Goal: Task Accomplishment & Management: Manage account settings

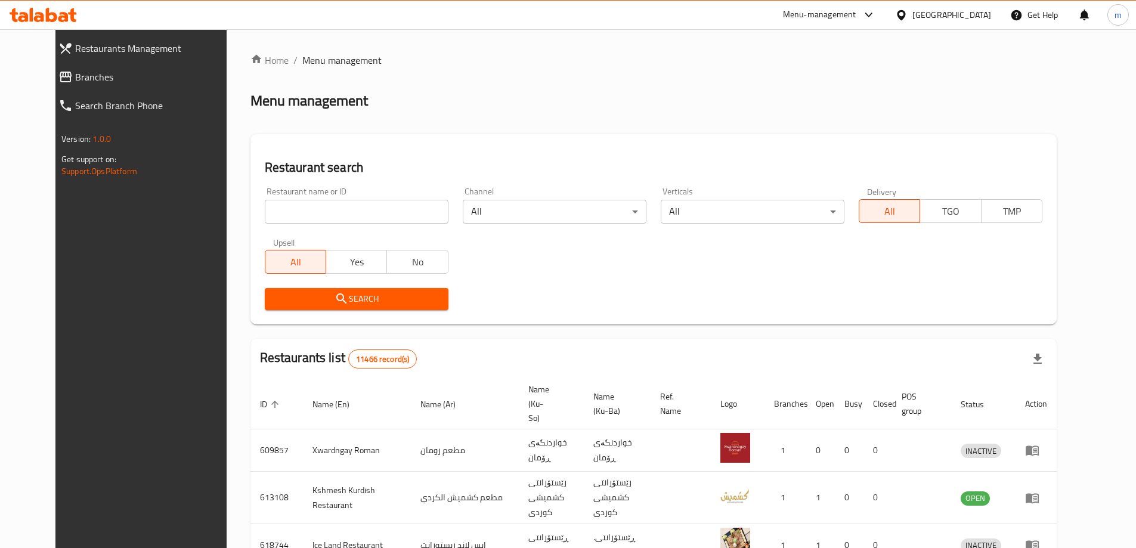
click at [376, 208] on input "search" at bounding box center [357, 212] width 184 height 24
paste input "742451"
type input "742451"
click button "Search" at bounding box center [357, 299] width 184 height 22
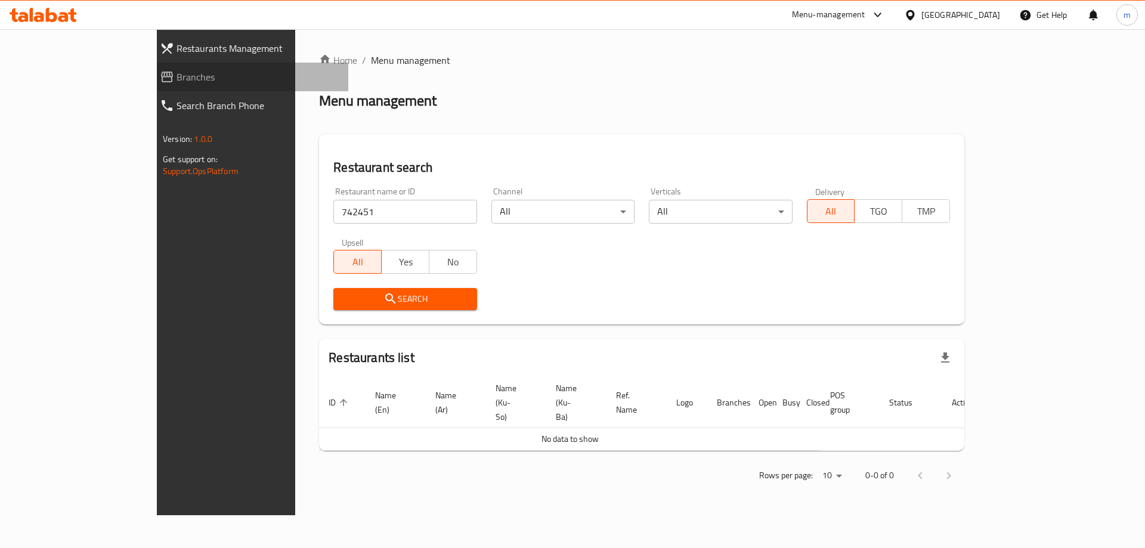
click at [161, 74] on icon at bounding box center [167, 77] width 12 height 11
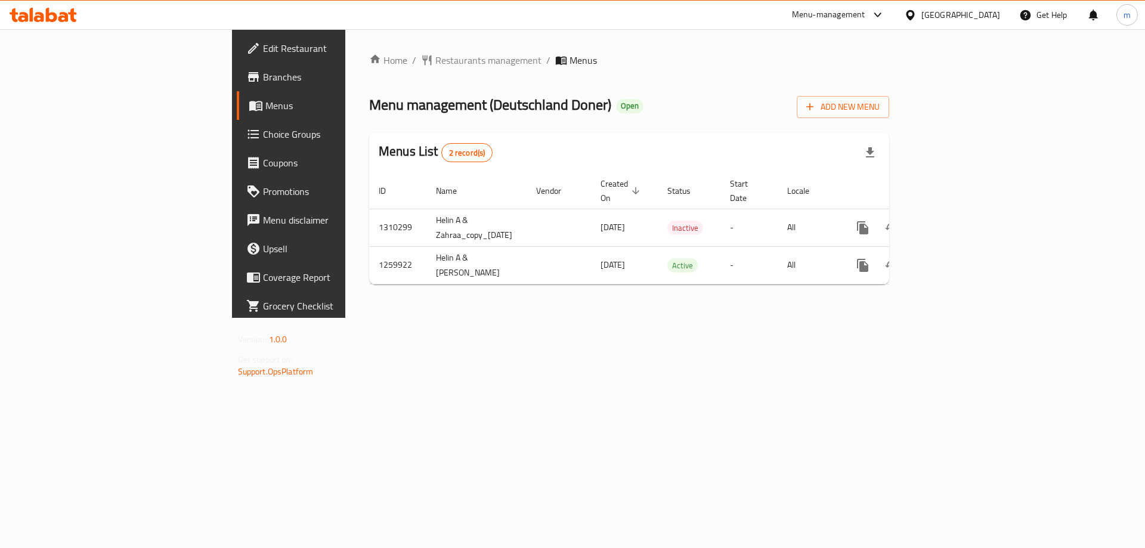
click at [777, 318] on div "Home / Restaurants management / Menus Menu management ( Deutschland Doner ) Ope…" at bounding box center [629, 173] width 568 height 289
drag, startPoint x: 342, startPoint y: 103, endPoint x: 454, endPoint y: 107, distance: 111.6
click at [454, 107] on span "Menu management ( Deutschland Doner )" at bounding box center [490, 104] width 242 height 27
copy span "Deutschland Doner"
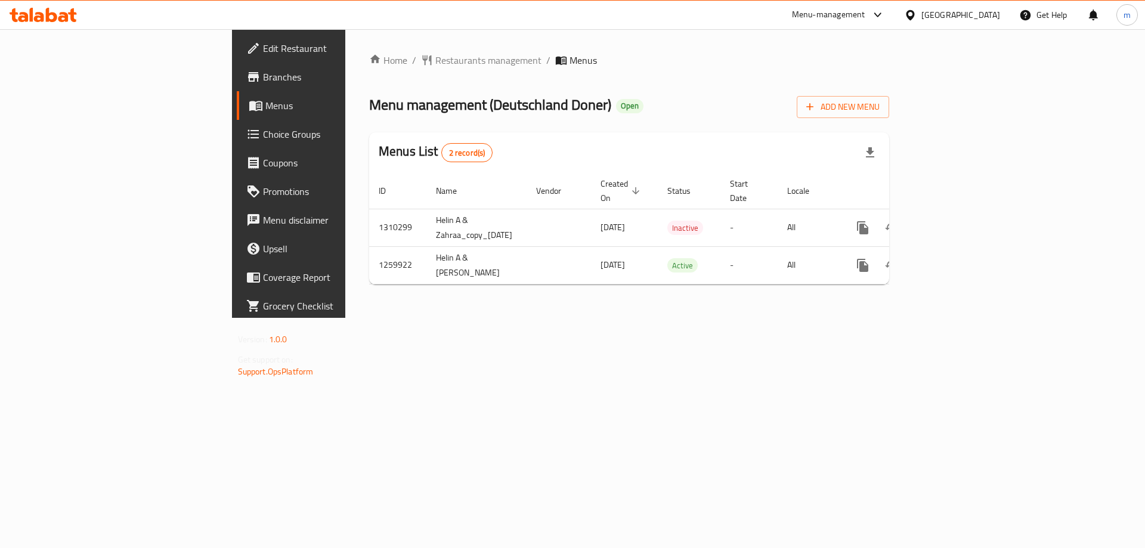
click at [471, 318] on div "Home / Restaurants management / Menus Menu management ( Deutschland Doner ) Ope…" at bounding box center [629, 173] width 568 height 289
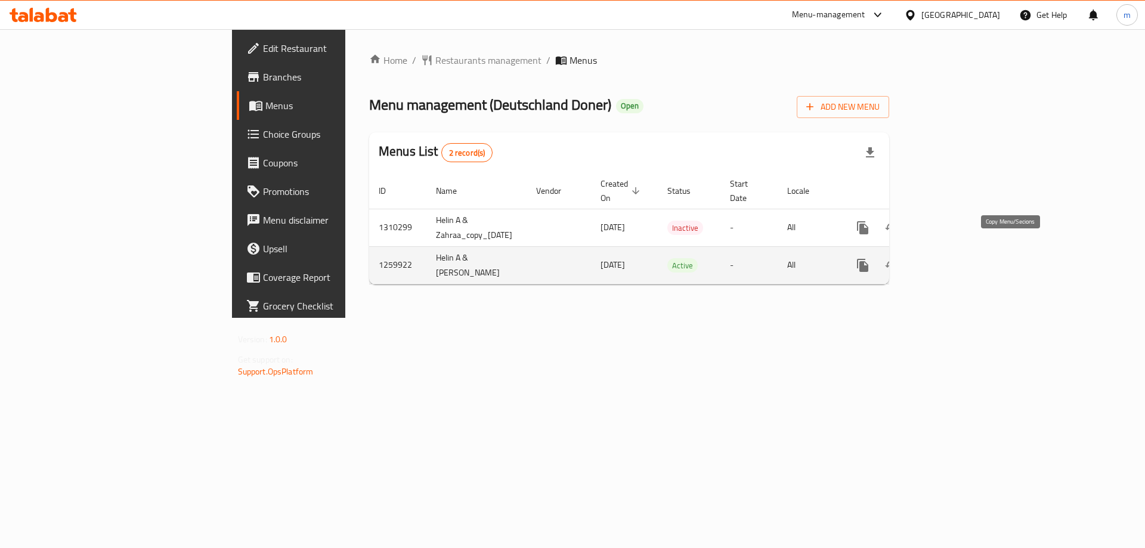
click at [878, 251] on button "more" at bounding box center [863, 265] width 29 height 29
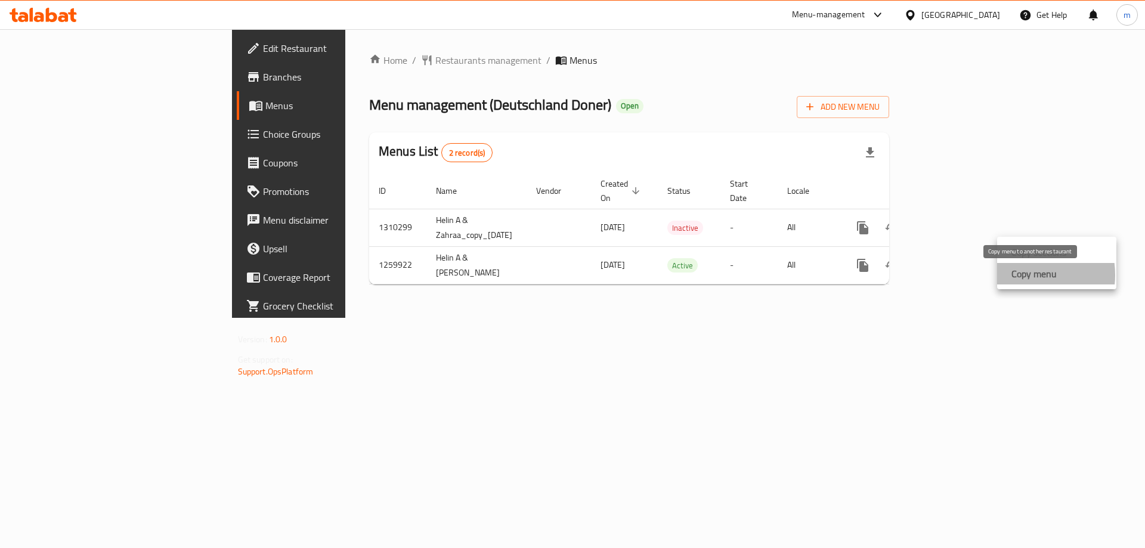
click at [1020, 275] on strong "Copy menu" at bounding box center [1034, 274] width 45 height 14
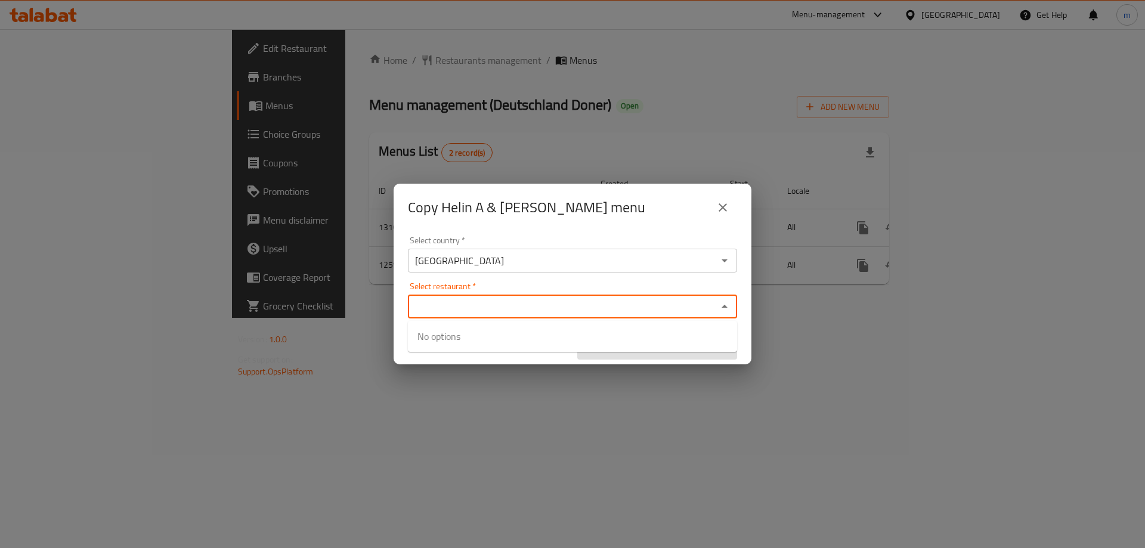
click at [461, 312] on input "Select restaurant   *" at bounding box center [563, 306] width 302 height 17
paste input "Deutschland Doner"
type input "Deutschland Doner"
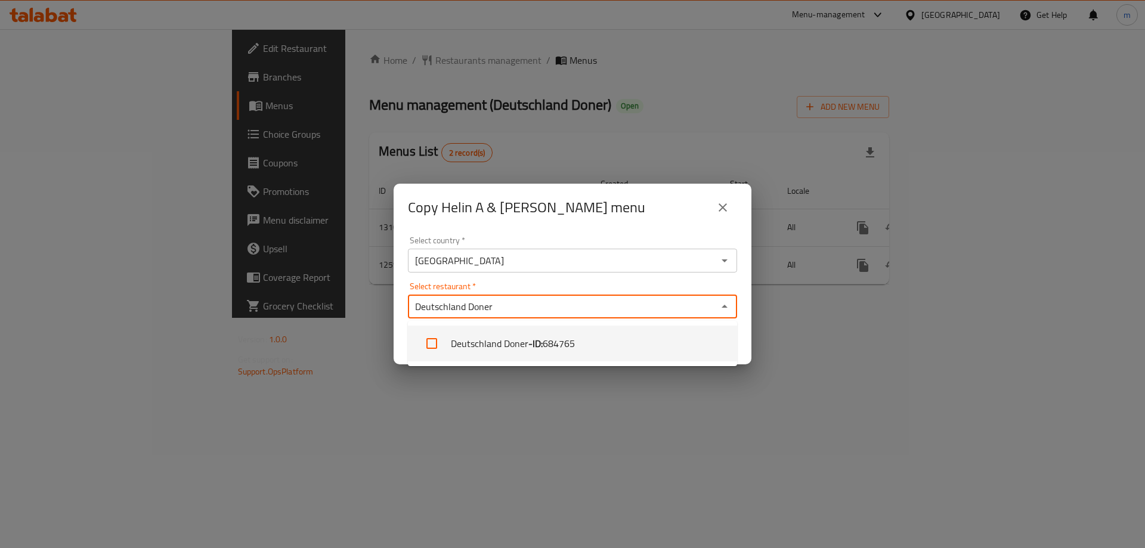
click at [503, 333] on li "Deutschland Doner - ID: 684765" at bounding box center [572, 344] width 329 height 36
checkbox input "true"
click at [546, 288] on div "Select restaurant   * Deutschland Doner Select restaurant *" at bounding box center [572, 300] width 329 height 36
click at [590, 288] on div "Select restaurant   * Deutschland Doner Select restaurant *" at bounding box center [572, 300] width 329 height 36
click at [628, 236] on div "Select country   * Iraq Select country * Select restaurant   * Deutschland Done…" at bounding box center [573, 297] width 358 height 133
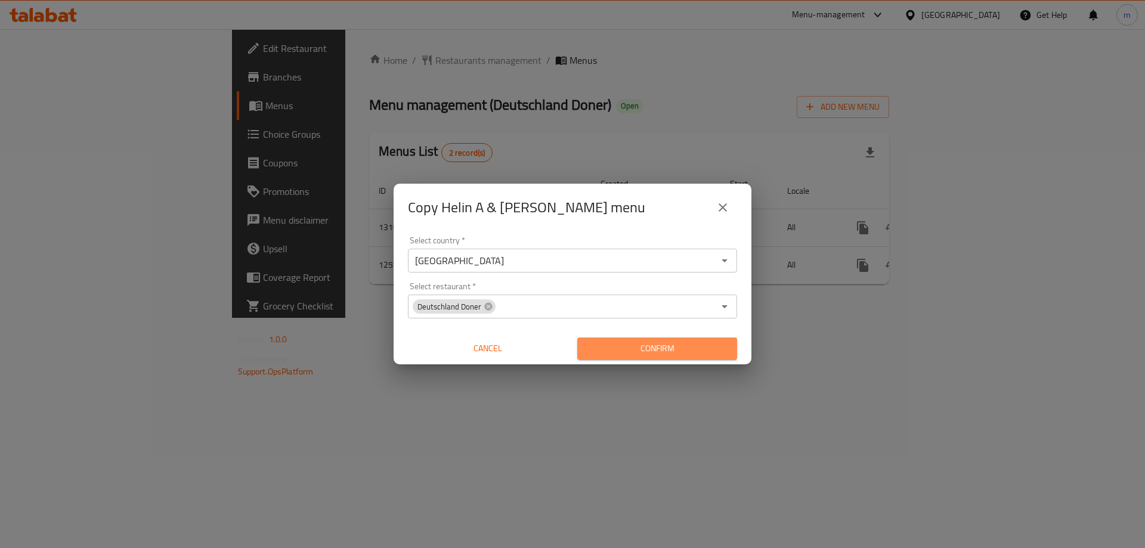
click at [662, 345] on span "Confirm" at bounding box center [657, 348] width 141 height 15
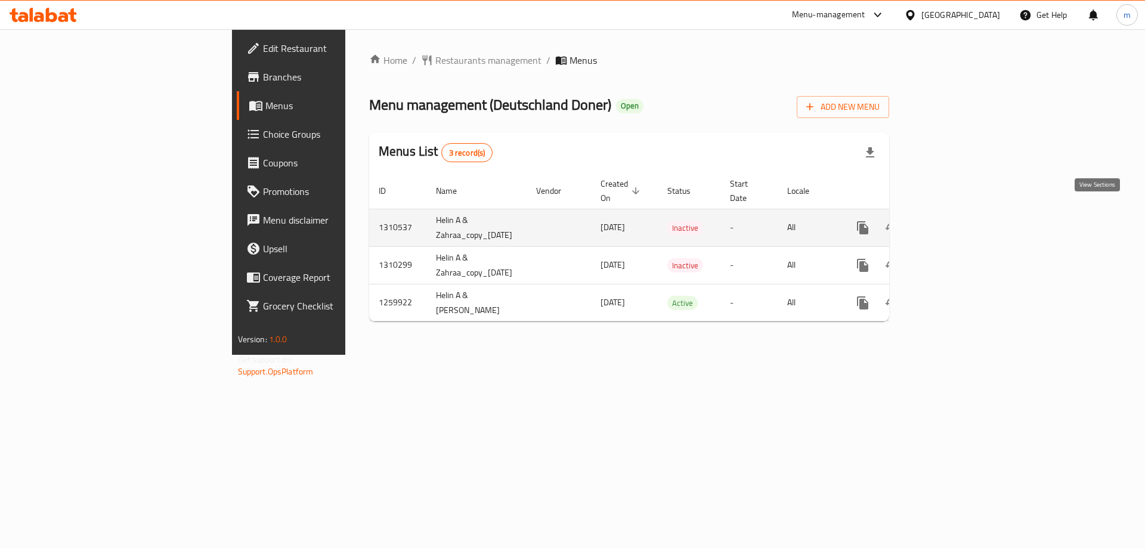
click at [963, 214] on link "enhanced table" at bounding box center [949, 228] width 29 height 29
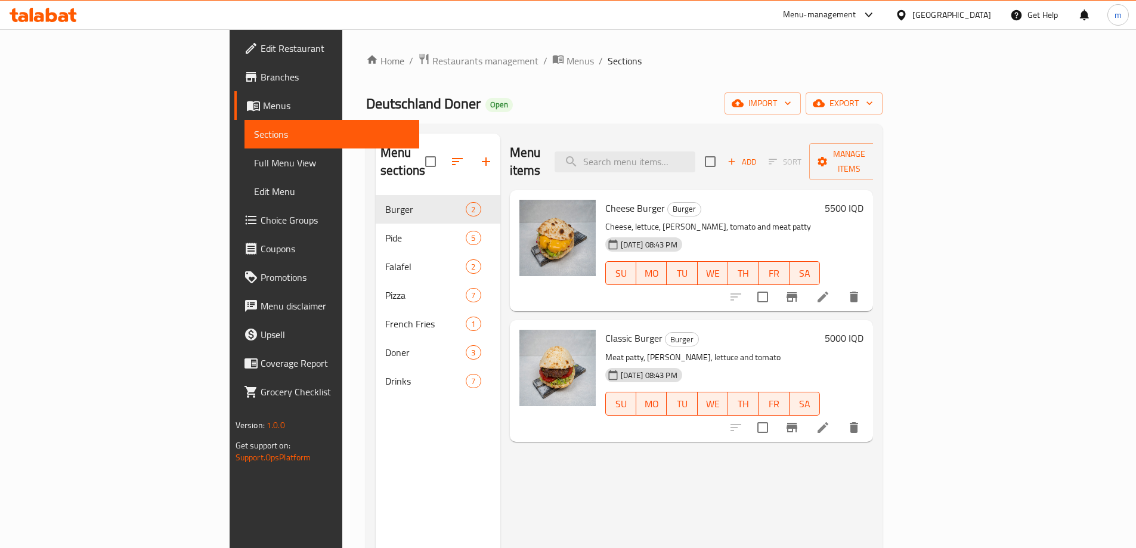
click at [254, 157] on span "Full Menu View" at bounding box center [332, 163] width 156 height 14
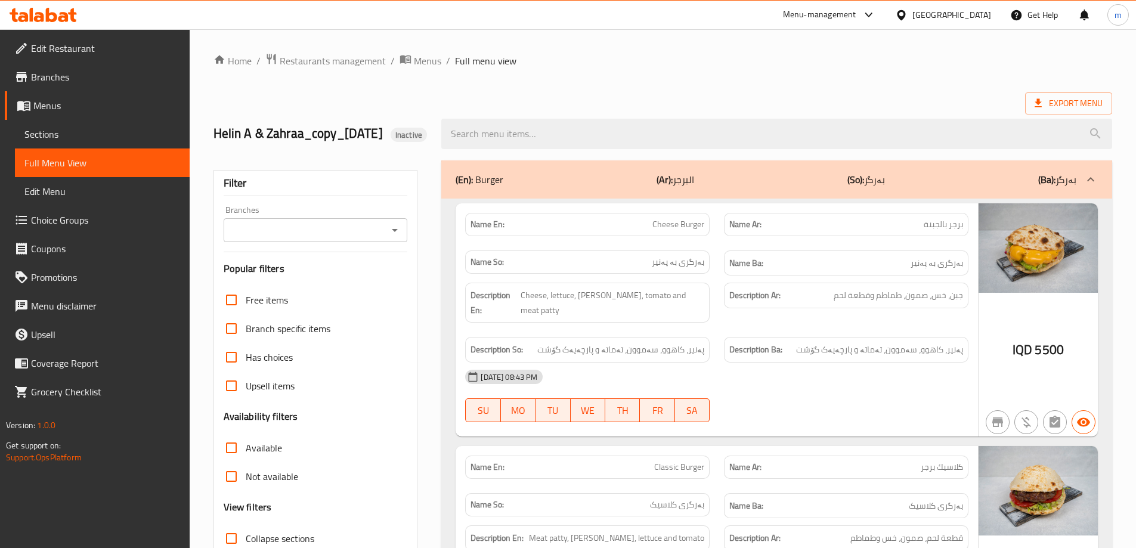
click at [26, 106] on icon at bounding box center [26, 106] width 4 height 5
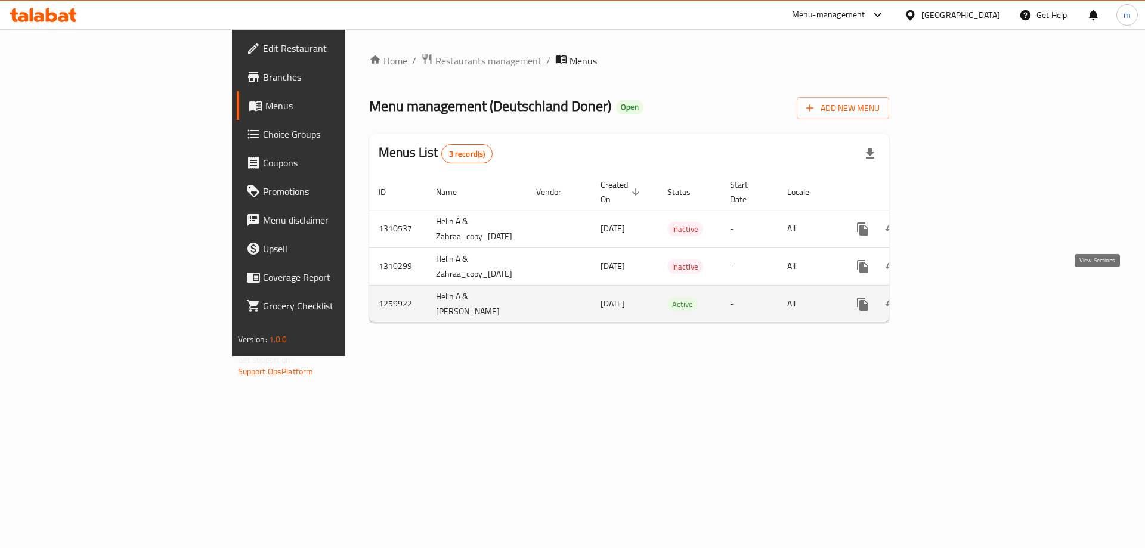
click at [956, 297] on icon "enhanced table" at bounding box center [949, 304] width 14 height 14
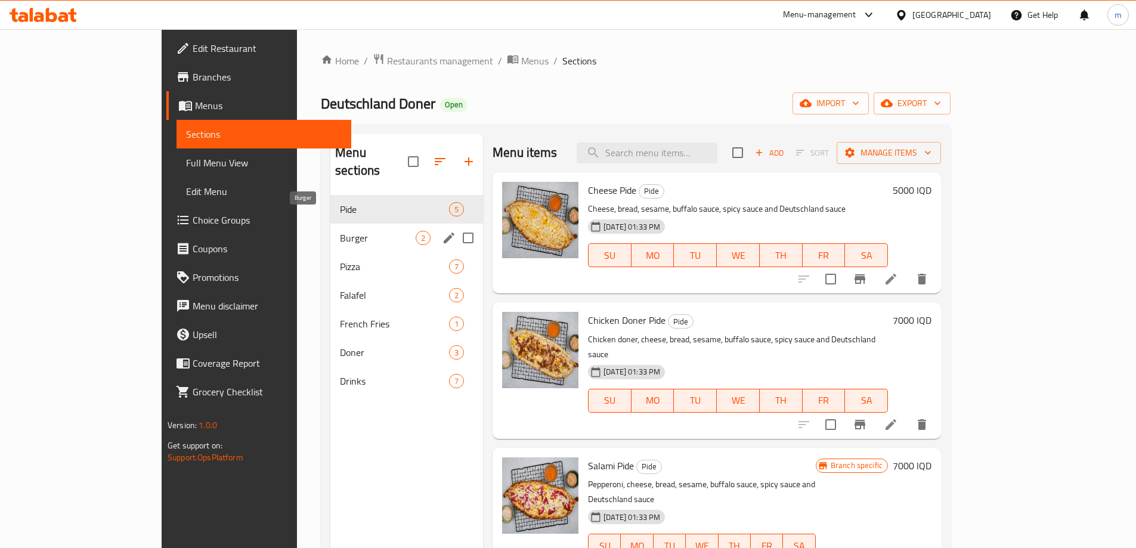
click at [340, 231] on span "Burger" at bounding box center [378, 238] width 76 height 14
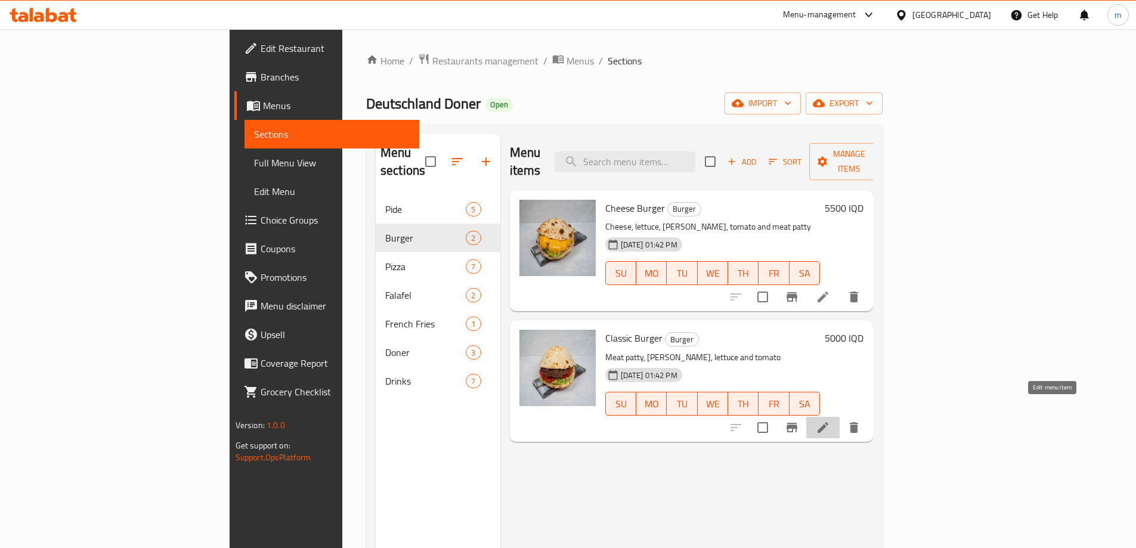
click at [830, 421] on icon at bounding box center [823, 428] width 14 height 14
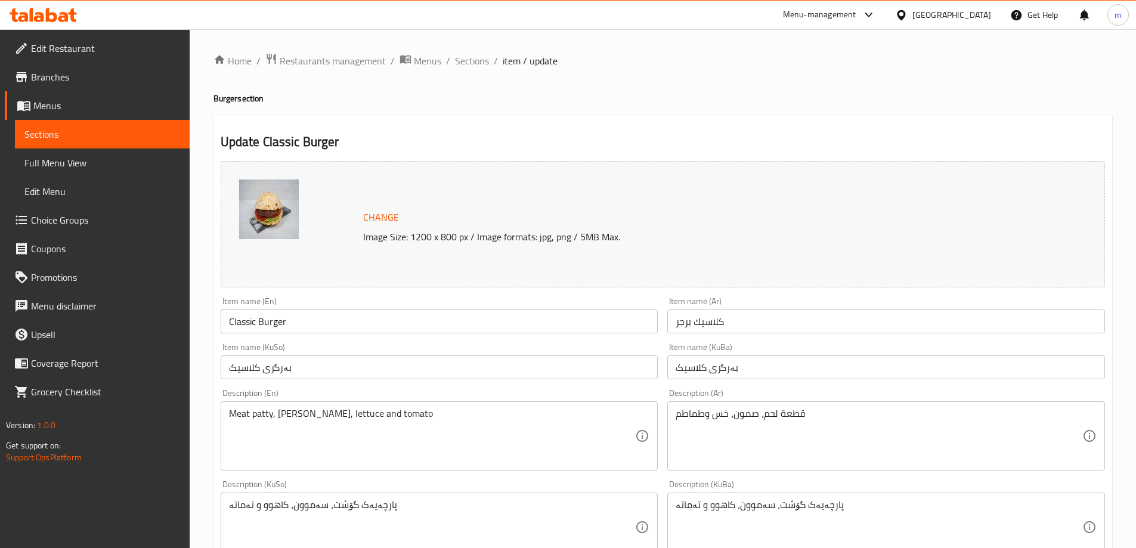
click at [438, 369] on input "بەرگری کلاسیک" at bounding box center [440, 368] width 438 height 24
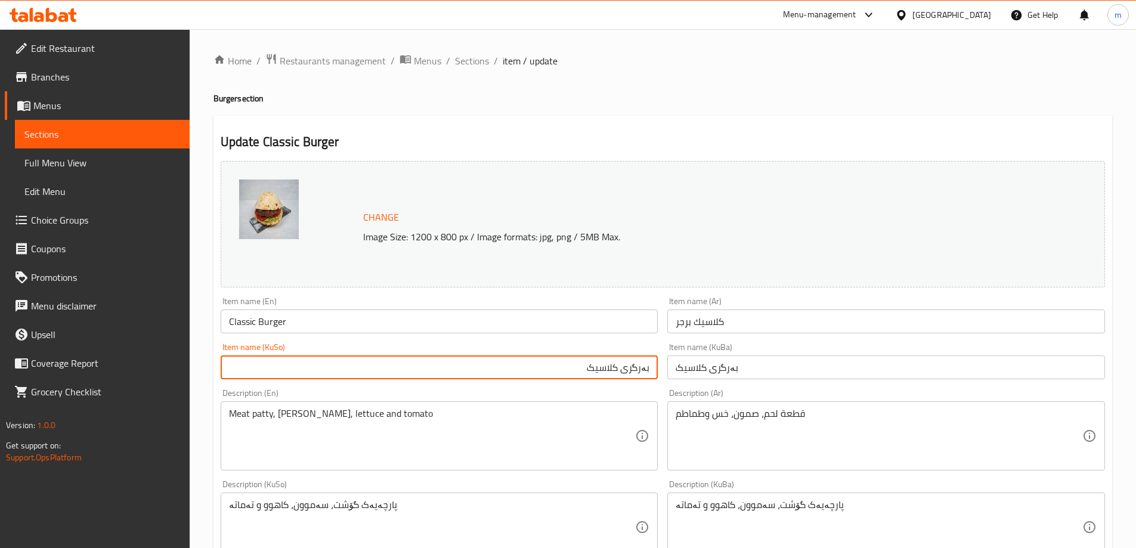
click at [538, 359] on input "بەرگری کلاسیک" at bounding box center [440, 368] width 438 height 24
click at [542, 362] on input "بەرگری کلاسیک" at bounding box center [440, 368] width 438 height 24
click at [626, 368] on input "هەمبەرگر" at bounding box center [440, 368] width 438 height 24
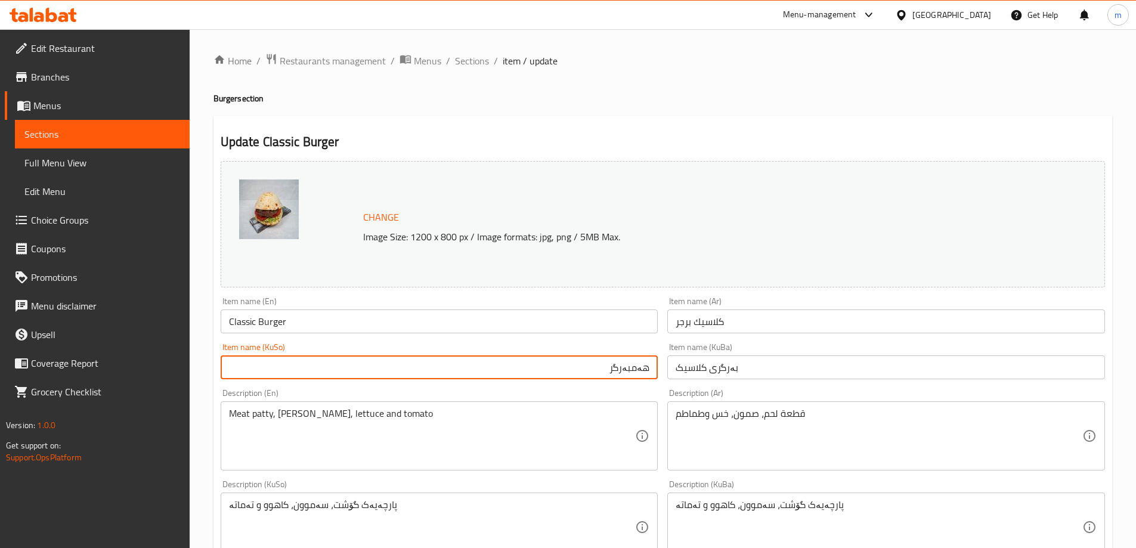
click at [626, 368] on input "هەمبەرگر" at bounding box center [440, 368] width 438 height 24
type input "هەمبەرگر"
click at [708, 372] on input "بەرگری کلاسیک" at bounding box center [887, 368] width 438 height 24
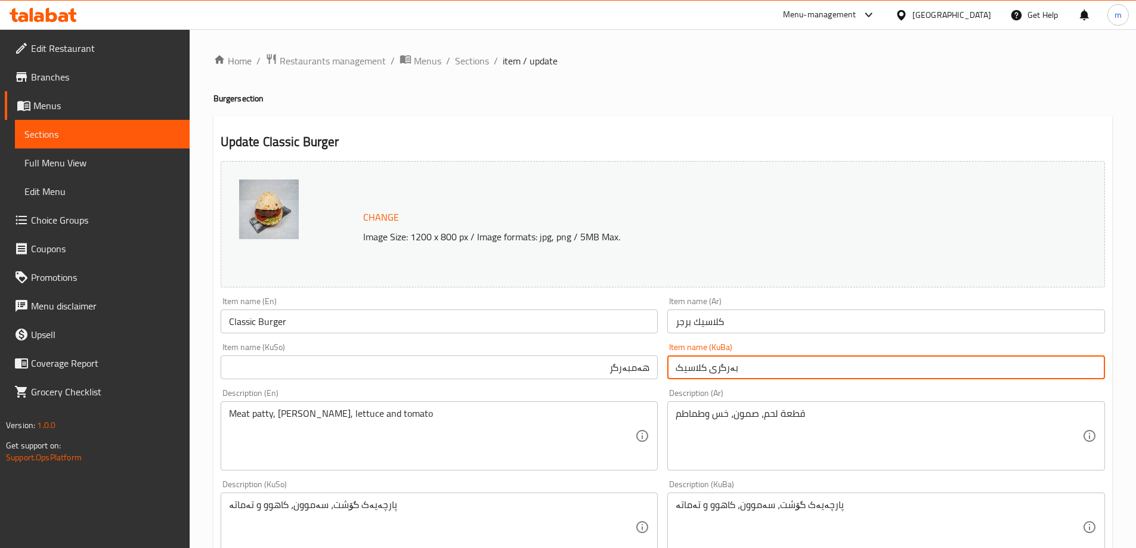
click at [708, 372] on input "بەرگری کلاسیک" at bounding box center [887, 368] width 438 height 24
paste input "هەمبەرگر"
type input "هەمبەرگر"
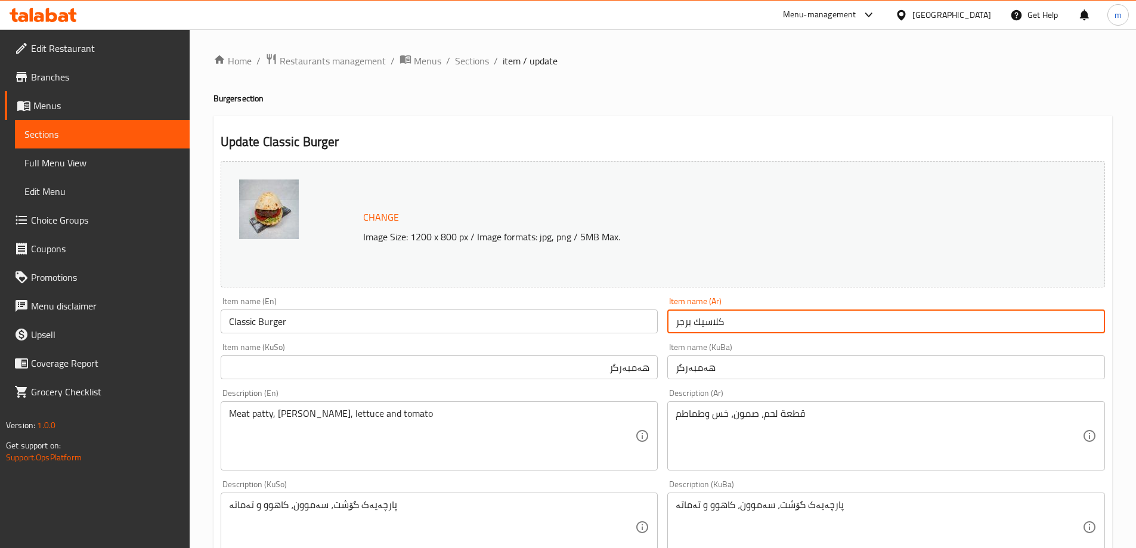
click at [693, 310] on input "كلاسيك برجر" at bounding box center [887, 322] width 438 height 24
click at [693, 313] on input "كلاسيك برجر" at bounding box center [887, 322] width 438 height 24
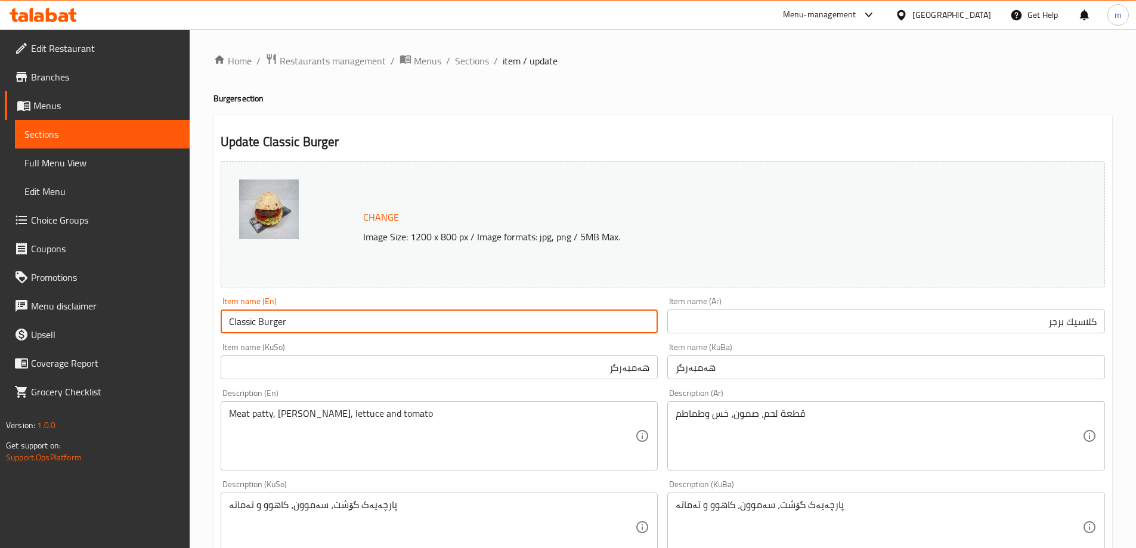
click at [528, 326] on input "Classic Burger" at bounding box center [440, 322] width 438 height 24
click at [535, 319] on input "Hamburger" at bounding box center [440, 322] width 438 height 24
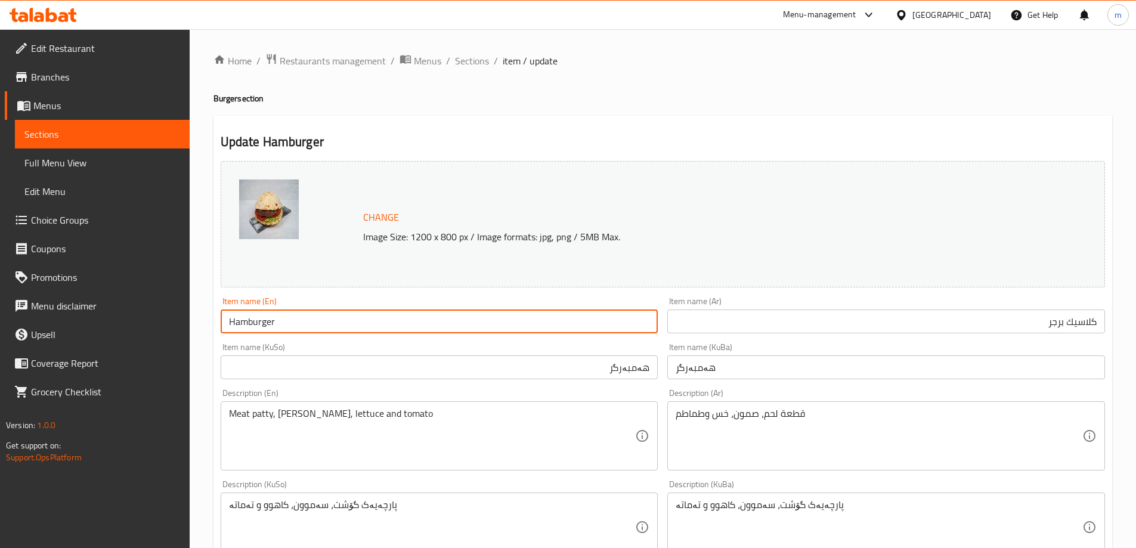
click at [535, 319] on input "Hamburger" at bounding box center [440, 322] width 438 height 24
type input "Hamburger"
click at [749, 325] on input "كلاسيك برجر" at bounding box center [887, 322] width 438 height 24
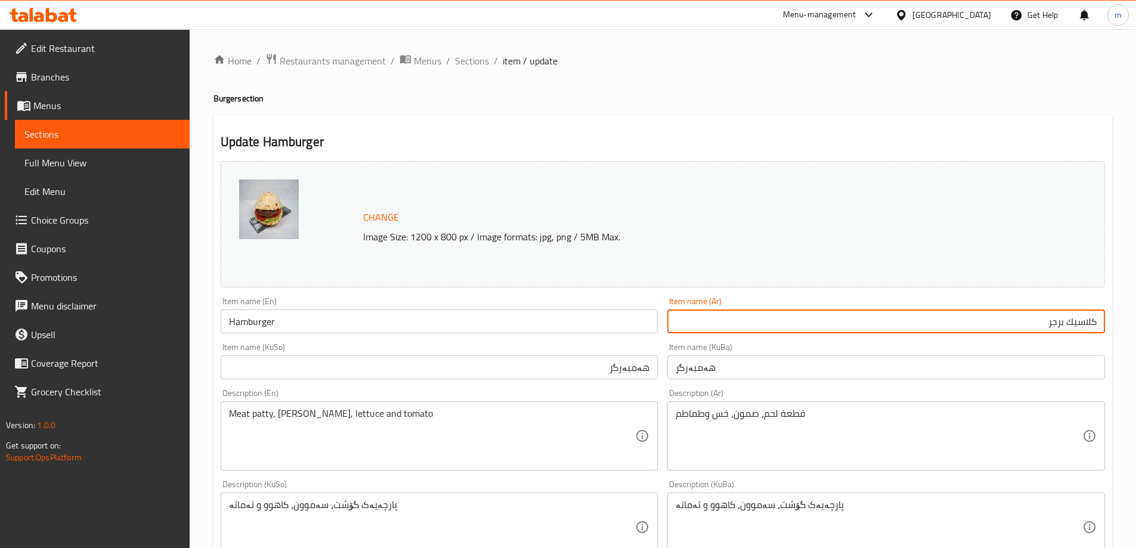
click at [749, 325] on input "كلاسيك برجر" at bounding box center [887, 322] width 438 height 24
paste input "امبرغ"
click at [1072, 320] on input "هامبرغر" at bounding box center [887, 322] width 438 height 24
type input "هامبرجر"
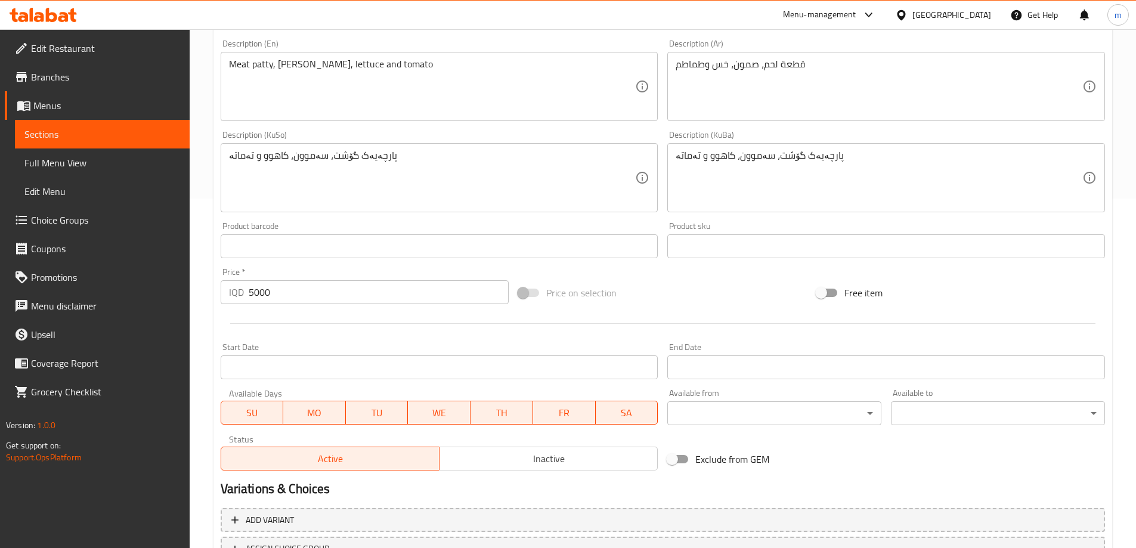
scroll to position [310, 0]
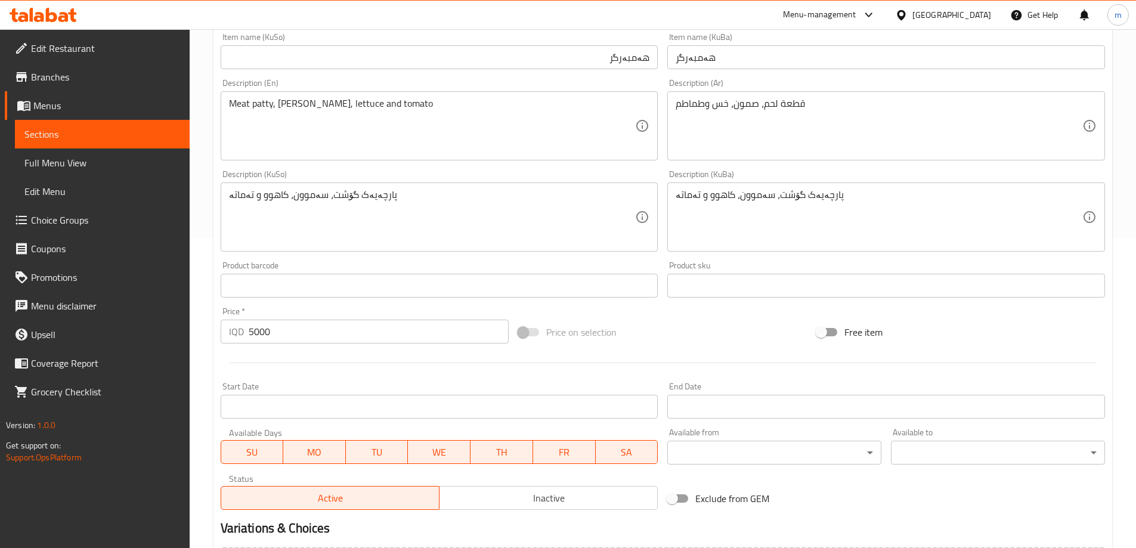
click at [357, 212] on textarea "پارچەیەک گۆشت، سەموون، کاهوو و تەماتە" at bounding box center [432, 217] width 407 height 57
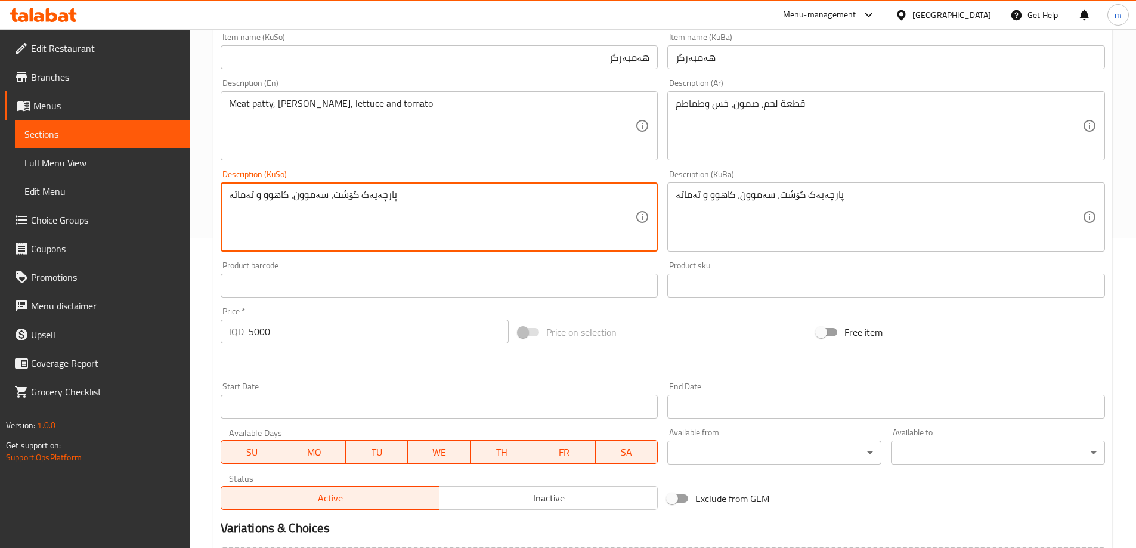
click at [355, 213] on textarea "پارچەیەک گۆشت، سەموون، کاهوو و تەماتە" at bounding box center [432, 217] width 407 height 57
click at [354, 214] on textarea "پارچەیەک گۆشت، سەموون، کاهوو و تەماتە" at bounding box center [432, 217] width 407 height 57
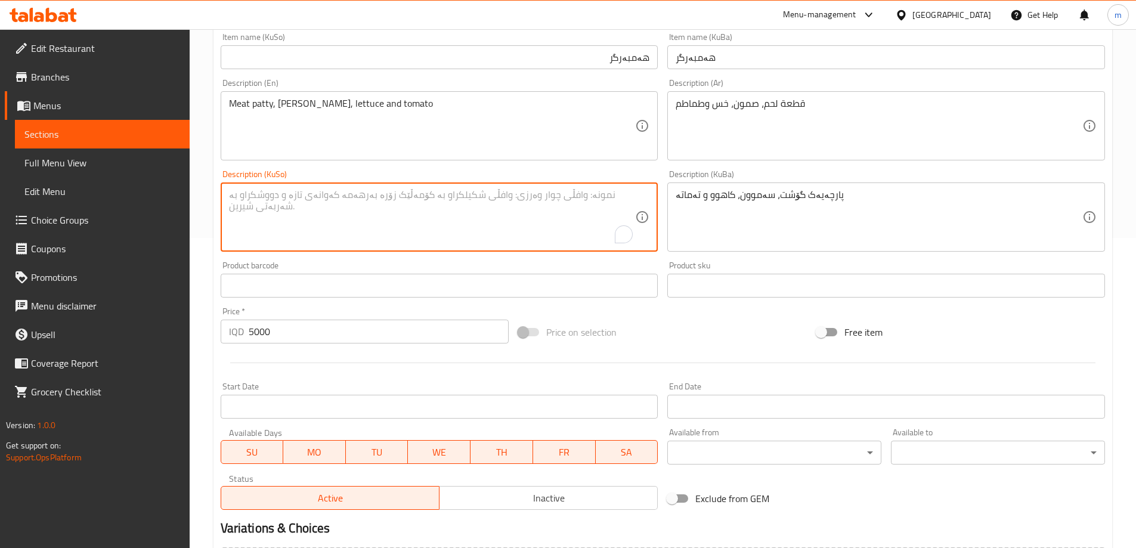
click at [354, 125] on textarea "Meat patty, samoon, lettuce and tomato" at bounding box center [432, 126] width 407 height 57
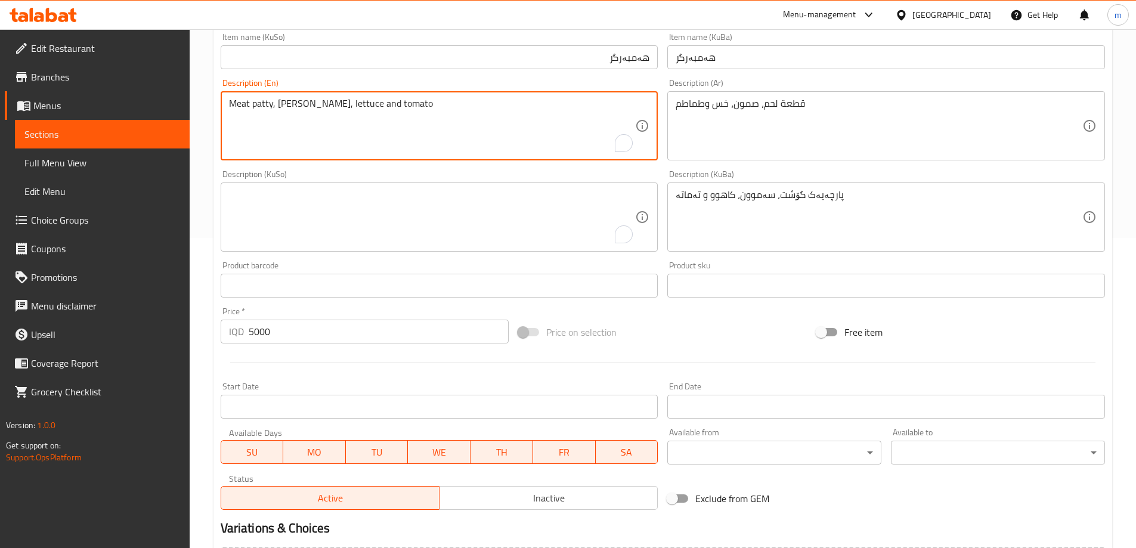
click at [354, 125] on textarea "Meat patty, samoon, lettuce and tomato" at bounding box center [432, 126] width 407 height 57
click at [768, 91] on div "Description (Ar) قطعة لحم، صمون، خس وطماطم Description (Ar)" at bounding box center [887, 120] width 438 height 82
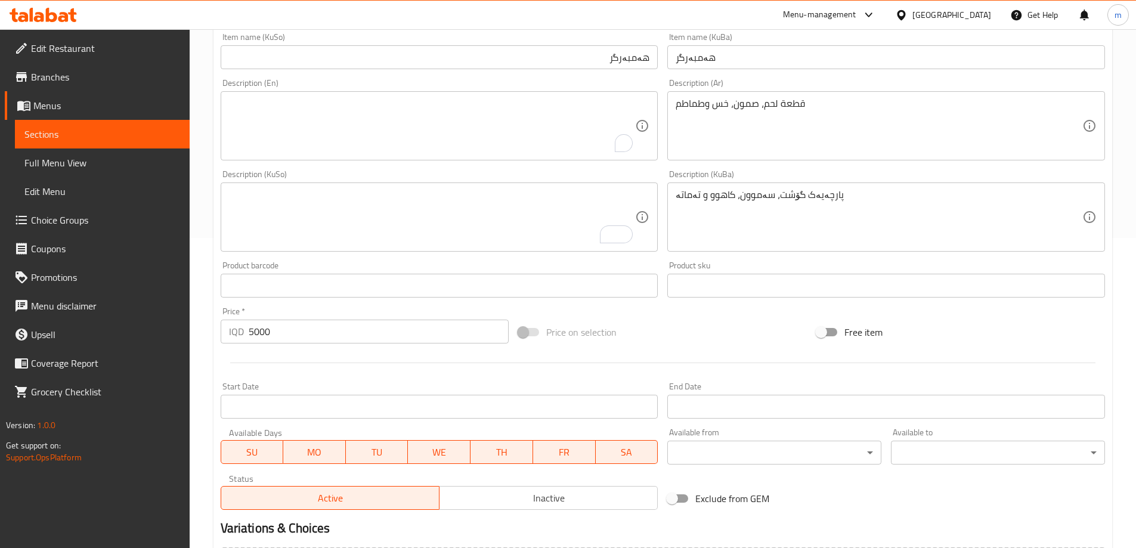
click at [768, 91] on div "Description (Ar) قطعة لحم، صمون، خس وطماطم Description (Ar)" at bounding box center [887, 120] width 438 height 82
click at [760, 109] on textarea "قطعة لحم، صمون، خس وطماطم" at bounding box center [879, 126] width 407 height 57
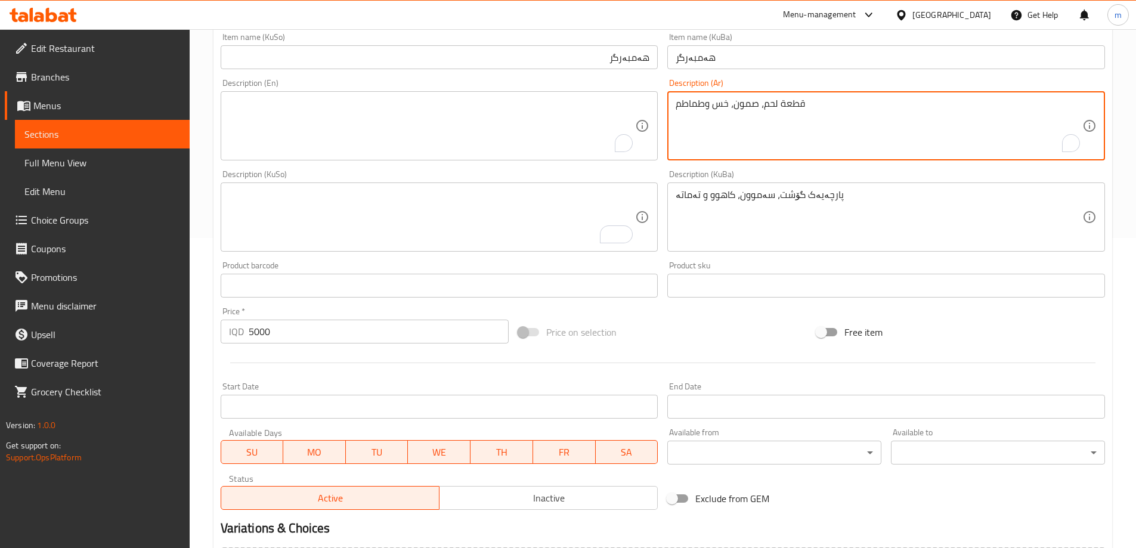
click at [760, 109] on textarea "قطعة لحم، صمون، خس وطماطم" at bounding box center [879, 126] width 407 height 57
click at [750, 192] on textarea "پارچەیەک گۆشت، سەموون، کاهوو و تەماتە" at bounding box center [879, 217] width 407 height 57
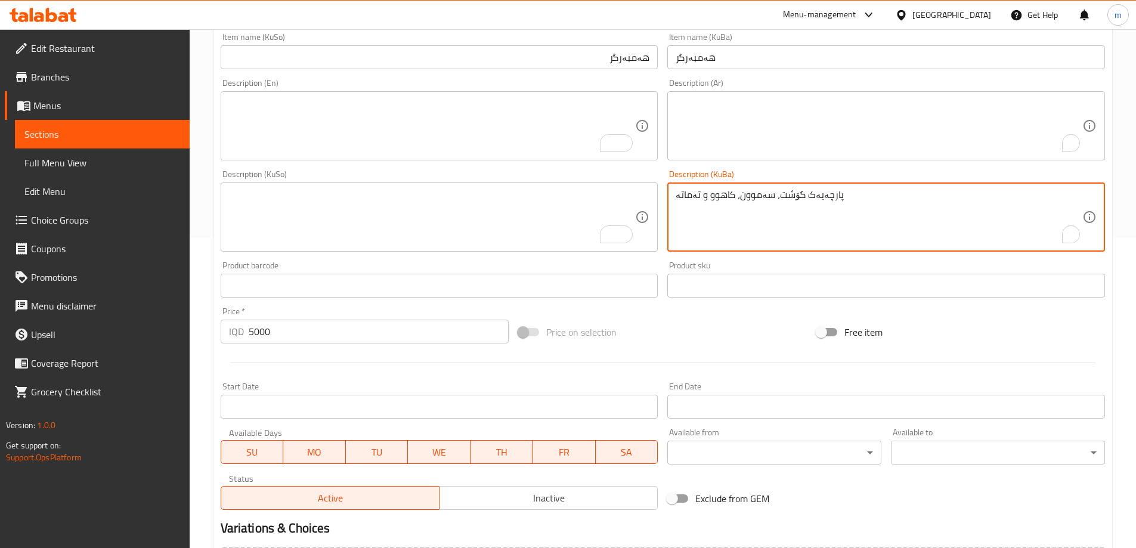
click at [750, 192] on textarea "پارچەیەک گۆشت، سەموون، کاهوو و تەماتە" at bounding box center [879, 217] width 407 height 57
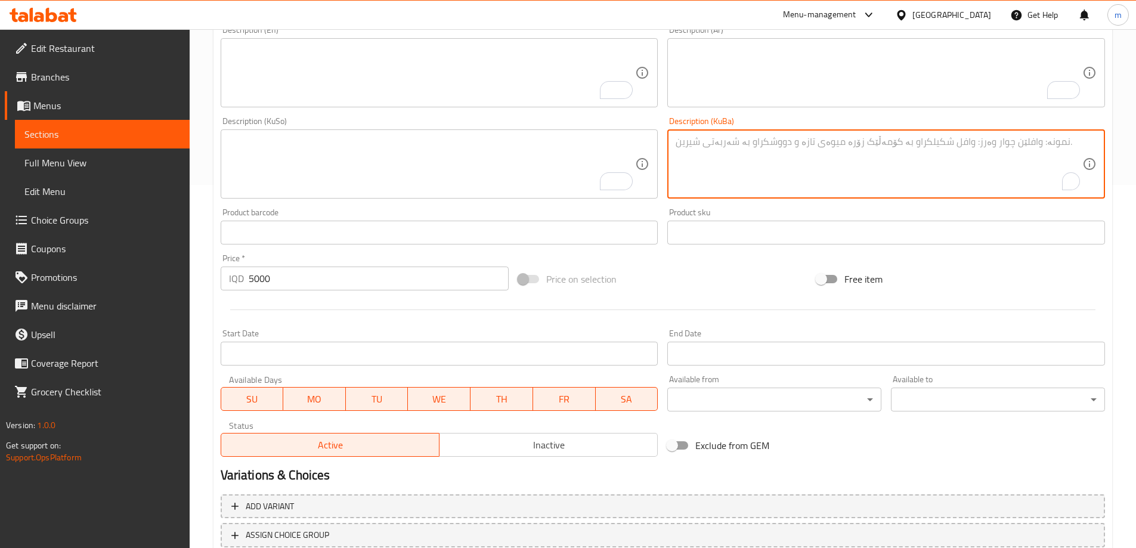
scroll to position [449, 0]
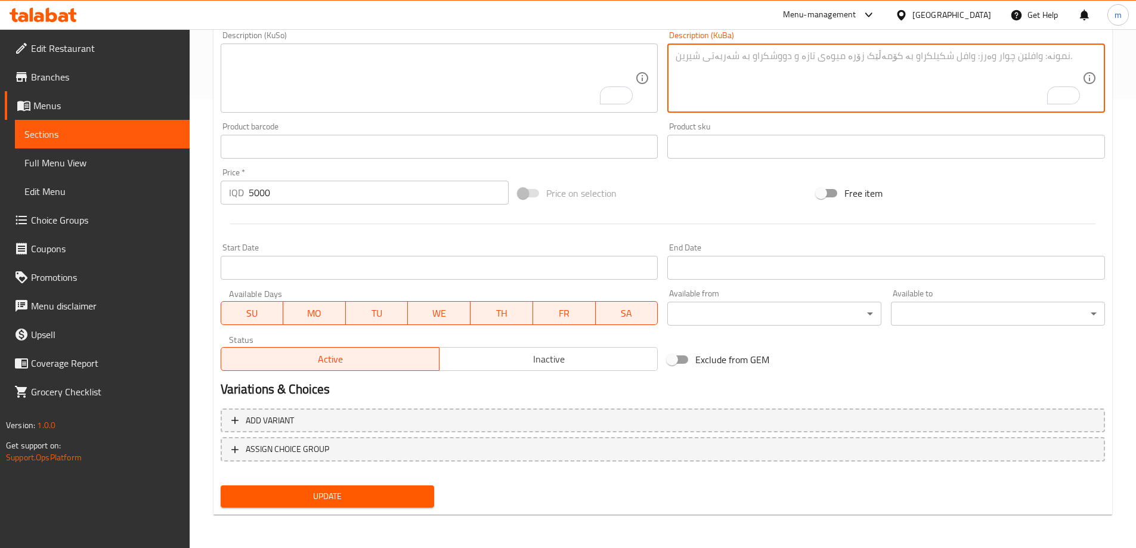
click at [370, 492] on span "Update" at bounding box center [327, 496] width 195 height 15
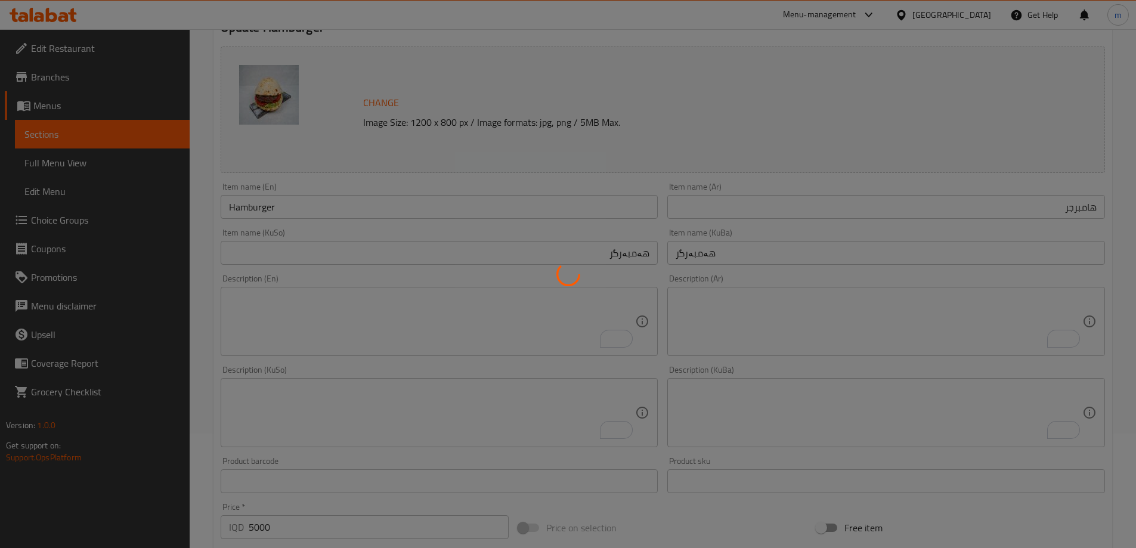
scroll to position [0, 0]
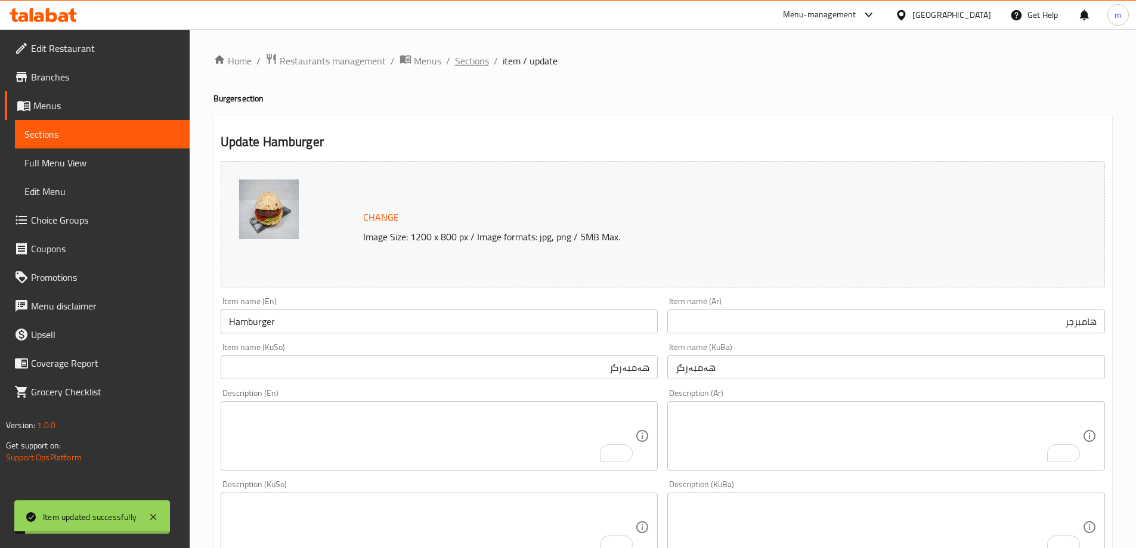
click at [477, 62] on span "Sections" at bounding box center [472, 61] width 34 height 14
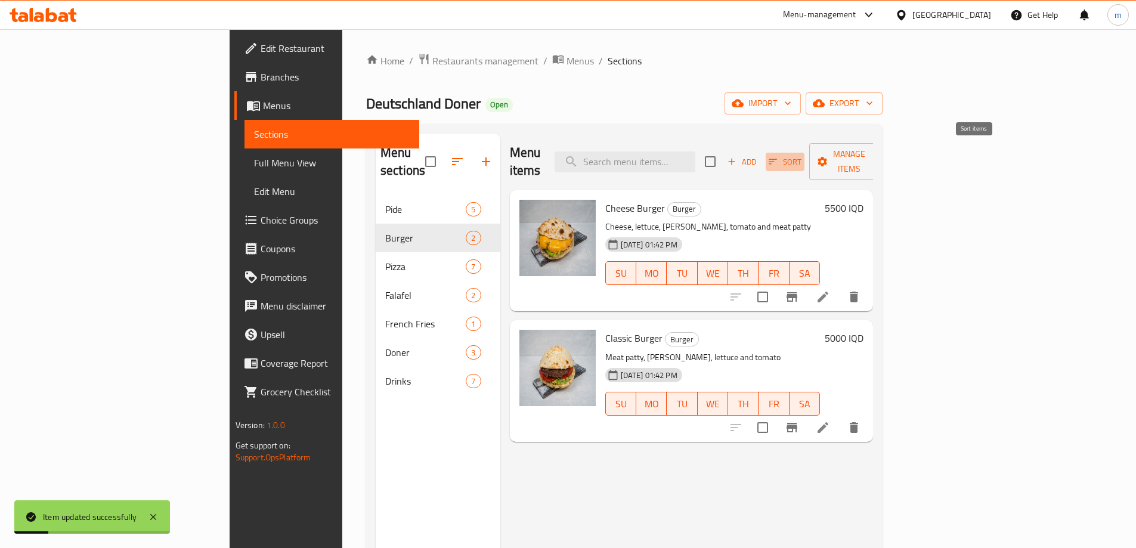
click at [779, 156] on icon "button" at bounding box center [773, 161] width 11 height 11
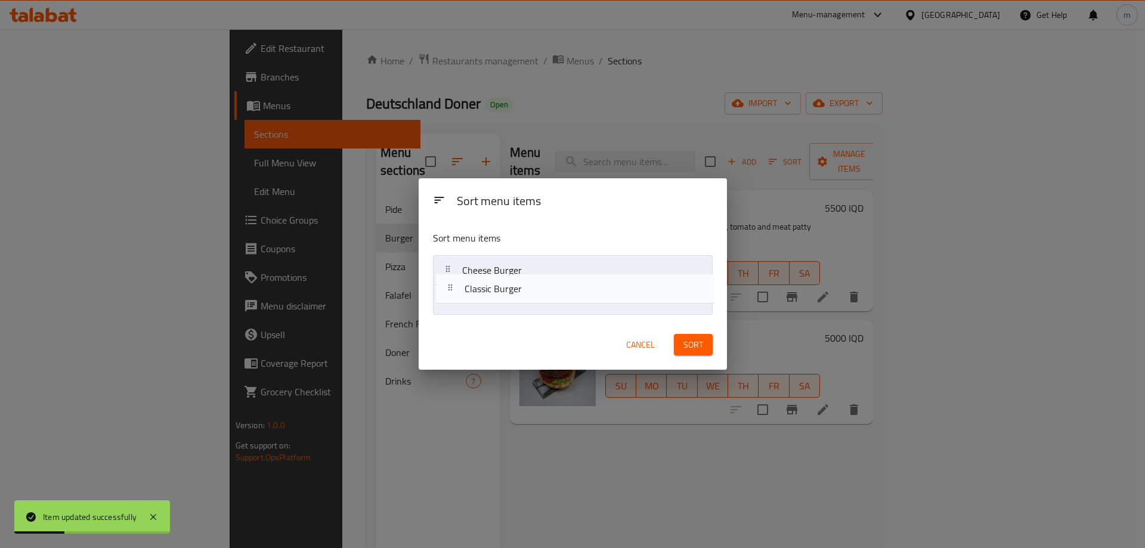
drag, startPoint x: 476, startPoint y: 313, endPoint x: 481, endPoint y: 278, distance: 35.0
click at [481, 279] on nav "Cheese Burger Classic Burger" at bounding box center [573, 285] width 280 height 60
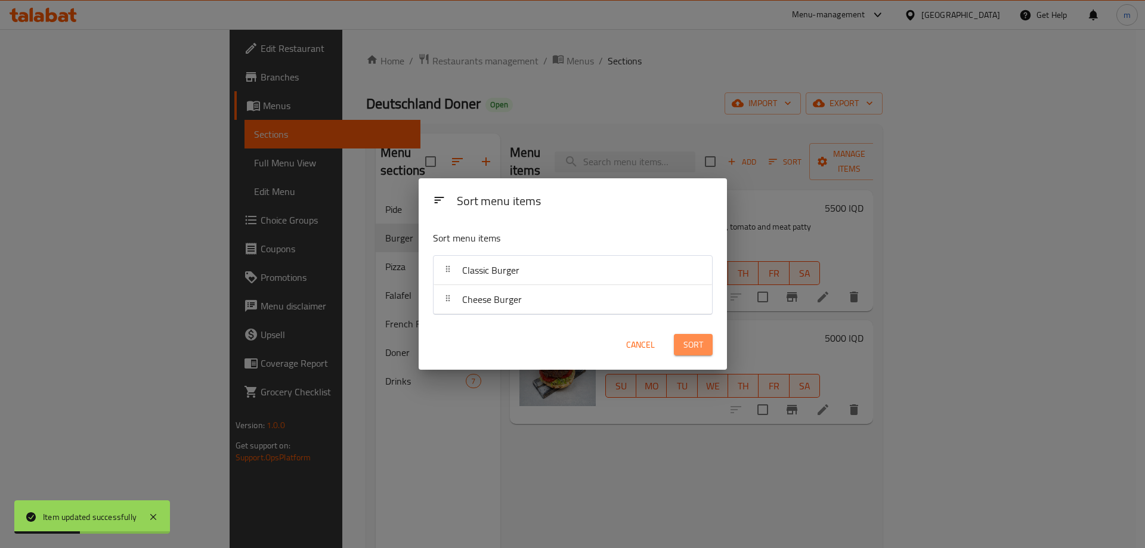
click at [704, 345] on button "Sort" at bounding box center [693, 345] width 39 height 22
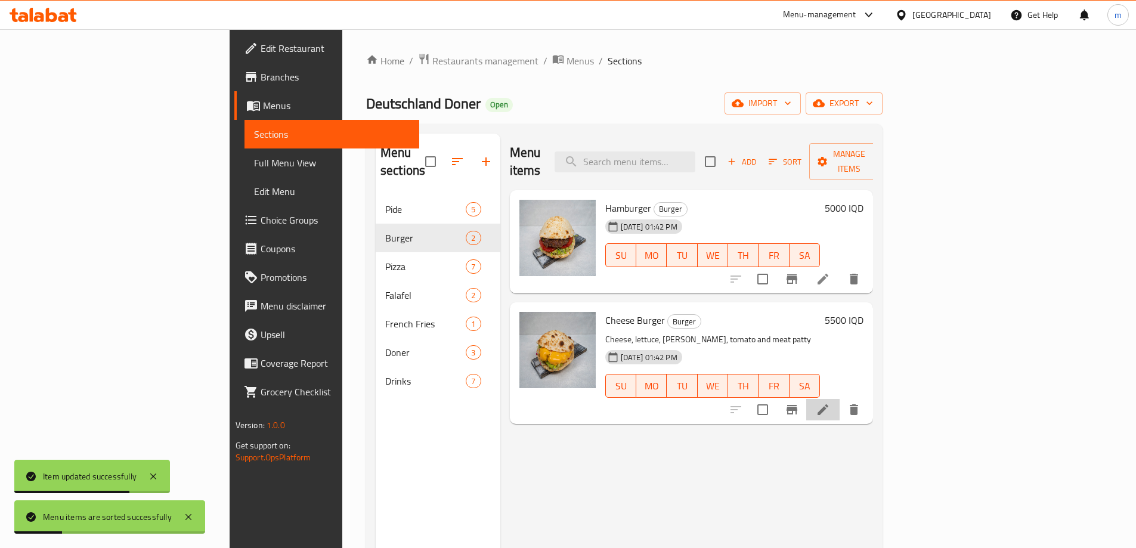
click at [840, 400] on li at bounding box center [823, 409] width 33 height 21
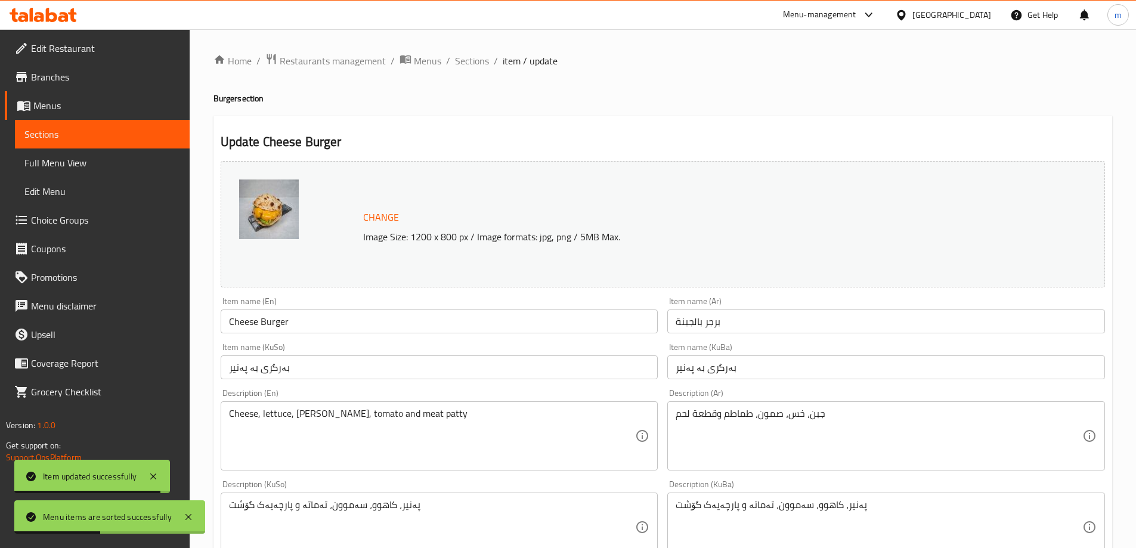
click at [299, 326] on input "Cheese Burger" at bounding box center [440, 322] width 438 height 24
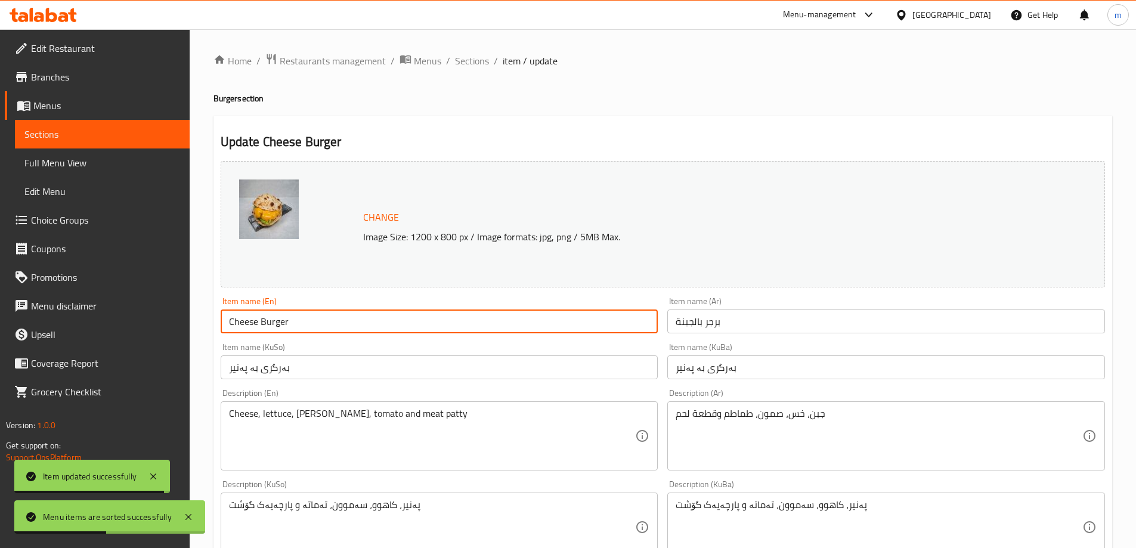
click at [299, 325] on input "Cheese Burger" at bounding box center [440, 322] width 438 height 24
paste input "Hamb"
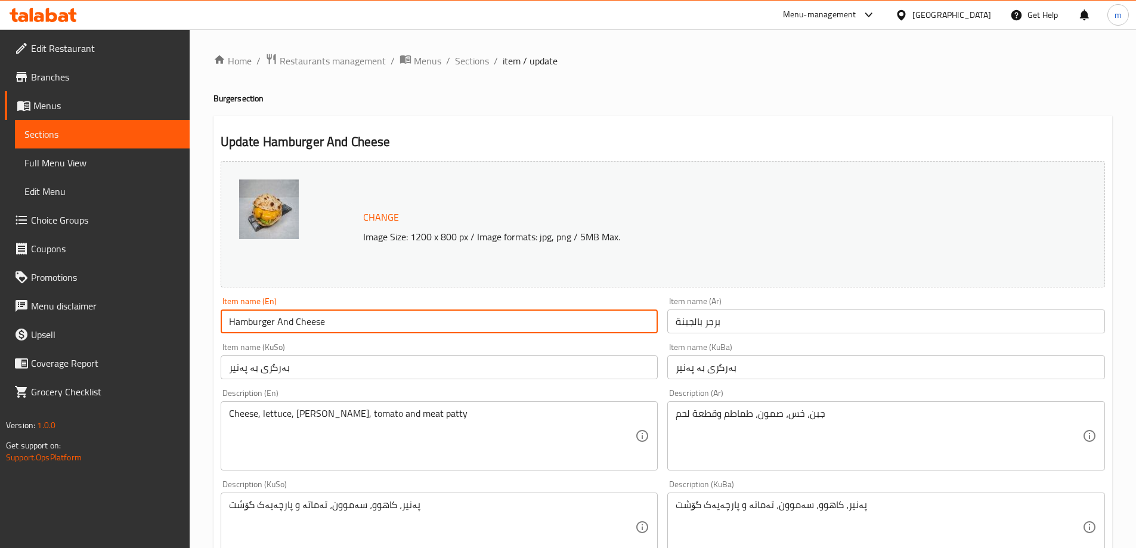
type input "Hamburger And Cheese"
click at [777, 330] on input "برجر بالجبنة" at bounding box center [887, 322] width 438 height 24
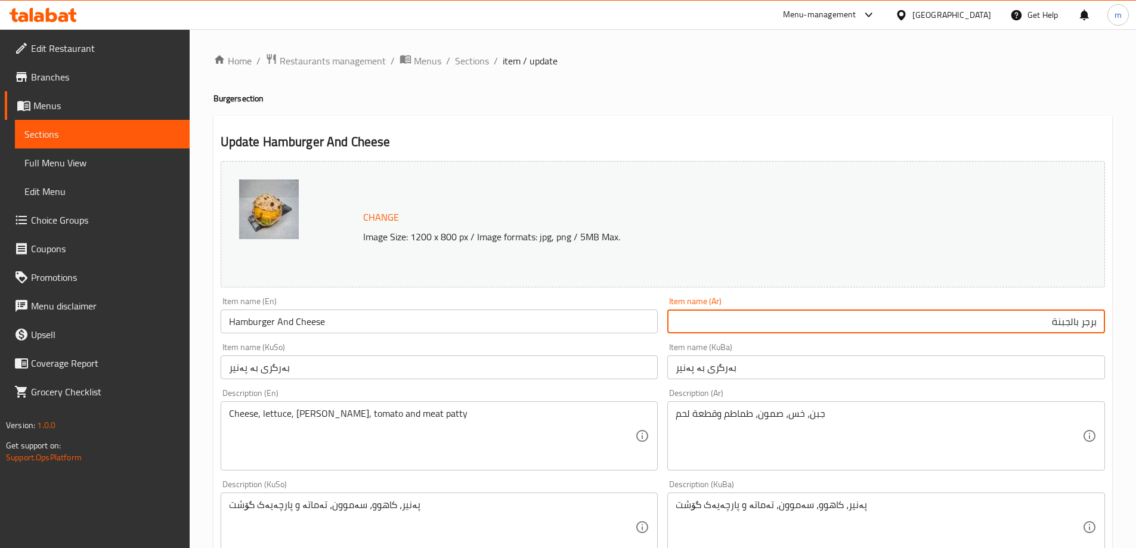
click at [807, 320] on input "برجر بالجبنة" at bounding box center [887, 322] width 438 height 24
paste input "هامبرغر"
click at [1068, 317] on input "هامبرغر" at bounding box center [887, 322] width 438 height 24
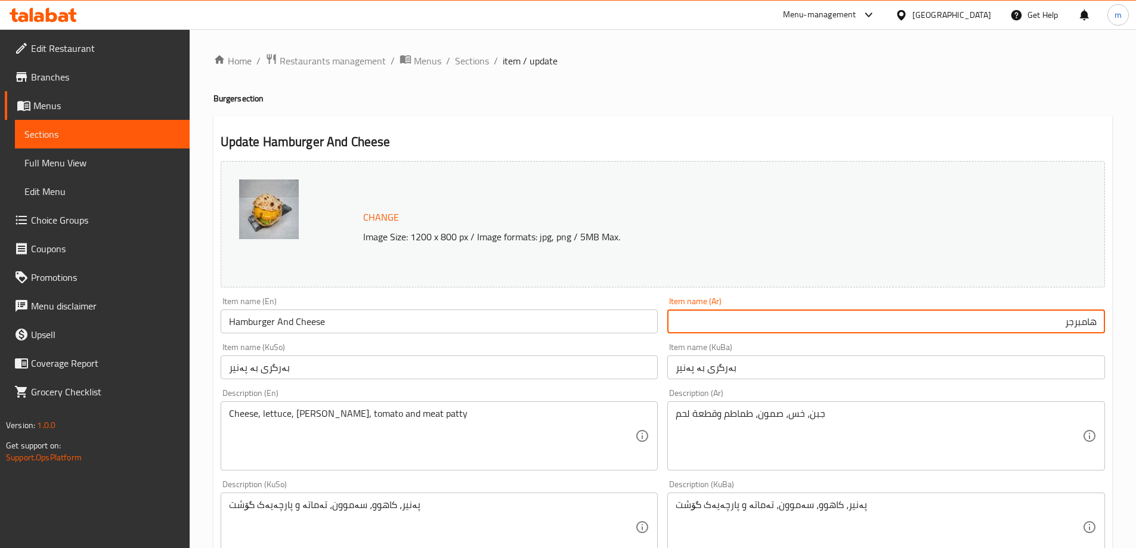
click at [1030, 326] on input "هامبرجر" at bounding box center [887, 322] width 438 height 24
type input "هامبرجر وجبن"
click at [563, 357] on input "بەرگری بە پەنیر" at bounding box center [440, 368] width 438 height 24
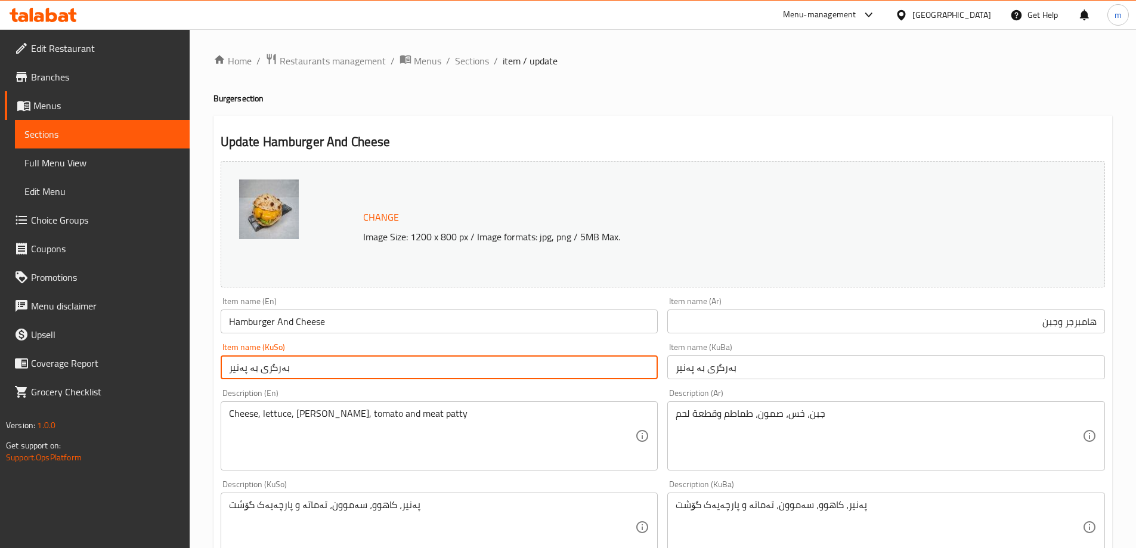
click at [563, 357] on input "بەرگری بە پەنیر" at bounding box center [440, 368] width 438 height 24
paste input "هەمبەرگ"
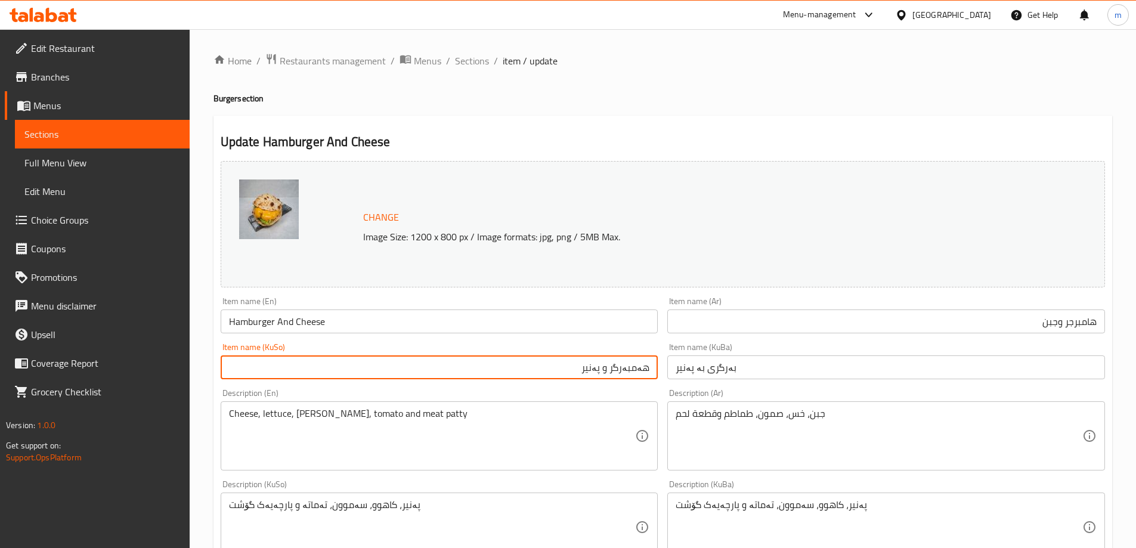
click at [626, 375] on input "هەمبەرگر و پەنیر" at bounding box center [440, 368] width 438 height 24
type input "هەمبەرگر و پەنیر"
click at [721, 370] on input "بەرگری بە پەنیر" at bounding box center [887, 368] width 438 height 24
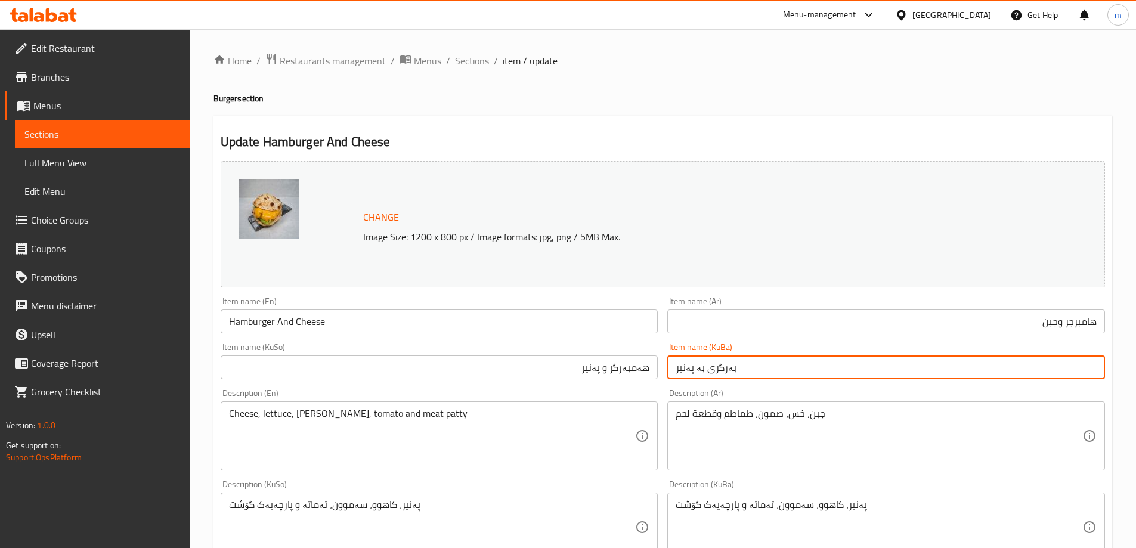
click at [721, 370] on input "بەرگری بە پەنیر" at bounding box center [887, 368] width 438 height 24
paste input "هەمبەرگر و"
type input "هەمبەرگر و پەنیر"
click at [570, 421] on textarea "Cheese, lettuce, samoon, tomato and meat patty" at bounding box center [432, 436] width 407 height 57
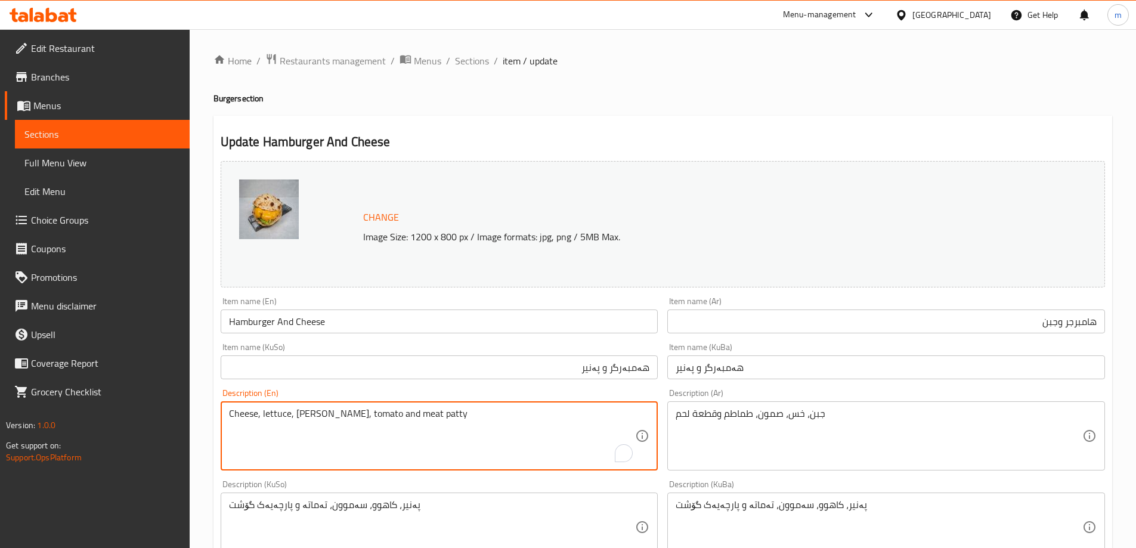
click at [569, 421] on textarea "Cheese, lettuce, samoon, tomato and meat patty" at bounding box center [432, 436] width 407 height 57
click at [481, 499] on textarea "پەنیر، کاهوو، سەموون، تەماتە و پارچەیەک گۆشت" at bounding box center [432, 527] width 407 height 57
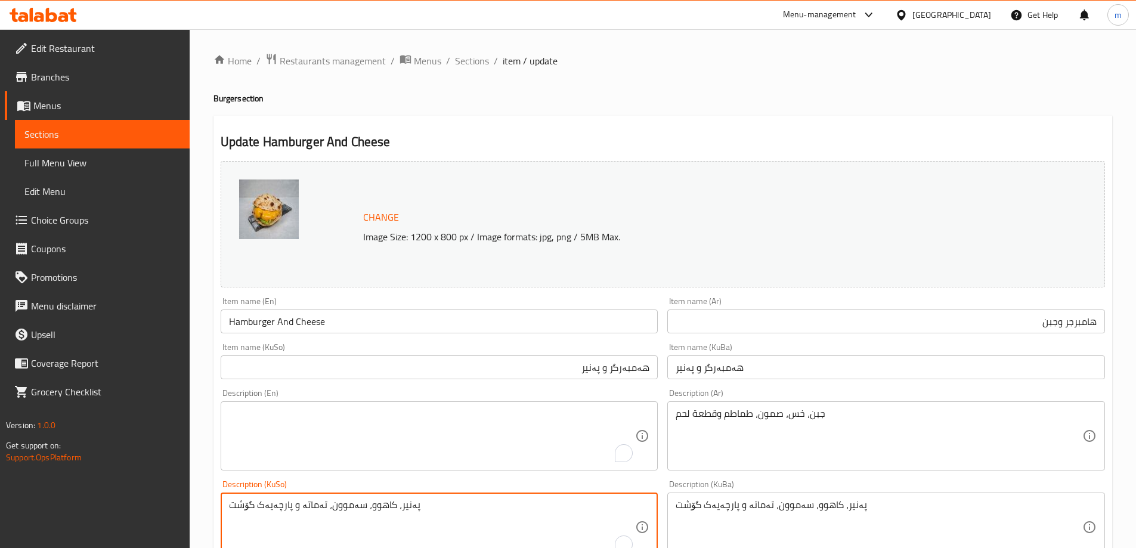
click at [481, 499] on textarea "پەنیر، کاهوو، سەموون، تەماتە و پارچەیەک گۆشت" at bounding box center [432, 527] width 407 height 57
click at [732, 506] on textarea "پەنیر، کاهوو، سەموون، تەماتە و پارچەیەک گۆشت" at bounding box center [879, 527] width 407 height 57
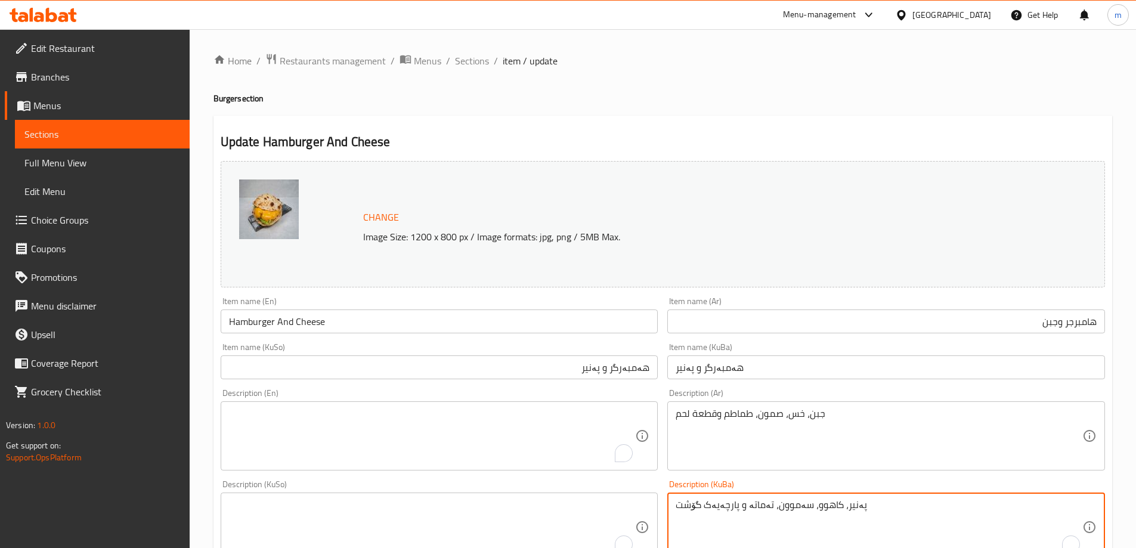
click at [732, 506] on textarea "پەنیر، کاهوو، سەموون، تەماتە و پارچەیەک گۆشت" at bounding box center [879, 527] width 407 height 57
click at [721, 431] on textarea "جبن، خس، صمون، طماطم وقطعة لحم" at bounding box center [879, 436] width 407 height 57
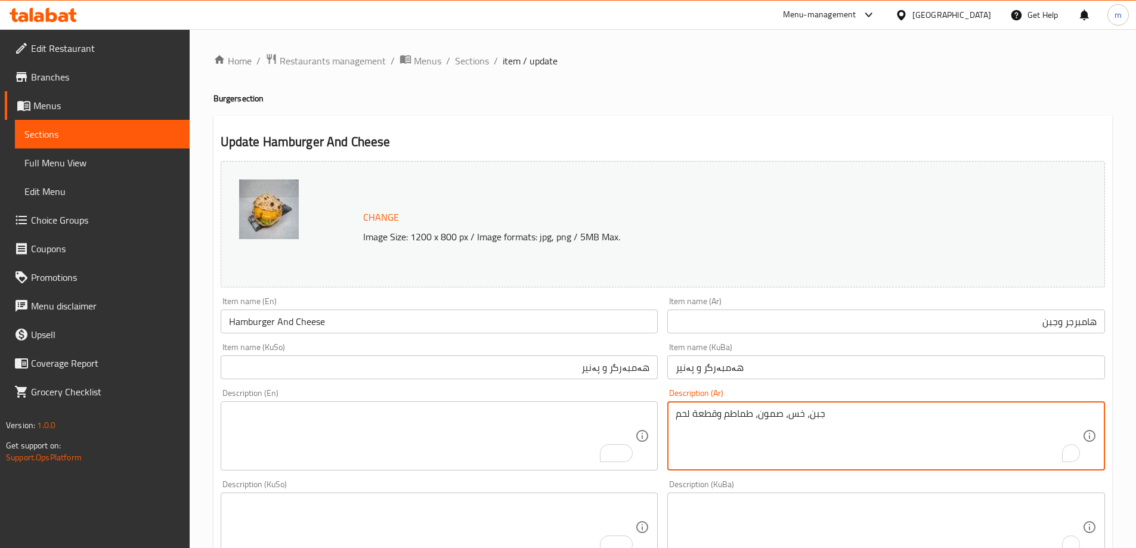
click at [721, 431] on textarea "جبن، خس، صمون، طماطم وقطعة لحم" at bounding box center [879, 436] width 407 height 57
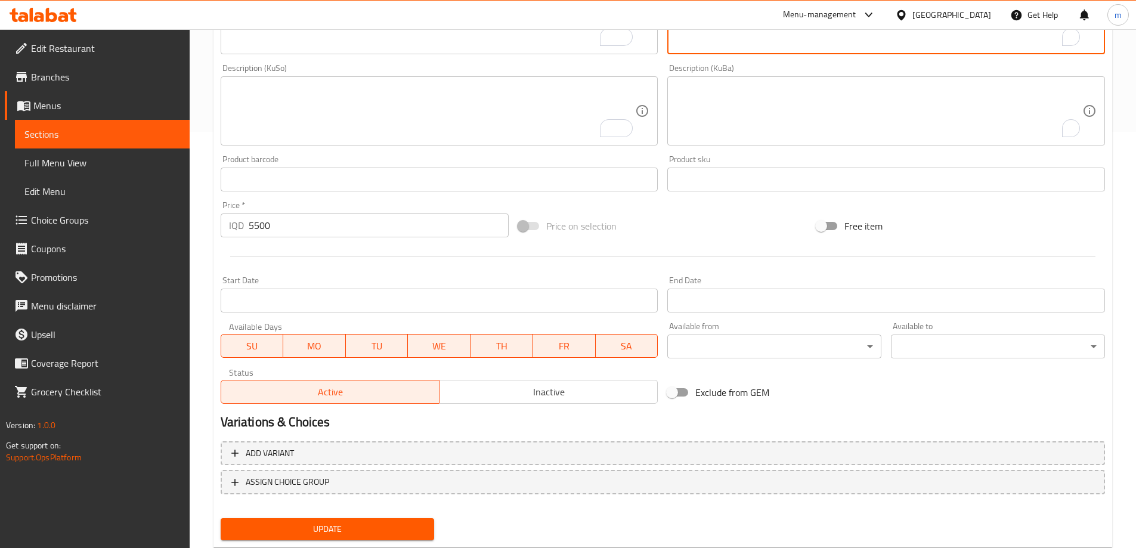
scroll to position [431, 0]
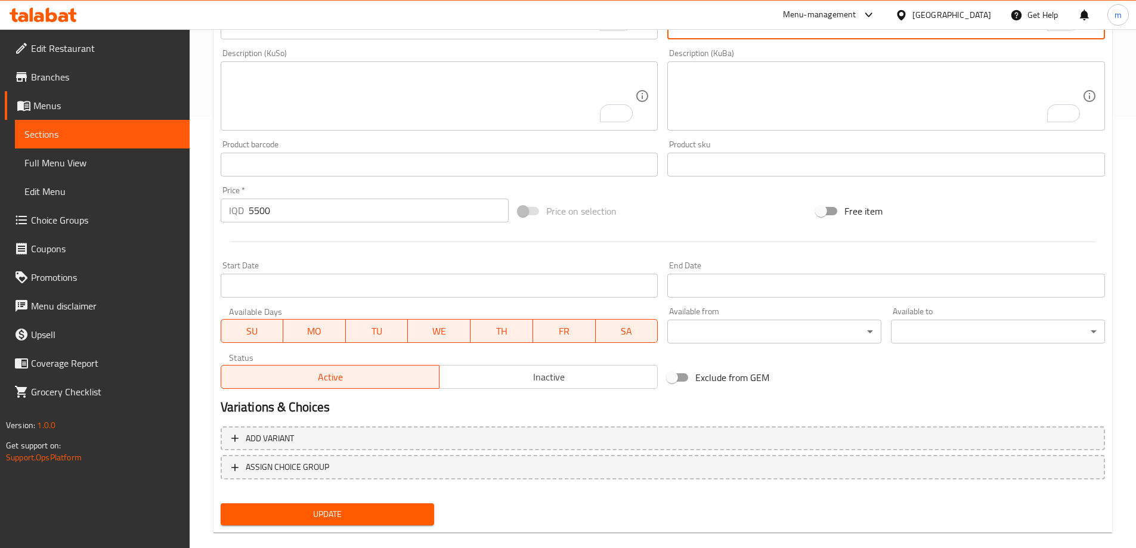
click at [325, 522] on span "Update" at bounding box center [327, 514] width 195 height 15
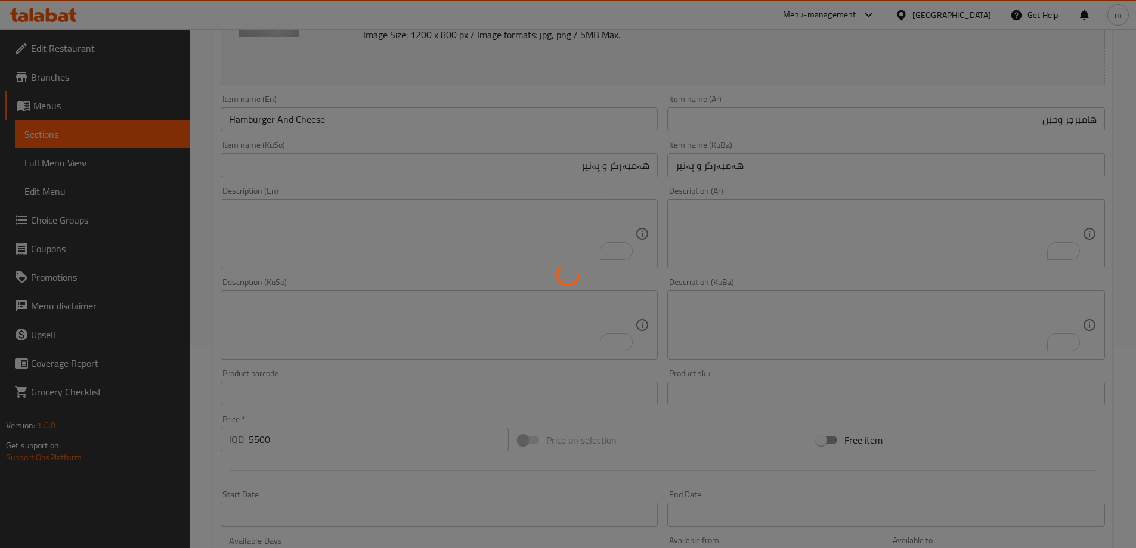
scroll to position [14, 0]
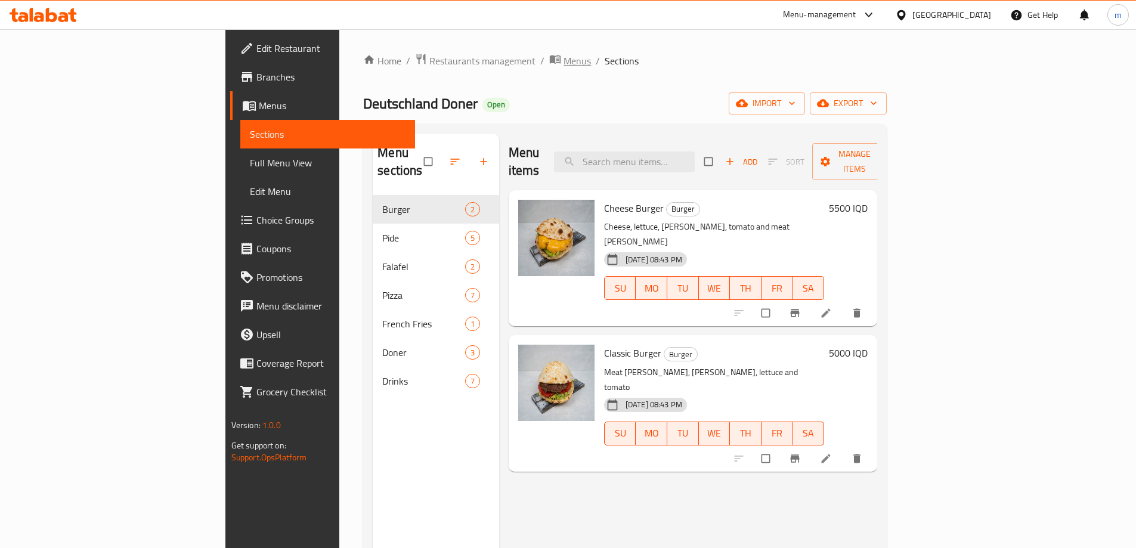
click at [564, 54] on span "Menus" at bounding box center [577, 61] width 27 height 14
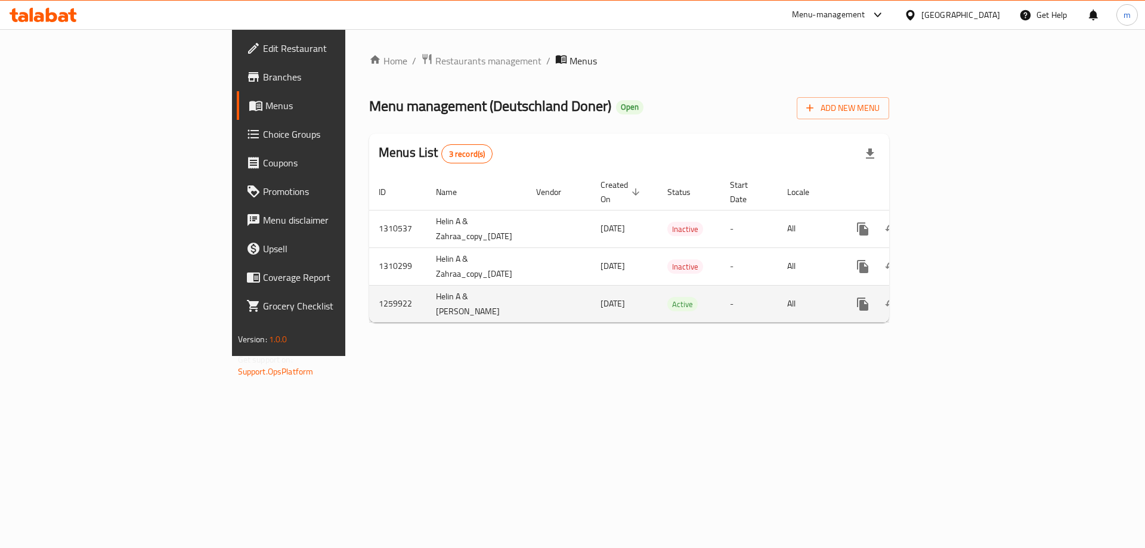
click at [954, 299] on icon "enhanced table" at bounding box center [949, 304] width 11 height 11
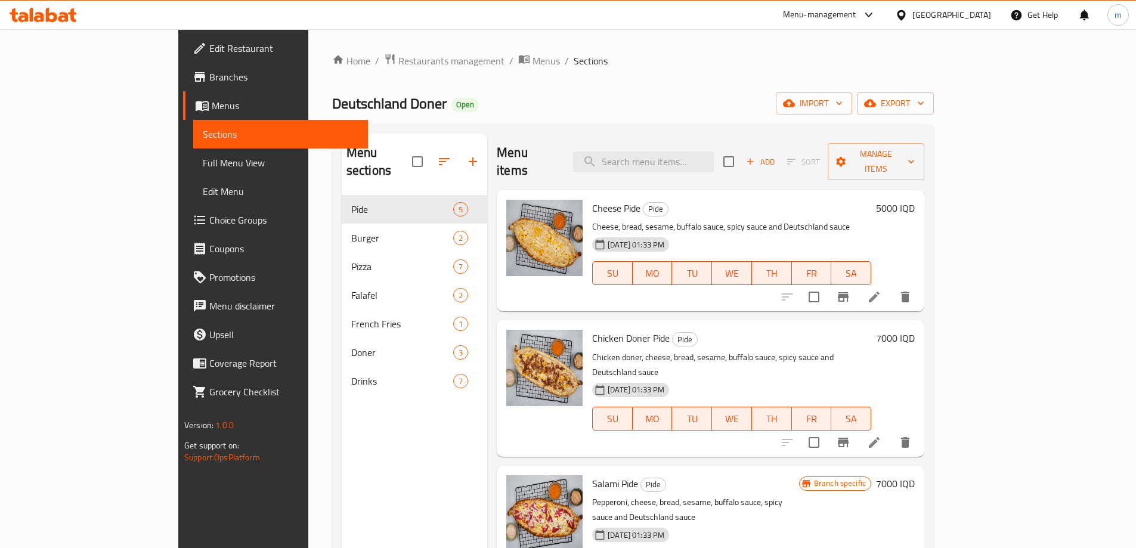
click at [183, 95] on link "Menus" at bounding box center [275, 105] width 185 height 29
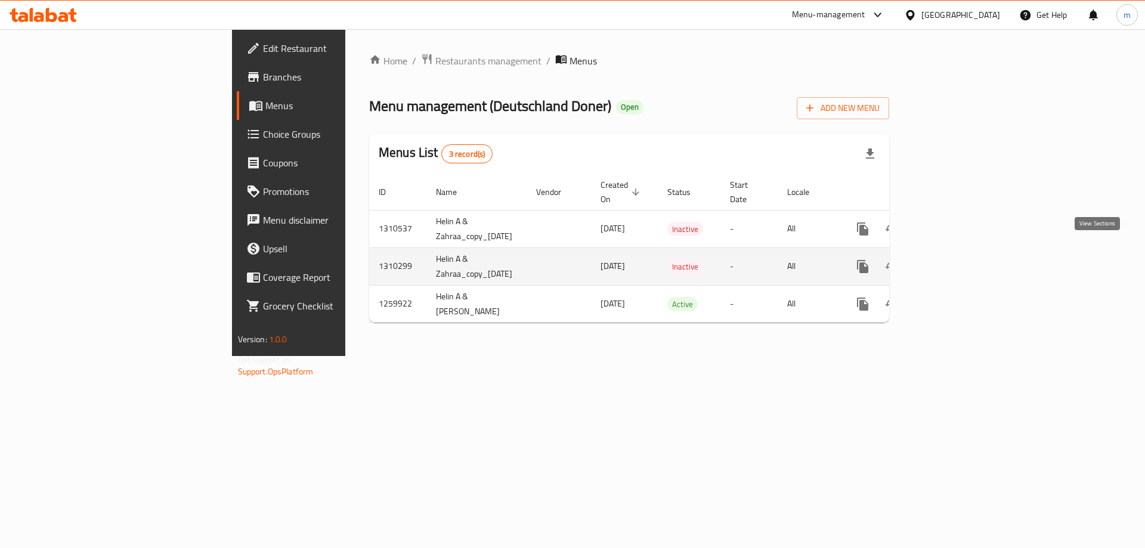
click at [956, 260] on icon "enhanced table" at bounding box center [949, 267] width 14 height 14
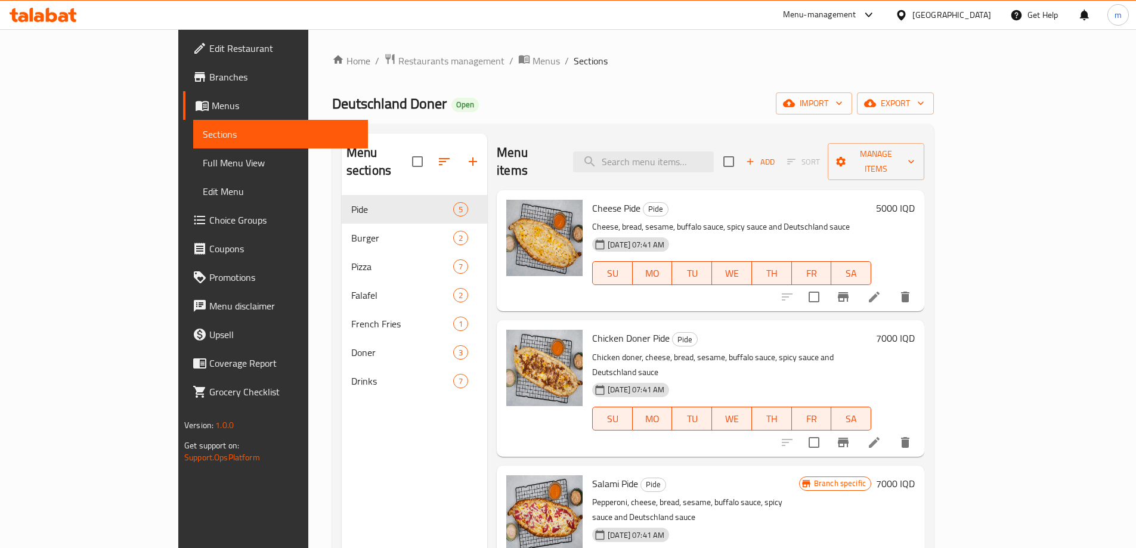
click at [212, 108] on span "Menus" at bounding box center [285, 105] width 147 height 14
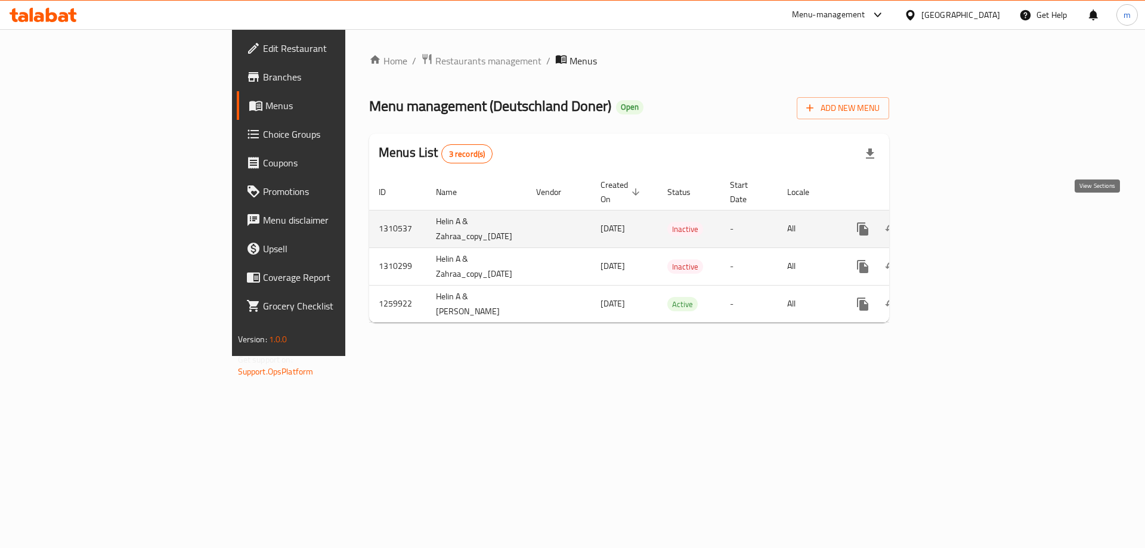
click at [956, 222] on icon "enhanced table" at bounding box center [949, 229] width 14 height 14
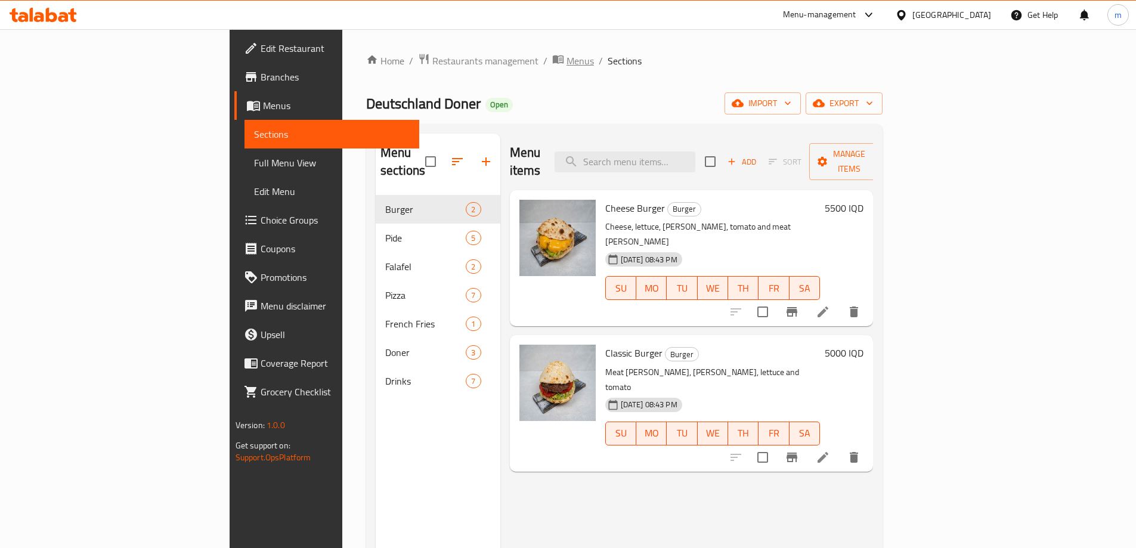
click at [552, 62] on span "breadcrumb" at bounding box center [559, 61] width 14 height 16
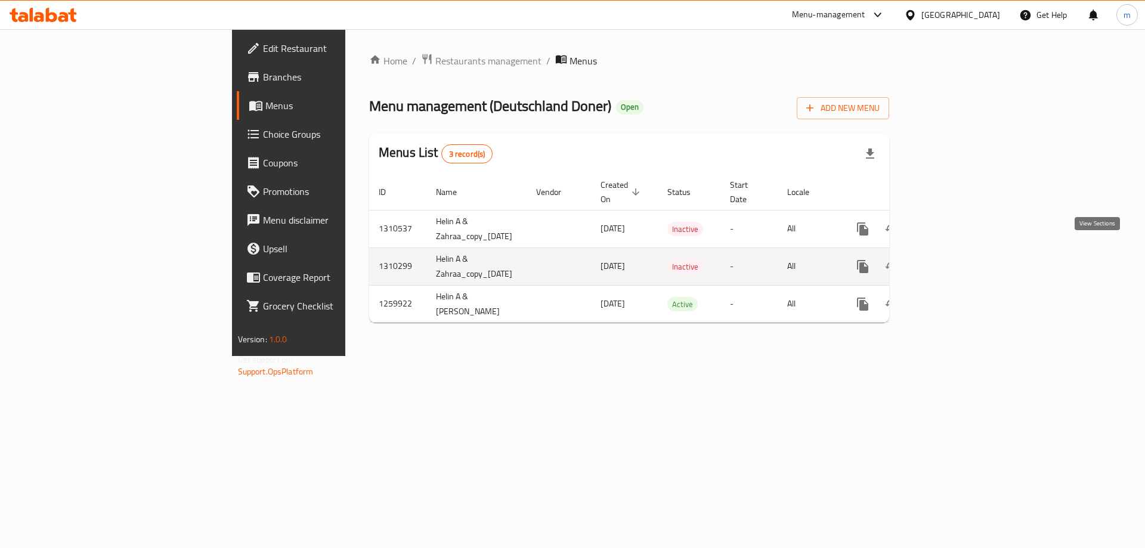
click at [963, 252] on link "enhanced table" at bounding box center [949, 266] width 29 height 29
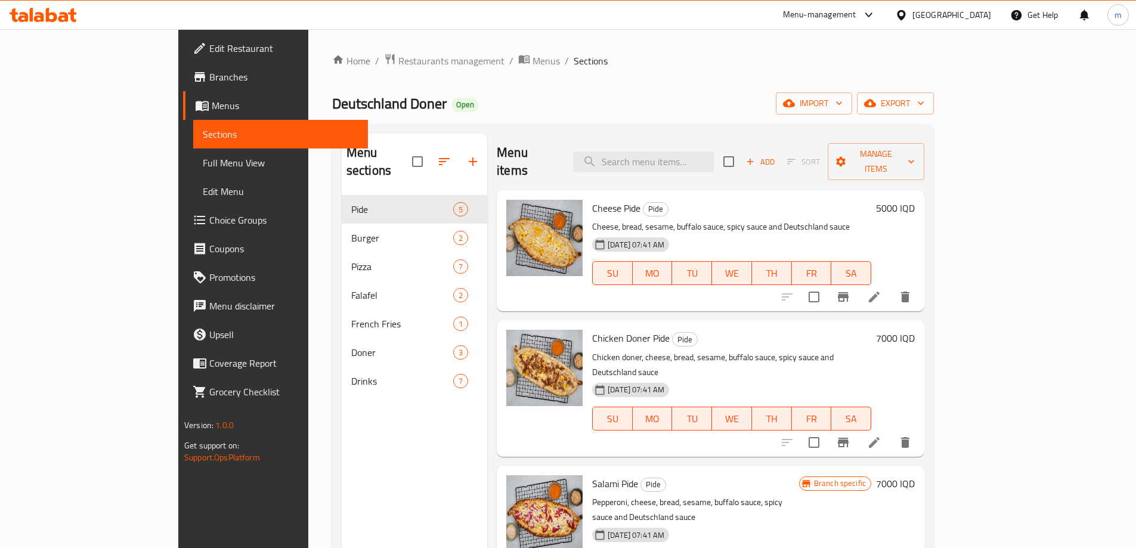
click at [203, 140] on span "Sections" at bounding box center [281, 134] width 156 height 14
click at [533, 57] on span "Menus" at bounding box center [546, 61] width 27 height 14
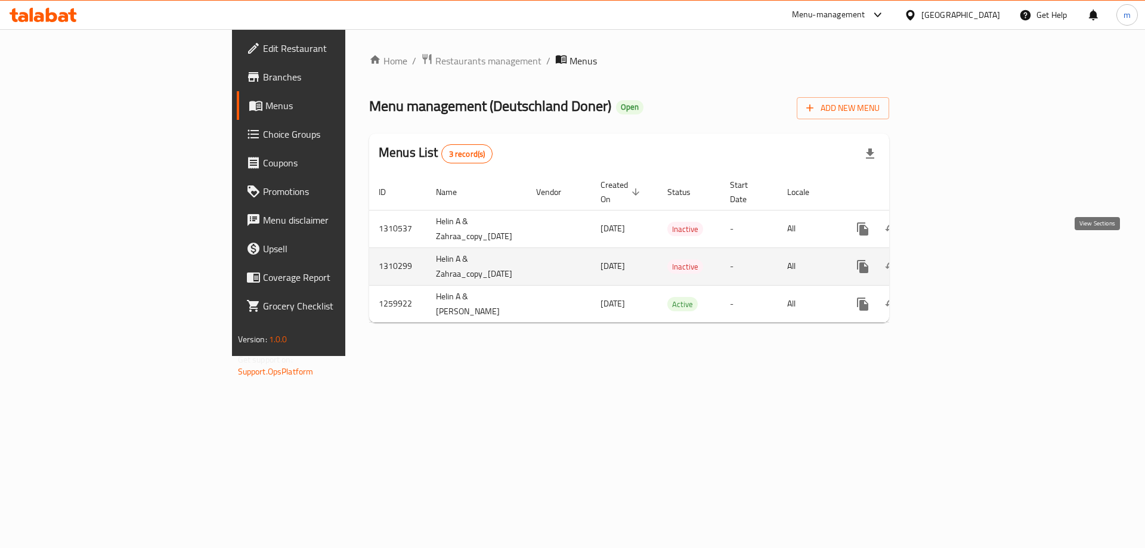
click at [963, 252] on link "enhanced table" at bounding box center [949, 266] width 29 height 29
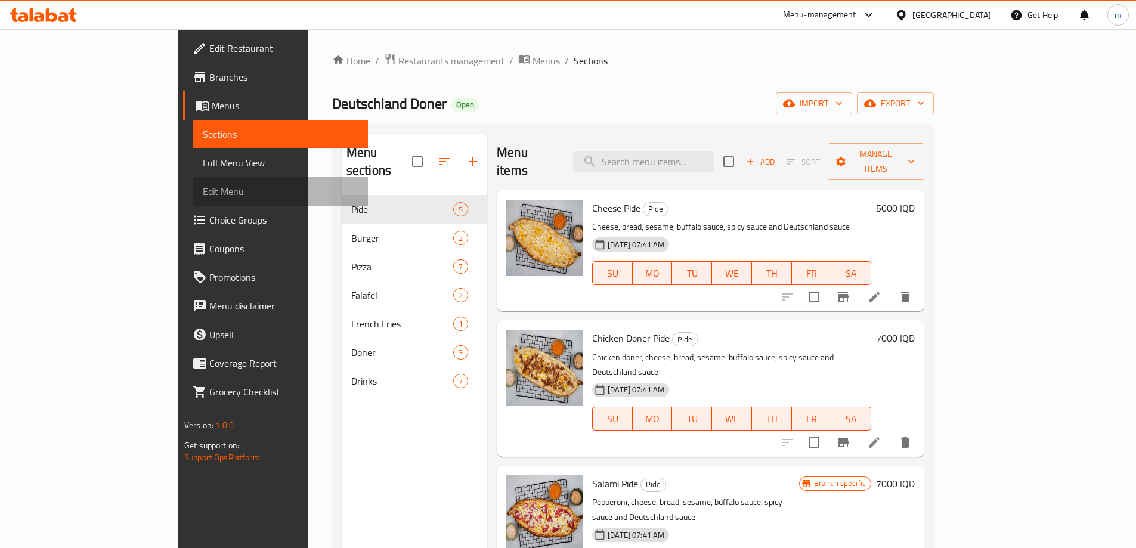
click at [203, 191] on span "Edit Menu" at bounding box center [281, 191] width 156 height 14
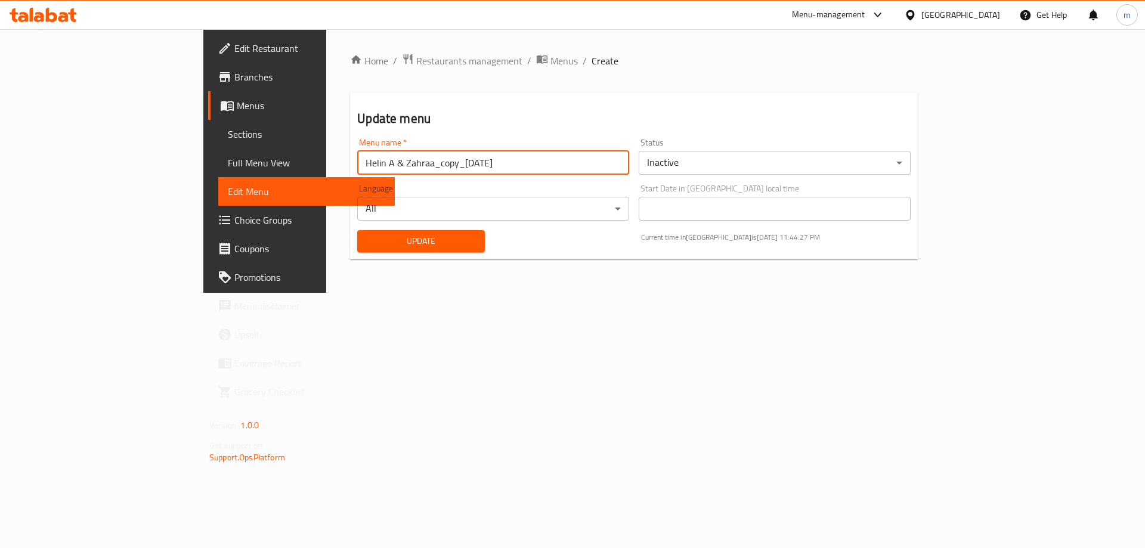
drag, startPoint x: 304, startPoint y: 161, endPoint x: 162, endPoint y: 162, distance: 142.6
click at [203, 162] on div "Edit Restaurant Branches Menus Sections Full Menu View Edit Menu Choice Groups …" at bounding box center [572, 161] width 739 height 264
click at [357, 158] on input "copy_08/09/2025" at bounding box center [493, 163] width 272 height 24
type input "copy menu_08/09/2025"
click at [367, 236] on span "Update" at bounding box center [421, 241] width 109 height 15
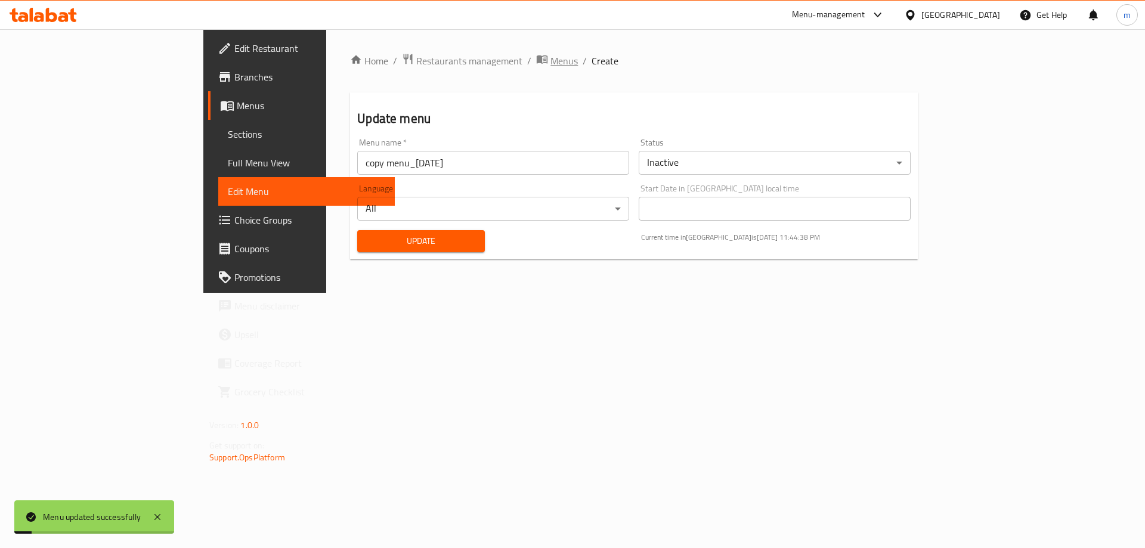
click at [551, 55] on span "Menus" at bounding box center [564, 61] width 27 height 14
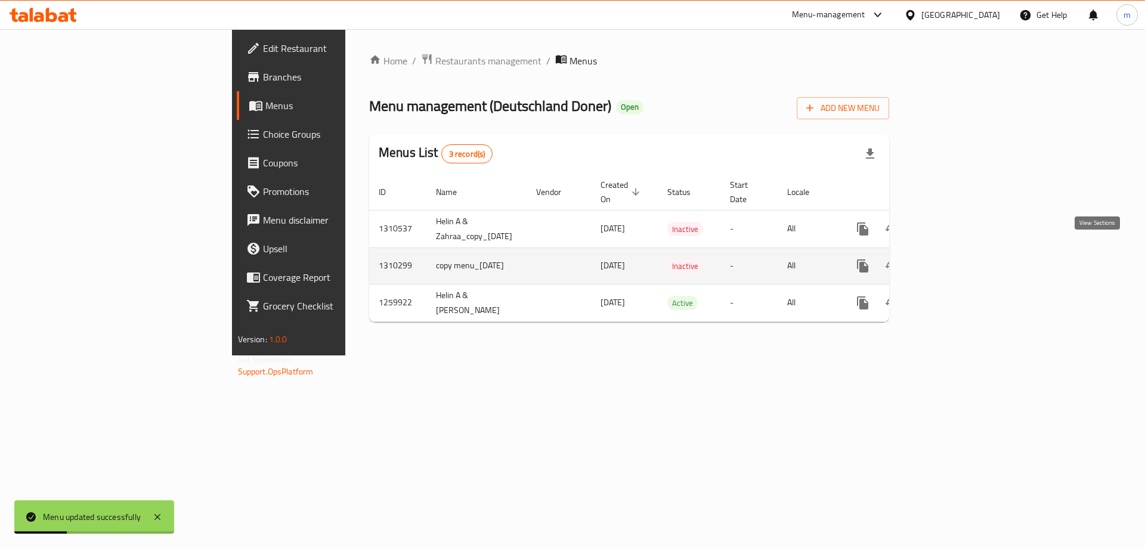
click at [954, 261] on icon "enhanced table" at bounding box center [949, 266] width 11 height 11
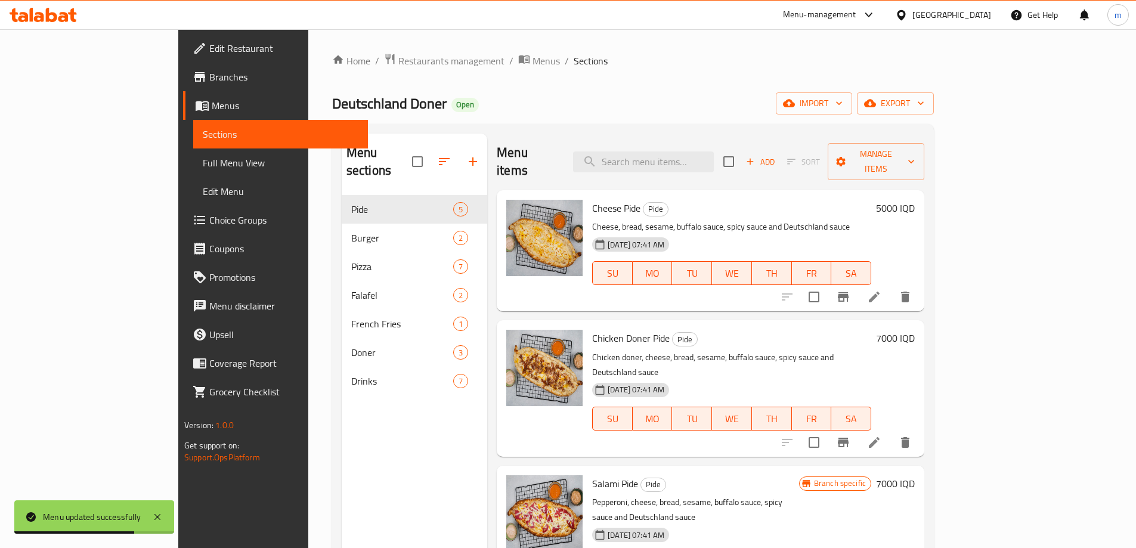
click at [183, 115] on link "Menus" at bounding box center [275, 105] width 185 height 29
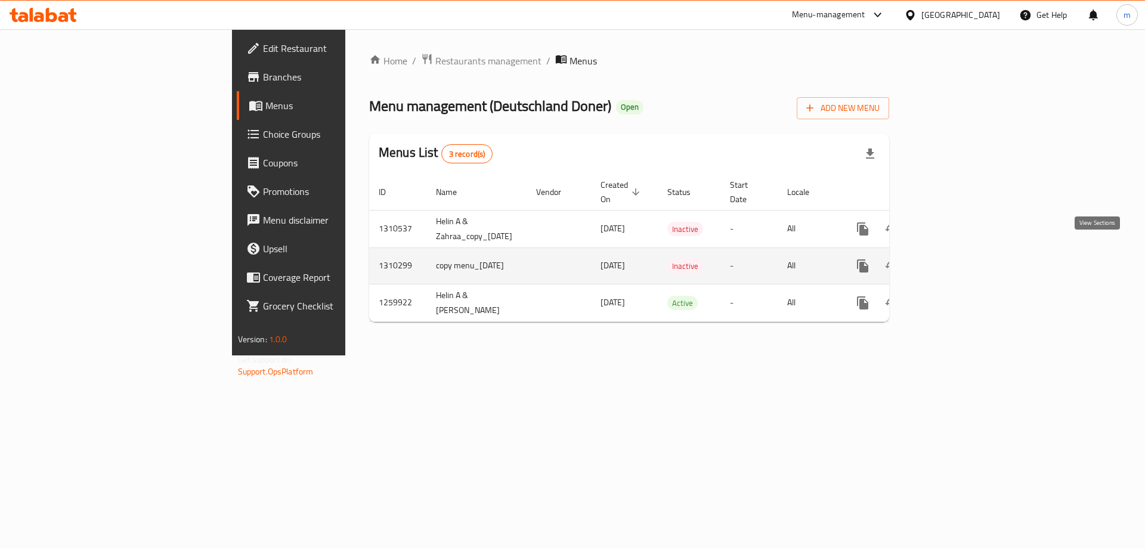
click at [956, 259] on icon "enhanced table" at bounding box center [949, 266] width 14 height 14
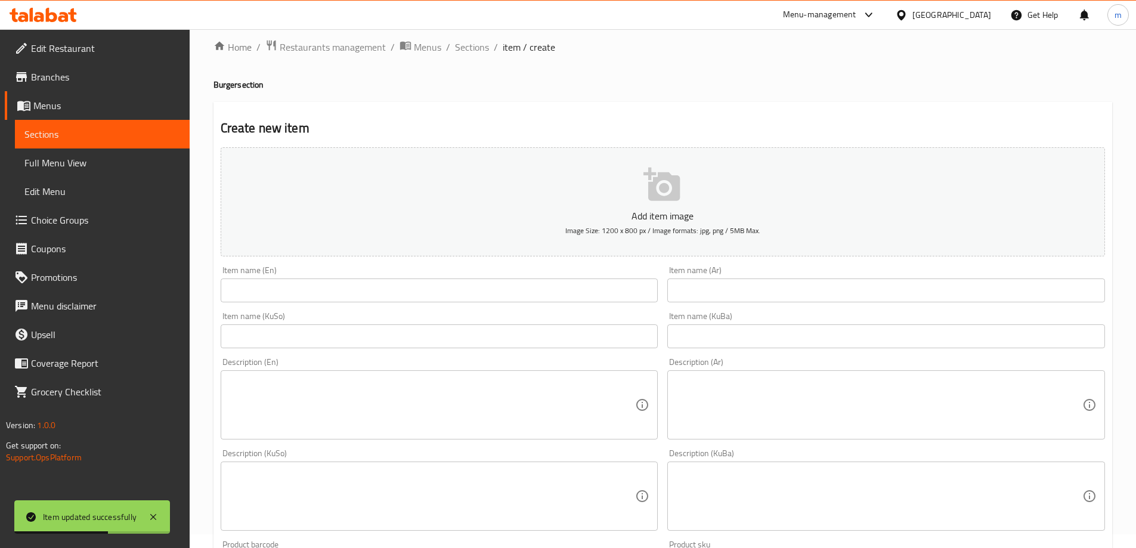
scroll to position [14, 0]
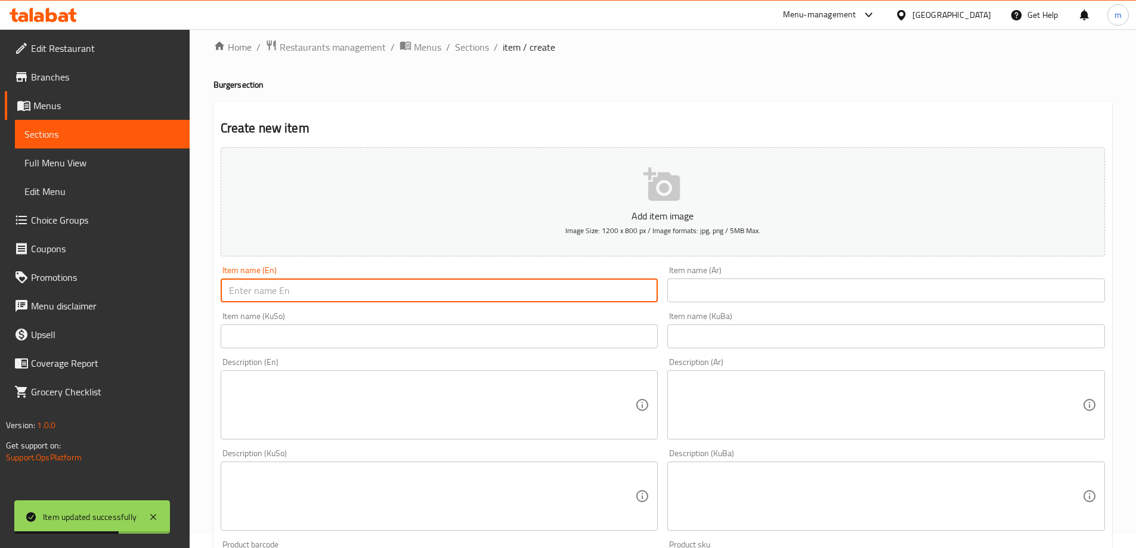
click at [322, 293] on input "text" at bounding box center [440, 291] width 438 height 24
paste input "Hamburger"
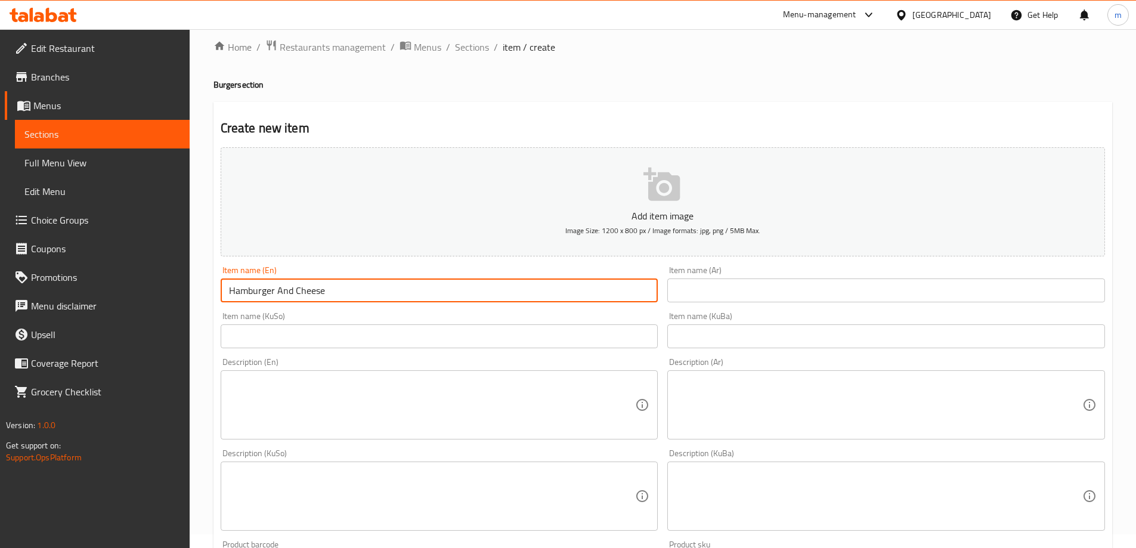
click at [277, 288] on input "Hamburger And Cheese" at bounding box center [440, 291] width 438 height 24
type input "Hamburger With Mushroom And Cheese"
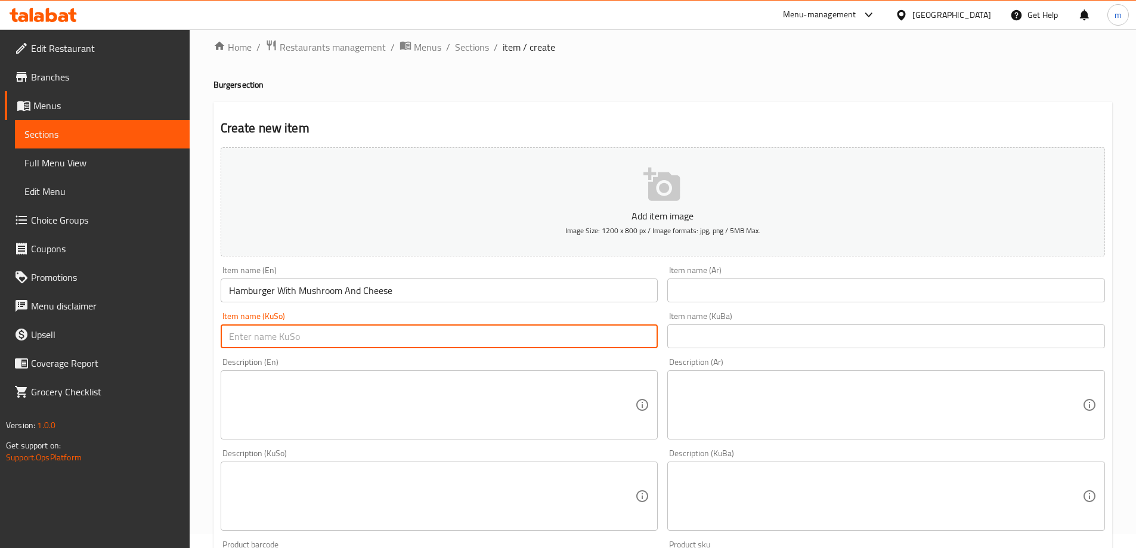
click at [314, 326] on input "text" at bounding box center [440, 337] width 438 height 24
click at [349, 309] on div "Item name (KuSo) Item name (KuSo)" at bounding box center [439, 330] width 447 height 46
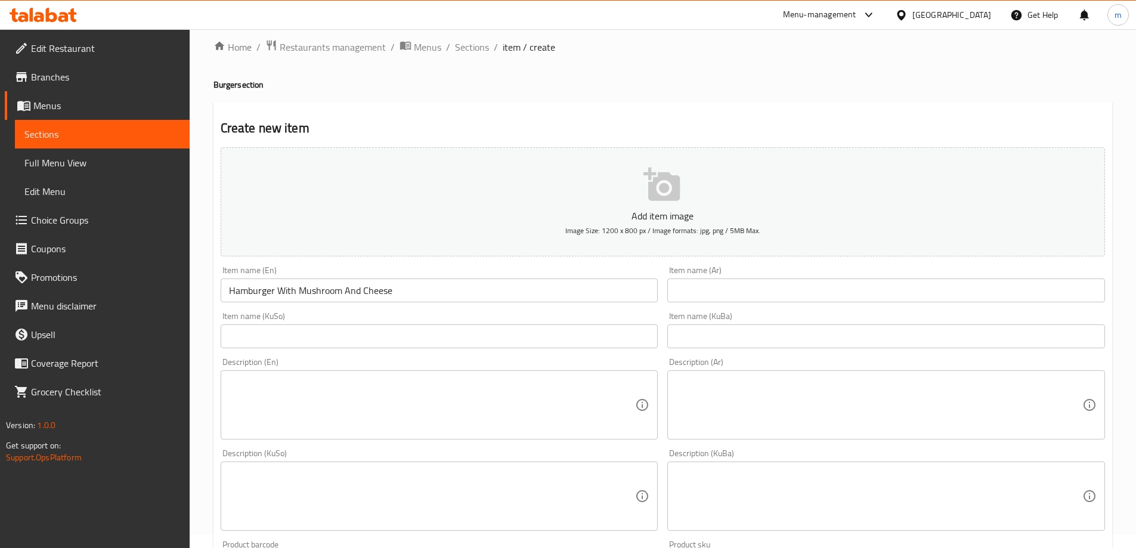
click at [730, 285] on input "text" at bounding box center [887, 291] width 438 height 24
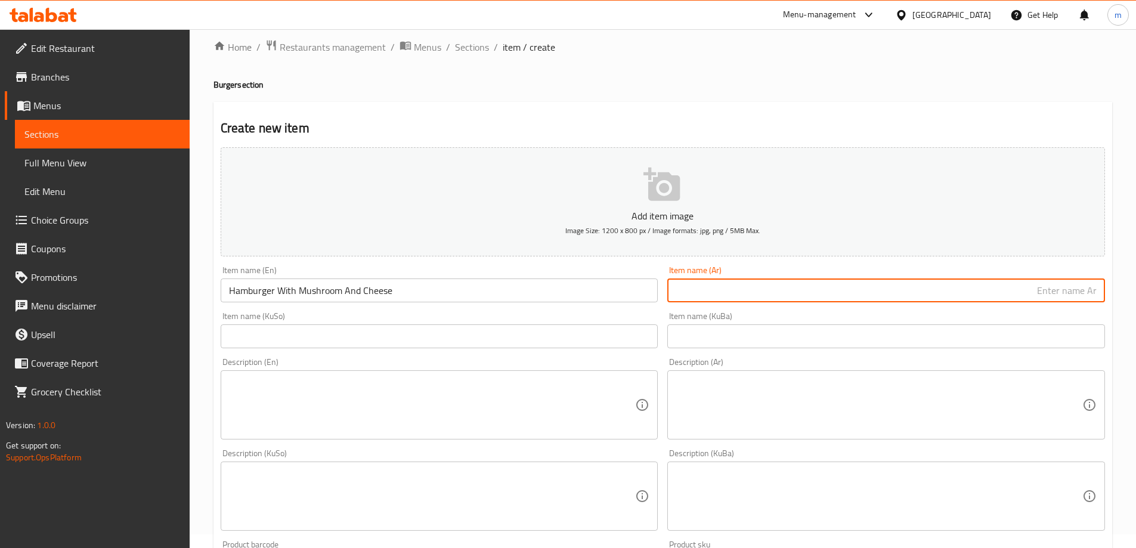
click at [378, 291] on input "Hamburger With Mushroom And Cheese" at bounding box center [440, 291] width 438 height 24
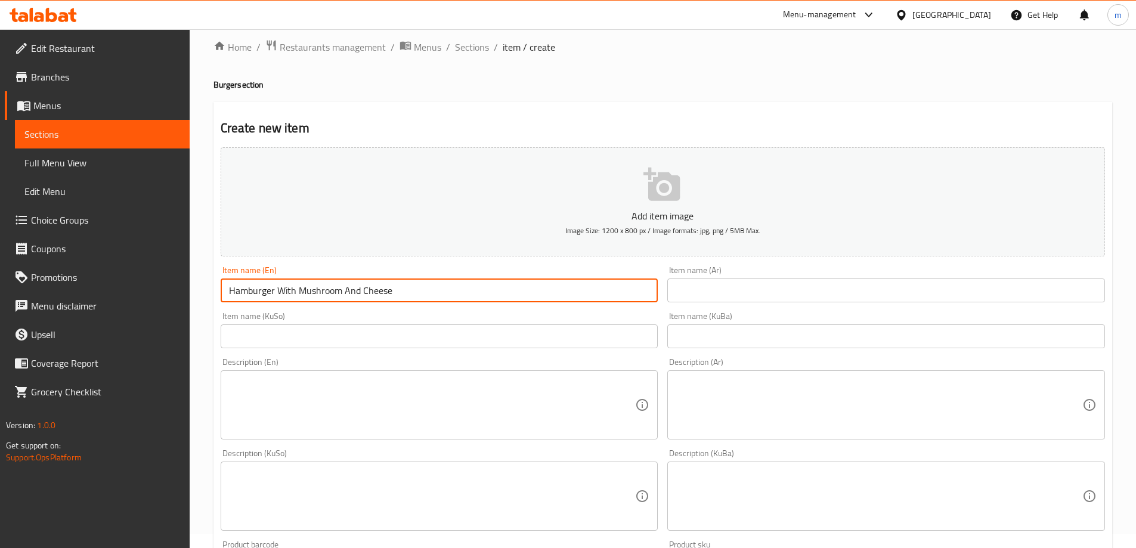
click at [378, 291] on input "Hamburger With Mushroom And Cheese" at bounding box center [440, 291] width 438 height 24
click at [844, 278] on div "Item name (Ar) Item name (Ar)" at bounding box center [887, 284] width 438 height 36
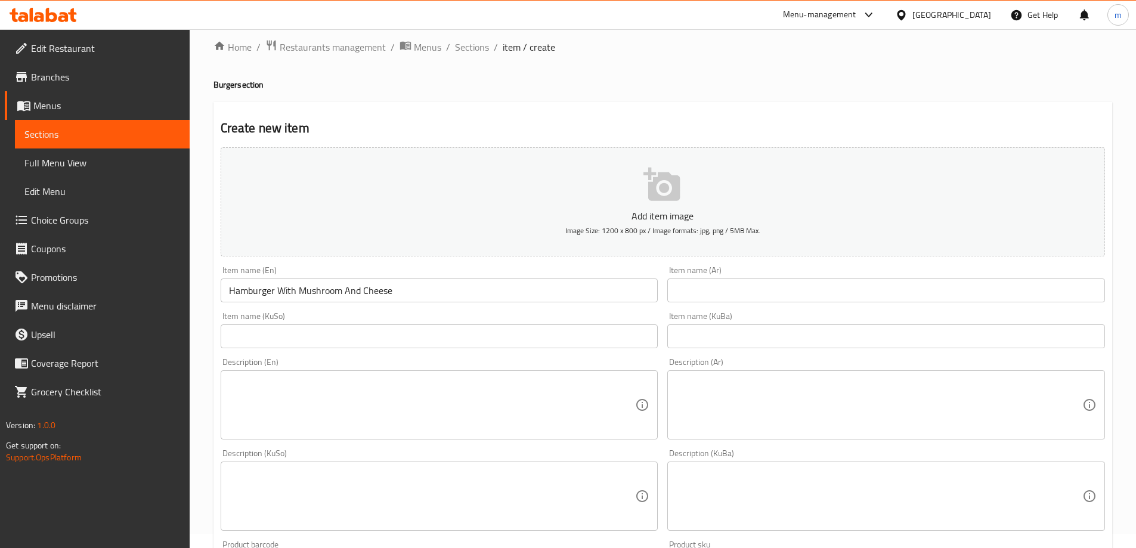
click at [844, 284] on input "text" at bounding box center [887, 291] width 438 height 24
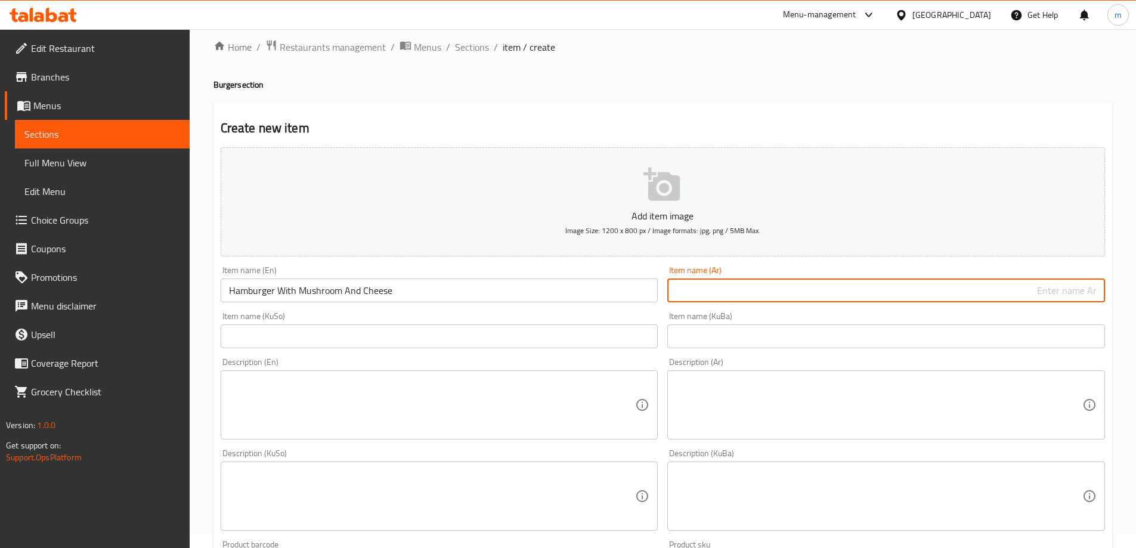
paste input "هامبرجر مع فطر وجبن"
type input "هامبرجر مع فطر وجبن"
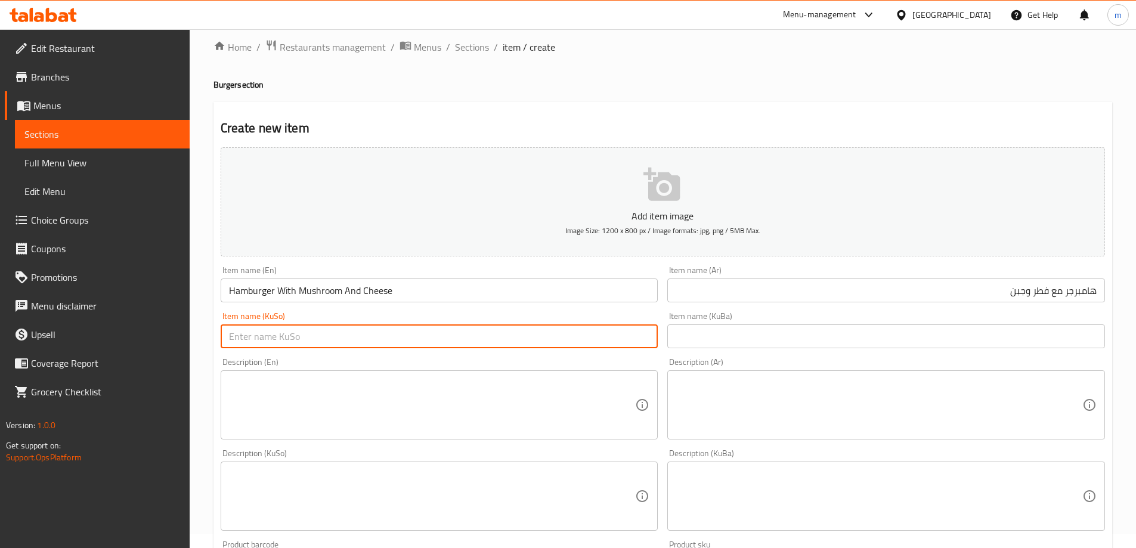
click at [622, 332] on input "text" at bounding box center [440, 337] width 438 height 24
paste input "هەمبەرگر و پەنیر"
click at [612, 325] on input "هەمبەرگر و پەنیر" at bounding box center [440, 337] width 438 height 24
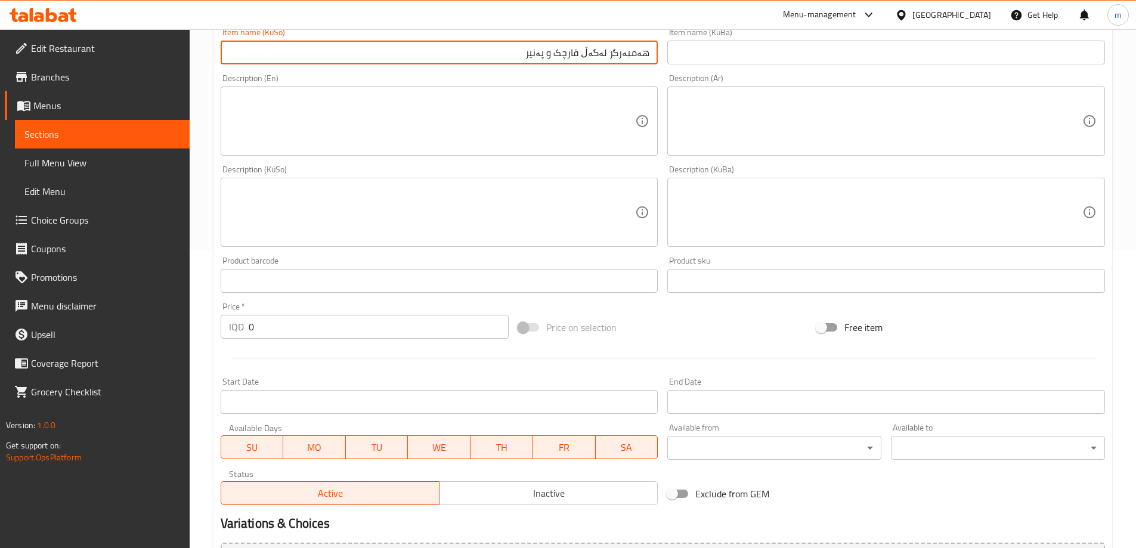
scroll to position [432, 0]
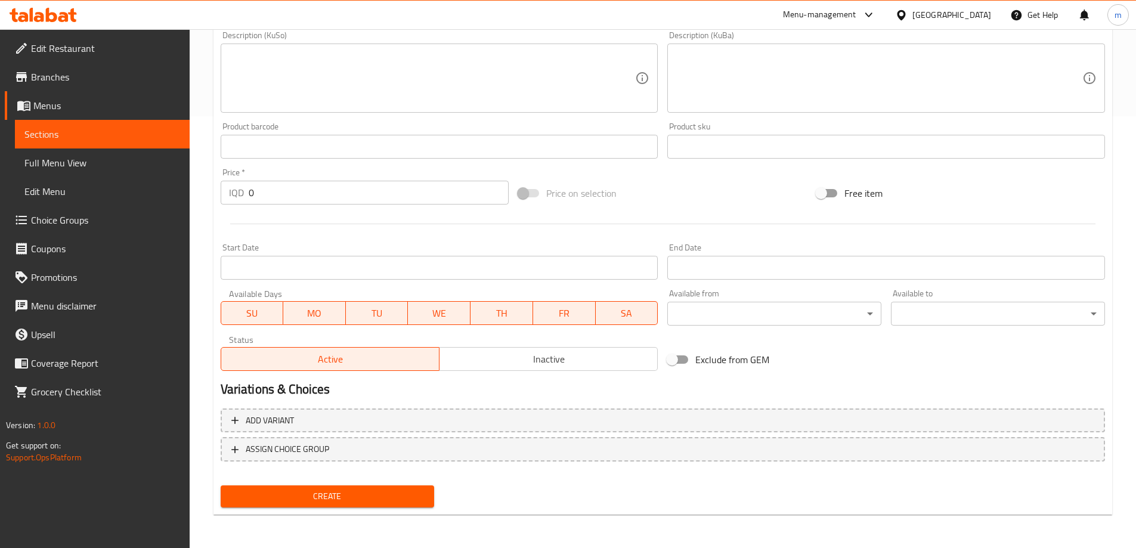
type input "هەمبەرگر لەگەڵ قارچک و پەنیر"
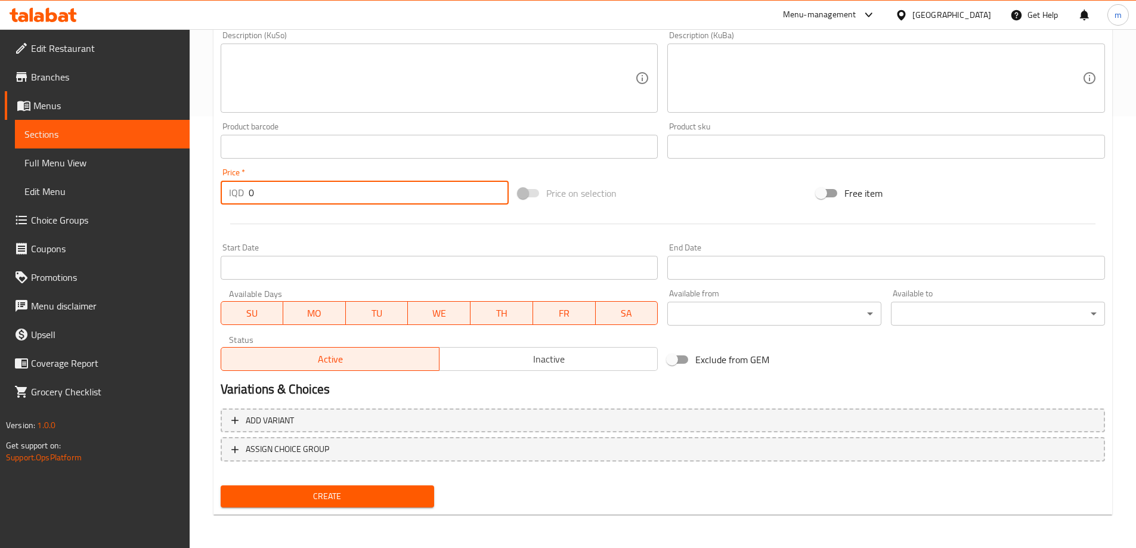
drag, startPoint x: 262, startPoint y: 203, endPoint x: 209, endPoint y: 203, distance: 53.1
click at [211, 208] on div "Home / Restaurants management / Menus / Sections / item / create Burger section…" at bounding box center [663, 72] width 947 height 951
type input "6000"
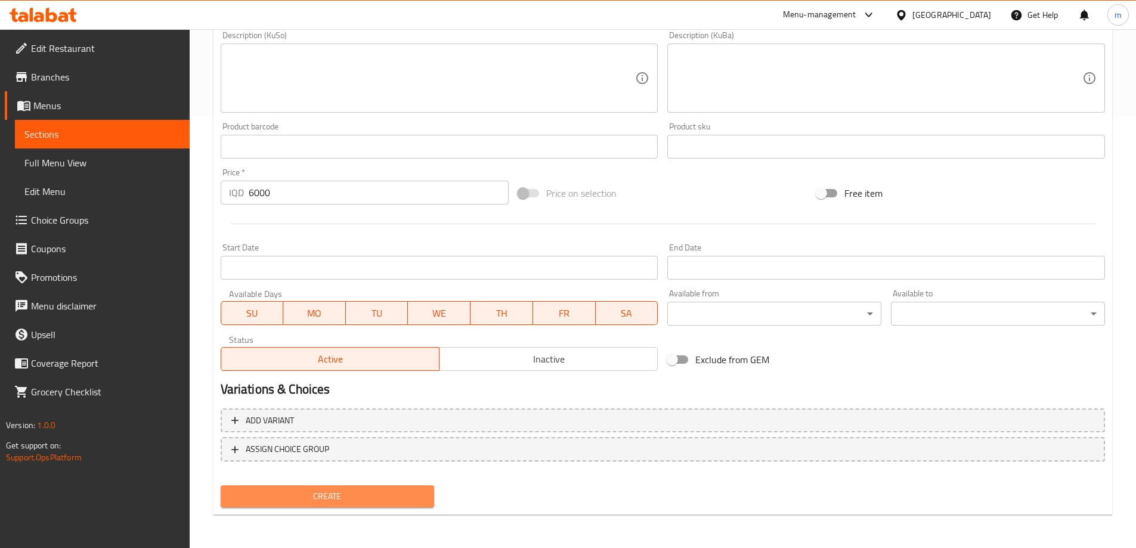
click at [274, 497] on span "Create" at bounding box center [327, 496] width 195 height 15
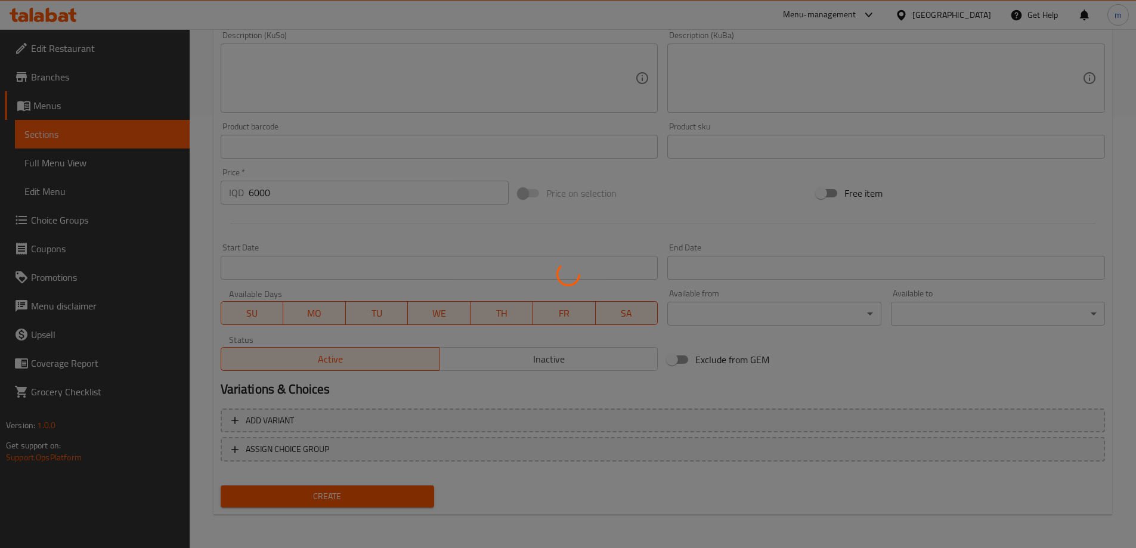
type input "0"
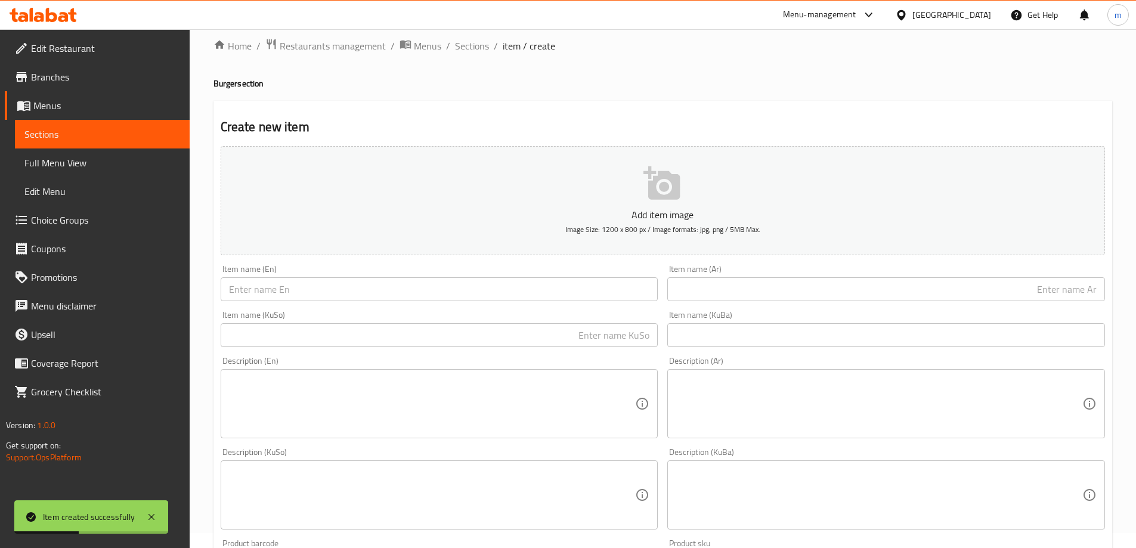
scroll to position [14, 0]
click at [468, 48] on span "Sections" at bounding box center [472, 46] width 34 height 14
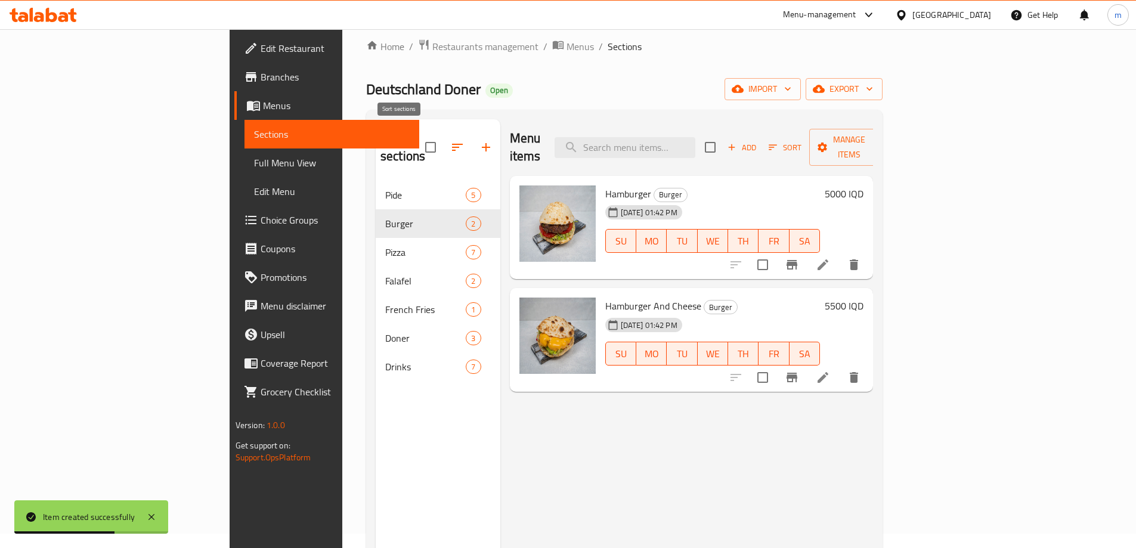
click at [443, 133] on button "button" at bounding box center [457, 147] width 29 height 29
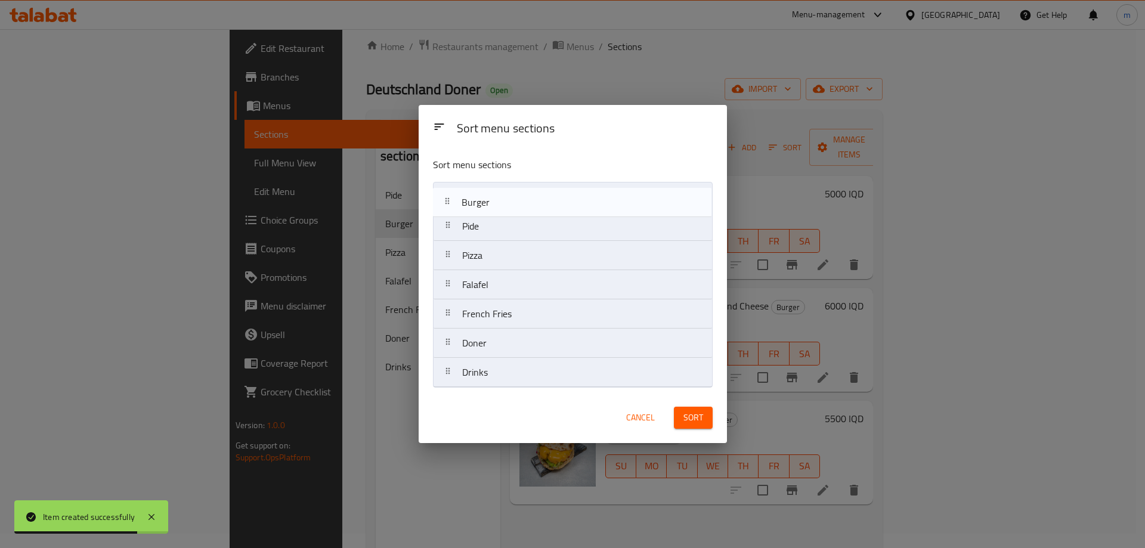
drag, startPoint x: 486, startPoint y: 231, endPoint x: 485, endPoint y: 205, distance: 25.7
click at [482, 202] on nav "Pide Burger Pizza Falafel French Fries Doner Drinks" at bounding box center [573, 285] width 280 height 206
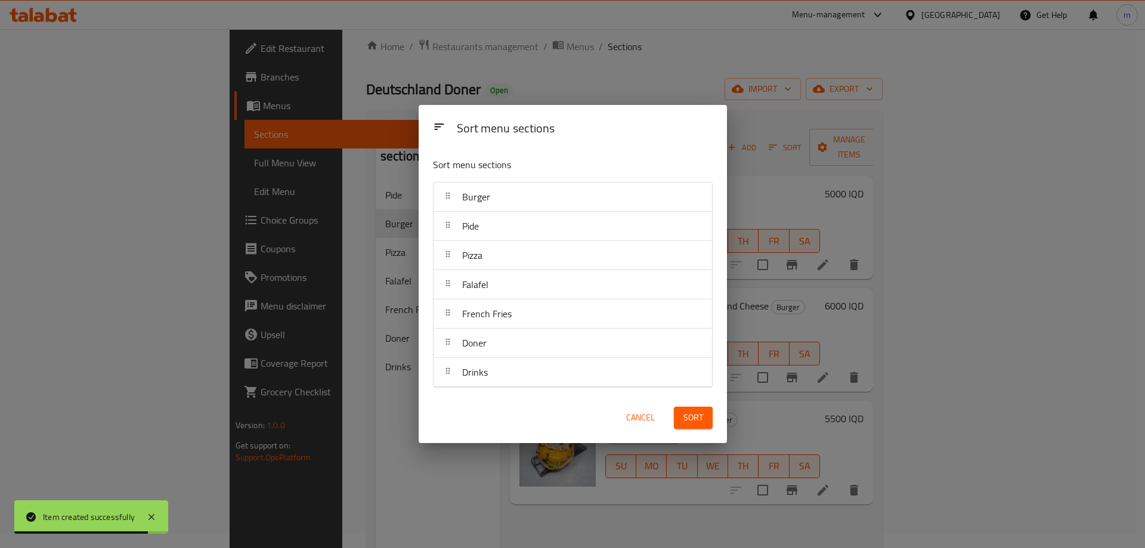
click at [671, 422] on div "Sort" at bounding box center [693, 418] width 53 height 36
click at [679, 416] on button "Sort" at bounding box center [693, 418] width 39 height 22
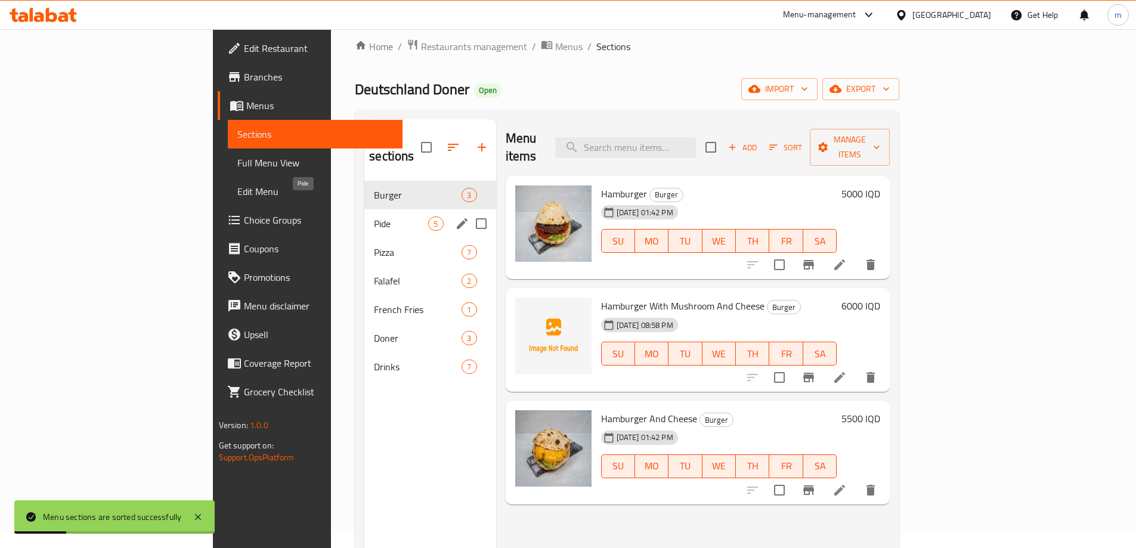
click at [374, 217] on span "Pide" at bounding box center [401, 224] width 54 height 14
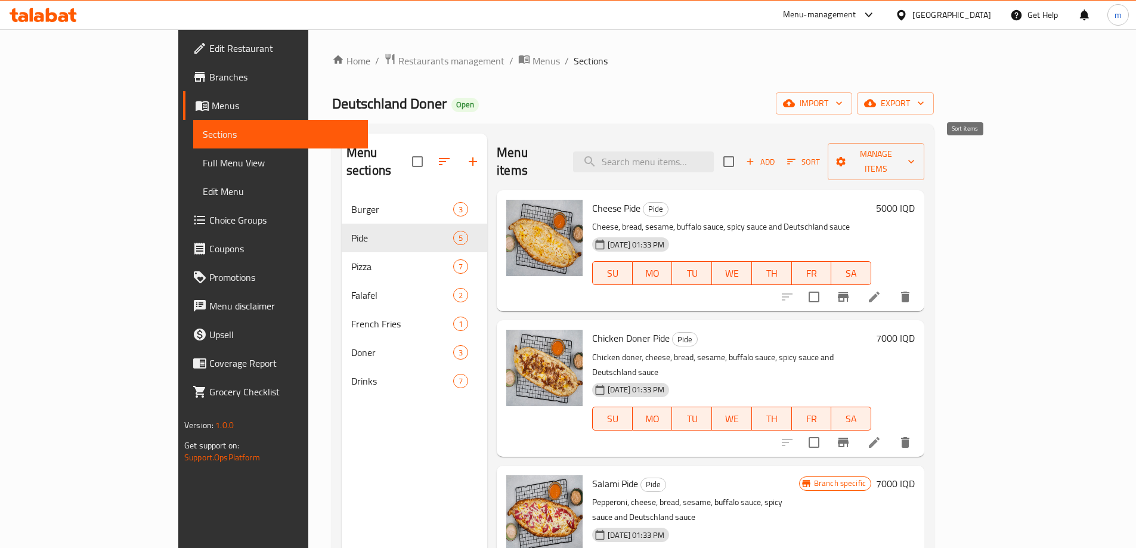
click at [820, 155] on span "Sort" at bounding box center [803, 162] width 33 height 14
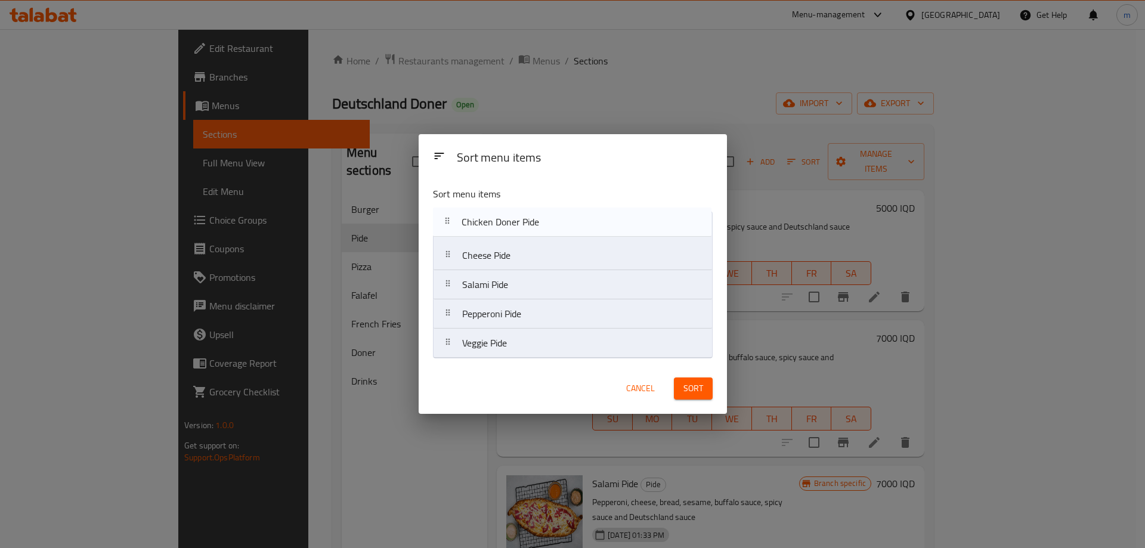
drag, startPoint x: 585, startPoint y: 255, endPoint x: 549, endPoint y: 157, distance: 103.6
click at [582, 213] on nav "Cheese Pide Chicken Doner Pide Salami Pide Pepperoni Pide Veggie Pide" at bounding box center [573, 284] width 280 height 147
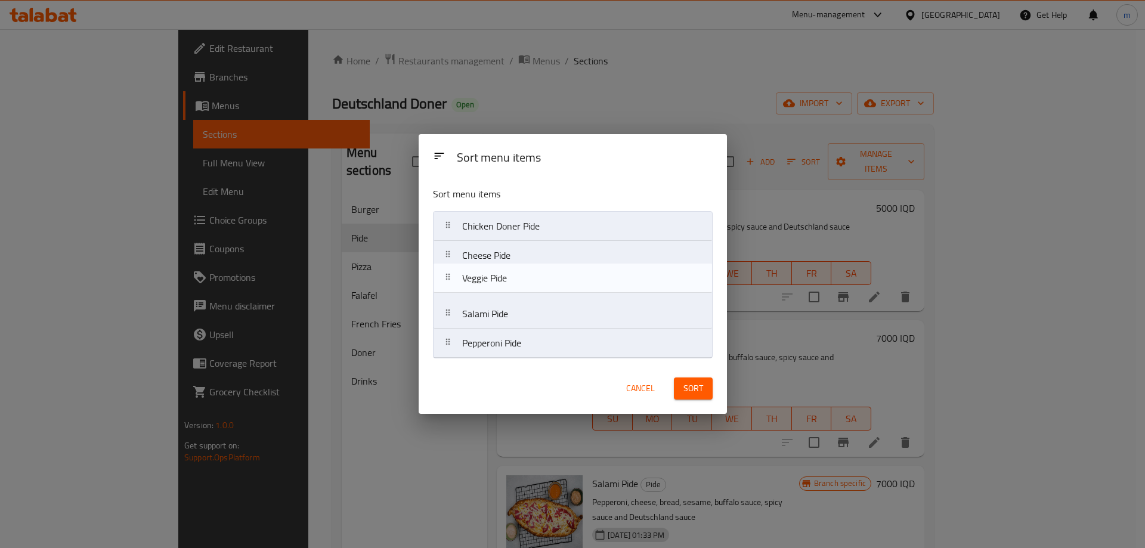
drag, startPoint x: 507, startPoint y: 344, endPoint x: 502, endPoint y: 256, distance: 88.4
click at [503, 264] on nav "Chicken Doner Pide Cheese Pide Salami Pide Pepperoni Pide Veggie Pide" at bounding box center [573, 284] width 280 height 147
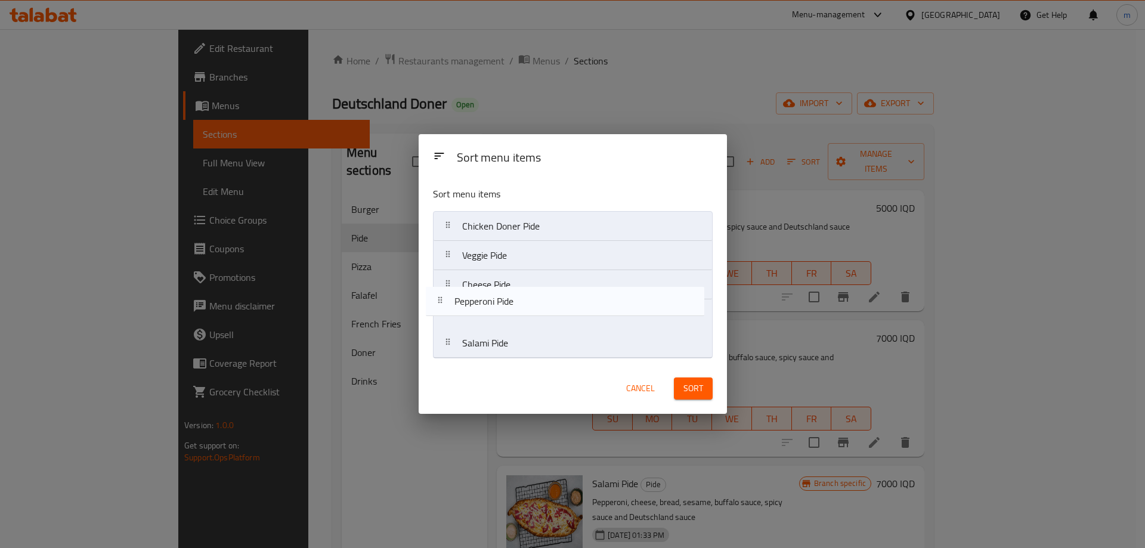
drag, startPoint x: 535, startPoint y: 354, endPoint x: 528, endPoint y: 304, distance: 50.0
click at [528, 304] on nav "Chicken Doner Pide Veggie Pide Cheese Pide Salami Pide Pepperoni Pide" at bounding box center [573, 284] width 280 height 147
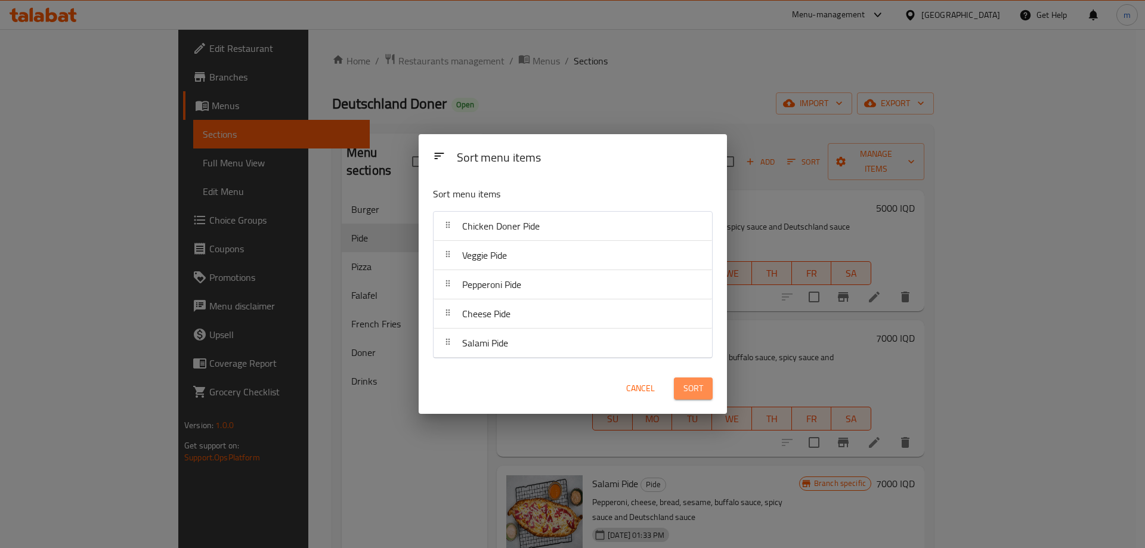
click at [694, 394] on span "Sort" at bounding box center [694, 388] width 20 height 15
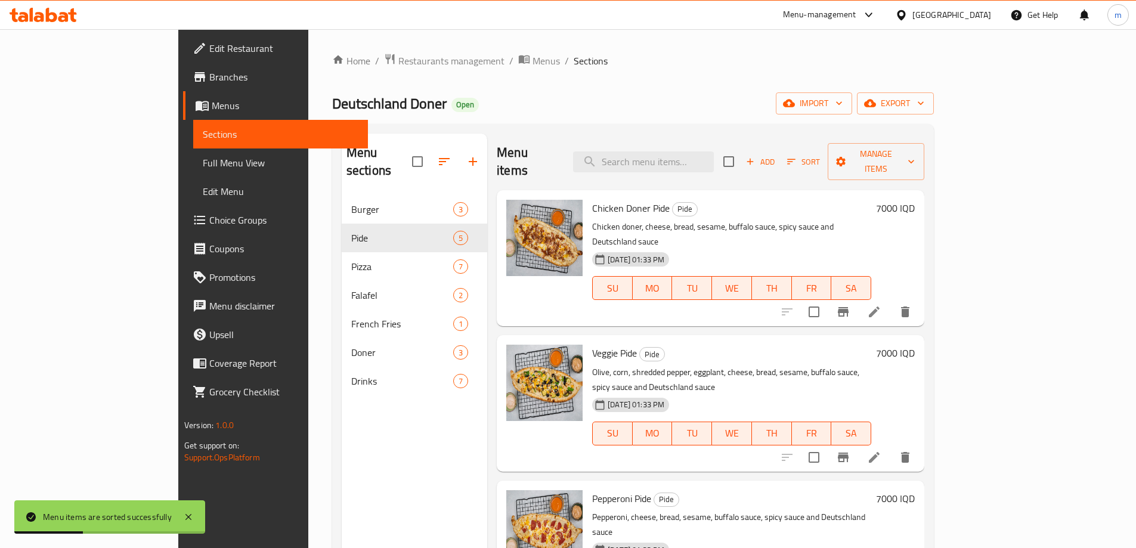
click at [891, 301] on li at bounding box center [874, 311] width 33 height 21
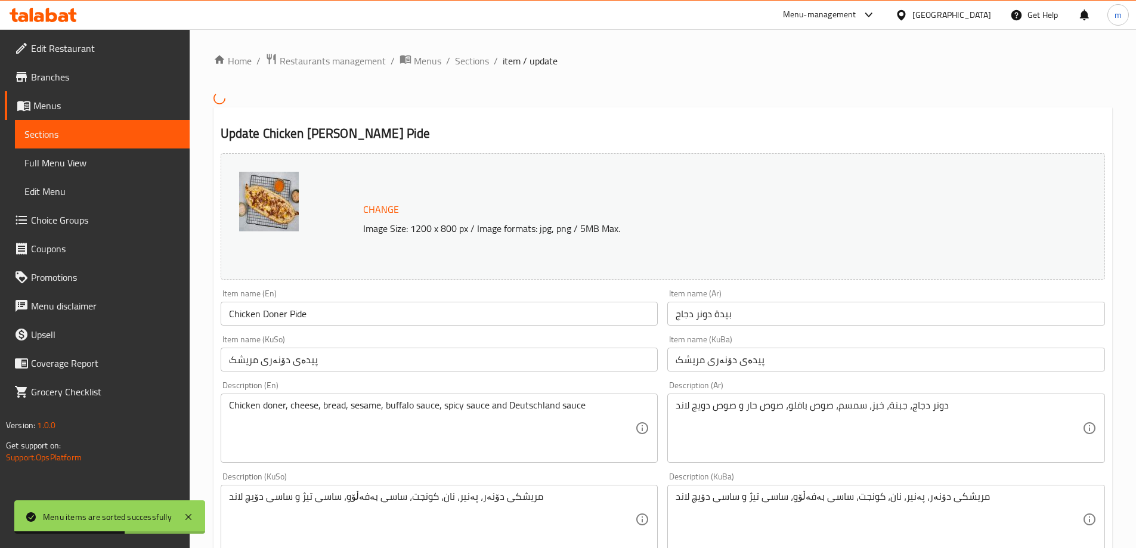
click at [273, 311] on input "Chicken Doner Pide" at bounding box center [440, 314] width 438 height 24
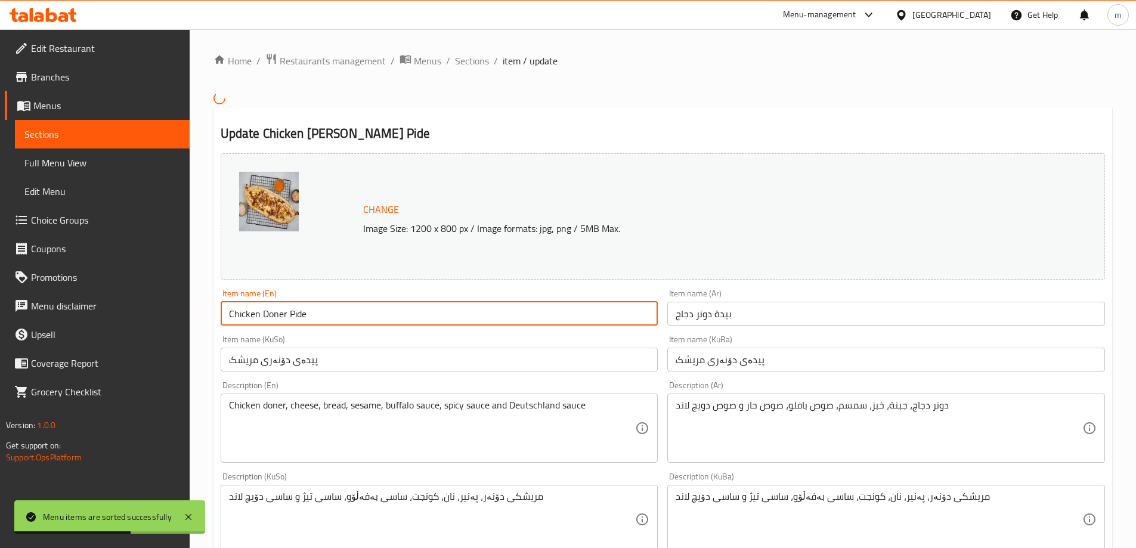
click at [273, 311] on input "Chicken Doner Pide" at bounding box center [440, 314] width 438 height 24
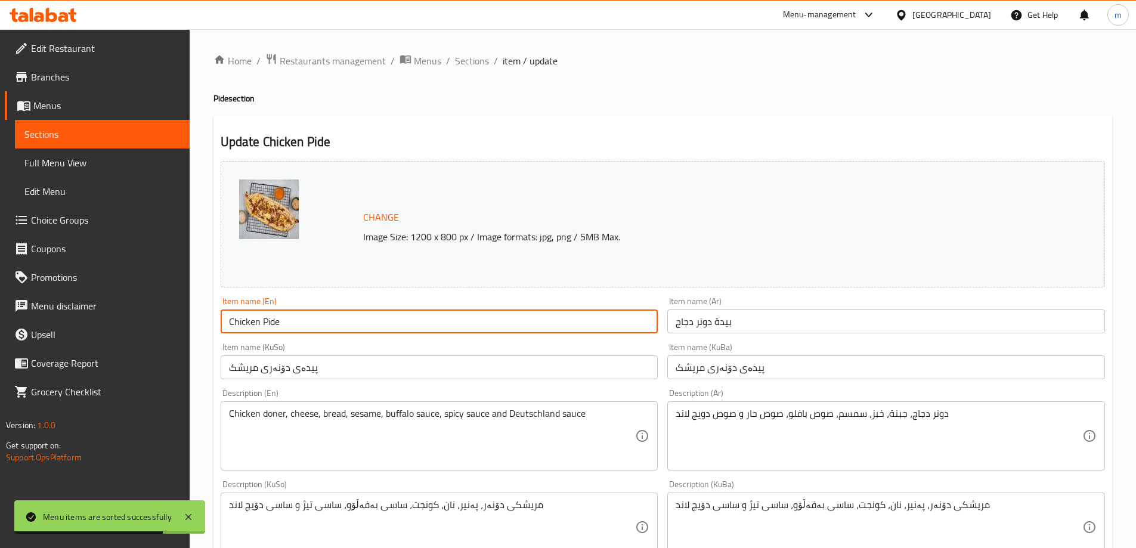
type input "Chicken Pide"
click at [269, 368] on input "پیدەی دۆنەری مریشک" at bounding box center [440, 368] width 438 height 24
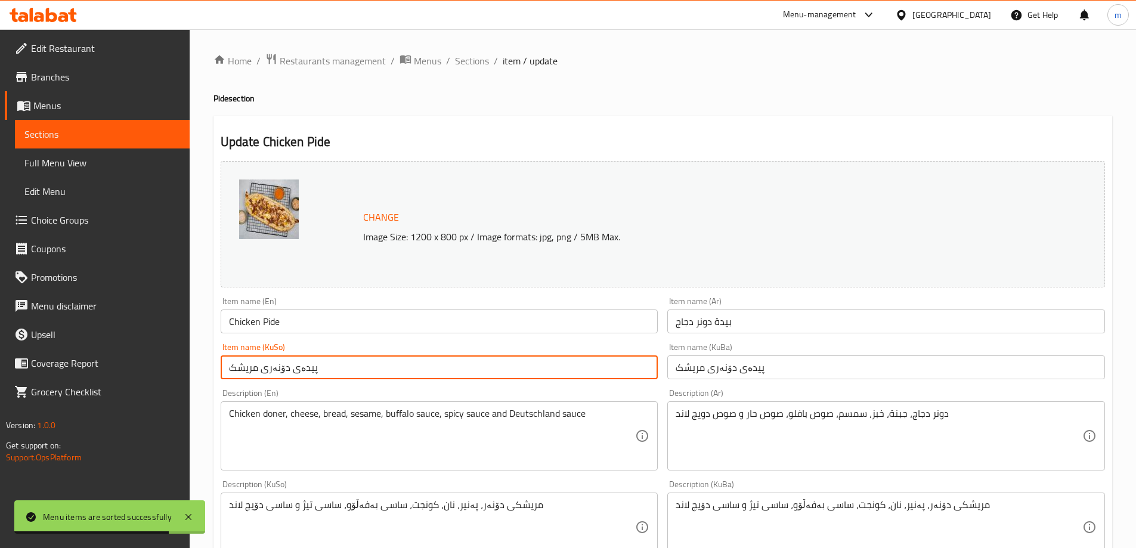
click at [269, 368] on input "پیدەی دۆنەری مریشک" at bounding box center [440, 368] width 438 height 24
type input "پیدەی مریشک"
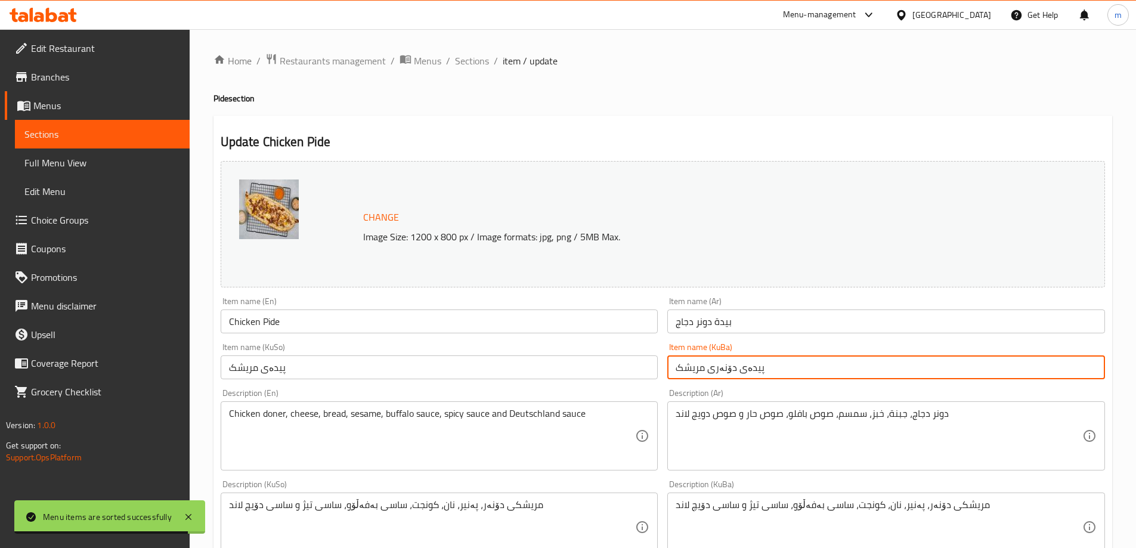
click at [719, 368] on input "پیدەی دۆنەری مریشک" at bounding box center [887, 368] width 438 height 24
type input "پیدەی مریشک"
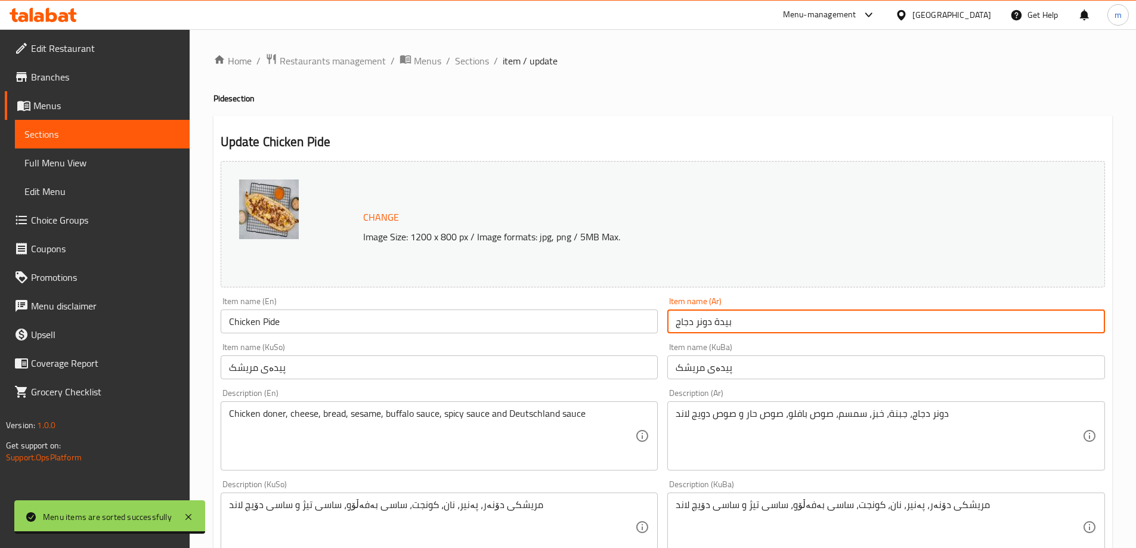
click at [706, 325] on input "بيدة دونر دجاج" at bounding box center [887, 322] width 438 height 24
click at [706, 326] on input "بيدة دونر دجاج" at bounding box center [887, 322] width 438 height 24
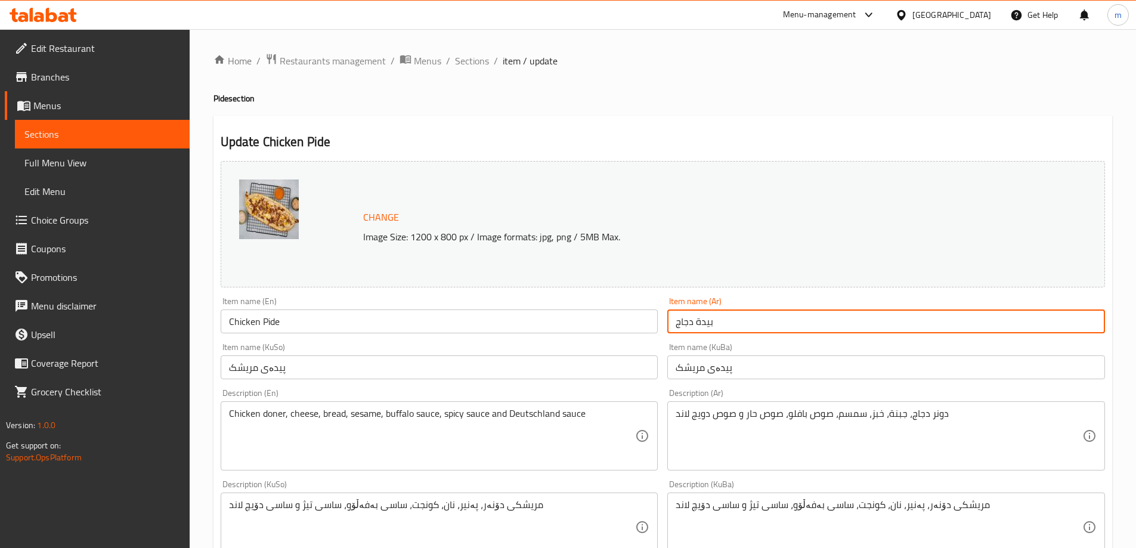
type input "بيدة دجاج"
click at [441, 464] on textarea "Chicken doner, cheese, bread, sesame, buffalo sauce, spicy sauce and Deutschlan…" at bounding box center [432, 436] width 407 height 57
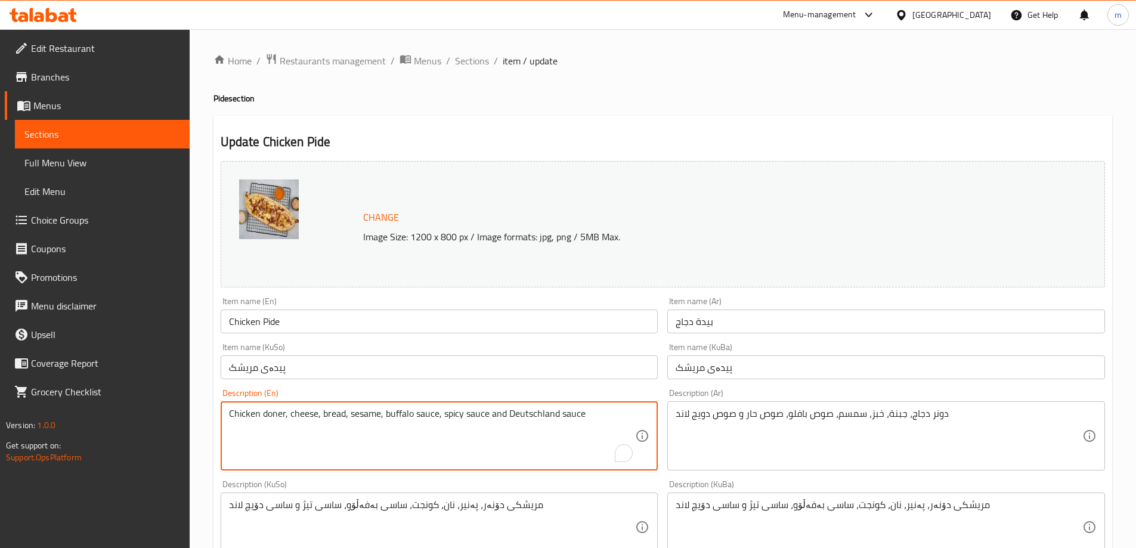
click at [265, 410] on textarea "Chicken doner, cheese, bread, sesame, buffalo sauce, spicy sauce and Deutschlan…" at bounding box center [432, 436] width 407 height 57
type textarea "Cheese and chicken"
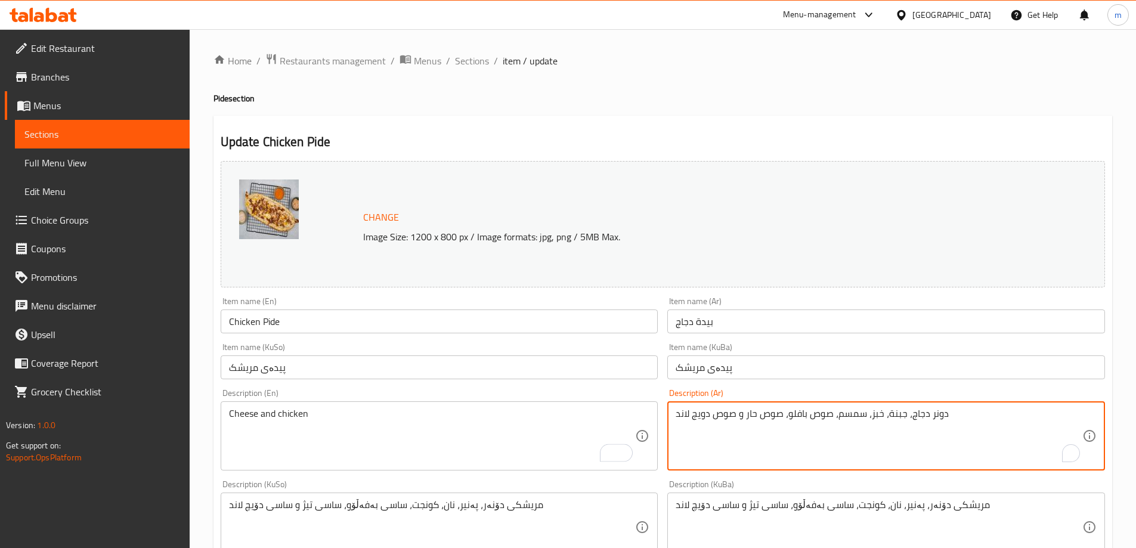
click at [837, 450] on textarea "دونر دجاج، جبنة، خبز، سمسم، صوص بافلو، صوص حار و صوص دويج لاند" at bounding box center [879, 436] width 407 height 57
drag, startPoint x: 805, startPoint y: 415, endPoint x: 1025, endPoint y: 424, distance: 219.7
click at [1025, 424] on textarea "دونر دجاج، جبنة، خبز، سمسم، صوص بافلو، صوص حار و صوص دويج لاند" at bounding box center [879, 436] width 407 height 57
drag, startPoint x: 1042, startPoint y: 412, endPoint x: 1123, endPoint y: 406, distance: 81.3
click at [1121, 407] on div "Home / Restaurants management / Menus / Sections / item / update Pide section U…" at bounding box center [663, 513] width 947 height 968
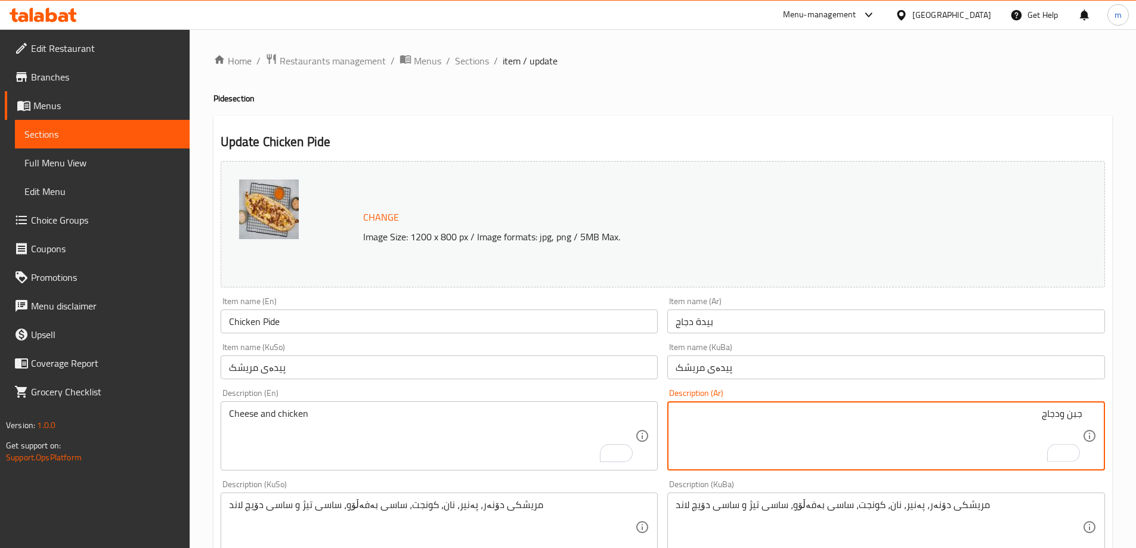
scroll to position [58, 0]
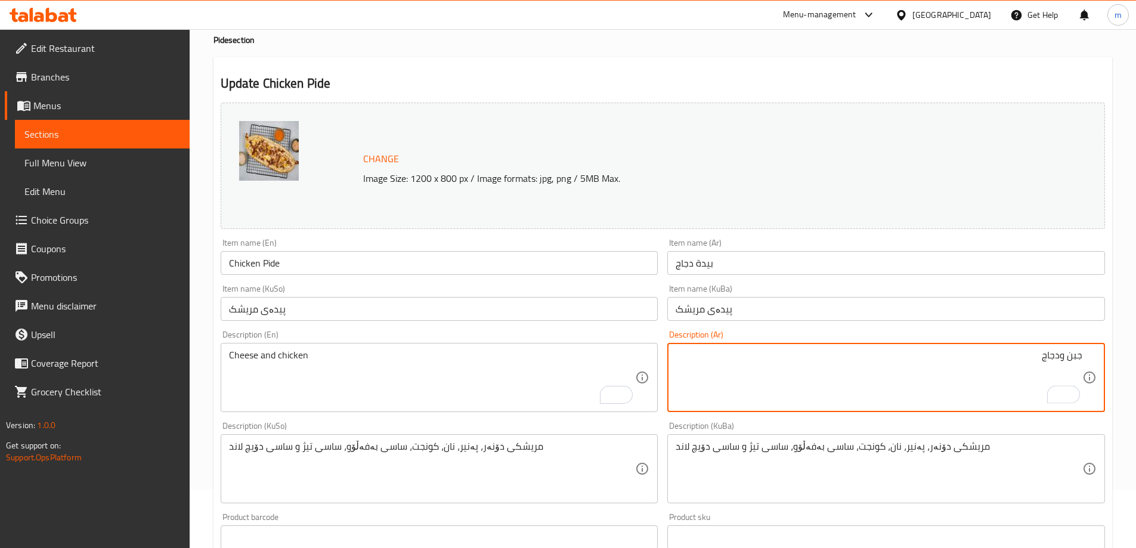
type textarea "جبن ودجاج"
click at [475, 485] on textarea "مریشکی دۆنەر، پەنیر، نان، کونجت، ساسی بەفەڵۆو، ساسی تیژ و ساسی دۆیچ لاند" at bounding box center [432, 469] width 407 height 57
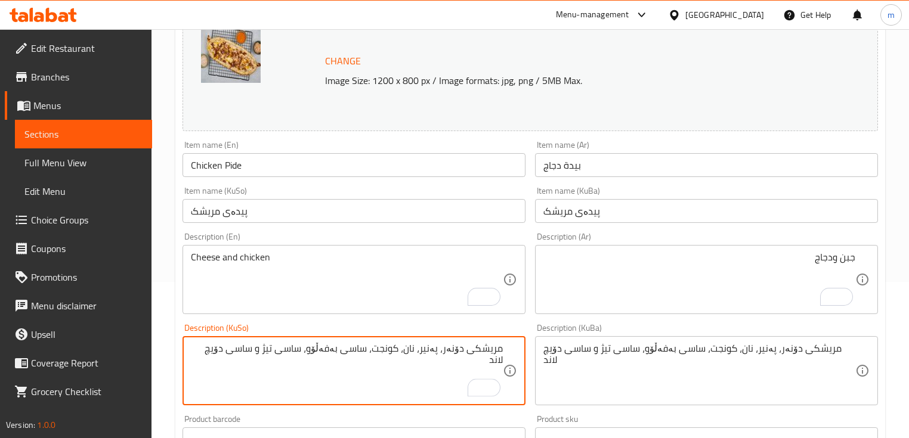
scroll to position [169, 0]
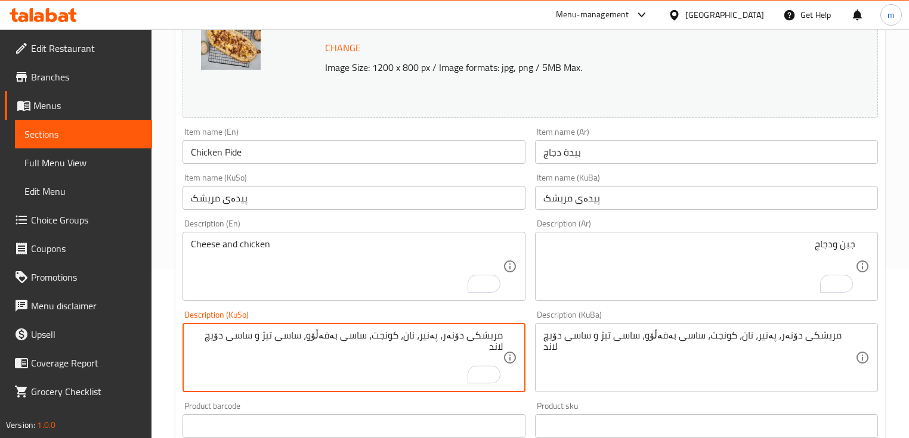
click at [443, 338] on textarea "مریشکی دۆنەر، پەنیر، نان، کونجت، ساسی بەفەڵۆو، ساسی تیژ و ساسی دۆیچ لاند" at bounding box center [347, 358] width 312 height 57
type textarea "پەنیر و مریشک"
click at [450, 351] on textarea "پەنیر و مریشک" at bounding box center [347, 358] width 312 height 57
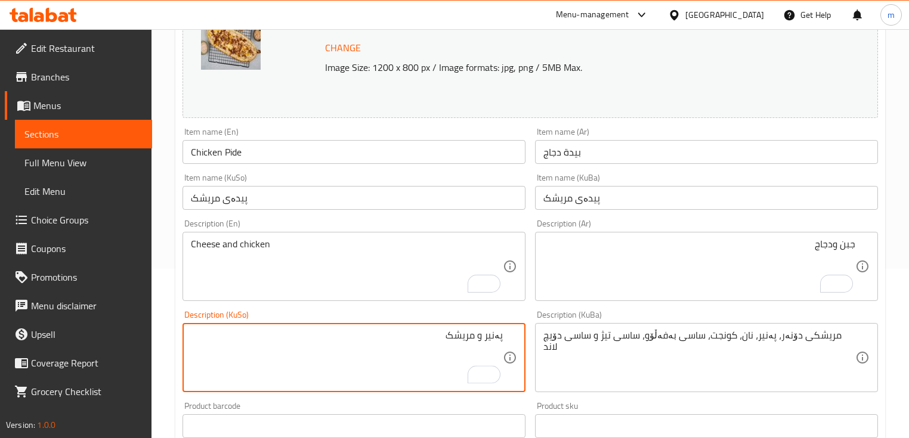
click at [450, 351] on textarea "پەنیر و مریشک" at bounding box center [347, 358] width 312 height 57
click at [635, 342] on textarea "مریشکی دۆنەر، پەنیر، نان، کونجت، ساسی بەفەڵۆو، ساسی تیژ و ساسی دۆیچ لاند" at bounding box center [699, 358] width 312 height 57
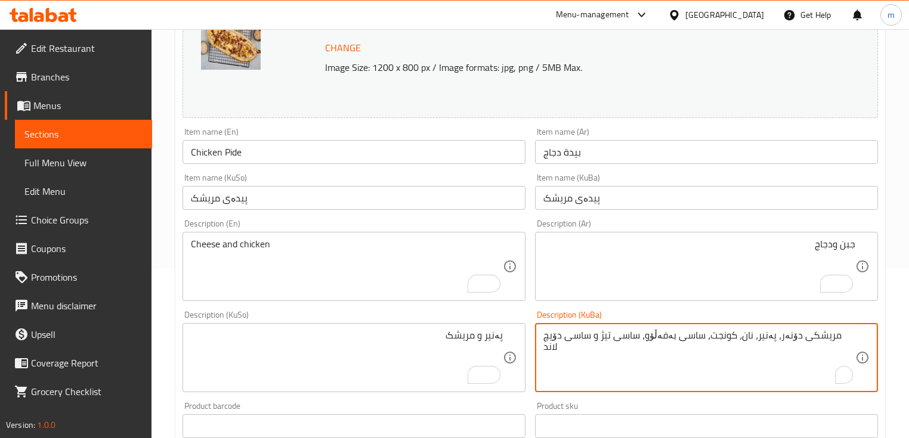
click at [637, 339] on textarea "مریشکی دۆنەر، پەنیر، نان، کونجت، ساسی بەفەڵۆو، ساسی تیژ و ساسی دۆیچ لاند" at bounding box center [699, 358] width 312 height 57
paste textarea "ەنیر و مریشک"
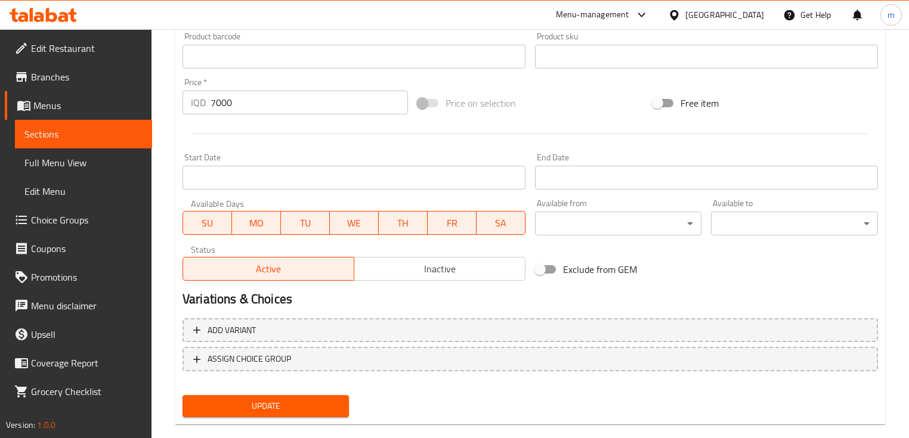
scroll to position [558, 0]
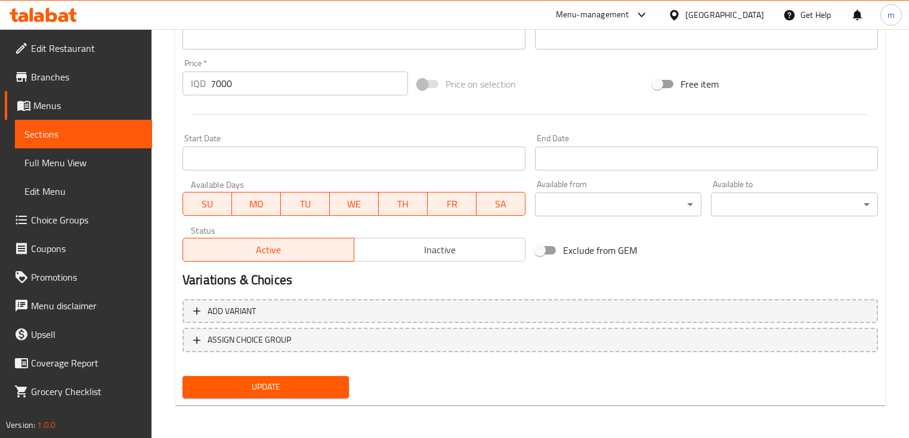
type textarea "پەنیر و مریشک"
drag, startPoint x: 214, startPoint y: 80, endPoint x: 196, endPoint y: 78, distance: 18.6
click at [200, 79] on div "IQD 7000 Price *" at bounding box center [295, 84] width 225 height 24
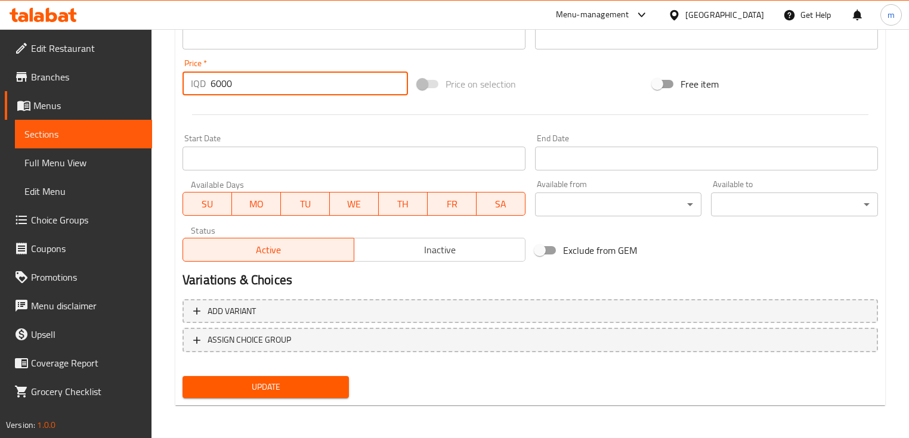
type input "6000"
click at [241, 382] on span "Update" at bounding box center [265, 387] width 147 height 15
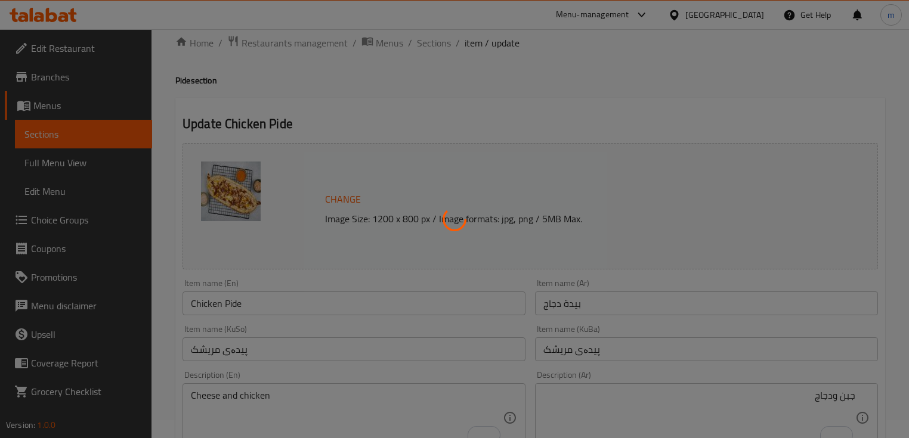
scroll to position [1, 0]
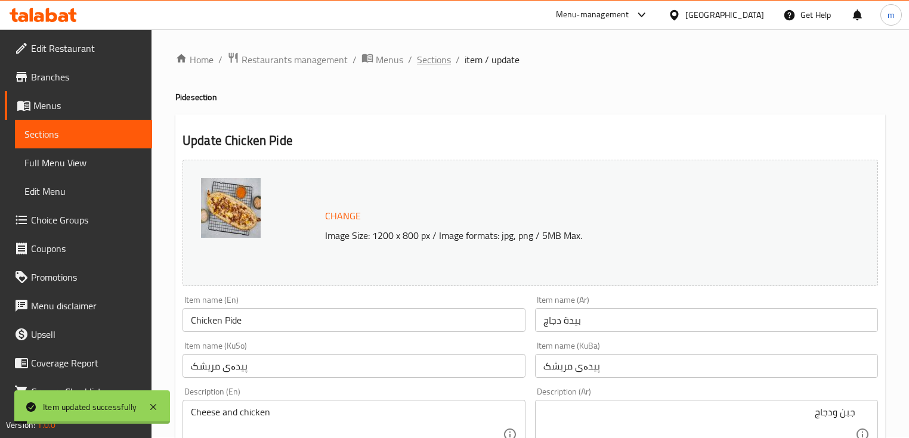
click at [443, 57] on span "Sections" at bounding box center [434, 59] width 34 height 14
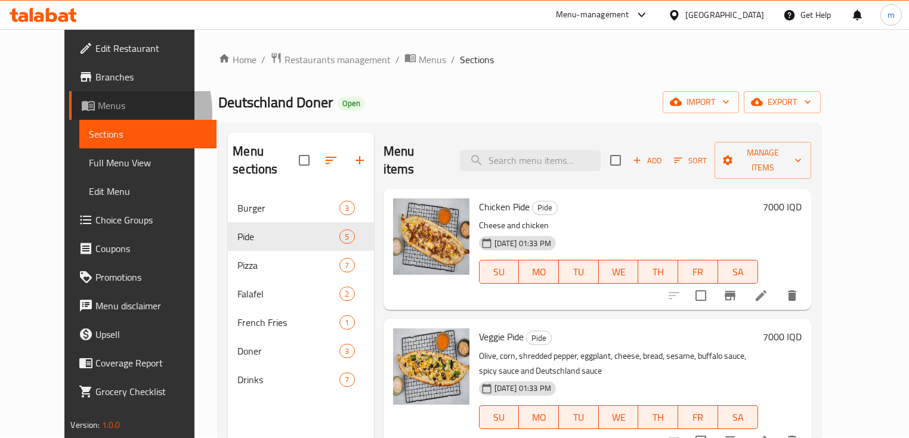
click at [81, 112] on span at bounding box center [89, 105] width 17 height 14
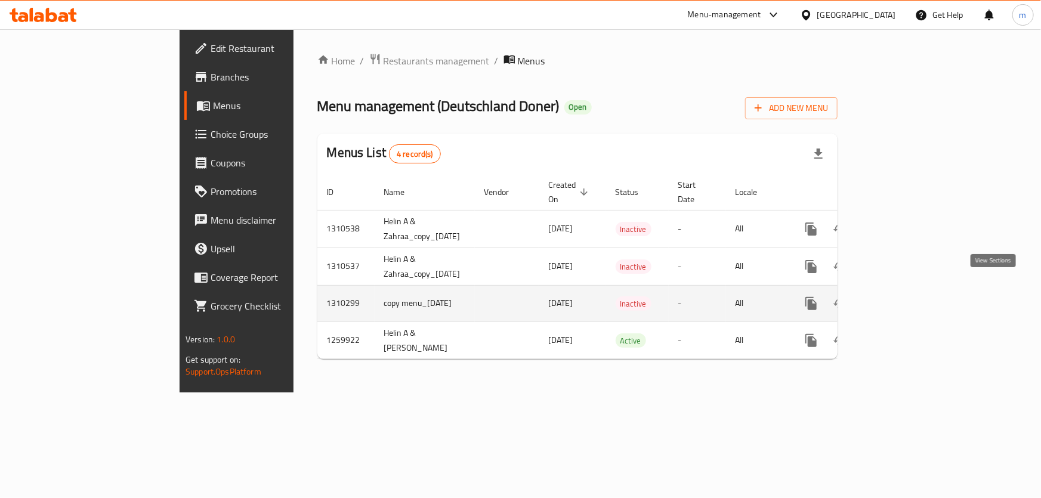
click at [904, 296] on icon "enhanced table" at bounding box center [897, 303] width 14 height 14
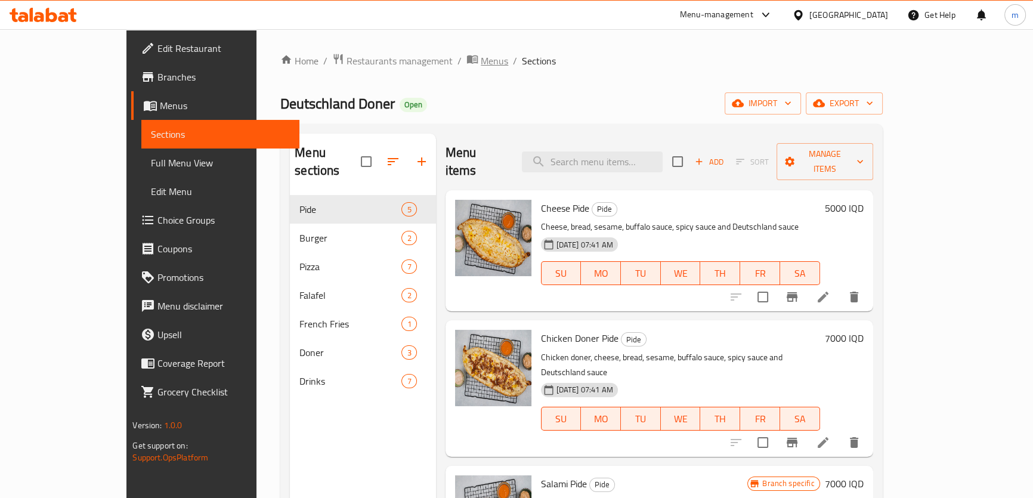
click at [481, 61] on span "Menus" at bounding box center [494, 61] width 27 height 14
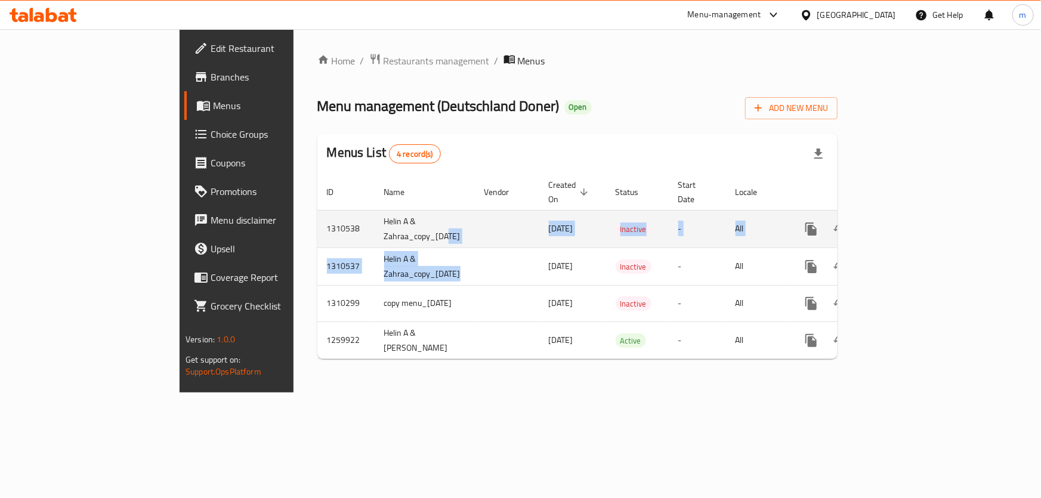
drag, startPoint x: 328, startPoint y: 223, endPoint x: 200, endPoint y: 211, distance: 128.3
click at [317, 264] on tbody "1310538 Helin A & Zahraa_copy_09/09/2025 08/09/2025 Inactive - All 1310537 Heli…" at bounding box center [619, 284] width 604 height 149
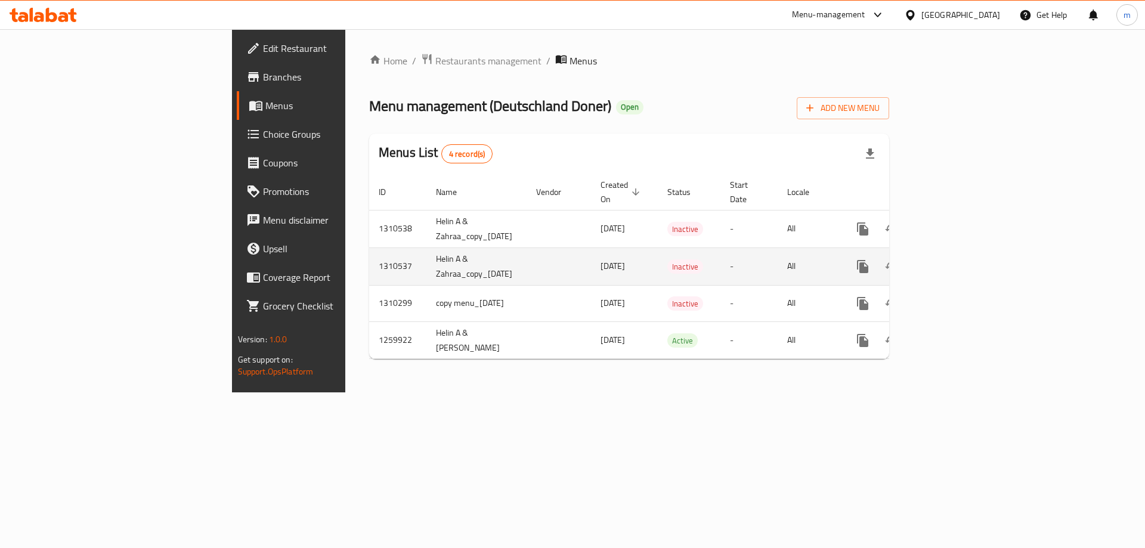
click at [527, 248] on td "enhanced table" at bounding box center [559, 267] width 64 height 38
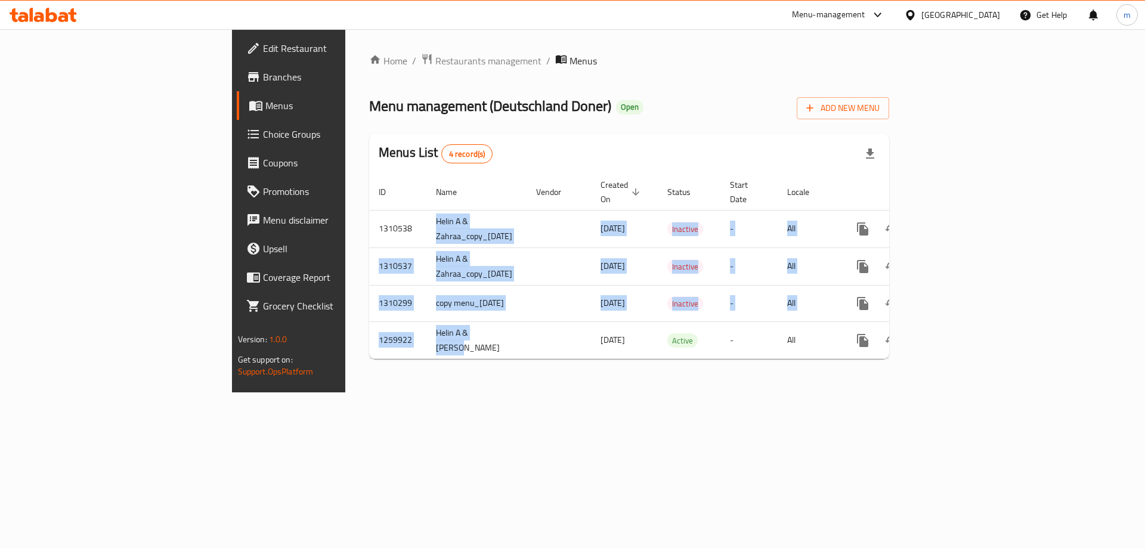
drag, startPoint x: 282, startPoint y: 206, endPoint x: 341, endPoint y: 345, distance: 150.5
click at [369, 345] on table "ID Name Vendor Created On sorted descending Status Start Date Locale Actions 13…" at bounding box center [671, 267] width 604 height 186
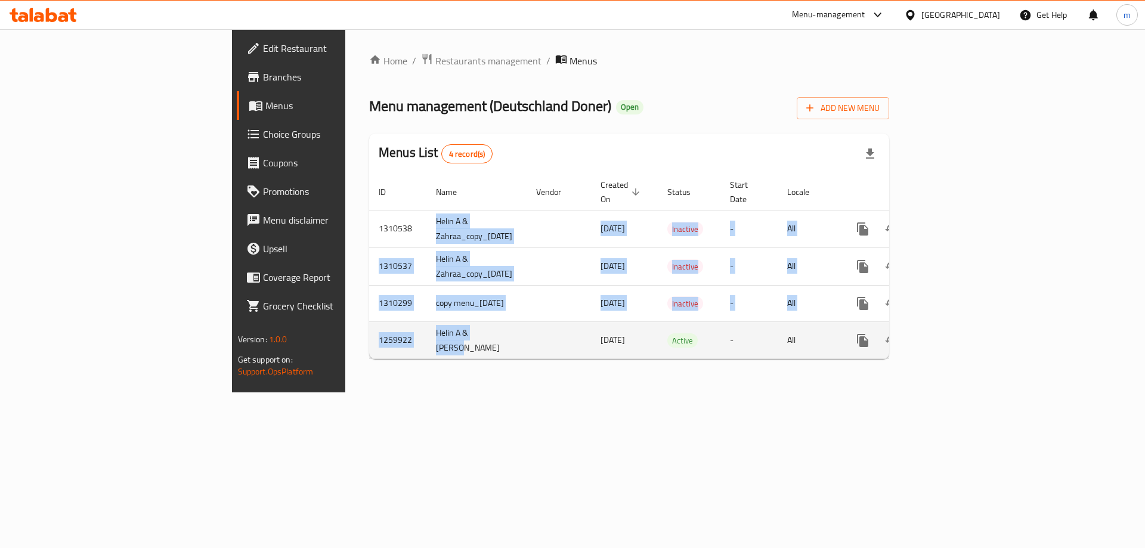
click at [427, 322] on td "Helin A & Zahraa" at bounding box center [477, 341] width 100 height 38
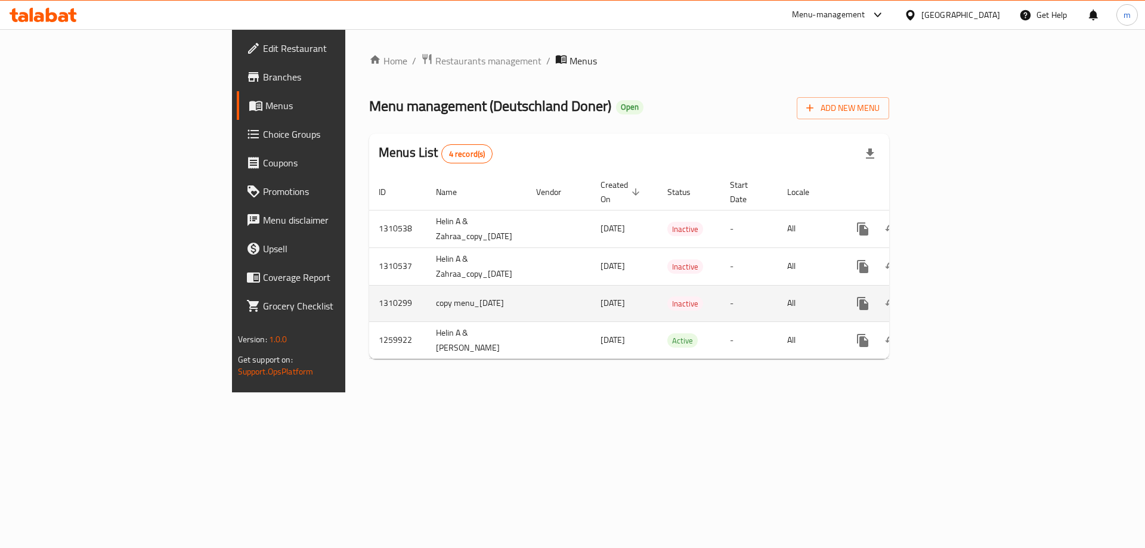
click at [427, 289] on td "copy menu_08/09/2025" at bounding box center [477, 303] width 100 height 36
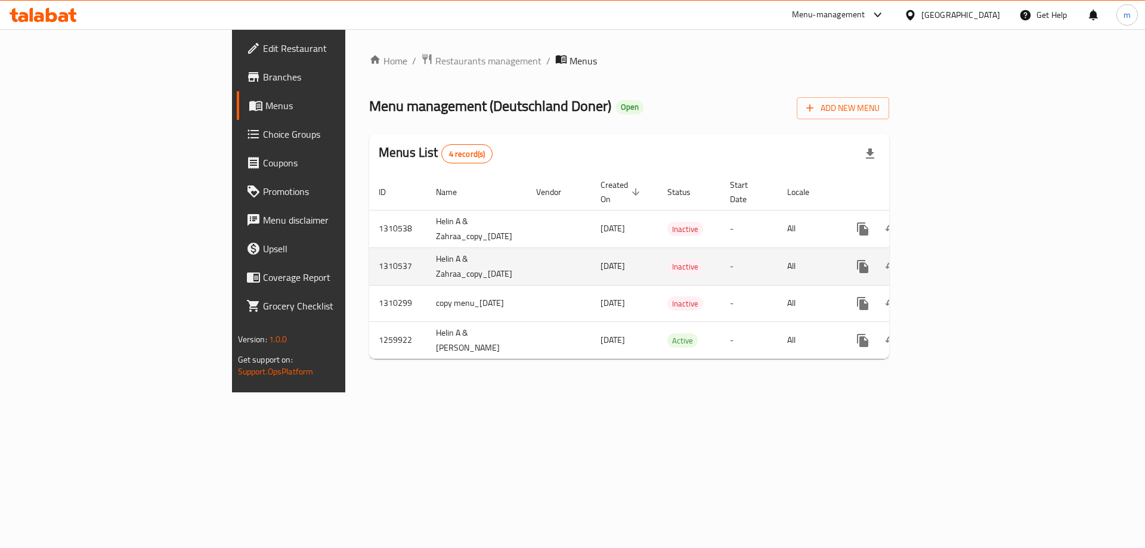
click at [427, 262] on td "Helin A & Zahraa_copy_08/09/2025" at bounding box center [477, 267] width 100 height 38
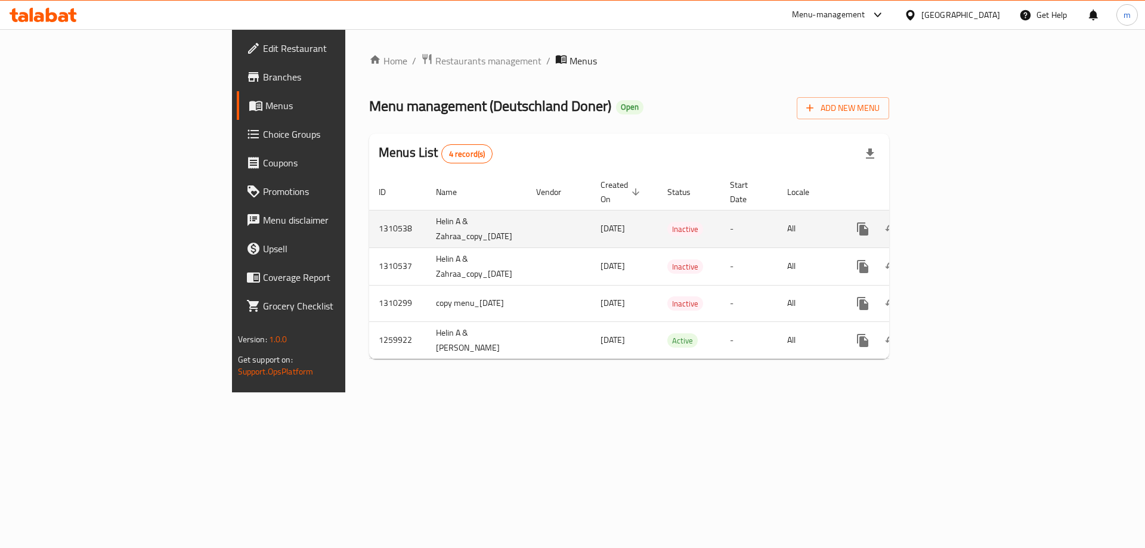
click at [427, 225] on td "Helin A & Zahraa_copy_09/09/2025" at bounding box center [477, 229] width 100 height 38
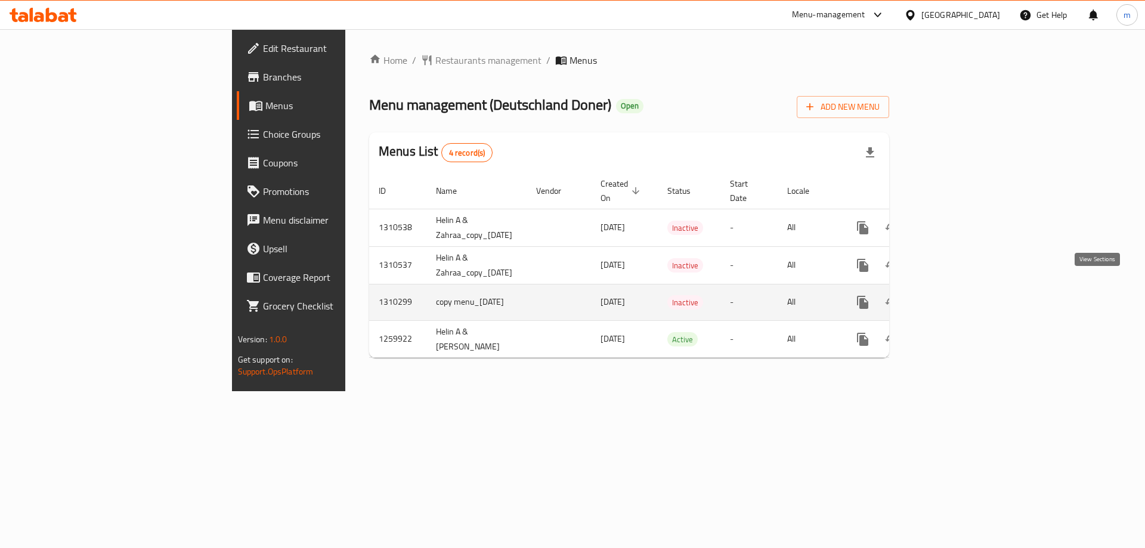
click at [956, 295] on icon "enhanced table" at bounding box center [949, 302] width 14 height 14
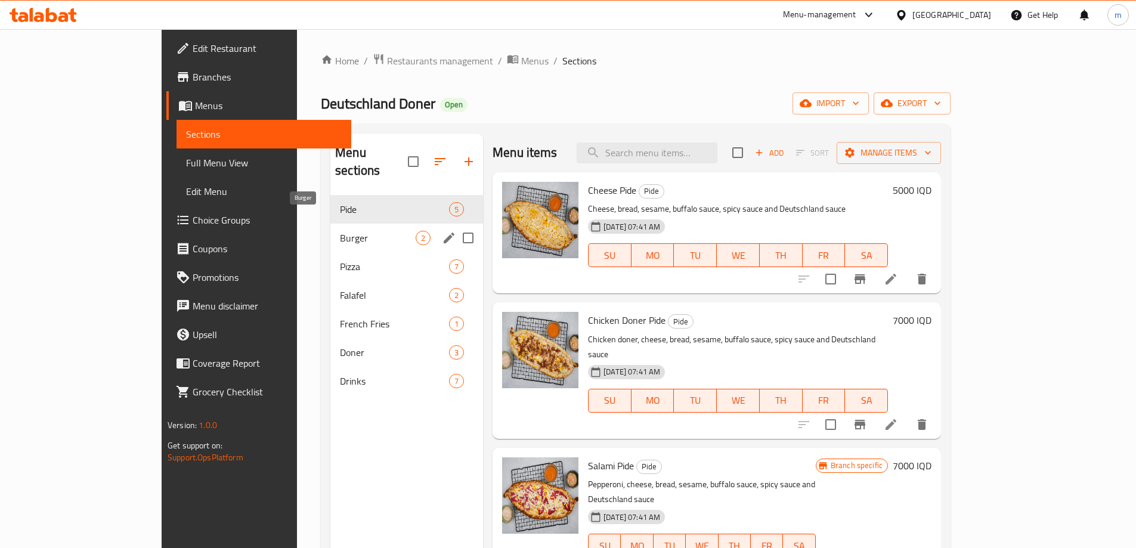
drag, startPoint x: 290, startPoint y: 223, endPoint x: 268, endPoint y: 196, distance: 34.4
click at [340, 231] on span "Burger" at bounding box center [378, 238] width 76 height 14
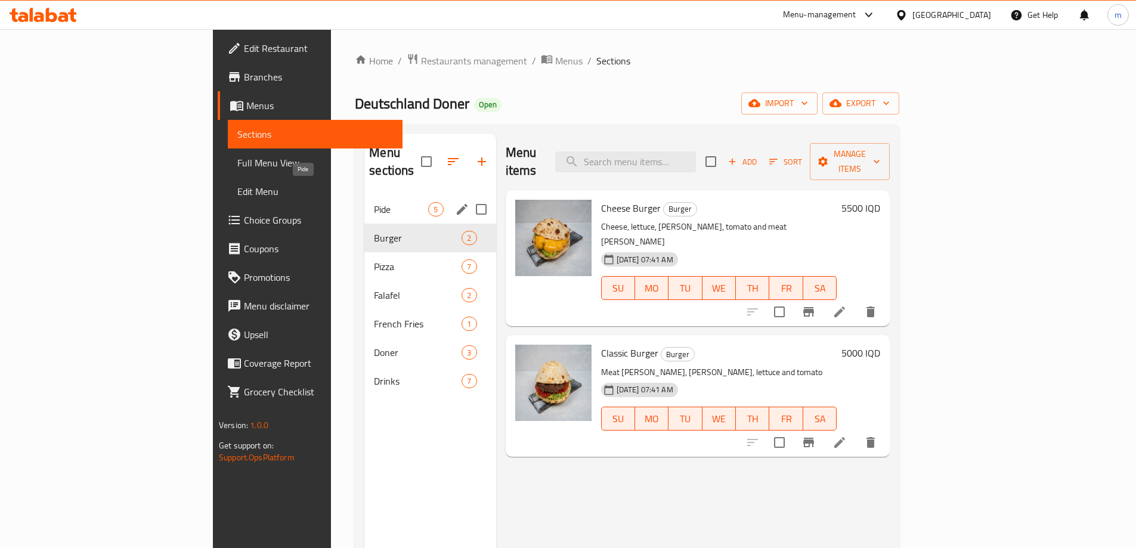
click at [374, 202] on span "Pide" at bounding box center [401, 209] width 54 height 14
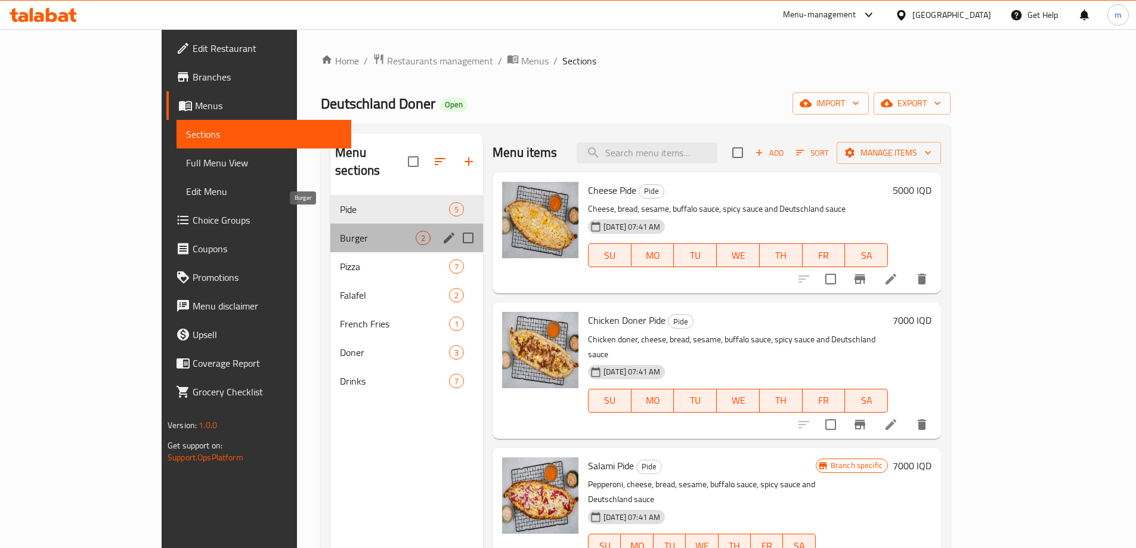
click at [340, 231] on span "Burger" at bounding box center [378, 238] width 76 height 14
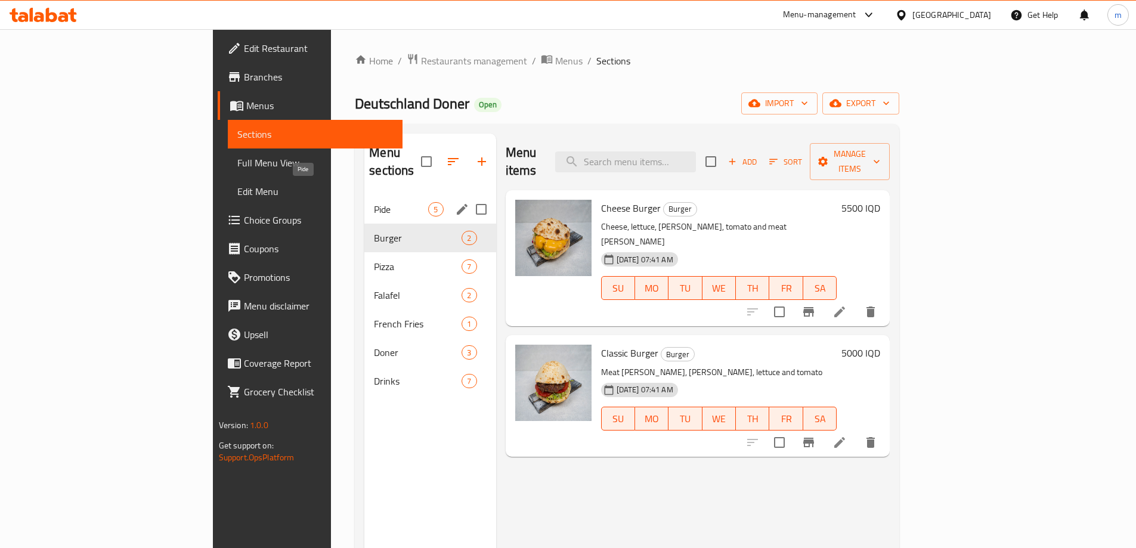
click at [374, 202] on span "Pide" at bounding box center [401, 209] width 54 height 14
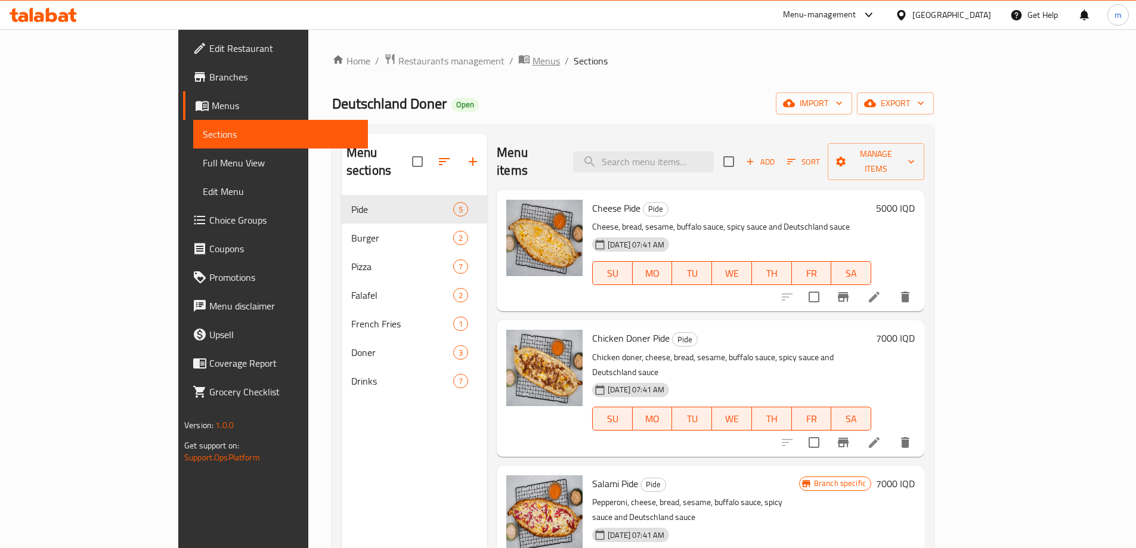
click at [519, 63] on icon "breadcrumb" at bounding box center [524, 59] width 11 height 8
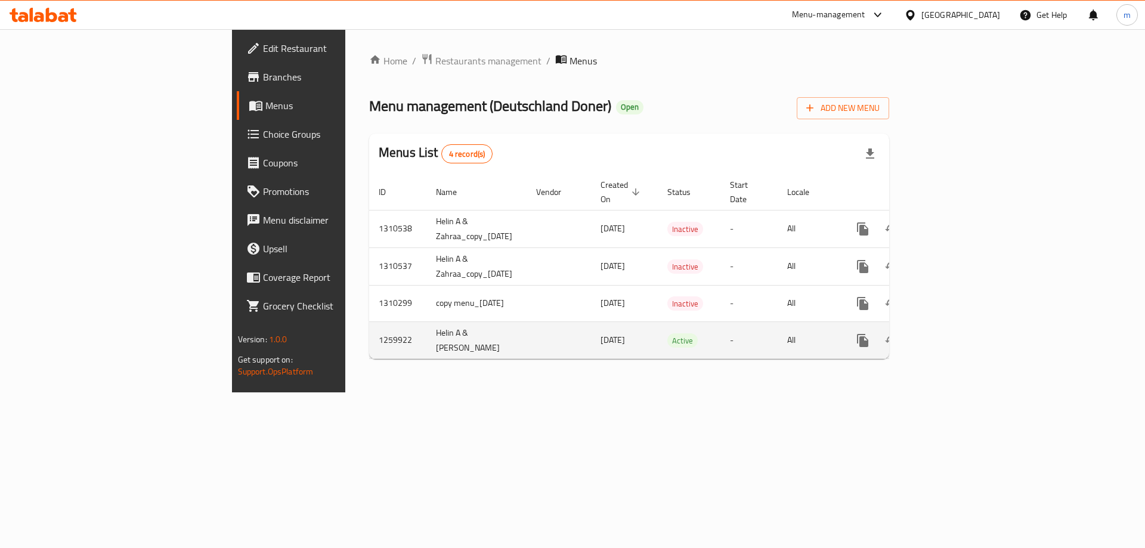
click at [954, 335] on icon "enhanced table" at bounding box center [949, 340] width 11 height 11
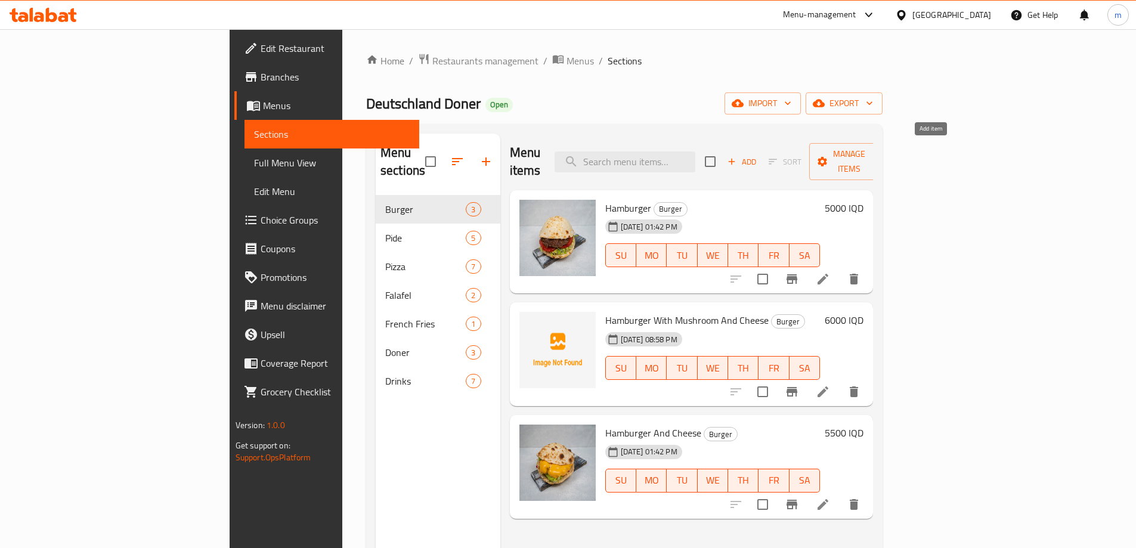
click at [758, 155] on span "Add" at bounding box center [742, 162] width 32 height 14
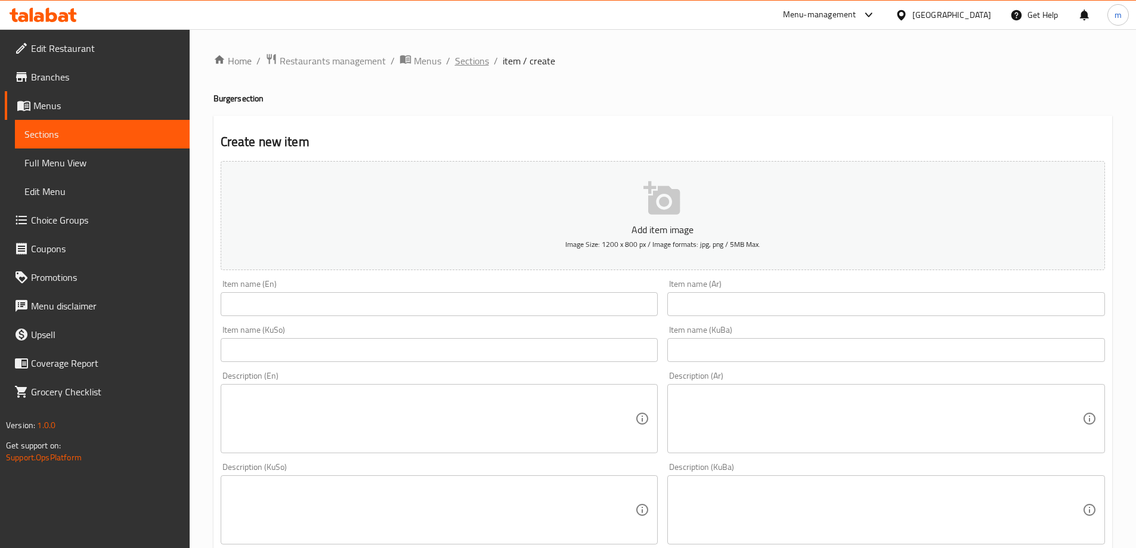
click at [477, 66] on span "Sections" at bounding box center [472, 61] width 34 height 14
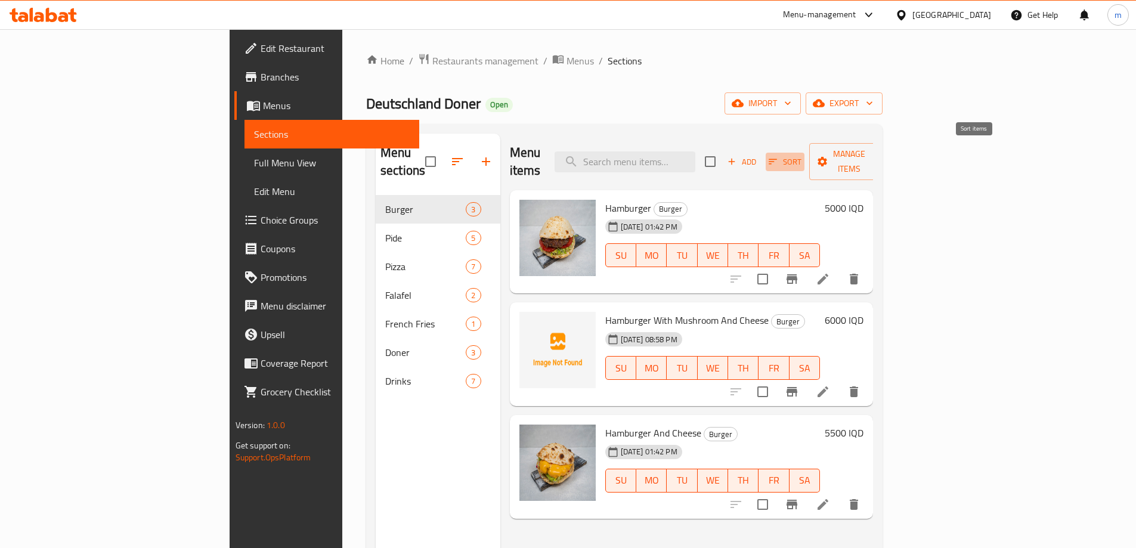
click at [779, 156] on icon "button" at bounding box center [773, 161] width 11 height 11
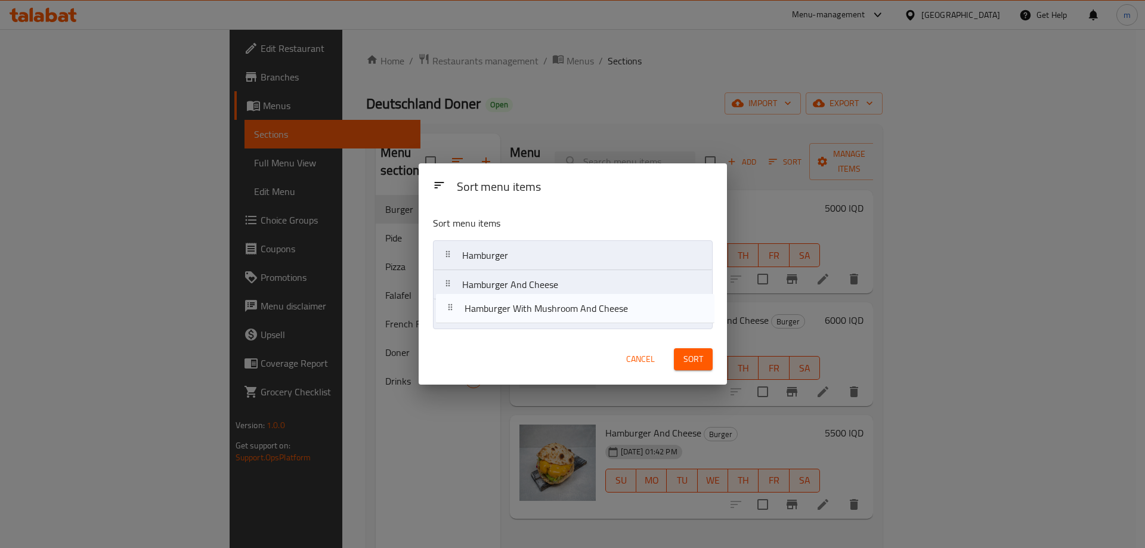
drag, startPoint x: 578, startPoint y: 296, endPoint x: 580, endPoint y: 315, distance: 18.6
click at [580, 315] on nav "Hamburger Hamburger With Mushroom And Cheese Hamburger And Cheese" at bounding box center [573, 284] width 280 height 89
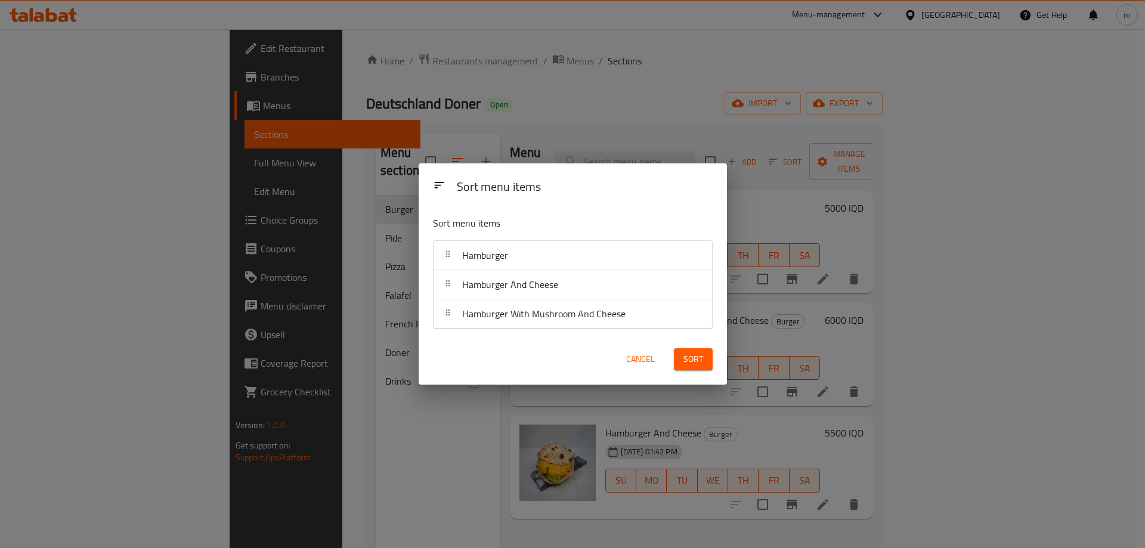
click at [700, 354] on span "Sort" at bounding box center [694, 359] width 20 height 15
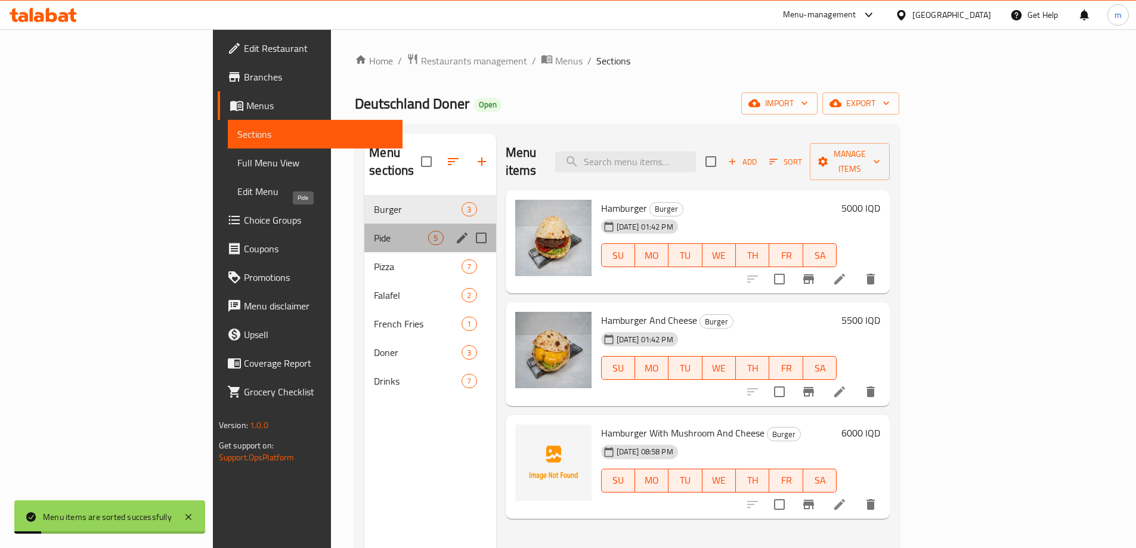
click at [374, 231] on span "Pide" at bounding box center [401, 238] width 54 height 14
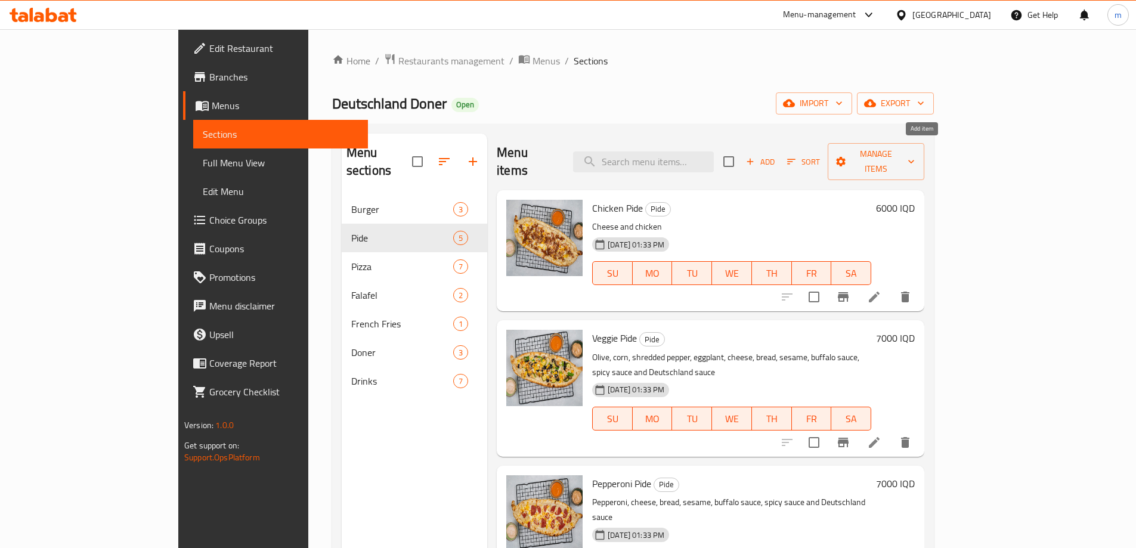
click at [780, 153] on button "Add" at bounding box center [761, 162] width 38 height 18
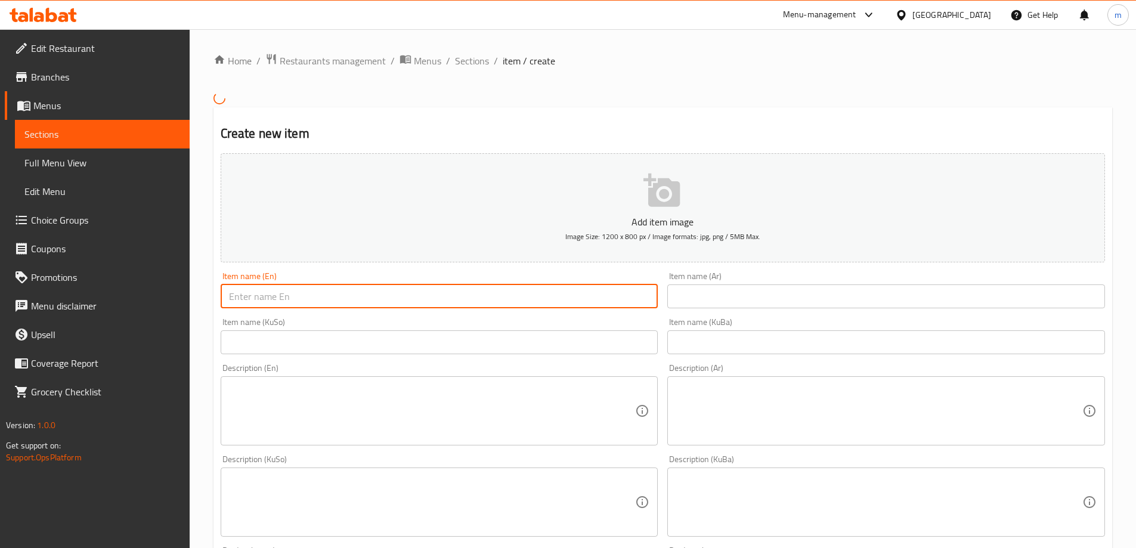
click at [393, 292] on input "text" at bounding box center [440, 297] width 438 height 24
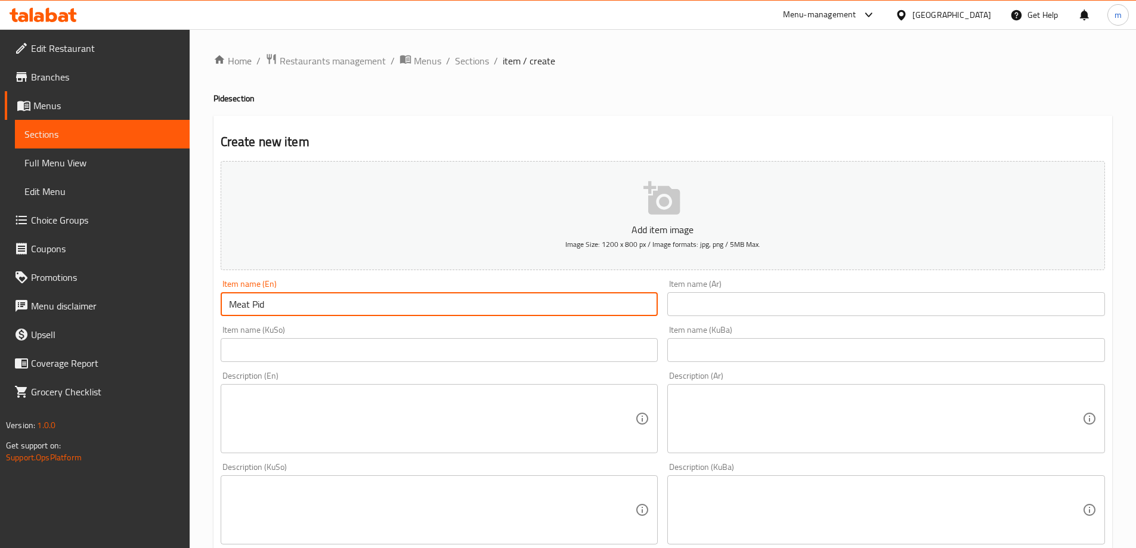
type input "Meat Pide"
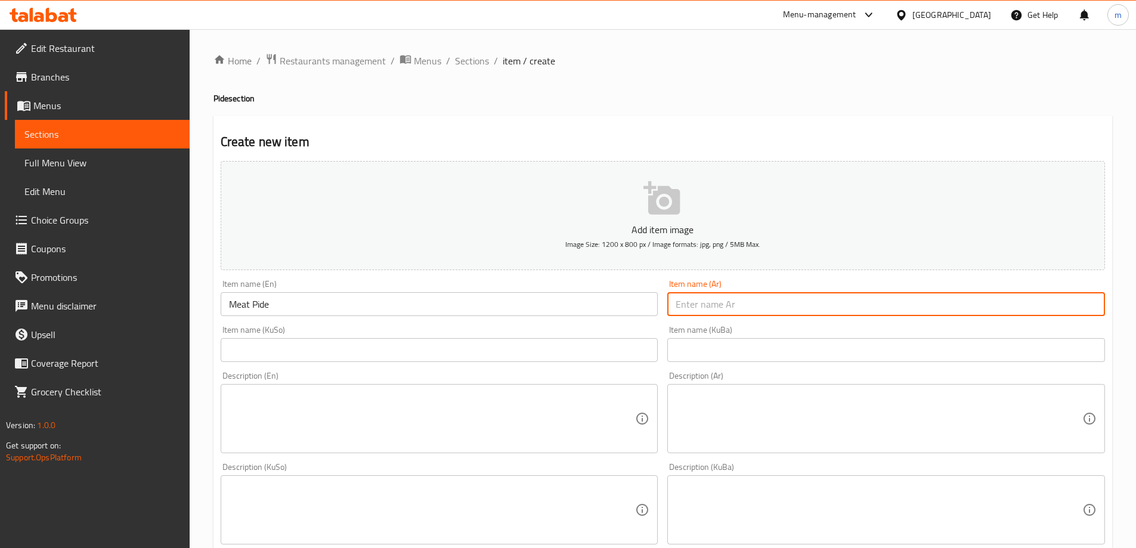
click at [707, 305] on input "text" at bounding box center [887, 304] width 438 height 24
type input "ل"
type input "بيدا لحم"
click at [581, 349] on input "text" at bounding box center [440, 350] width 438 height 24
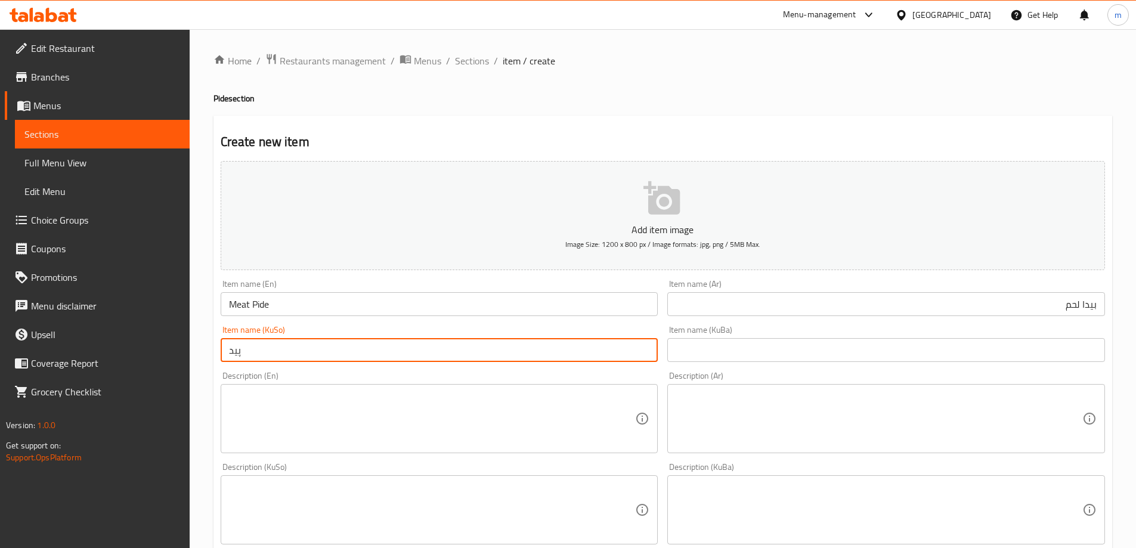
type input "پیدەی گۆشت"
click at [310, 355] on input "پیدەی گۆشت" at bounding box center [440, 350] width 438 height 24
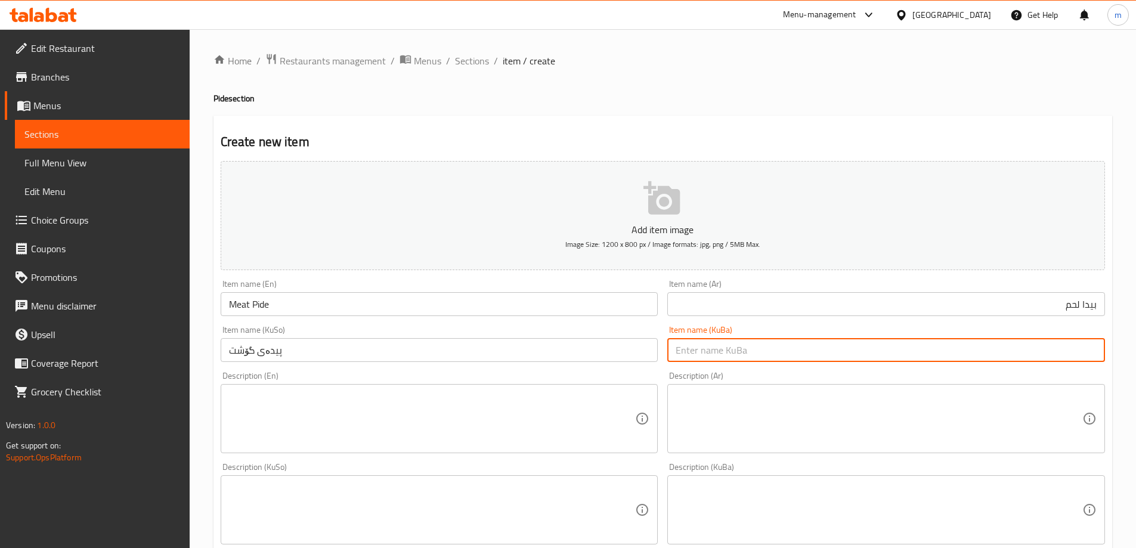
click at [765, 347] on input "text" at bounding box center [887, 350] width 438 height 24
paste input "پیدەی گۆشت"
type input "پیدەی گۆشت"
click at [462, 514] on textarea at bounding box center [432, 510] width 407 height 57
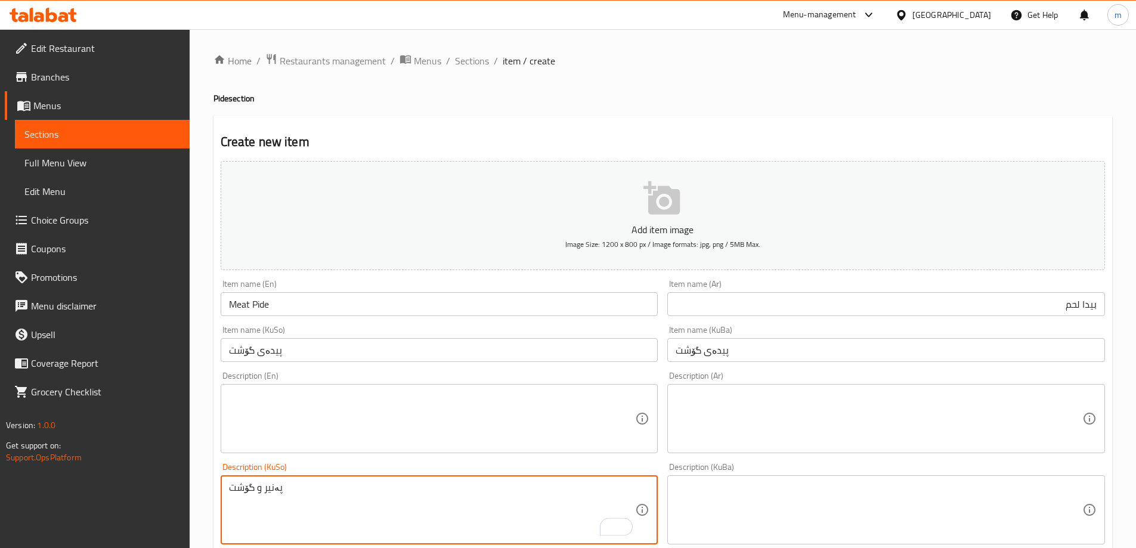
type textarea "پەنیر و گۆشت"
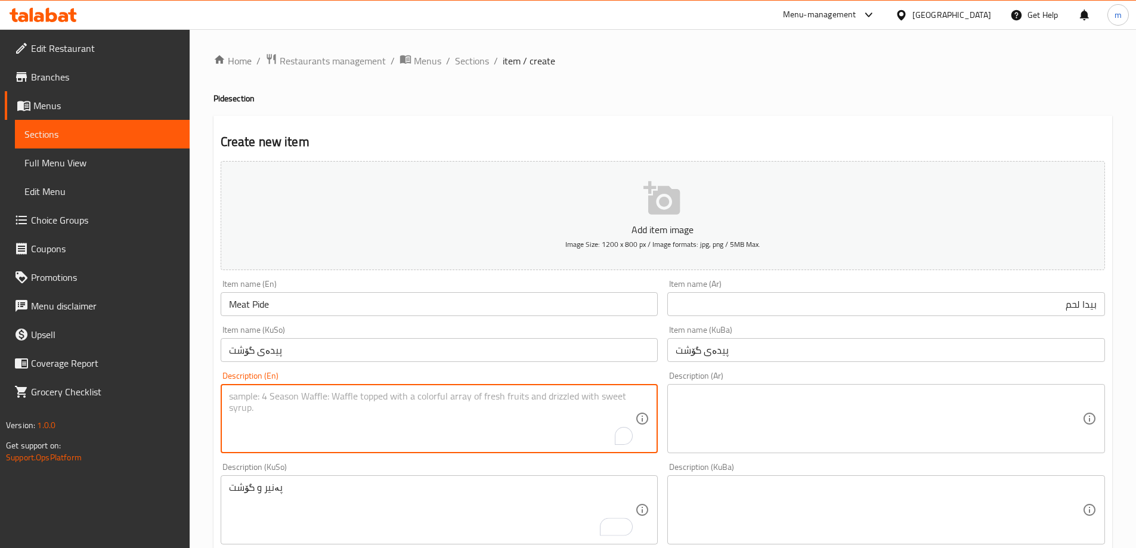
click at [393, 418] on textarea "To enrich screen reader interactions, please activate Accessibility in Grammarl…" at bounding box center [432, 419] width 407 height 57
type textarea "Cheese and meat"
click at [733, 409] on textarea at bounding box center [879, 419] width 407 height 57
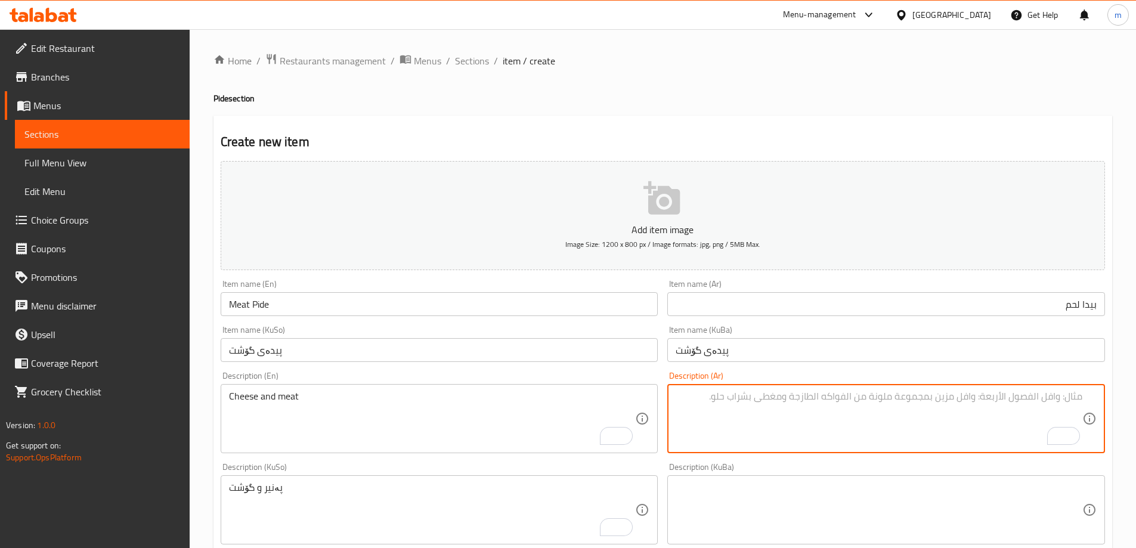
click at [993, 409] on textarea "To enrich screen reader interactions, please activate Accessibility in Grammarl…" at bounding box center [879, 419] width 407 height 57
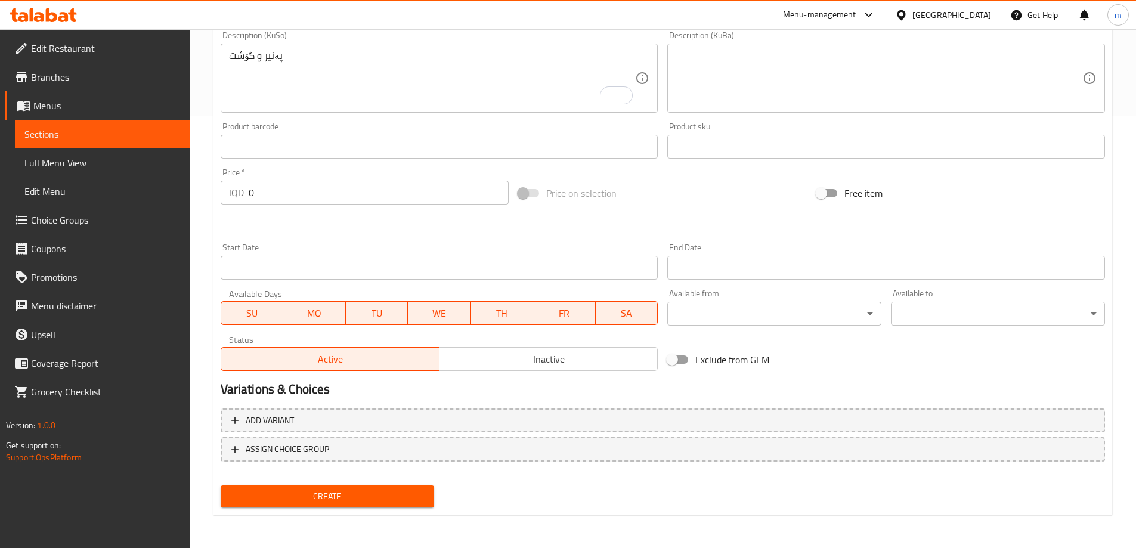
scroll to position [430, 0]
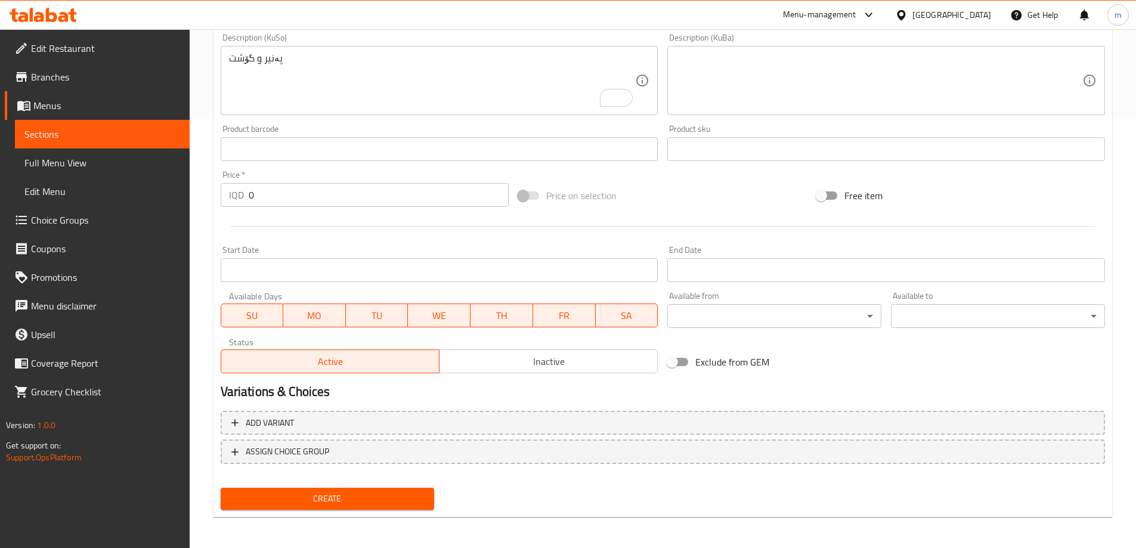
type textarea "جبن ولحم"
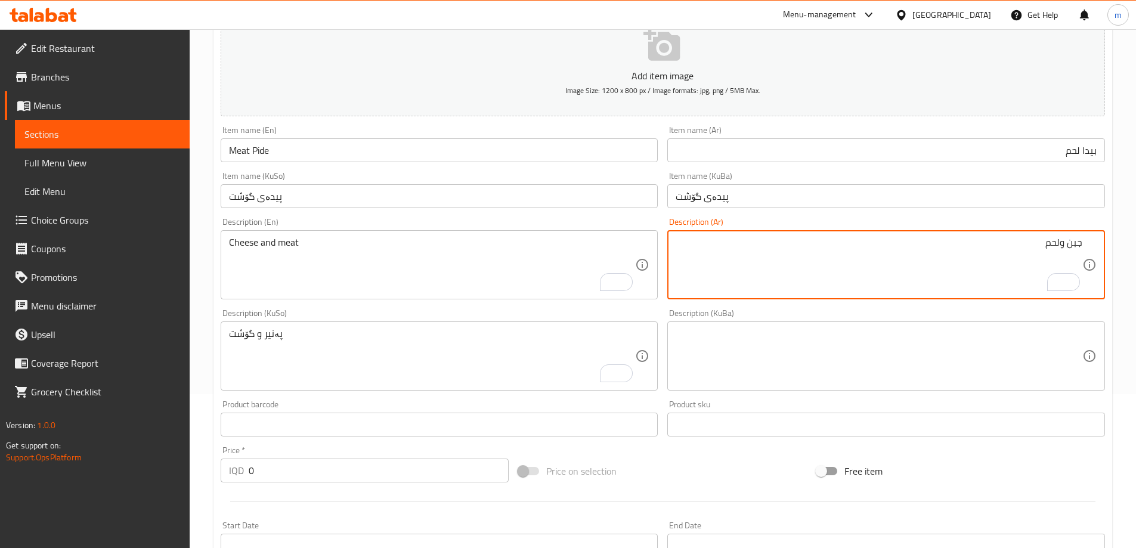
scroll to position [153, 0]
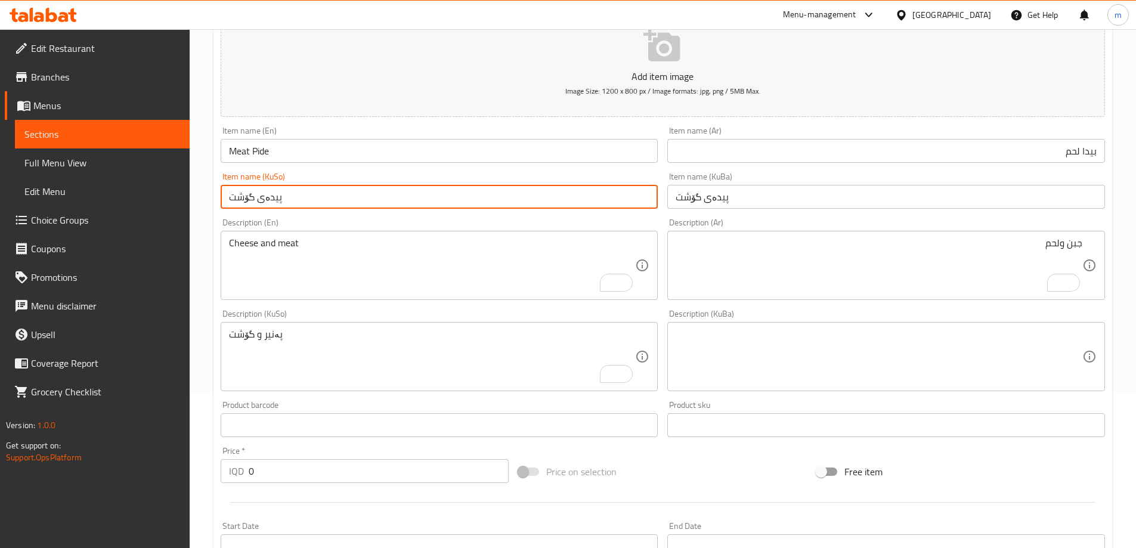
click at [258, 197] on input "پیدەی گۆشت" at bounding box center [440, 197] width 438 height 24
type input "پیدە بە گۆشت"
click at [252, 147] on input "Meat Pide" at bounding box center [440, 151] width 438 height 24
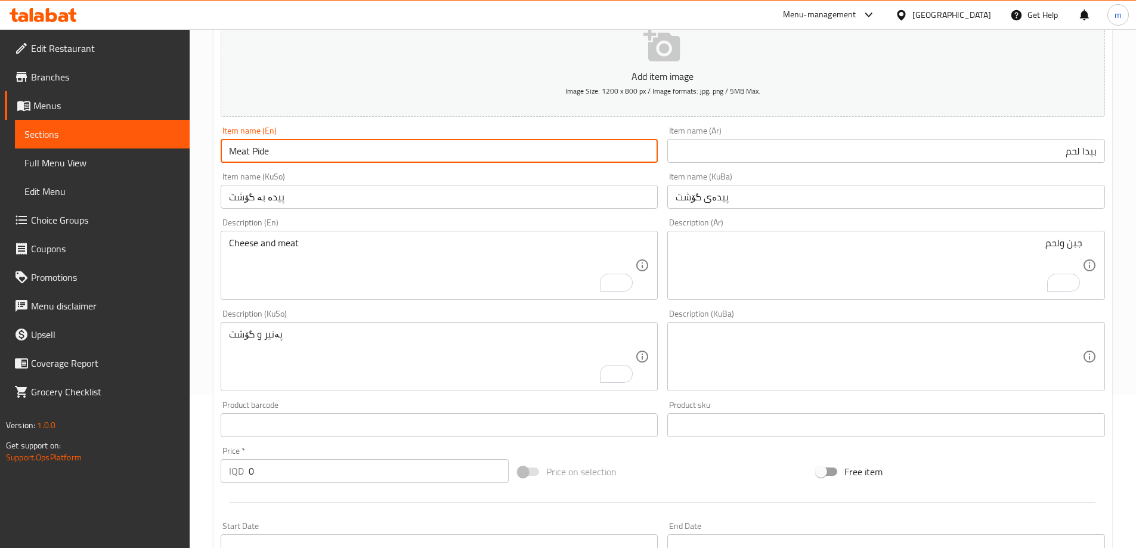
click at [244, 152] on input "Meat Pide" at bounding box center [440, 151] width 438 height 24
click at [267, 153] on input "Meat Pide" at bounding box center [440, 151] width 438 height 24
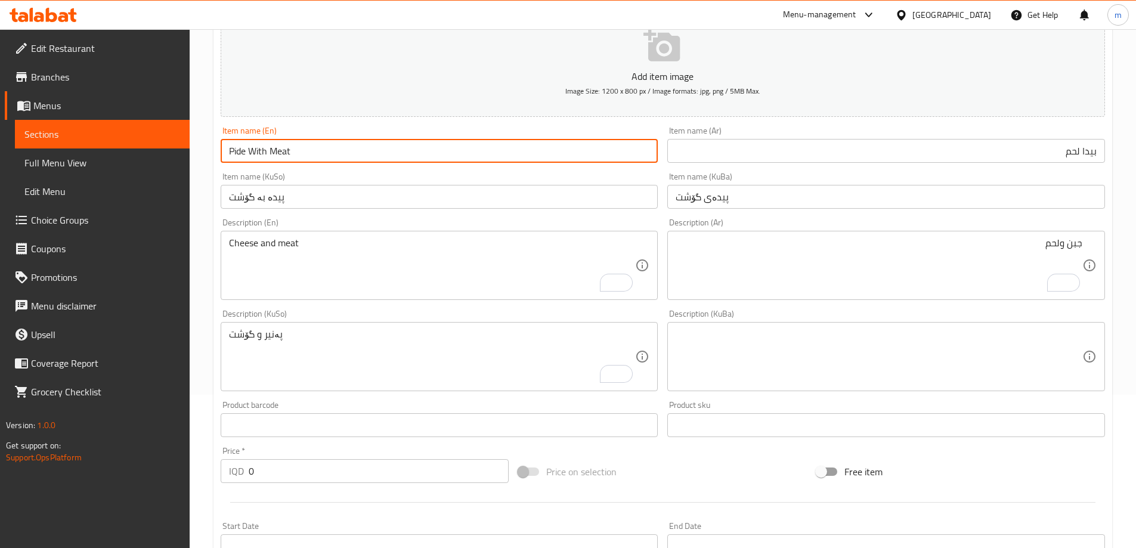
type input "Pide With Meat"
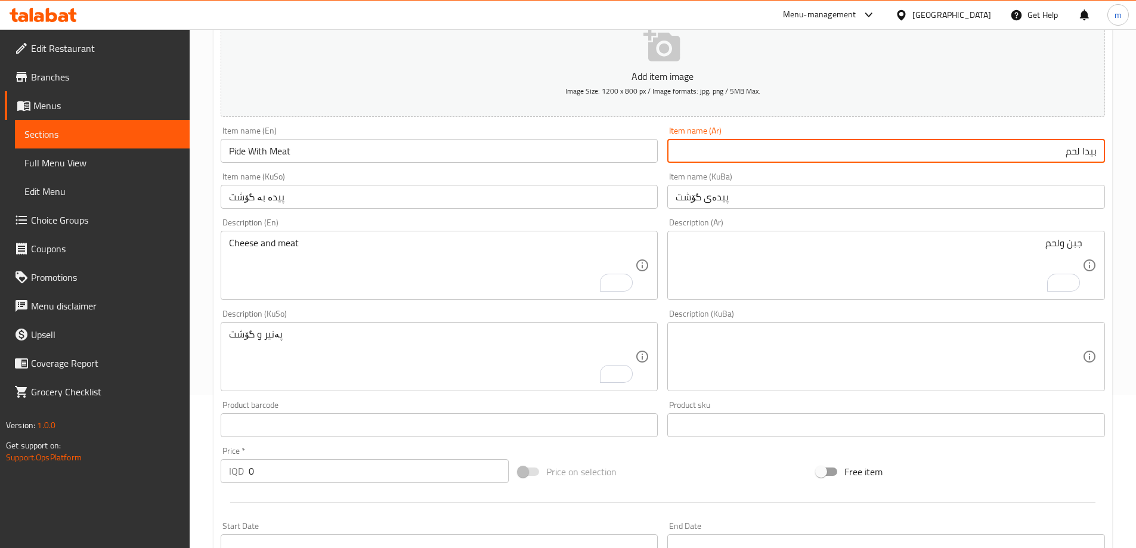
click at [891, 145] on input "بيدا لحم" at bounding box center [887, 151] width 438 height 24
click at [1078, 147] on input "بيدا لحم" at bounding box center [887, 151] width 438 height 24
click at [1082, 151] on input "بيدا لحم" at bounding box center [887, 151] width 438 height 24
click at [1079, 155] on input "بيدا لحم" at bounding box center [887, 151] width 438 height 24
click at [1079, 150] on input "بيدا لحم" at bounding box center [887, 151] width 438 height 24
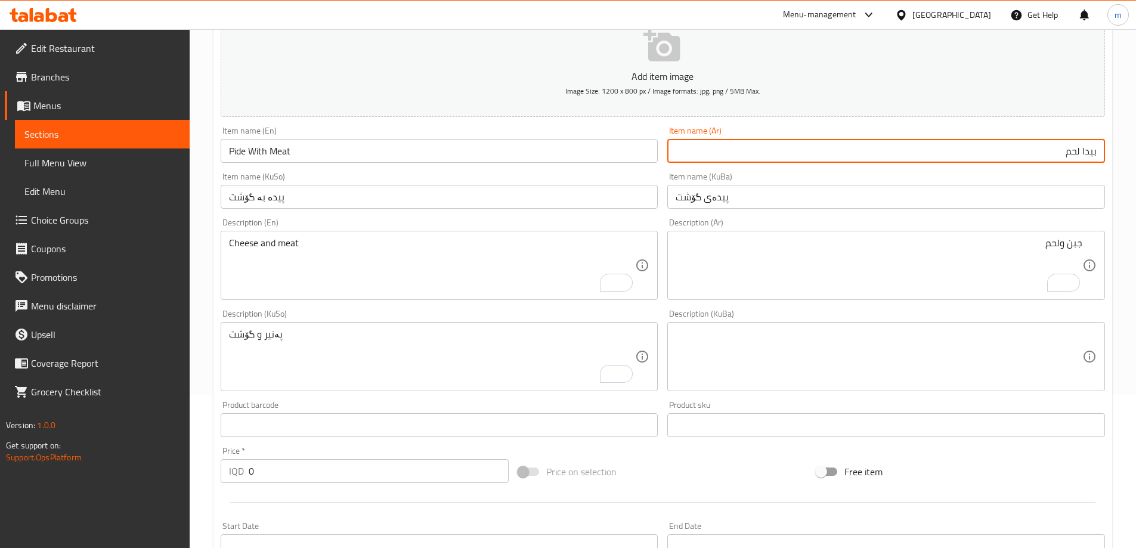
click at [1081, 151] on input "بيدا لحم" at bounding box center [887, 151] width 438 height 24
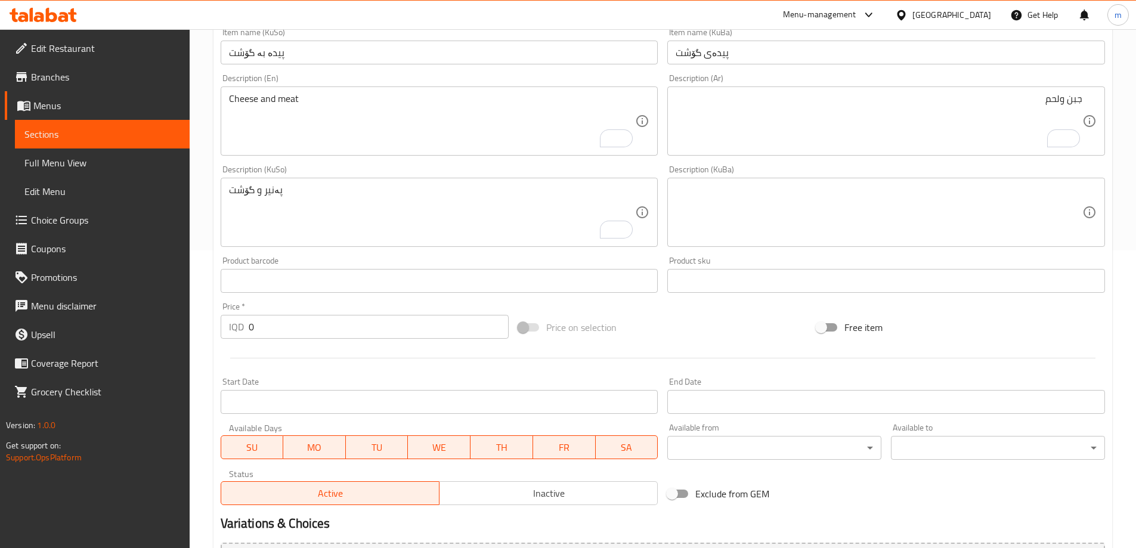
scroll to position [304, 0]
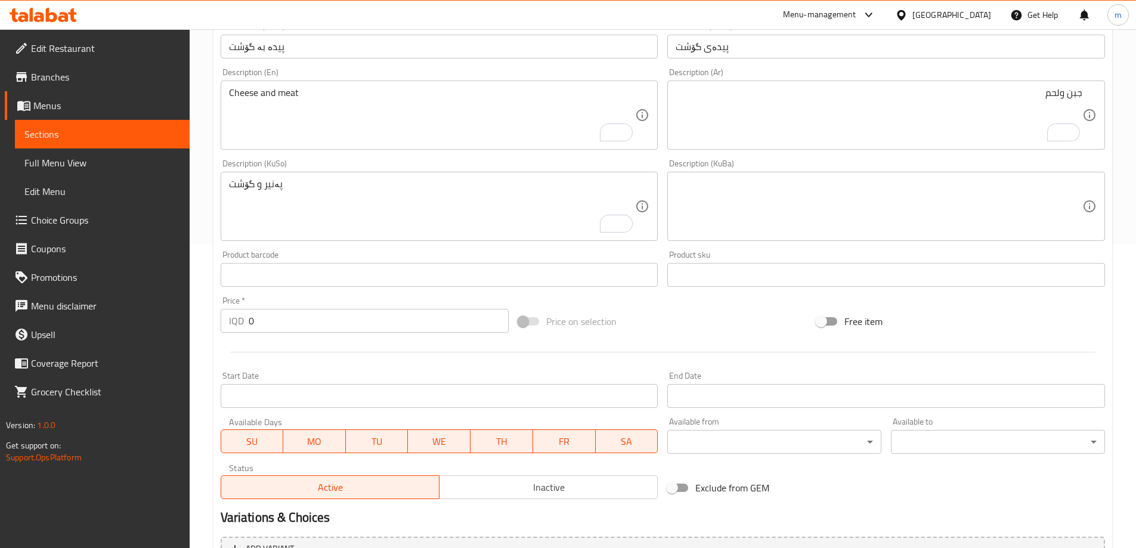
type input "بيدا باللحم"
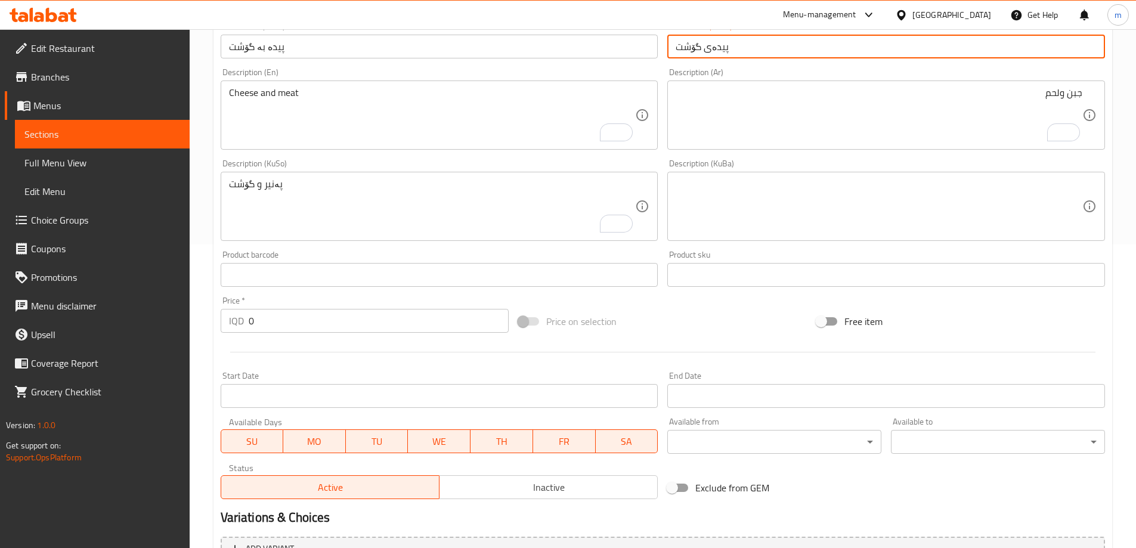
click at [698, 50] on input "پیدەی گۆشت" at bounding box center [887, 47] width 438 height 24
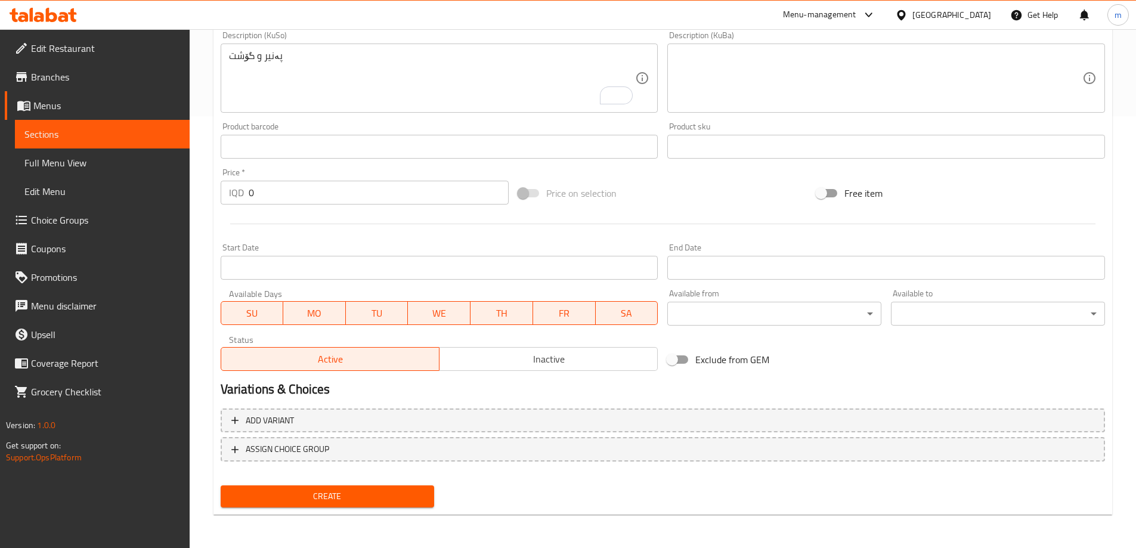
click at [315, 498] on span "Create" at bounding box center [327, 496] width 195 height 15
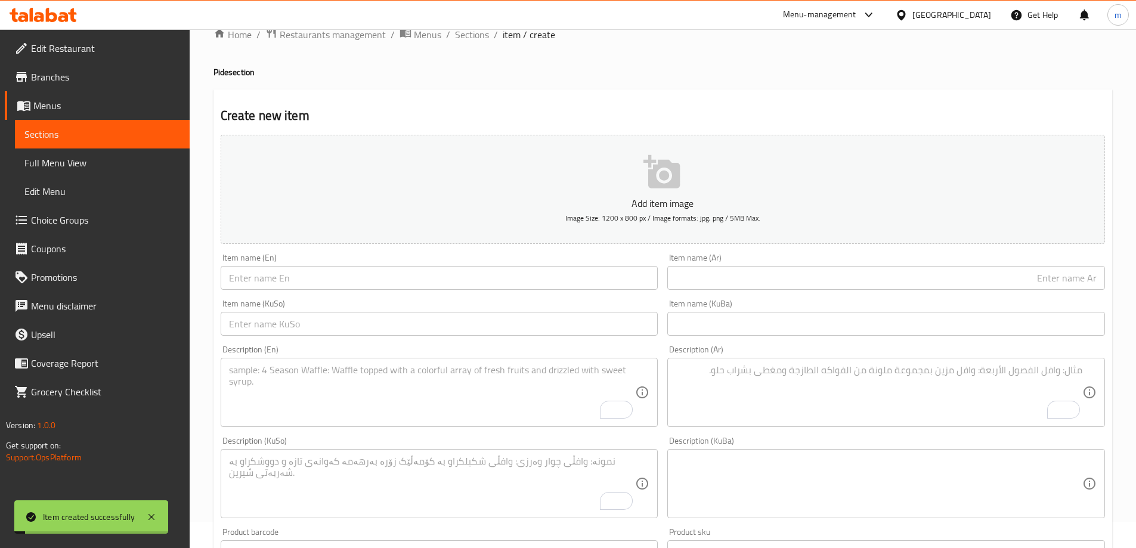
scroll to position [0, 0]
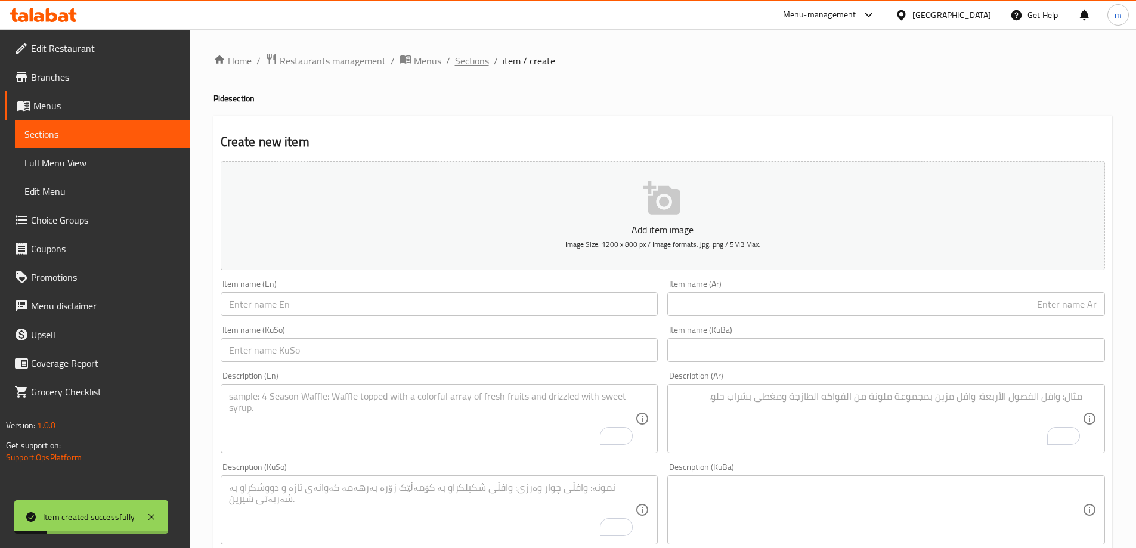
click at [465, 56] on span "Sections" at bounding box center [472, 61] width 34 height 14
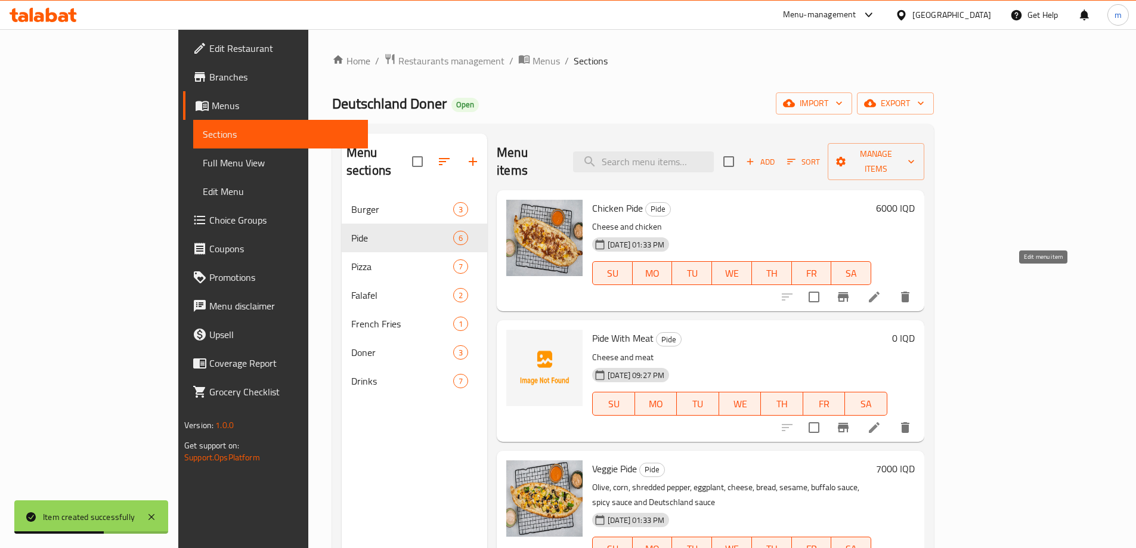
click at [880, 292] on icon at bounding box center [874, 297] width 11 height 11
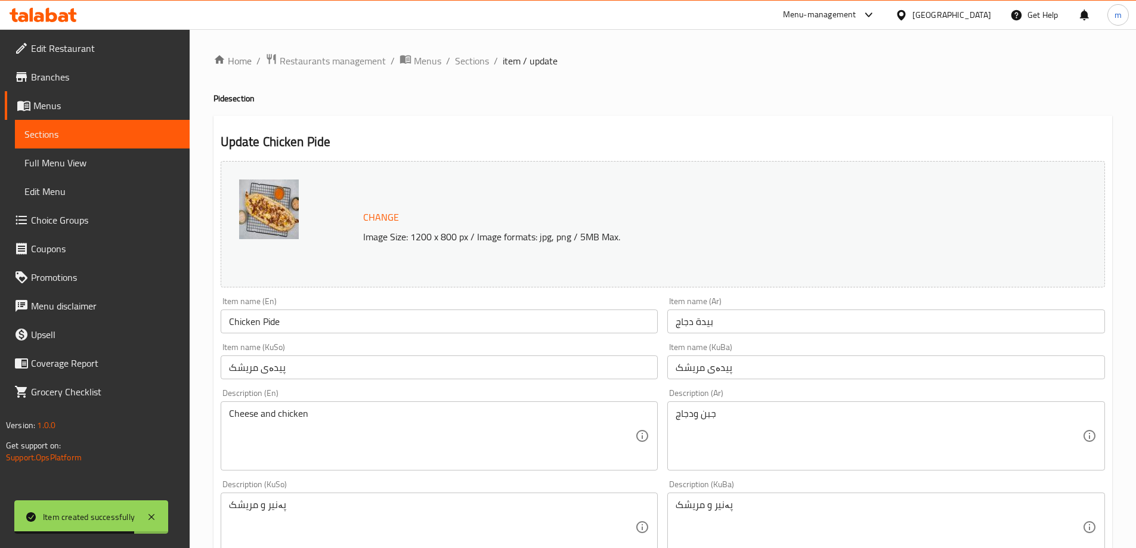
click at [693, 319] on input "بيدة دجاج" at bounding box center [887, 322] width 438 height 24
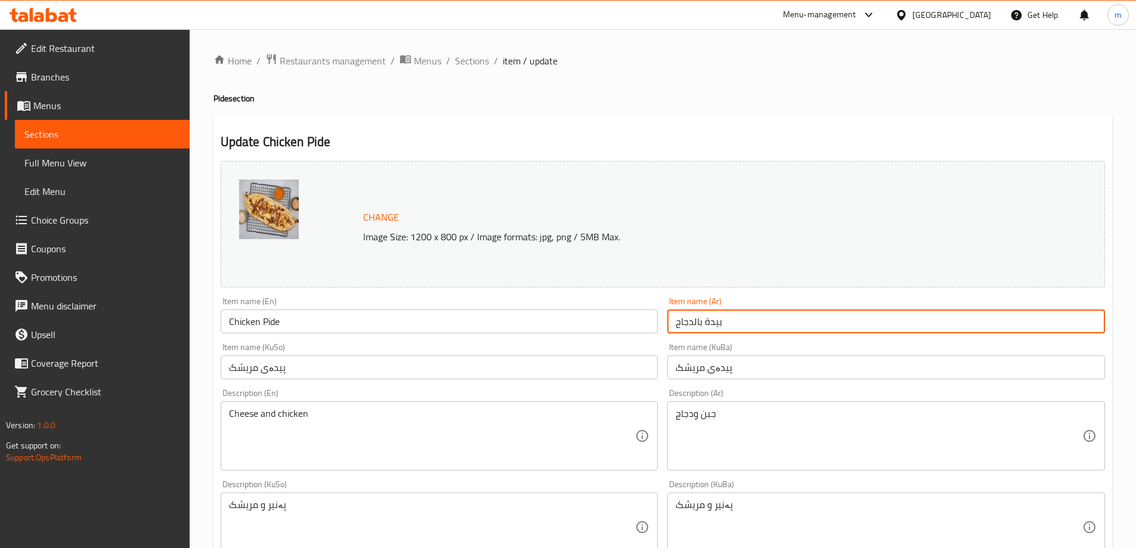
click at [704, 322] on input "بيدة بالدجاج" at bounding box center [887, 322] width 438 height 24
type input "بيدا بالدجاج"
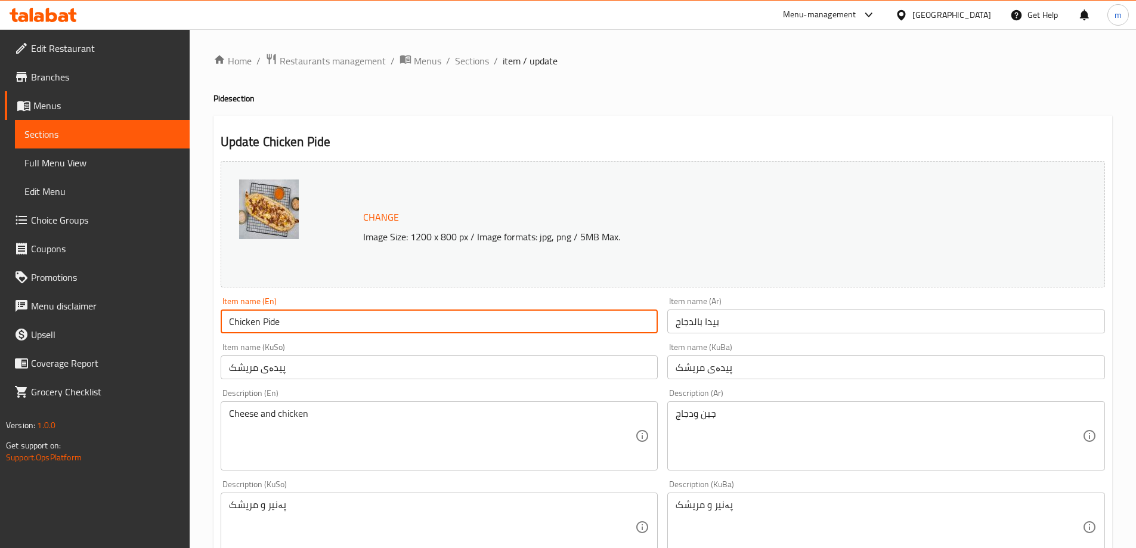
click at [499, 322] on input "Chicken Pide" at bounding box center [440, 322] width 438 height 24
click at [262, 320] on input "Chicken Pide" at bounding box center [440, 322] width 438 height 24
click at [269, 325] on input "Chicken Pide" at bounding box center [440, 322] width 438 height 24
click at [268, 325] on input "Chicken Pide" at bounding box center [440, 322] width 438 height 24
click at [229, 322] on input "Chicken" at bounding box center [440, 322] width 438 height 24
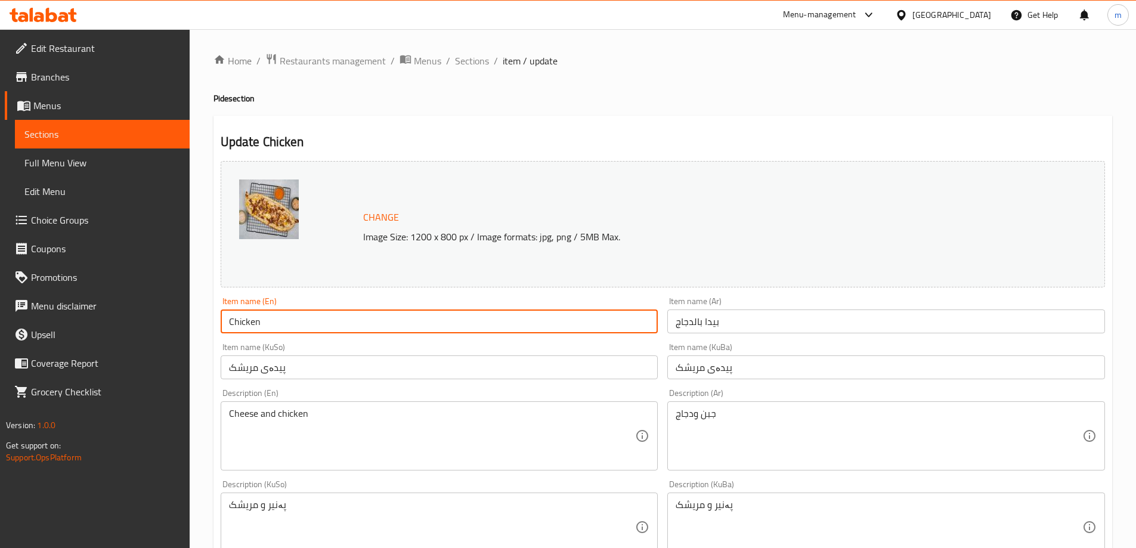
paste input "Pide"
type input "Pide With Chicken"
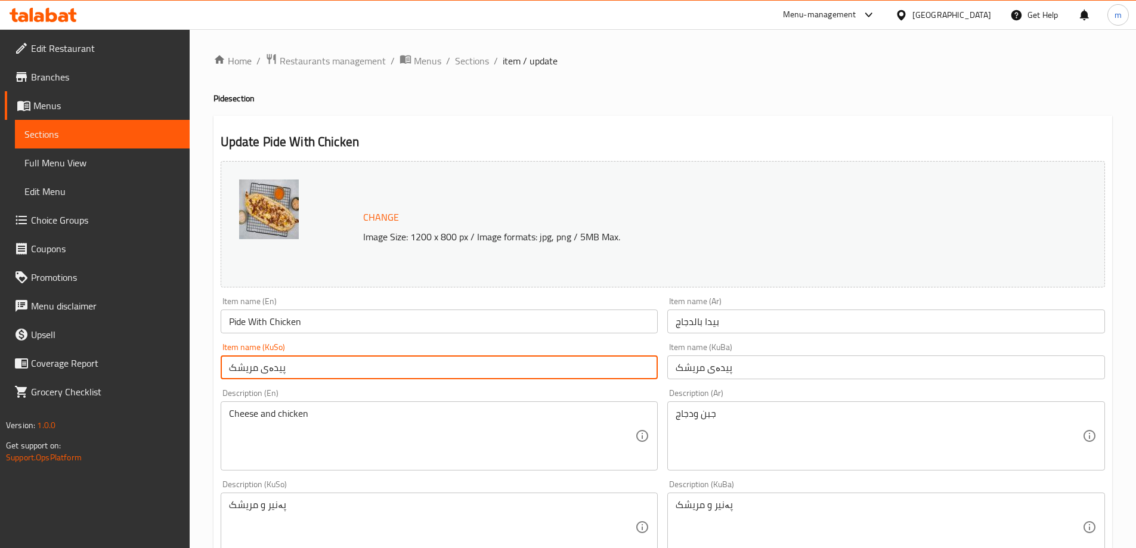
click at [347, 368] on input "پیدەی مریشک" at bounding box center [440, 368] width 438 height 24
drag, startPoint x: 626, startPoint y: 370, endPoint x: 635, endPoint y: 371, distance: 8.4
click at [635, 371] on input "پیدەی مریشک" at bounding box center [440, 368] width 438 height 24
click at [620, 371] on input "پیدە بە مریشک" at bounding box center [440, 368] width 438 height 24
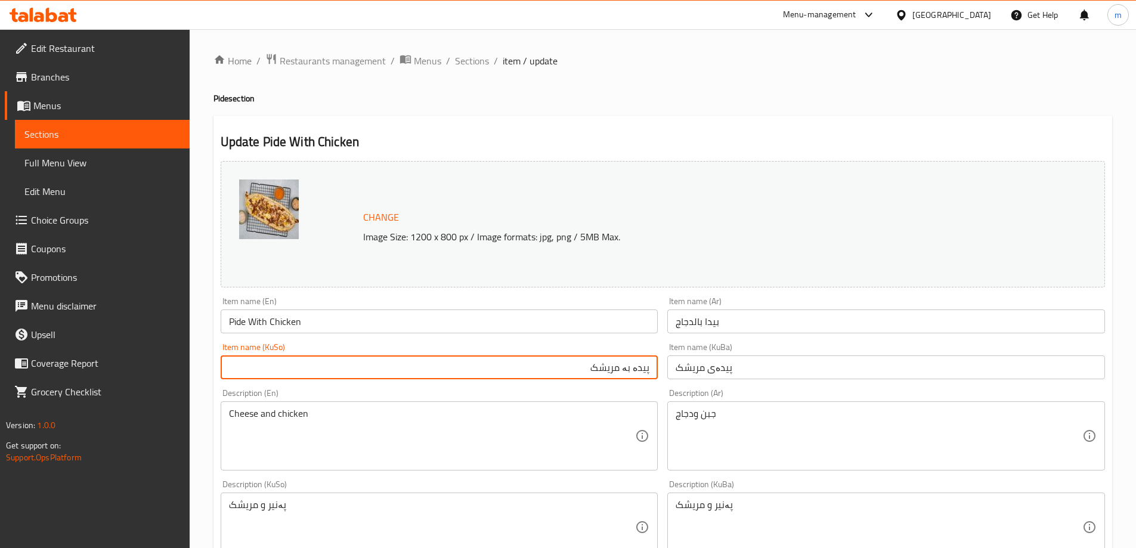
click at [620, 371] on input "پیدە بە مریشک" at bounding box center [440, 368] width 438 height 24
type input "پیدە بە مریشک"
click at [702, 363] on input "پیدەی مریشک" at bounding box center [887, 368] width 438 height 24
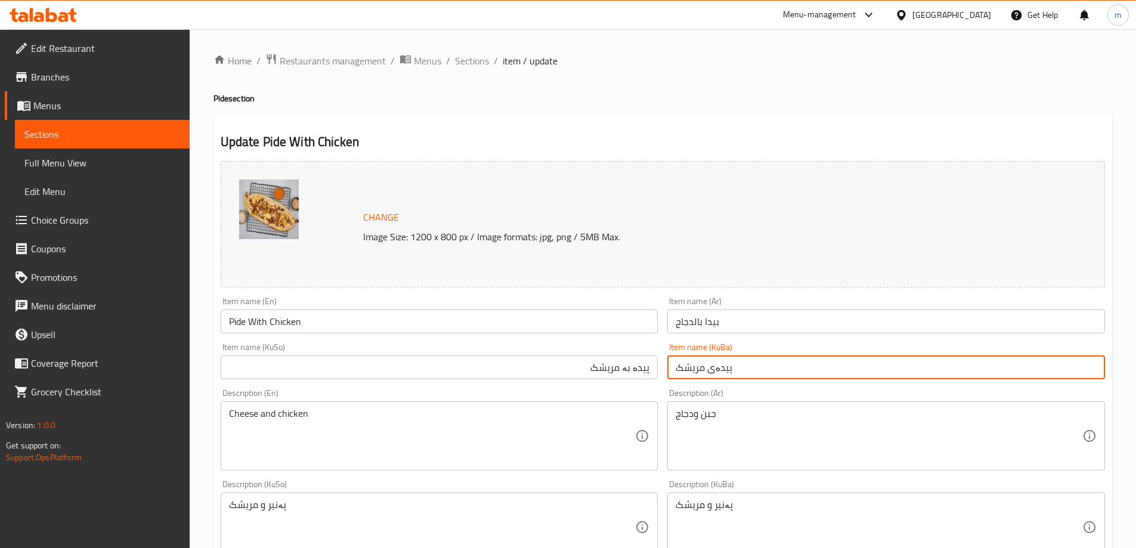
click at [703, 363] on input "پیدەی مریشک" at bounding box center [887, 368] width 438 height 24
paste input "بە"
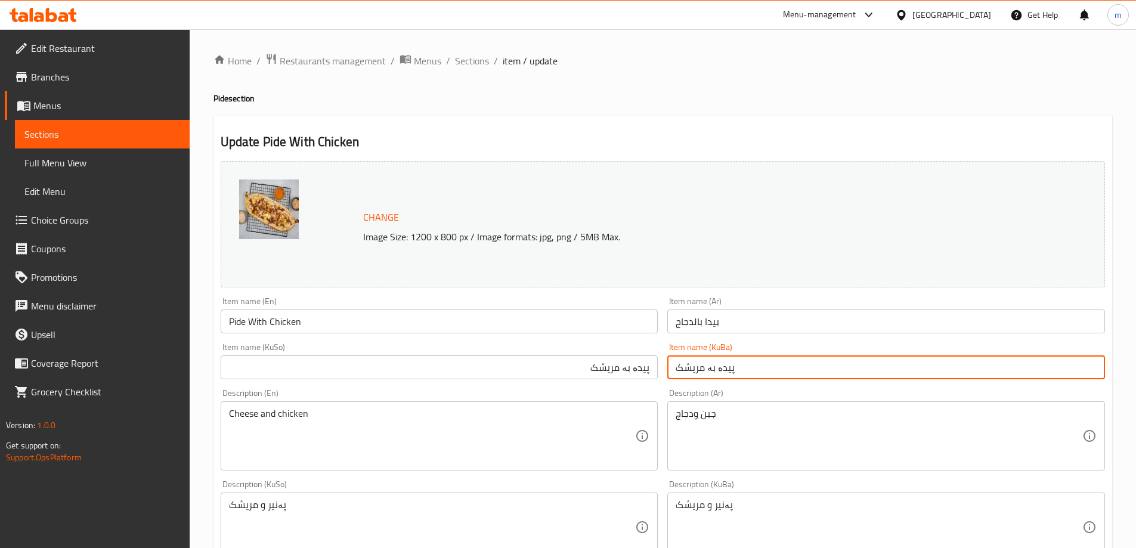
type input "پیدە بە مریشک"
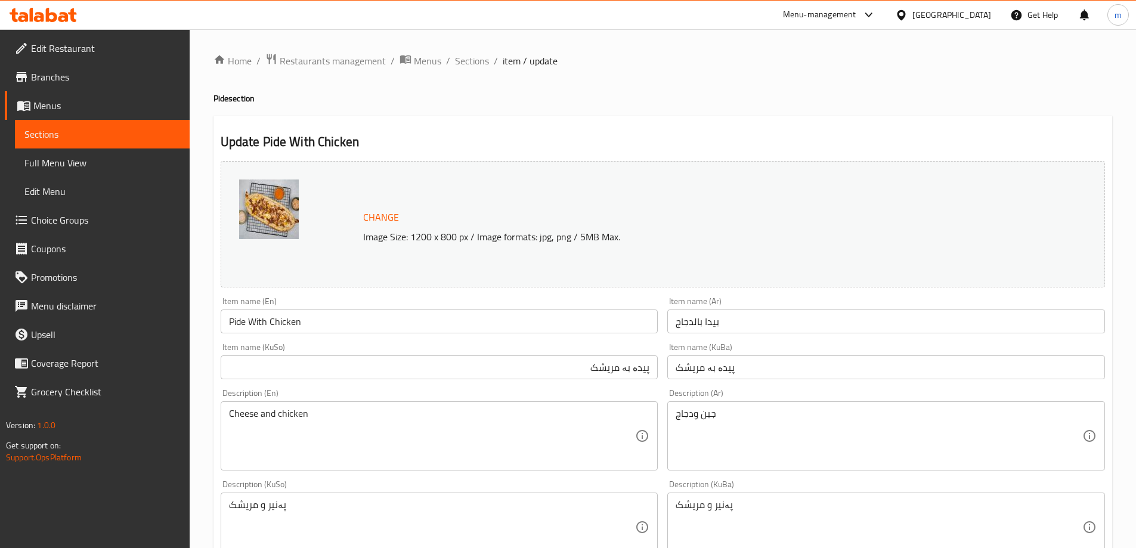
click at [715, 344] on div "Item name (KuBa) پیدە بە مریشک Item name (KuBa)" at bounding box center [887, 361] width 438 height 36
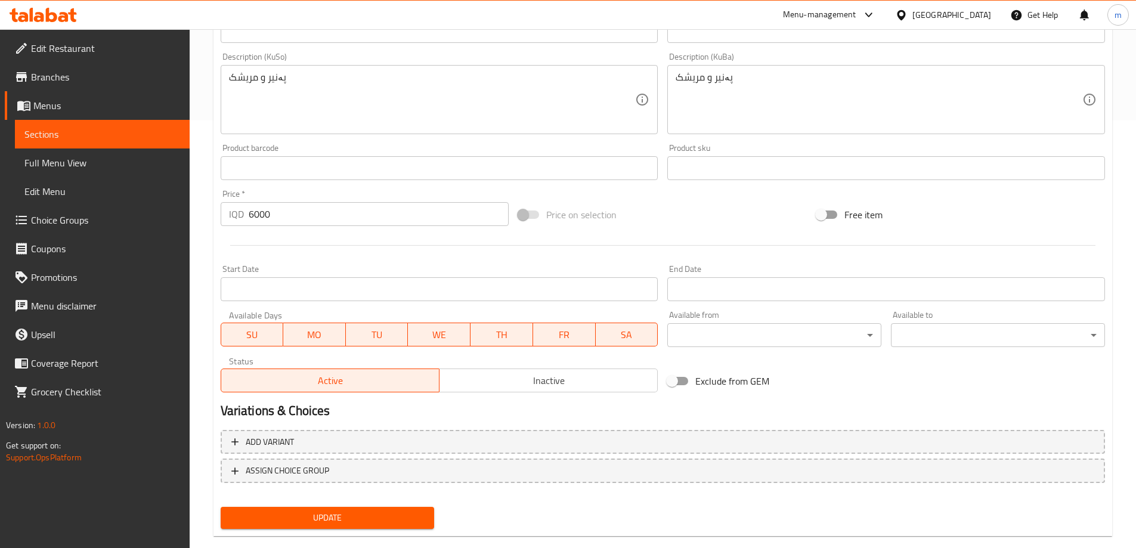
scroll to position [449, 0]
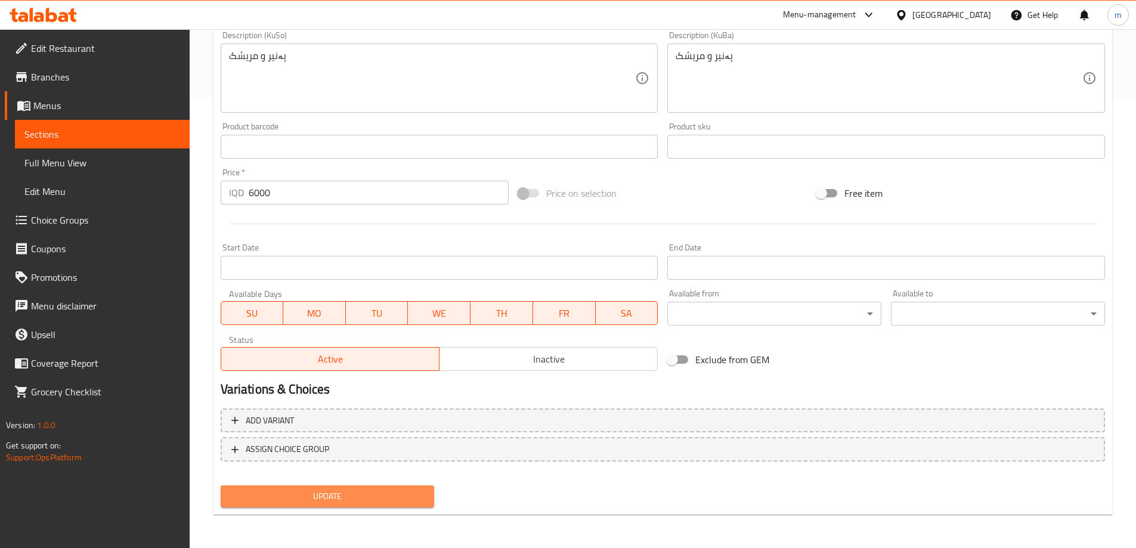
click at [408, 495] on span "Update" at bounding box center [327, 496] width 195 height 15
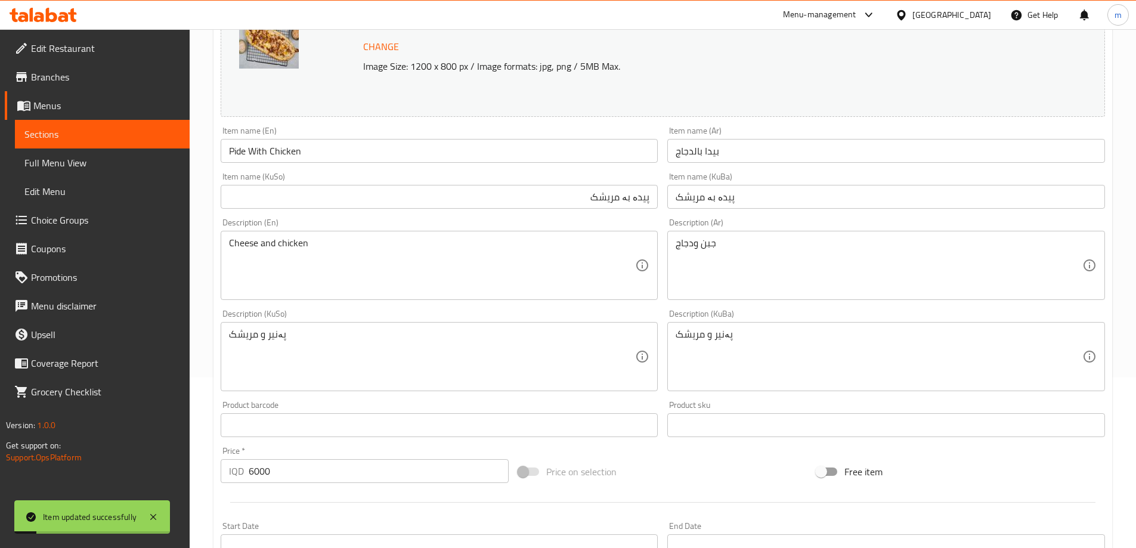
scroll to position [0, 0]
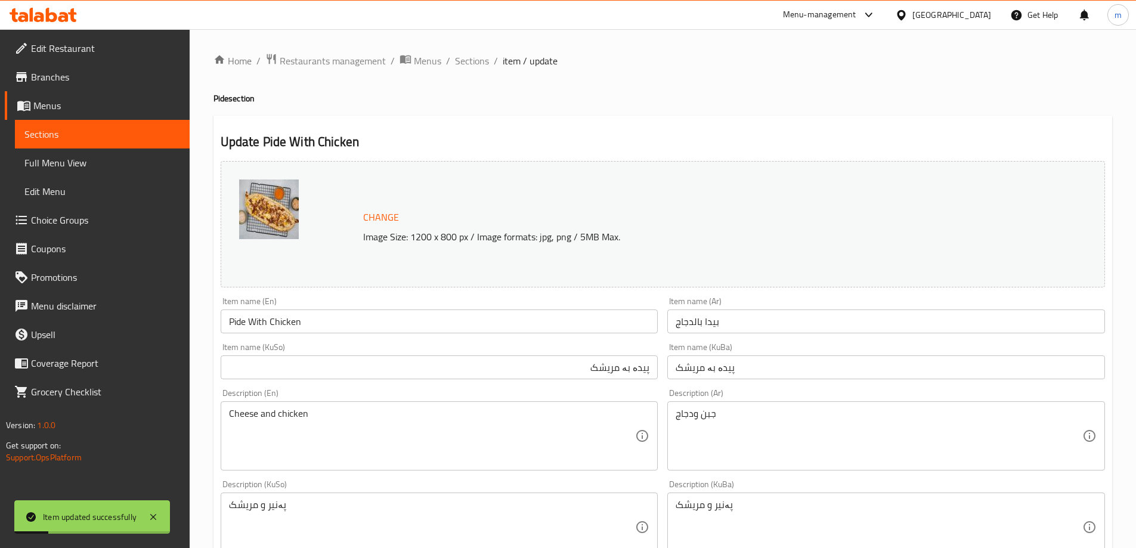
click at [468, 51] on div "Home / Restaurants management / Menus / Sections / item / update Pide section U…" at bounding box center [663, 513] width 947 height 968
click at [477, 55] on span "Sections" at bounding box center [472, 61] width 34 height 14
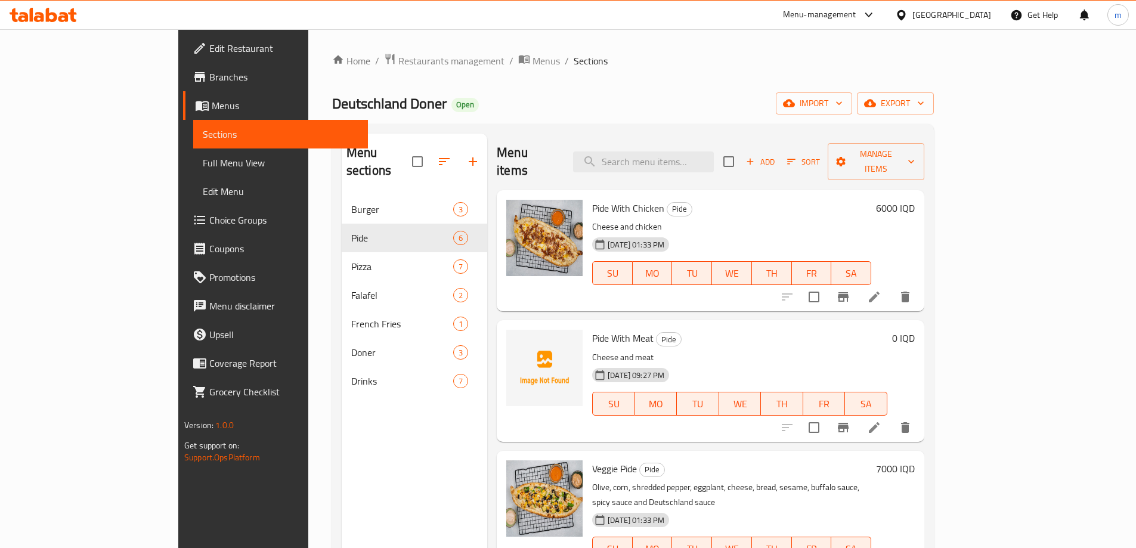
click at [915, 330] on h6 "0 IQD" at bounding box center [903, 338] width 23 height 17
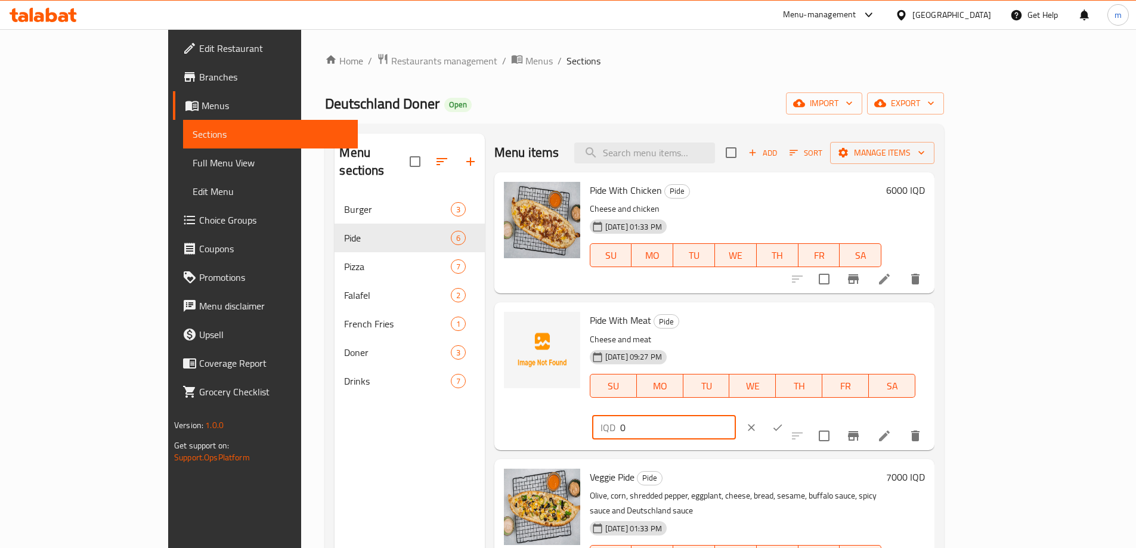
drag, startPoint x: 922, startPoint y: 326, endPoint x: 910, endPoint y: 327, distance: 11.4
click at [736, 416] on div "IQD 0 ​" at bounding box center [664, 428] width 144 height 24
type input "7000"
click at [791, 415] on button "ok" at bounding box center [778, 428] width 26 height 26
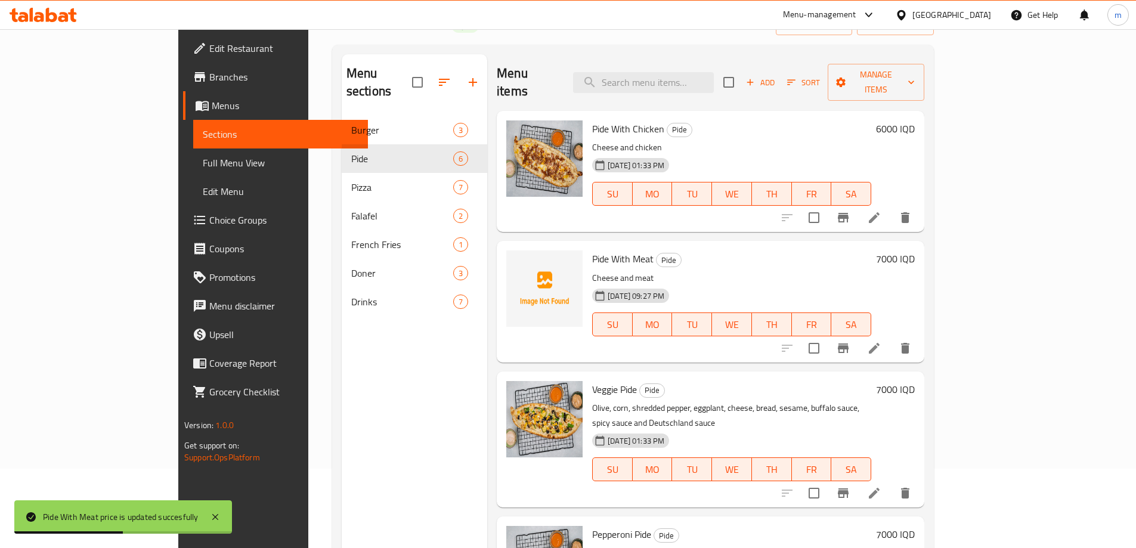
scroll to position [89, 0]
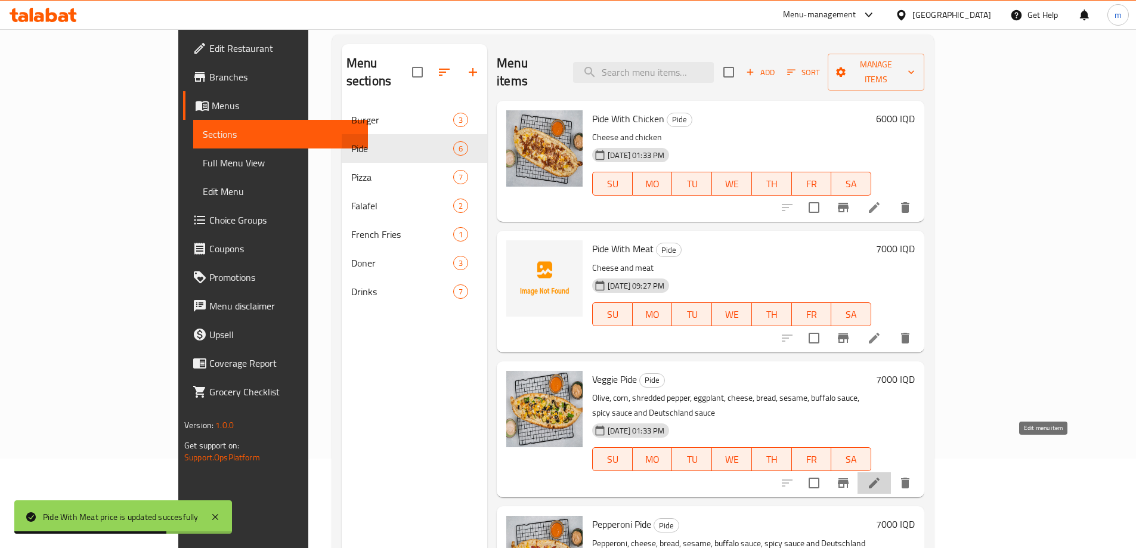
click at [882, 476] on icon at bounding box center [874, 483] width 14 height 14
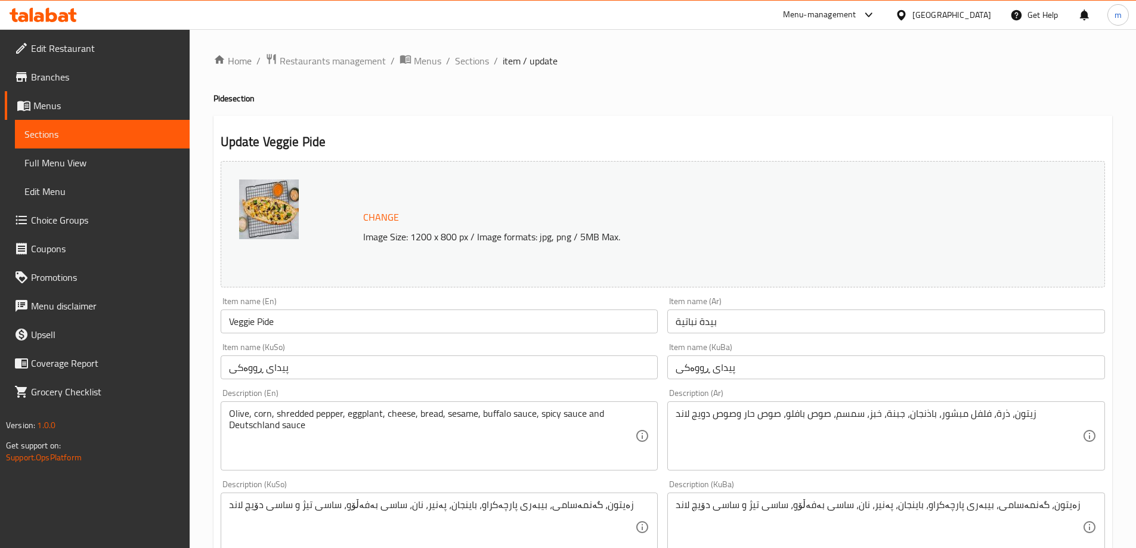
click at [318, 371] on input "پیدای ڕووەکی" at bounding box center [440, 368] width 438 height 24
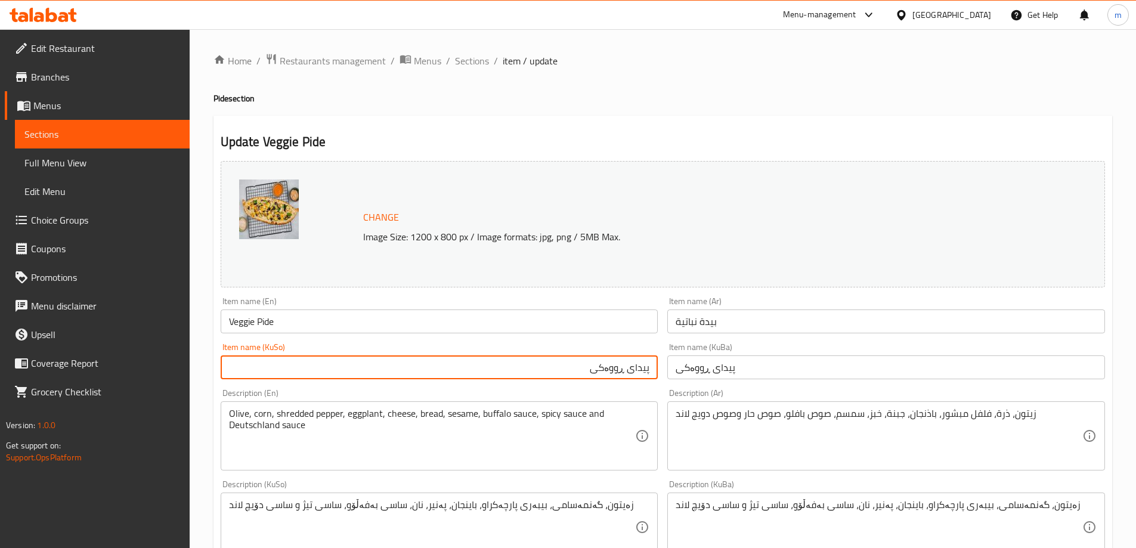
drag, startPoint x: 635, startPoint y: 369, endPoint x: 587, endPoint y: 363, distance: 48.7
click at [588, 363] on input "پیدای ڕووەکی" at bounding box center [440, 368] width 438 height 24
click at [594, 375] on input "پیدەی سەوزەوات" at bounding box center [440, 368] width 438 height 24
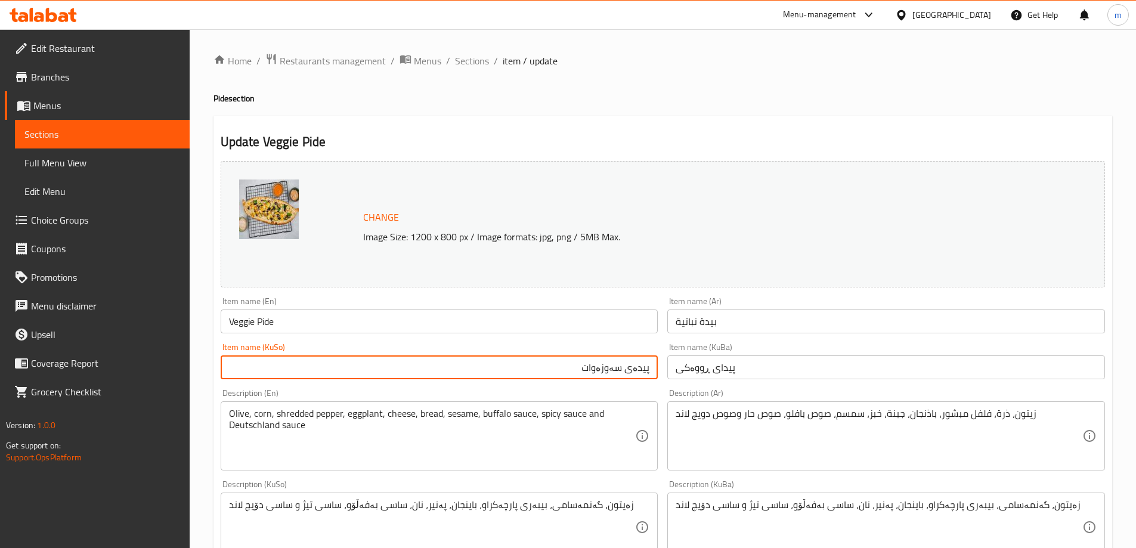
click at [594, 375] on input "پیدەی سەوزەوات" at bounding box center [440, 368] width 438 height 24
type input "پیدەی سەوزەوات"
click at [714, 372] on input "پیدای ڕووەکی" at bounding box center [887, 368] width 438 height 24
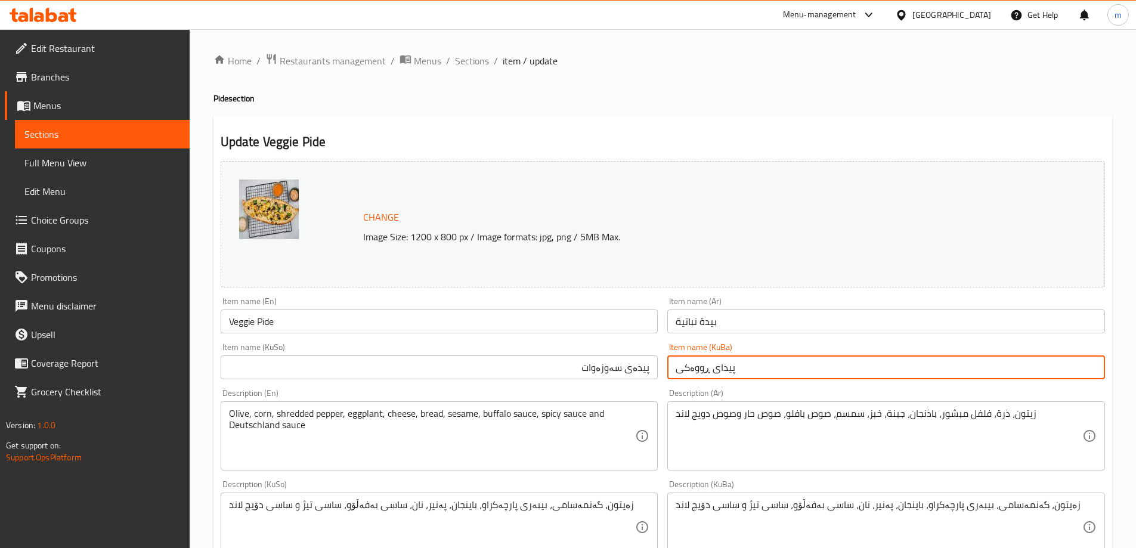
click at [715, 372] on input "پیدای ڕووەکی" at bounding box center [887, 368] width 438 height 24
paste input "پیدەی سەوزەوات"
click at [717, 367] on input "پیداپیدەی سەوزەواتی ڕووەکی" at bounding box center [887, 368] width 438 height 24
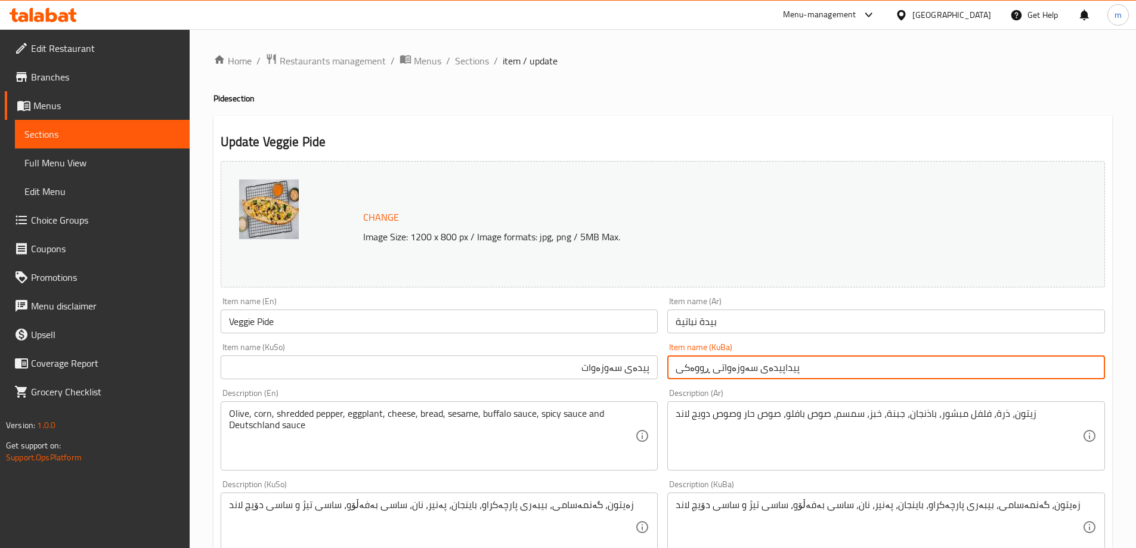
click at [718, 367] on input "پیداپیدەی سەوزەواتی ڕووەکی" at bounding box center [887, 368] width 438 height 24
paste input "ەی سەوزەوات"
type input "پیدەی سەوزەوات"
click at [246, 321] on input "Veggie Pide" at bounding box center [440, 322] width 438 height 24
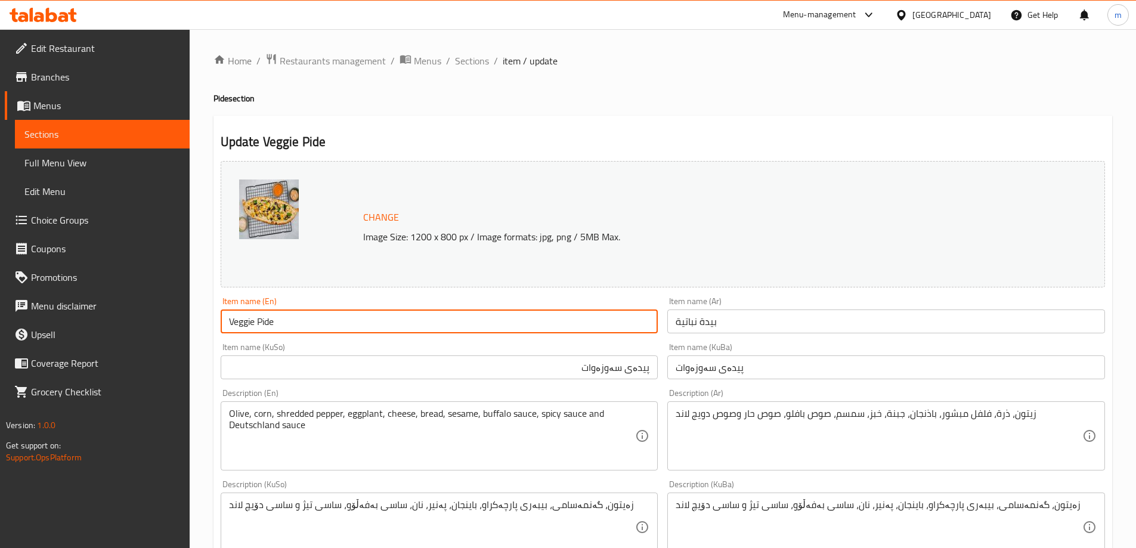
click at [246, 321] on input "Veggie Pide" at bounding box center [440, 322] width 438 height 24
click at [252, 314] on input "Vegtables Pide" at bounding box center [440, 322] width 438 height 24
click at [251, 314] on input "Vegtables Pide" at bounding box center [440, 322] width 438 height 24
paste input "etables"
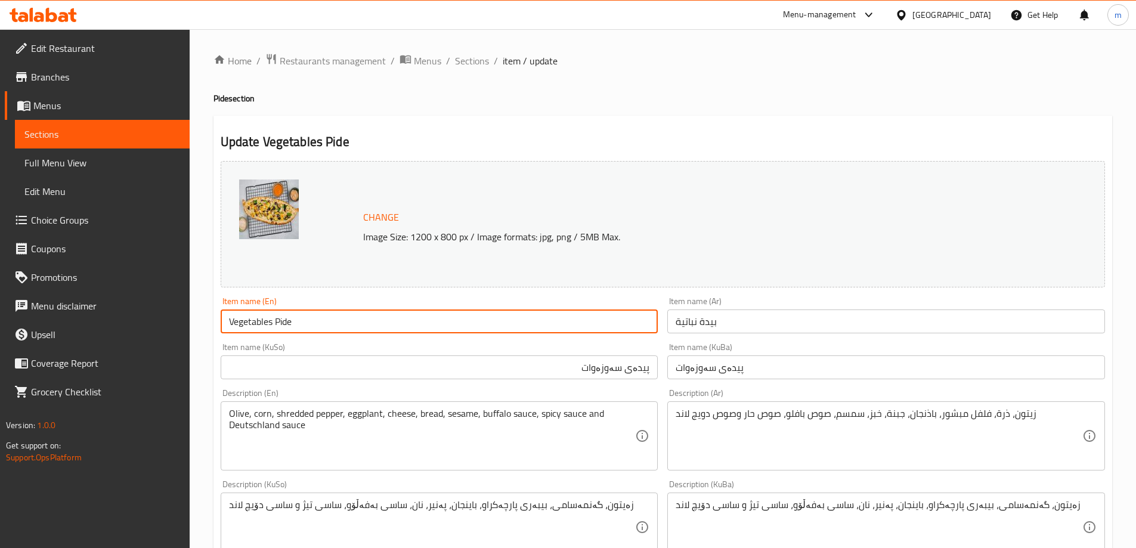
type input "Vegetables Pide"
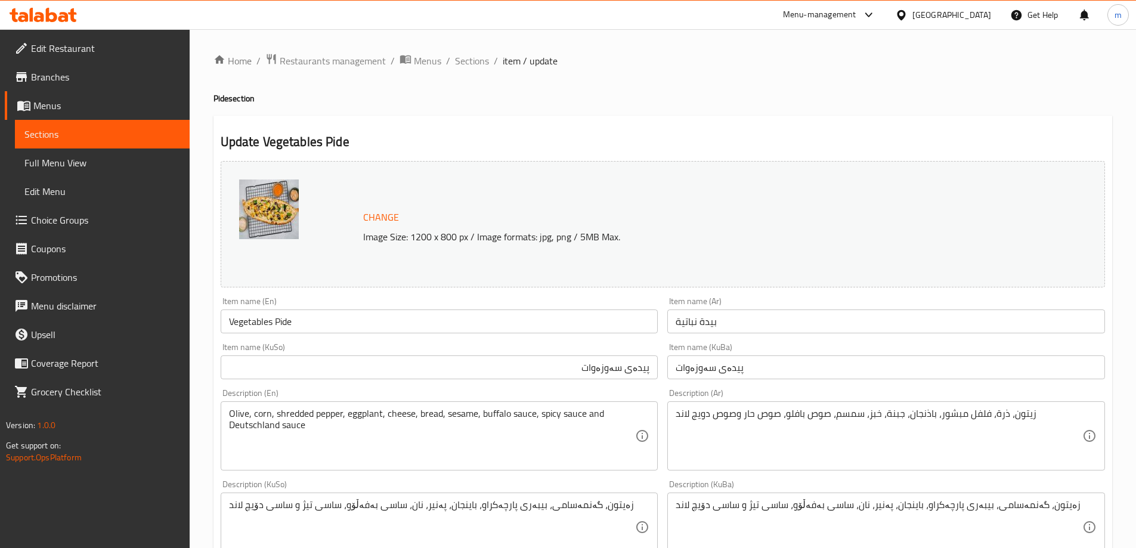
click at [858, 304] on div "Item name (Ar) بيدة نباتية Item name (Ar)" at bounding box center [887, 315] width 438 height 36
click at [852, 317] on input "بيدة نباتية" at bounding box center [887, 322] width 438 height 24
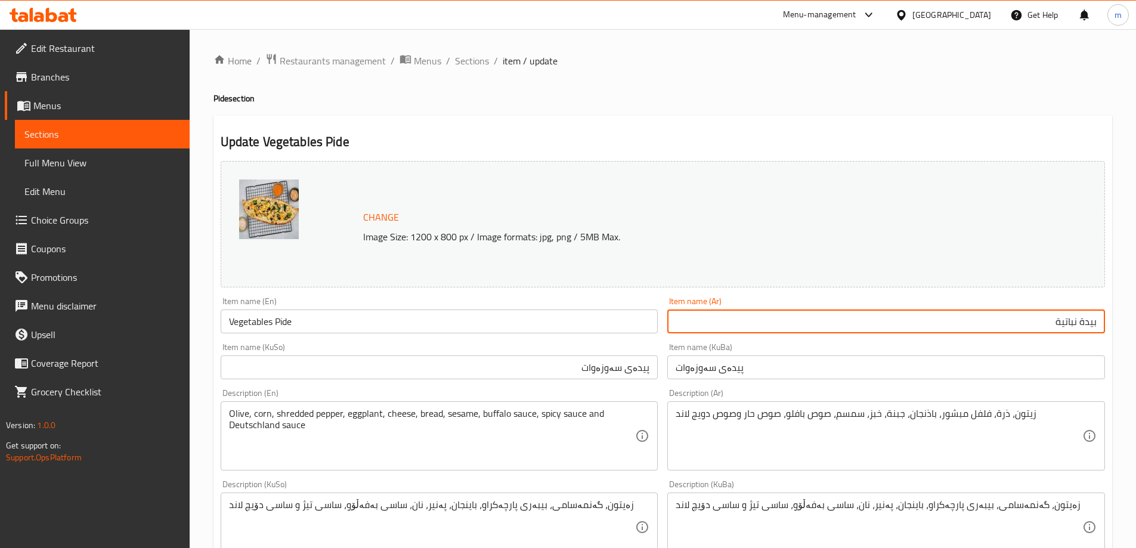
click at [1067, 325] on input "بيدة نباتية" at bounding box center [887, 322] width 438 height 24
type input "بيدا خضروات"
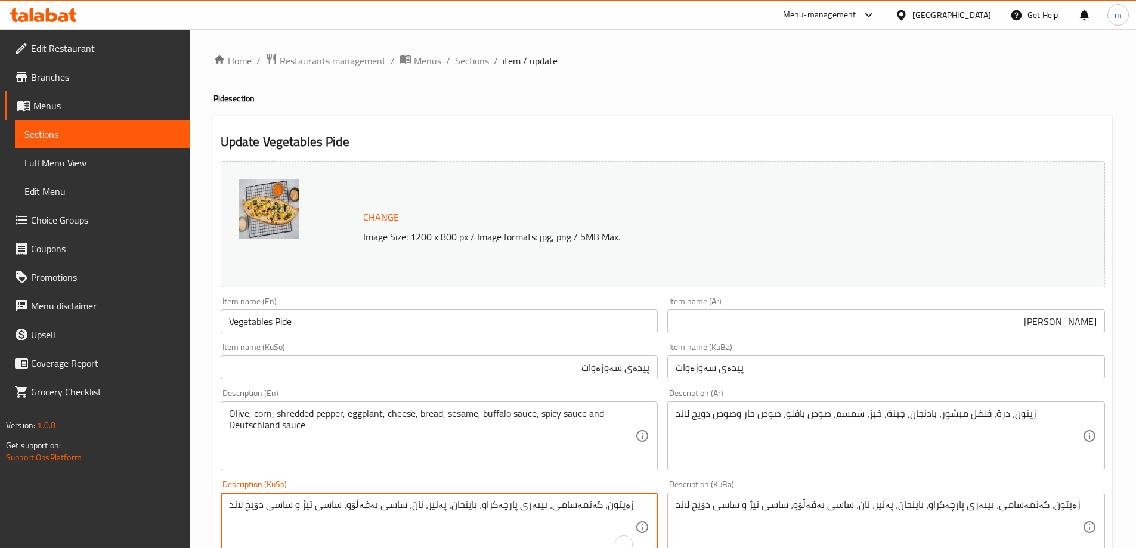
click at [517, 521] on textarea "زەیتون، گەنمەسامی، بیبەری پارچەکراو، باینجان، پەنیر، نان، ساسی بەفەڵۆو، ساسی تی…" at bounding box center [432, 527] width 407 height 57
click at [453, 506] on textarea "زەیتون، گەنمەسامی، بیبەری پارچەکراو، باینجان، پەنیر، نان، ساسی بەفەڵۆو، ساسی تی…" at bounding box center [432, 527] width 407 height 57
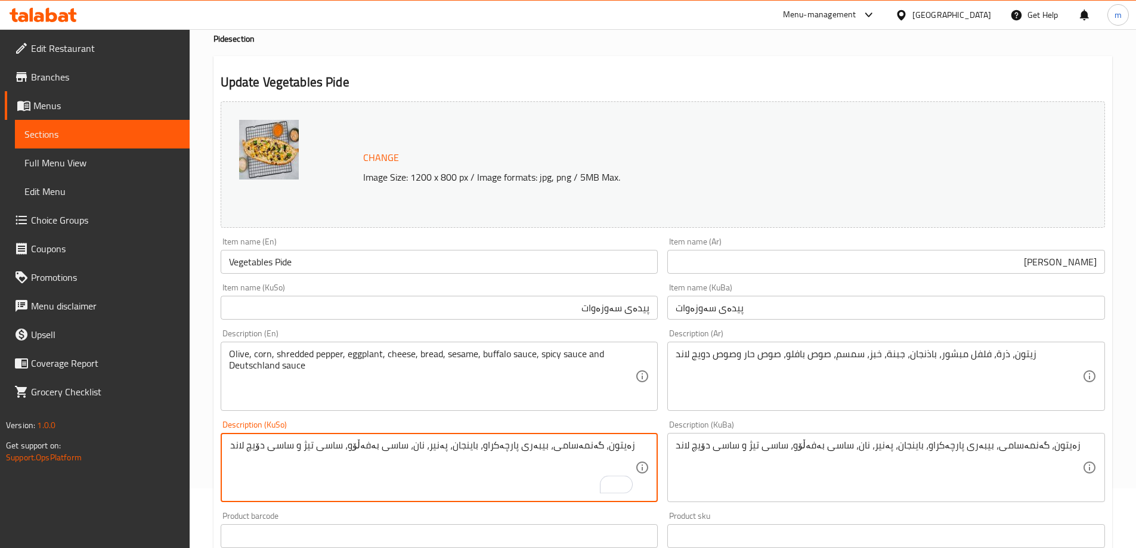
scroll to position [78, 0]
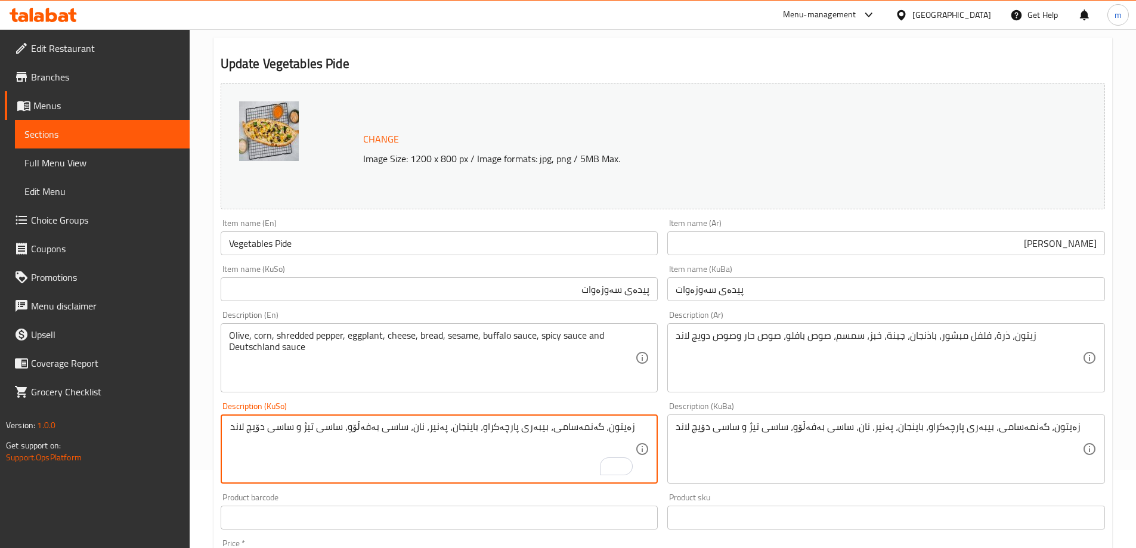
click at [235, 428] on textarea "زەیتون، گەنمەسامی، بیبەری پارچەکراو، باینجان، پەنیر، نان، ساسی بەفەڵۆو، ساسی تی…" at bounding box center [432, 449] width 407 height 57
paste textarea "پەنیر"
drag, startPoint x: 267, startPoint y: 439, endPoint x: 664, endPoint y: 412, distance: 397.7
click at [664, 413] on div "Change Image Size: 1200 x 800 px / Image formats: jpg, png / 5MB Max. Item name…" at bounding box center [663, 412] width 894 height 669
click at [635, 435] on textarea "پەنیر، قارچک، زەیتوون، بیبەر، گەنمەشامی، کولەکە و باینجان" at bounding box center [432, 449] width 407 height 57
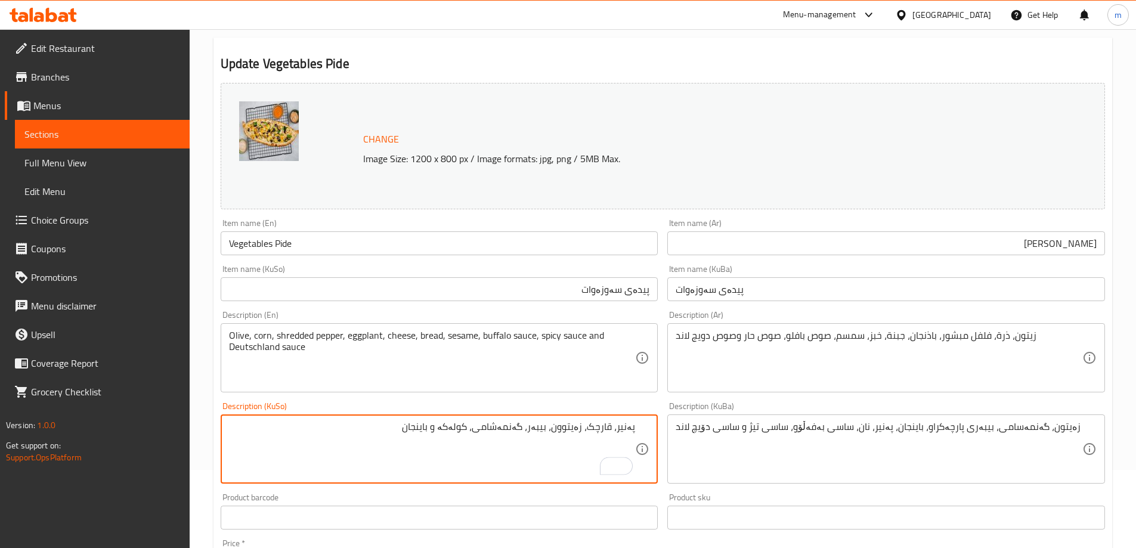
type textarea "پەنیر، قارچک، زەیتوون، بیبەر، گەنمەشامی، کولەکە و باینجان"
click at [465, 445] on textarea "پەنیر، قارچک، زەیتوون، بیبەر، گەنمەشامی، کولەکە و باینجان" at bounding box center [432, 449] width 407 height 57
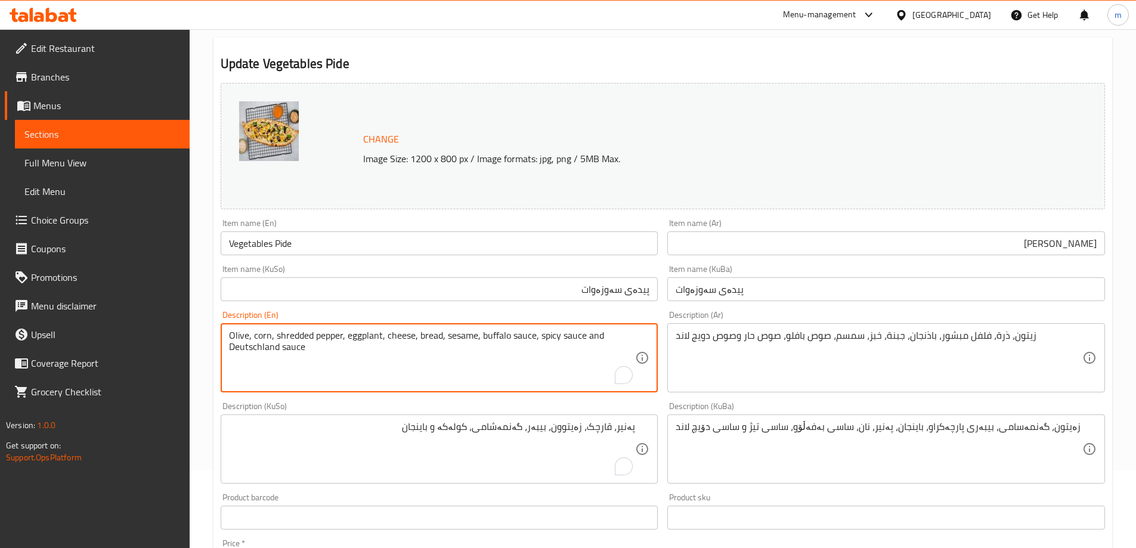
click at [433, 342] on textarea "Olive, corn, shredded pepper, eggplant, cheese, bread, sesame, buffalo sauce, s…" at bounding box center [432, 358] width 407 height 57
paste textarea "Cheese, mushrooms, olives, peppers, corn, zucchini and eggplant"
type textarea "Cheese, mushrooms, olives, peppers, corn, zucchini and eggplant"
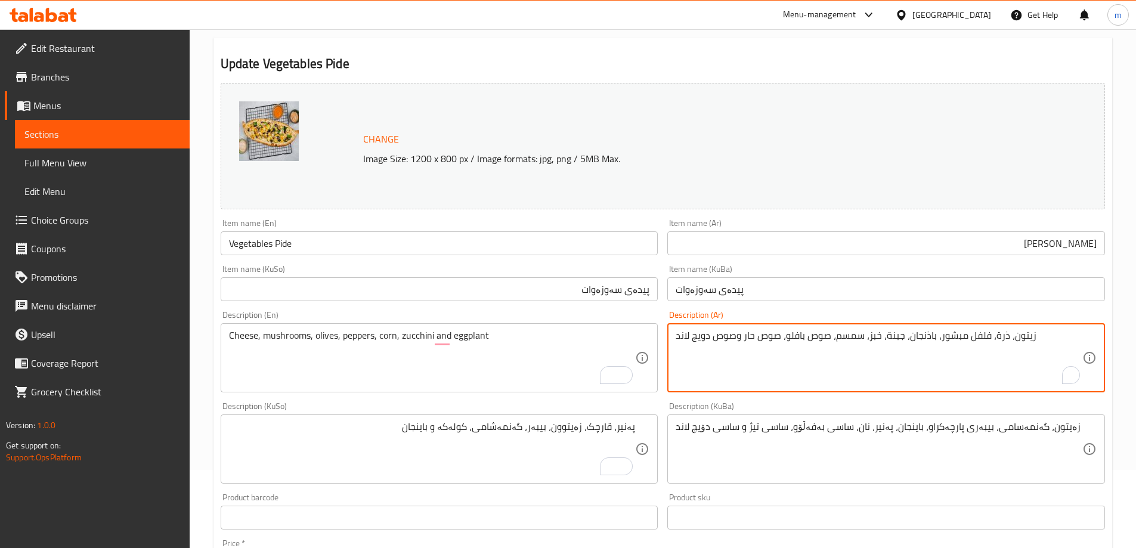
click at [718, 337] on textarea "زيتون، ذرة، فلفل مبشور، باذنجان، جبنة، خبز، سمسم، صوص بافلو، صوص حار وصوص دويج …" at bounding box center [879, 358] width 407 height 57
paste textarea "بن، فطر، زيتون، فلفل، ذرة، كوسة وباذنجان"
type textarea "جبن، فطر، زيتون، فلفل، ذرة، كوسة وباذنجان"
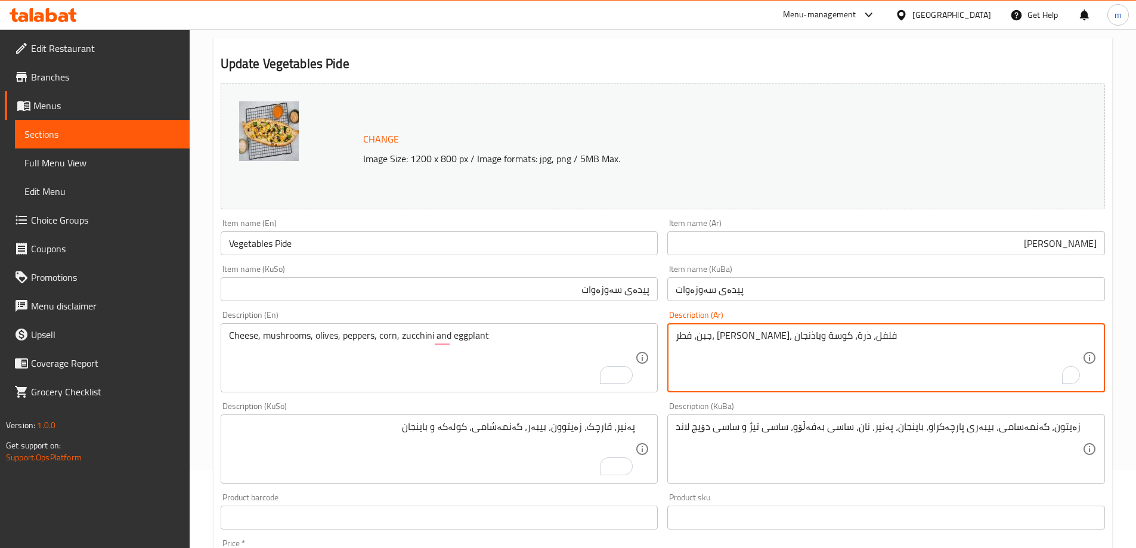
click at [595, 430] on textarea "پەنیر، قارچک، زەیتوون، بیبەر، گەنمەشامی، کولەکە و باینجان" at bounding box center [432, 449] width 407 height 57
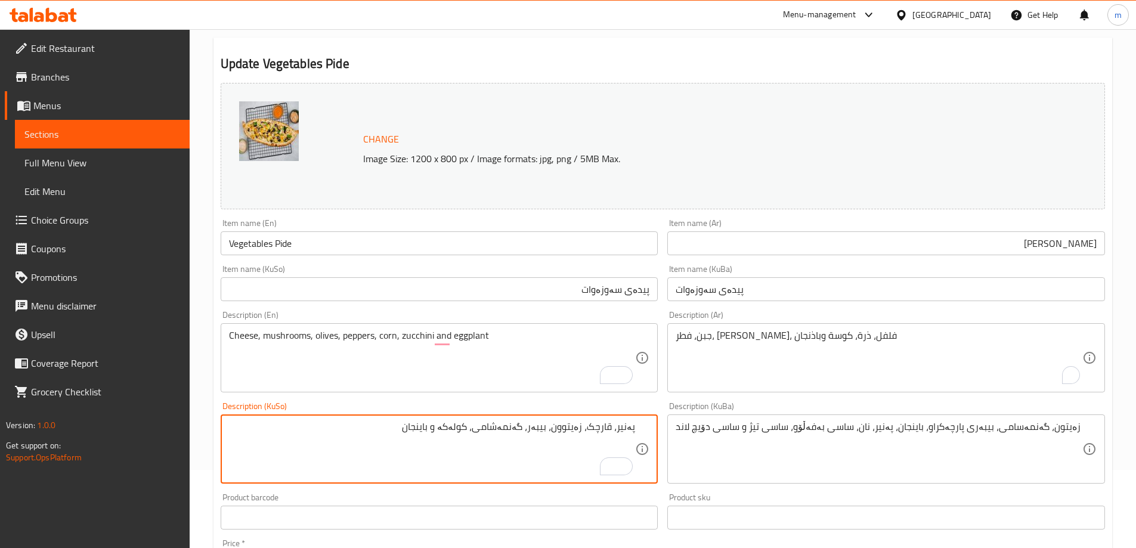
click at [593, 430] on textarea "پەنیر، قارچک، زەیتوون، بیبەر، گەنمەشامی، کولەکە و باینجان" at bounding box center [432, 449] width 407 height 57
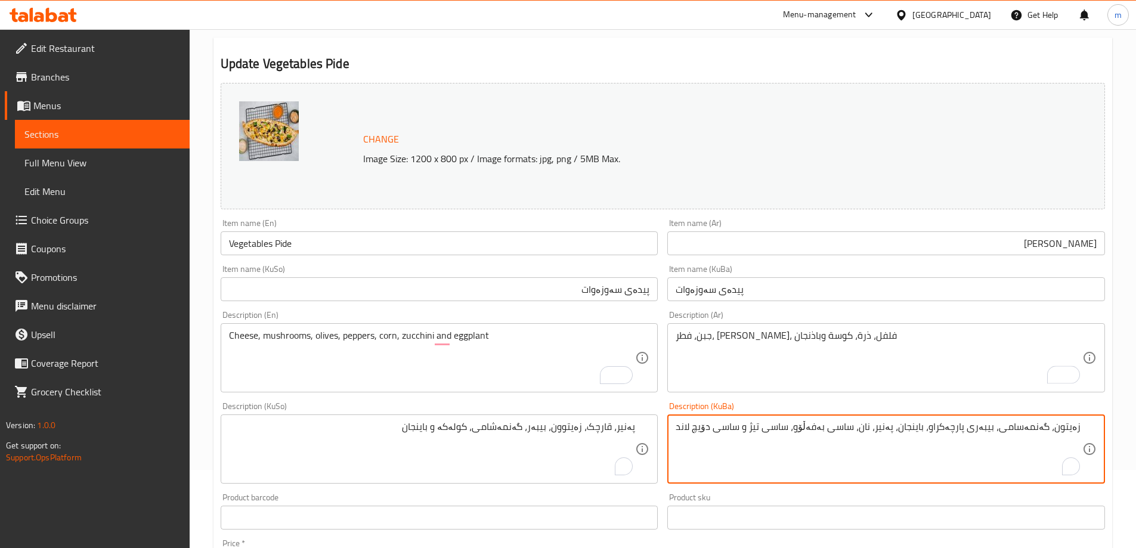
click at [752, 433] on textarea "زەیتون، گەنمەسامی، بیبەری پارچەکراو، باینجان، پەنیر، نان، ساسی بەفەڵۆو، ساسی تی…" at bounding box center [879, 449] width 407 height 57
paste textarea "پەنیر، قارچک، زەیتوون، بیبەر، گەنمەشامی، کولەکە و باینجان"
type textarea "پەنیر، قارچک، زەیتوون، بیبەر، گەنمەشامی، کولەکە و باینجان"
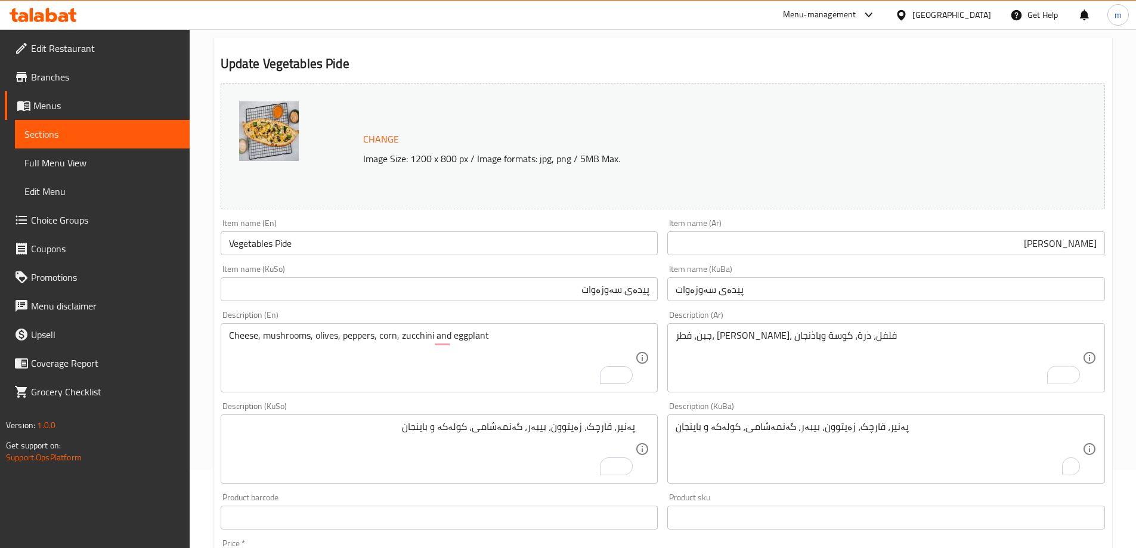
click at [742, 406] on div "Description (KuBa) پەنیر، قارچک، زەیتوون، بیبەر، گەنمەشامی، کولەکە و باینجان De…" at bounding box center [887, 443] width 438 height 82
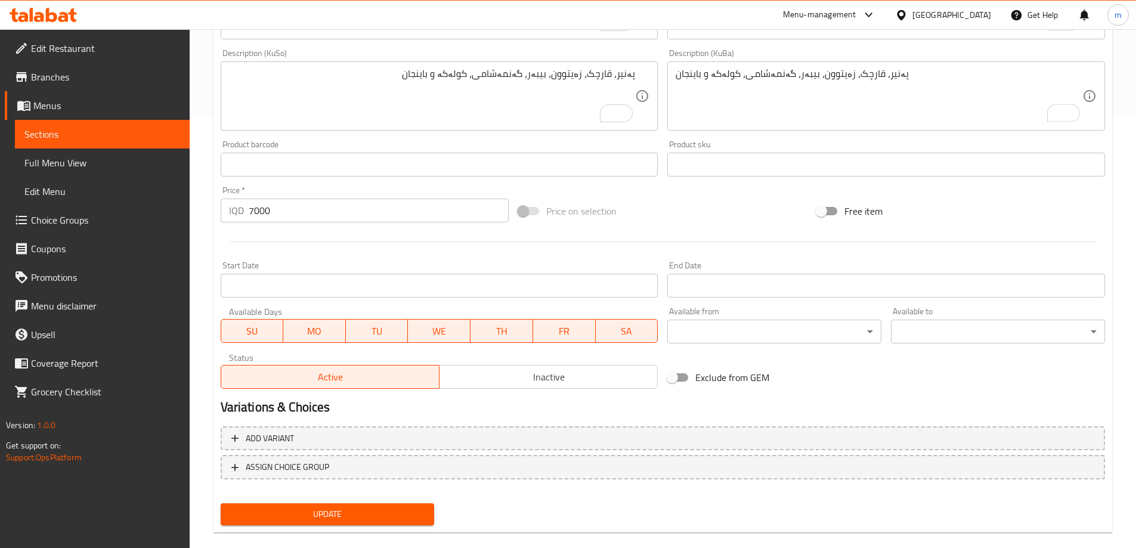
scroll to position [449, 0]
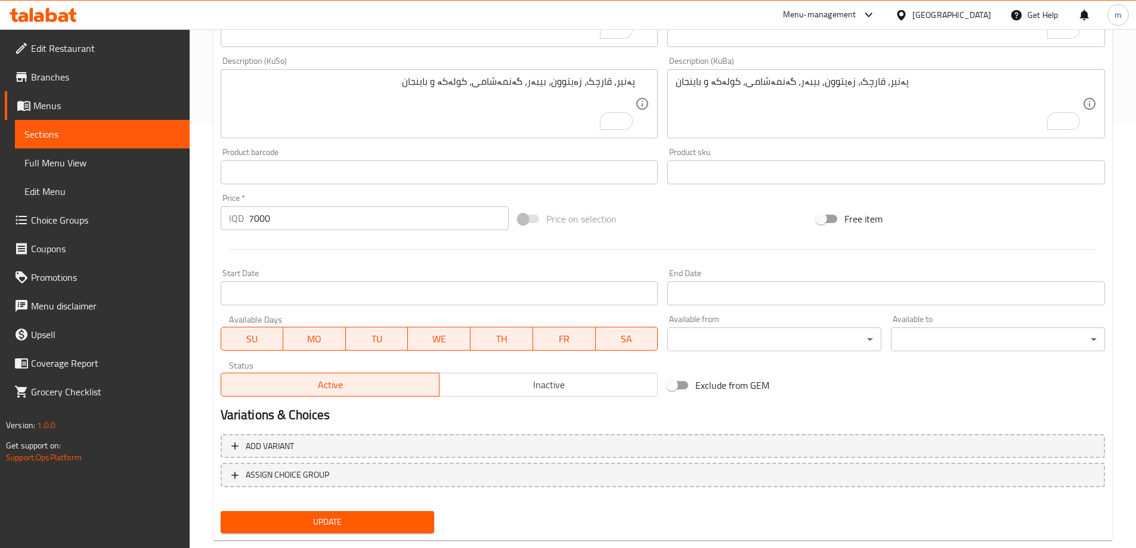
scroll to position [449, 0]
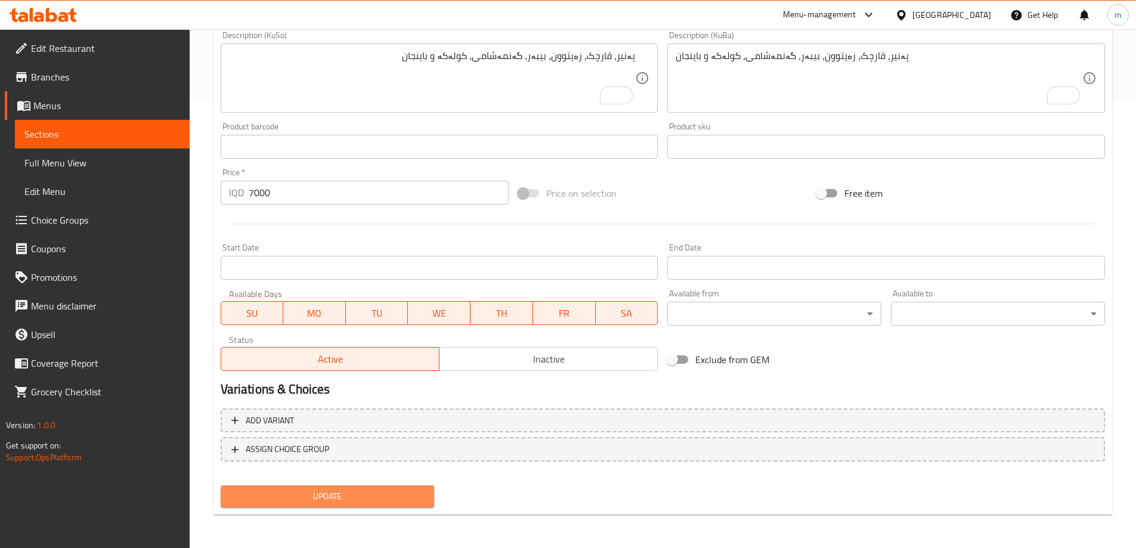
click at [347, 490] on span "Update" at bounding box center [327, 496] width 195 height 15
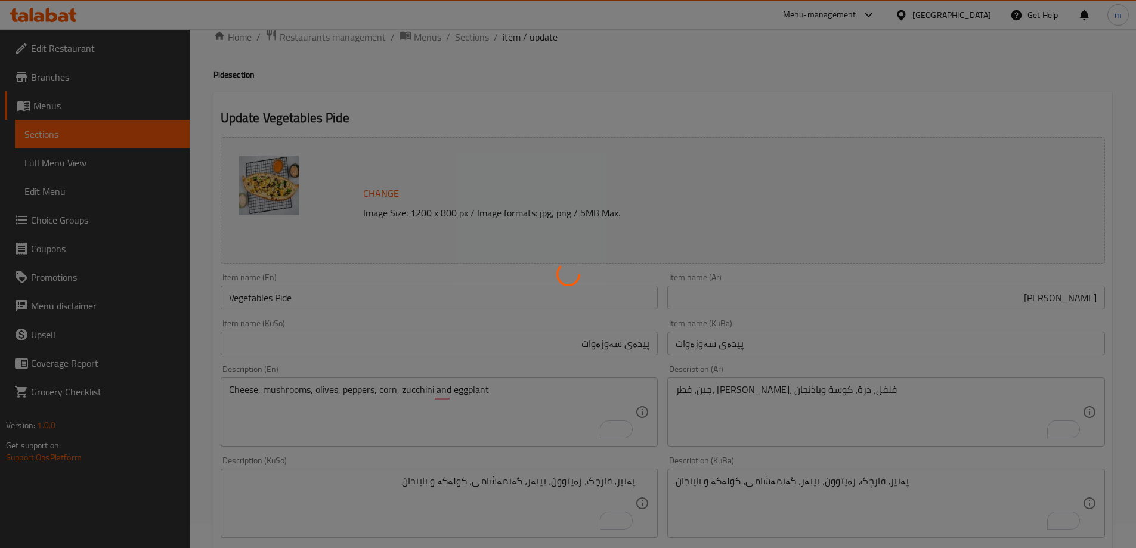
scroll to position [0, 0]
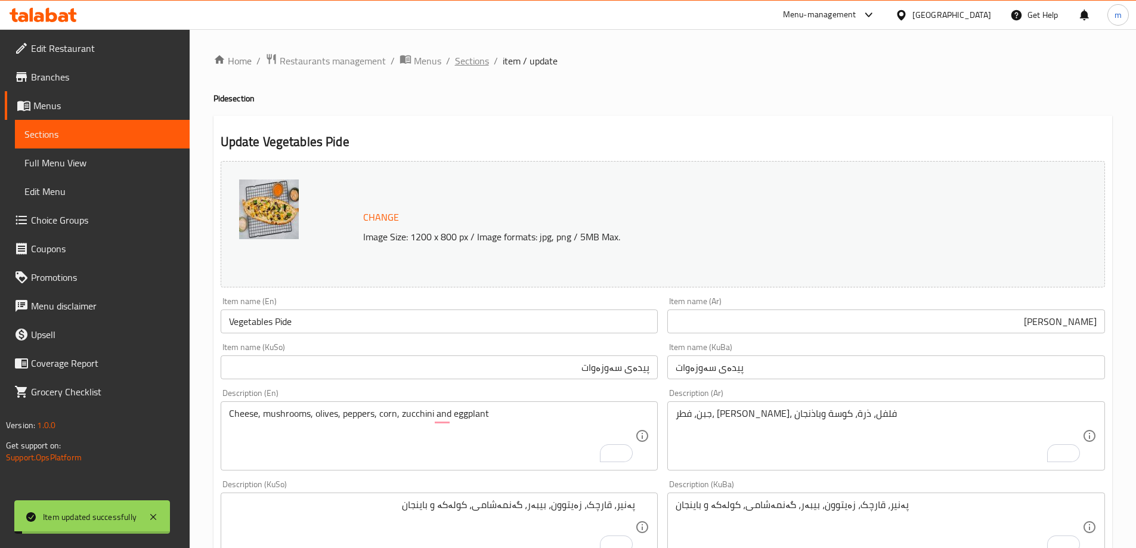
click at [477, 63] on span "Sections" at bounding box center [472, 61] width 34 height 14
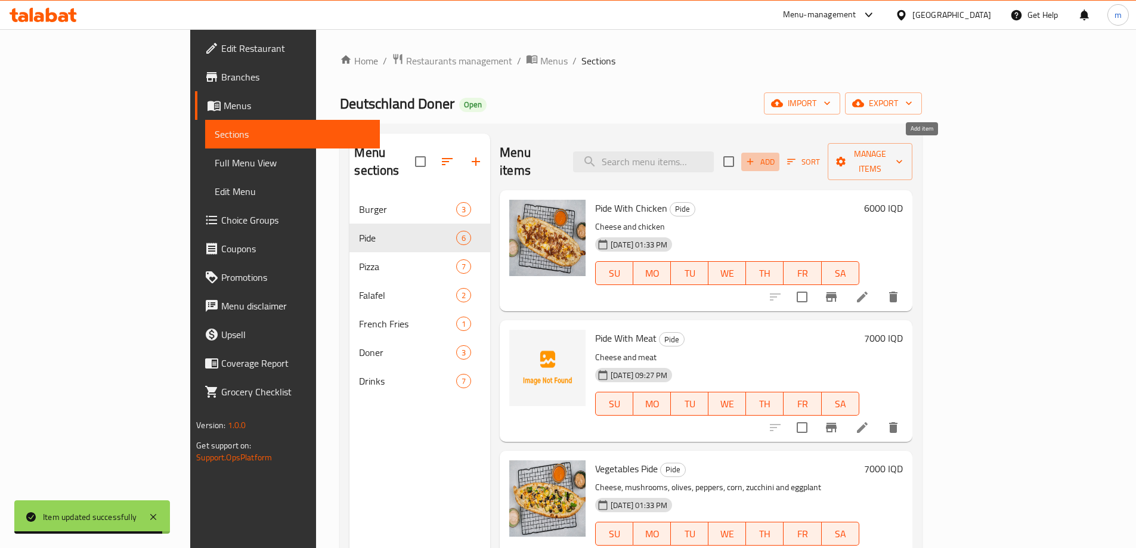
click at [777, 155] on span "Add" at bounding box center [761, 162] width 32 height 14
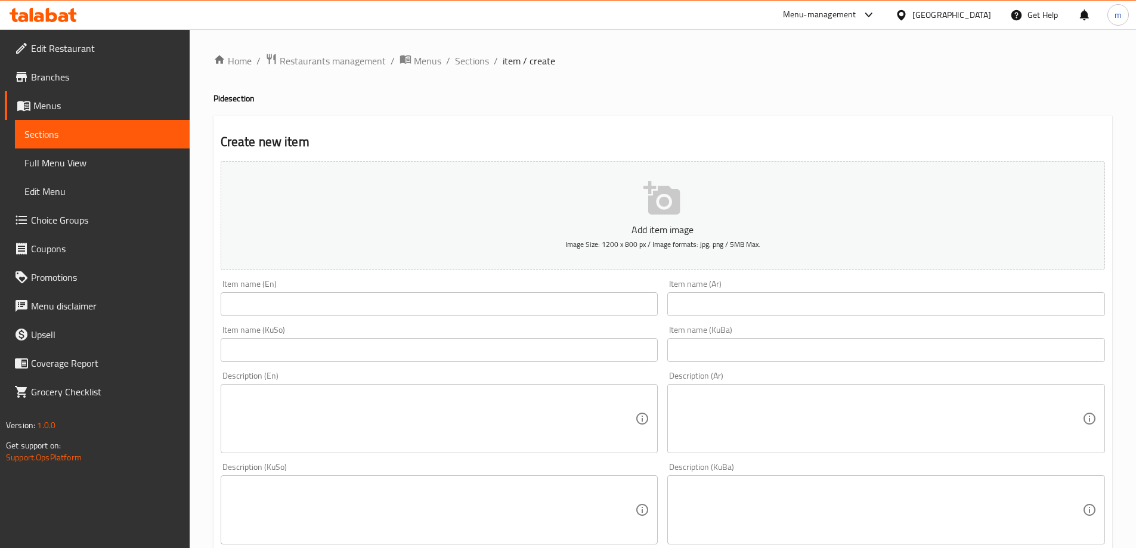
click at [483, 363] on div "Item name (KuSo) Item name (KuSo)" at bounding box center [439, 344] width 447 height 46
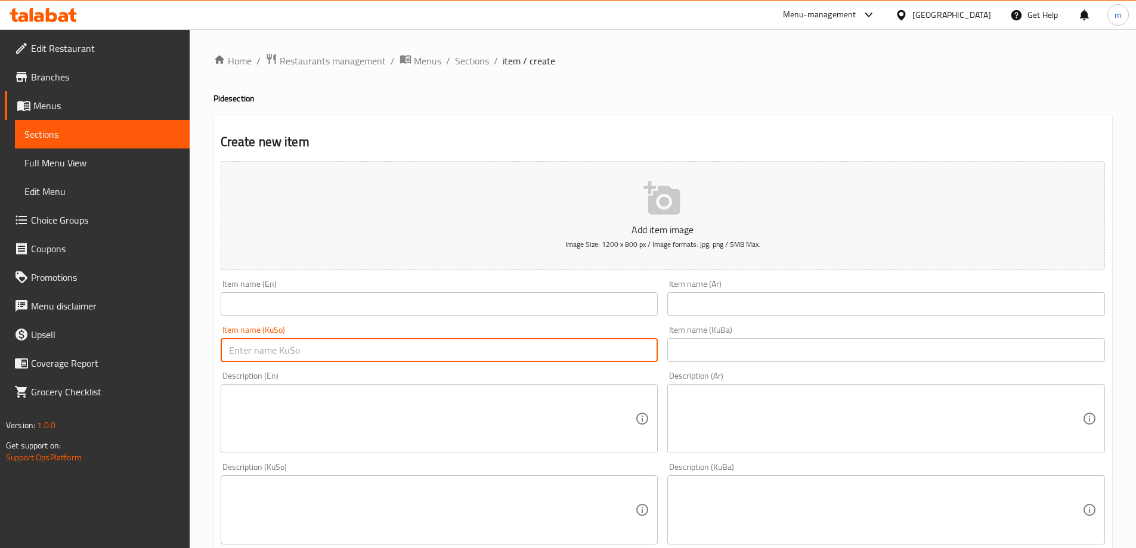
click at [473, 354] on input "text" at bounding box center [440, 350] width 438 height 24
click at [471, 354] on input "text" at bounding box center [440, 350] width 438 height 24
type input "پیدەی دۆچلاند"
click at [388, 292] on div "Item name (En) Item name (En)" at bounding box center [440, 298] width 438 height 36
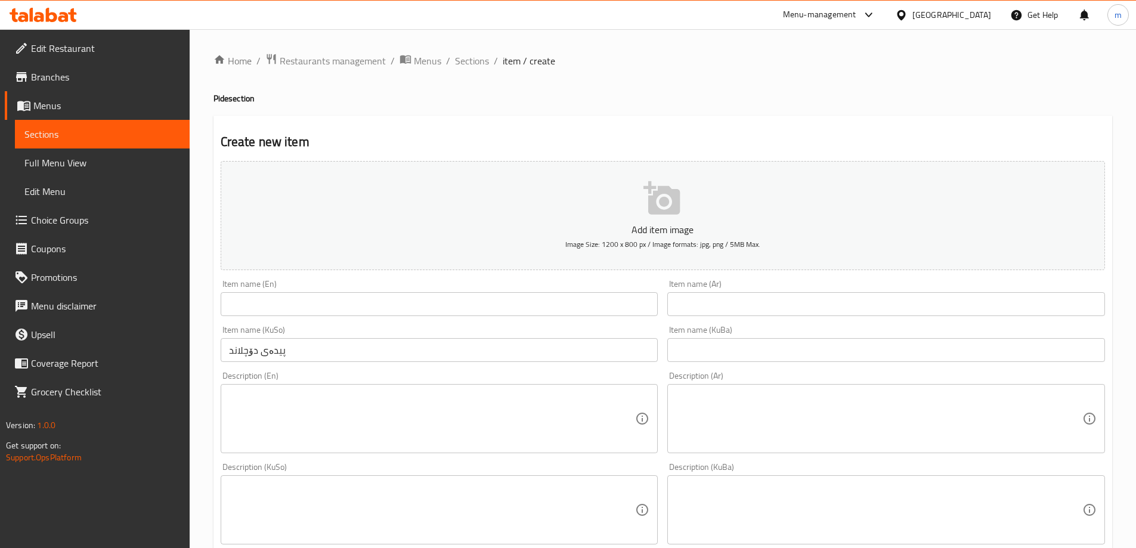
click at [386, 307] on input "text" at bounding box center [440, 304] width 438 height 24
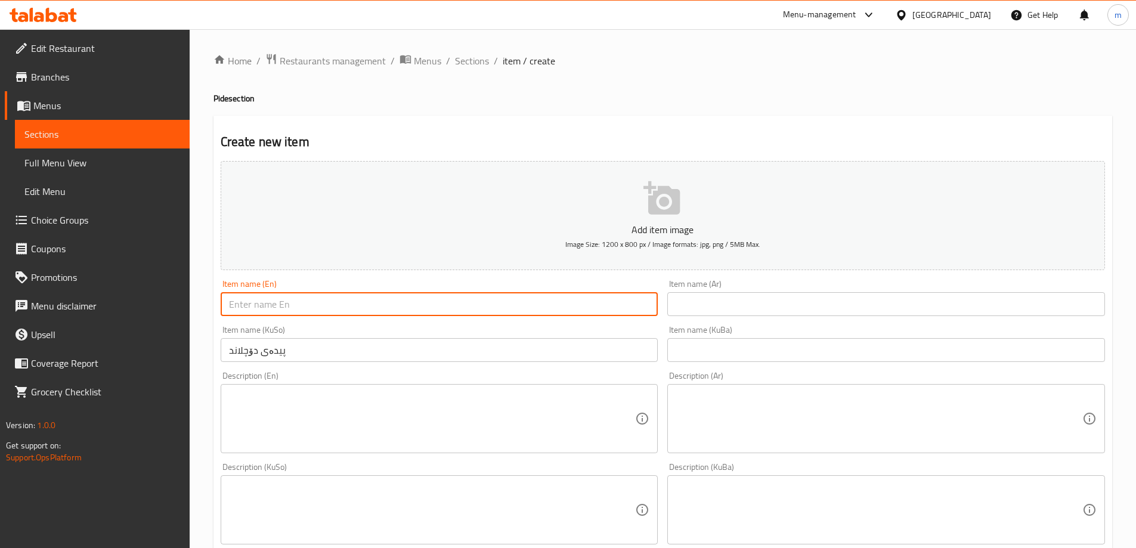
click at [326, 313] on input "text" at bounding box center [440, 304] width 438 height 24
click at [323, 302] on input "text" at bounding box center [440, 304] width 438 height 24
paste input "[GEOGRAPHIC_DATA]"
type input "Deutschland Pide"
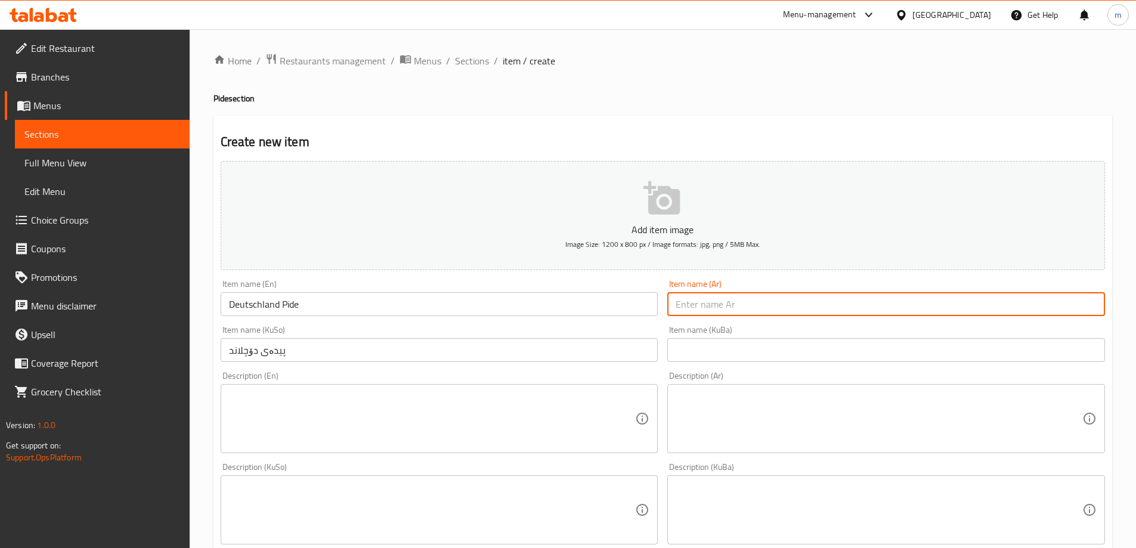
click at [694, 309] on input "text" at bounding box center [887, 304] width 438 height 24
type input "[PERSON_NAME]"
click at [739, 414] on textarea at bounding box center [879, 419] width 407 height 57
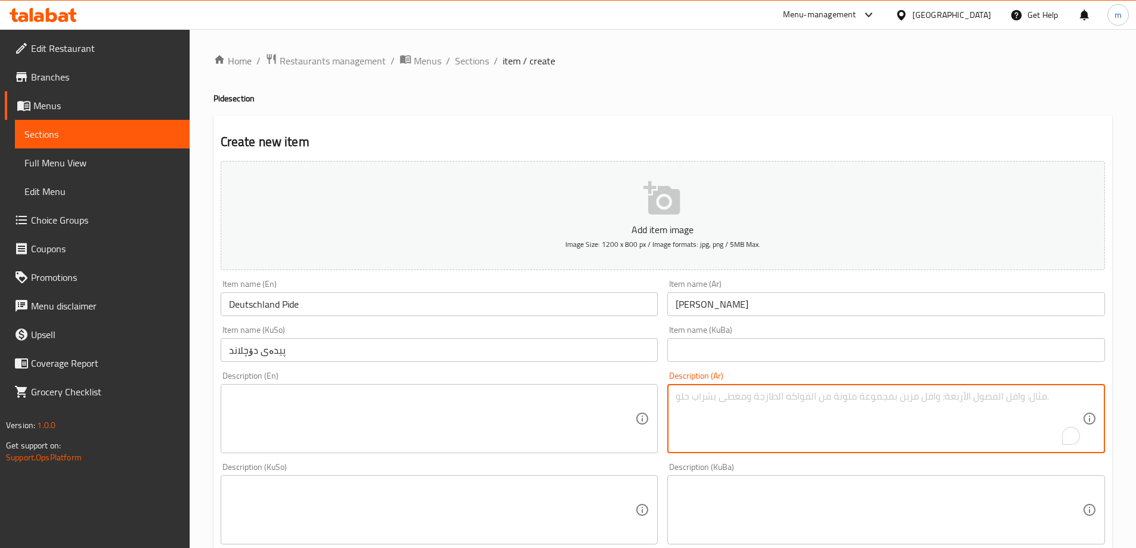
paste textarea "جبن، [PERSON_NAME]، فطر، زيتون، فلفل وذرة"
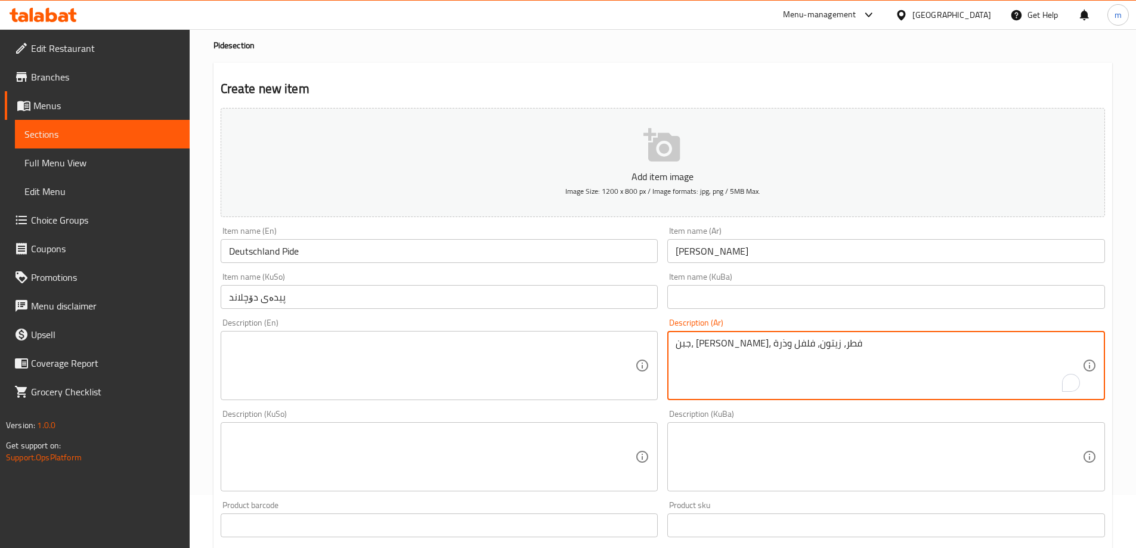
scroll to position [54, 0]
type textarea "جبن، [PERSON_NAME]، فطر، زيتون، فلفل وذرة"
click at [543, 374] on textarea at bounding box center [432, 364] width 407 height 57
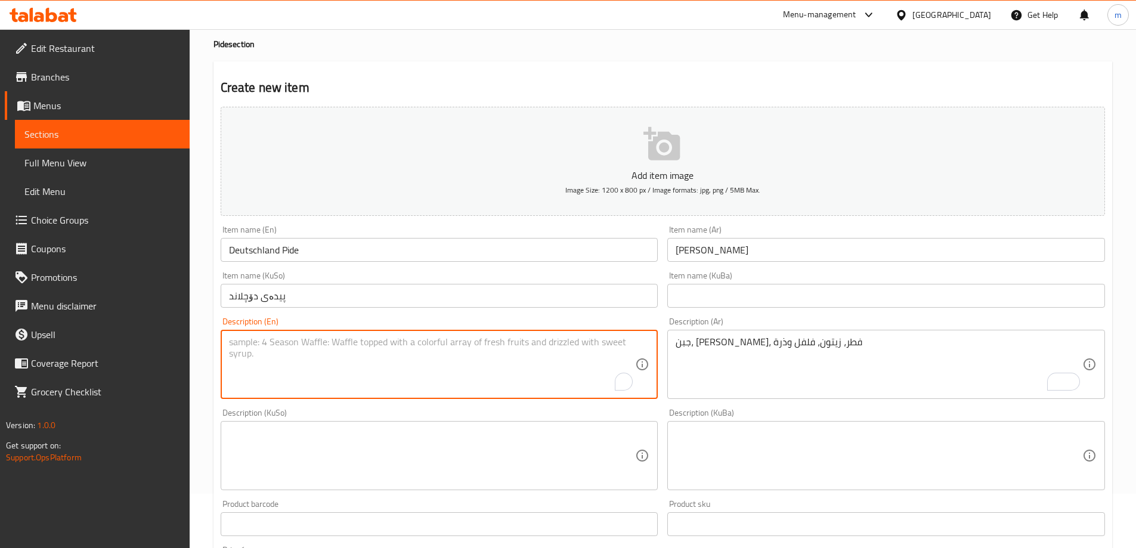
click at [543, 433] on textarea at bounding box center [432, 456] width 407 height 57
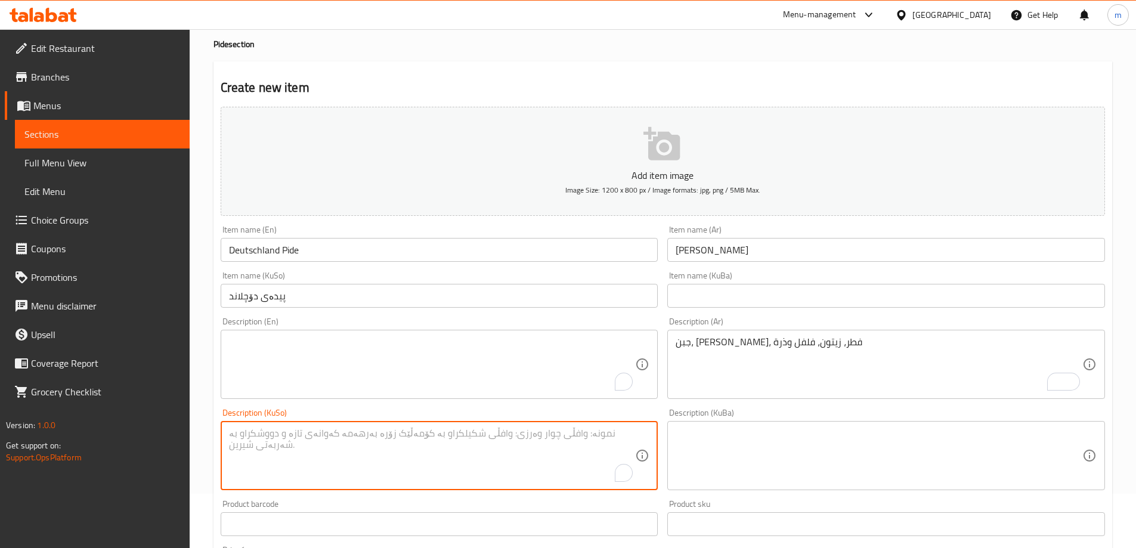
paste textarea "پەنیر، مریشک، قارچک، زەیتون، بیبەر و گەنمەشامی"
type textarea "پەنیر، مریشک، قارچک، زەیتون، بیبەر و گەنمەشامی"
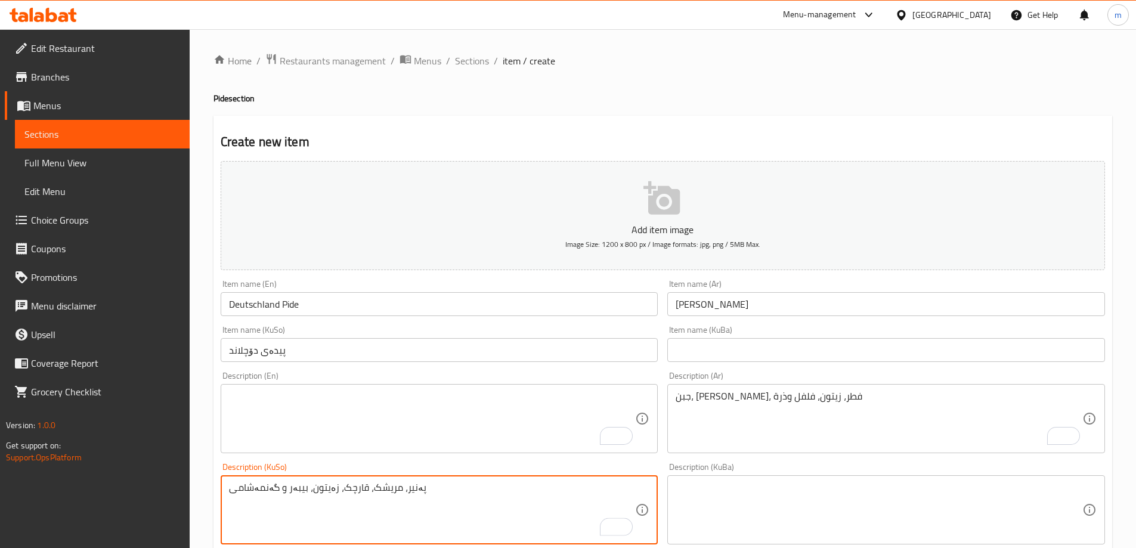
scroll to position [54, 0]
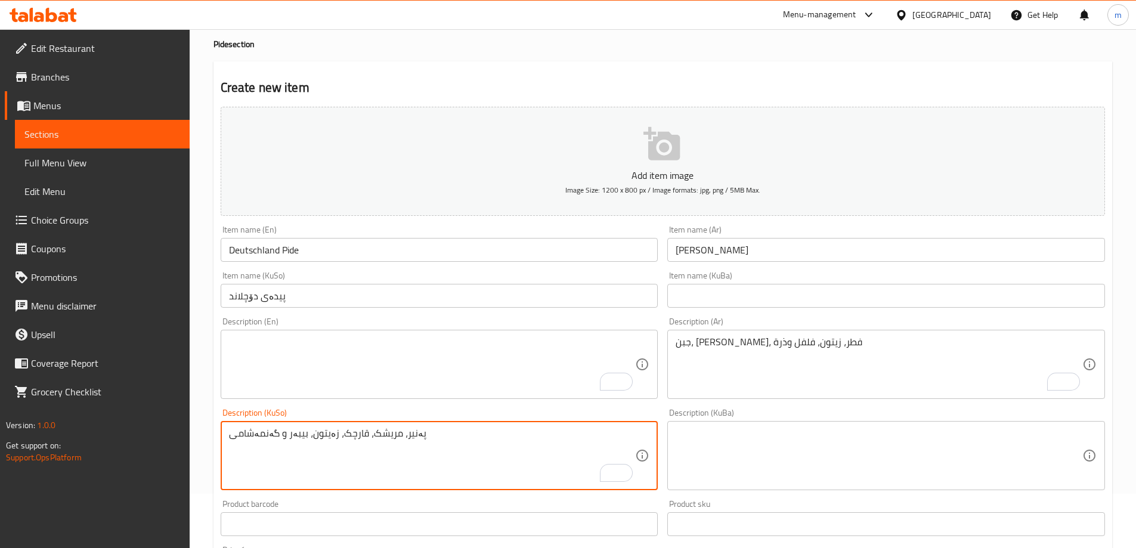
click at [311, 338] on textarea "To enrich screen reader interactions, please activate Accessibility in Grammarl…" at bounding box center [432, 364] width 407 height 57
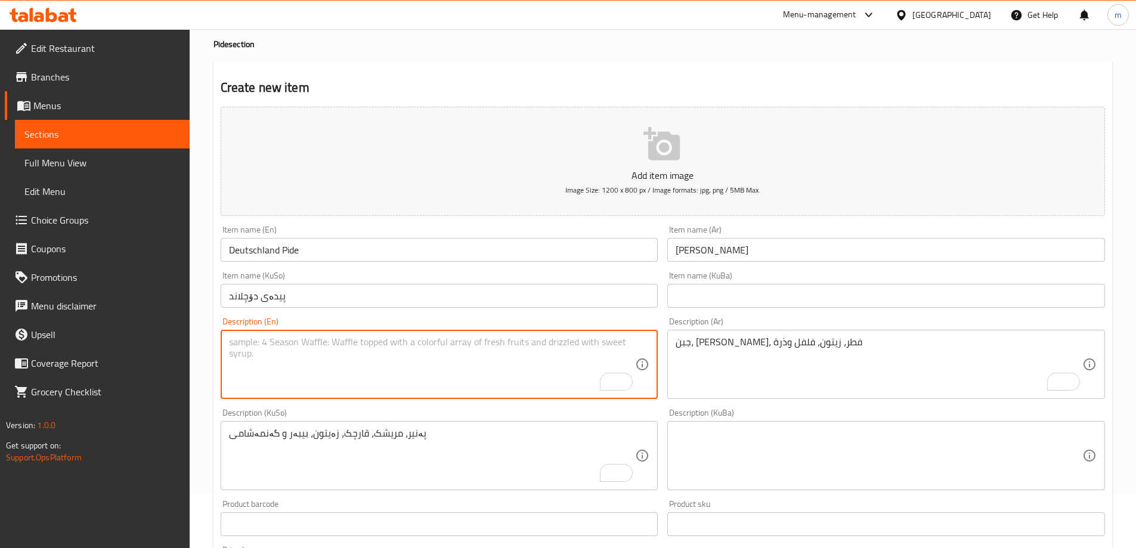
paste textarea "Cheese, chicken, mushrooms, olives, peppers and corn"
type textarea "Cheese, chicken, mushrooms, olives, peppers and corn"
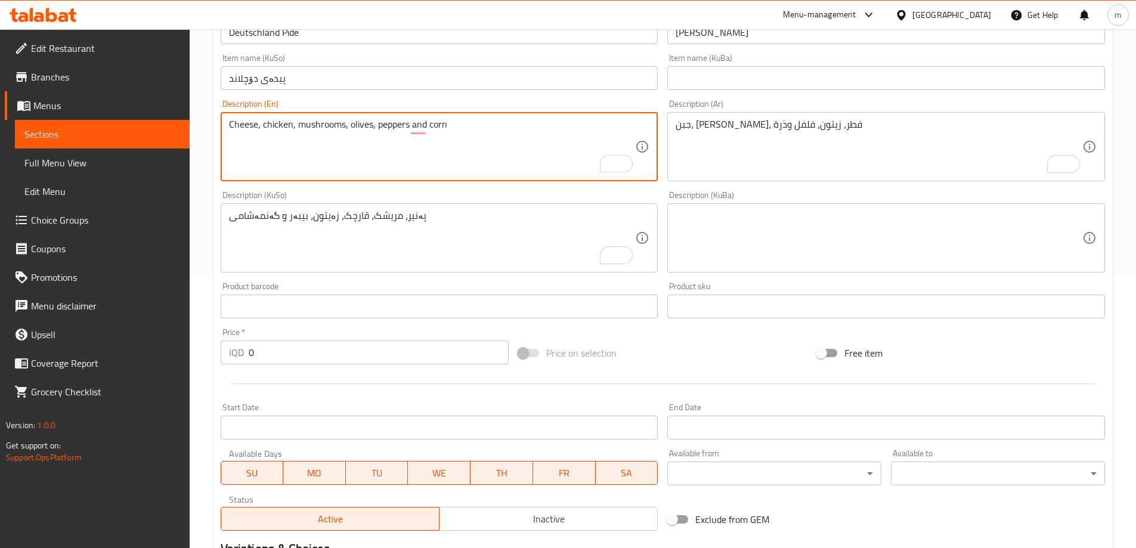
scroll to position [432, 0]
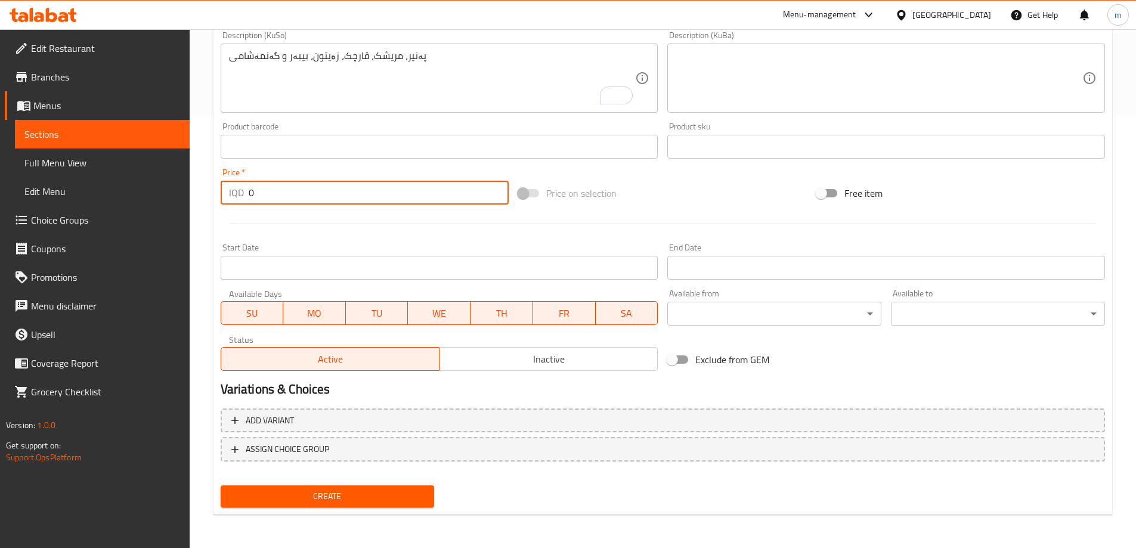
drag, startPoint x: 249, startPoint y: 194, endPoint x: 215, endPoint y: 187, distance: 34.2
click at [217, 193] on div "Price   * IQD 0 Price *" at bounding box center [365, 186] width 298 height 46
type input "7000"
click at [312, 485] on div "Create" at bounding box center [328, 497] width 224 height 32
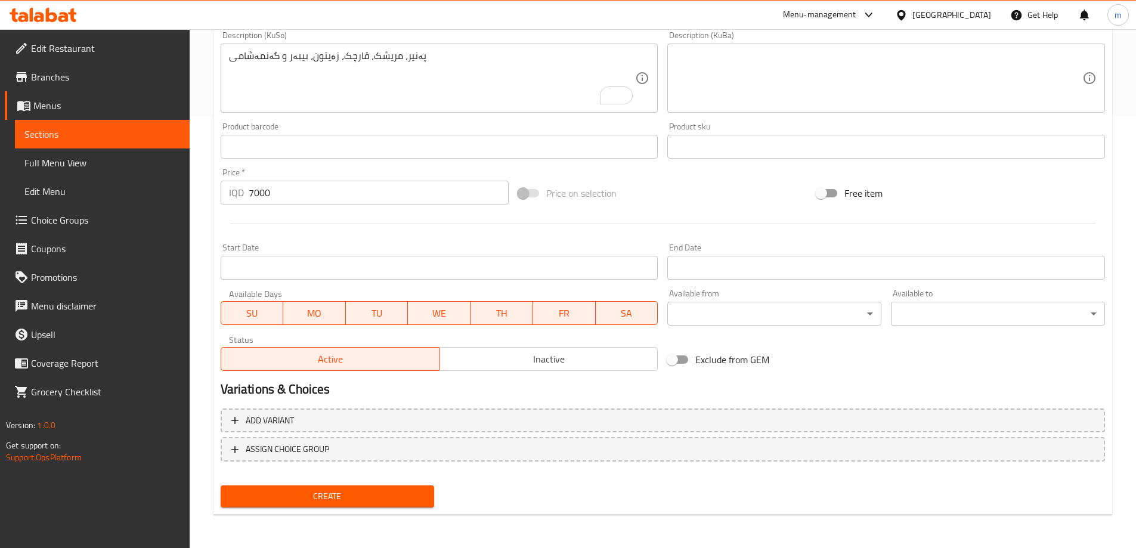
click at [307, 497] on span "Create" at bounding box center [327, 496] width 195 height 15
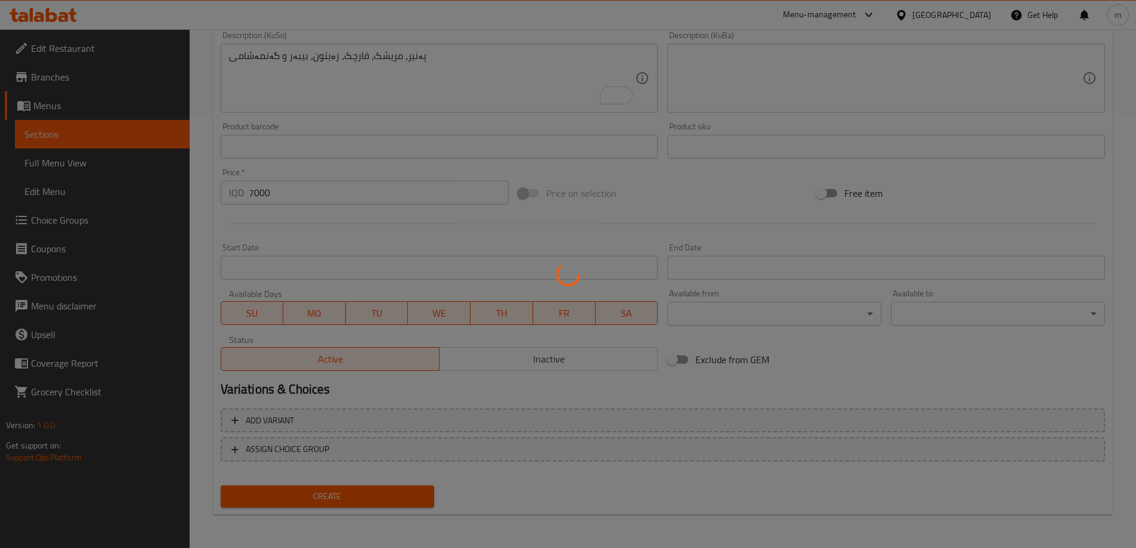
type input "0"
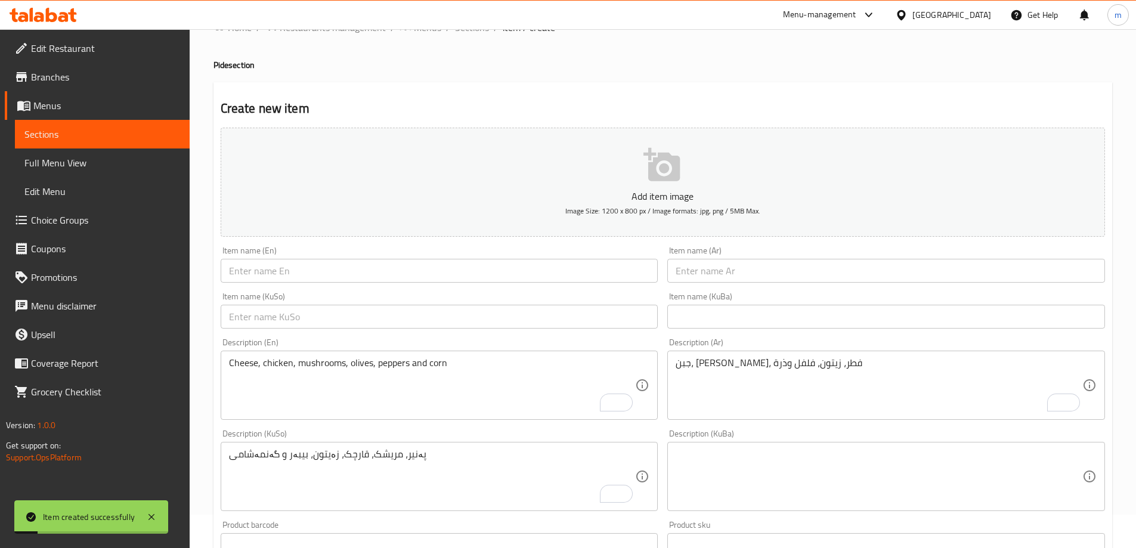
scroll to position [0, 0]
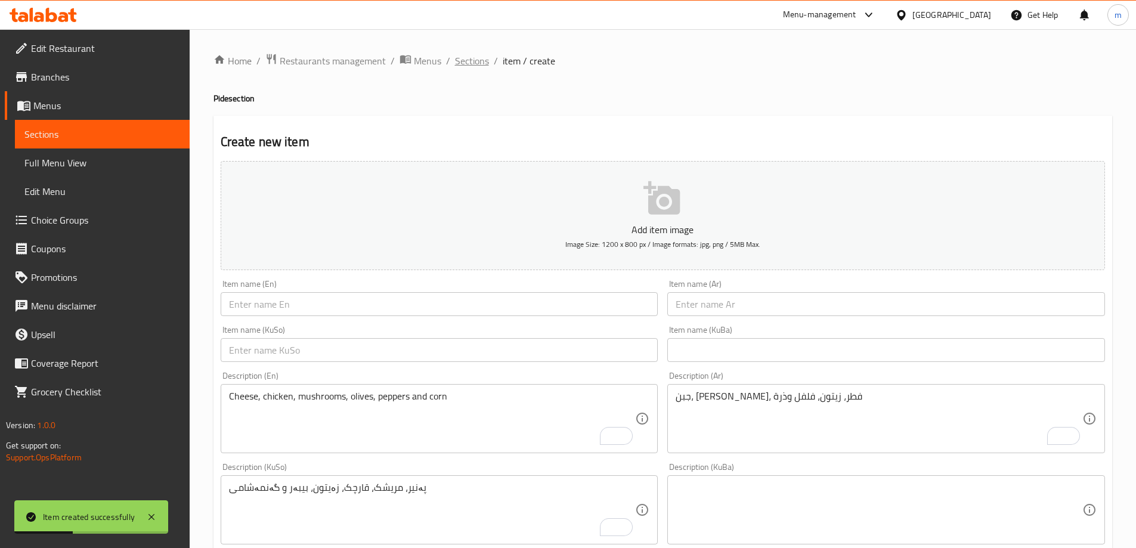
click at [478, 54] on span "Sections" at bounding box center [472, 61] width 34 height 14
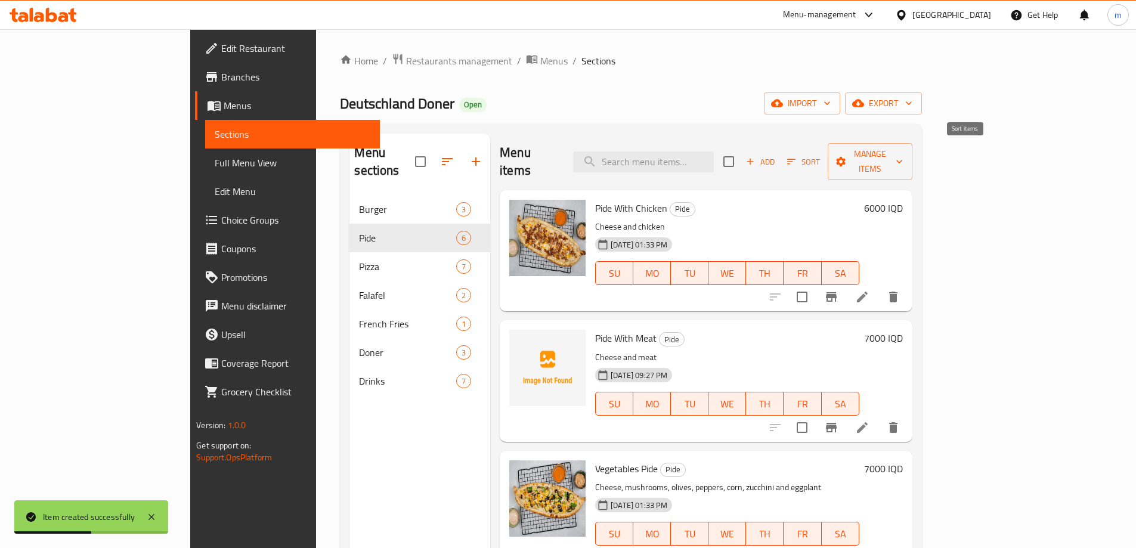
click at [820, 155] on span "Sort" at bounding box center [803, 162] width 33 height 14
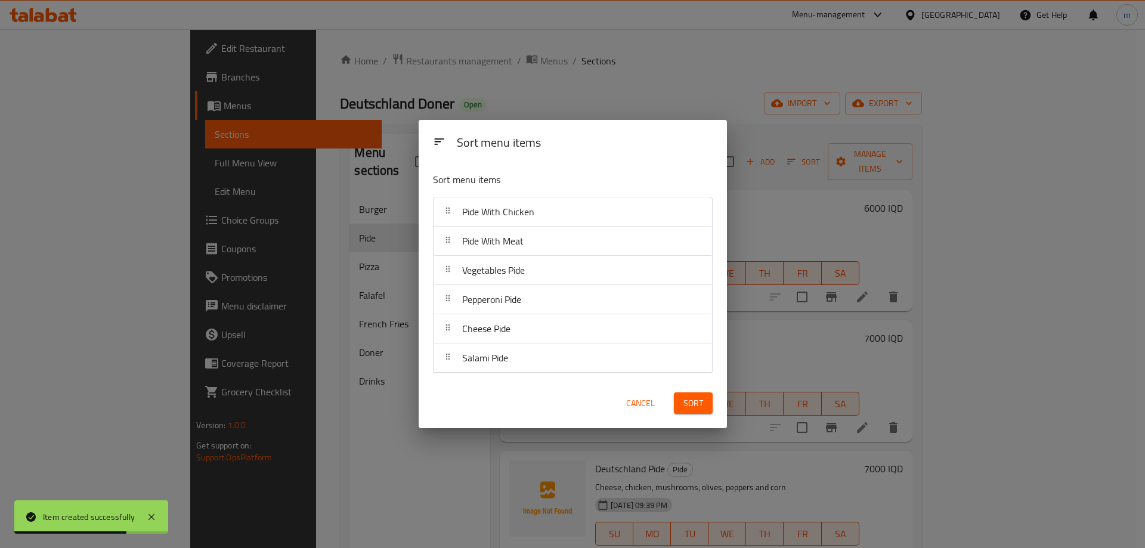
click at [641, 388] on div "Cancel" at bounding box center [640, 403] width 52 height 36
click at [643, 403] on span "Cancel" at bounding box center [640, 403] width 29 height 15
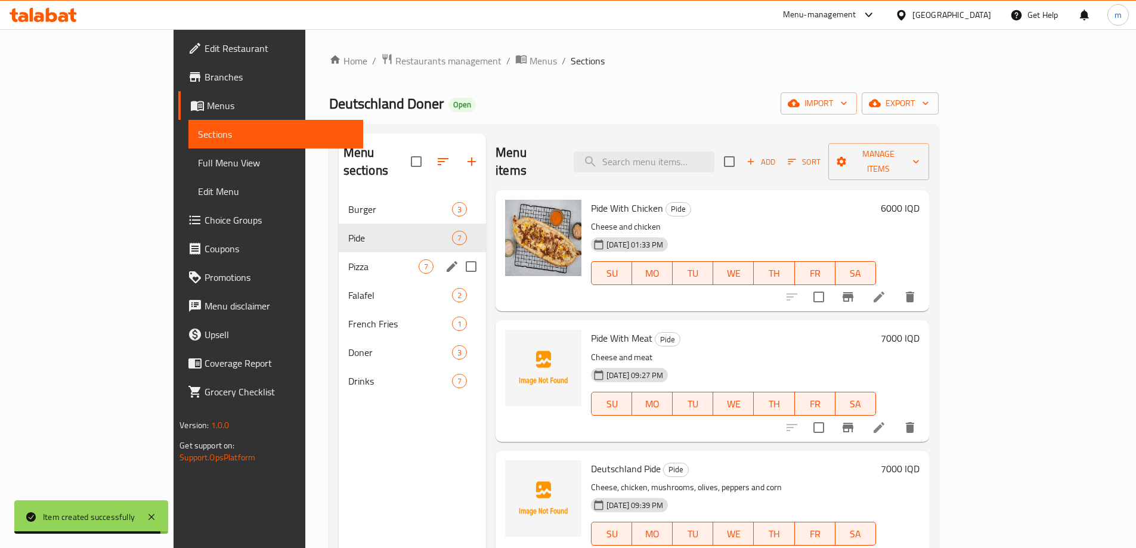
click at [348, 260] on span "Pizza" at bounding box center [383, 267] width 70 height 14
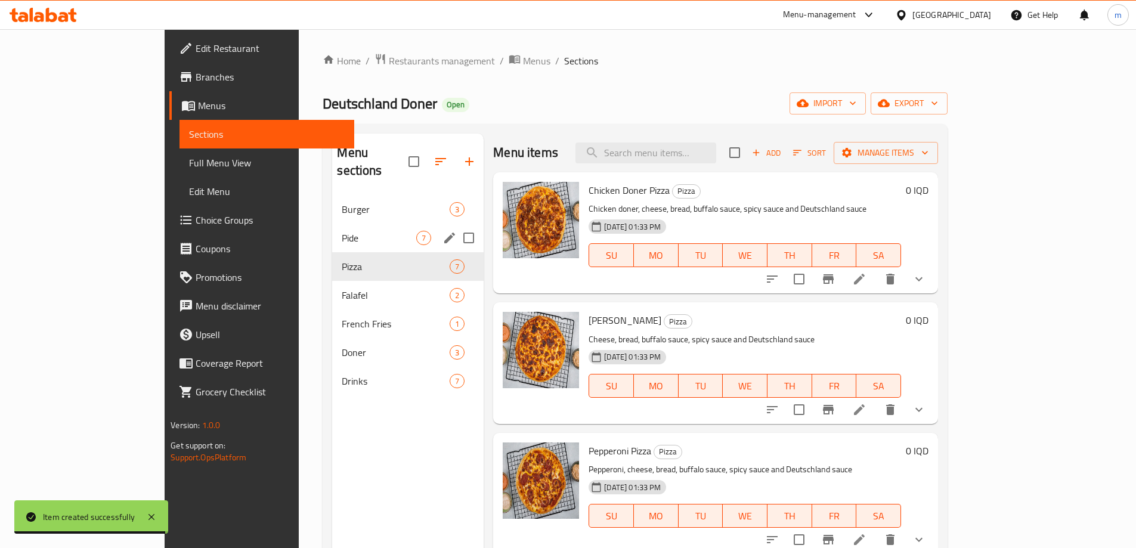
click at [342, 231] on span "Pide" at bounding box center [379, 238] width 75 height 14
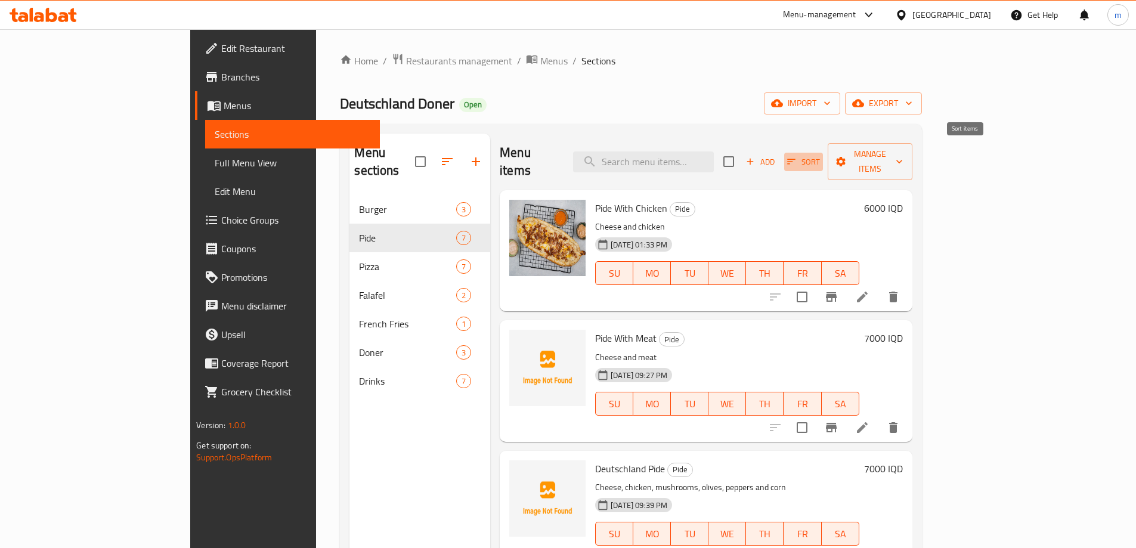
click at [796, 159] on icon "button" at bounding box center [791, 161] width 8 height 5
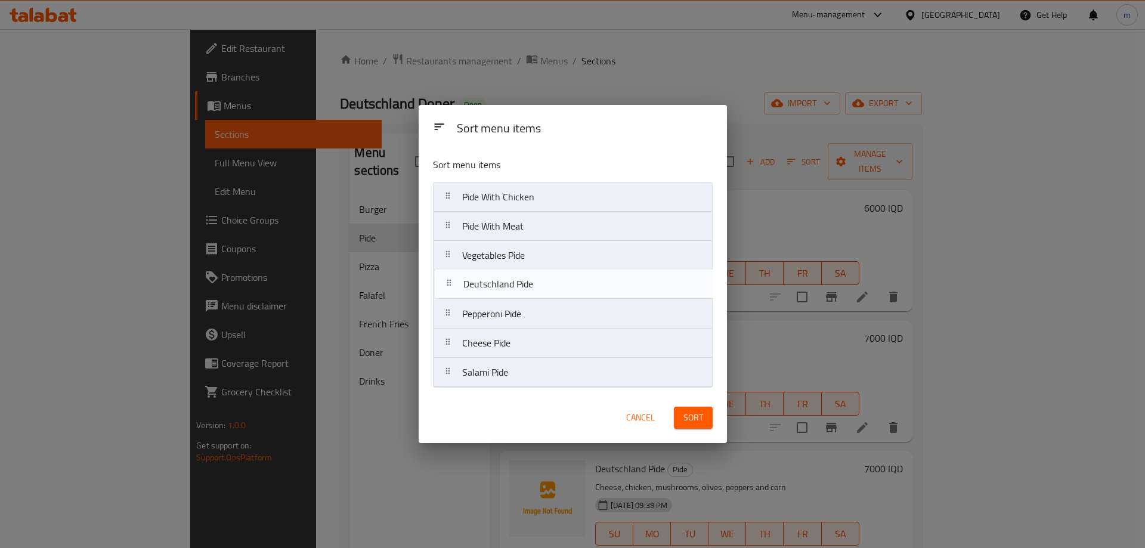
drag, startPoint x: 499, startPoint y: 254, endPoint x: 508, endPoint y: 300, distance: 46.8
click at [499, 291] on nav "Pide With Chicken Pide With Meat Deutschland Pide Vegetables Pide Pepperoni Pid…" at bounding box center [573, 285] width 280 height 206
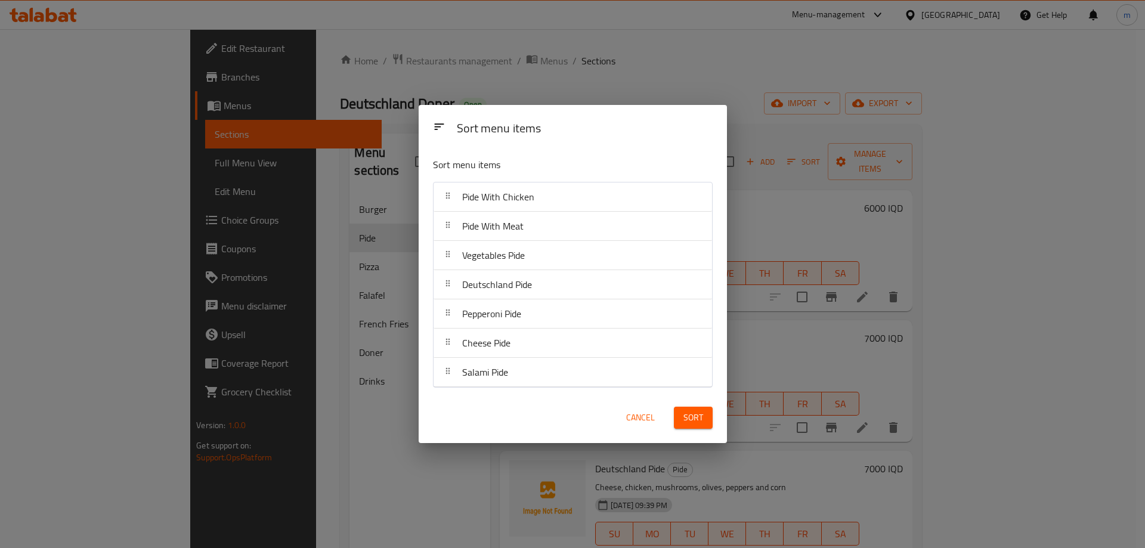
click at [700, 407] on button "Sort" at bounding box center [693, 418] width 39 height 22
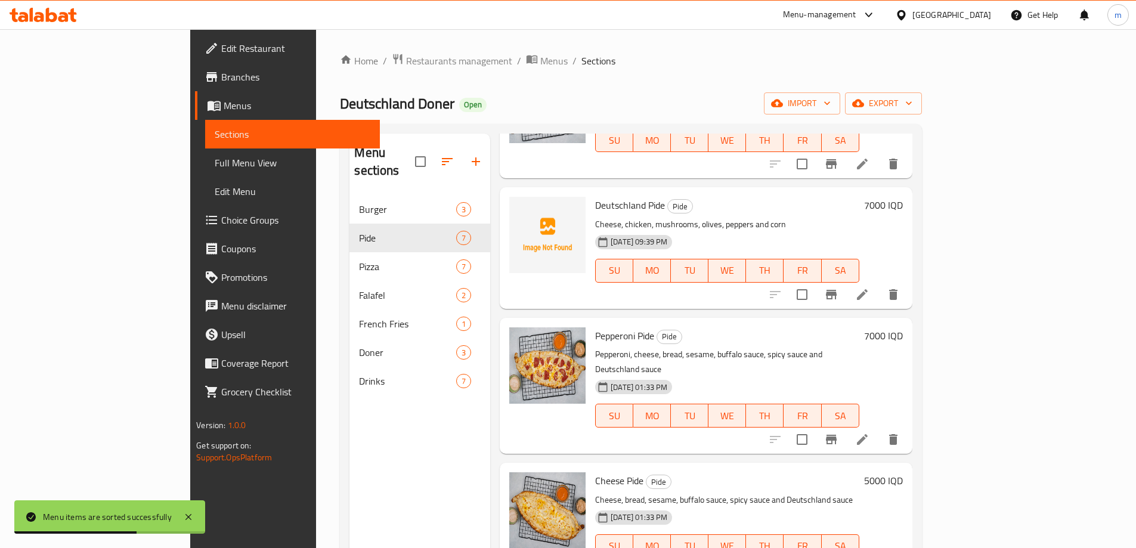
scroll to position [139, 0]
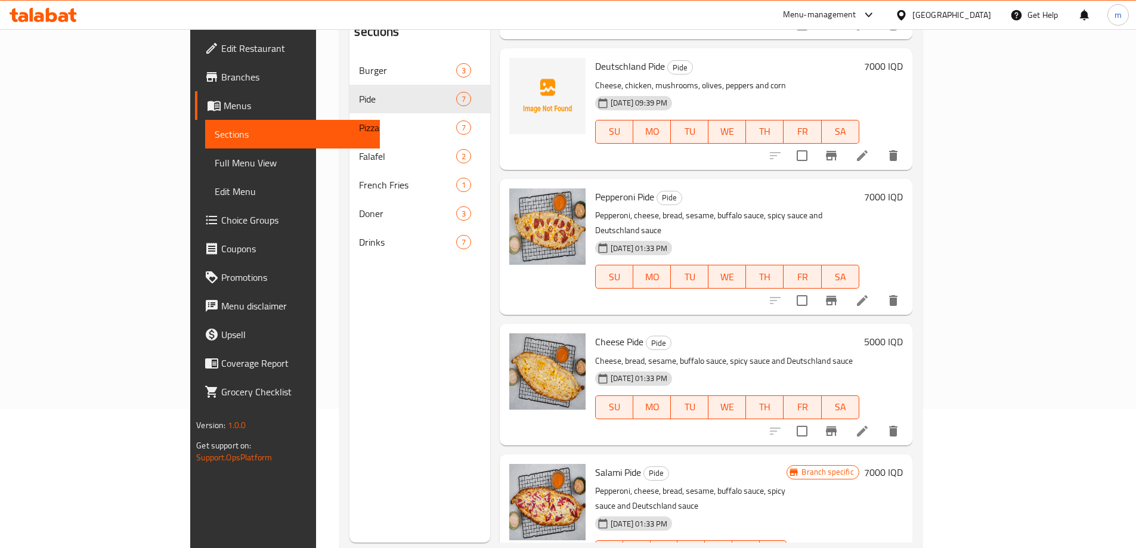
click at [868, 295] on icon at bounding box center [862, 300] width 11 height 11
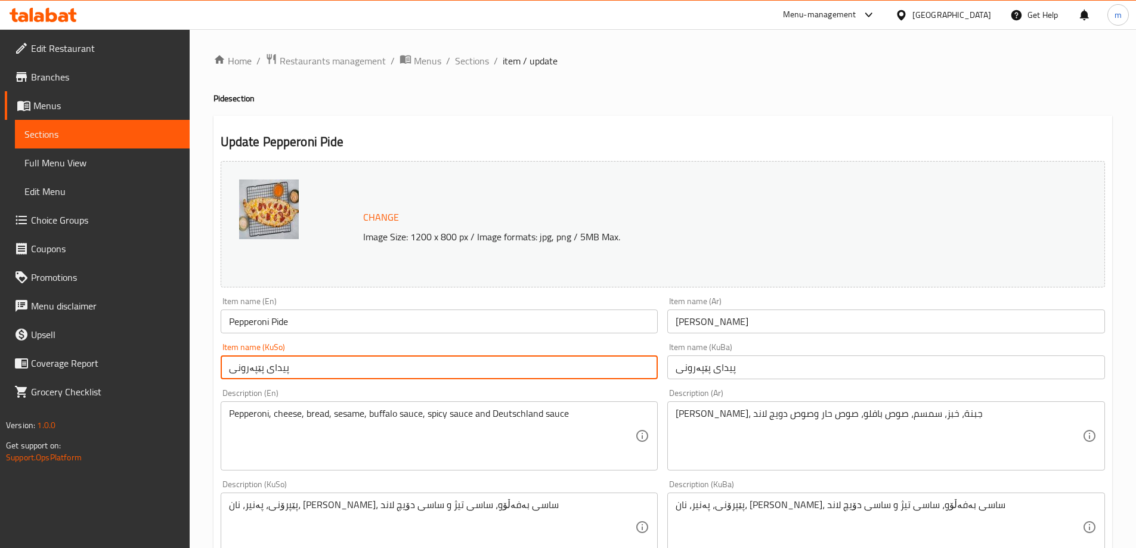
click at [268, 366] on input "پیدای پێپەرونی" at bounding box center [440, 368] width 438 height 24
click at [303, 366] on input "پیدەی پێپەرونی" at bounding box center [440, 368] width 438 height 24
type input "پیدەی پێپەرونی"
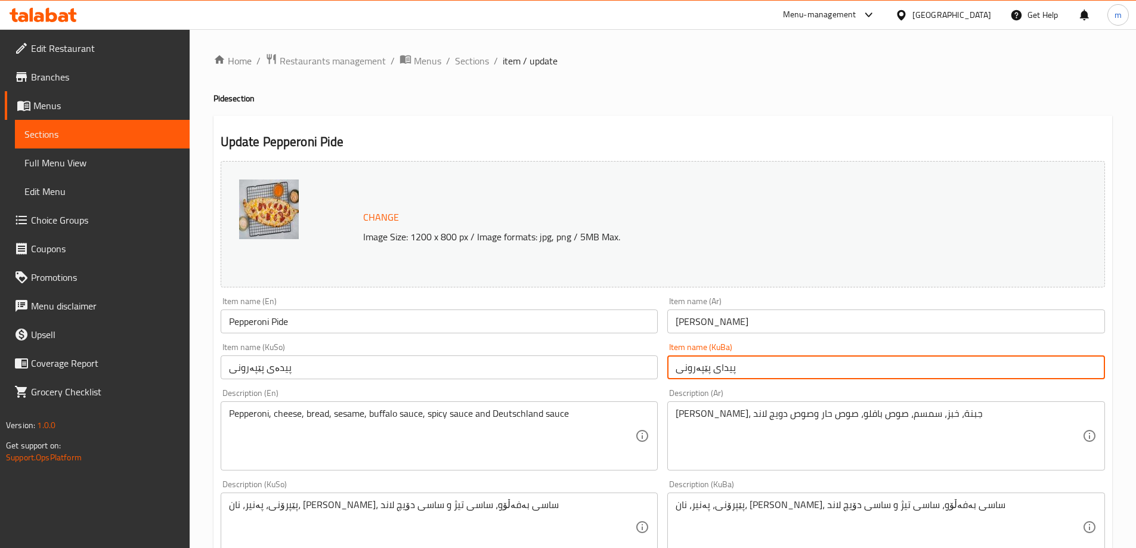
click at [747, 364] on input "پیدای پێپەرونی" at bounding box center [887, 368] width 438 height 24
paste input "ە"
type input "پیدەی پێپەرونی"
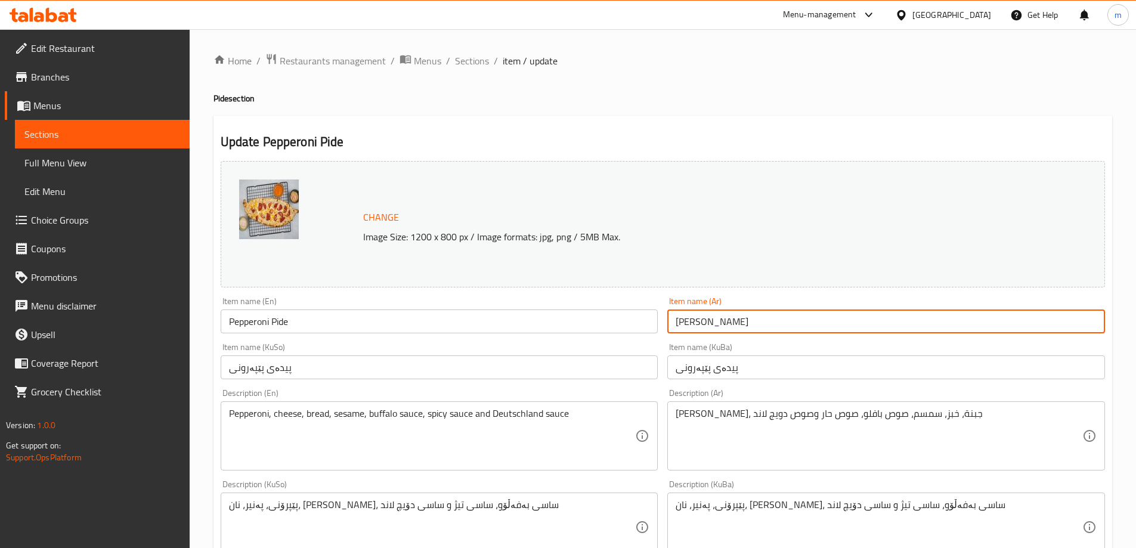
click at [712, 325] on input "[PERSON_NAME]" at bounding box center [887, 322] width 438 height 24
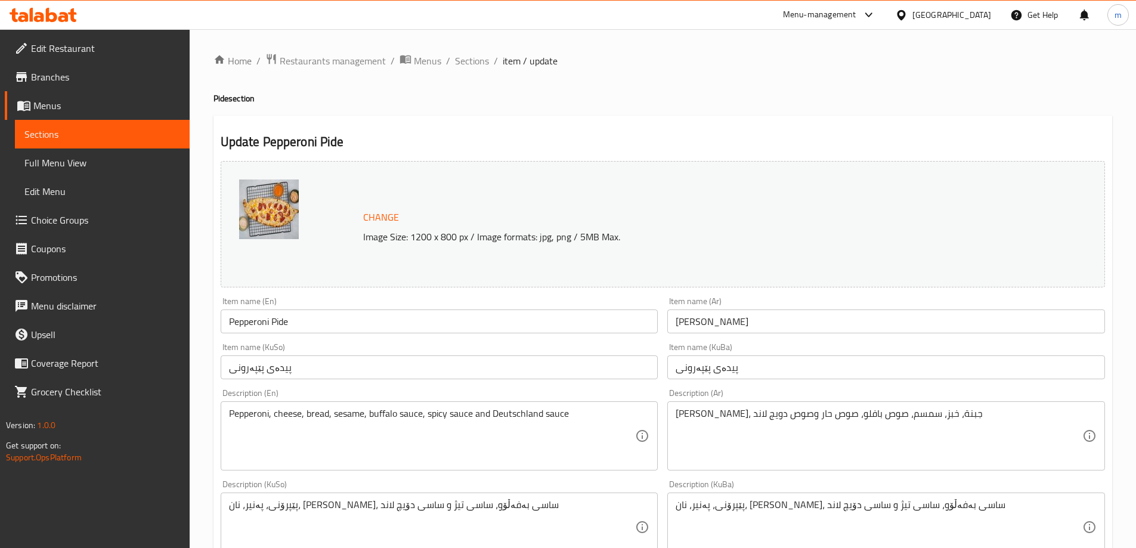
click at [705, 348] on div "Item name (KuBa) پیدەی پێپەرونی Item name (KuBa)" at bounding box center [887, 361] width 438 height 36
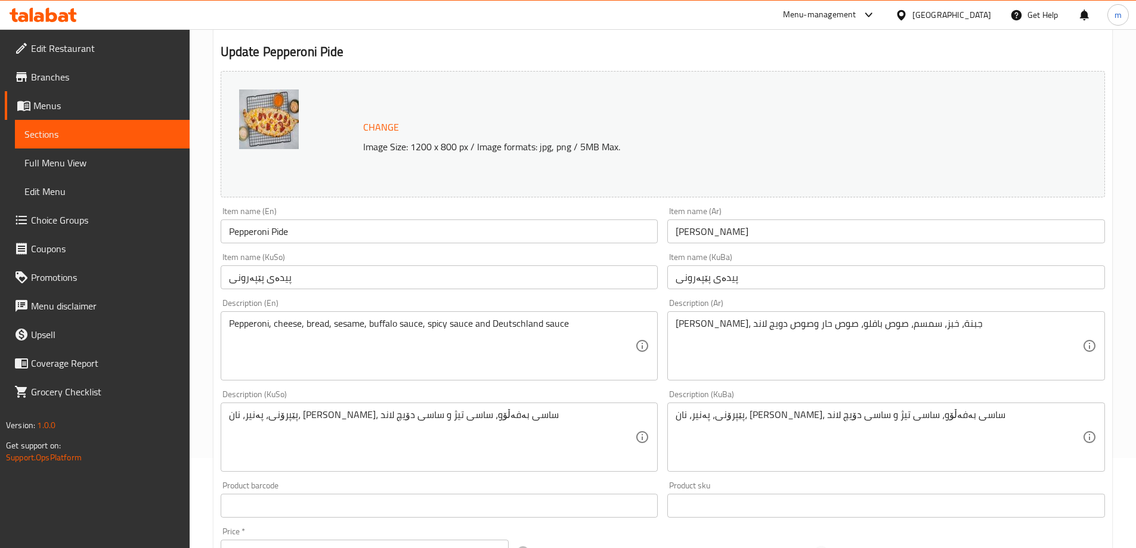
scroll to position [171, 0]
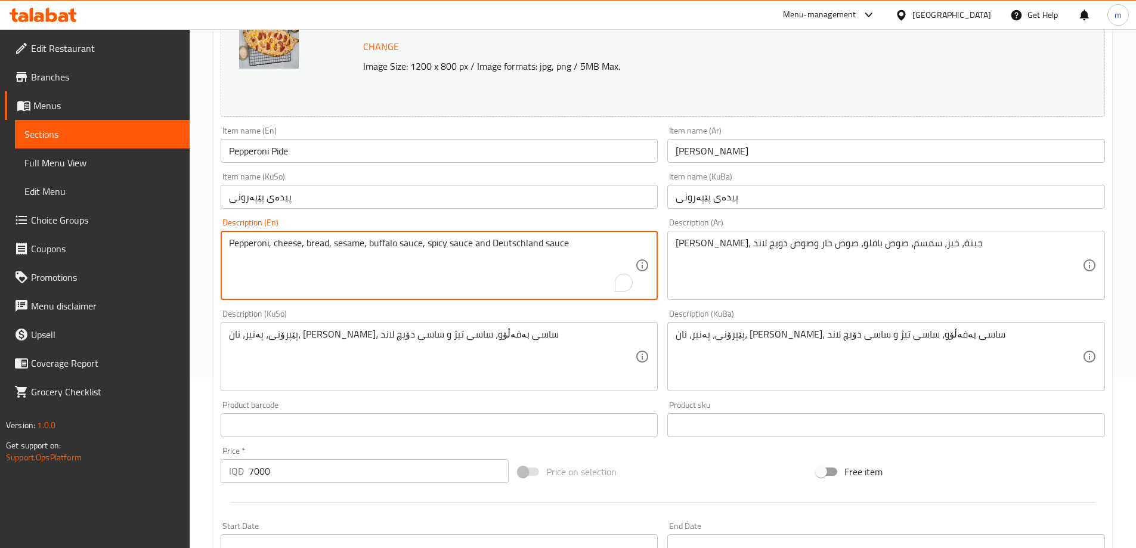
click at [276, 249] on textarea "Pepperoni, cheese, bread, sesame, buffalo sauce, spicy sauce and Deutschland sa…" at bounding box center [432, 265] width 407 height 57
click at [283, 243] on textarea "Pepperoni, cheese, bread, sesame, buffalo sauce, spicy sauce and Deutschland sa…" at bounding box center [432, 265] width 407 height 57
click at [270, 246] on textarea "Pepperoni, cheese, bread, sesame, buffalo sauce, spicy sauce and Deutschland sa…" at bounding box center [432, 265] width 407 height 57
drag, startPoint x: 319, startPoint y: 240, endPoint x: 657, endPoint y: 240, distance: 338.2
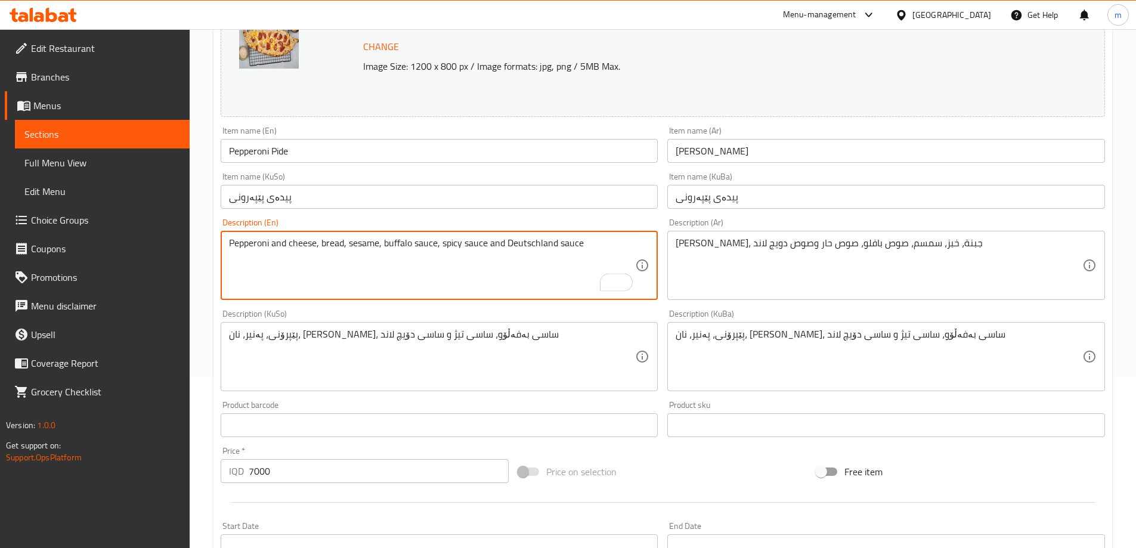
click at [657, 240] on div "Pepperoni and cheese, bread, sesame, buffalo sauce, spicy sauce and Deutschland…" at bounding box center [440, 265] width 438 height 69
type textarea "Pepperoni and cheese"
click at [820, 274] on textarea "[PERSON_NAME]، جبنة، خبز، سمسم، صوص بافلو، صوص حار وصوص دويج لاند" at bounding box center [879, 265] width 407 height 57
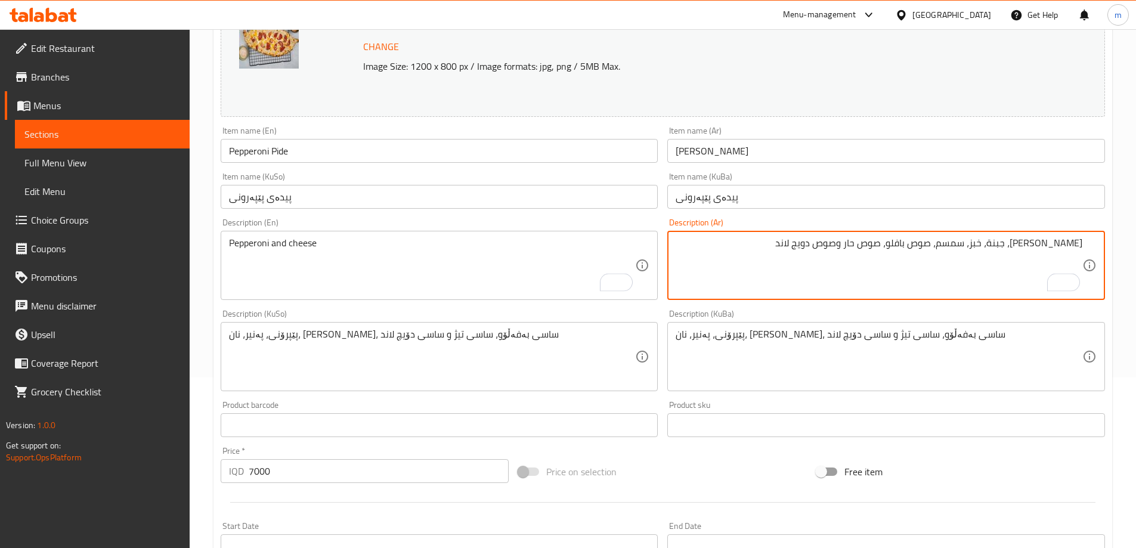
click at [1030, 242] on textarea "[PERSON_NAME]، جبنة، خبز، سمسم، صوص بافلو، صوص حار وصوص دويج لاند" at bounding box center [879, 265] width 407 height 57
click at [1054, 246] on textarea "[PERSON_NAME]، جبنة، خبز، سمسم، صوص بافلو، صوص حار وصوص دويج لاند" at bounding box center [879, 265] width 407 height 57
drag, startPoint x: 1033, startPoint y: 243, endPoint x: 722, endPoint y: 239, distance: 310.2
click at [722, 239] on textarea "بيبروني جبنة، خبز، سمسم، صوص بافلو، صوص حار وصوص دويج لاند" at bounding box center [879, 265] width 407 height 57
click at [1051, 238] on textarea "بيبروني جبنة" at bounding box center [879, 265] width 407 height 57
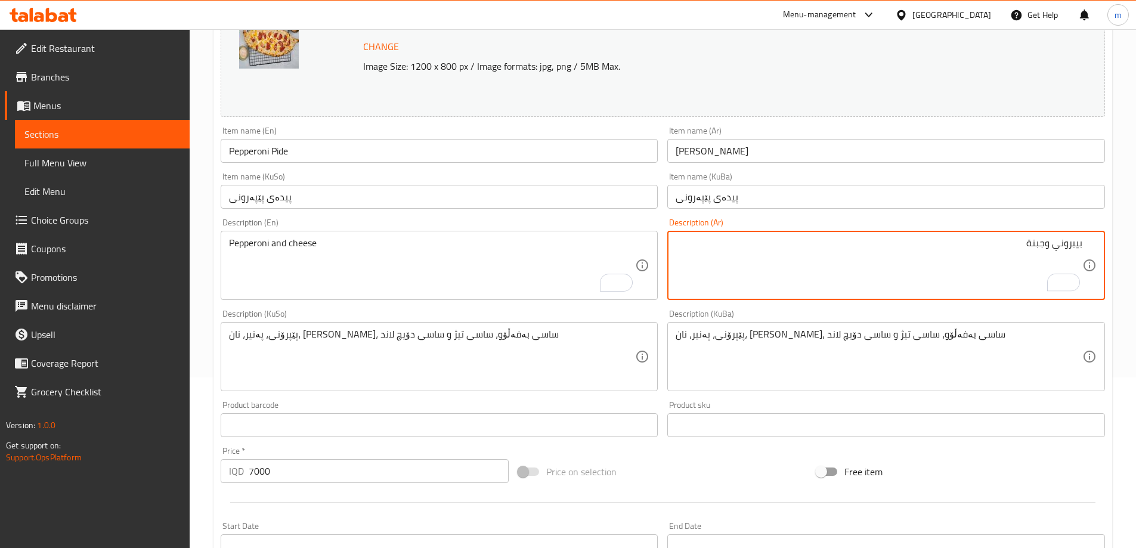
type textarea "بيبروني وجبنة"
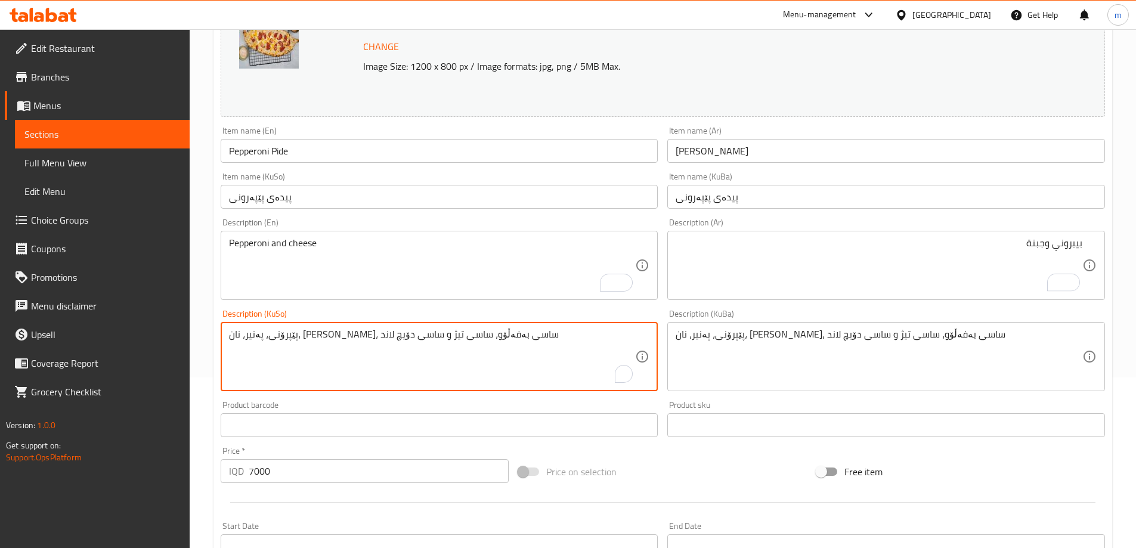
click at [556, 363] on textarea "پێپرۆنی، پەنیر، نان، [PERSON_NAME]، ساسی بەفەڵۆو، ساسی تیژ و ساسی دۆیچ لاند" at bounding box center [432, 357] width 407 height 57
click at [608, 336] on textarea "پێپرۆنی، پەنیر، نان، [PERSON_NAME]، ساسی بەفەڵۆو، ساسی تیژ و ساسی دۆیچ لاند" at bounding box center [432, 357] width 407 height 57
drag, startPoint x: 582, startPoint y: 336, endPoint x: 338, endPoint y: 347, distance: 244.8
click at [338, 347] on textarea "پێپرۆنی و پەنیر، نان، [PERSON_NAME]، ساسی بەفەڵۆو، ساسی تیژ و ساسی دۆیچ لاند" at bounding box center [432, 357] width 407 height 57
click at [567, 338] on textarea "پێپرۆنی و پەنیر" at bounding box center [432, 357] width 407 height 57
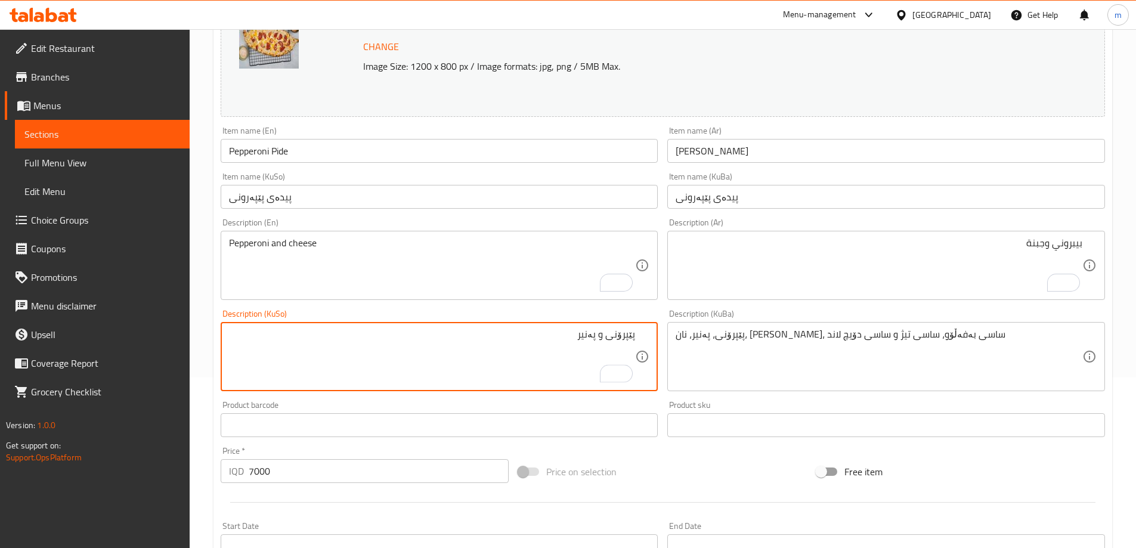
click at [567, 338] on textarea "پێپرۆنی و پەنیر" at bounding box center [432, 357] width 407 height 57
type textarea "پێپرۆنی و پەنیر"
click at [748, 348] on textarea "پێپرۆنی، پەنیر، نان، [PERSON_NAME]، ساسی بەفەڵۆو، ساسی تیژ و ساسی دۆیچ لاند" at bounding box center [879, 357] width 407 height 57
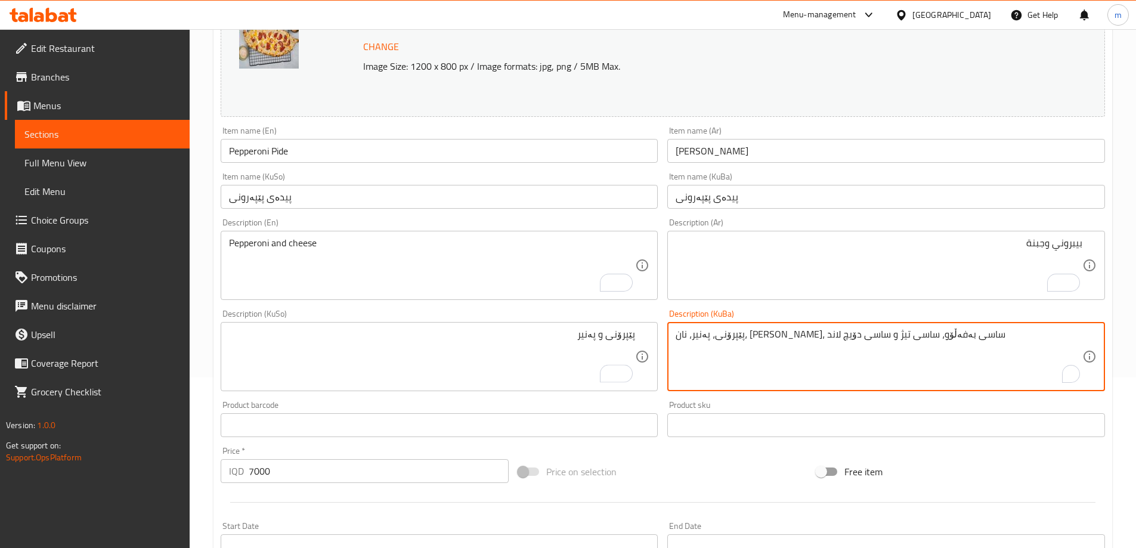
click at [748, 348] on textarea "پێپرۆنی، پەنیر، نان، [PERSON_NAME]، ساسی بەفەڵۆو، ساسی تیژ و ساسی دۆیچ لاند" at bounding box center [879, 357] width 407 height 57
paste textarea "و پەنیر"
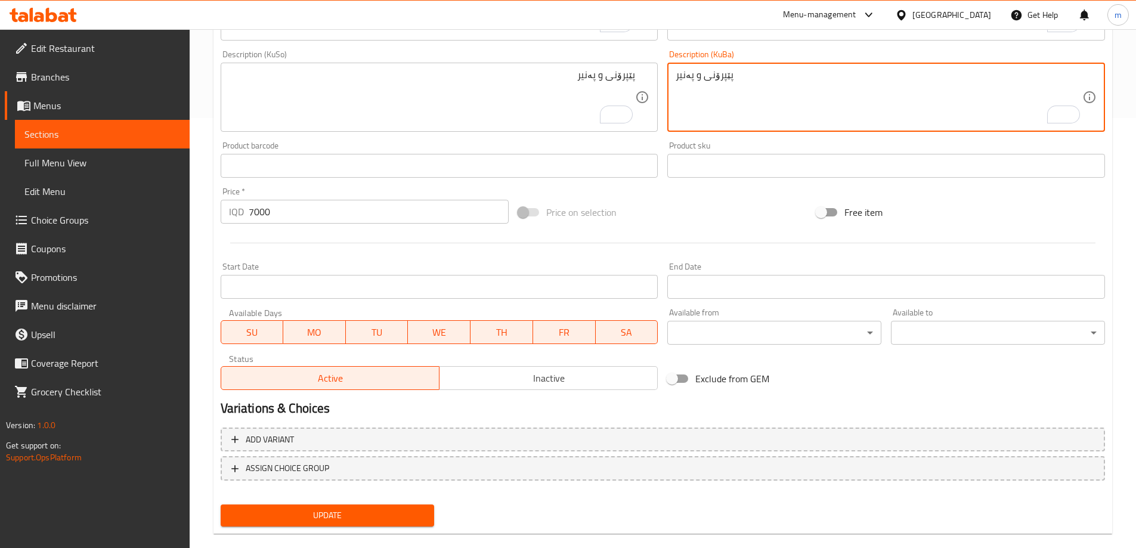
scroll to position [449, 0]
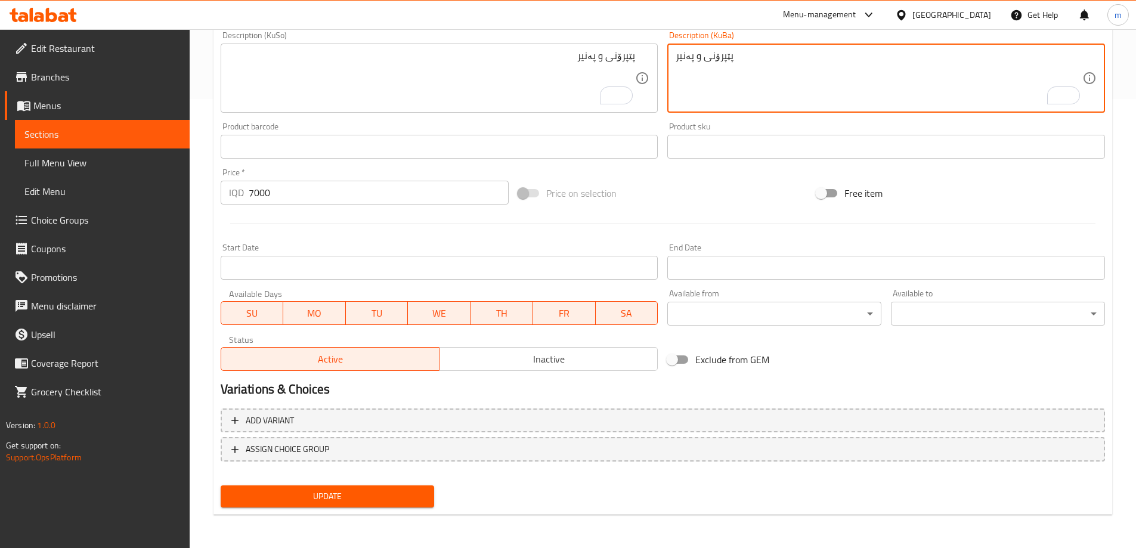
type textarea "پێپرۆنی و پەنیر"
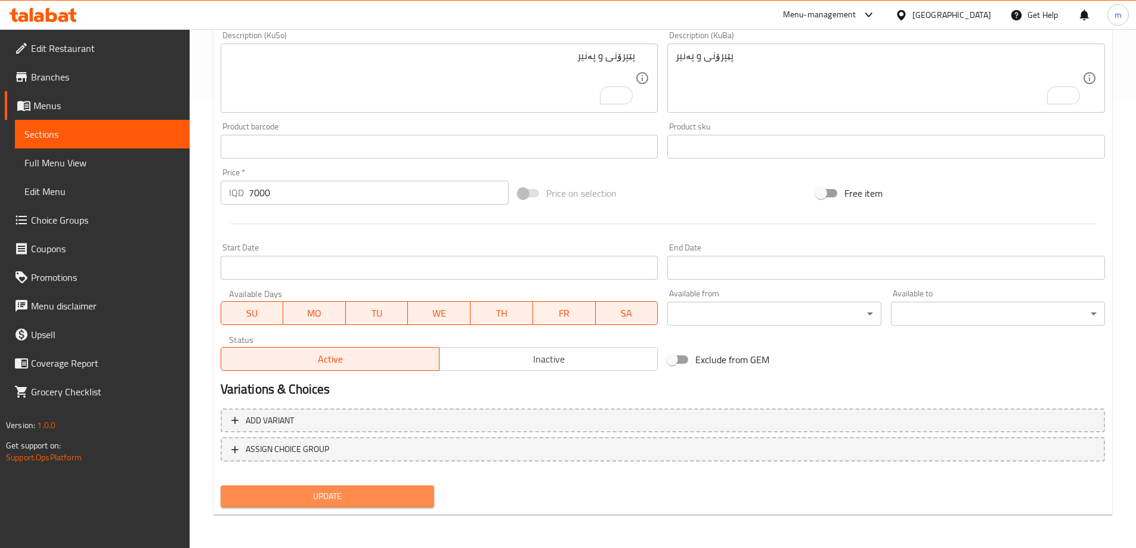
click at [390, 497] on span "Update" at bounding box center [327, 496] width 195 height 15
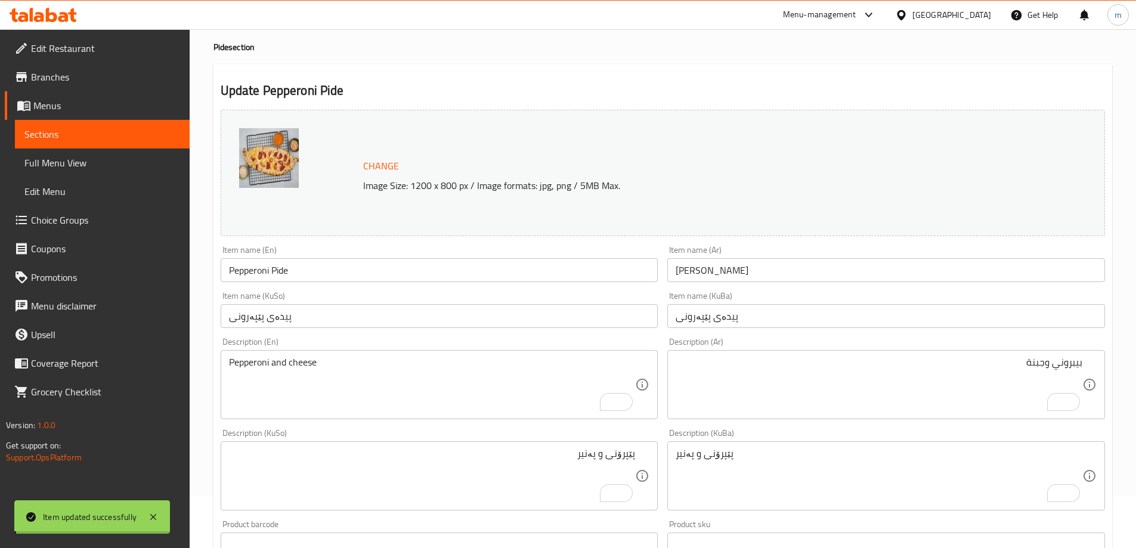
scroll to position [0, 0]
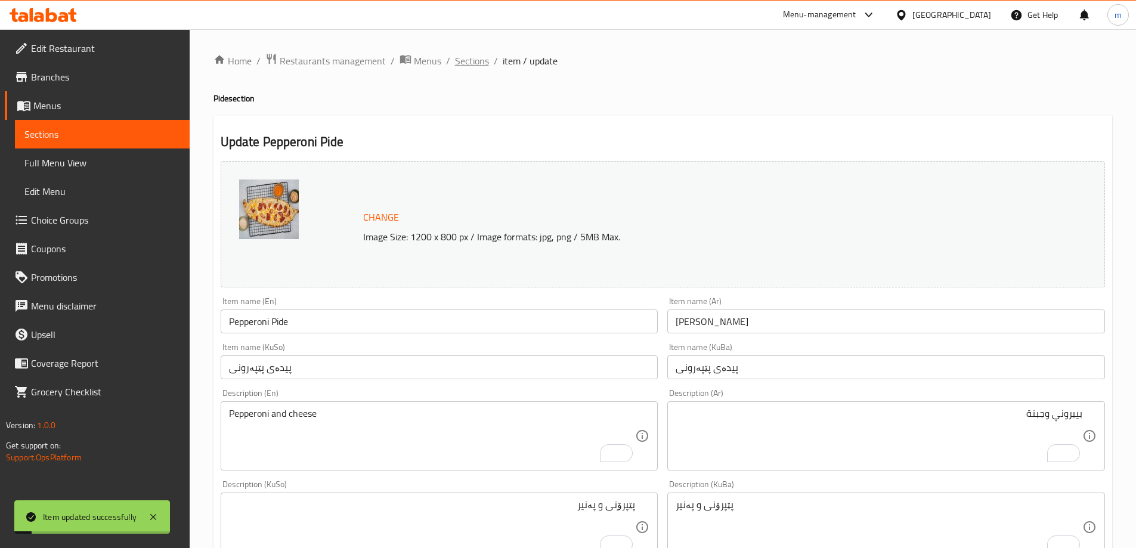
click at [458, 67] on span "Sections" at bounding box center [472, 61] width 34 height 14
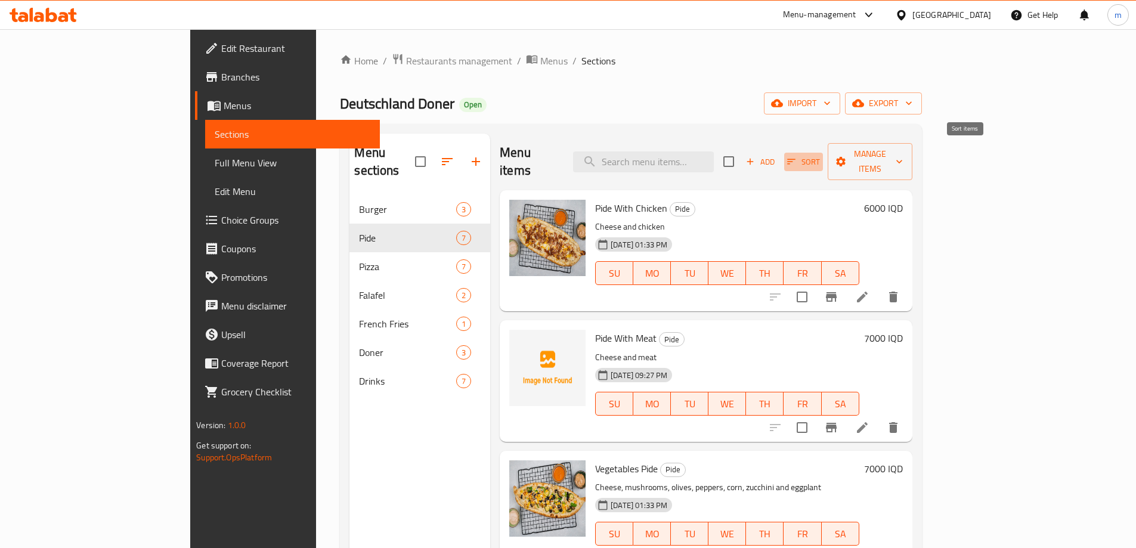
click at [820, 155] on span "Sort" at bounding box center [803, 162] width 33 height 14
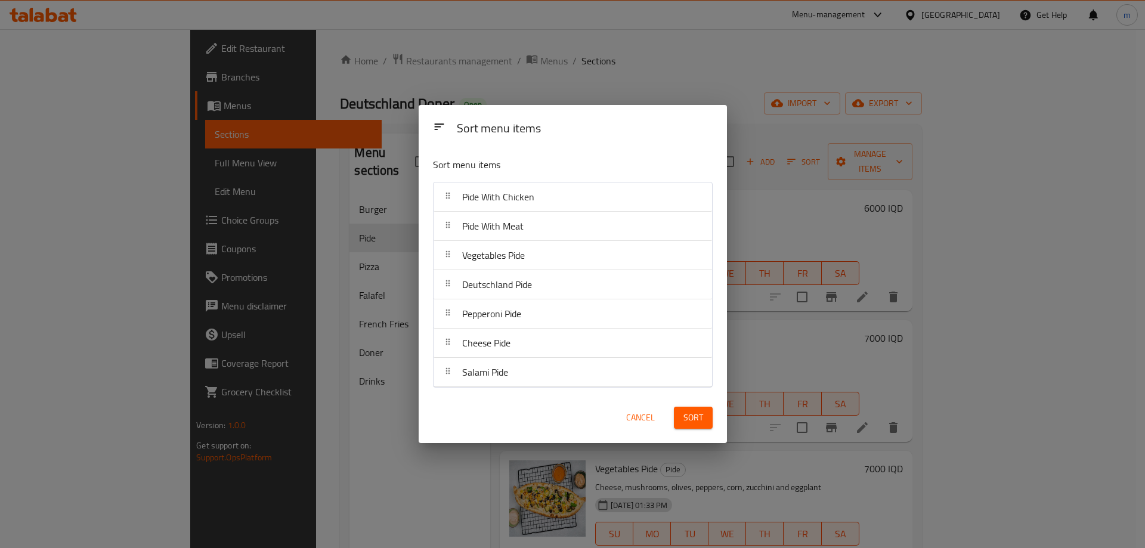
click at [637, 423] on span "Cancel" at bounding box center [640, 417] width 29 height 15
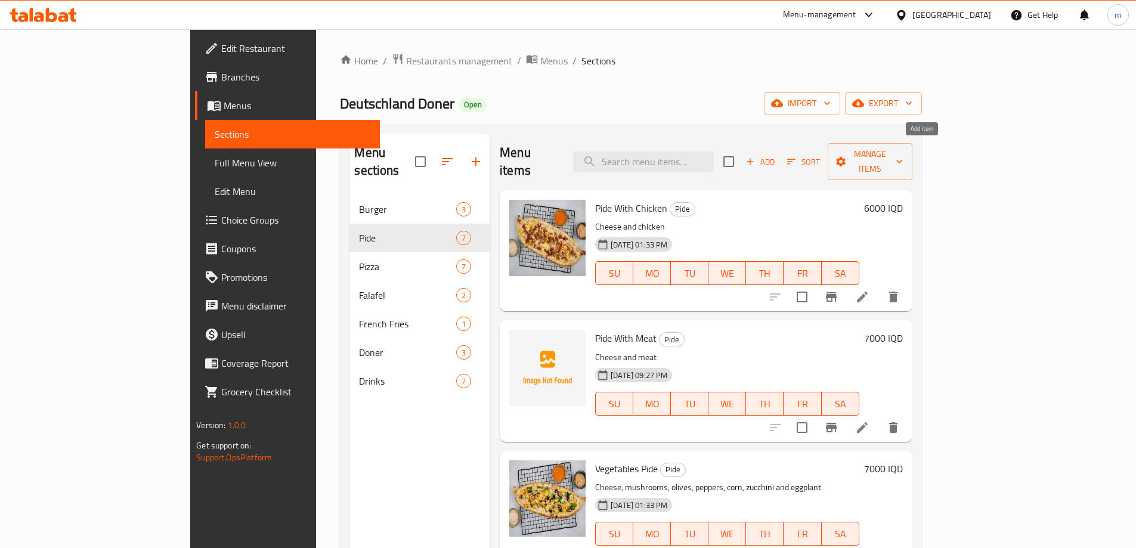
click at [780, 153] on button "Add" at bounding box center [761, 162] width 38 height 18
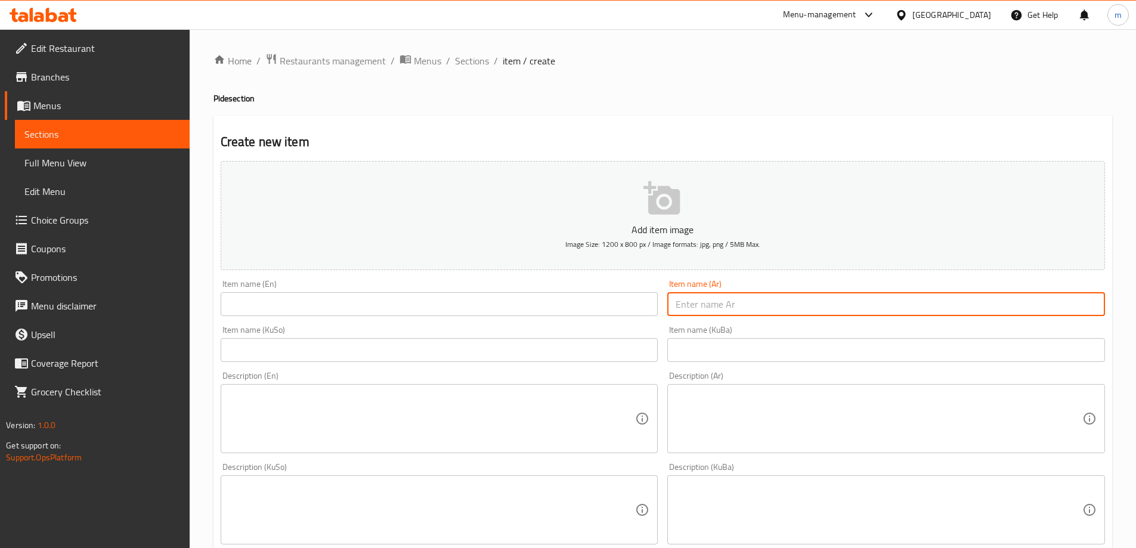
click at [746, 298] on input "text" at bounding box center [887, 304] width 438 height 24
click at [586, 341] on input "text" at bounding box center [440, 350] width 438 height 24
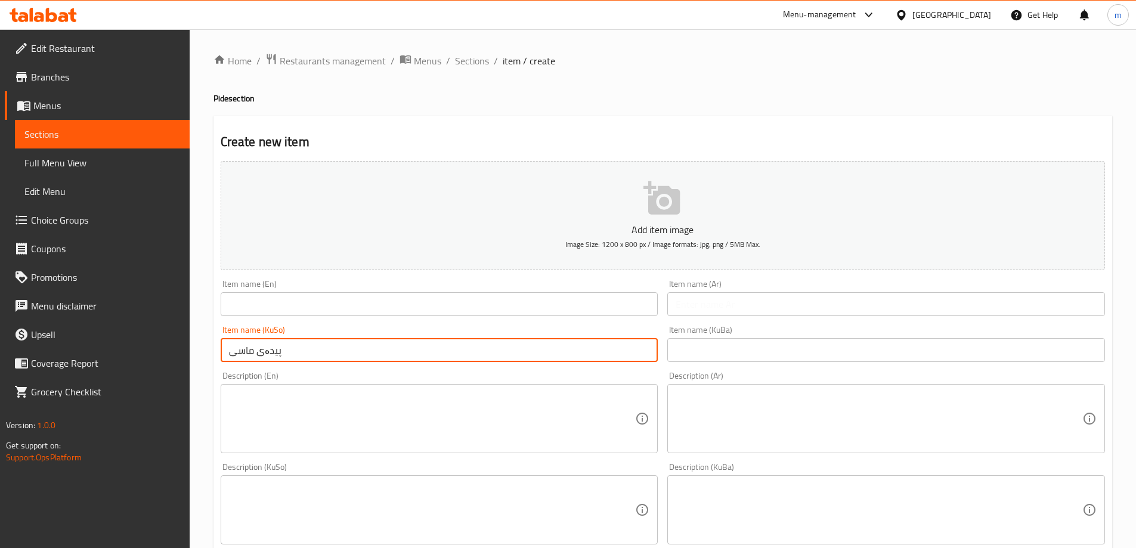
click at [492, 355] on input "پیدەی ماسی" at bounding box center [440, 350] width 438 height 24
type input "پیدەی ماسی"
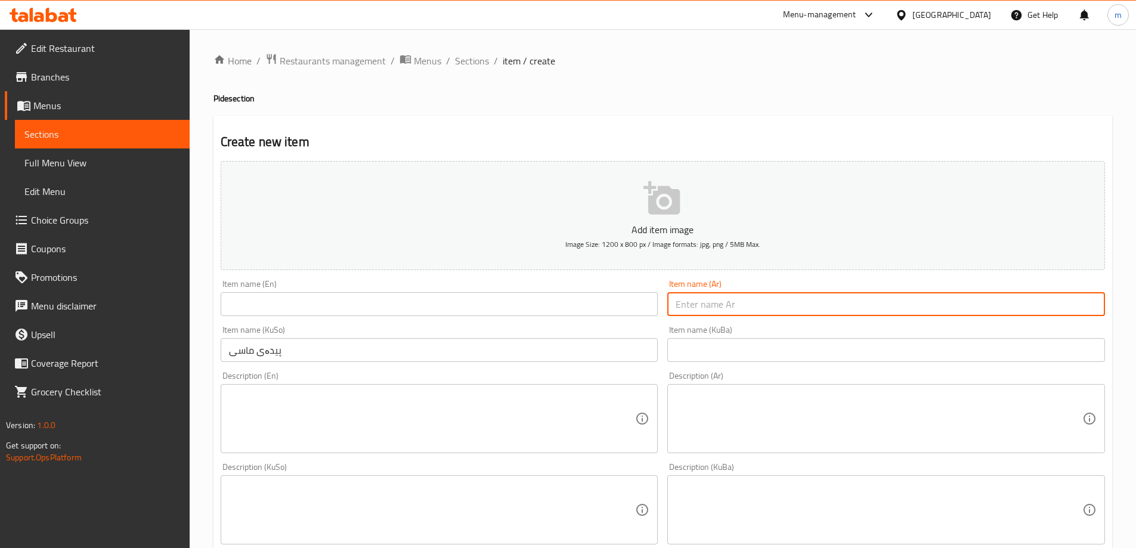
click at [686, 302] on input "text" at bounding box center [887, 304] width 438 height 24
type input "[PERSON_NAME]"
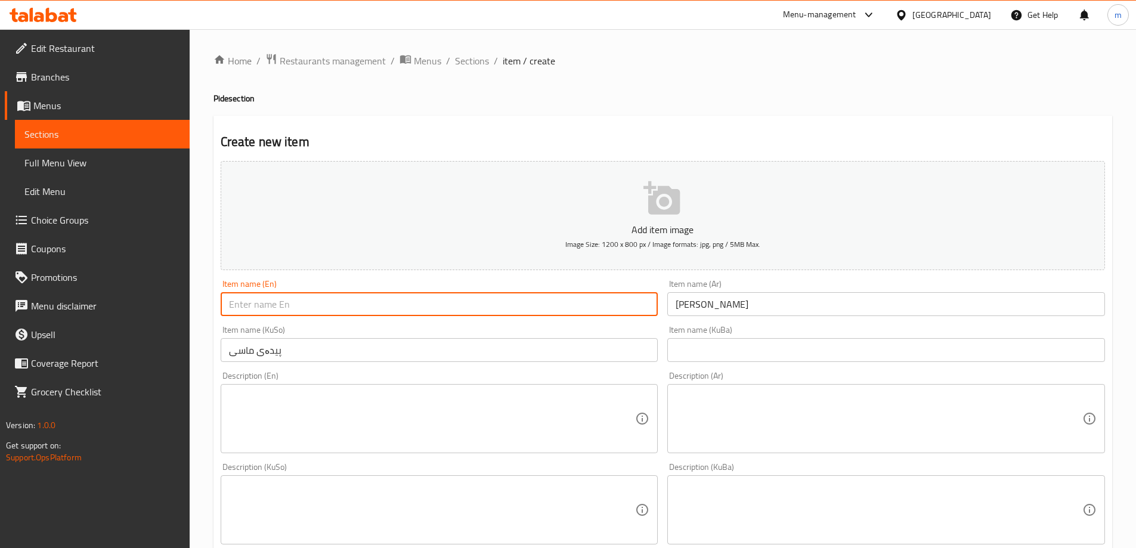
click at [555, 314] on input "text" at bounding box center [440, 304] width 438 height 24
type input "Fish Pide"
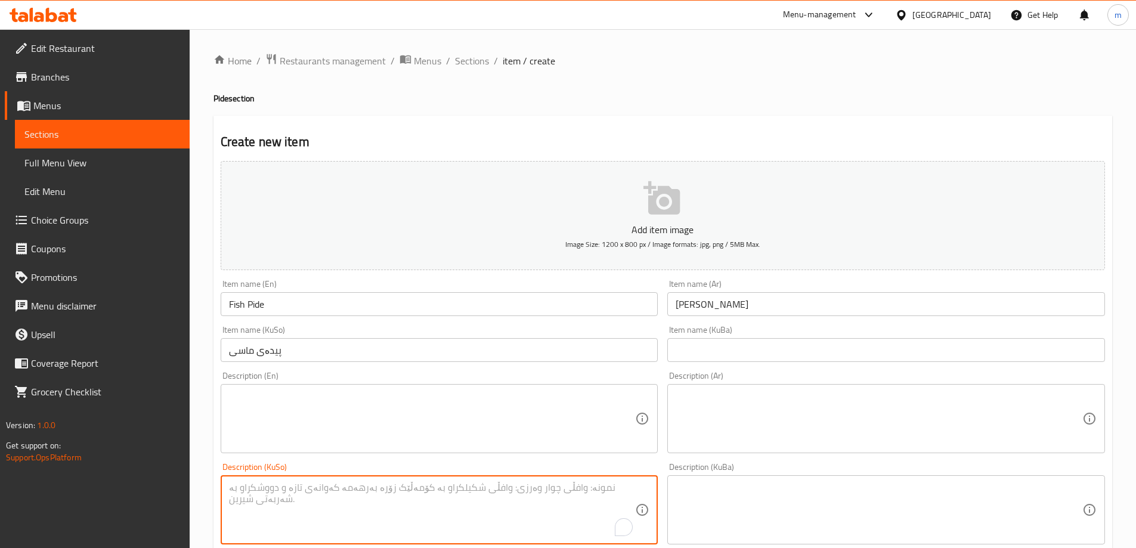
click at [603, 511] on textarea "To enrich screen reader interactions, please activate Accessibility in Grammarl…" at bounding box center [432, 510] width 407 height 57
click at [302, 495] on textarea "پەنیر، پیزا و پیاز" at bounding box center [432, 510] width 407 height 57
click at [257, 490] on textarea "پەنیر، پیزا و پیاز" at bounding box center [432, 510] width 407 height 57
click at [257, 495] on textarea "پەنیر، پیزا و پیاز" at bounding box center [432, 510] width 407 height 57
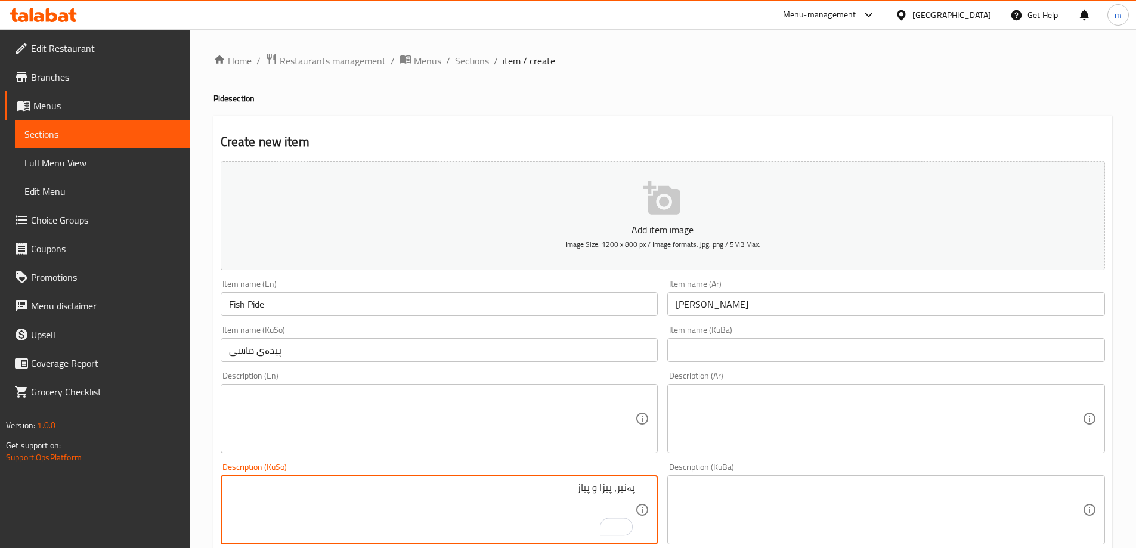
type textarea "پەنیر، پیزا و پیاز"
type textarea "پەنیر، ماسی و پیاز"
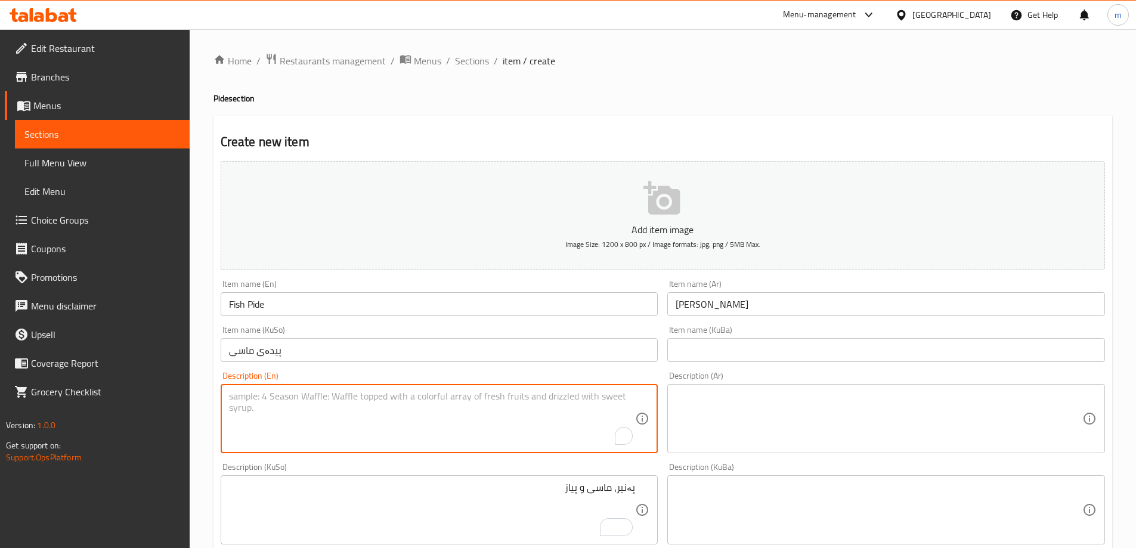
click at [348, 415] on textarea "To enrich screen reader interactions, please activate Accessibility in Grammarl…" at bounding box center [432, 419] width 407 height 57
paste textarea "Cheese, fish and onion"
type textarea "Cheese, fish and onion"
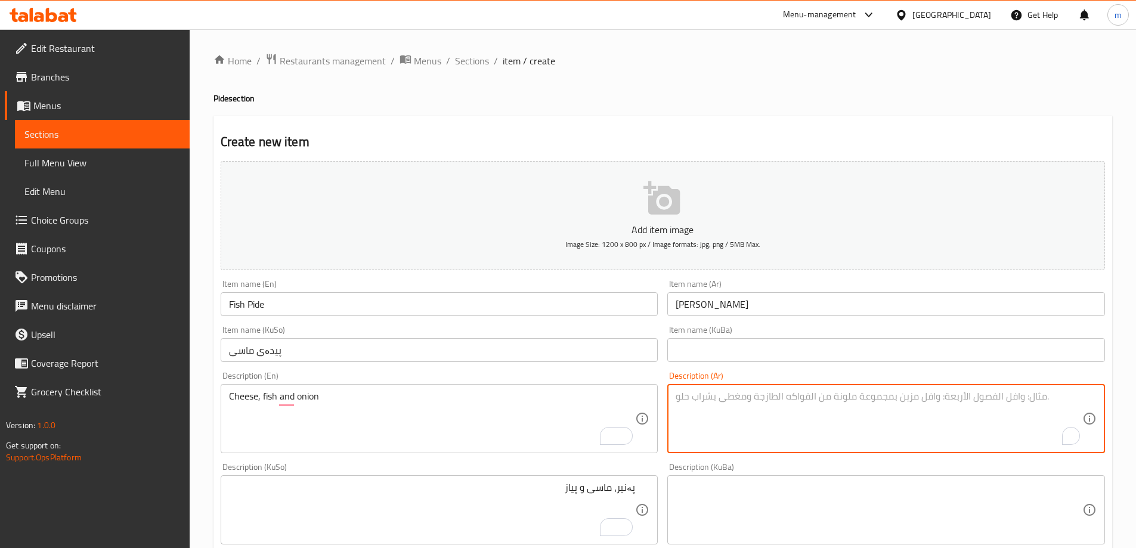
click at [780, 429] on textarea "To enrich screen reader interactions, please activate Accessibility in Grammarl…" at bounding box center [879, 419] width 407 height 57
paste textarea "جبنة، سمك وبصل"
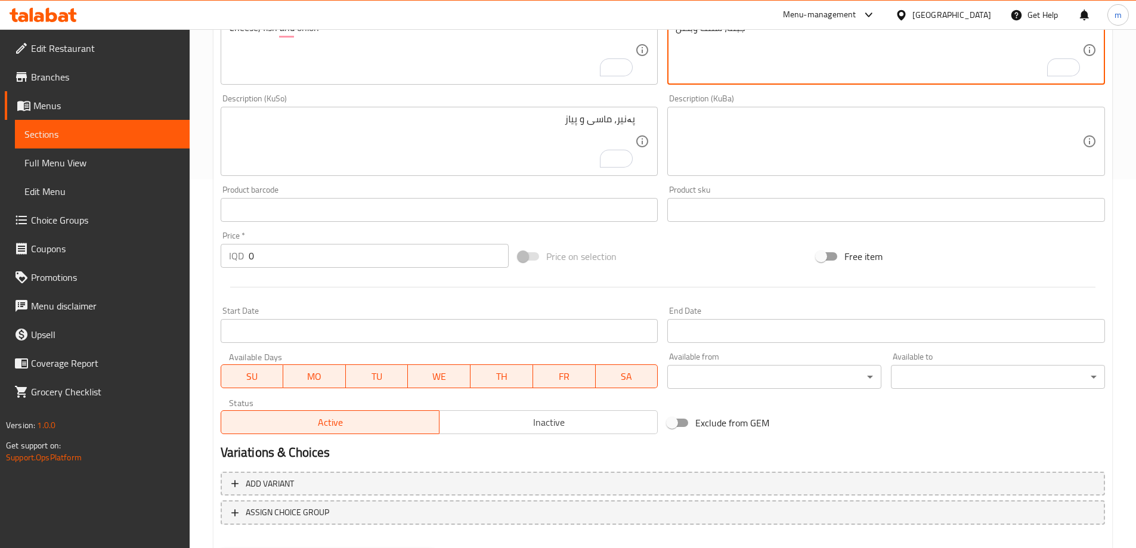
scroll to position [432, 0]
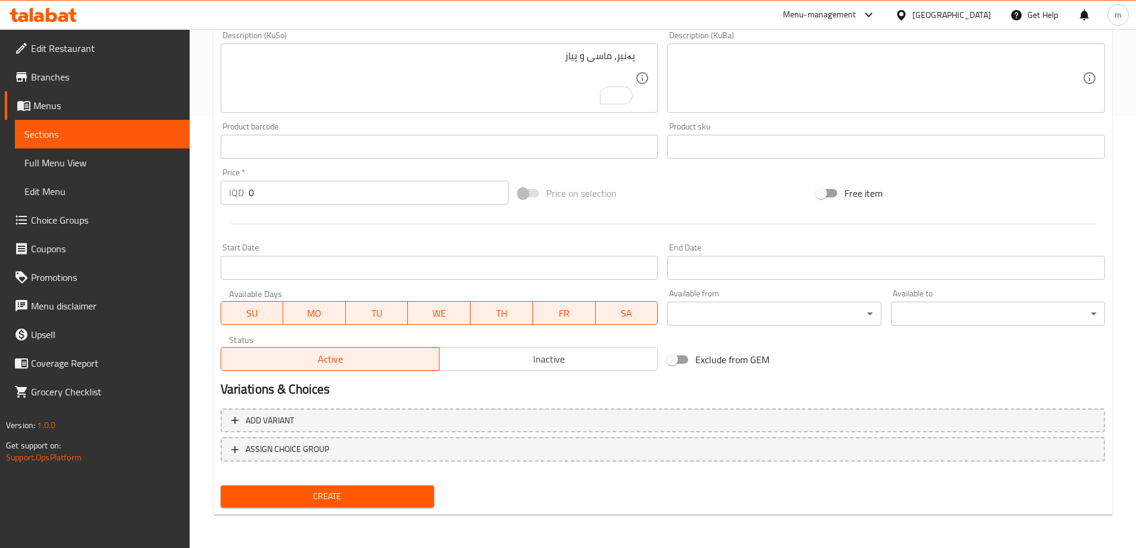
type textarea "جبنة، سمك وبصل"
drag, startPoint x: 268, startPoint y: 196, endPoint x: 220, endPoint y: 203, distance: 48.8
click at [223, 203] on div "IQD 0 Price *" at bounding box center [365, 193] width 289 height 24
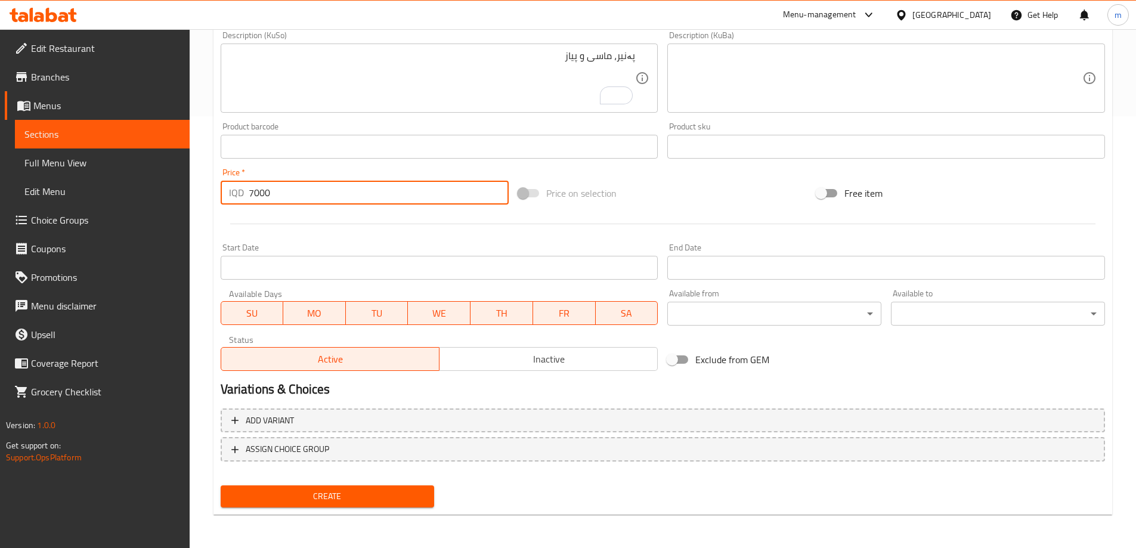
type input "7000"
click at [289, 501] on span "Create" at bounding box center [327, 496] width 195 height 15
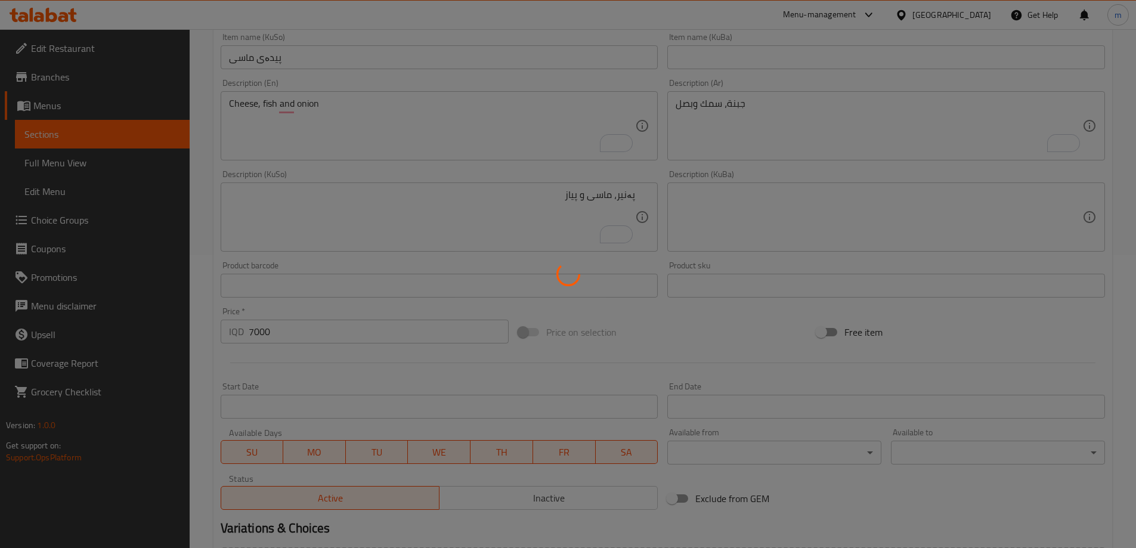
type input "0"
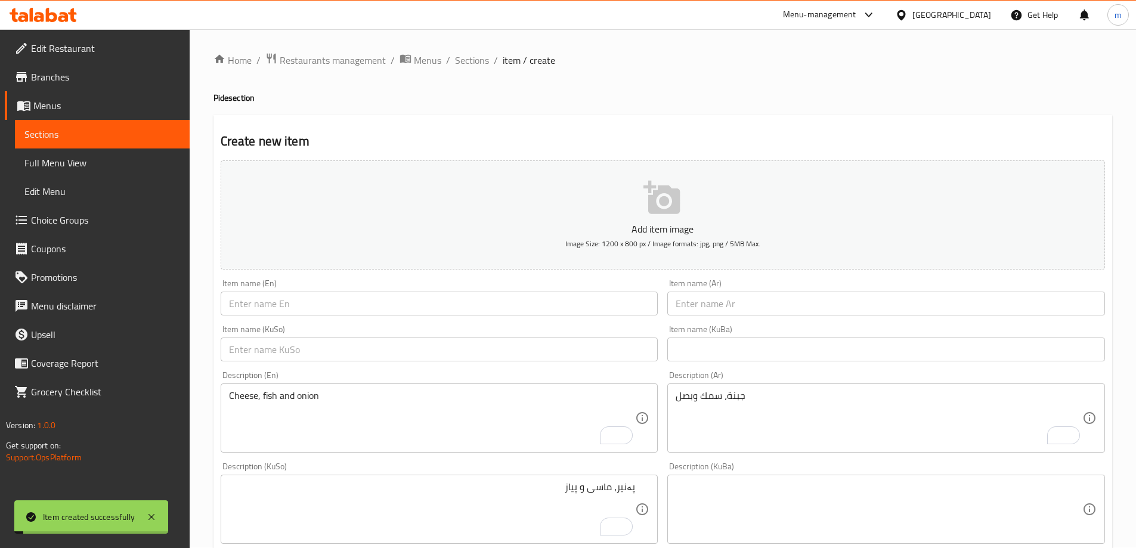
scroll to position [0, 0]
click at [472, 63] on span "Sections" at bounding box center [472, 61] width 34 height 14
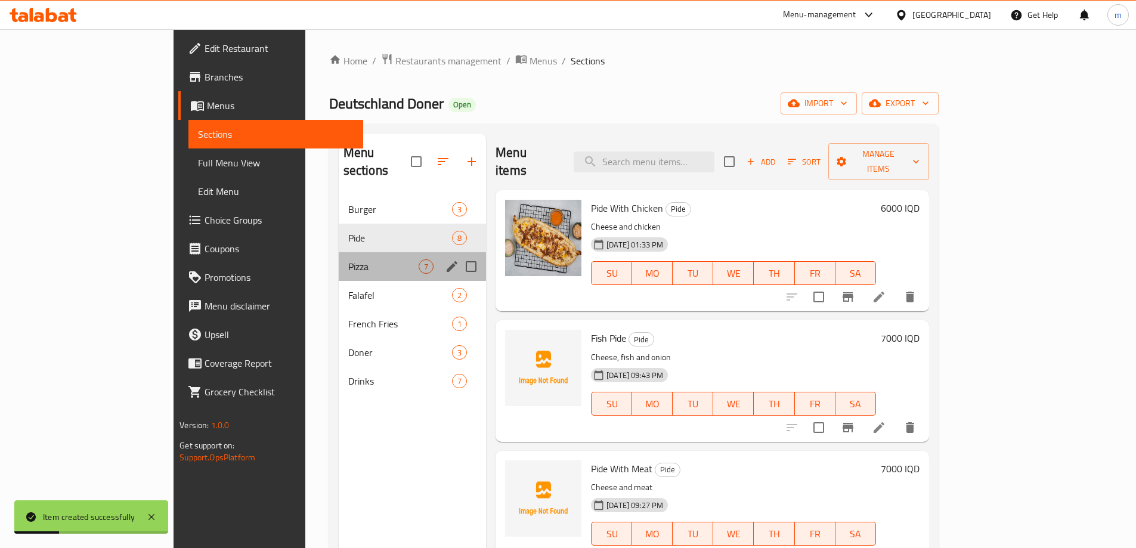
click at [339, 258] on div "Pizza 7" at bounding box center [413, 266] width 148 height 29
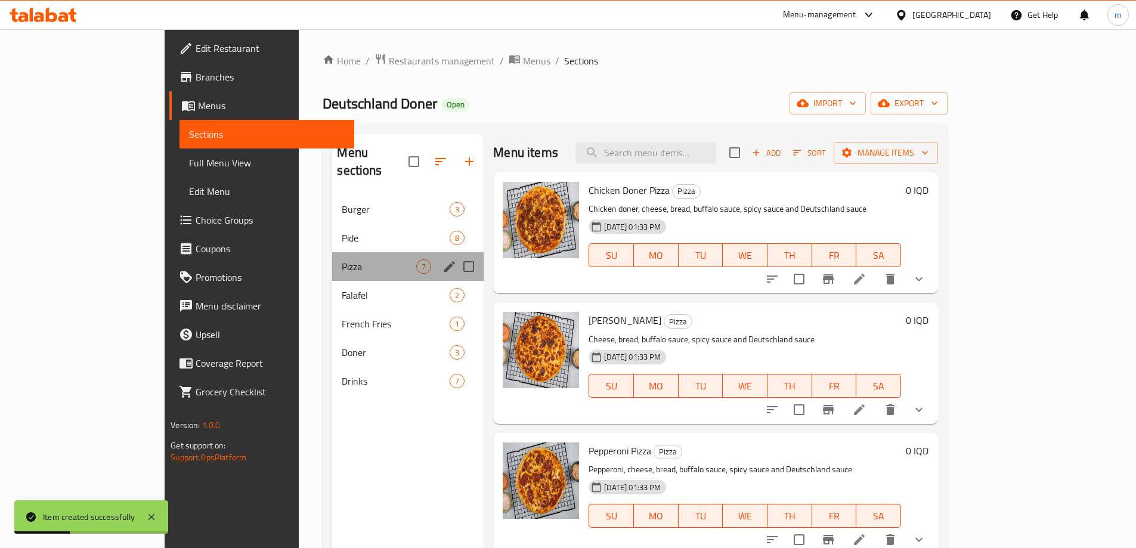
click at [332, 252] on div "Pizza 7" at bounding box center [408, 266] width 152 height 29
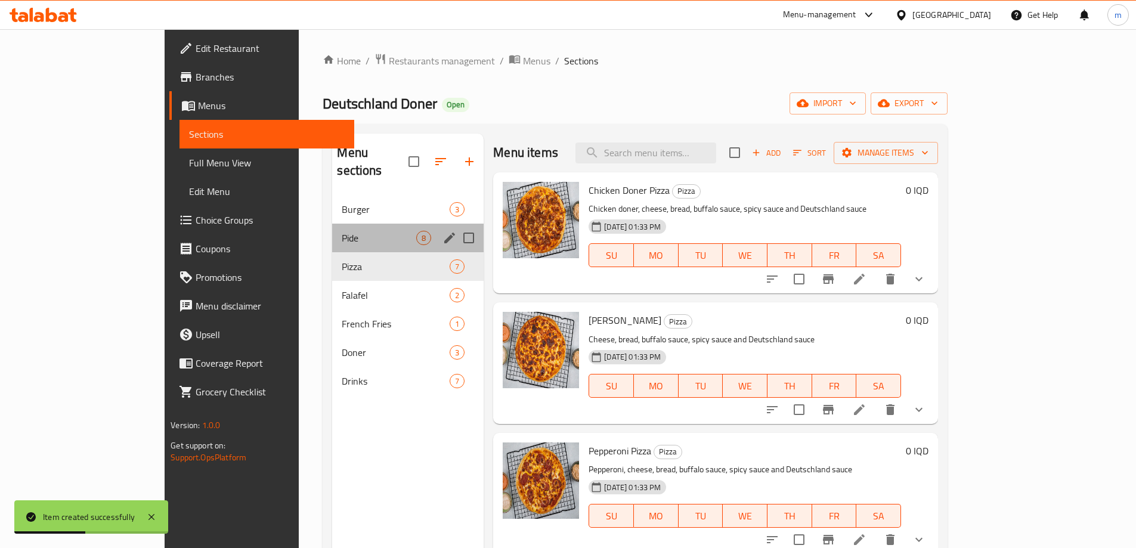
click at [332, 227] on div "Pide 8" at bounding box center [408, 238] width 152 height 29
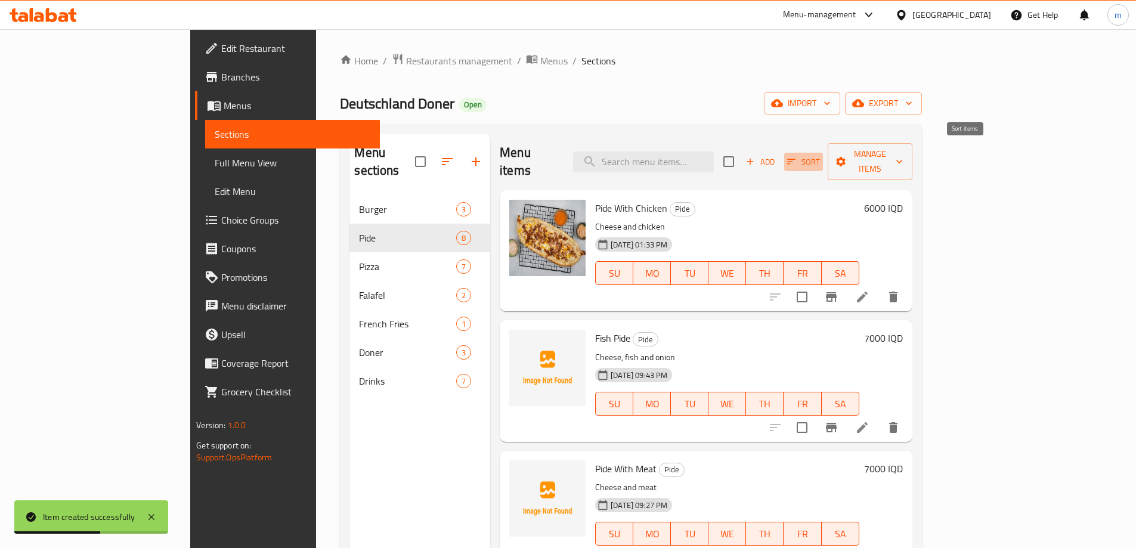
click at [820, 155] on span "Sort" at bounding box center [803, 162] width 33 height 14
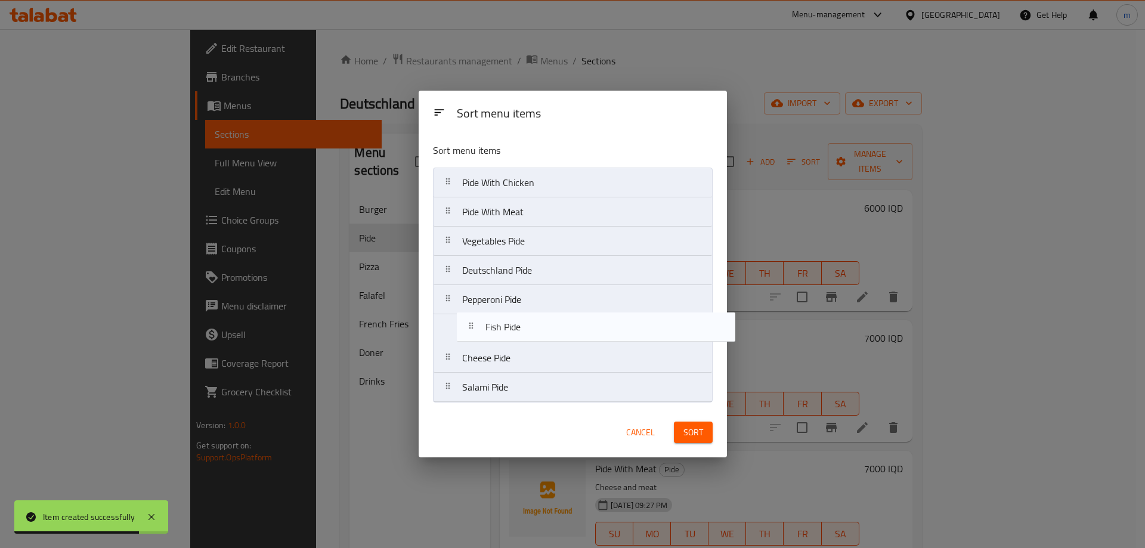
drag, startPoint x: 501, startPoint y: 217, endPoint x: 524, endPoint y: 342, distance: 126.8
click at [524, 342] on nav "Pide With Chicken Fish Pide Pide With Meat Vegetables Pide Deutschland Pide Pep…" at bounding box center [573, 285] width 280 height 235
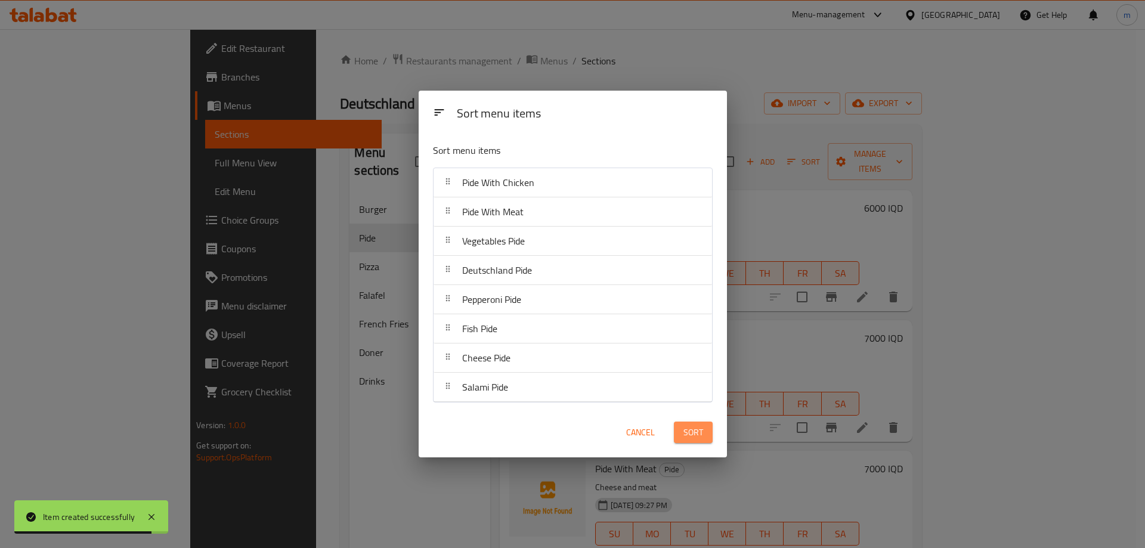
click at [679, 430] on button "Sort" at bounding box center [693, 433] width 39 height 22
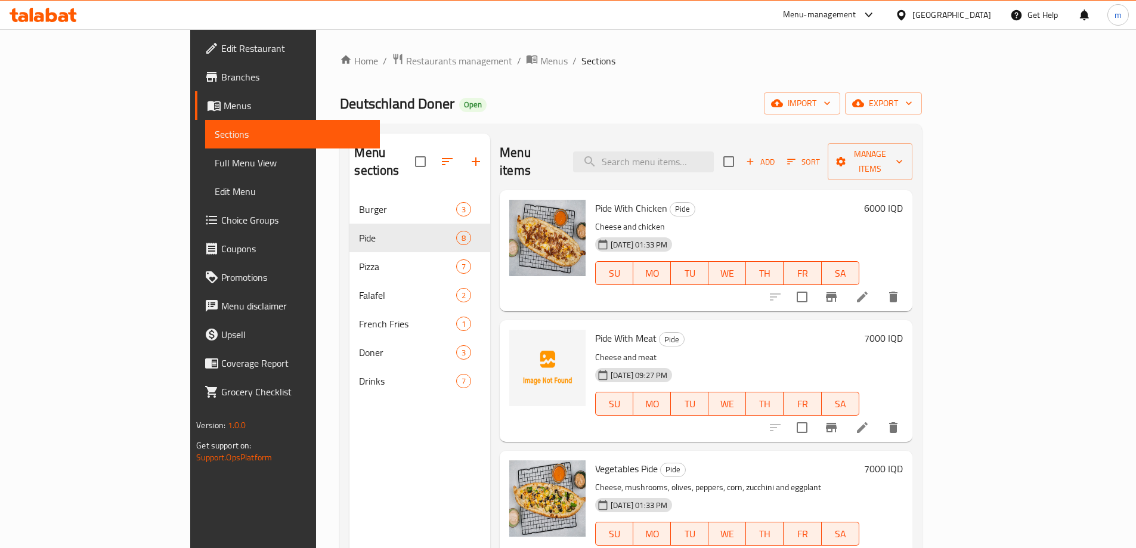
click at [777, 155] on span "Add" at bounding box center [761, 162] width 32 height 14
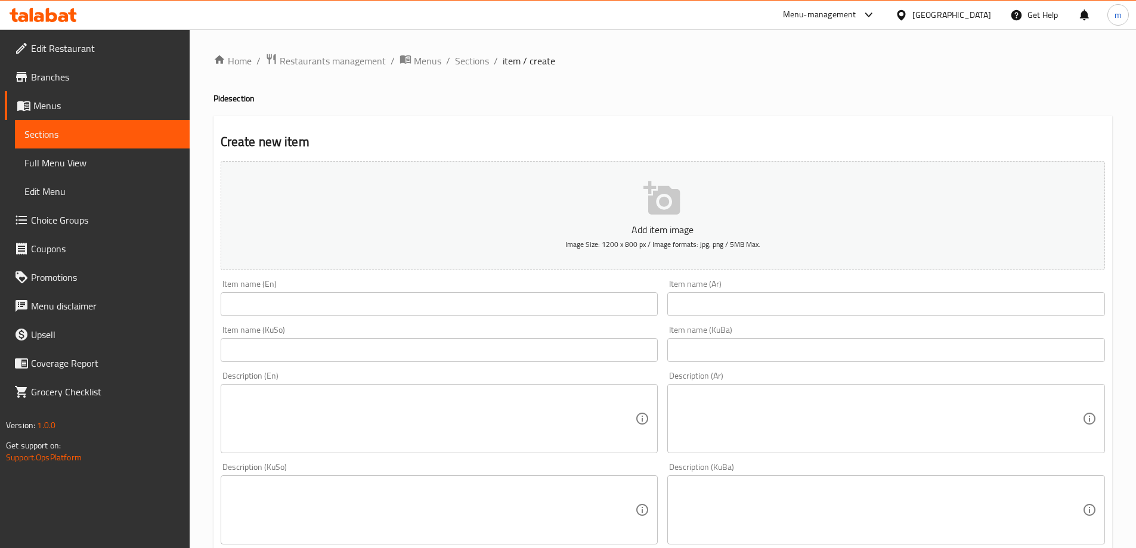
click at [537, 353] on input "text" at bounding box center [440, 350] width 438 height 24
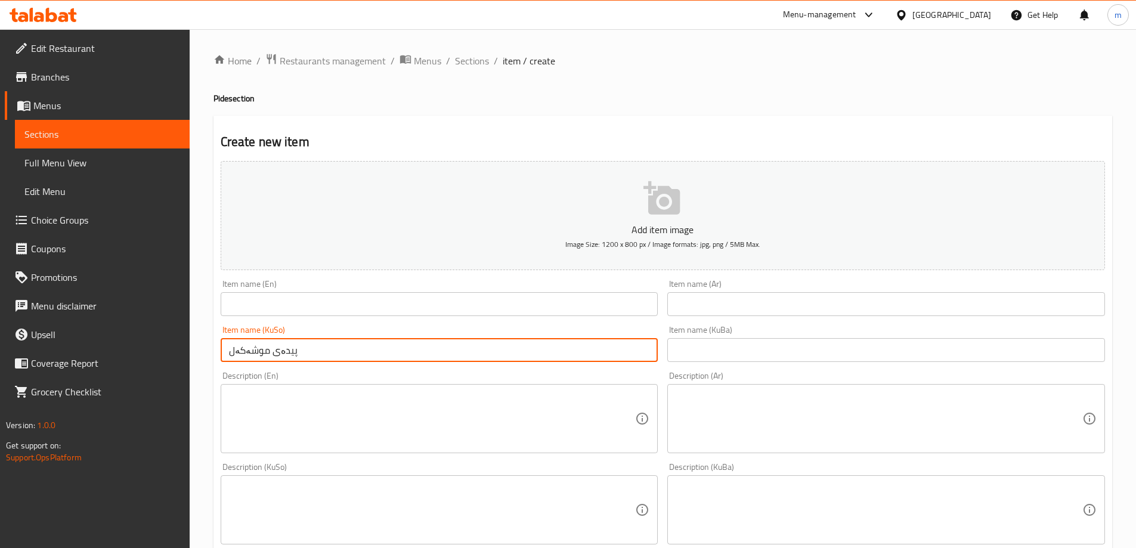
type input "پیدەی موشەکەل"
click at [765, 276] on div "Item name (Ar) Item name (Ar)" at bounding box center [886, 298] width 447 height 46
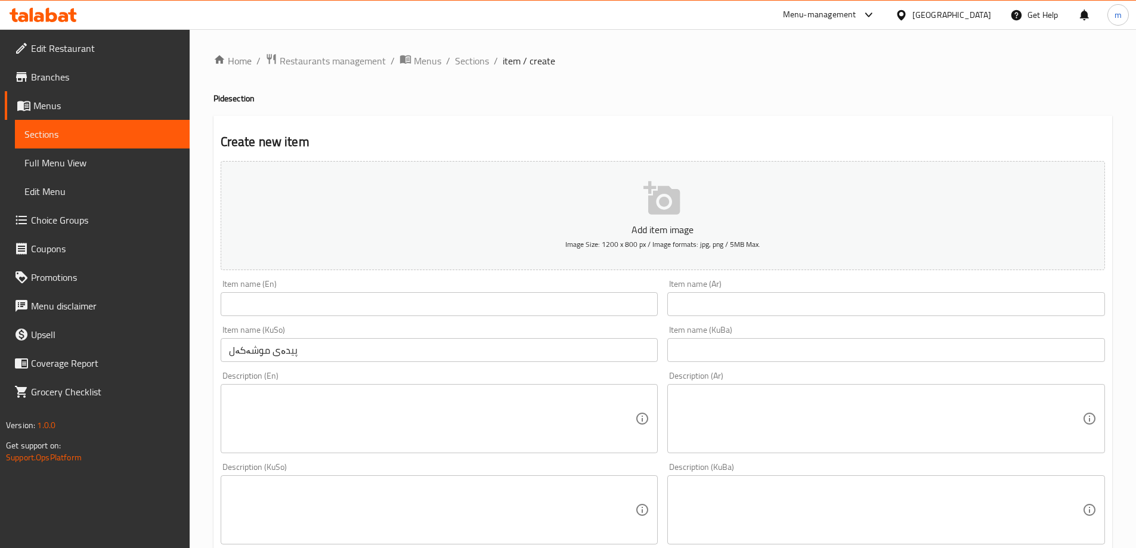
click at [755, 319] on div "Item name (Ar) Item name (Ar)" at bounding box center [886, 298] width 447 height 46
click at [756, 303] on input "text" at bounding box center [887, 304] width 438 height 24
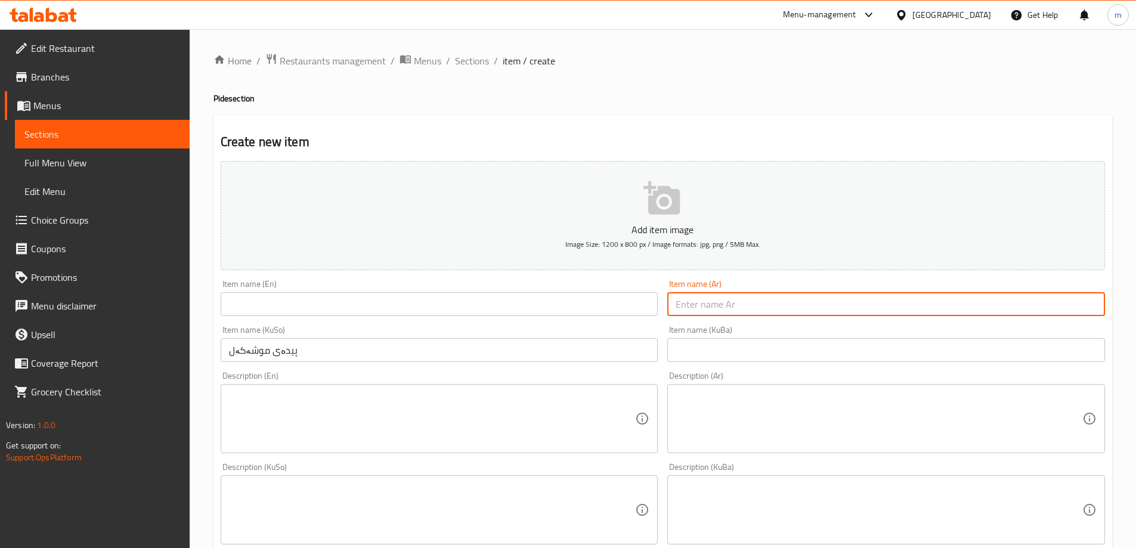
click at [756, 303] on input "text" at bounding box center [887, 304] width 438 height 24
type input "بيدا مشكلة"
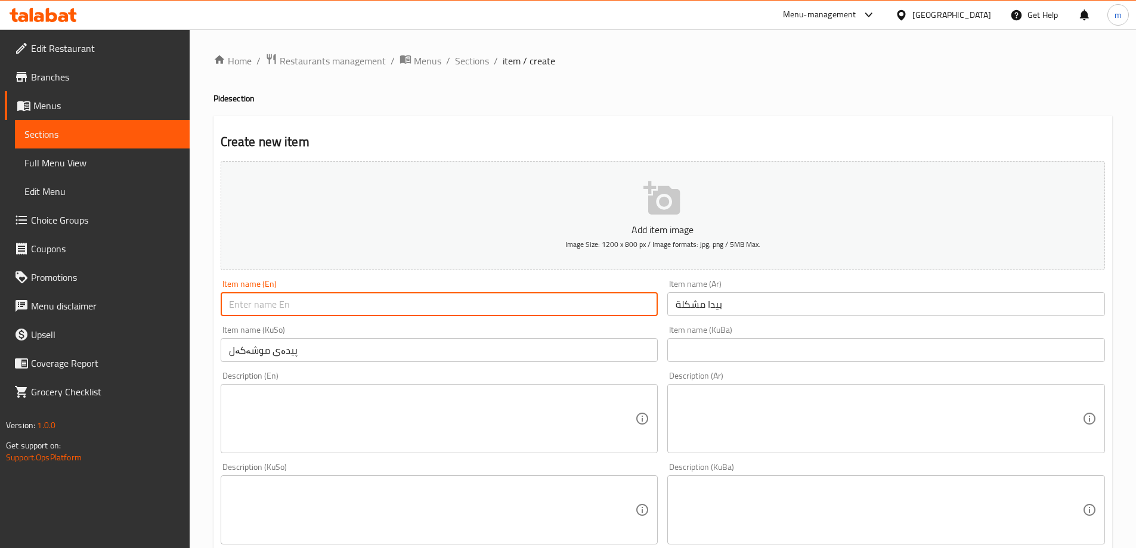
click at [455, 299] on input "text" at bounding box center [440, 304] width 438 height 24
type input "Mixed Pide"
click at [600, 504] on textarea at bounding box center [432, 510] width 407 height 57
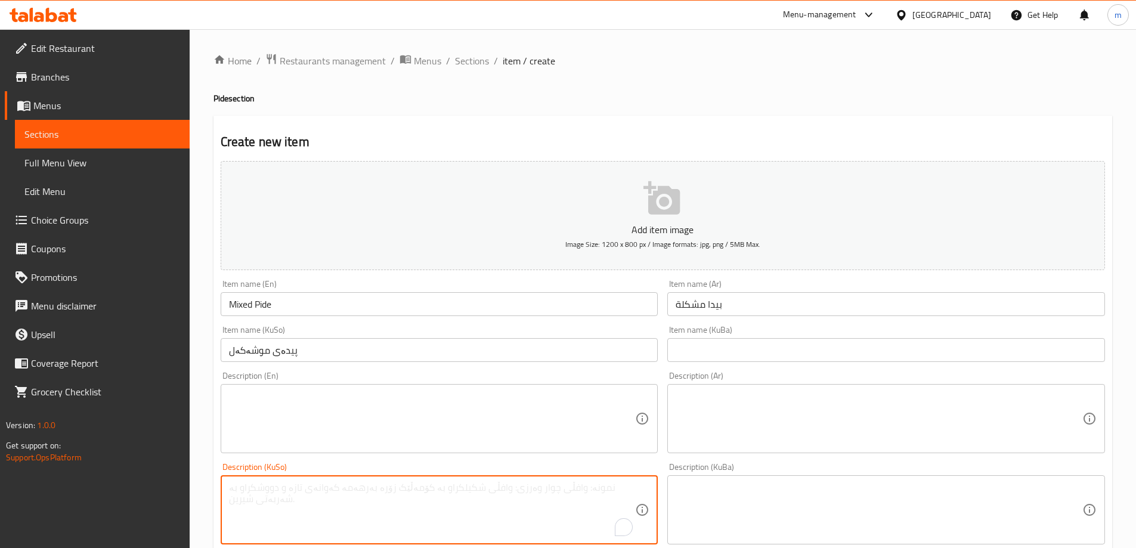
paste textarea "پەنیر، مریشک، قارچک، زەیتوون، بیبەر، گەنمەشامی و گۆشت"
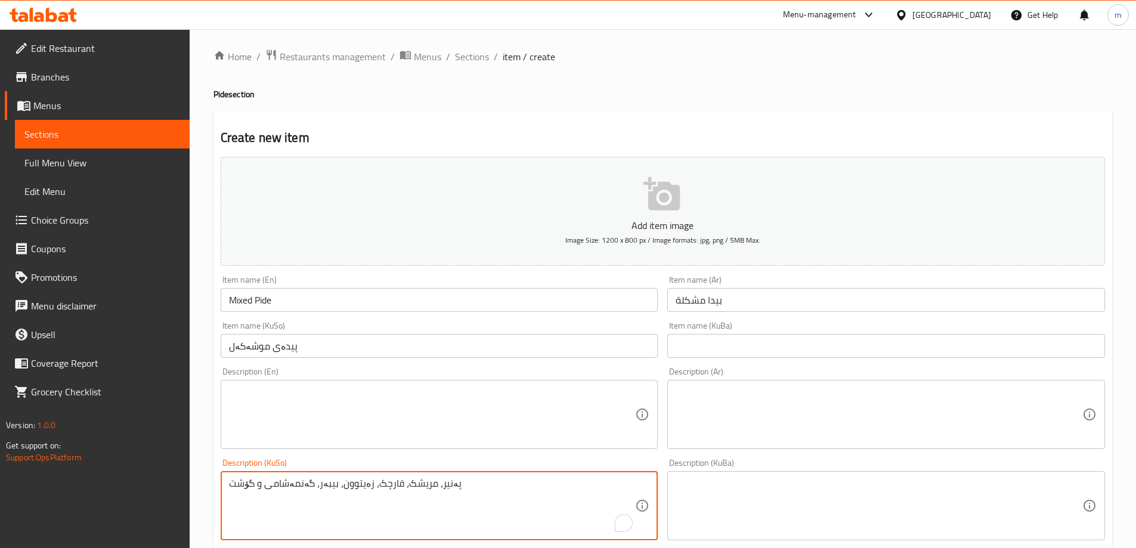
scroll to position [31, 0]
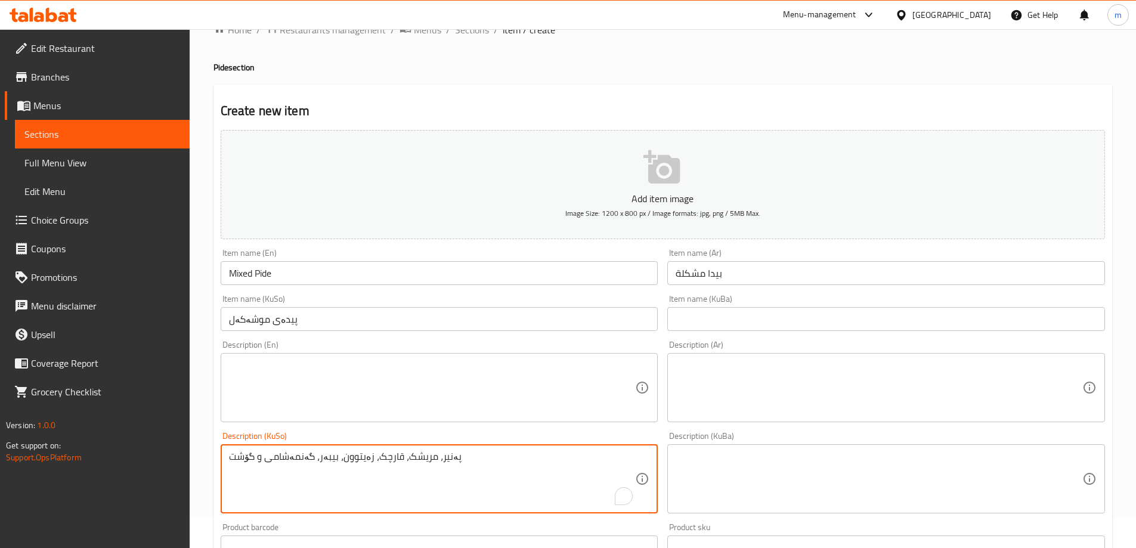
type textarea "پەنیر، مریشک، قارچک، زەیتوون، بیبەر، گەنمەشامی و گۆشت"
click at [372, 404] on textarea at bounding box center [432, 388] width 407 height 57
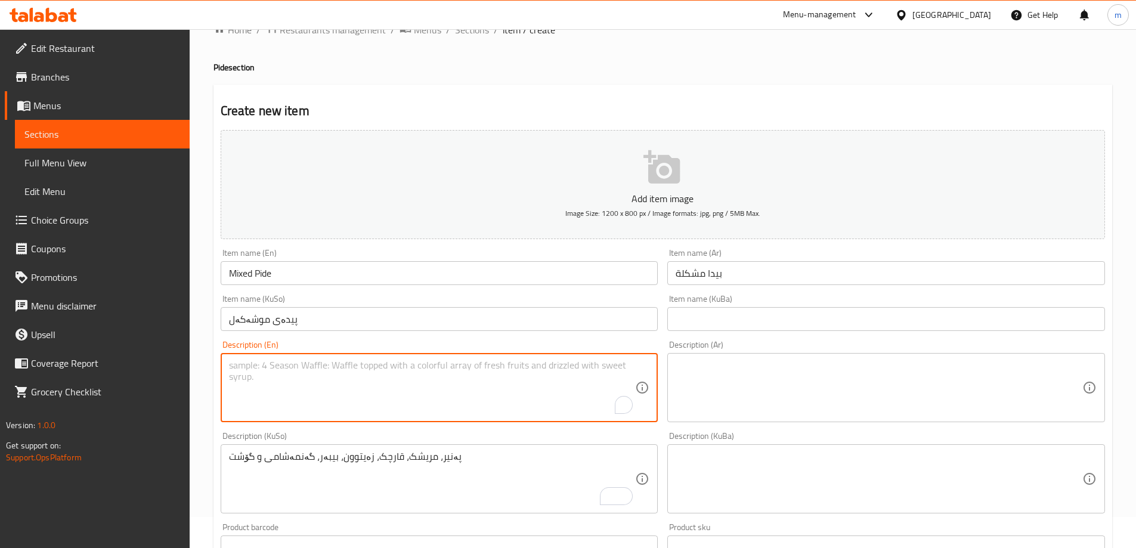
paste textarea "cheese, chicken, mushrooms, olives, peppers, corn and meat"
drag, startPoint x: 235, startPoint y: 370, endPoint x: 208, endPoint y: 362, distance: 28.1
click at [212, 363] on div "Home / Restaurants management / Menus / Sections / item / create Pide section C…" at bounding box center [663, 473] width 947 height 951
type textarea "Cheese, chicken, mushrooms, olives, peppers, corn and meat"
click at [321, 350] on div "Description (En) Cheese, chicken, mushrooms, olives, peppers, corn and meat Des…" at bounding box center [440, 382] width 438 height 82
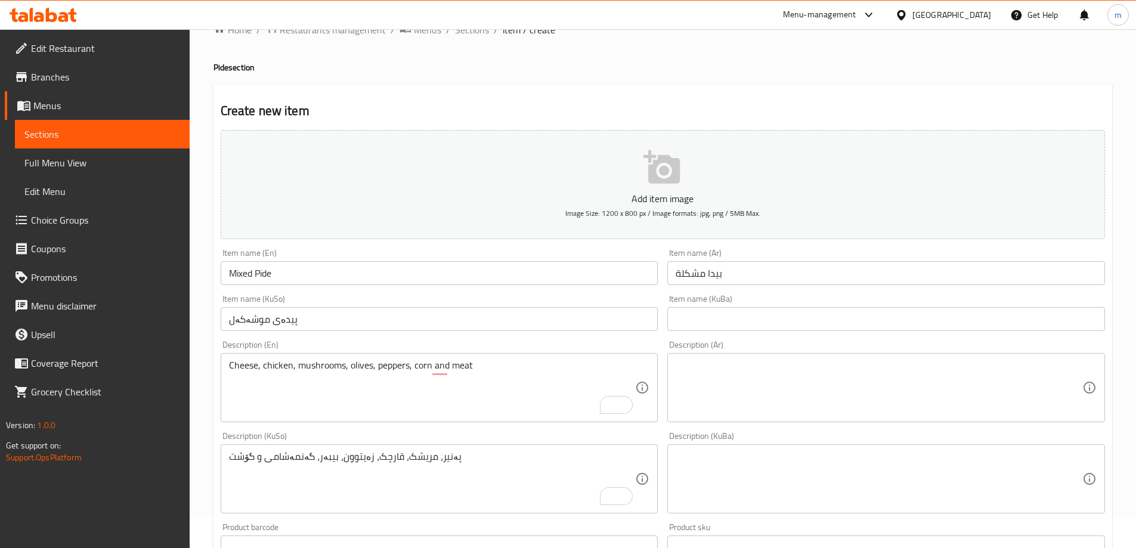
click at [776, 376] on textarea at bounding box center [879, 388] width 407 height 57
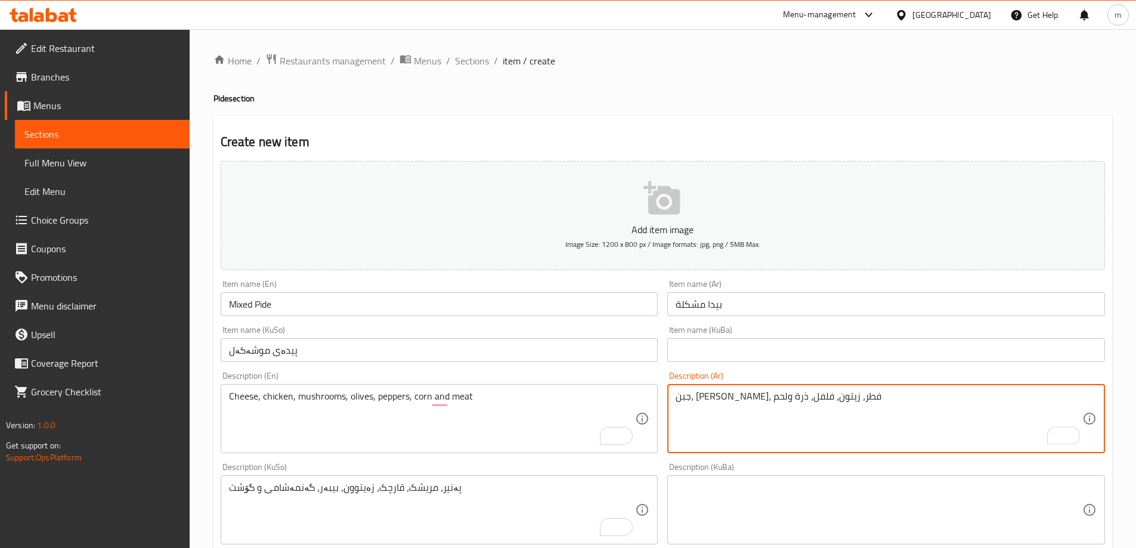
scroll to position [432, 0]
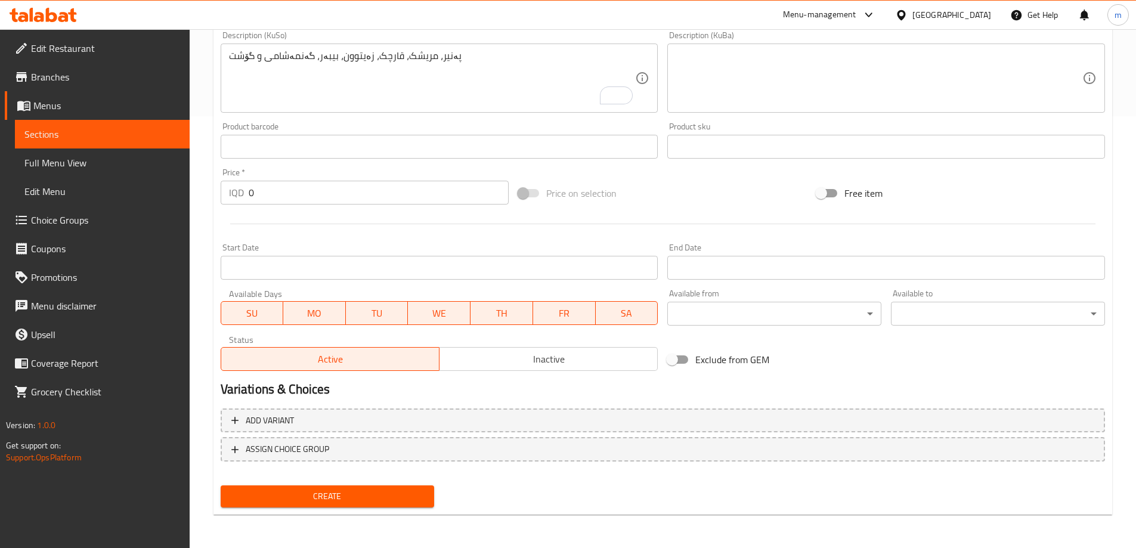
drag, startPoint x: 210, startPoint y: 195, endPoint x: 181, endPoint y: 191, distance: 28.9
click at [186, 195] on div "Edit Restaurant Branches Menus Sections Full Menu View Edit Menu Choice Groups …" at bounding box center [568, 72] width 1136 height 951
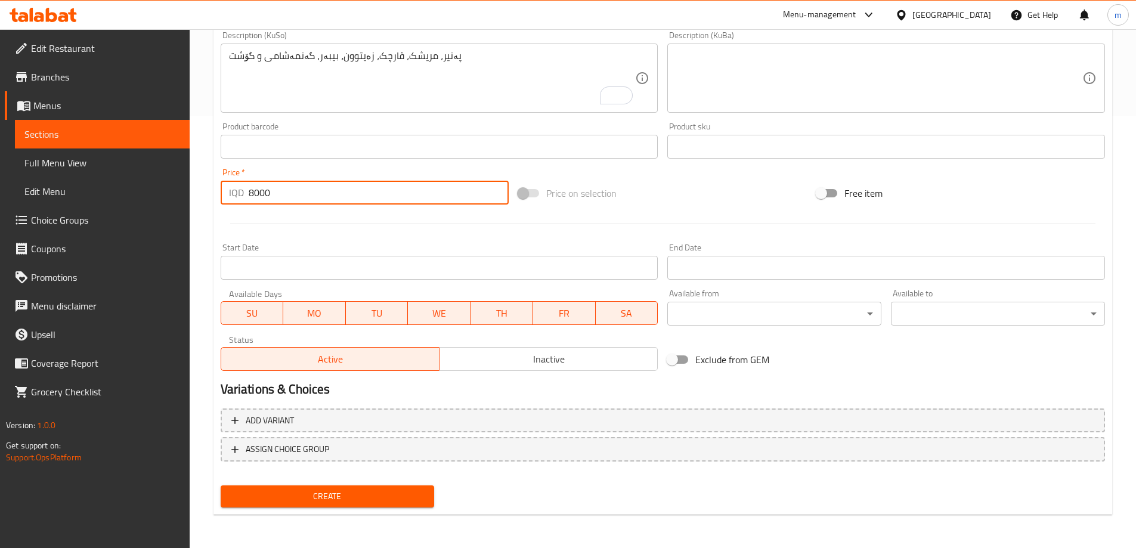
type input "8000"
click at [327, 492] on span "Create" at bounding box center [327, 496] width 195 height 15
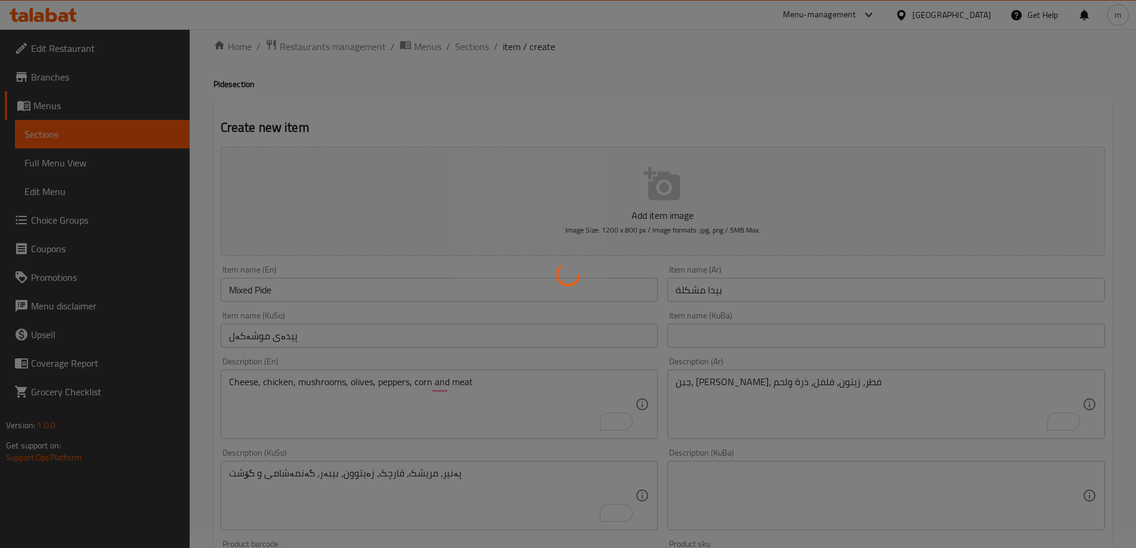
type input "0"
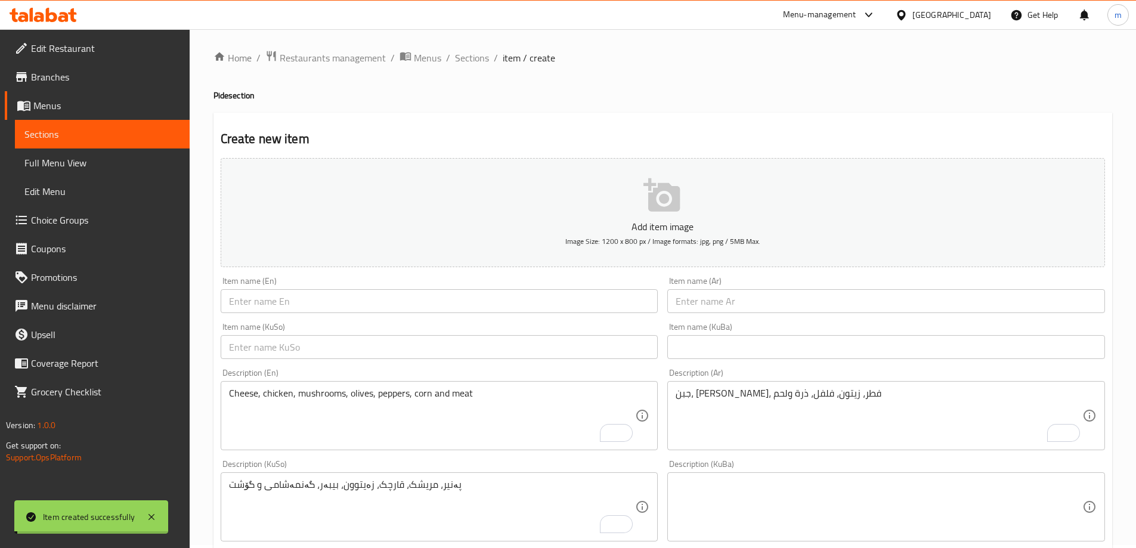
scroll to position [0, 0]
click at [505, 362] on input "text" at bounding box center [440, 350] width 438 height 24
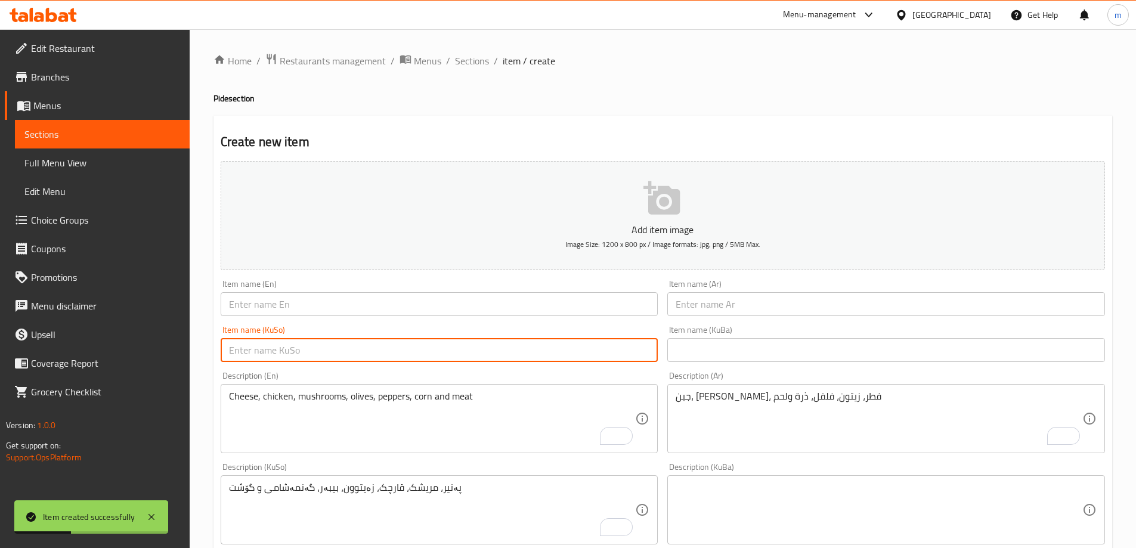
click at [502, 352] on input "text" at bounding box center [440, 350] width 438 height 24
paste input "کولێرە بە قیمە"
type input "کولێرە بە قیمە"
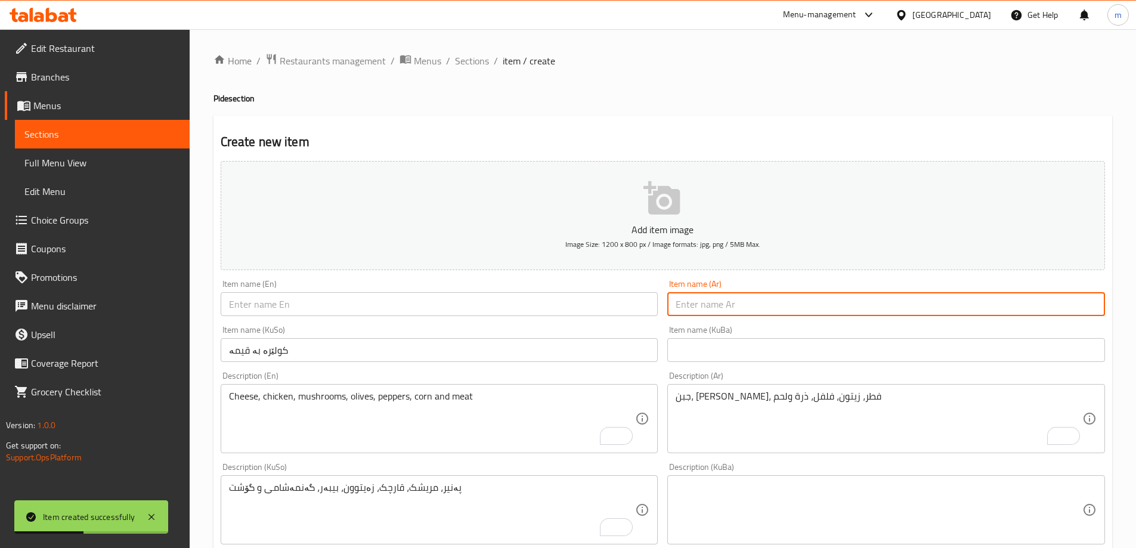
click at [734, 306] on input "text" at bounding box center [887, 304] width 438 height 24
paste input "لحم بالعجين"
type input "لحم بالعجين"
click at [625, 310] on input "text" at bounding box center [440, 304] width 438 height 24
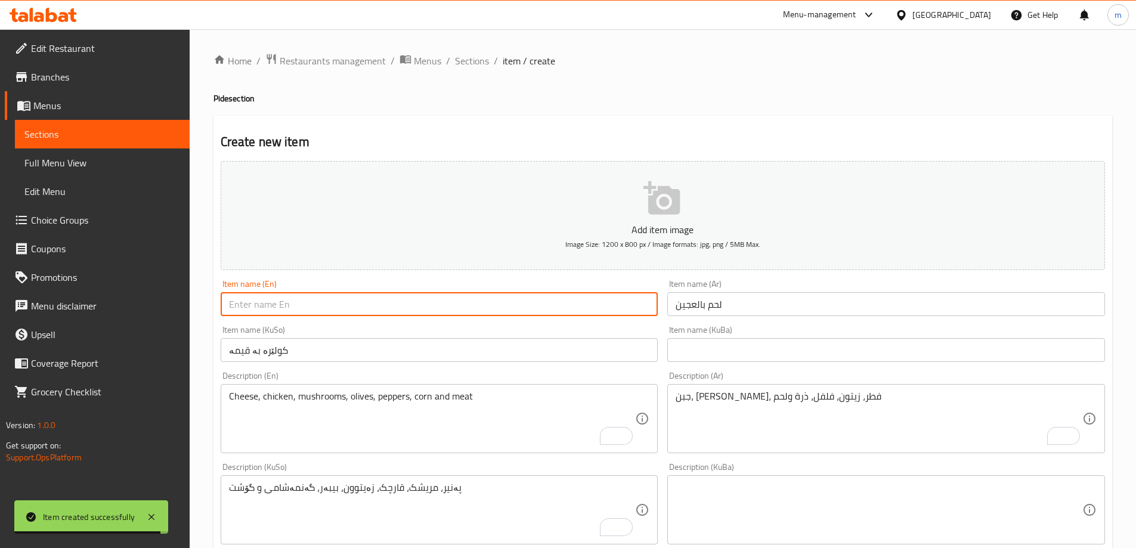
paste input "Meat Dough / Lahm Bi Ajin"
drag, startPoint x: 287, startPoint y: 307, endPoint x: 161, endPoint y: 305, distance: 125.9
click at [162, 305] on div "Edit Restaurant Branches Menus Sections Full Menu View Edit Menu Choice Groups …" at bounding box center [568, 504] width 1136 height 951
type input "Lahm Bi Ajin"
click at [351, 286] on div "Item name (En) Lahm Bi Ajin Item name (En)" at bounding box center [440, 298] width 438 height 36
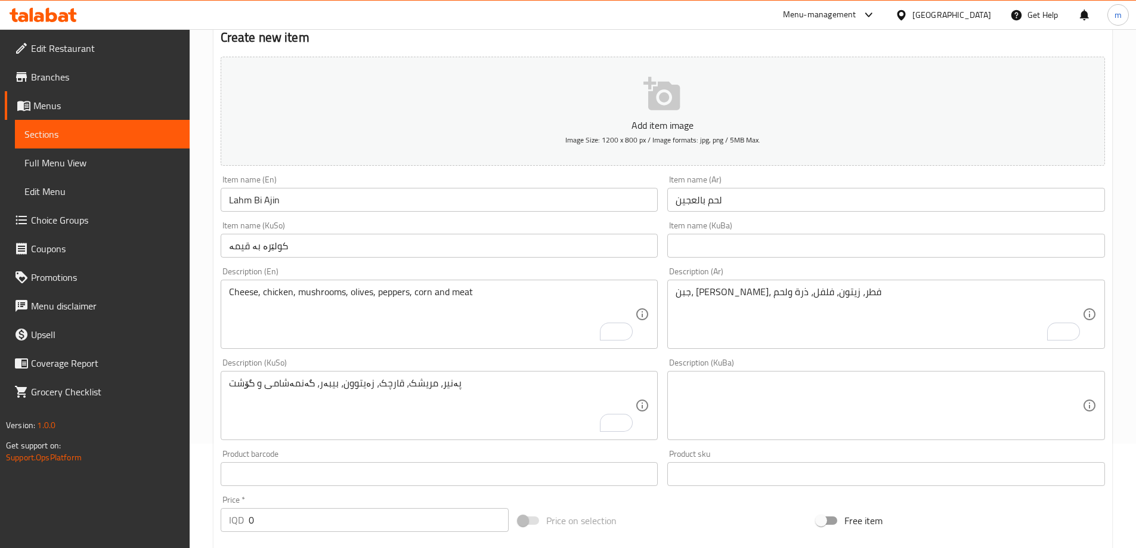
scroll to position [432, 0]
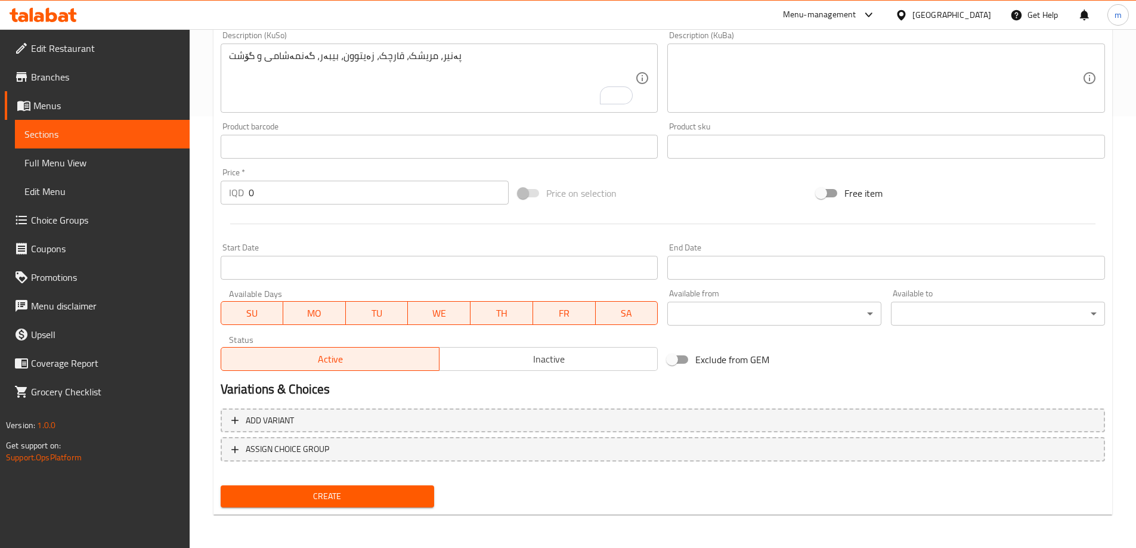
drag, startPoint x: 271, startPoint y: 197, endPoint x: 248, endPoint y: 190, distance: 24.3
click at [248, 190] on div "IQD 0 Price *" at bounding box center [365, 193] width 289 height 24
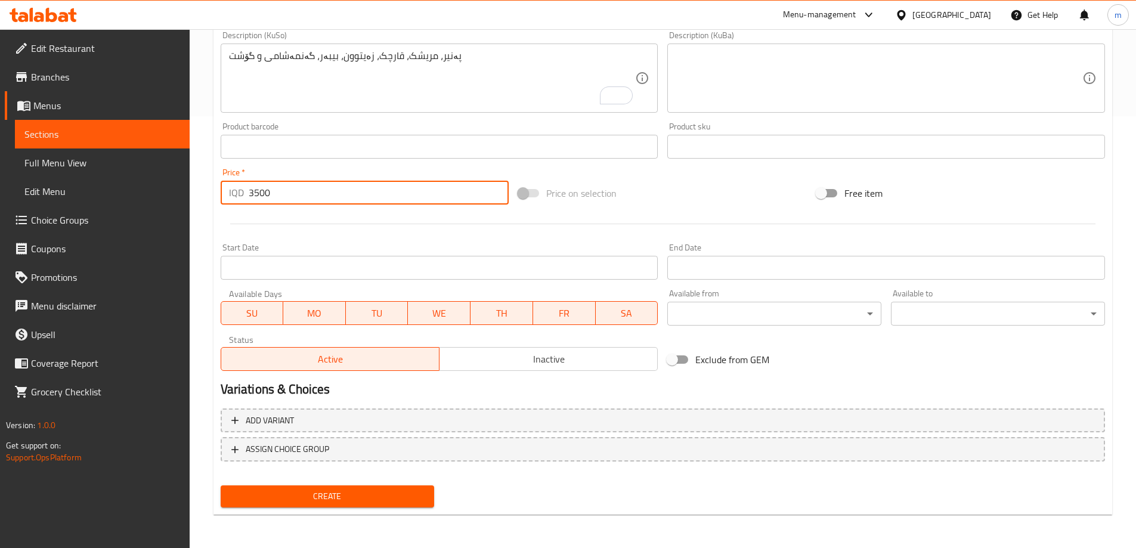
type input "3500"
click at [221, 486] on button "Create" at bounding box center [328, 497] width 214 height 22
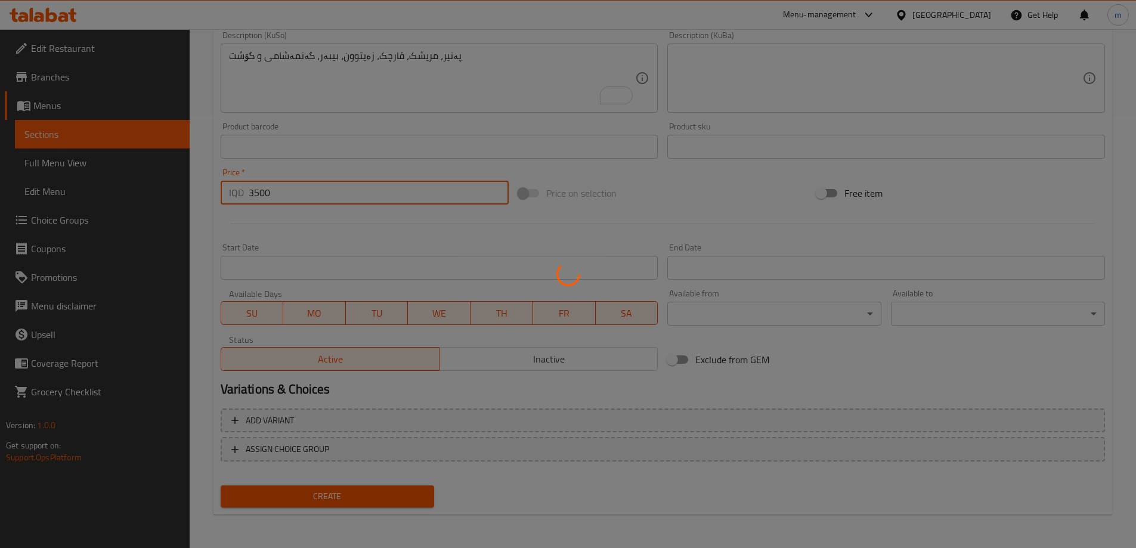
type input "0"
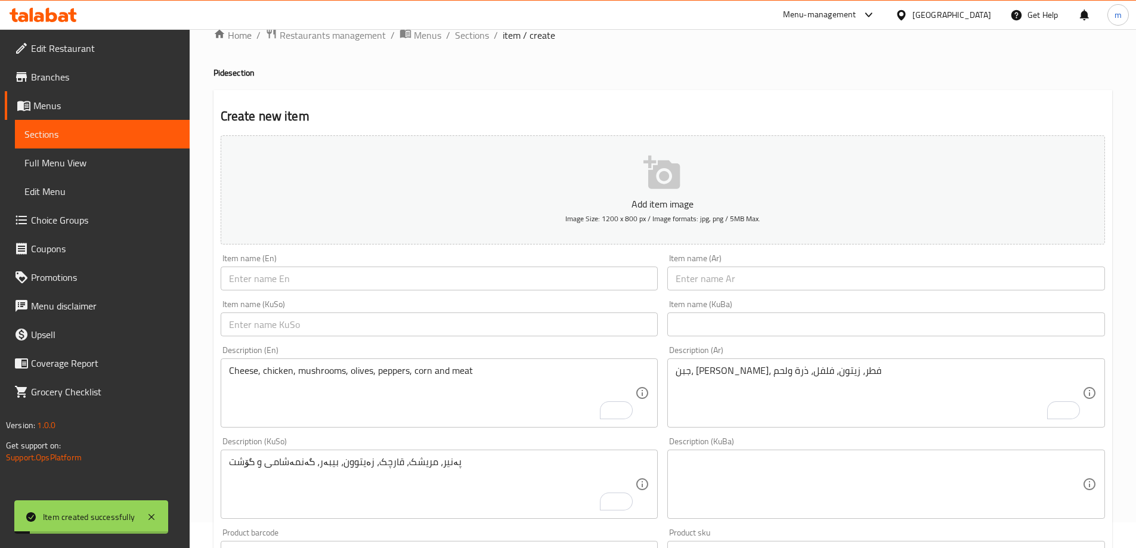
scroll to position [0, 0]
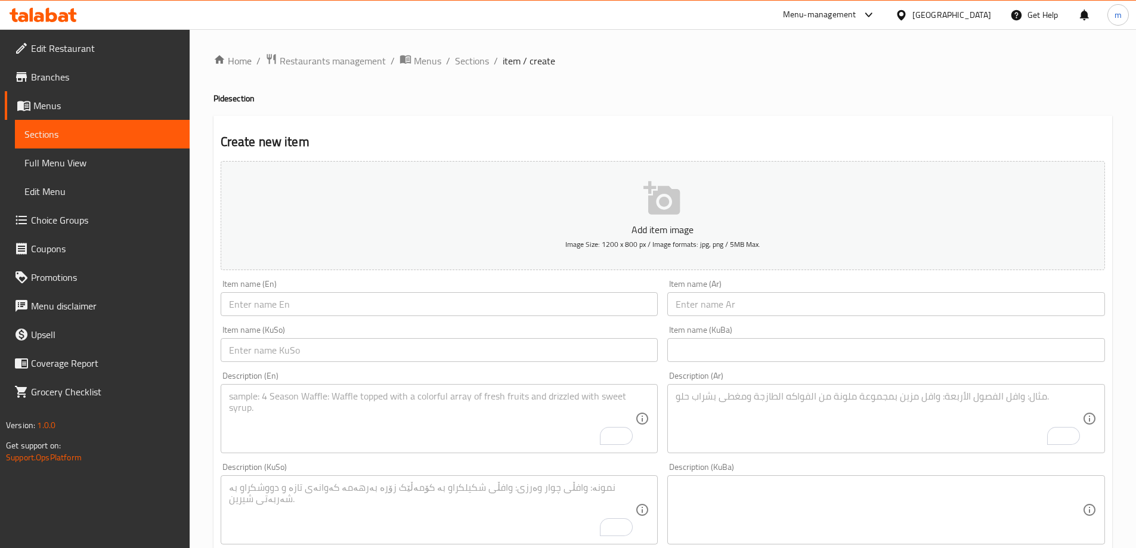
click at [458, 51] on div "Home / Restaurants management / Menus / Sections / item / create Pide section C…" at bounding box center [663, 504] width 947 height 951
click at [459, 55] on span "Sections" at bounding box center [472, 61] width 34 height 14
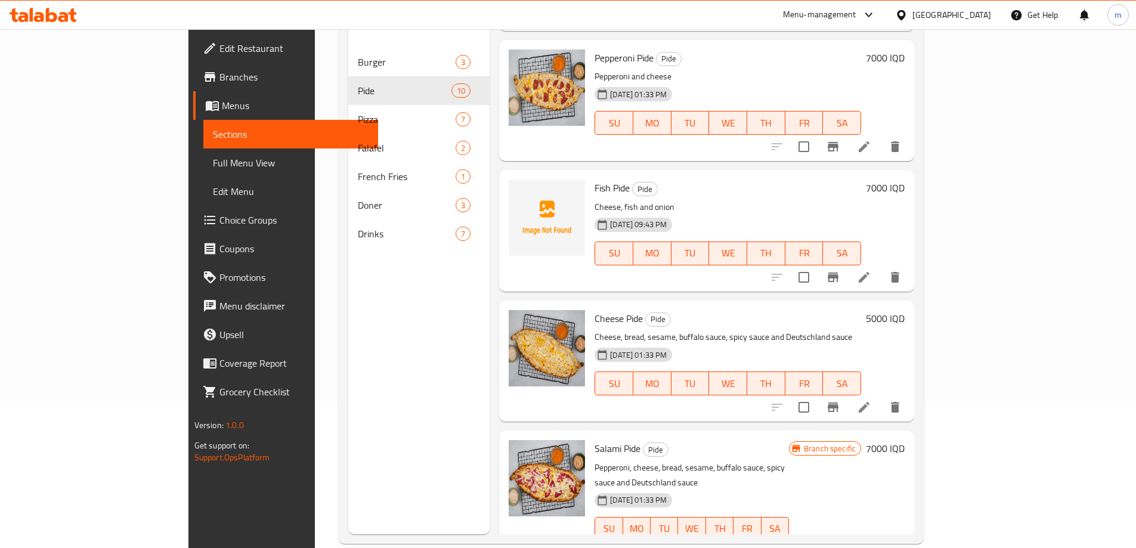
scroll to position [167, 0]
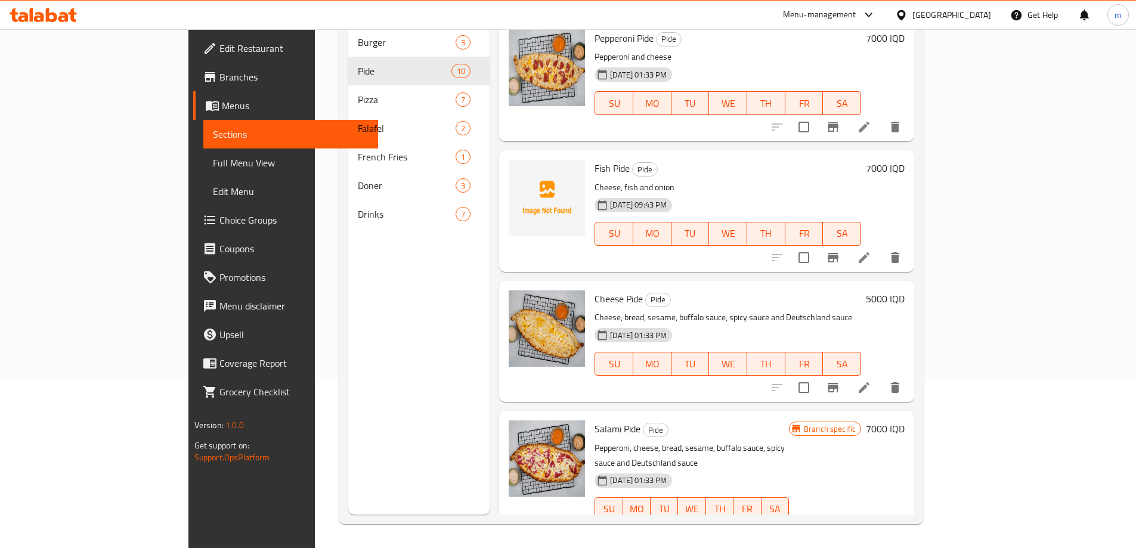
click at [910, 382] on div at bounding box center [836, 387] width 147 height 29
click at [900, 382] on icon "delete" at bounding box center [895, 387] width 8 height 11
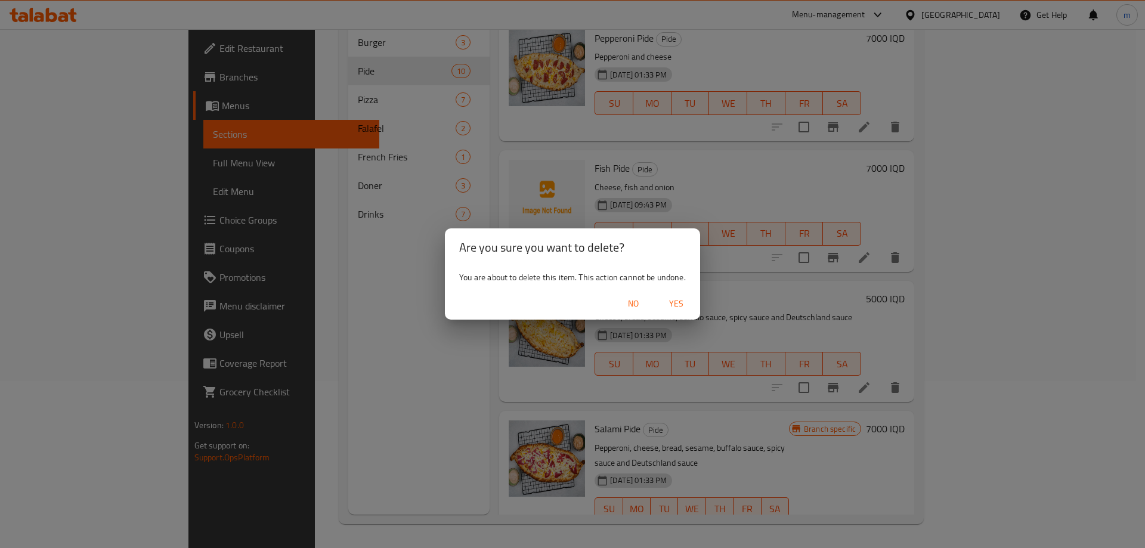
click at [676, 310] on span "Yes" at bounding box center [676, 303] width 29 height 15
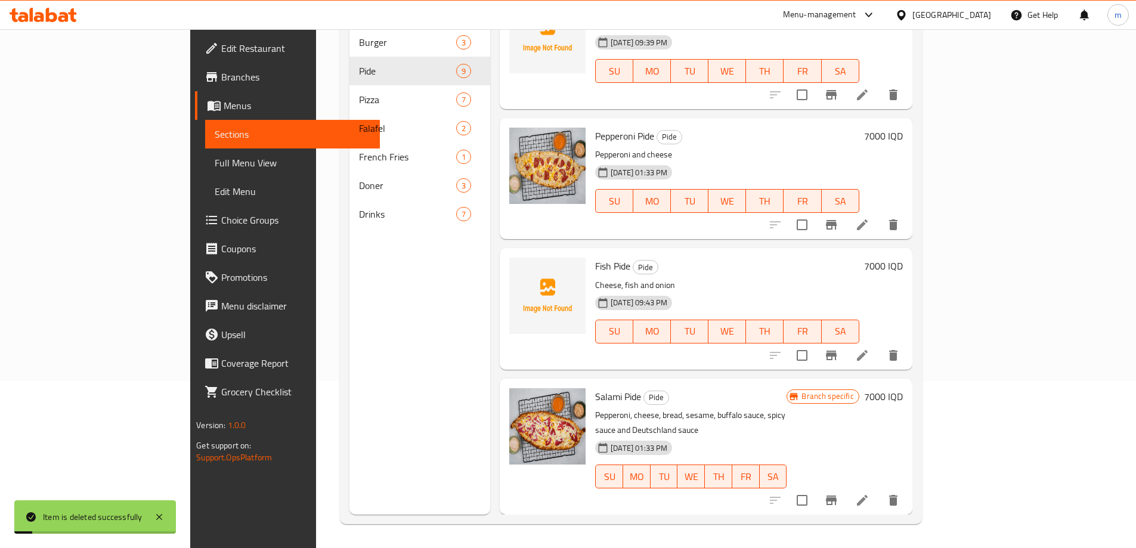
scroll to position [637, 0]
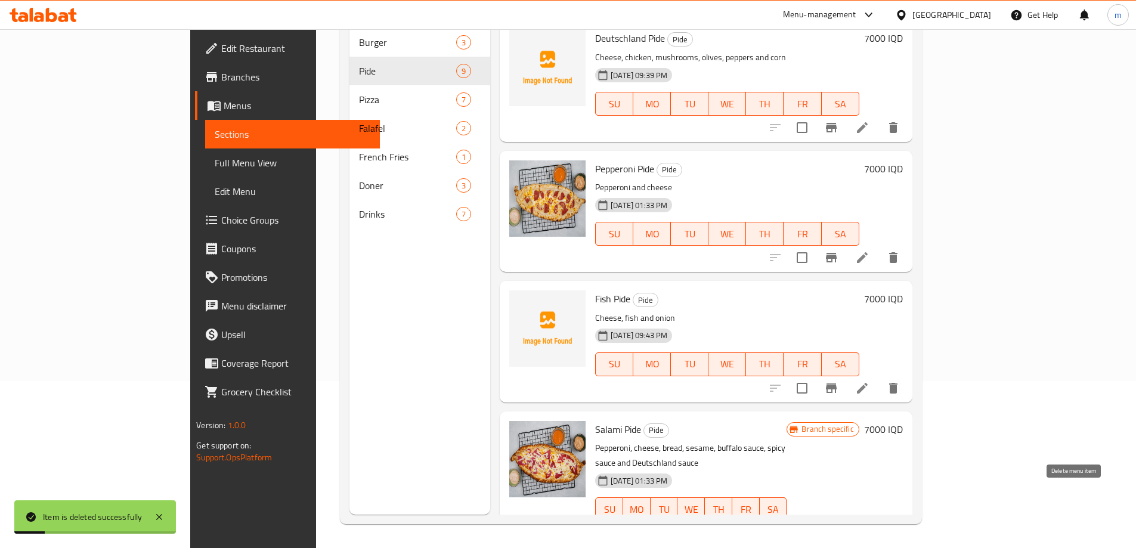
click at [898, 528] on icon "delete" at bounding box center [893, 533] width 8 height 11
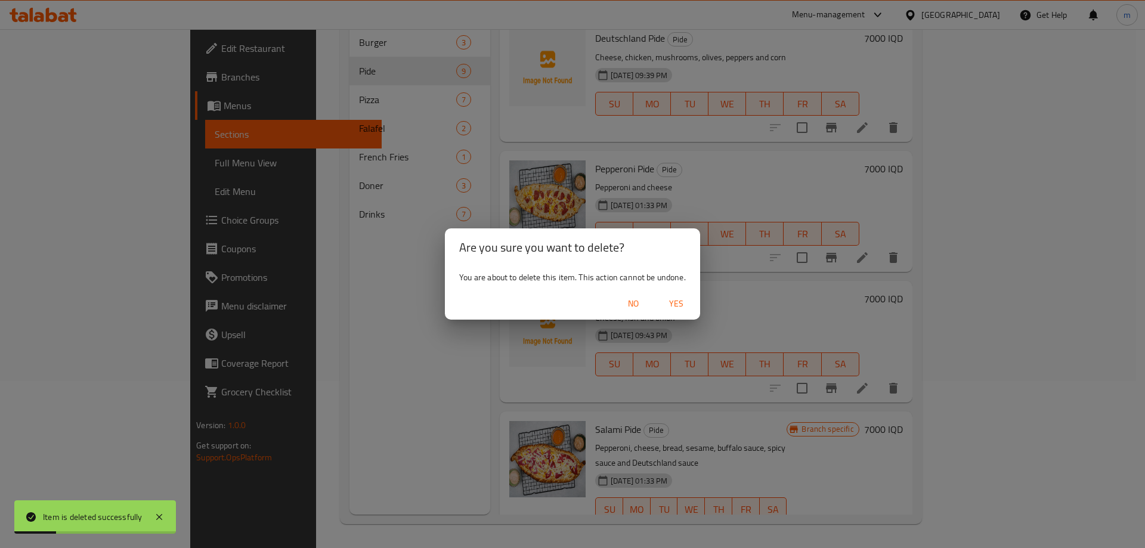
click at [668, 299] on span "Yes" at bounding box center [676, 303] width 29 height 15
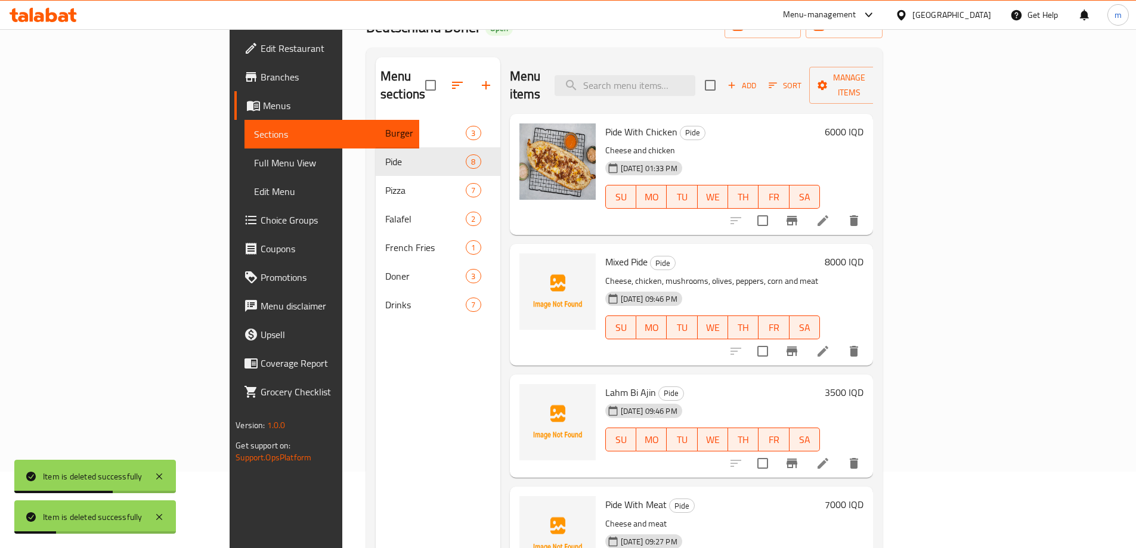
scroll to position [0, 0]
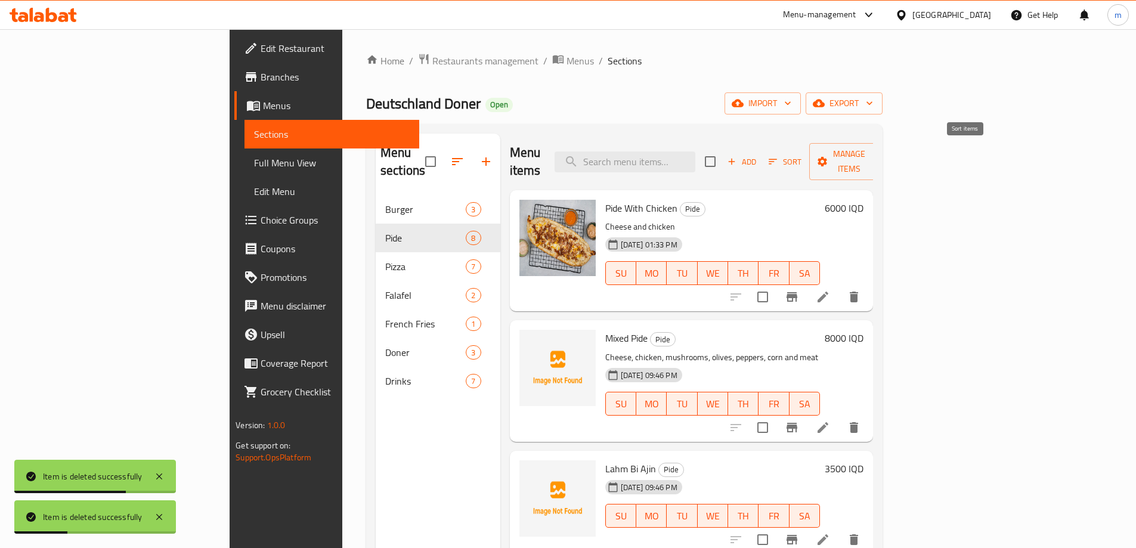
click at [802, 155] on span "Sort" at bounding box center [785, 162] width 33 height 14
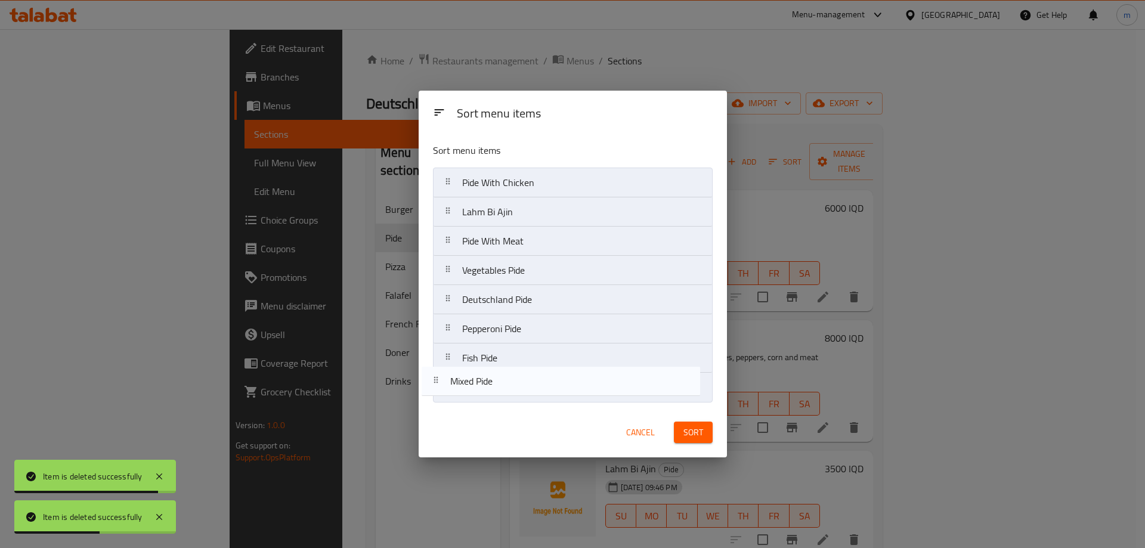
drag, startPoint x: 513, startPoint y: 215, endPoint x: 518, endPoint y: 304, distance: 89.0
click at [501, 390] on nav "Pide With Chicken Mixed Pide Lahm Bi Ajin Pide With Meat Vegetables Pide Deutsc…" at bounding box center [573, 285] width 280 height 235
drag, startPoint x: 522, startPoint y: 220, endPoint x: 529, endPoint y: 391, distance: 171.3
click at [520, 388] on nav "Pide With Chicken Lahm Bi Ajin Pide With Meat Vegetables Pide Deutschland Pide …" at bounding box center [573, 285] width 280 height 235
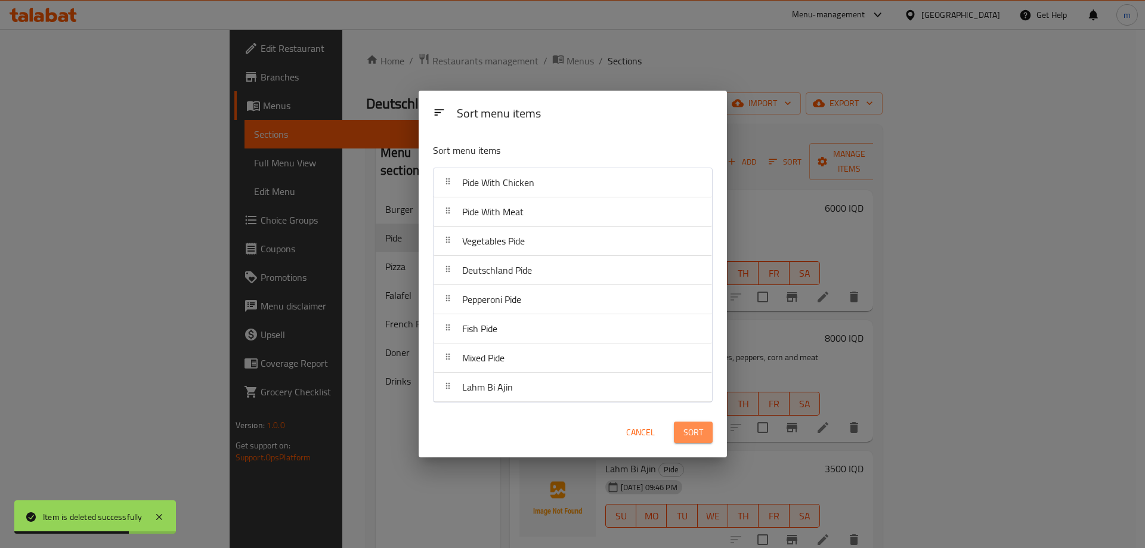
click at [675, 430] on button "Sort" at bounding box center [693, 433] width 39 height 22
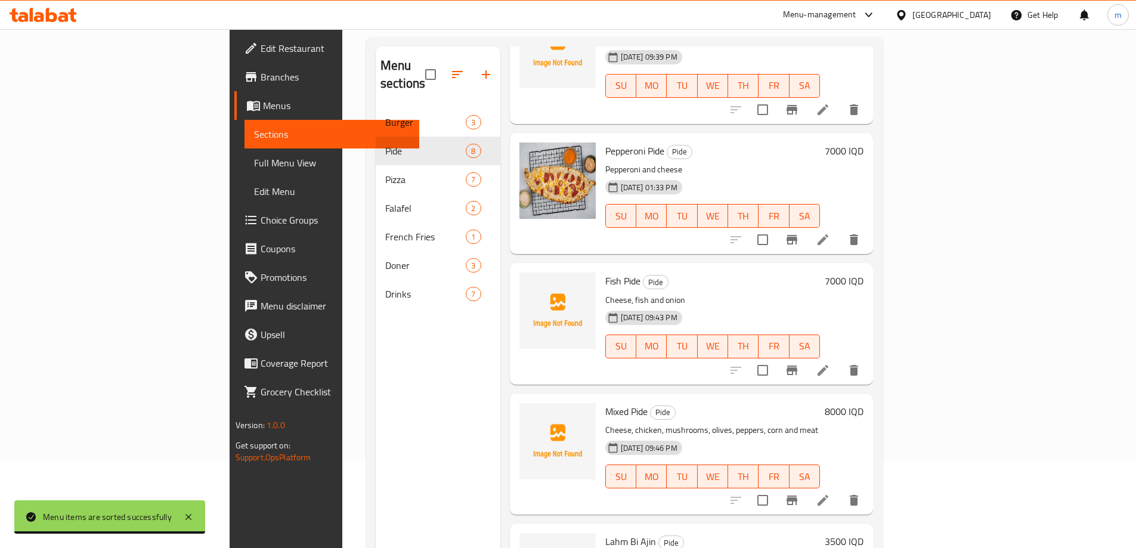
scroll to position [167, 0]
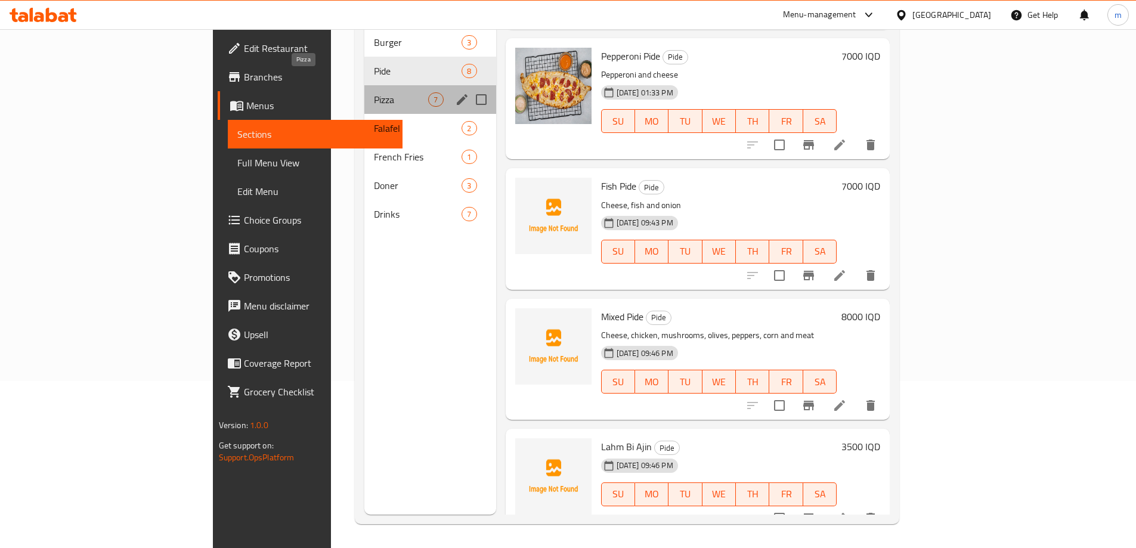
click at [374, 92] on span "Pizza" at bounding box center [401, 99] width 54 height 14
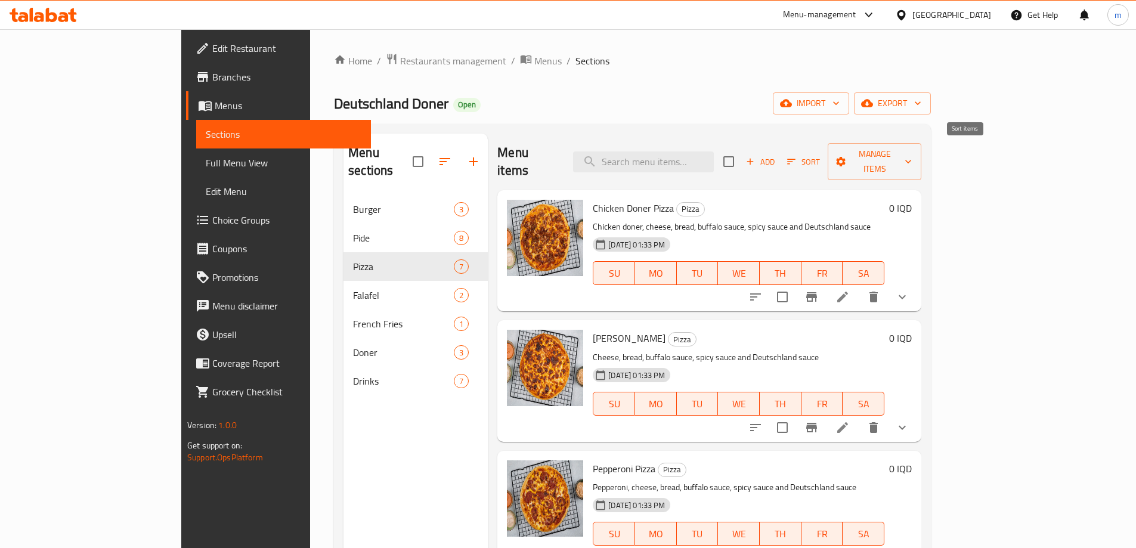
click at [820, 155] on span "Sort" at bounding box center [803, 162] width 33 height 14
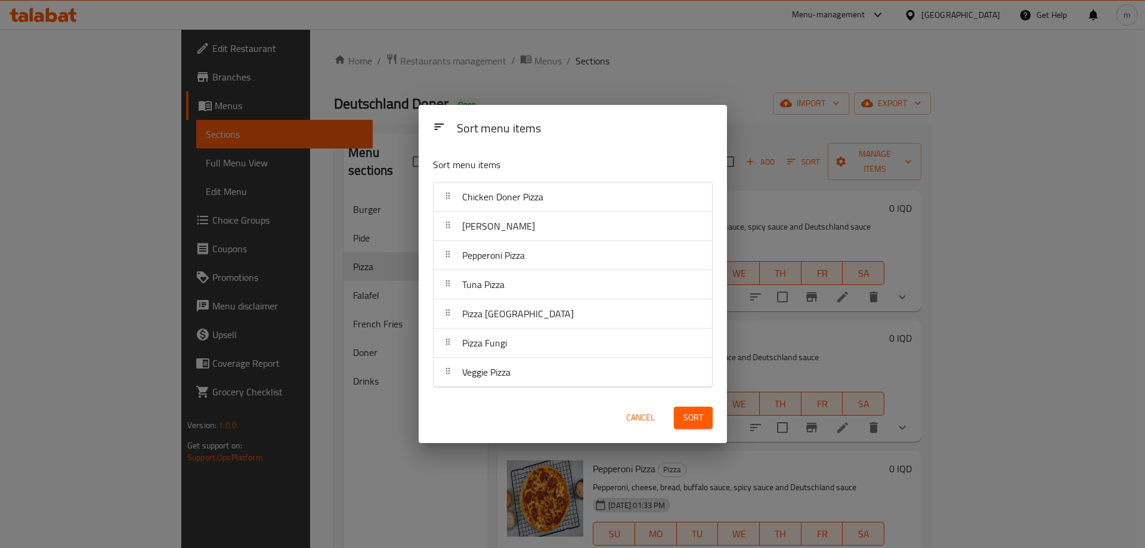
click at [651, 419] on span "Cancel" at bounding box center [640, 417] width 29 height 15
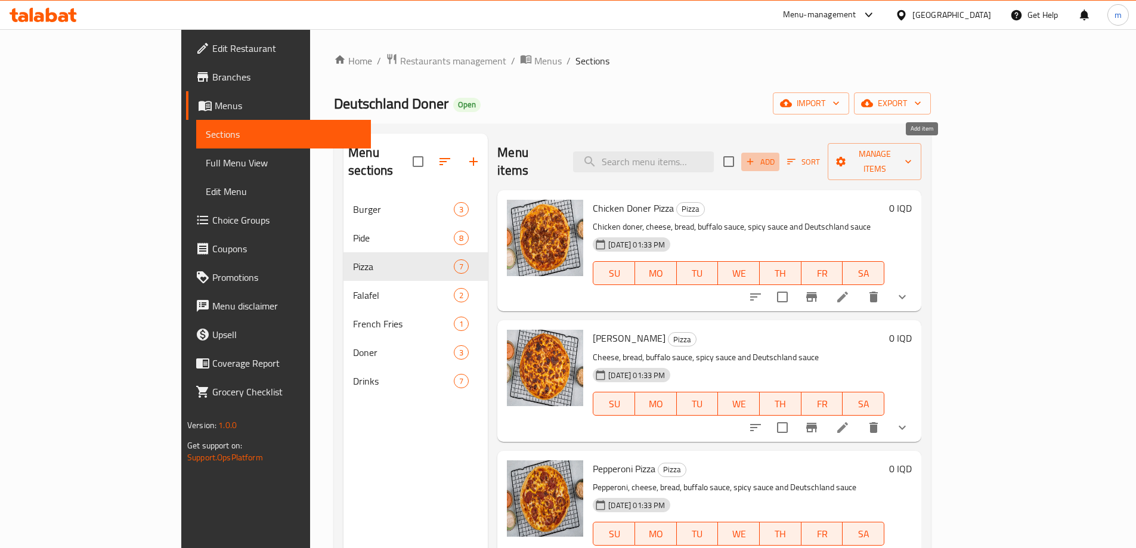
click at [756, 156] on icon "button" at bounding box center [750, 161] width 11 height 11
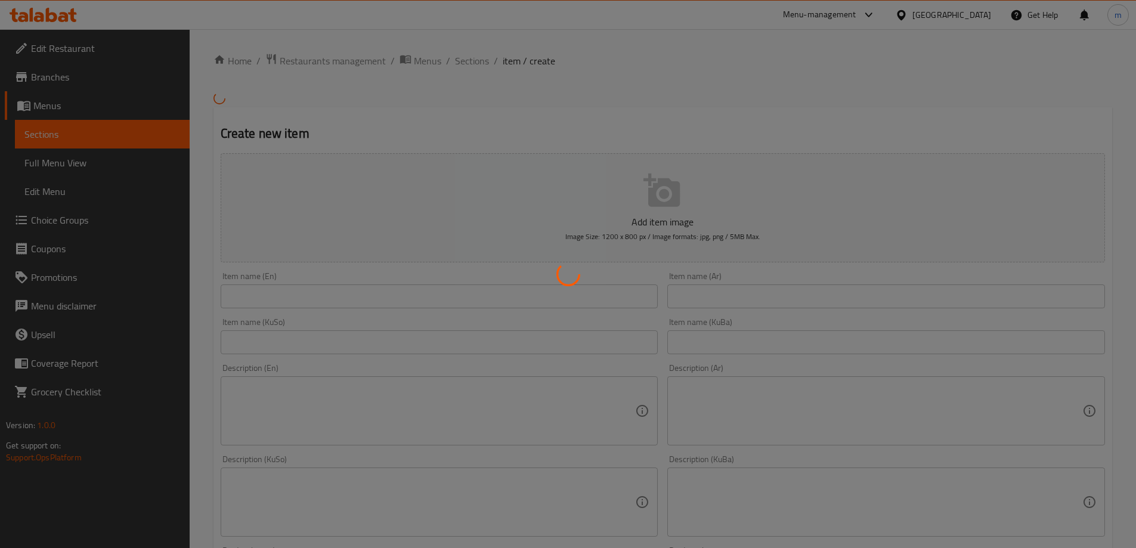
click at [537, 286] on div at bounding box center [568, 274] width 1136 height 548
click at [529, 285] on div at bounding box center [568, 274] width 1136 height 548
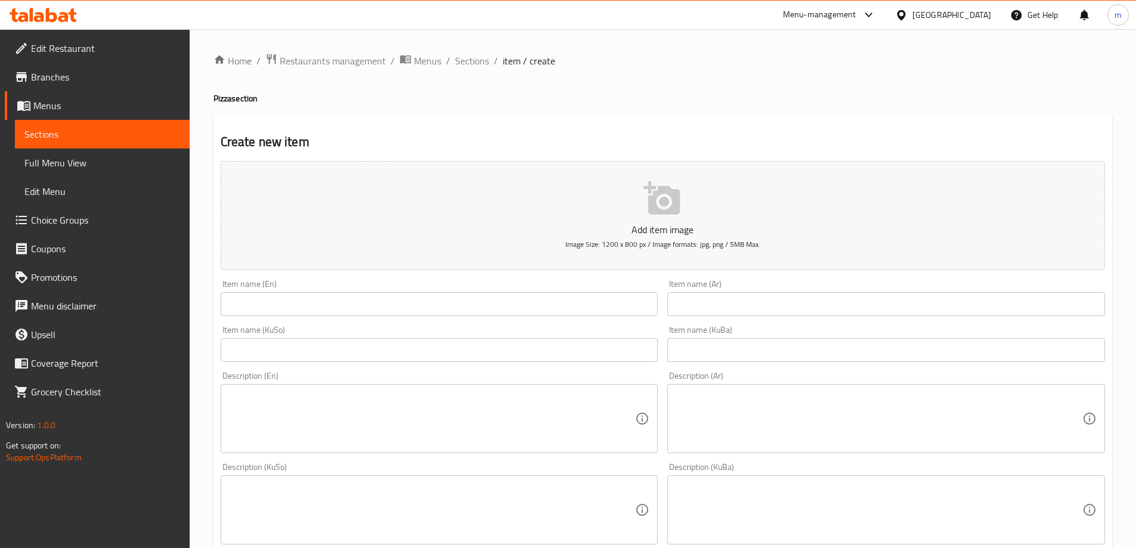
click at [520, 288] on div "Item name (En) Item name (En)" at bounding box center [440, 298] width 438 height 36
click at [500, 297] on input "text" at bounding box center [440, 304] width 438 height 24
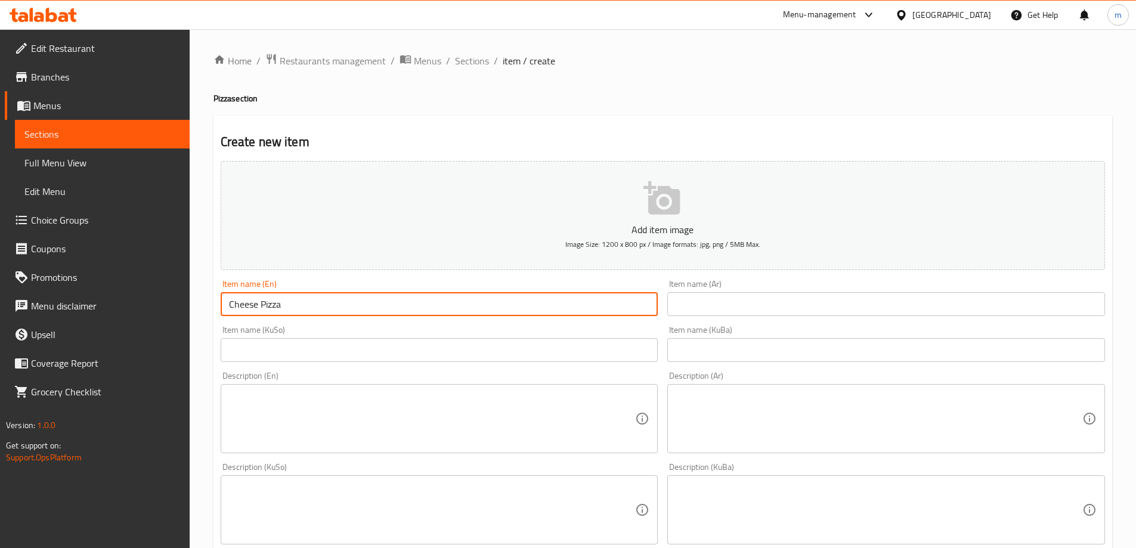
click at [264, 301] on input "Cheese Pizza" at bounding box center [440, 304] width 438 height 24
type input "Pizza With Cheese"
click at [741, 299] on input "text" at bounding box center [887, 304] width 438 height 24
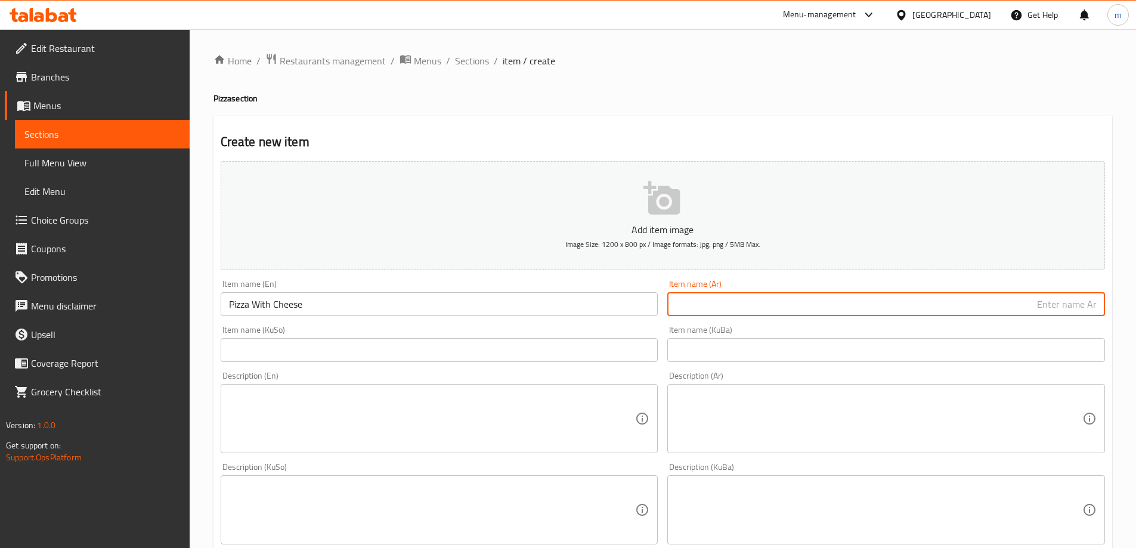
click at [753, 302] on input "text" at bounding box center [887, 304] width 438 height 24
type input "بيتزا بالجبن"
click at [488, 354] on input "text" at bounding box center [440, 350] width 438 height 24
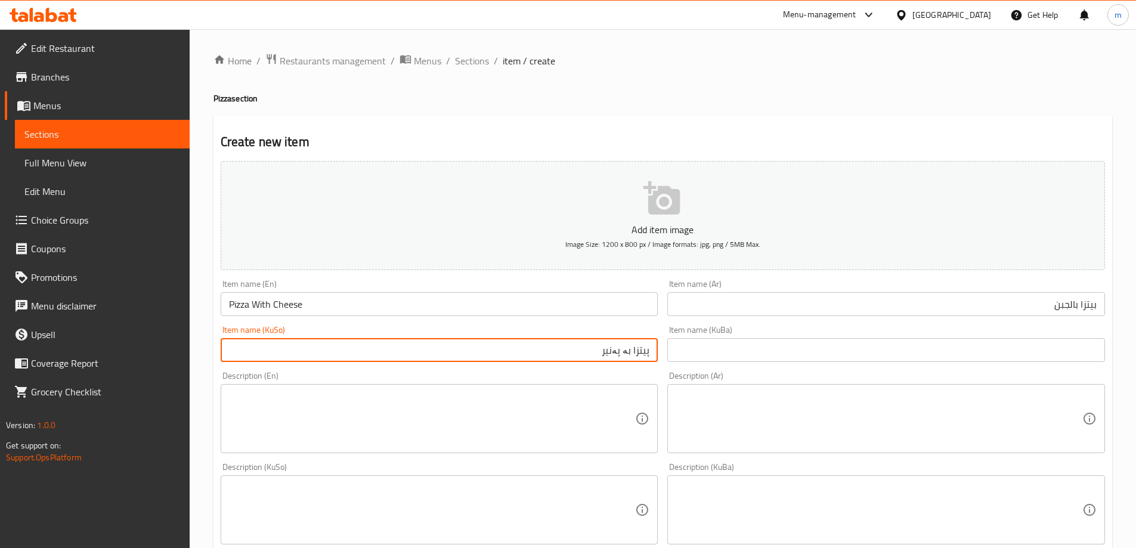
type input "پیتزا بە پەنیر"
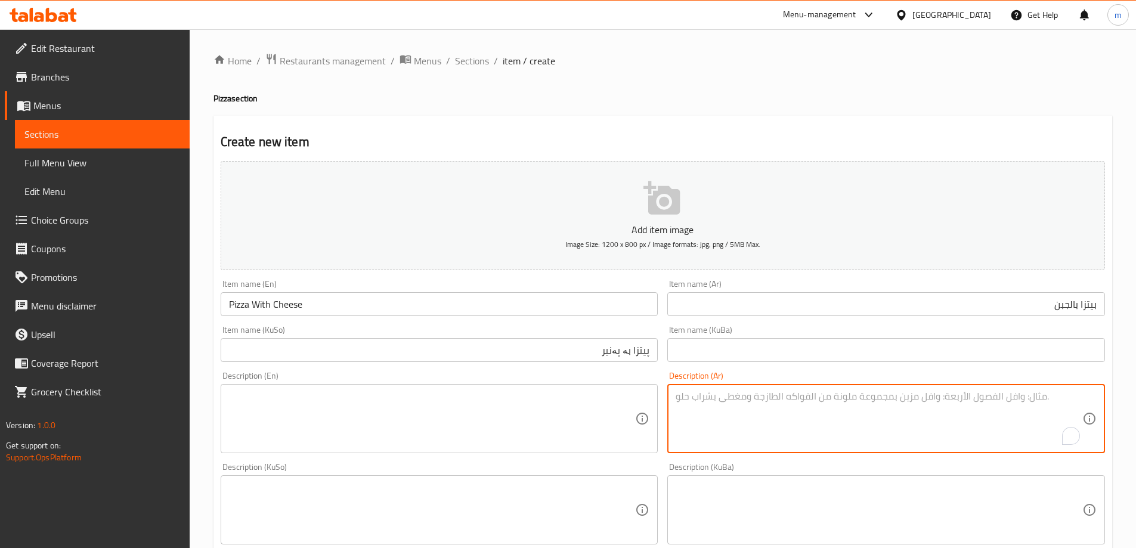
click at [774, 398] on textarea "To enrich screen reader interactions, please activate Accessibility in Grammarl…" at bounding box center [879, 419] width 407 height 57
click at [594, 482] on textarea at bounding box center [432, 510] width 407 height 57
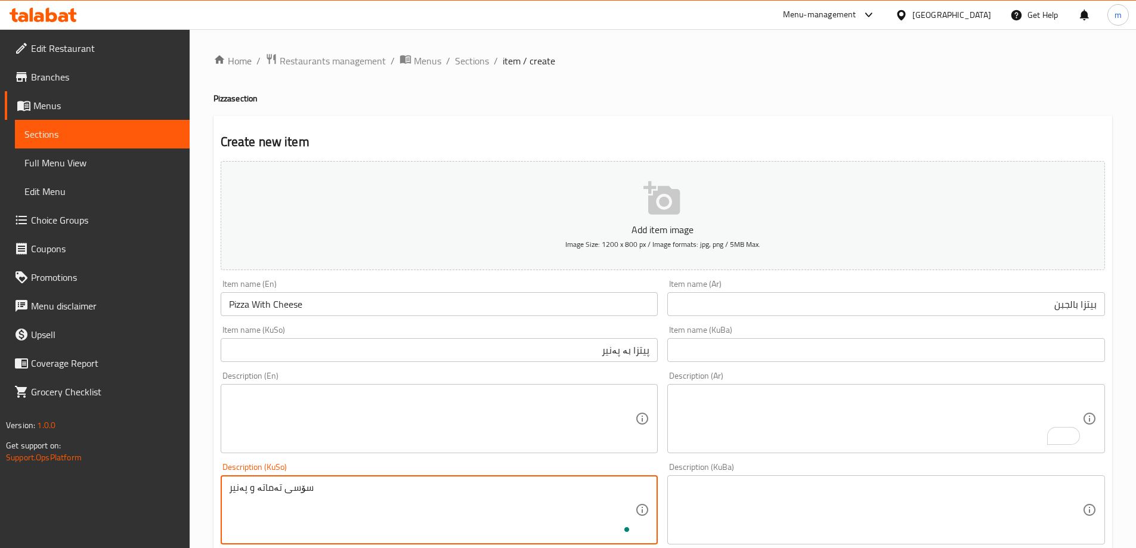
type textarea "سۆسی تەماتە و پەنیر"
click at [580, 421] on textarea at bounding box center [432, 419] width 407 height 57
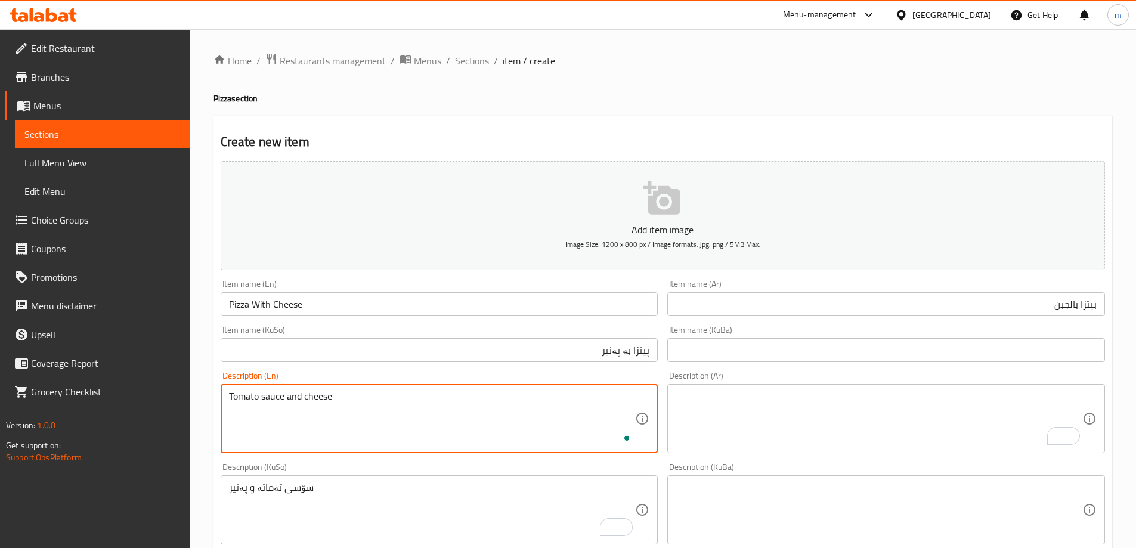
type textarea "Tomato sauce and cheese"
click at [754, 406] on textarea "To enrich screen reader interactions, please activate Accessibility in Grammarl…" at bounding box center [879, 419] width 407 height 57
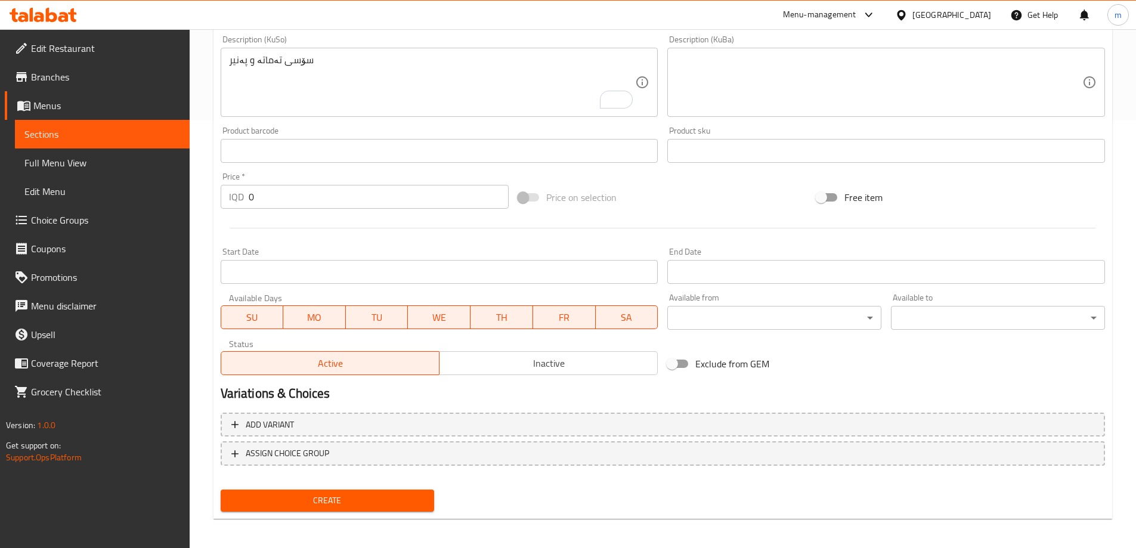
scroll to position [432, 0]
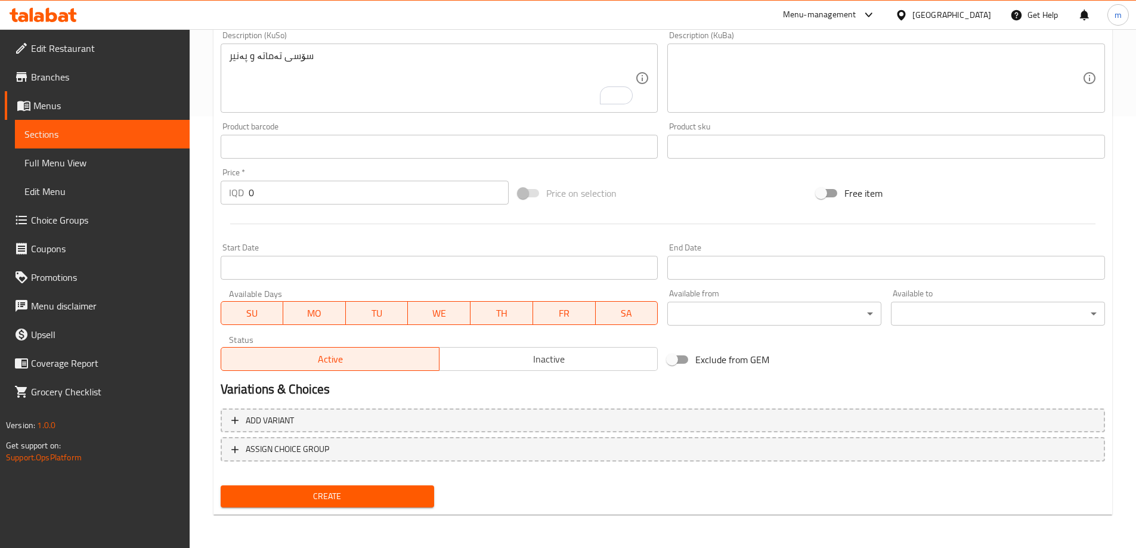
type textarea "صوص طماطم وجبن"
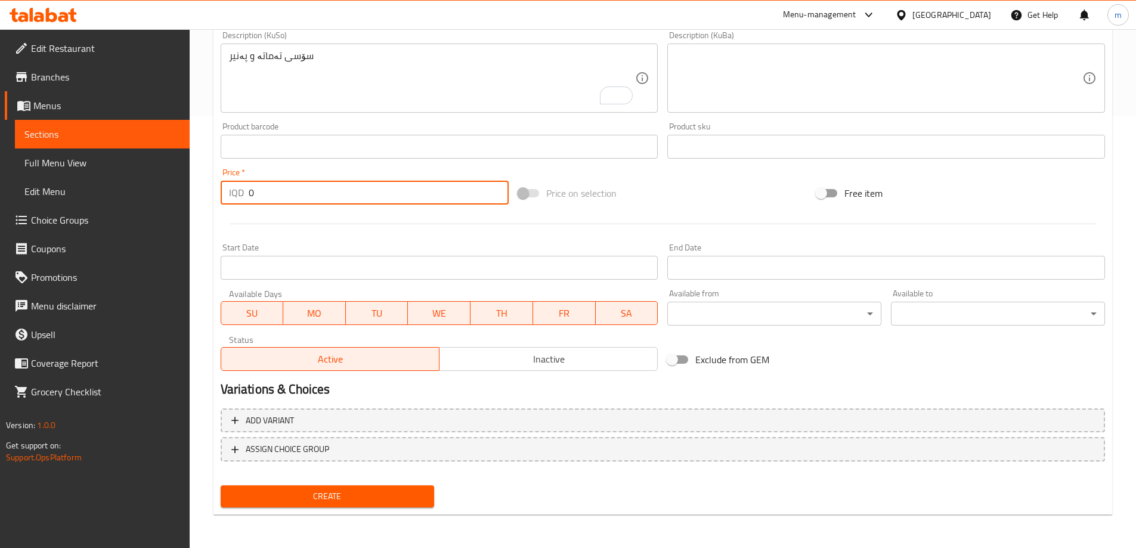
drag, startPoint x: 256, startPoint y: 198, endPoint x: 219, endPoint y: 186, distance: 39.1
click at [221, 186] on div "IQD 0 Price *" at bounding box center [365, 193] width 289 height 24
type input "5000"
click at [221, 486] on button "Create" at bounding box center [328, 497] width 214 height 22
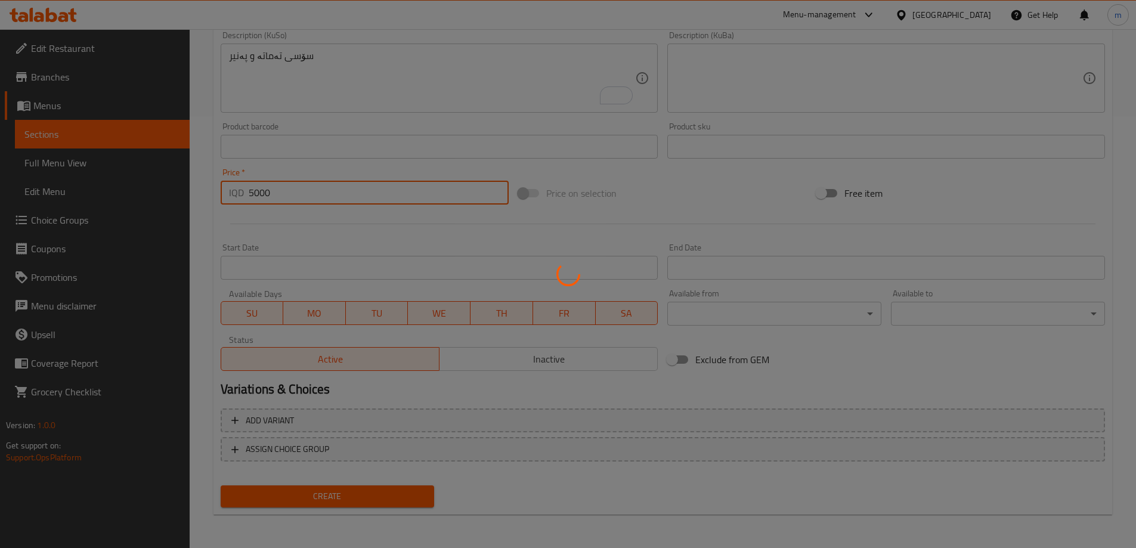
type input "0"
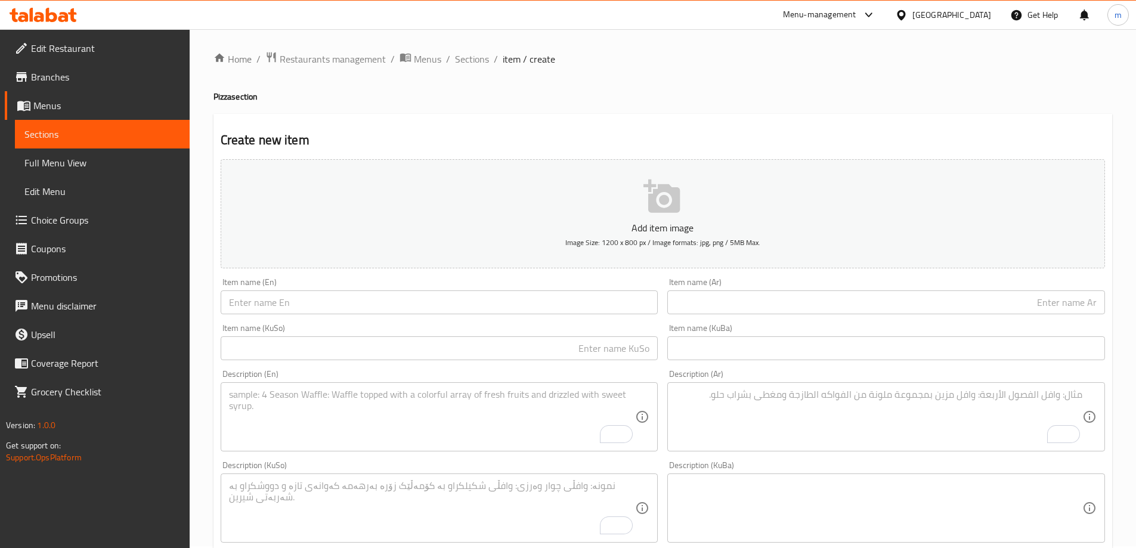
scroll to position [0, 0]
click at [465, 63] on span "Sections" at bounding box center [472, 61] width 34 height 14
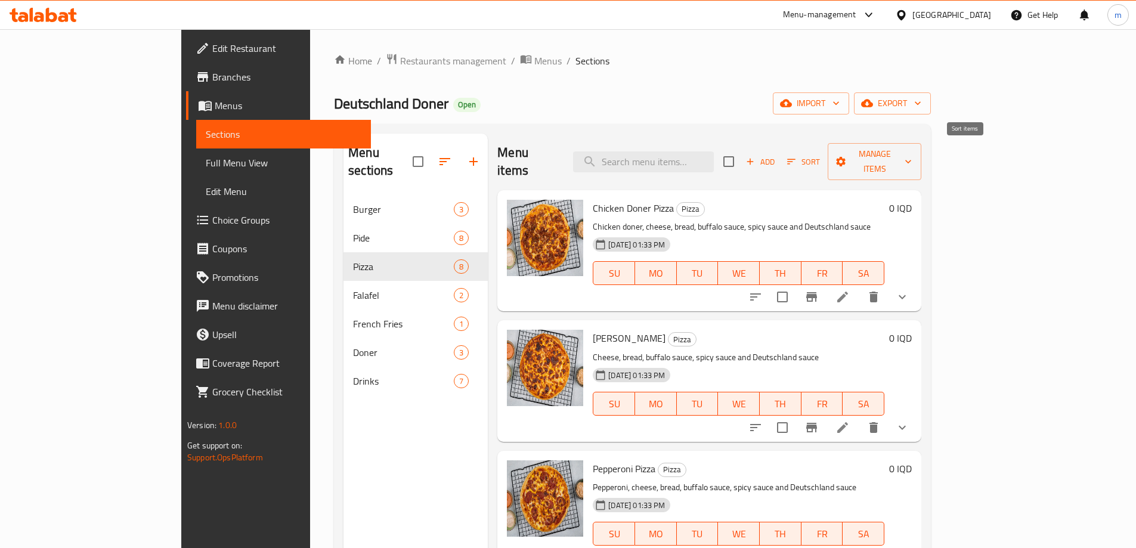
click at [797, 156] on icon "button" at bounding box center [791, 161] width 11 height 11
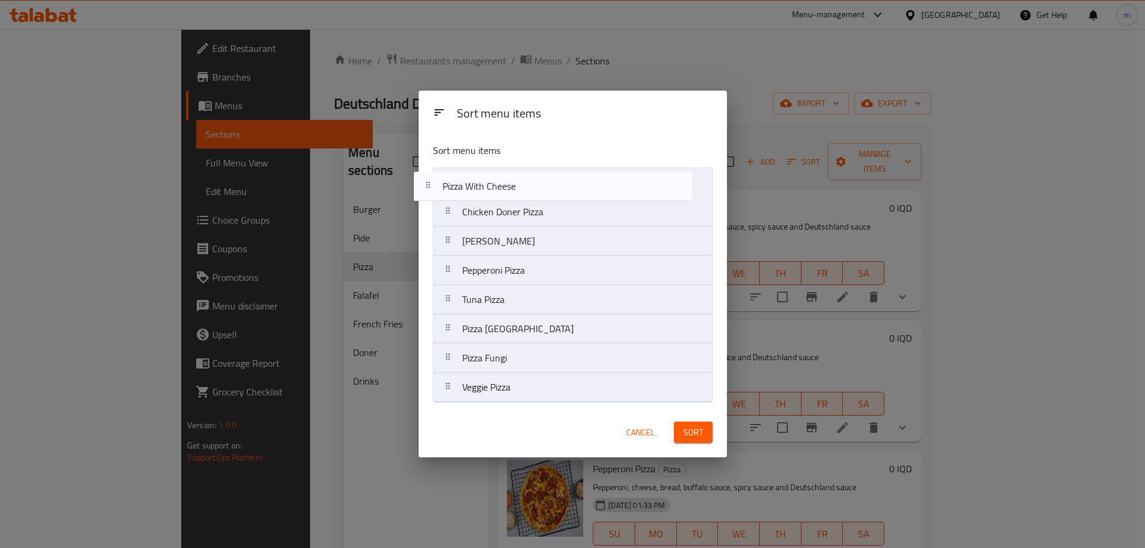
drag, startPoint x: 573, startPoint y: 401, endPoint x: 587, endPoint y: 194, distance: 206.9
click at [578, 193] on nav "Chicken Doner Pizza Margherita Pizza Pepperoni Pizza Tuna Pizza Pizza Deutschla…" at bounding box center [573, 285] width 280 height 235
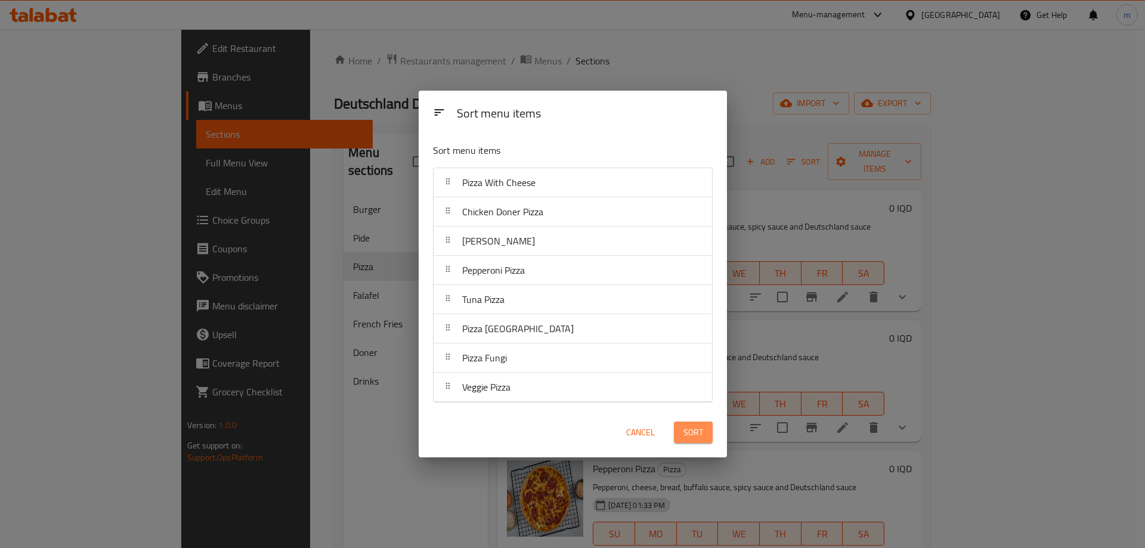
click at [689, 434] on span "Sort" at bounding box center [694, 432] width 20 height 15
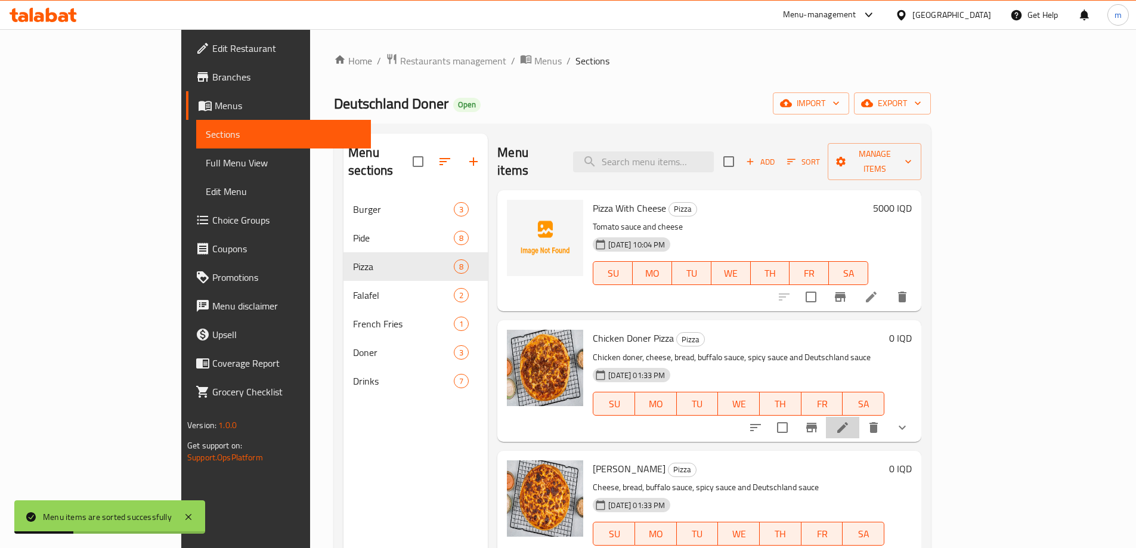
click at [860, 417] on li at bounding box center [842, 427] width 33 height 21
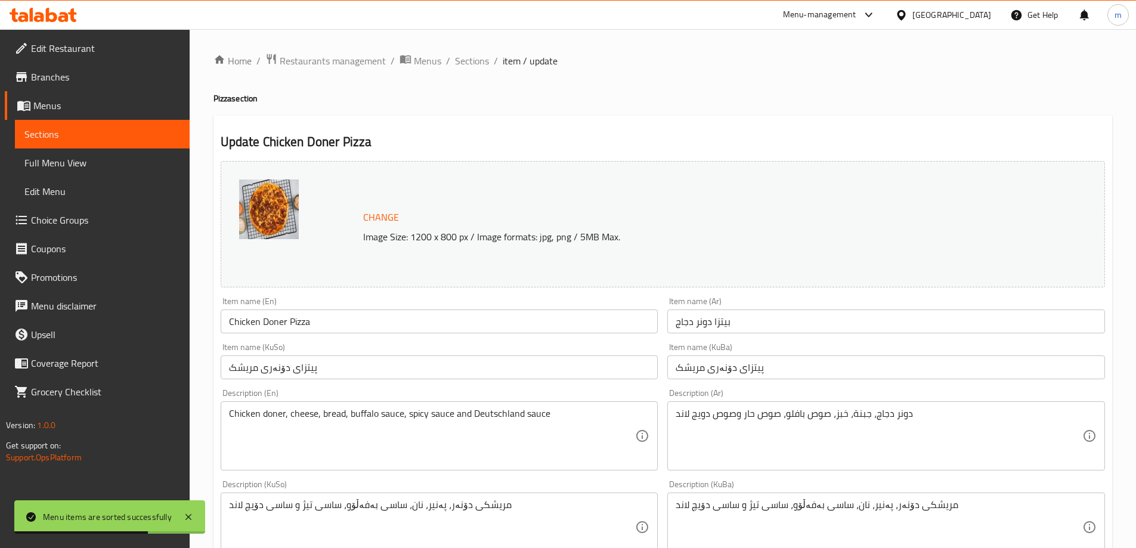
click at [750, 373] on input "پیتزای دۆنەری مریشک" at bounding box center [887, 368] width 438 height 24
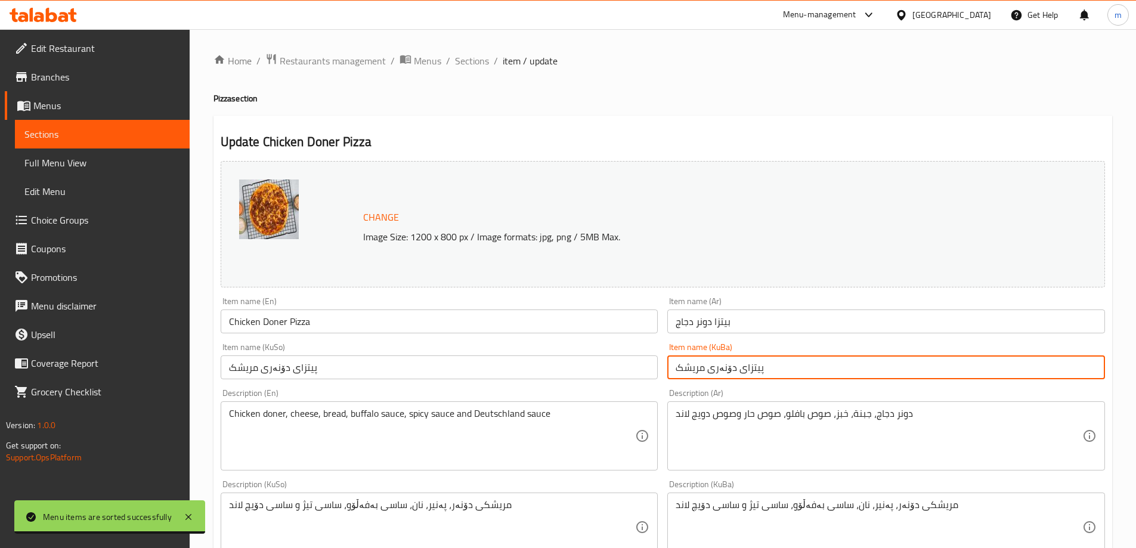
drag, startPoint x: 744, startPoint y: 369, endPoint x: 705, endPoint y: 359, distance: 39.9
click at [705, 359] on input "پیتزای دۆنەری مریشک" at bounding box center [887, 368] width 438 height 24
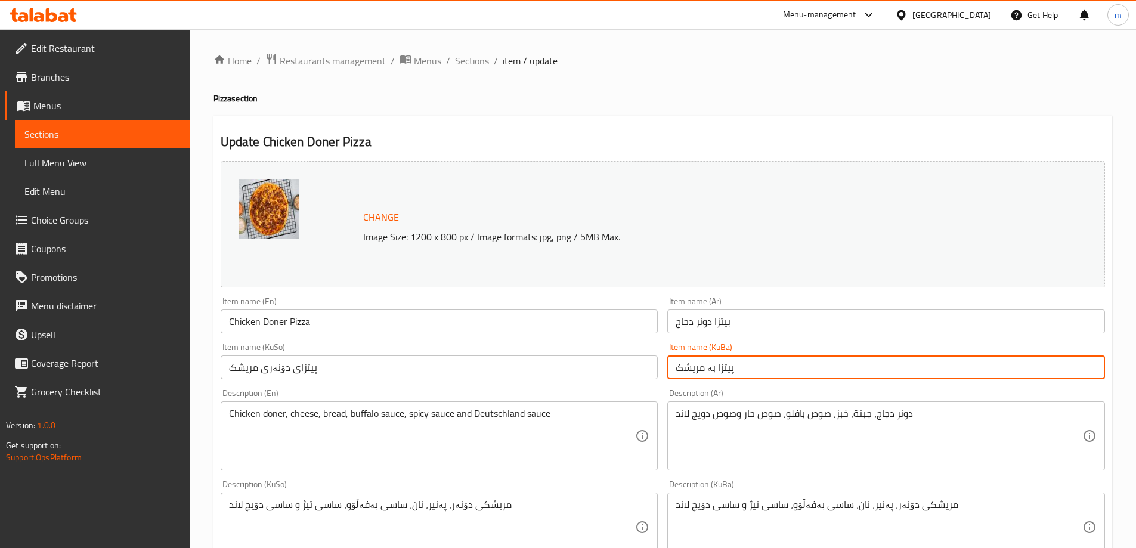
click at [713, 373] on input "پیتزا بە مریشک" at bounding box center [887, 368] width 438 height 24
click at [712, 373] on input "پیتزا بە مریشک" at bounding box center [887, 368] width 438 height 24
type input "پیتزا بە مریشک"
click at [634, 376] on input "پیتزای دۆنەری مریشک" at bounding box center [440, 368] width 438 height 24
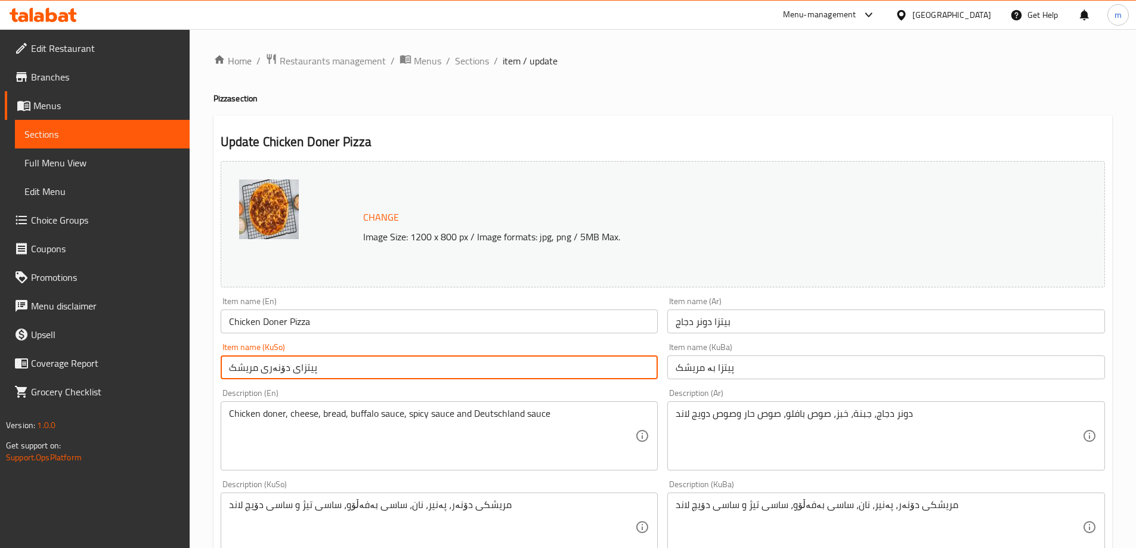
click at [634, 376] on input "پیتزای دۆنەری مریشک" at bounding box center [440, 368] width 438 height 24
paste input "بە"
type input "پیتزا بە مریشک"
click at [274, 325] on input "Chicken Doner Pizza" at bounding box center [440, 322] width 438 height 24
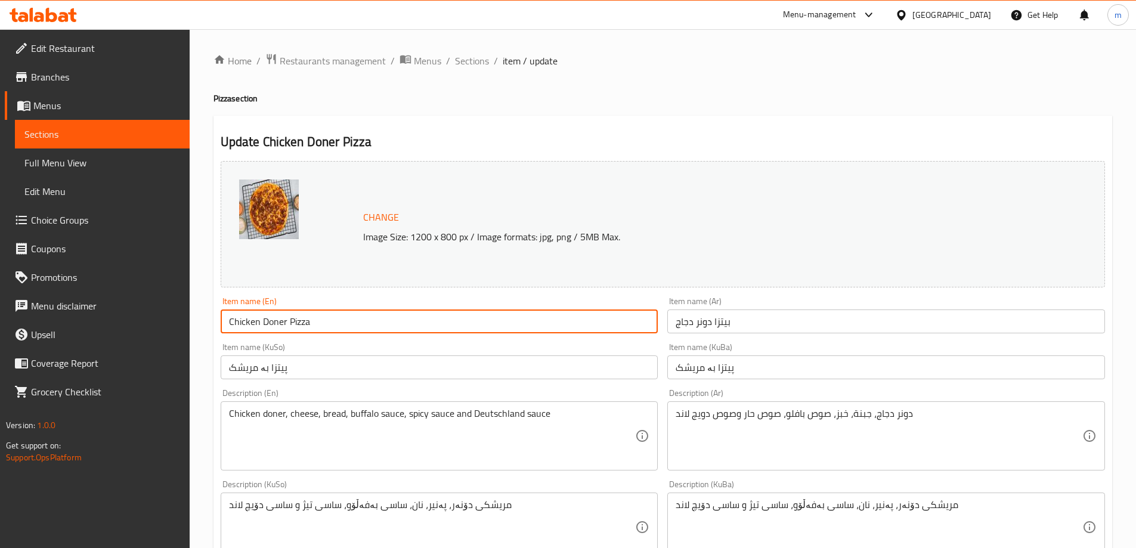
click at [274, 325] on input "Chicken Doner Pizza" at bounding box center [440, 322] width 438 height 24
type input "Pizza With Chicken"
click at [770, 331] on input "بيتزا دونر دجاج" at bounding box center [887, 322] width 438 height 24
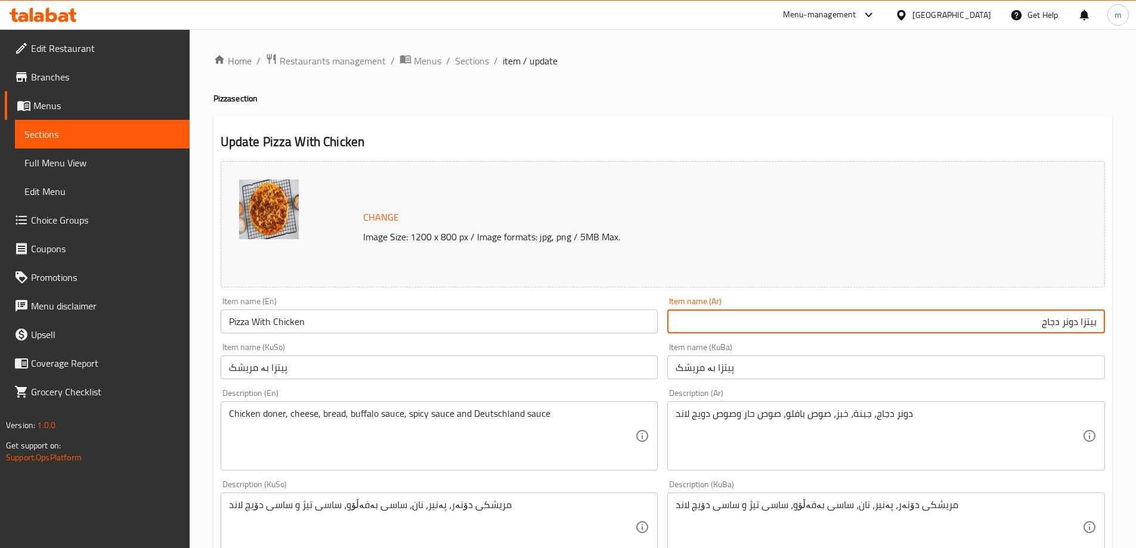
click at [979, 330] on input "بيتزا دونر دجاج" at bounding box center [887, 322] width 438 height 24
click at [980, 330] on input "بيتزا دونر دجاج" at bounding box center [887, 322] width 438 height 24
type input "بيتزا بالدجاج"
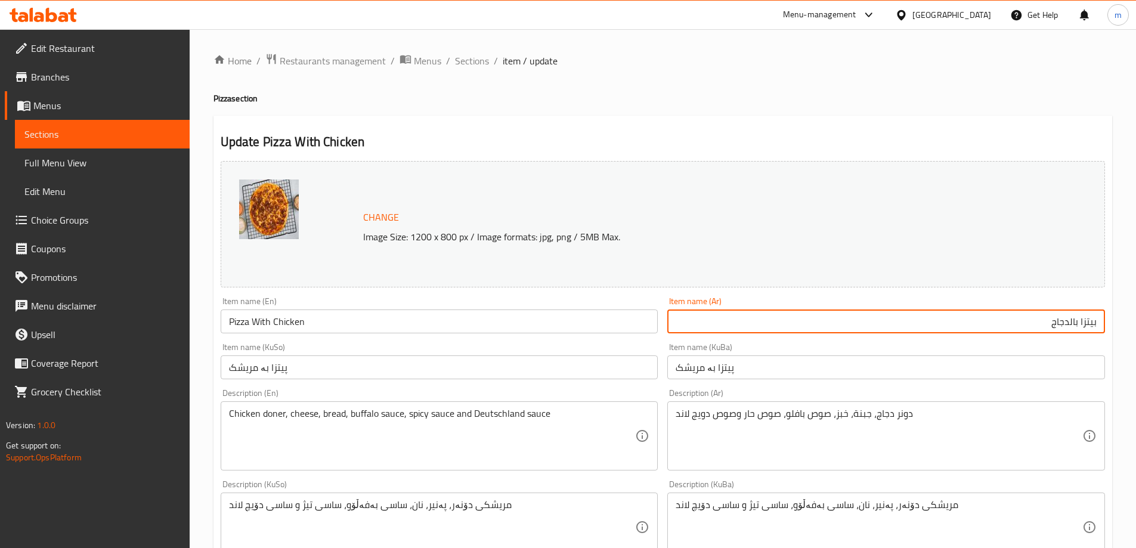
click at [1056, 446] on textarea "دونر دجاج، جبنة، خبز، صوص بافلو، صوص حار وصوص دويج لاند" at bounding box center [879, 436] width 407 height 57
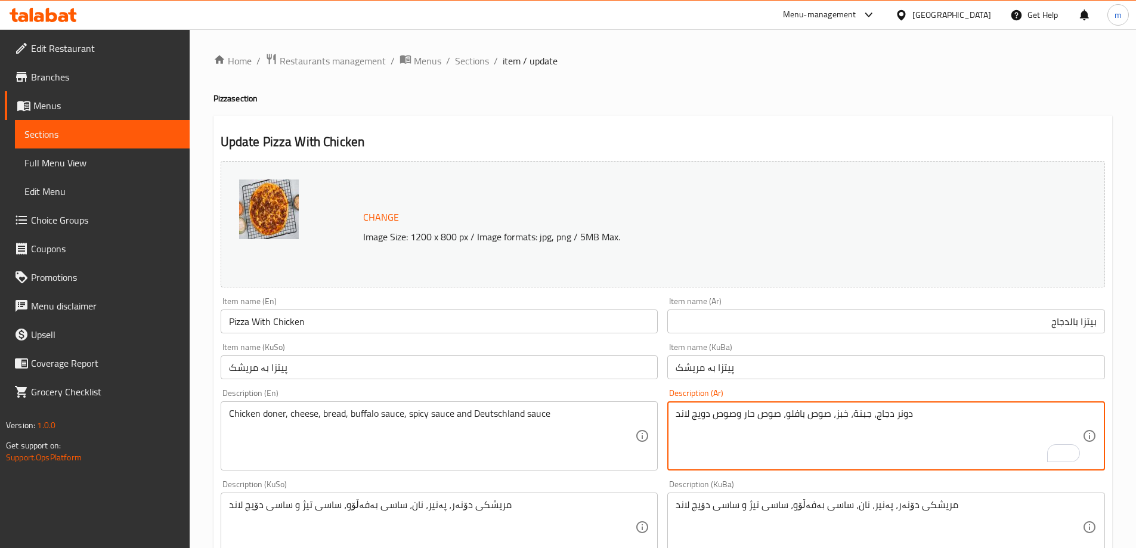
click at [902, 433] on textarea "دونر دجاج، جبنة، خبز، صوص بافلو، صوص حار وصوص دويج لاند" at bounding box center [879, 436] width 407 height 57
click at [953, 432] on textarea "دونر دجاج، جبنة، خبز، صوص بافلو، صوص حار وصوص دويج لاند" at bounding box center [879, 436] width 407 height 57
click at [531, 509] on textarea "مریشکی دۆنەر، پەنیر، نان، ساسی بەفەڵۆو، ساسی تیژ و ساسی دۆیچ لاند" at bounding box center [432, 527] width 407 height 57
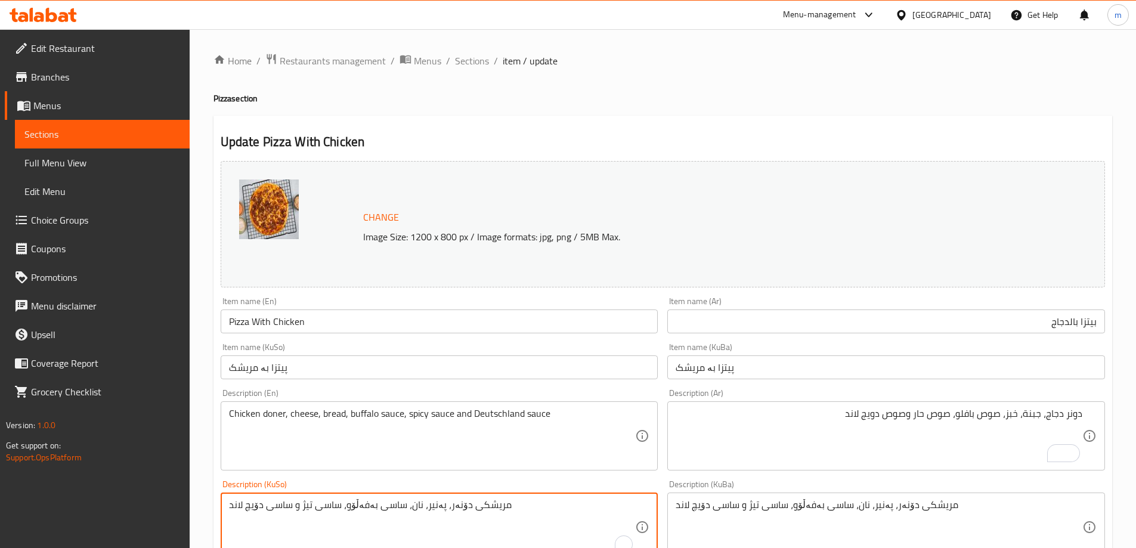
click at [531, 509] on textarea "مریشکی دۆنەر، پەنیر، نان، ساسی بەفەڵۆو، ساسی تیژ و ساسی دۆیچ لاند" at bounding box center [432, 527] width 407 height 57
type textarea "سۆسی تەماتە، مریشک و پەنیر"
click at [898, 435] on textarea "دونر دجاج، جبنة، خبز، صوص بافلو، صوص حار وصوص دويج لاند" at bounding box center [879, 436] width 407 height 57
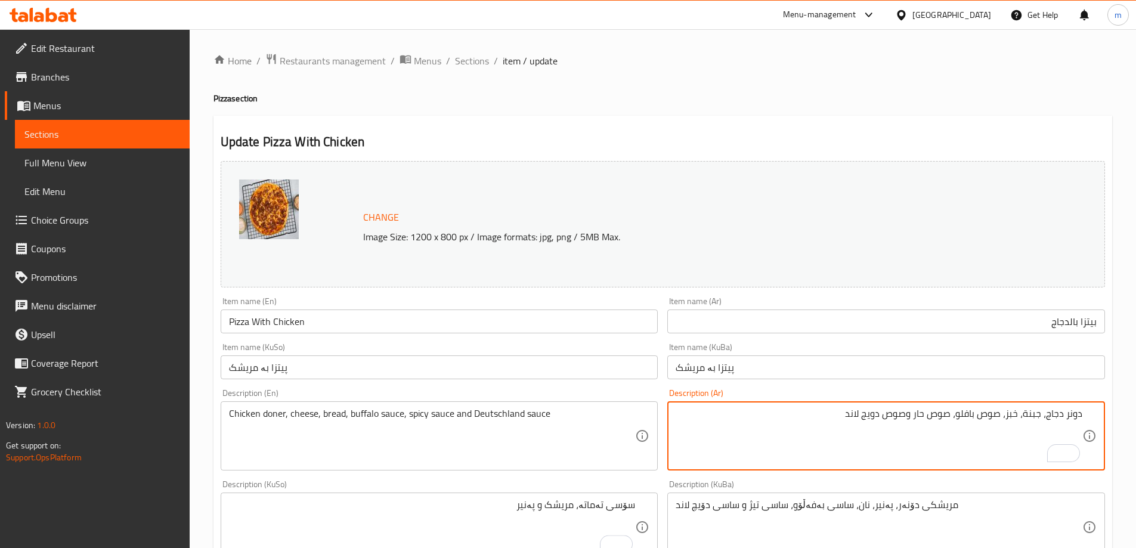
click at [948, 423] on textarea "دونر دجاج، جبنة، خبز، صوص بافلو، صوص حار وصوص دويج لاند" at bounding box center [879, 436] width 407 height 57
type textarea "صوص طماطم، دجاج وجبن"
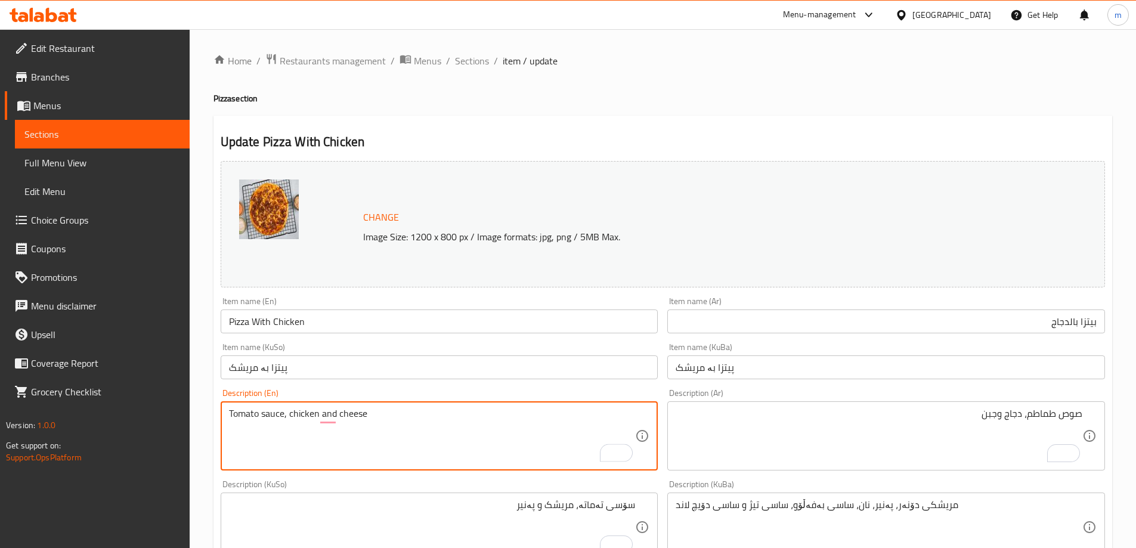
type textarea "Tomato sauce, chicken and cheese"
click at [703, 513] on textarea "مریشکی دۆنەر، پەنیر، نان، ساسی بەفەڵۆو، ساسی تیژ و ساسی دۆیچ لاند" at bounding box center [879, 527] width 407 height 57
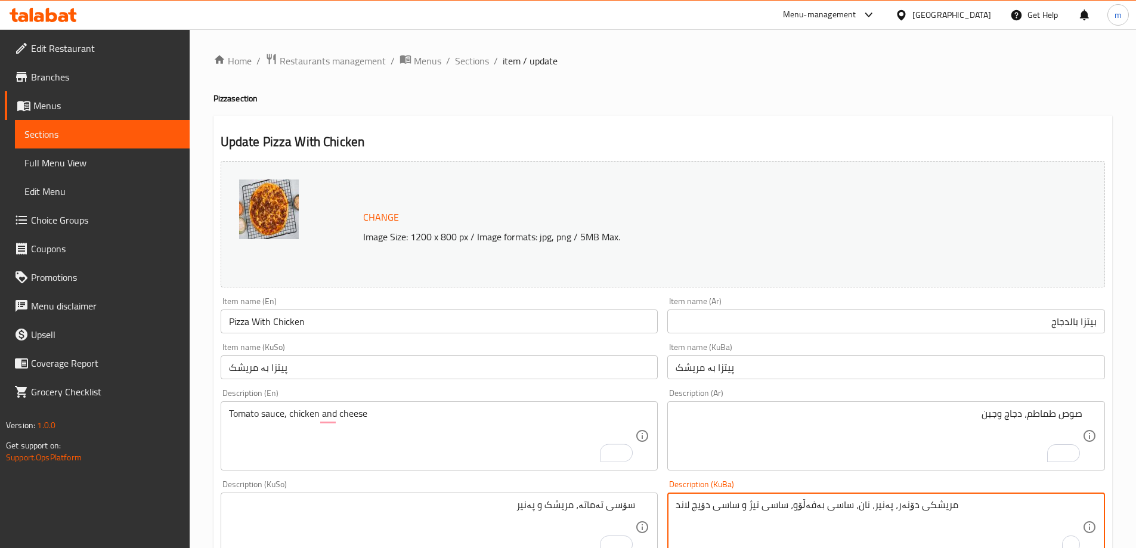
click at [702, 514] on textarea "مریشکی دۆنەر، پەنیر، نان، ساسی بەفەڵۆو، ساسی تیژ و ساسی دۆیچ لاند" at bounding box center [879, 527] width 407 height 57
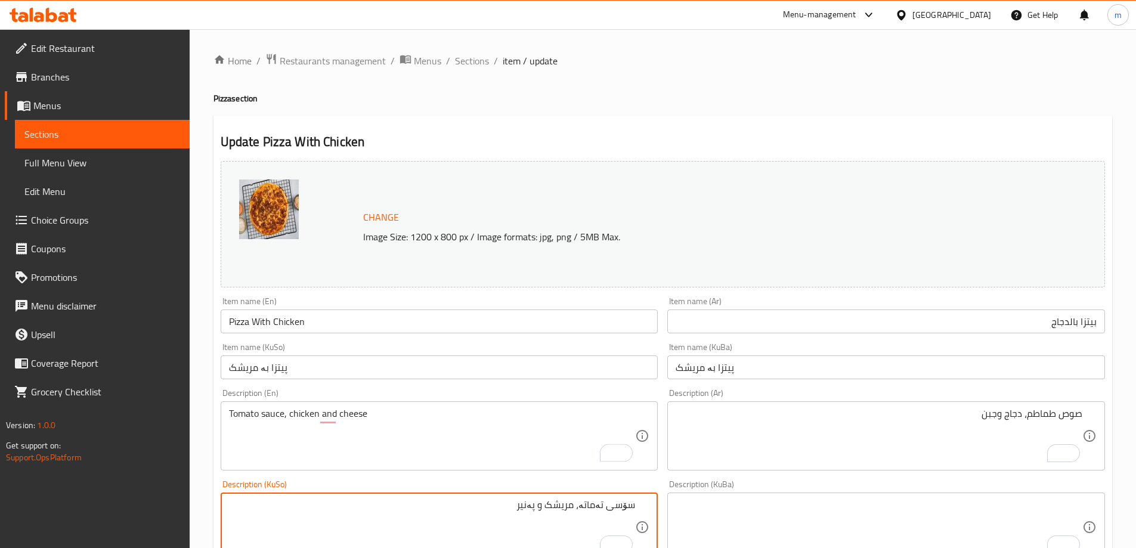
click at [634, 501] on textarea "سۆسی تەماتە، مریشک و پەنیر" at bounding box center [432, 527] width 407 height 57
click at [706, 373] on input "پیتزا بە مریشک" at bounding box center [887, 368] width 438 height 24
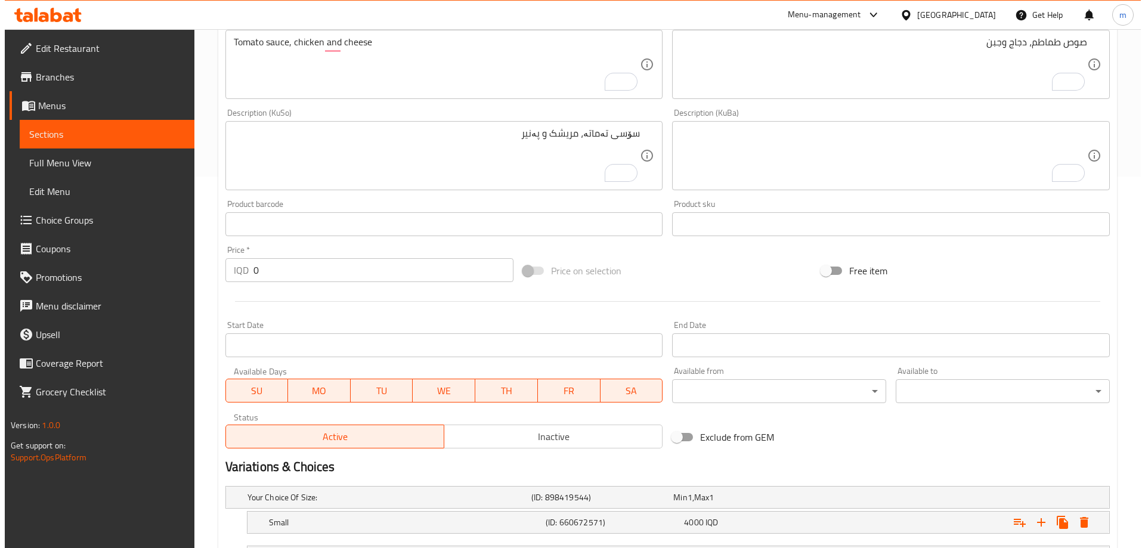
scroll to position [446, 0]
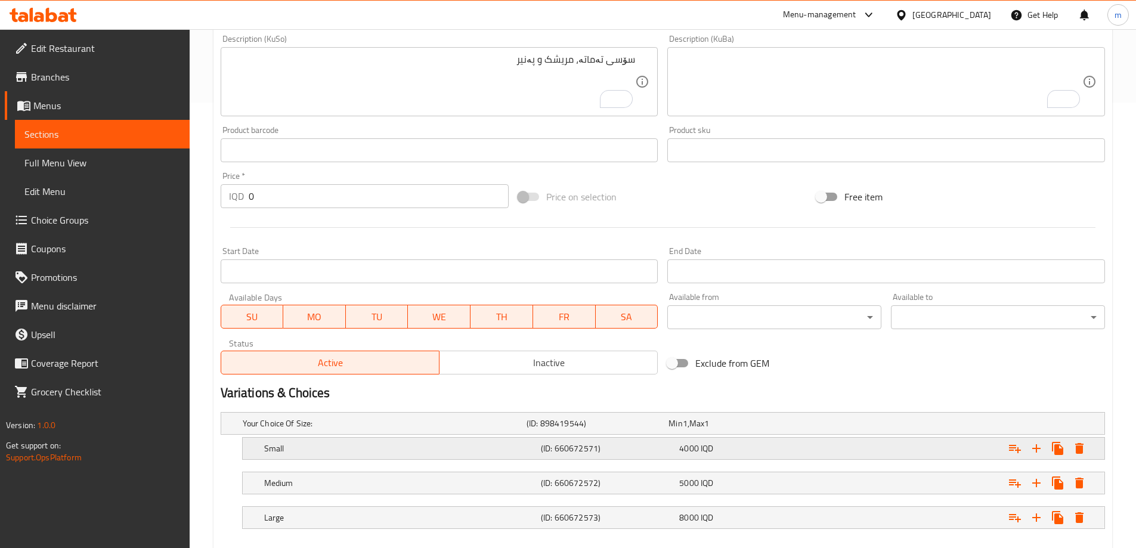
click at [1062, 456] on button "Expand" at bounding box center [1058, 448] width 21 height 21
click at [1071, 455] on button "Expand" at bounding box center [1079, 448] width 21 height 21
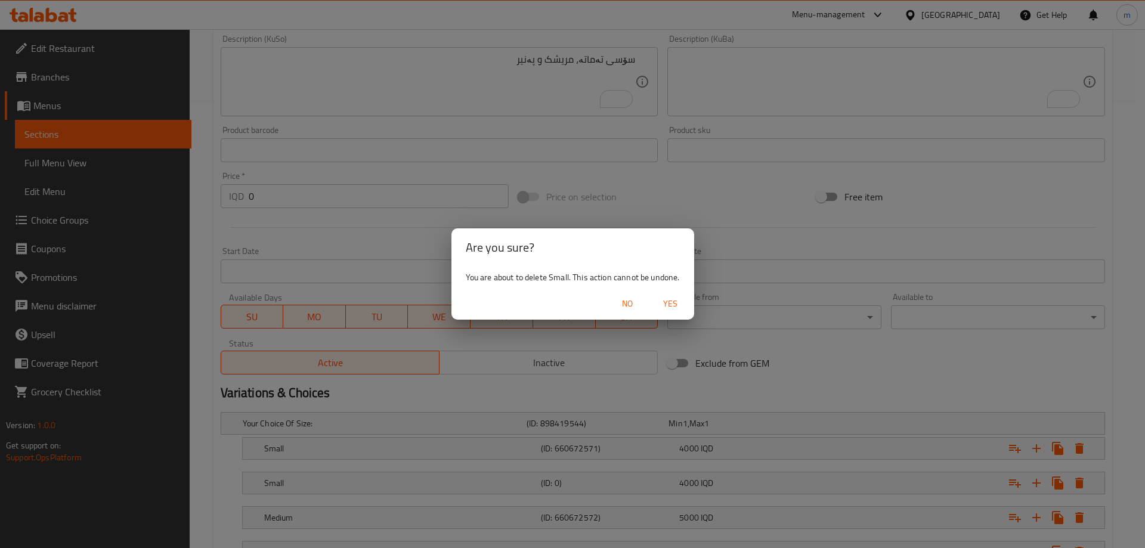
click at [693, 304] on div "No Yes" at bounding box center [573, 304] width 243 height 32
click at [682, 304] on span "Yes" at bounding box center [670, 303] width 29 height 15
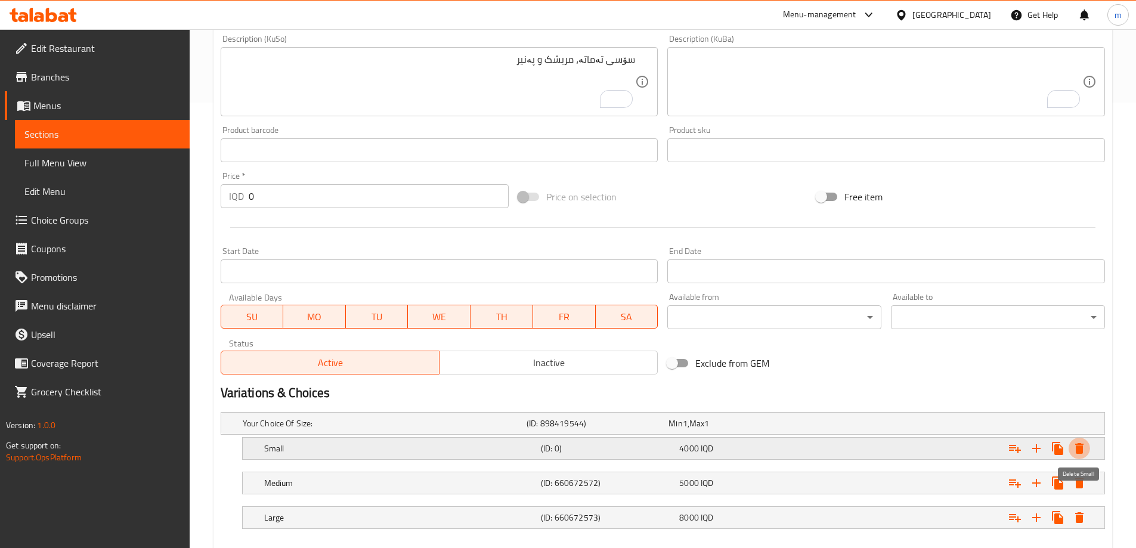
click at [1087, 443] on button "Expand" at bounding box center [1079, 448] width 21 height 21
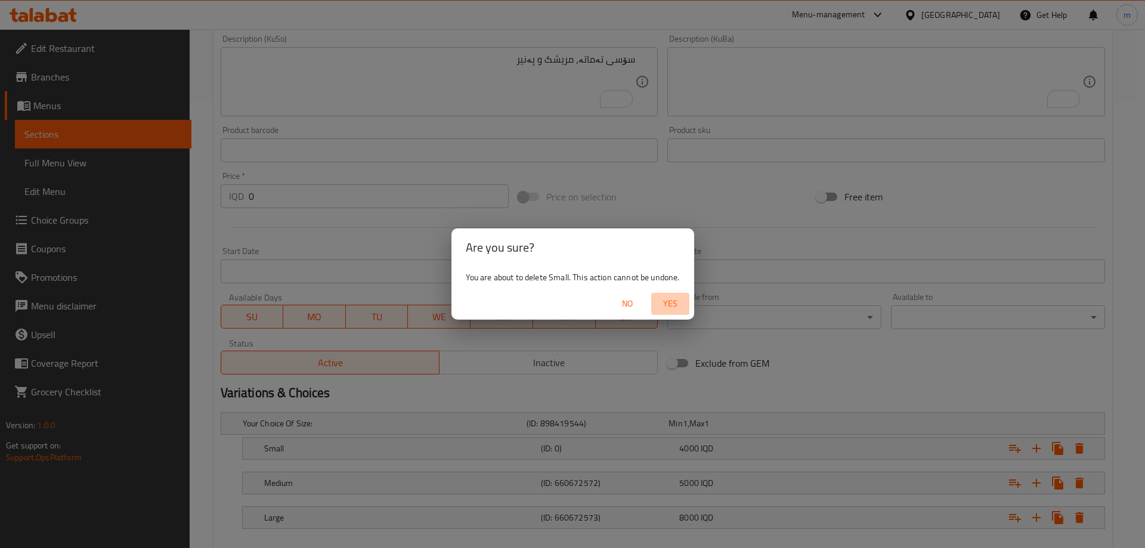
click at [663, 295] on button "Yes" at bounding box center [670, 304] width 38 height 22
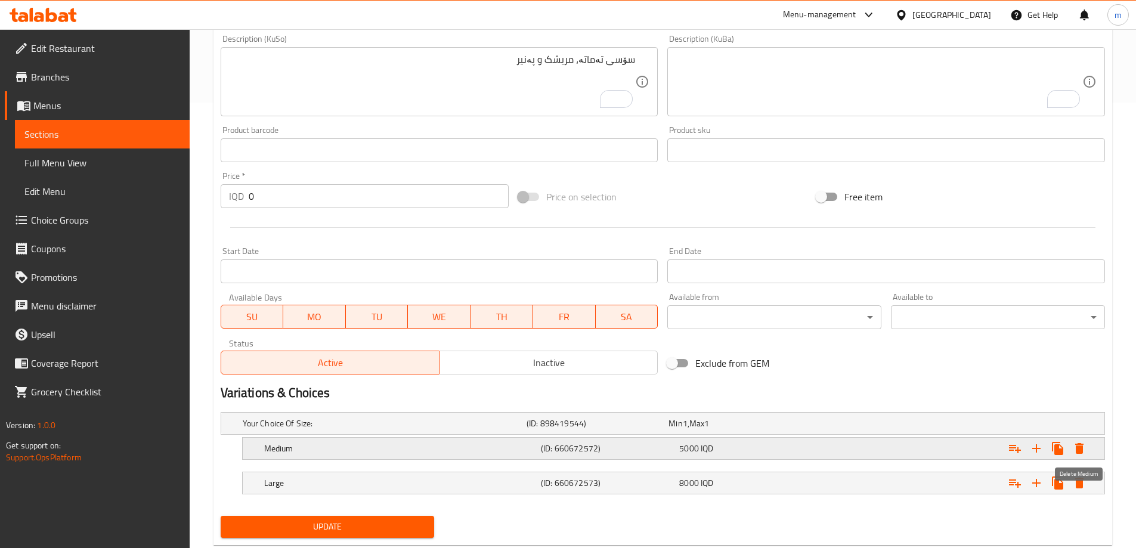
click at [1080, 444] on icon "Expand" at bounding box center [1080, 448] width 8 height 11
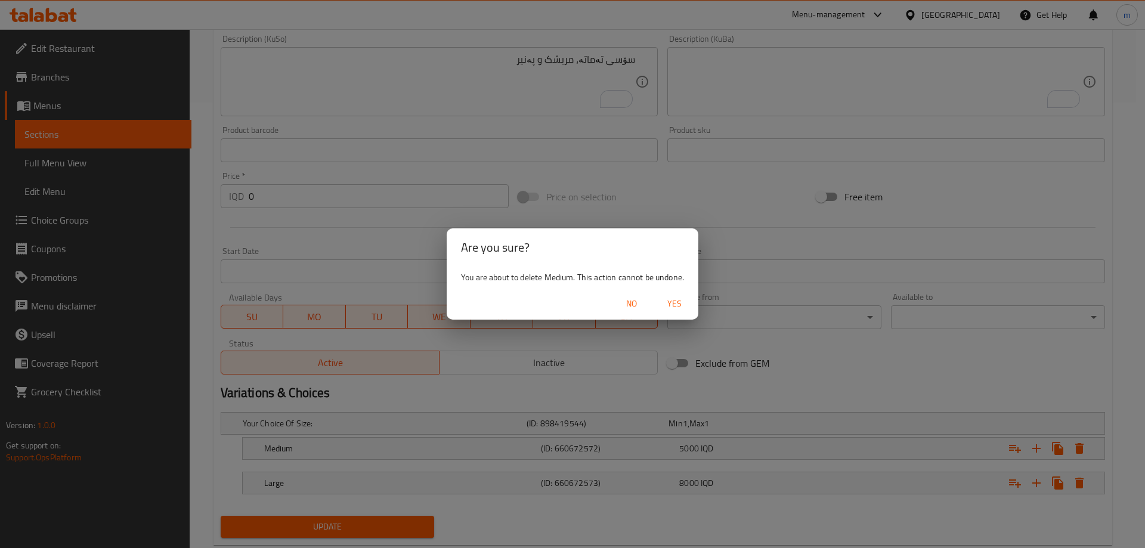
click at [679, 302] on span "Yes" at bounding box center [674, 303] width 29 height 15
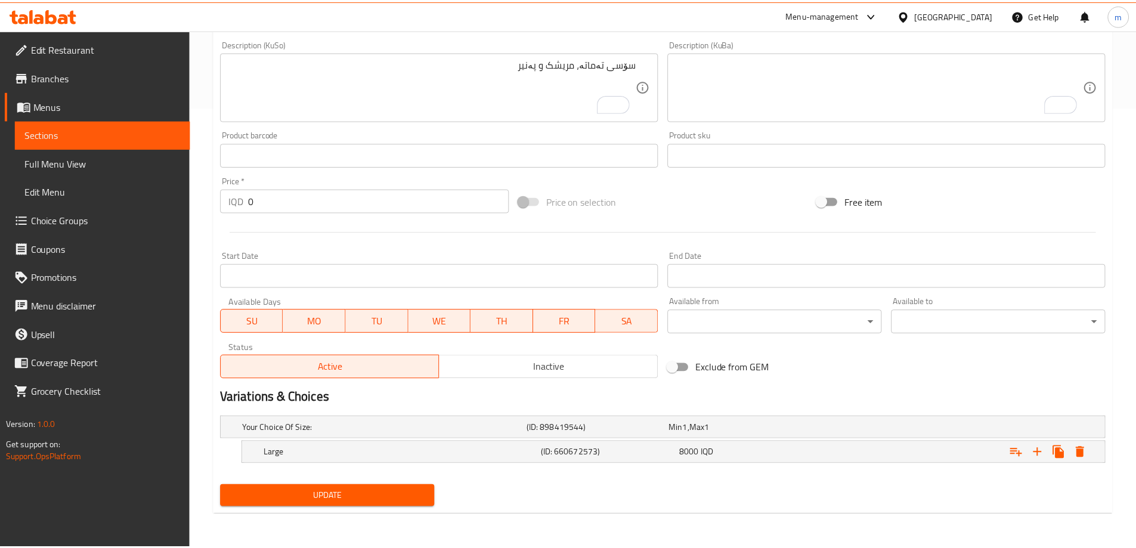
scroll to position [441, 0]
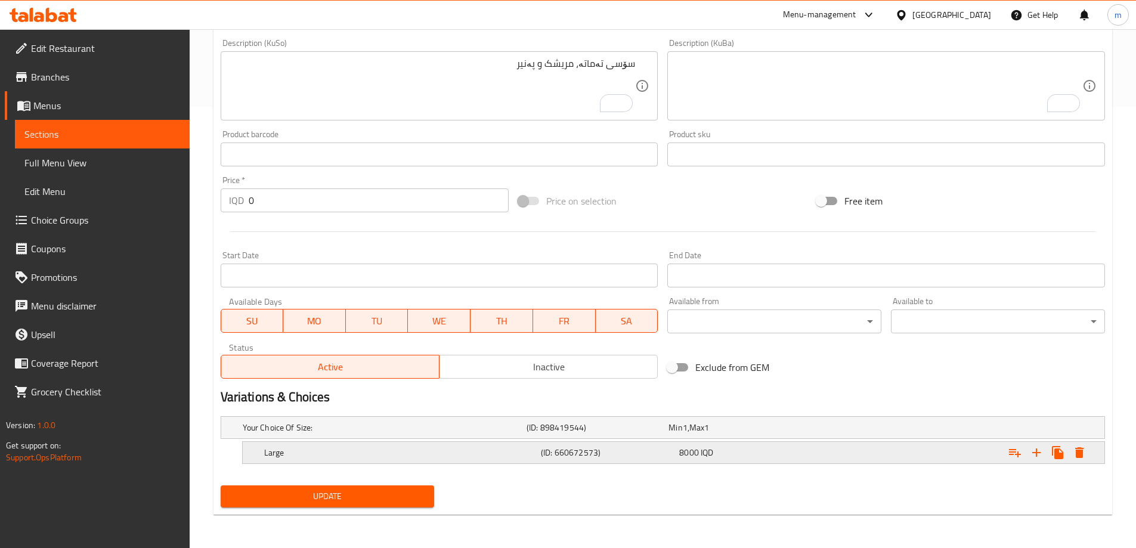
click at [1084, 451] on icon "Expand" at bounding box center [1080, 453] width 14 height 14
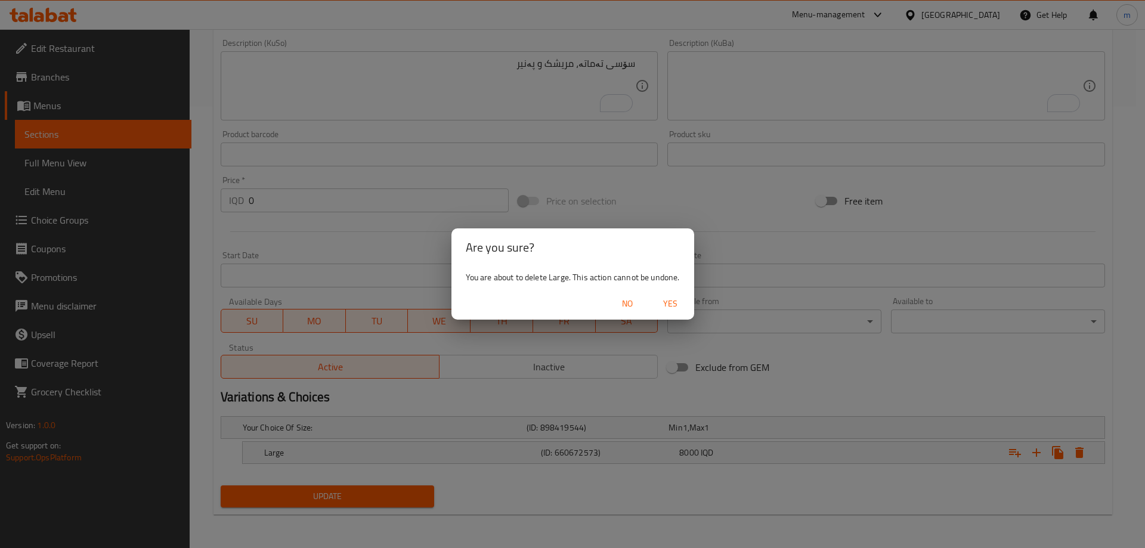
click at [668, 301] on span "Yes" at bounding box center [670, 303] width 29 height 15
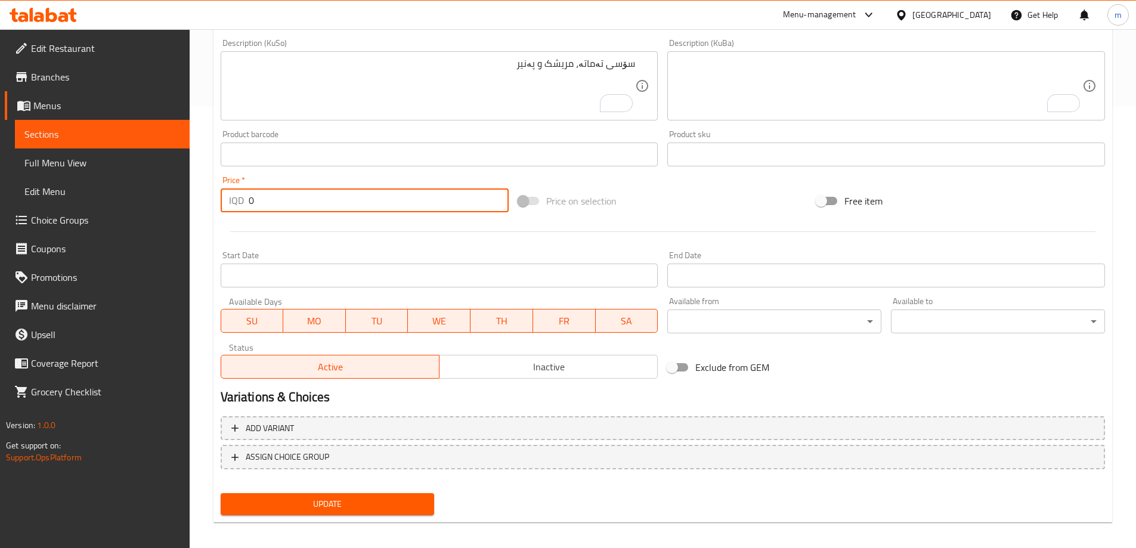
drag, startPoint x: 251, startPoint y: 203, endPoint x: 215, endPoint y: 187, distance: 39.5
click at [216, 187] on div "Price   * IQD 0 Price *" at bounding box center [365, 194] width 298 height 46
type input "6000"
click at [313, 506] on span "Update" at bounding box center [327, 504] width 195 height 15
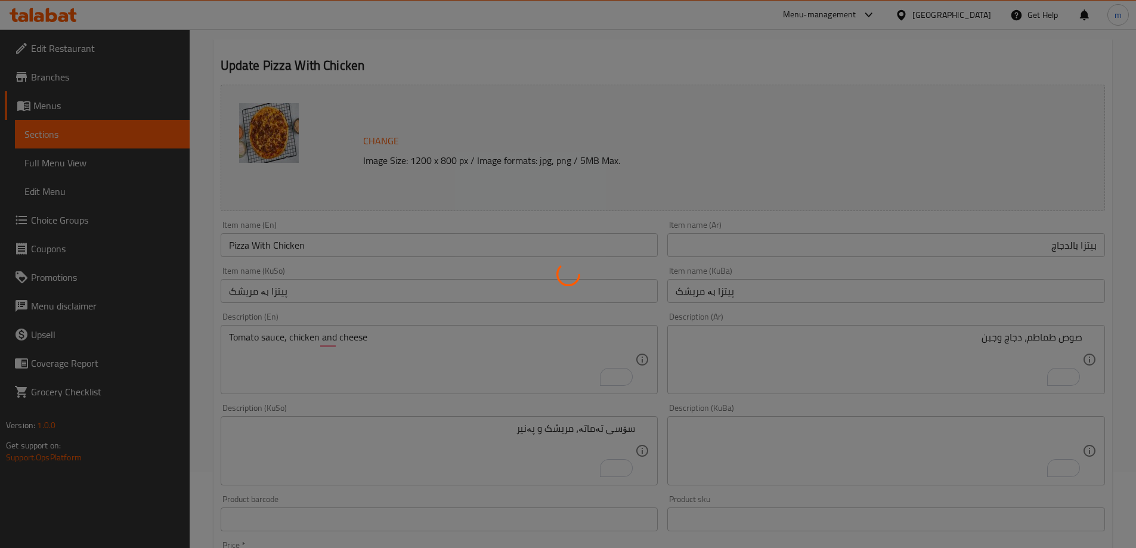
scroll to position [0, 0]
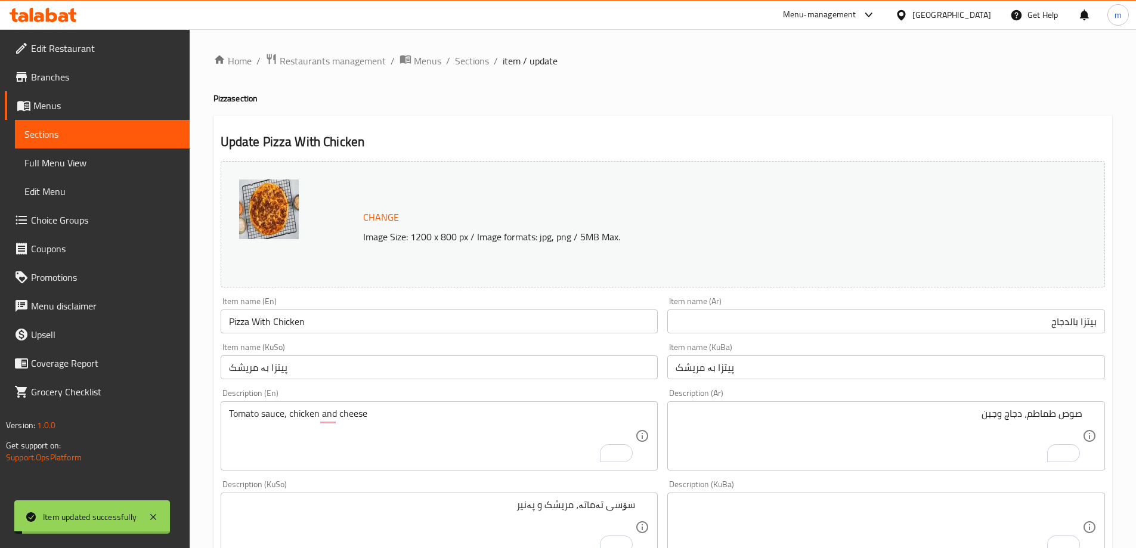
click at [468, 60] on span "Sections" at bounding box center [472, 61] width 34 height 14
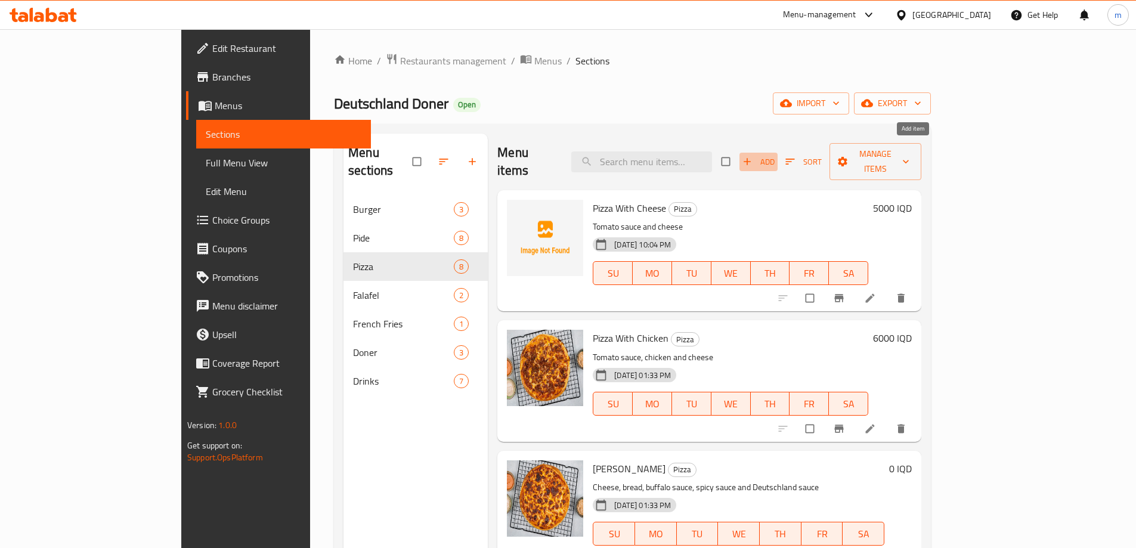
click at [775, 155] on span "Add" at bounding box center [759, 162] width 32 height 14
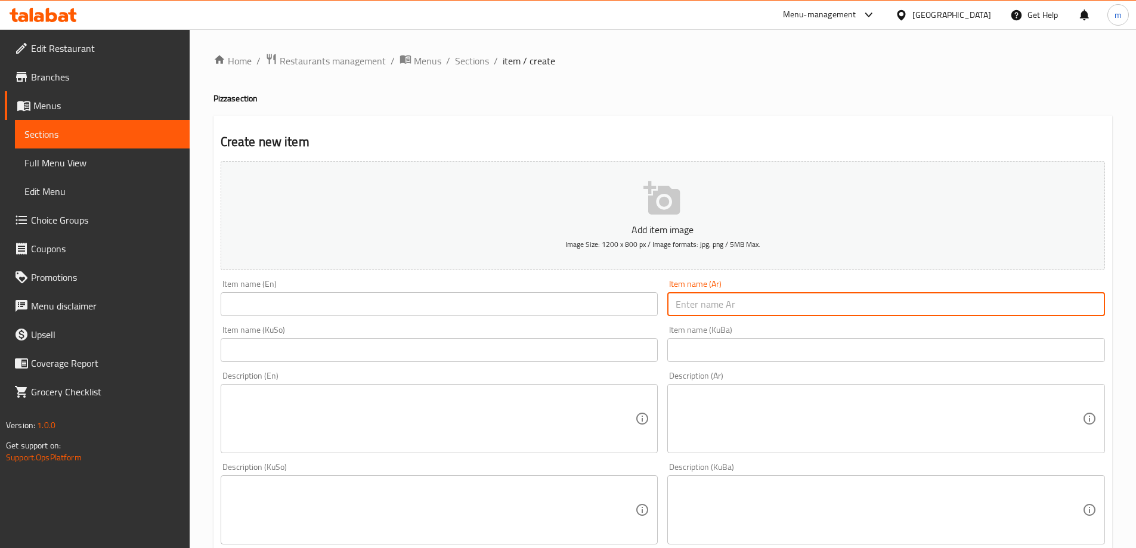
click at [719, 299] on input "text" at bounding box center [887, 304] width 438 height 24
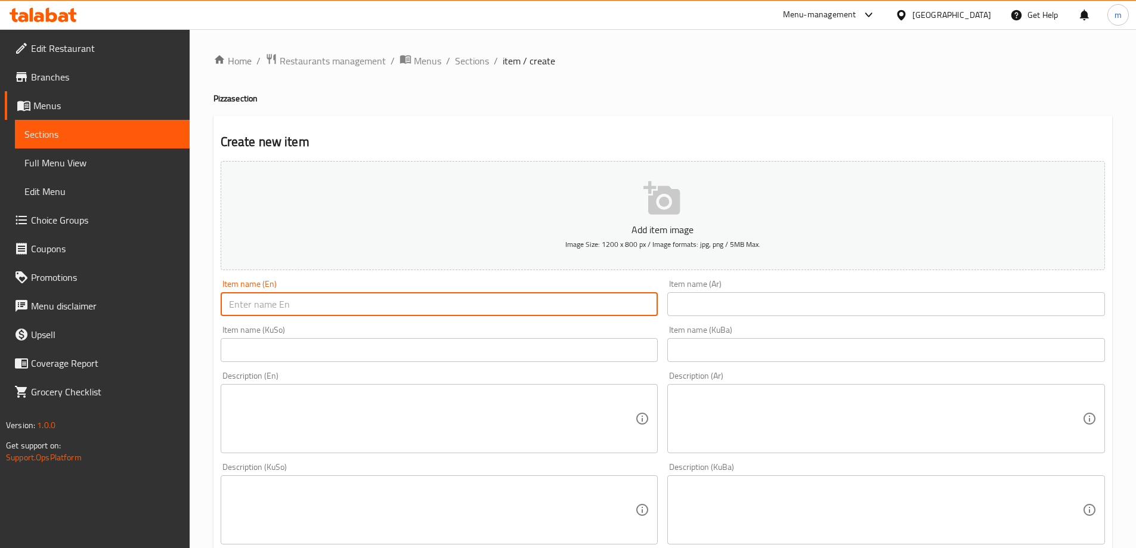
click at [640, 311] on input "text" at bounding box center [440, 304] width 438 height 24
type input "Pizza With Meat"
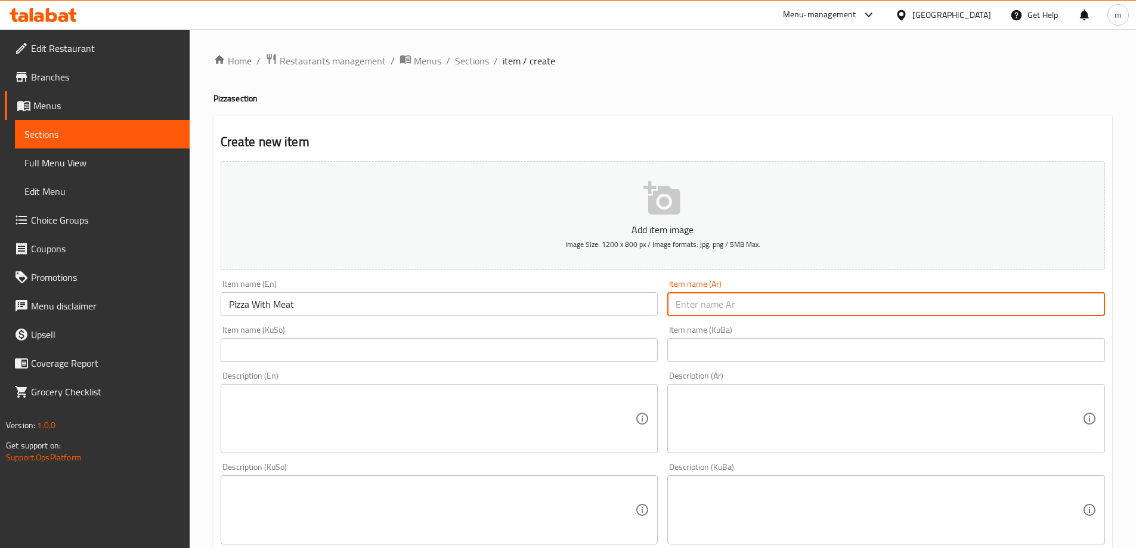
click at [840, 313] on input "text" at bounding box center [887, 304] width 438 height 24
click at [1080, 302] on input "بيتزا ياللحم" at bounding box center [887, 304] width 438 height 24
type input "بيتزا باللحم"
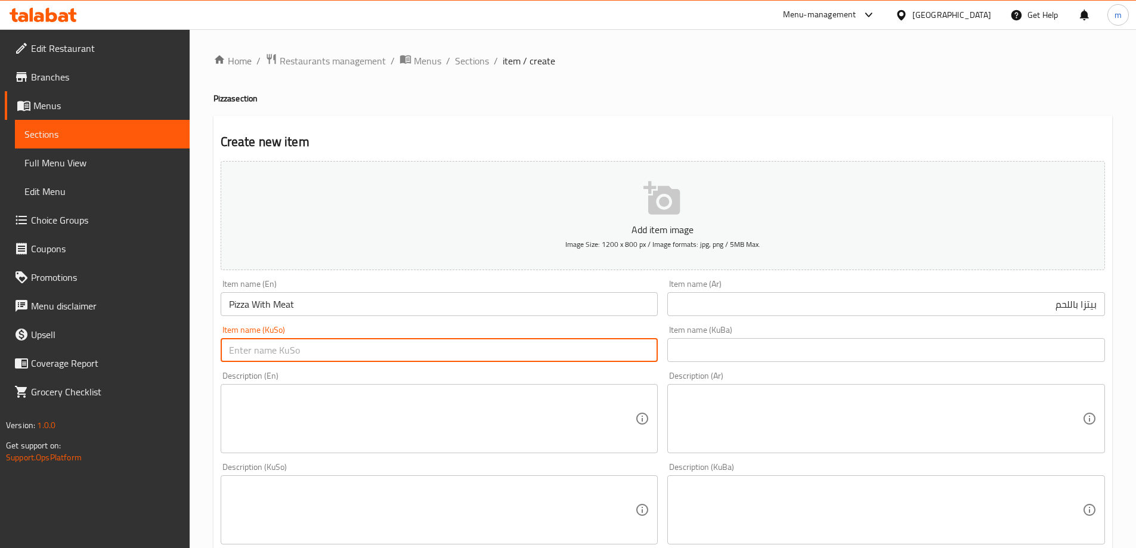
click at [616, 349] on input "text" at bounding box center [440, 350] width 438 height 24
type input "پیتزا بە گۆشت"
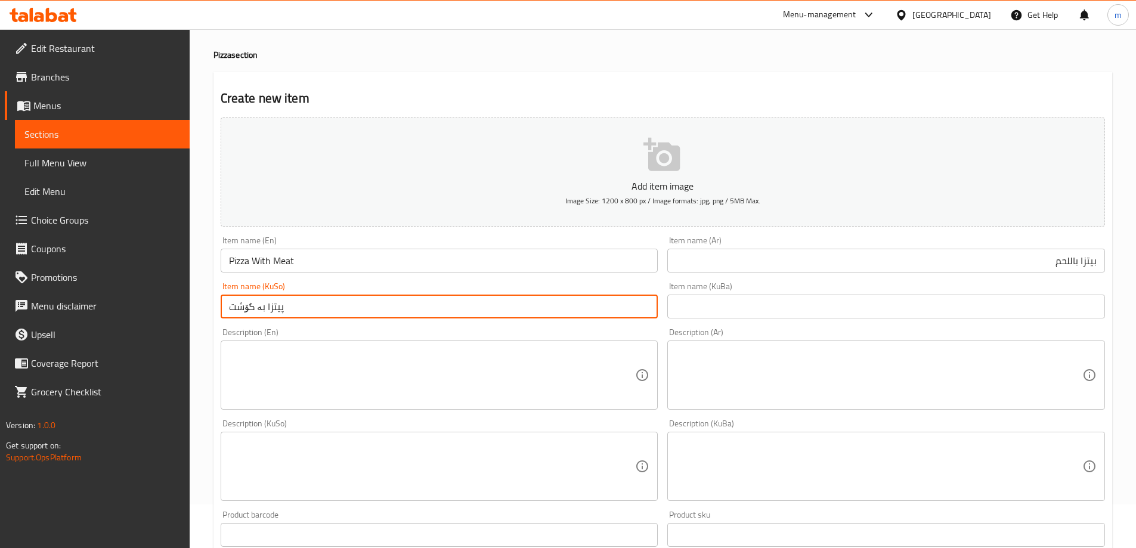
click at [412, 391] on textarea at bounding box center [432, 375] width 407 height 57
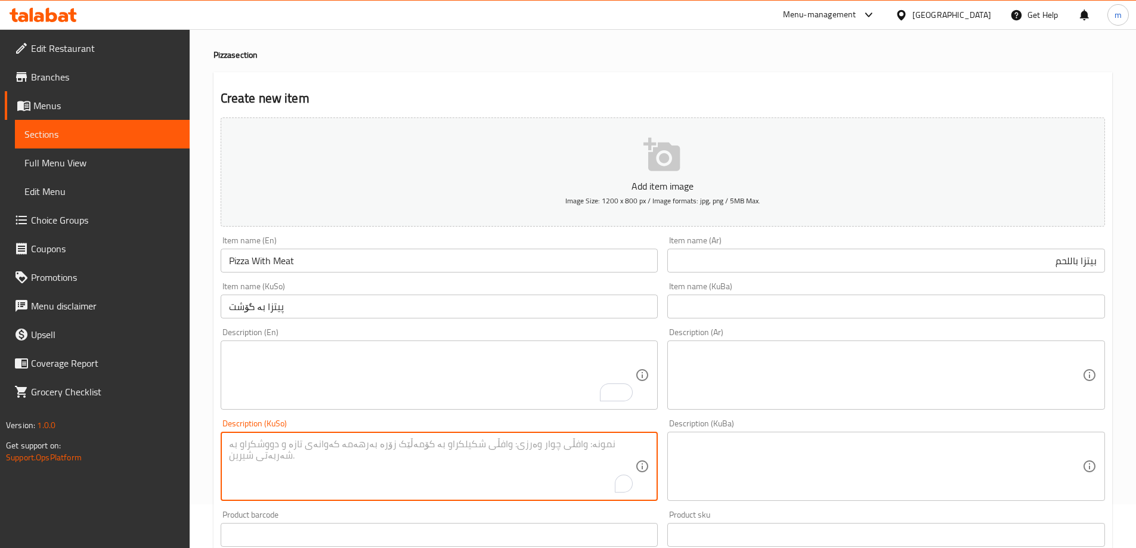
click at [582, 455] on textarea "To enrich screen reader interactions, please activate Accessibility in Grammarl…" at bounding box center [432, 466] width 407 height 57
type textarea "سۆسی تەماتە، گۆشت و پەنیر"
click at [752, 369] on textarea at bounding box center [879, 375] width 407 height 57
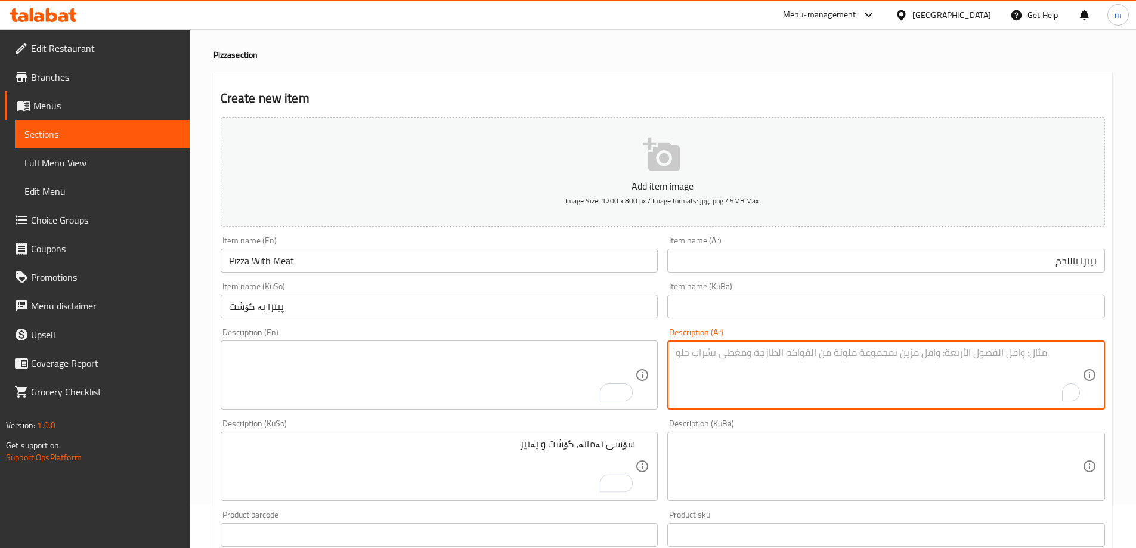
click at [560, 364] on textarea "To enrich screen reader interactions, please activate Accessibility in Grammarl…" at bounding box center [432, 375] width 407 height 57
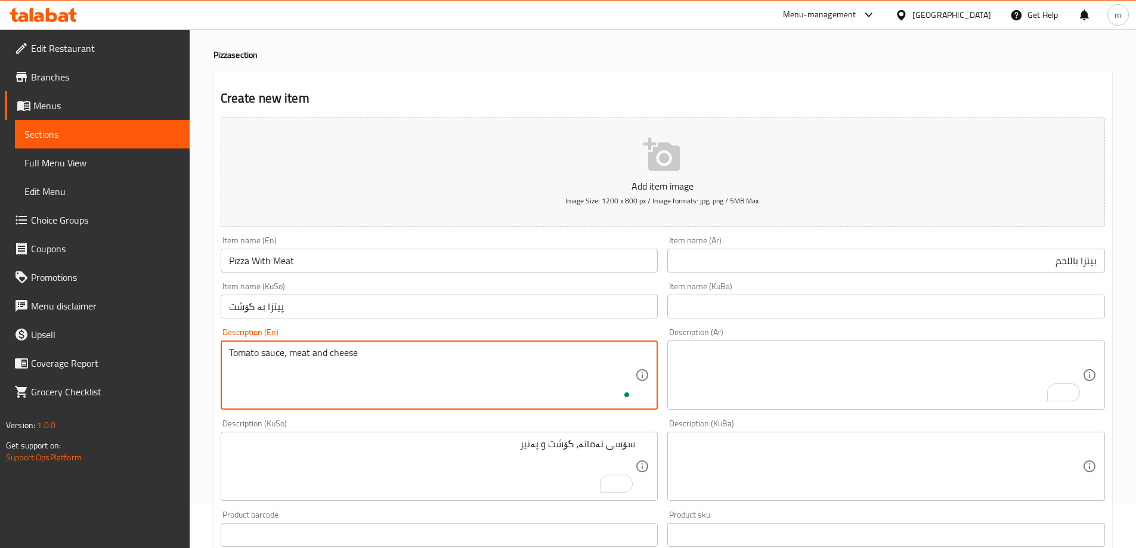
type textarea "Tomato sauce, meat and cheese"
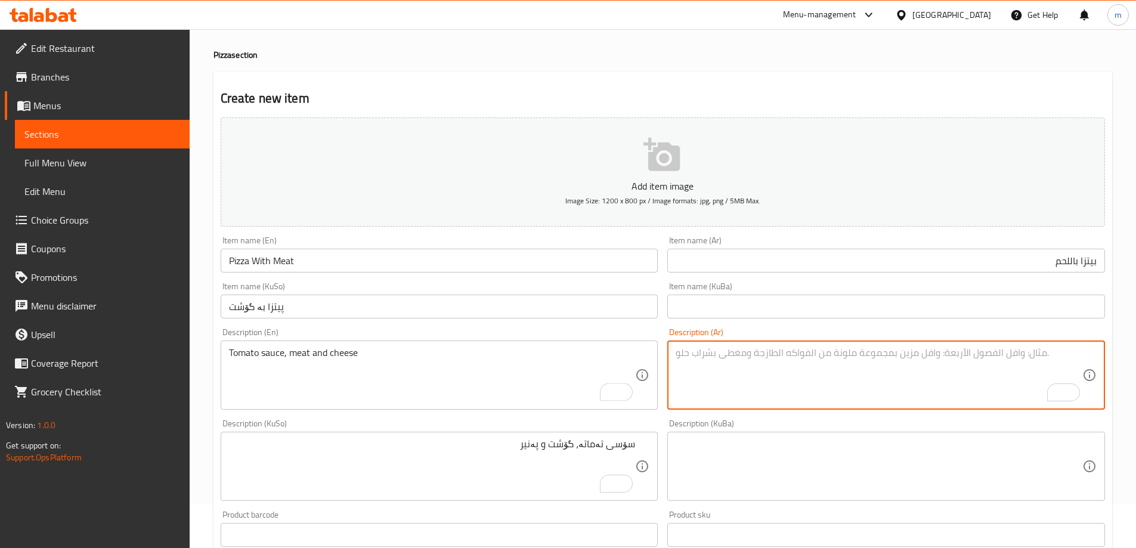
click at [786, 356] on textarea "To enrich screen reader interactions, please activate Accessibility in Grammarl…" at bounding box center [879, 375] width 407 height 57
type textarea "صوص طماطم، لحم وجبن"
click at [1123, 277] on div "Home / Restaurants management / Menus / Sections / item / create Pizza section …" at bounding box center [663, 461] width 947 height 951
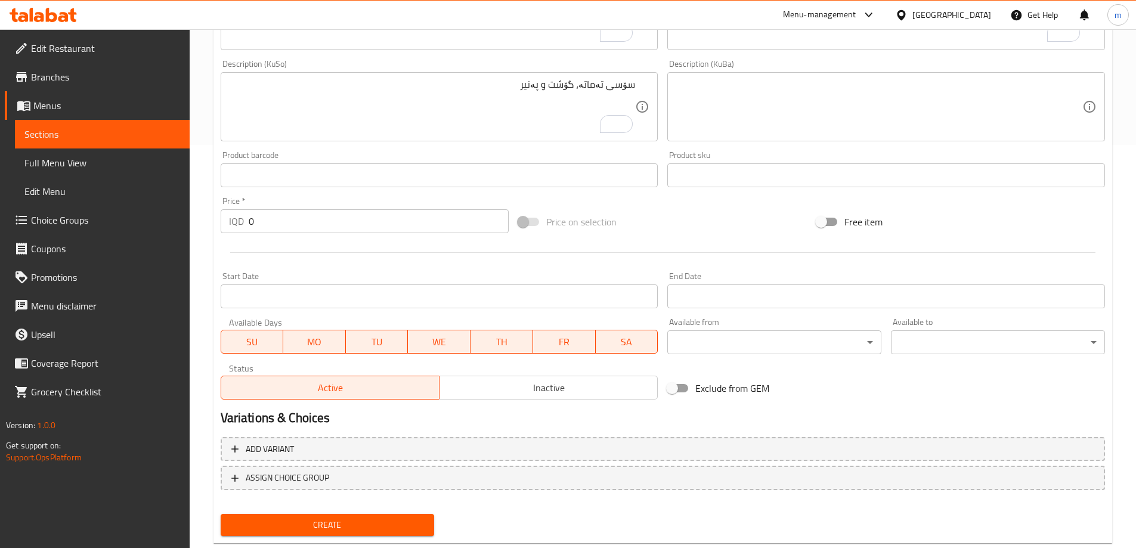
scroll to position [404, 0]
drag, startPoint x: 282, startPoint y: 224, endPoint x: 197, endPoint y: 225, distance: 85.3
click at [197, 225] on div "Home / Restaurants management / Menus / Sections / item / create Pizza section …" at bounding box center [663, 100] width 947 height 951
type input "7000"
click at [262, 535] on button "Create" at bounding box center [328, 525] width 214 height 22
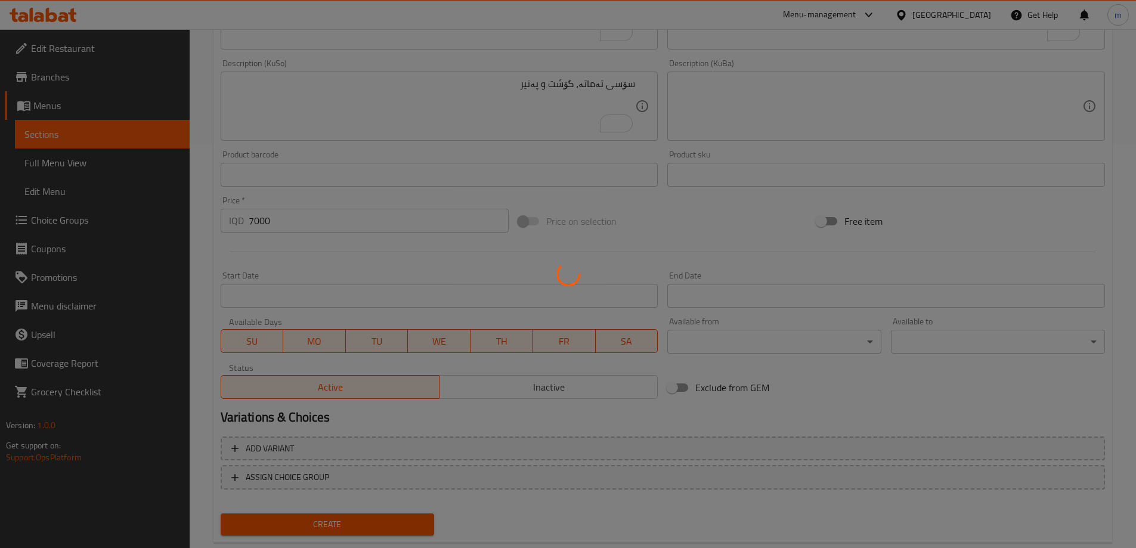
type input "0"
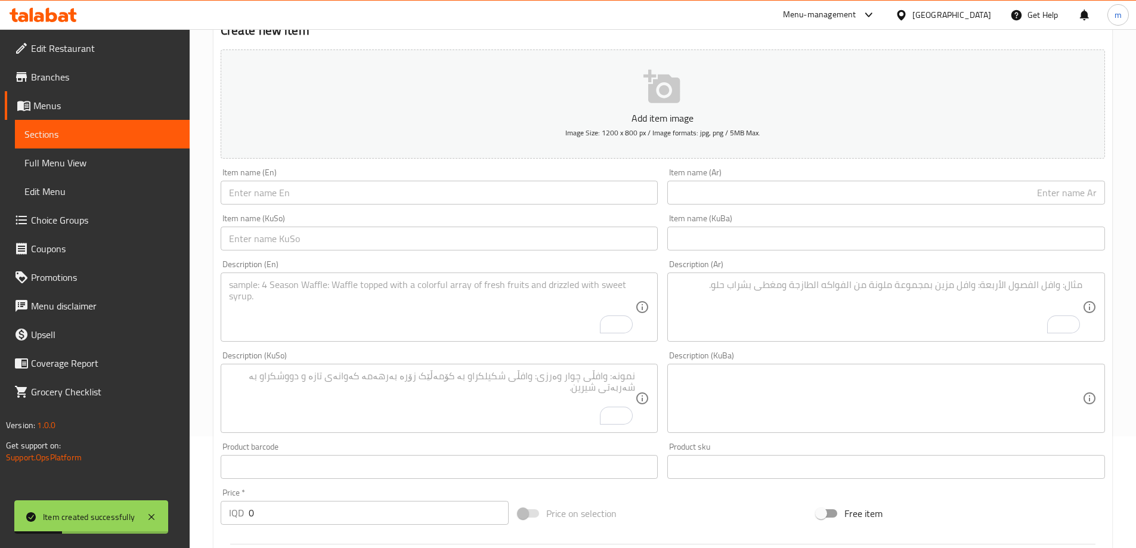
scroll to position [0, 0]
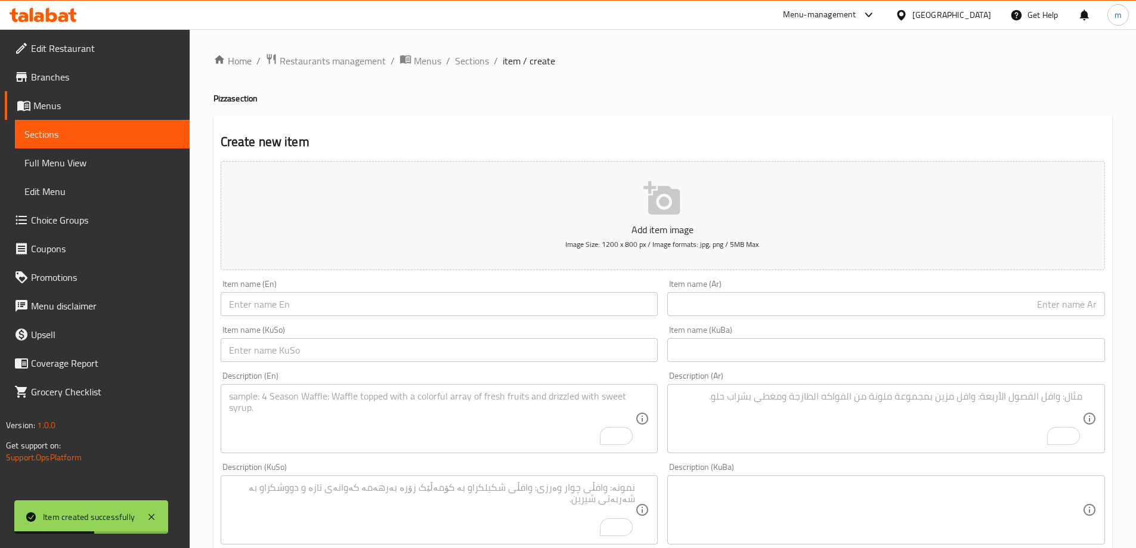
click at [369, 306] on input "text" at bounding box center [440, 304] width 438 height 24
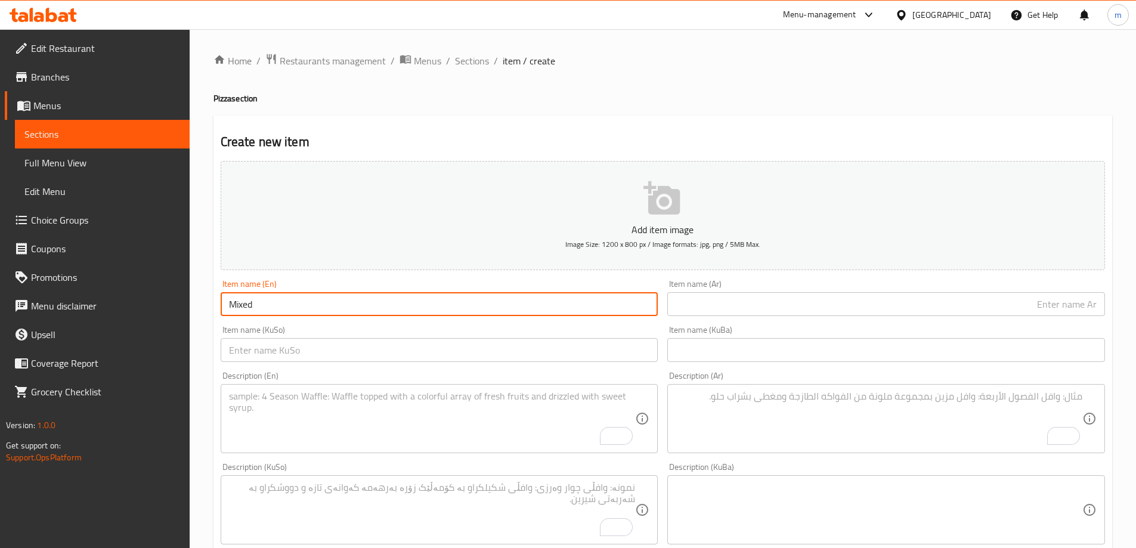
type input "Mixed Pizza"
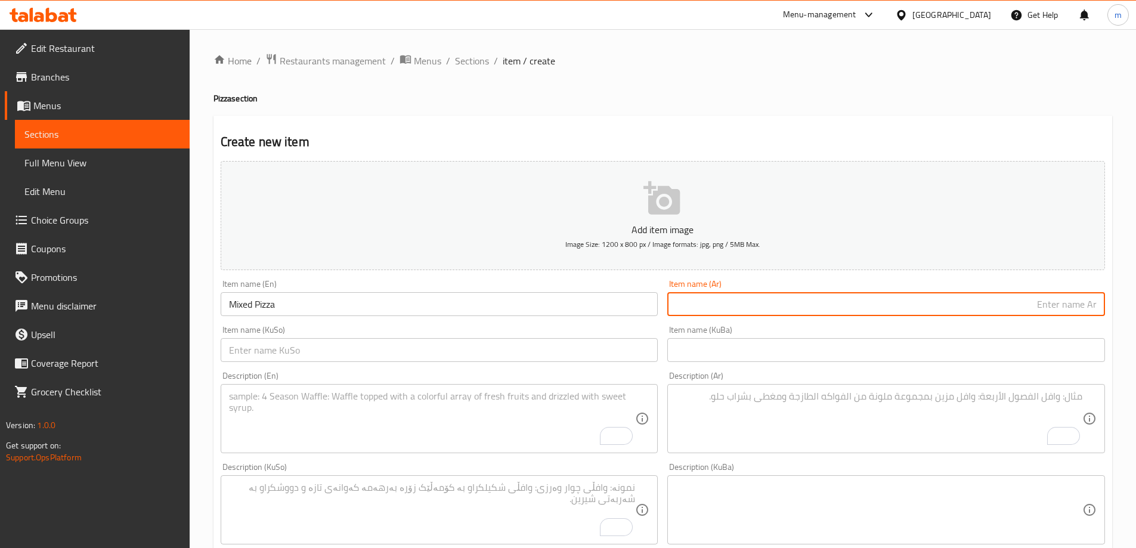
click at [730, 294] on input "text" at bounding box center [887, 304] width 438 height 24
type input "بيتزا مشكلة"
click at [579, 348] on input "text" at bounding box center [440, 350] width 438 height 24
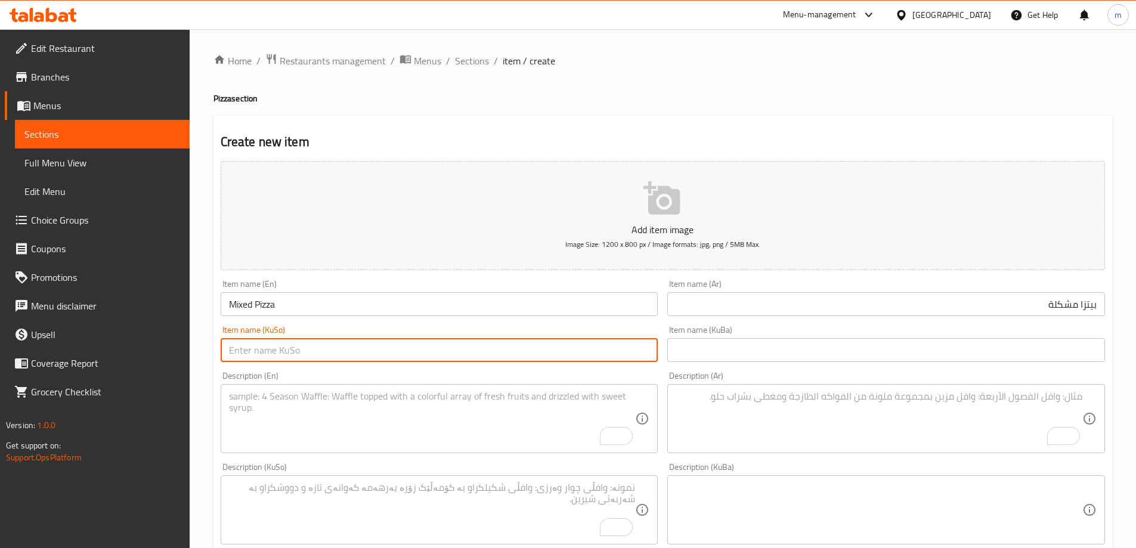
click at [580, 351] on input "text" at bounding box center [440, 350] width 438 height 24
type input "پیتزای موشەکەل"
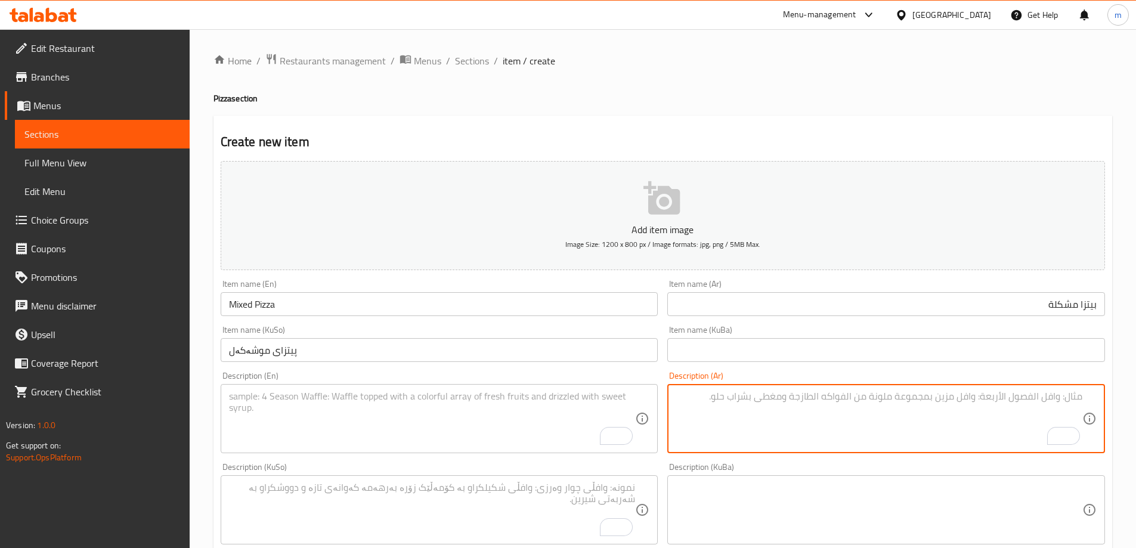
click at [702, 412] on textarea "To enrich screen reader interactions, please activate Accessibility in Grammarl…" at bounding box center [879, 419] width 407 height 57
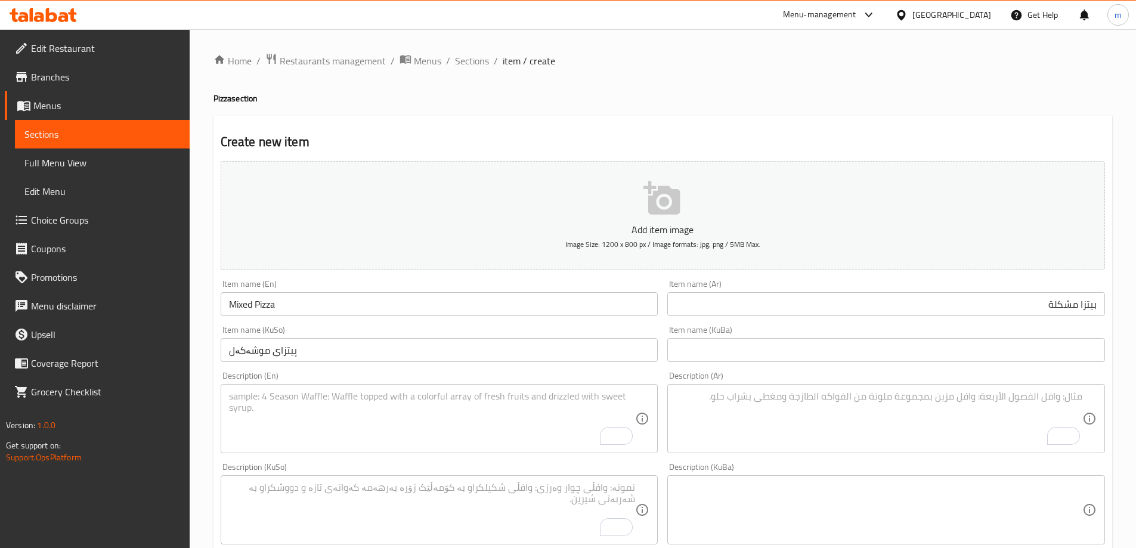
click at [579, 460] on div "Add item image Image Size: 1200 x 800 px / Image formats: jpg, png / 5MB Max. I…" at bounding box center [663, 481] width 894 height 651
click at [576, 482] on textarea "To enrich screen reader interactions, please activate Accessibility in Grammarl…" at bounding box center [432, 510] width 407 height 57
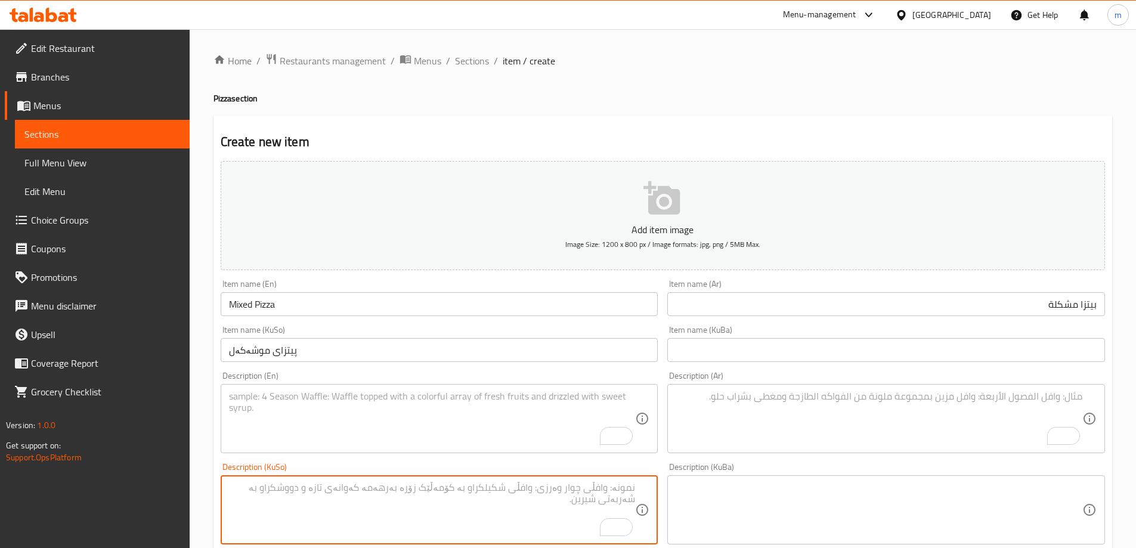
paste textarea "سۆسی تەماتە، پەنیر، گۆشت، مریشک، زەیتوون، بیبەر، گەنمەشامی و قارچک"
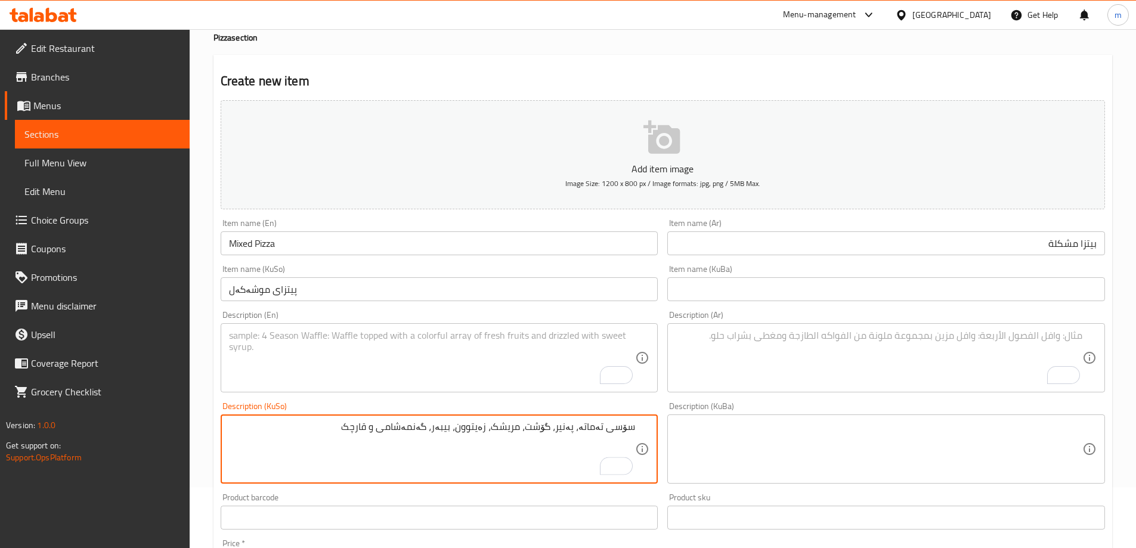
scroll to position [62, 0]
type textarea "سۆسی تەماتە، پەنیر، گۆشت، مریشک، زەیتوون، بیبەر، گەنمەشامی و قارچک"
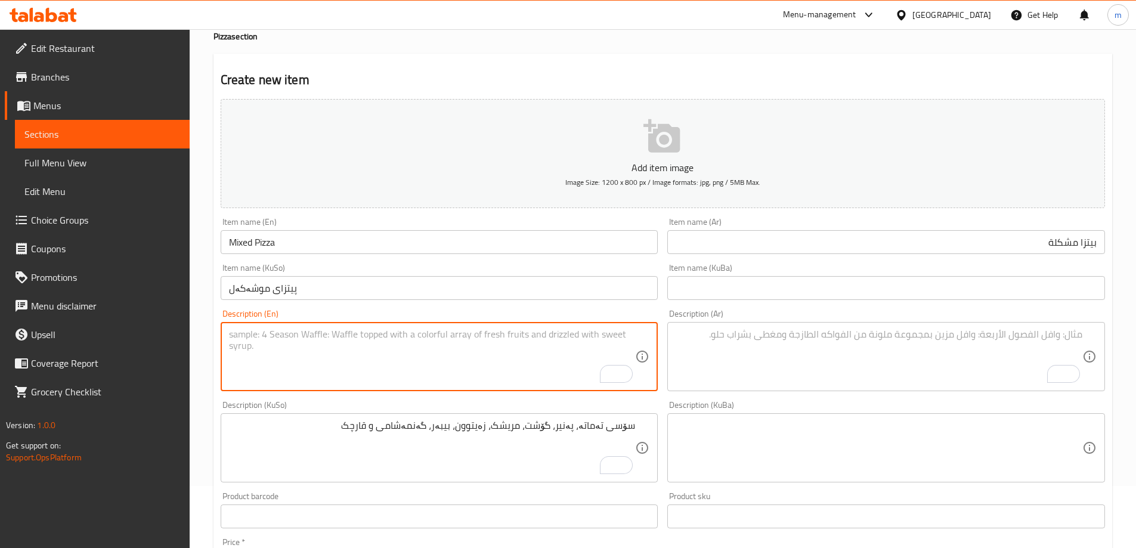
click at [456, 371] on textarea "To enrich screen reader interactions, please activate Accessibility in Grammarl…" at bounding box center [432, 357] width 407 height 57
paste textarea "Tomato sauce, cheese, meat, chicken, olives, peppers, corn and mushrooms"
type textarea "Tomato sauce, cheese, meat, chicken, olives, peppers, corn and mushrooms"
click at [756, 332] on textarea "To enrich screen reader interactions, please activate Accessibility in Grammarl…" at bounding box center [879, 357] width 407 height 57
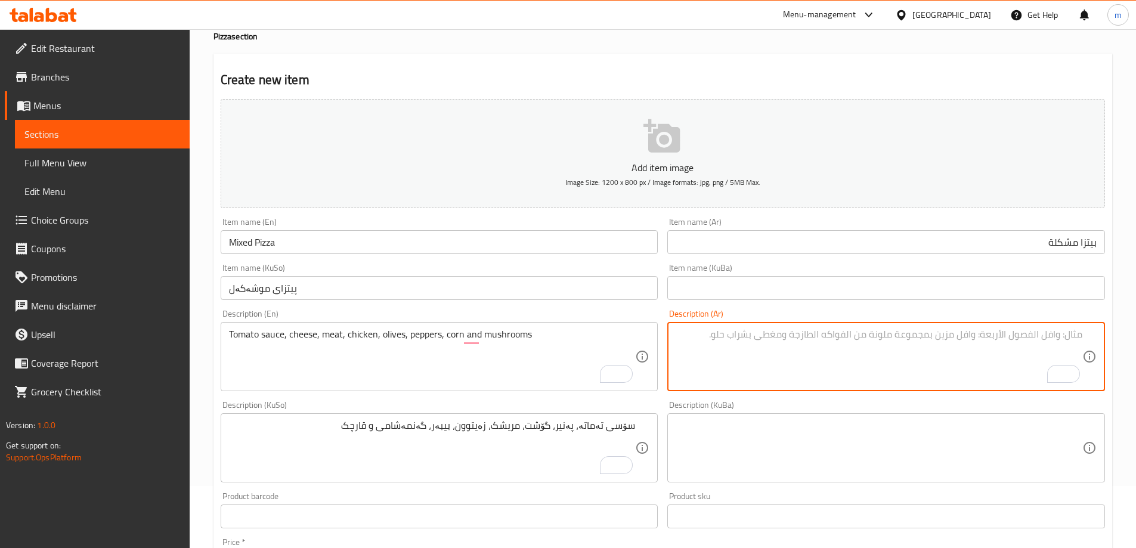
paste textarea "صلصة طماطم، جبن، لحم، دجاج، زيتون، فلفل، ذرة وفطر"
type textarea "صلصة طماطم، جبن، لحم، دجاج، زيتون، فلفل، ذرة وفطر"
click at [756, 318] on div "Description (Ar) صلصة طماطم، جبن، لحم، دجاج، زيتون، فلفل، ذرة وفطر Description …" at bounding box center [887, 351] width 438 height 82
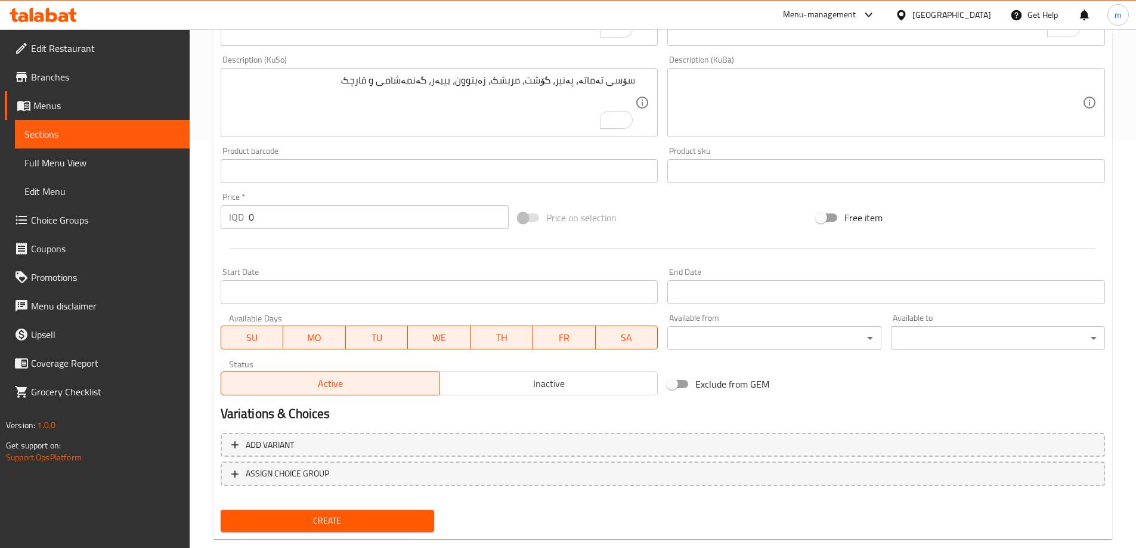
scroll to position [432, 0]
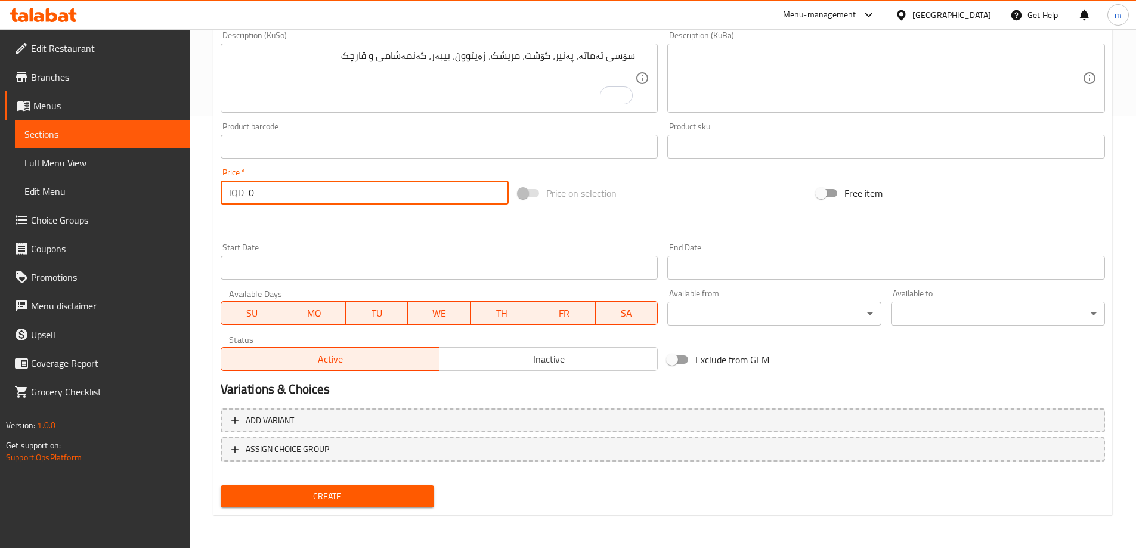
drag, startPoint x: 281, startPoint y: 187, endPoint x: 254, endPoint y: 186, distance: 27.5
click at [254, 186] on input "0" at bounding box center [379, 193] width 261 height 24
drag, startPoint x: 259, startPoint y: 195, endPoint x: 245, endPoint y: 194, distance: 13.8
click at [245, 194] on div "IQD 0 Price *" at bounding box center [365, 193] width 289 height 24
type input "8000"
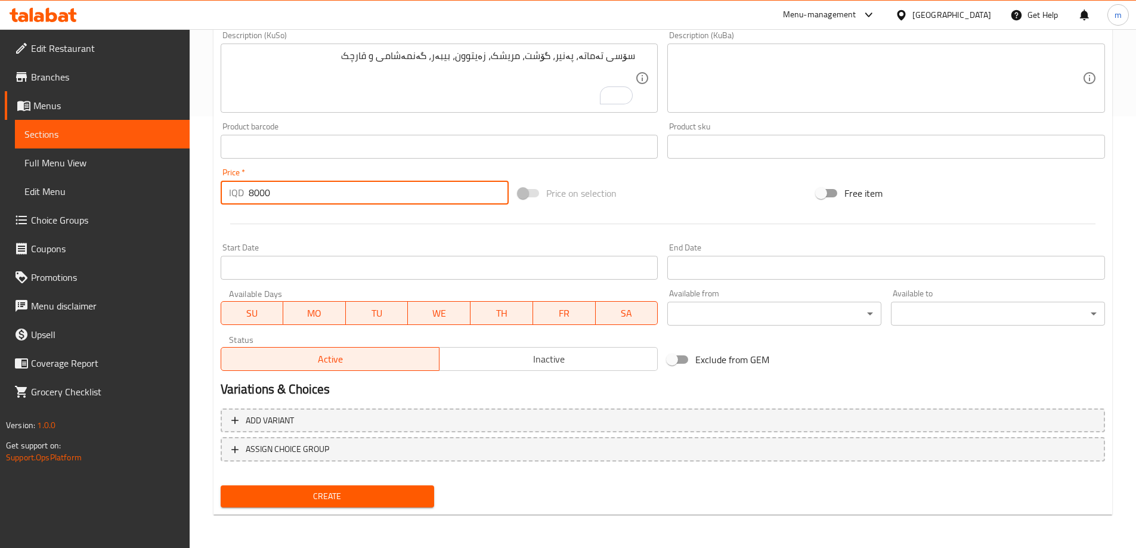
click at [353, 501] on span "Create" at bounding box center [327, 496] width 195 height 15
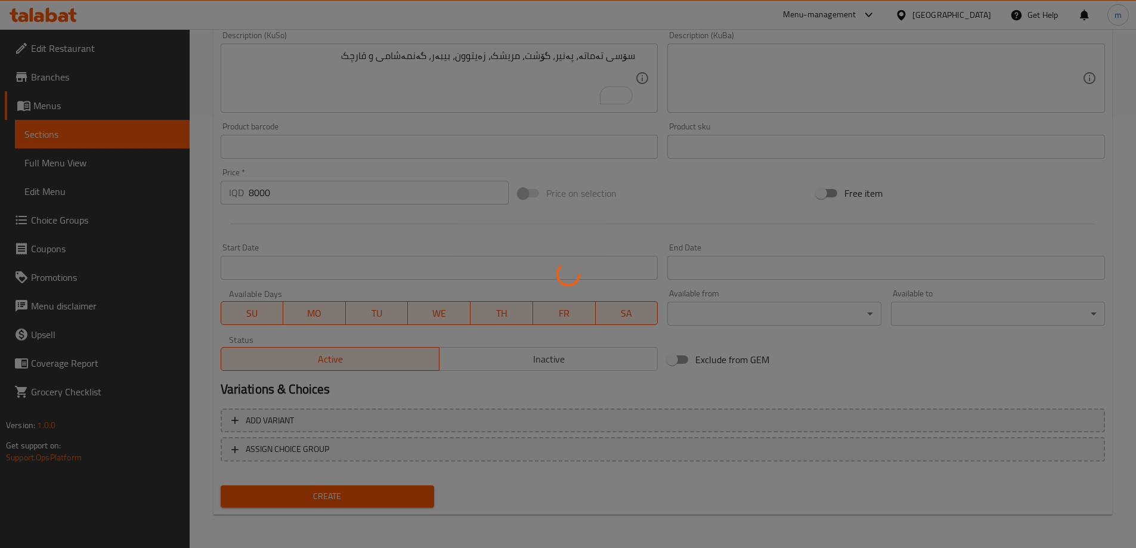
type input "0"
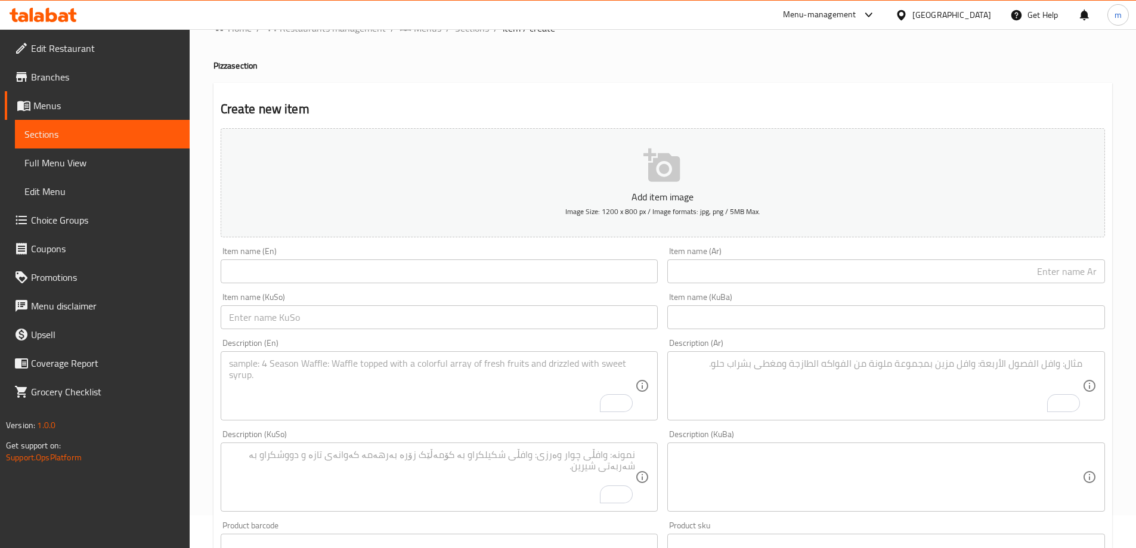
scroll to position [14, 0]
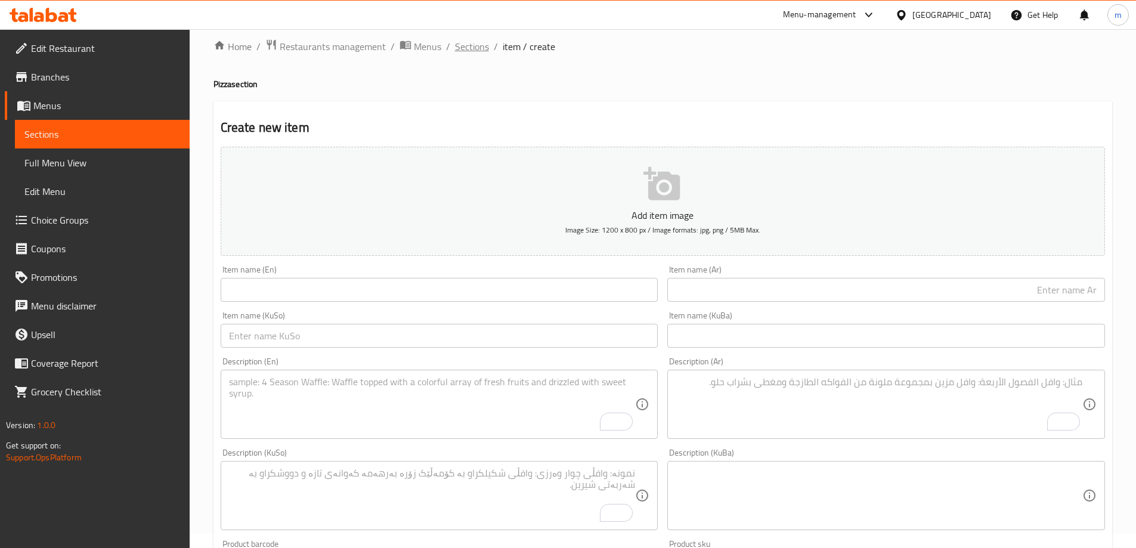
click at [464, 46] on span "Sections" at bounding box center [472, 46] width 34 height 14
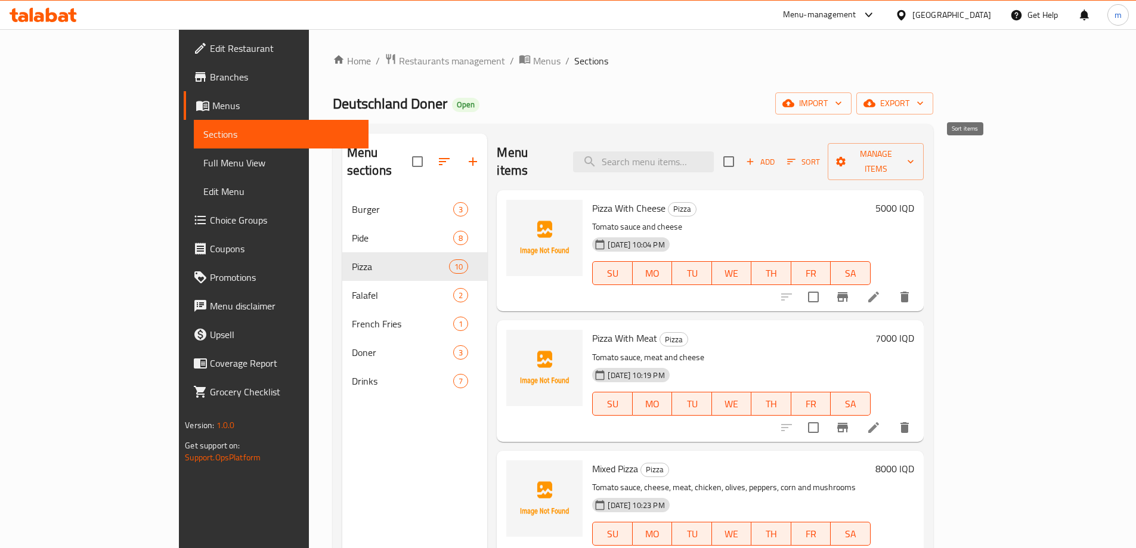
click at [820, 155] on span "Sort" at bounding box center [803, 162] width 33 height 14
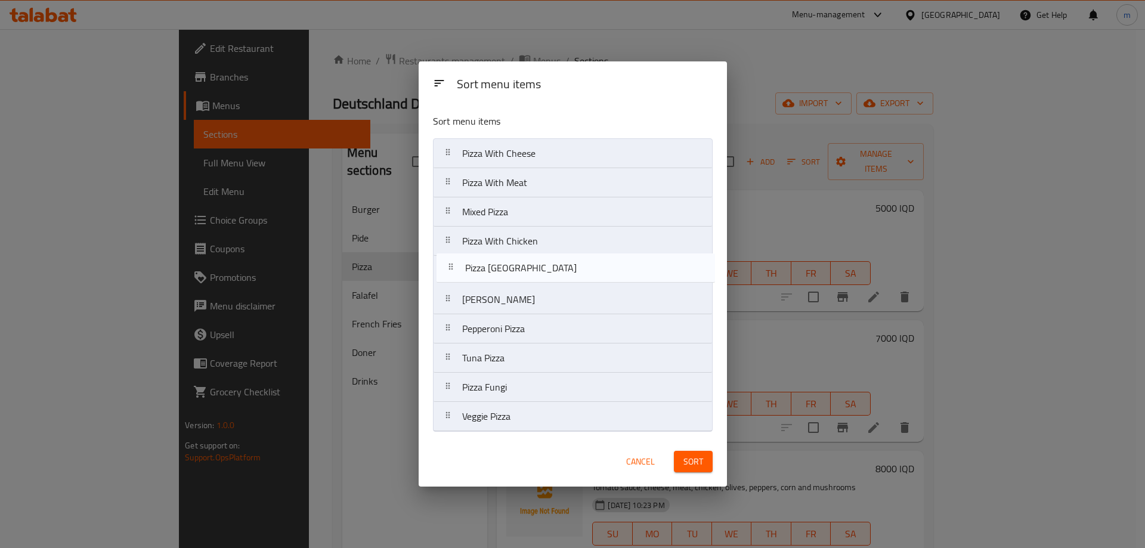
click at [506, 274] on nav "Pizza With Cheese Pizza With Meat Mixed Pizza Pizza With Chicken Margherita Piz…" at bounding box center [573, 285] width 280 height 294
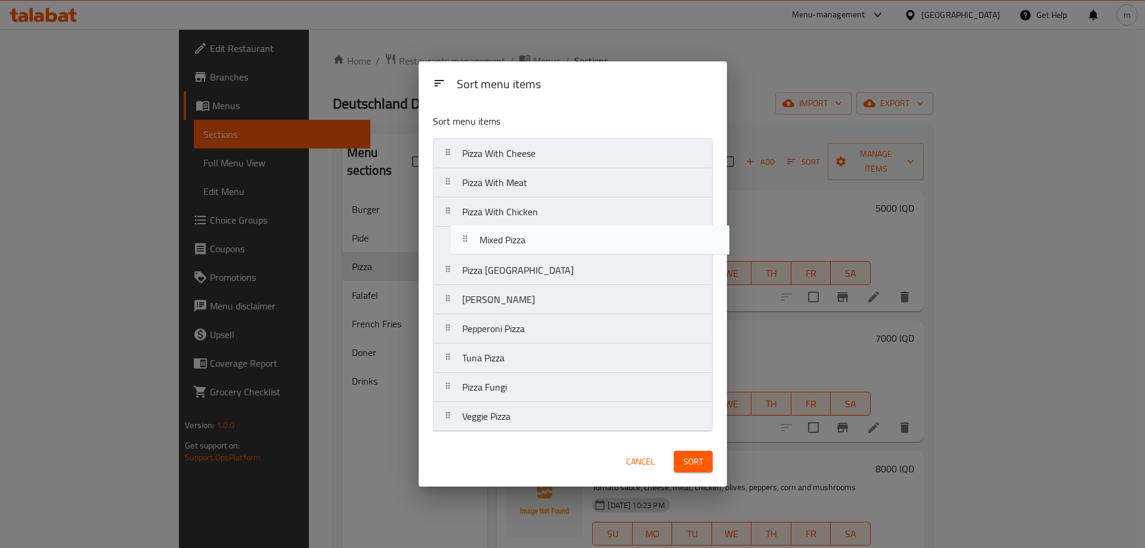
drag, startPoint x: 489, startPoint y: 208, endPoint x: 508, endPoint y: 240, distance: 36.9
click at [508, 240] on nav "Pizza With Cheese Pizza With Meat Mixed Pizza Pizza With Chicken Pizza Deutschl…" at bounding box center [573, 285] width 280 height 294
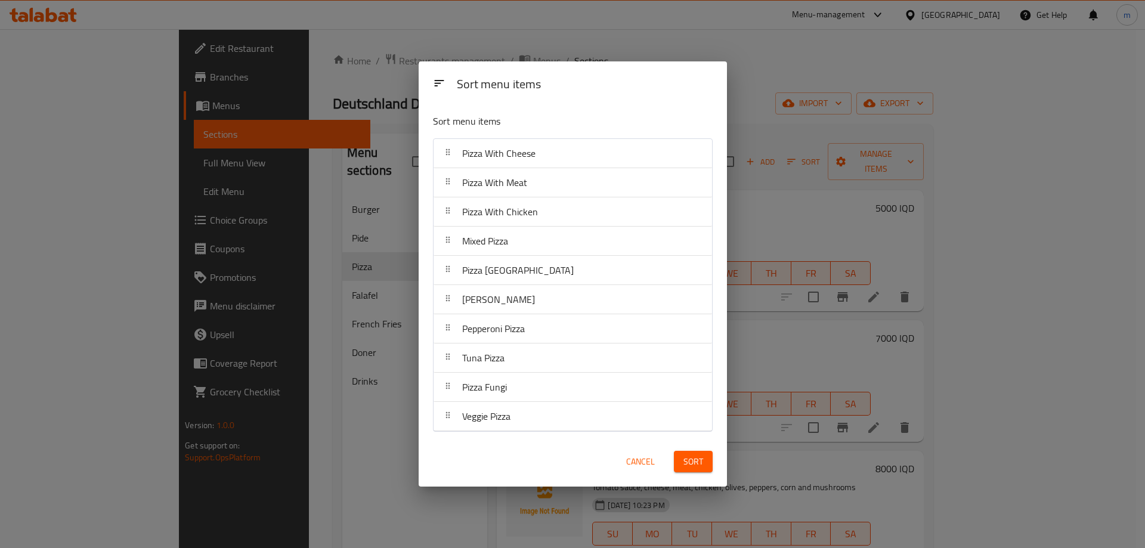
click at [704, 452] on button "Sort" at bounding box center [693, 462] width 39 height 22
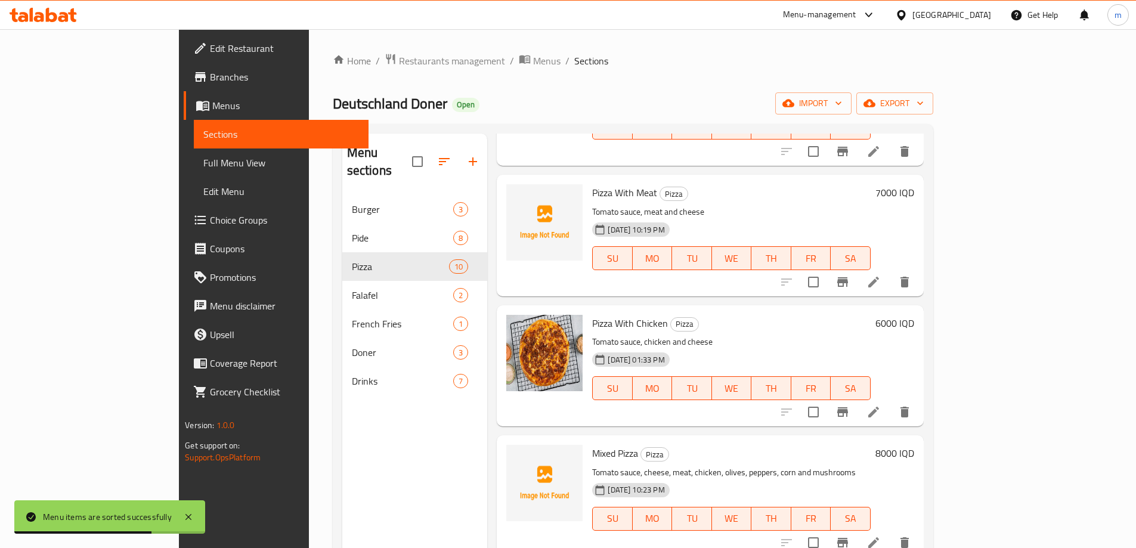
scroll to position [279, 0]
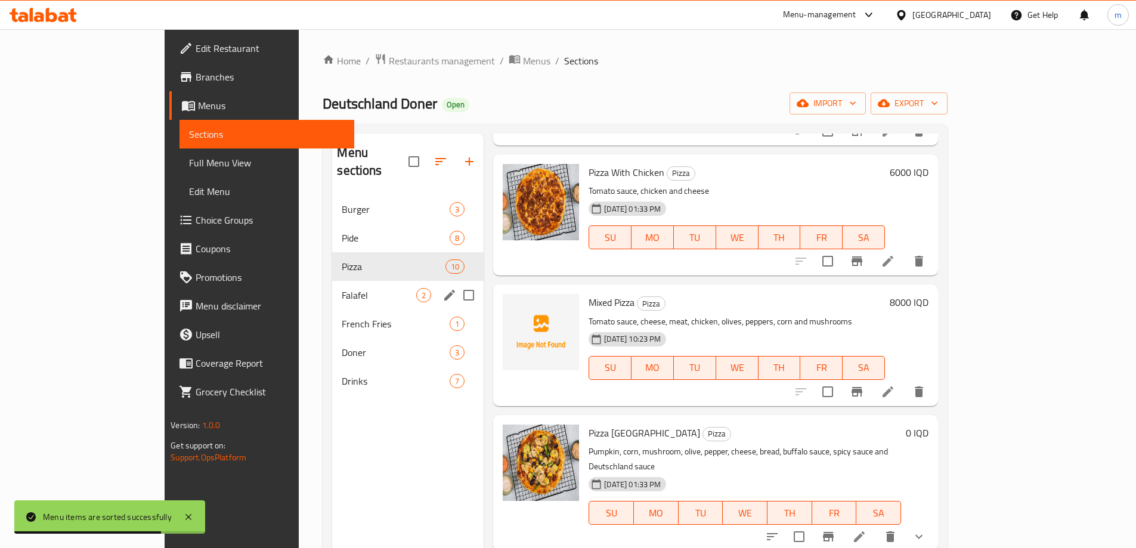
click at [342, 288] on span "Falafel" at bounding box center [379, 295] width 75 height 14
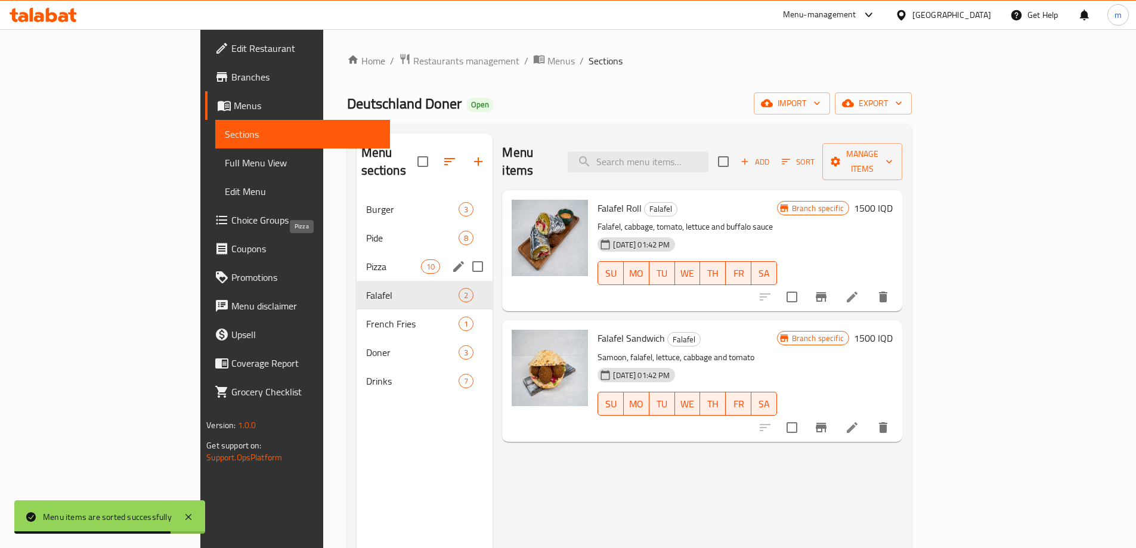
click at [366, 260] on span "Pizza" at bounding box center [393, 267] width 55 height 14
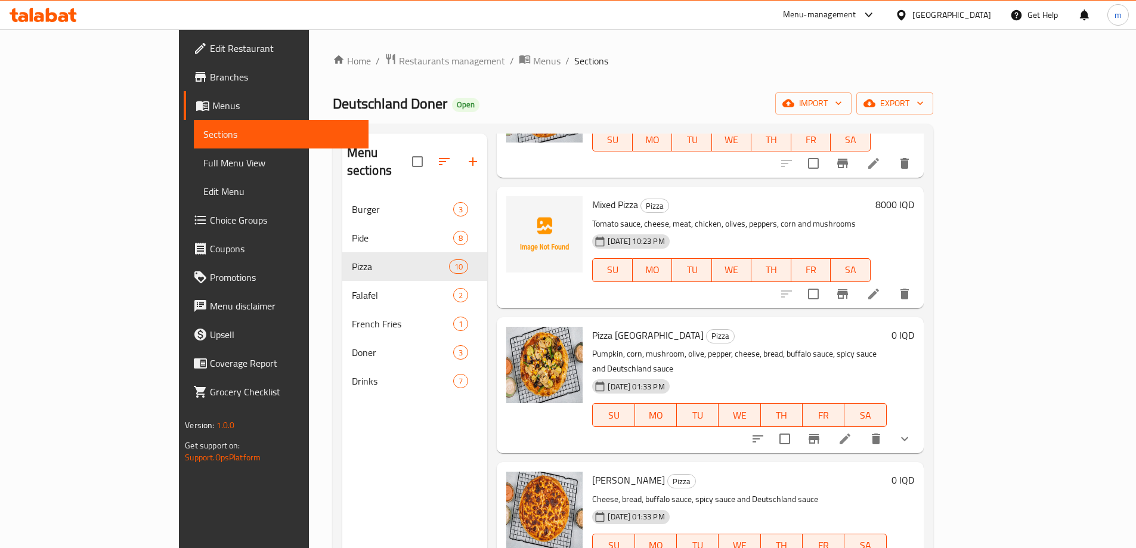
scroll to position [418, 0]
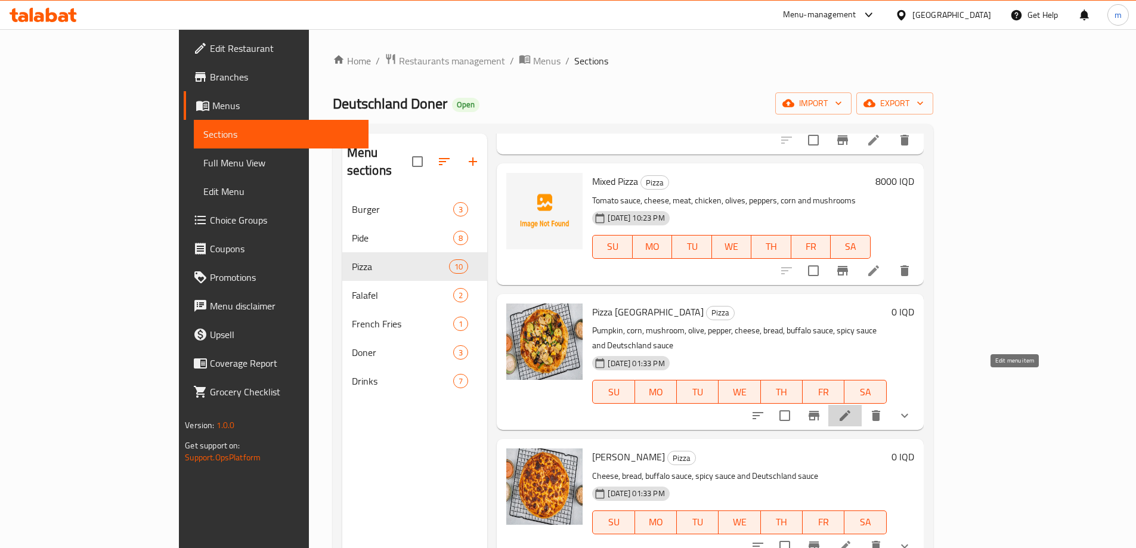
click at [852, 409] on icon at bounding box center [845, 416] width 14 height 14
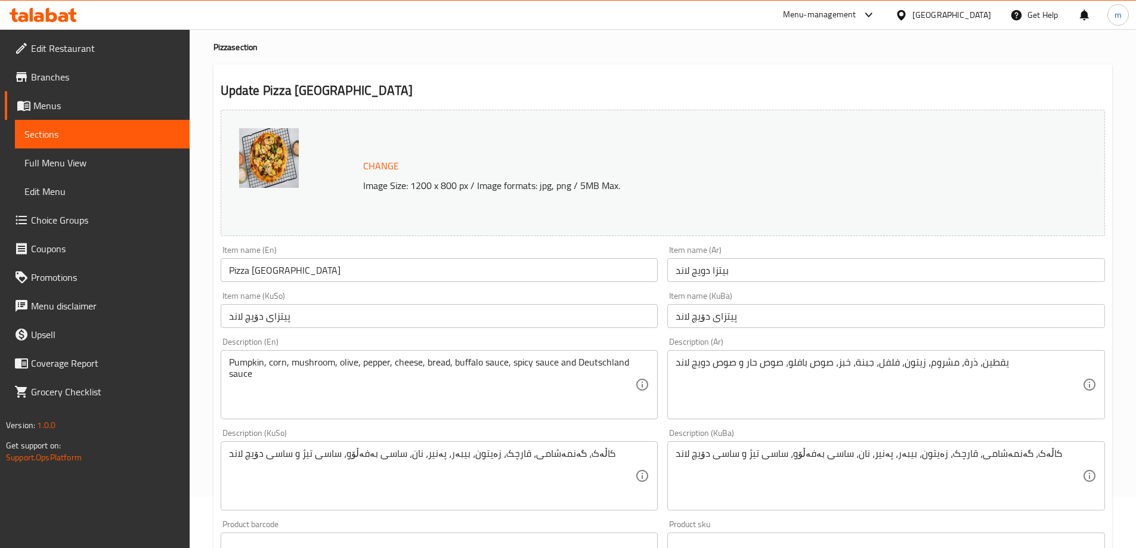
scroll to position [45, 0]
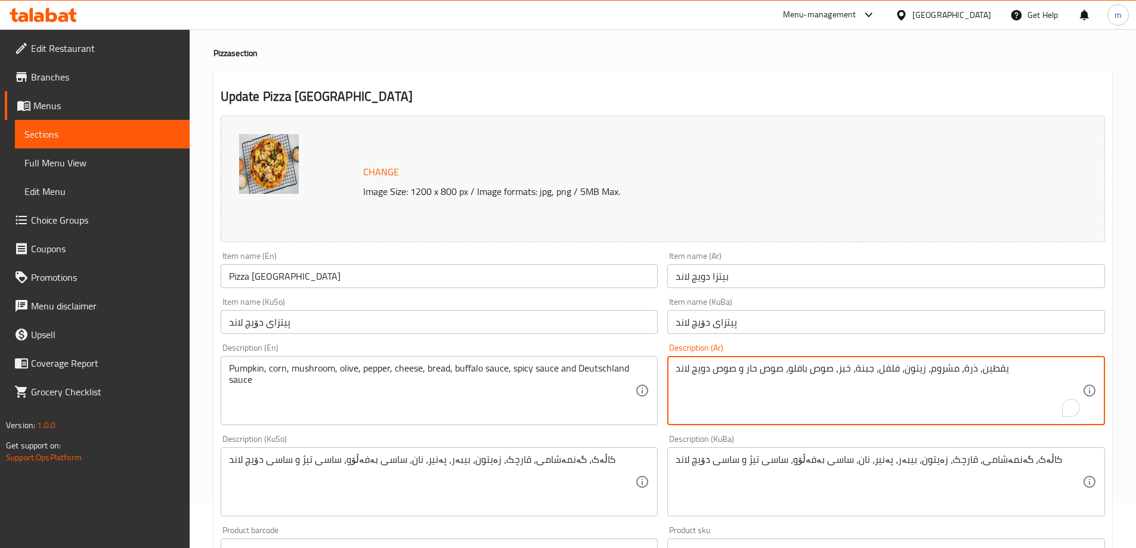
click at [807, 368] on textarea "يقطين، ذرة، مشروم، زيتون، فلفل، جبنة، خبز، صوص بافلو، صوص حار و صوص دويج لاند" at bounding box center [879, 391] width 407 height 57
click at [808, 368] on textarea "يقطين، ذرة، مشروم، زيتون، فلفل، جبنة، خبز، صوص بافلو، صوص حار و صوص دويج لاند" at bounding box center [879, 391] width 407 height 57
click at [555, 462] on textarea "کاڵەک، گەنمەشامی، قارچک، زەیتون، بیبەر، پەنیر، نان، ساسی بەفەڵۆو، ساسی تیژ و سا…" at bounding box center [432, 482] width 407 height 57
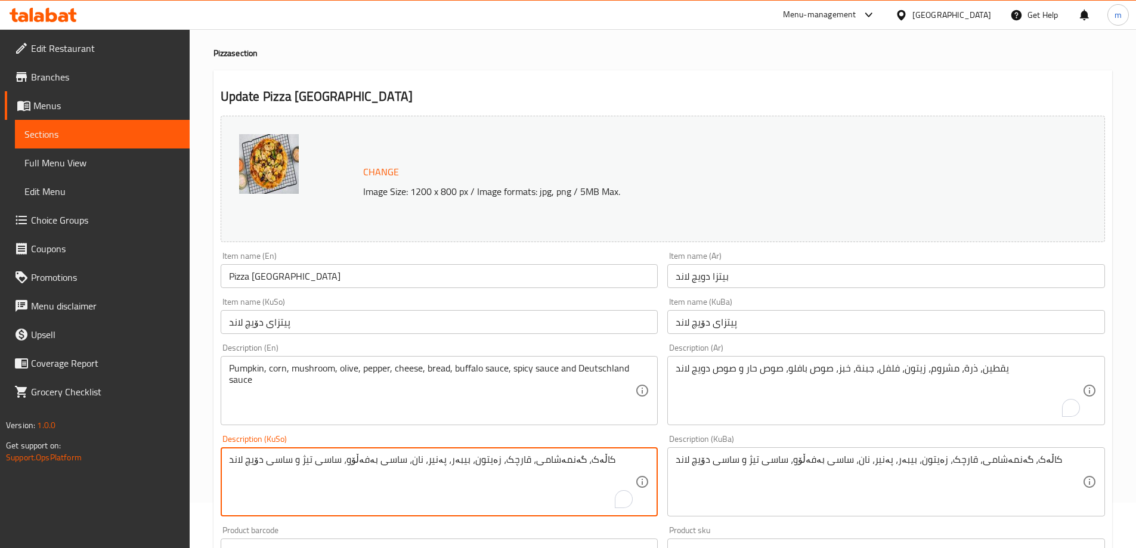
click at [555, 462] on textarea "کاڵەک، گەنمەشامی، قارچک، زەیتون، بیبەر، پەنیر، نان، ساسی بەفەڵۆو، ساسی تیژ و سا…" at bounding box center [432, 482] width 407 height 57
paste textarea "سۆسی تەماتە، پەنیر، مریشک، قارچک، بیبەر، زەیتوون و گەنمەشامی"
type textarea "سۆسی تەماتە، پەنیر، مریشک، قارچک، بیبەر، زەیتوون و گەنمەشامی"
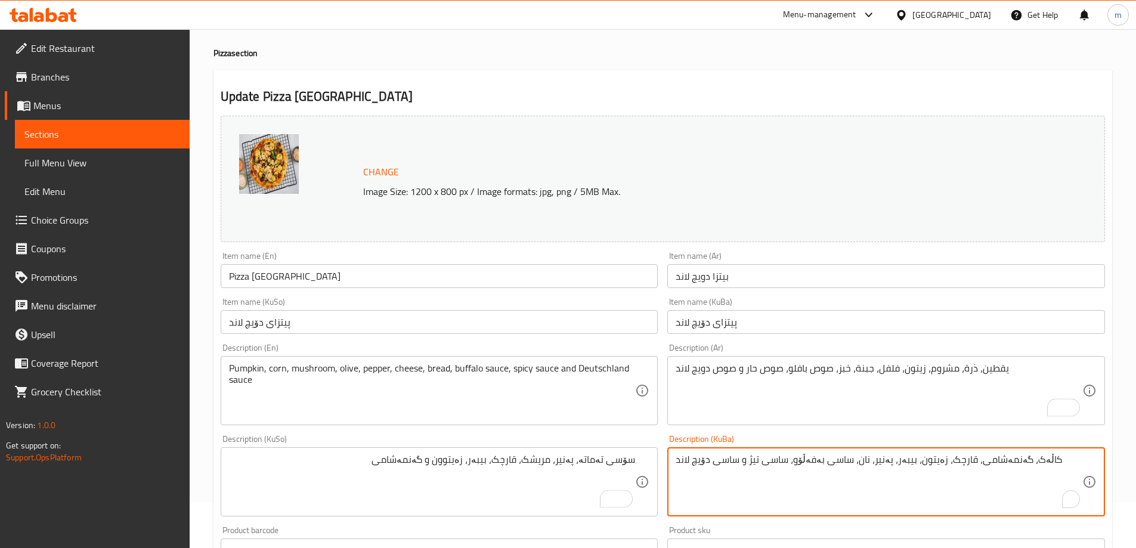
click at [867, 468] on textarea "کاڵەک، گەنمەشامی، قارچک، زەیتون، بیبەر، پەنیر، نان، ساسی بەفەڵۆو، ساسی تیژ و سا…" at bounding box center [879, 482] width 407 height 57
paste textarea "سۆسی تەماتە، پەنیر، مریشک، قارچک، بیبەر، زەیتوون و گەنمەشامی"
type textarea "سۆسی تەماتە، پەنیر، مریشک، قارچک، بیبەر، زەیتوون و گەنمەشامی"
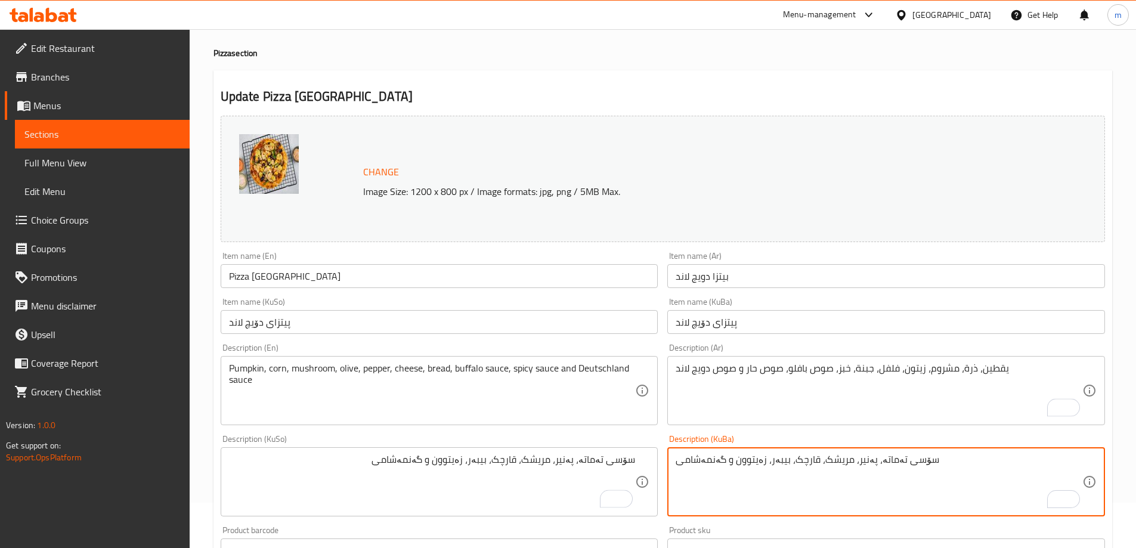
click at [889, 431] on div "Description (KuBa) سۆسی تەماتە، پەنیر، مریشک، قارچک، بیبەر، زەیتوون و گەنمەشامی…" at bounding box center [886, 475] width 447 height 91
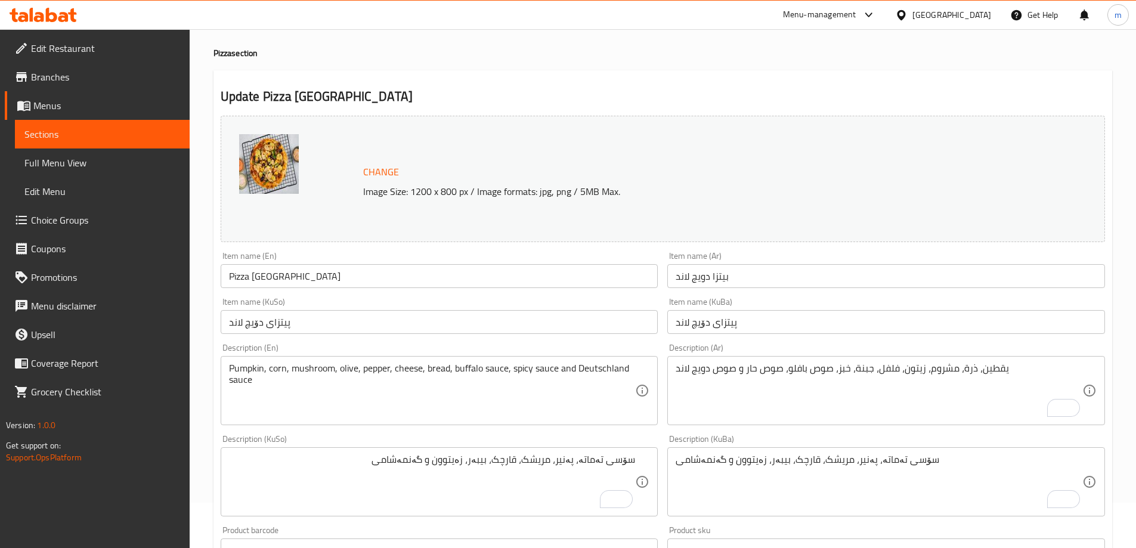
click at [338, 379] on textarea "Pumpkin, corn, mushroom, olive, pepper, cheese, bread, buffalo sauce, spicy sau…" at bounding box center [432, 391] width 407 height 57
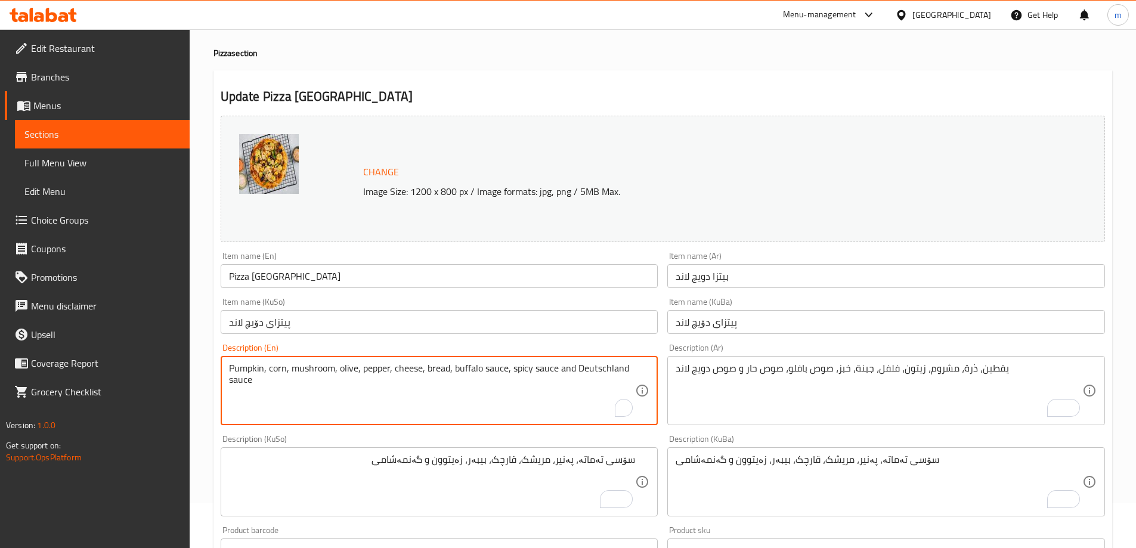
click at [338, 379] on textarea "Pumpkin, corn, mushroom, olive, pepper, cheese, bread, buffalo sauce, spicy sau…" at bounding box center [432, 391] width 407 height 57
paste textarea "Tomato sauce, cheese, chicken, mushrooms, peppers, olives and corn"
type textarea "Tomato sauce, cheese, chicken, mushrooms, peppers, olives and corn"
click at [801, 379] on textarea "يقطين، ذرة، مشروم، زيتون، فلفل، جبنة، خبز، صوص بافلو، صوص حار و صوص دويج لاند" at bounding box center [879, 391] width 407 height 57
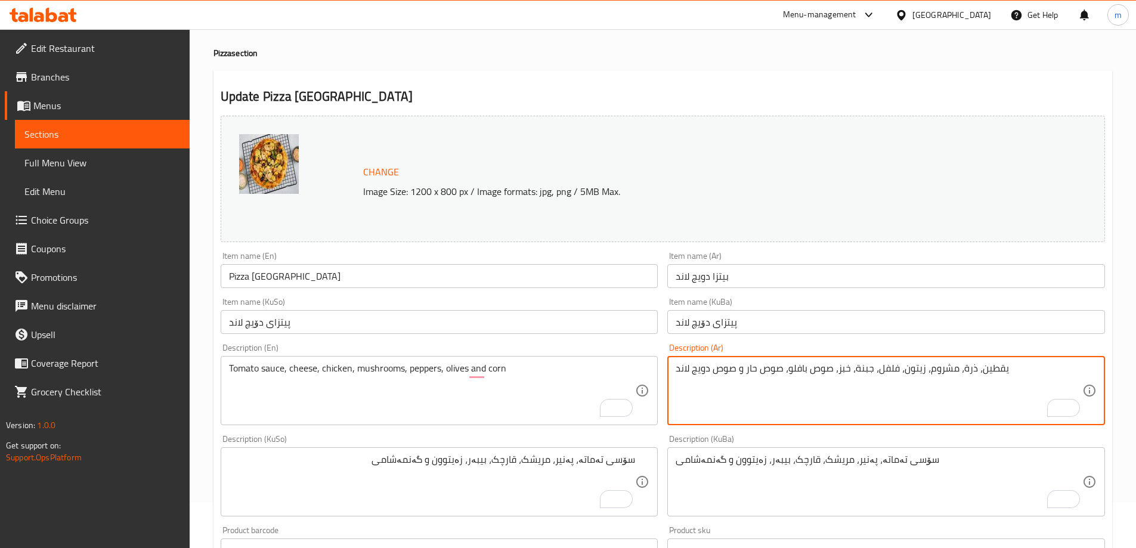
click at [801, 379] on textarea "يقطين، ذرة، مشروم، زيتون، فلفل، جبنة، خبز، صوص بافلو، صوص حار و صوص دويج لاند" at bounding box center [879, 391] width 407 height 57
paste textarea "صلصة طماطم، جبنة، دجاج، فطر، فلفل، زيتون وذرة"
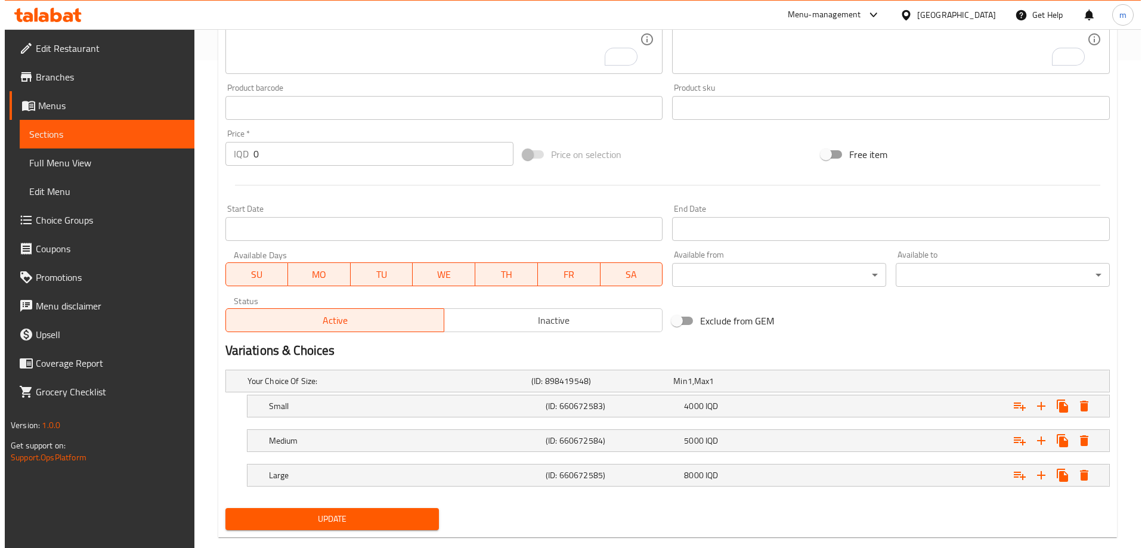
scroll to position [511, 0]
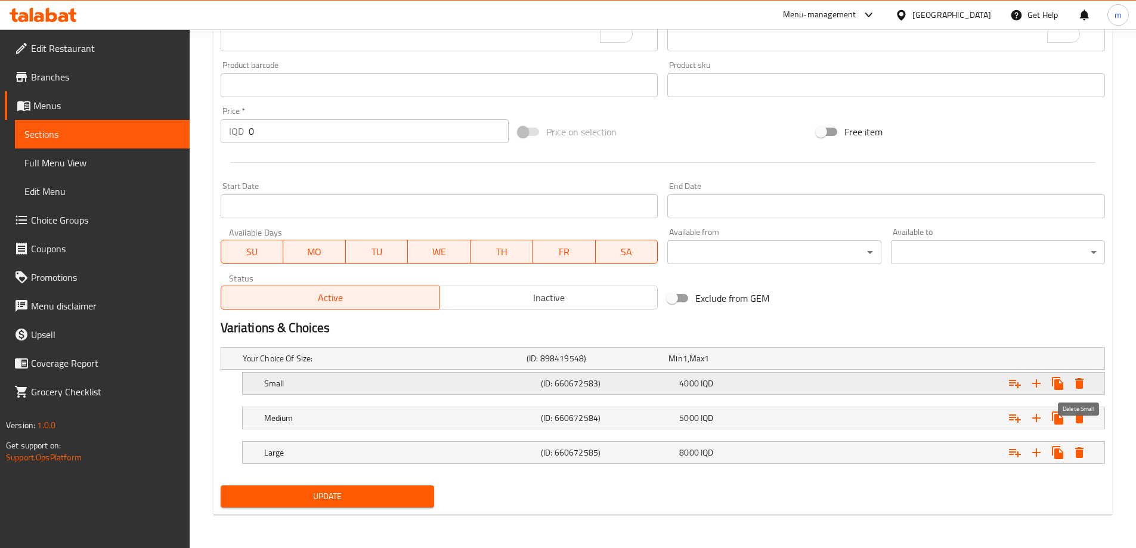
type textarea "صلصة طماطم، جبنة، دجاج، فطر، فلفل، زيتون وذرة"
click at [1083, 382] on icon "Expand" at bounding box center [1080, 383] width 8 height 11
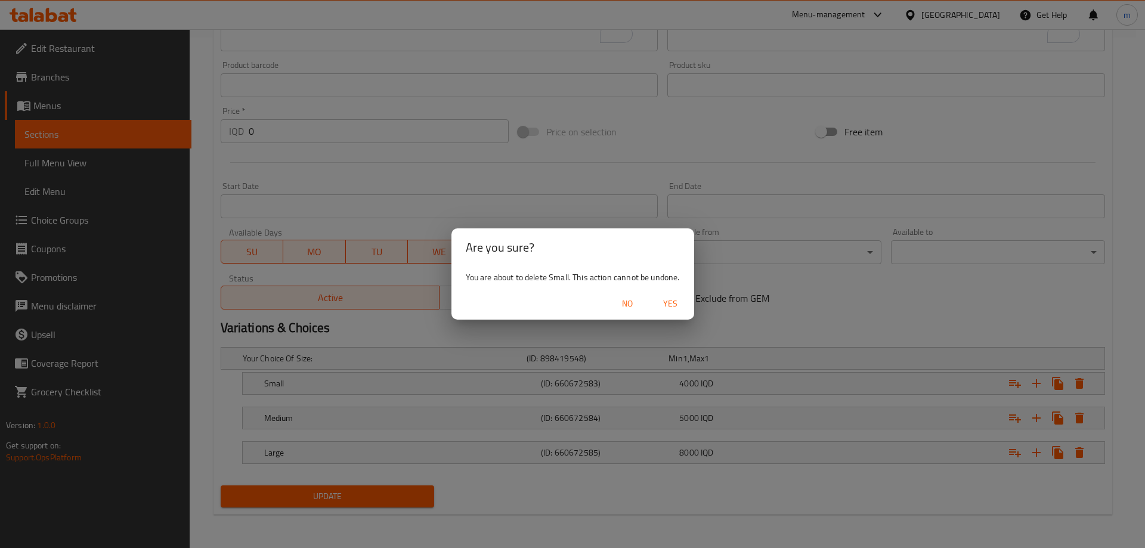
click at [664, 299] on span "Yes" at bounding box center [670, 303] width 29 height 15
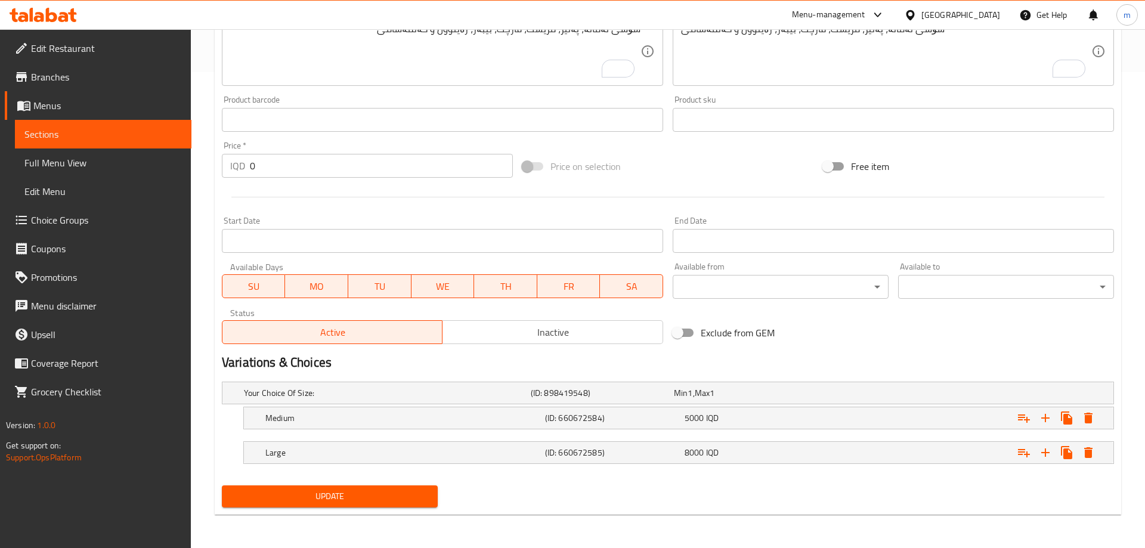
scroll to position [476, 0]
click at [1083, 413] on icon "Expand" at bounding box center [1080, 418] width 8 height 11
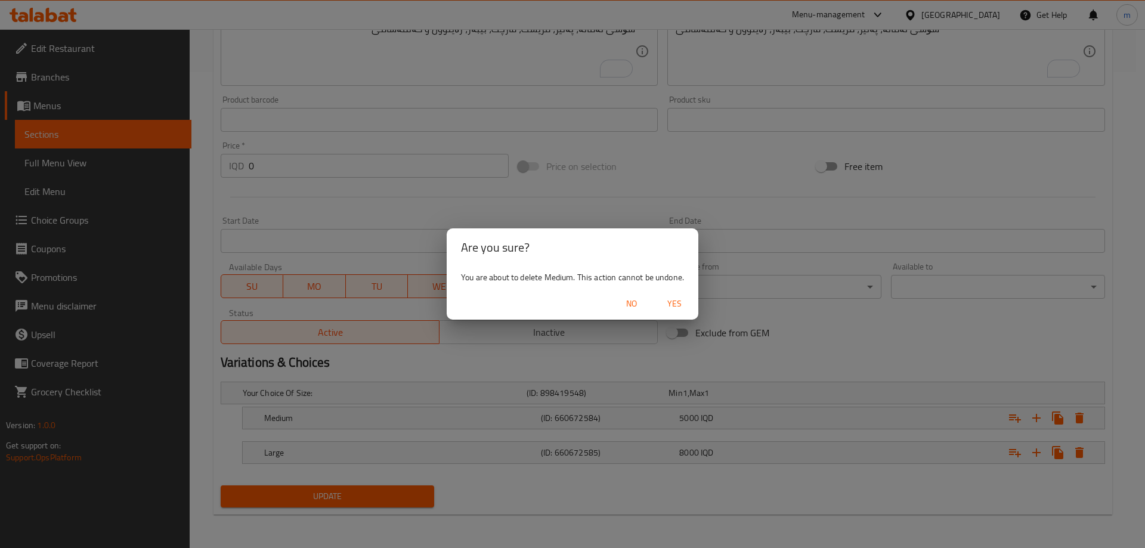
click at [679, 308] on span "Yes" at bounding box center [674, 303] width 29 height 15
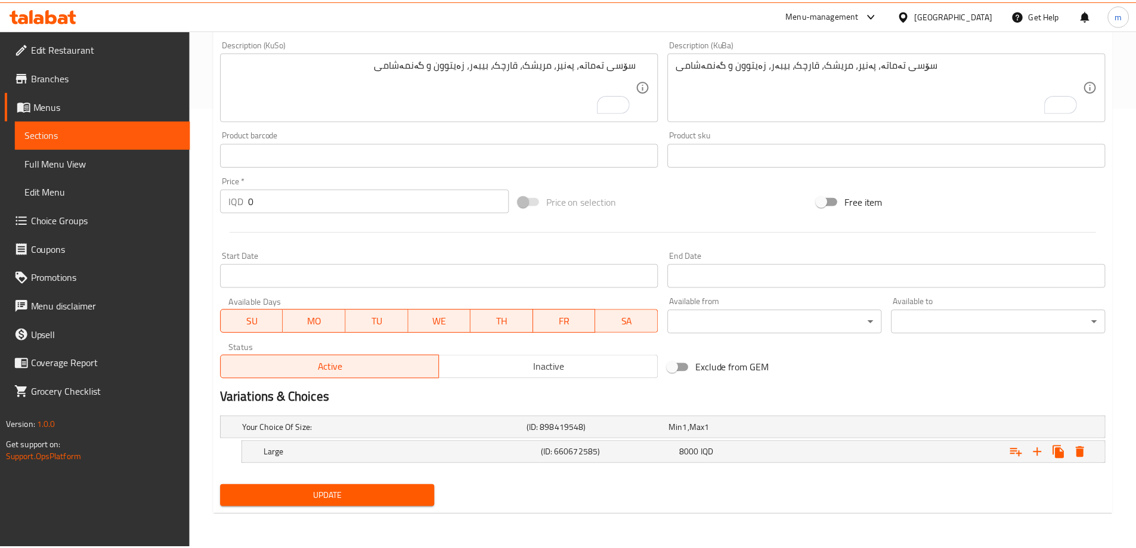
scroll to position [441, 0]
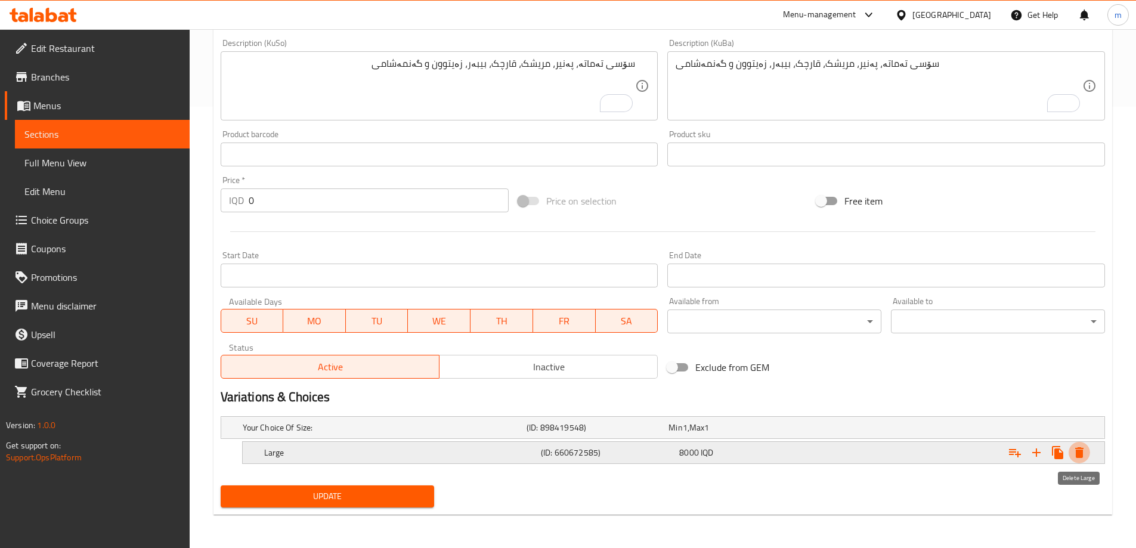
click at [1088, 450] on button "Expand" at bounding box center [1079, 452] width 21 height 21
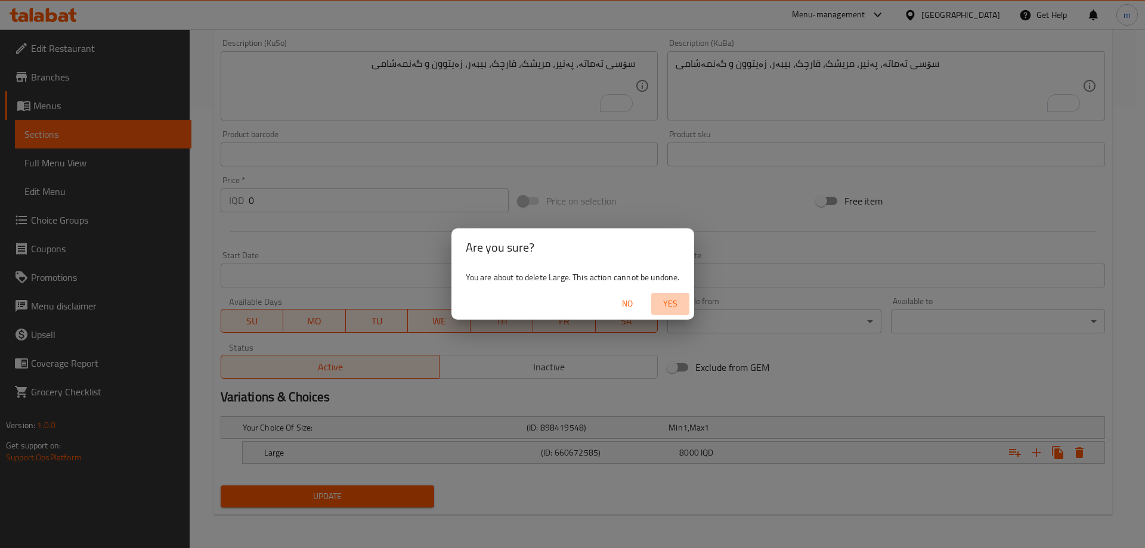
click at [668, 311] on button "Yes" at bounding box center [670, 304] width 38 height 22
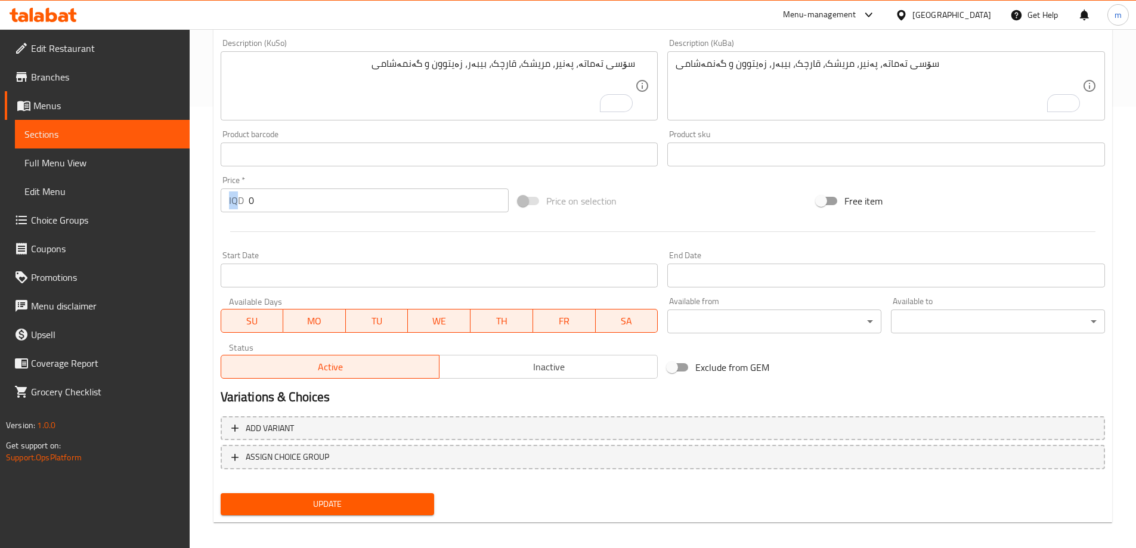
click at [218, 194] on div "Price   * IQD 0 Price *" at bounding box center [365, 194] width 298 height 46
click at [211, 194] on div "Home / Restaurants management / Menus / Sections / item / update Pizza section …" at bounding box center [663, 72] width 947 height 968
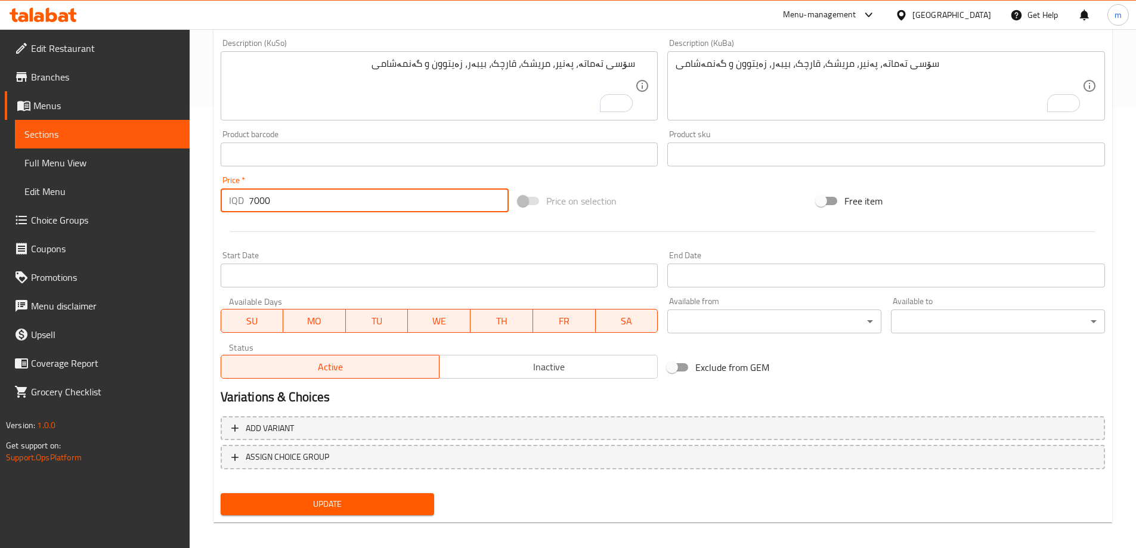
type input "7000"
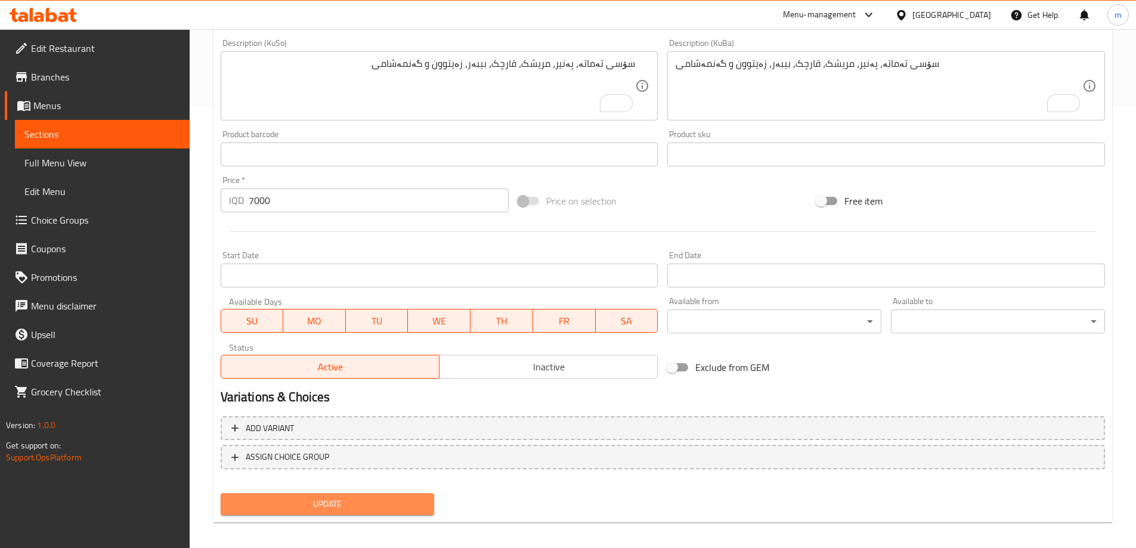
click at [348, 498] on span "Update" at bounding box center [327, 504] width 195 height 15
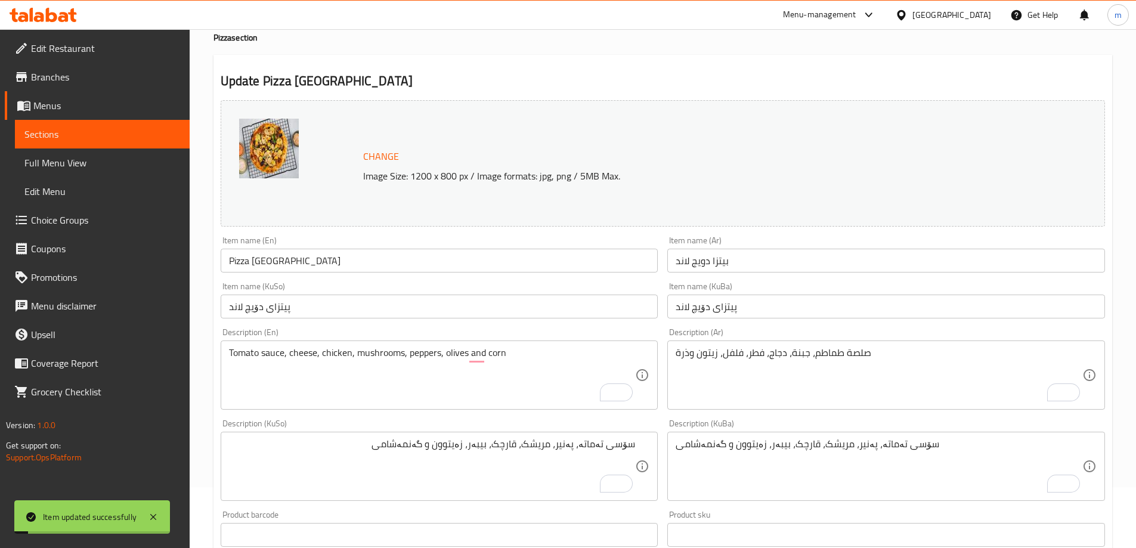
scroll to position [0, 0]
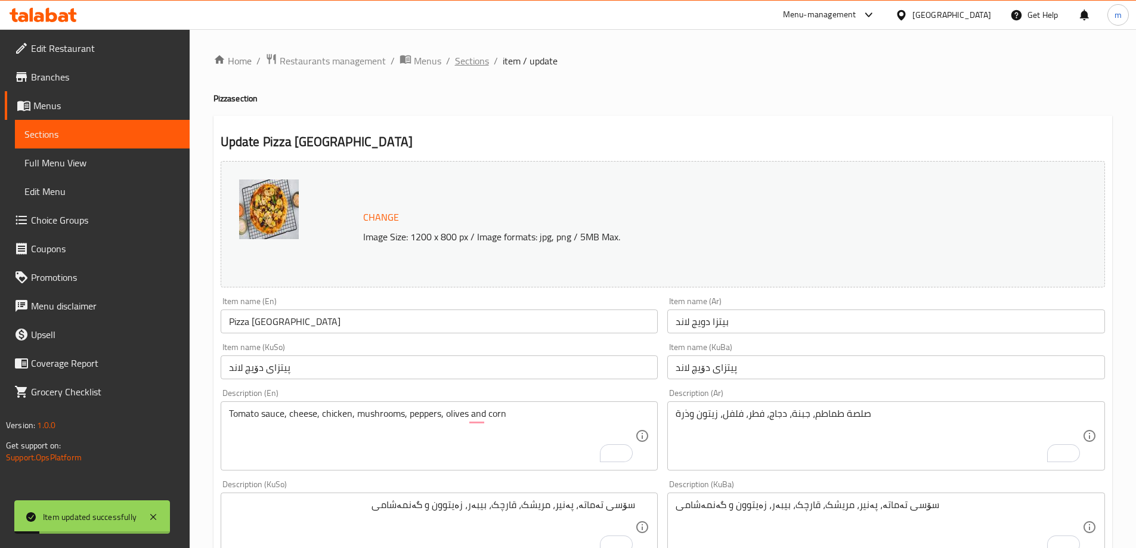
click at [477, 60] on span "Sections" at bounding box center [472, 61] width 34 height 14
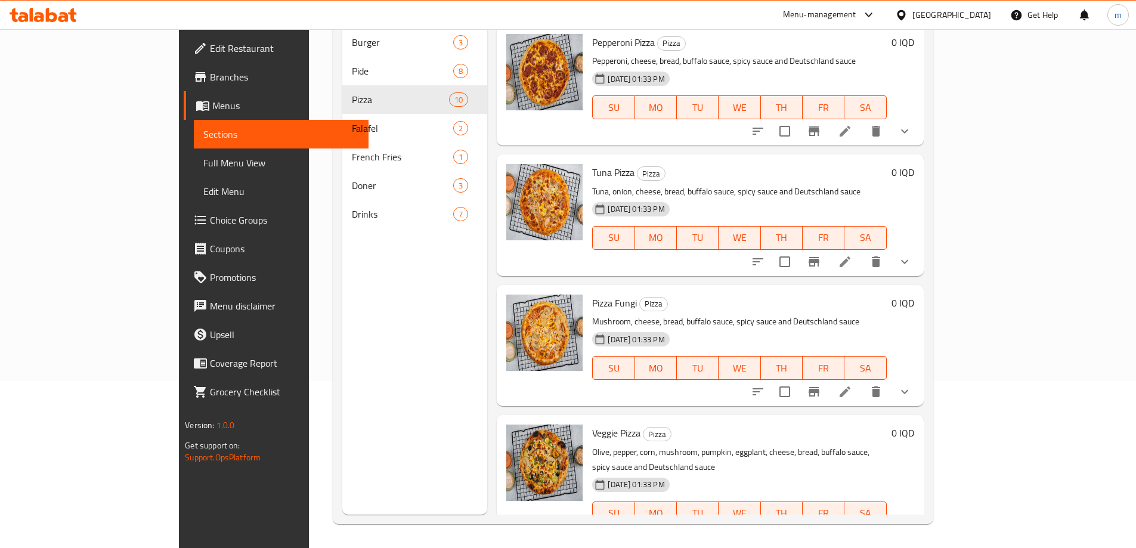
scroll to position [785, 0]
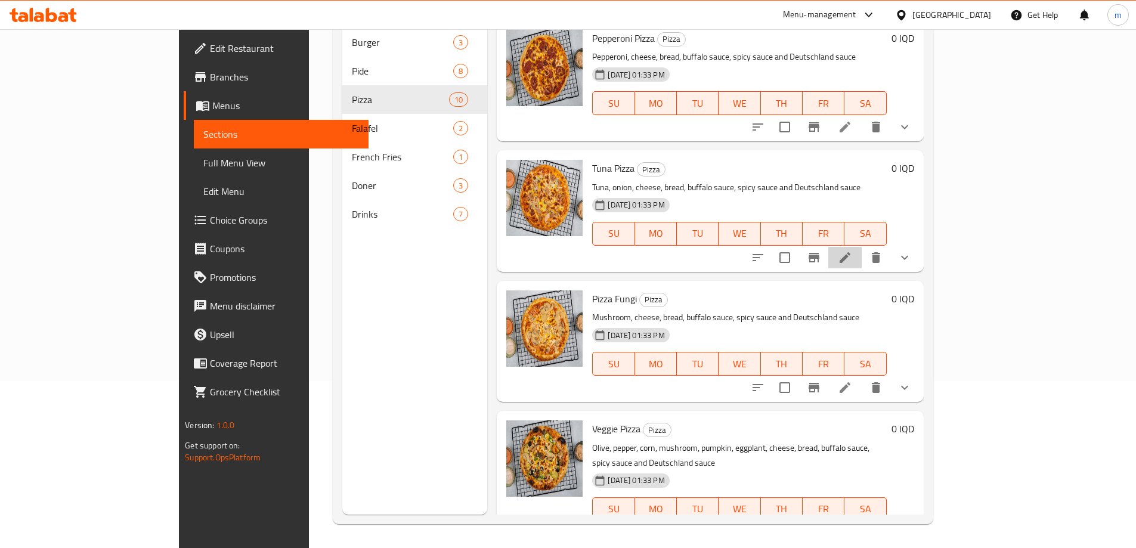
click at [862, 247] on li at bounding box center [845, 257] width 33 height 21
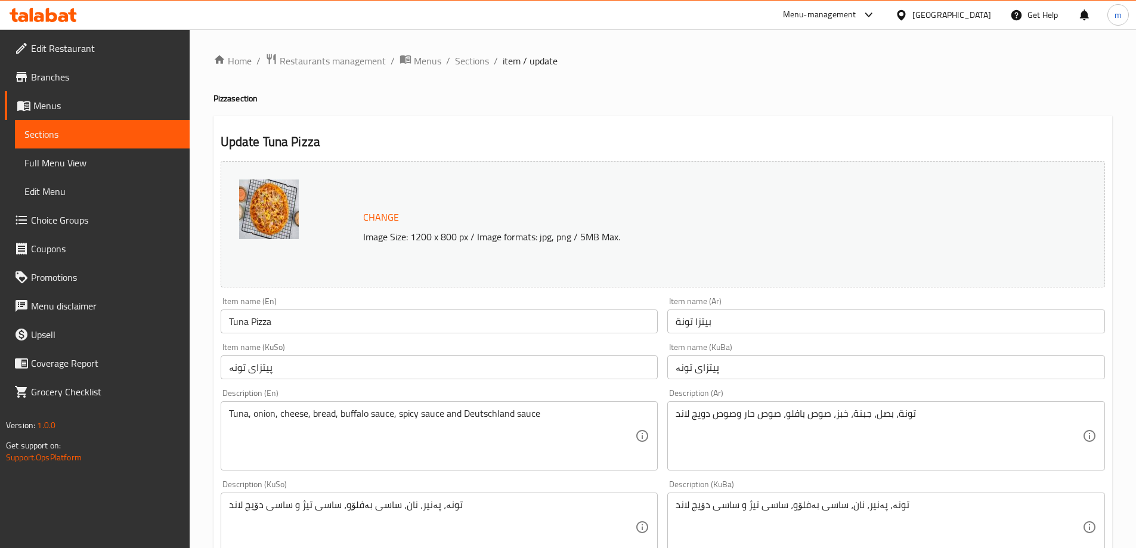
click at [241, 324] on input "Tuna Pizza" at bounding box center [440, 322] width 438 height 24
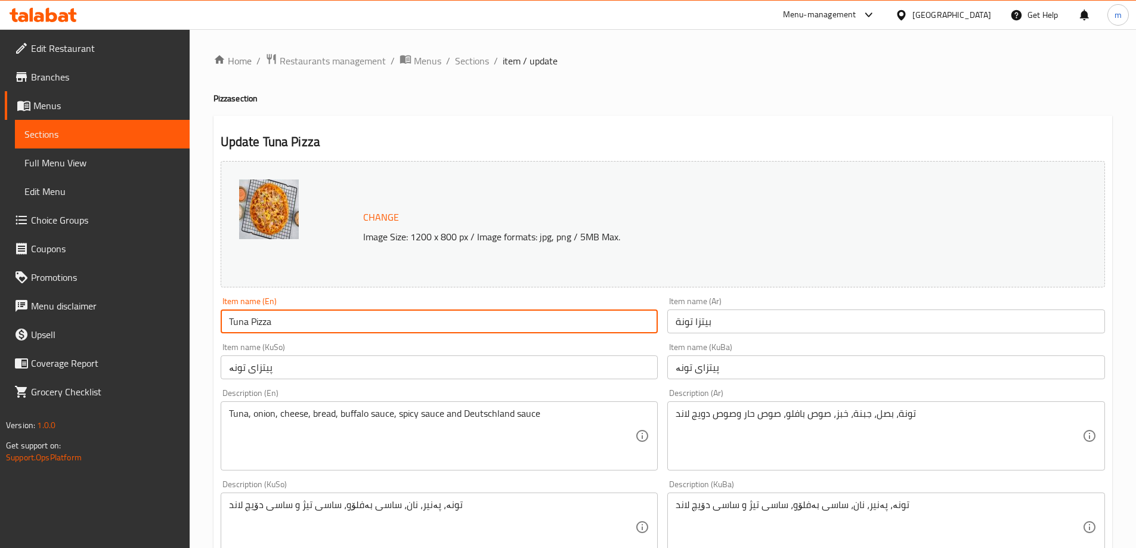
click at [241, 324] on input "Tuna Pizza" at bounding box center [440, 322] width 438 height 24
type input "Fish Pizza"
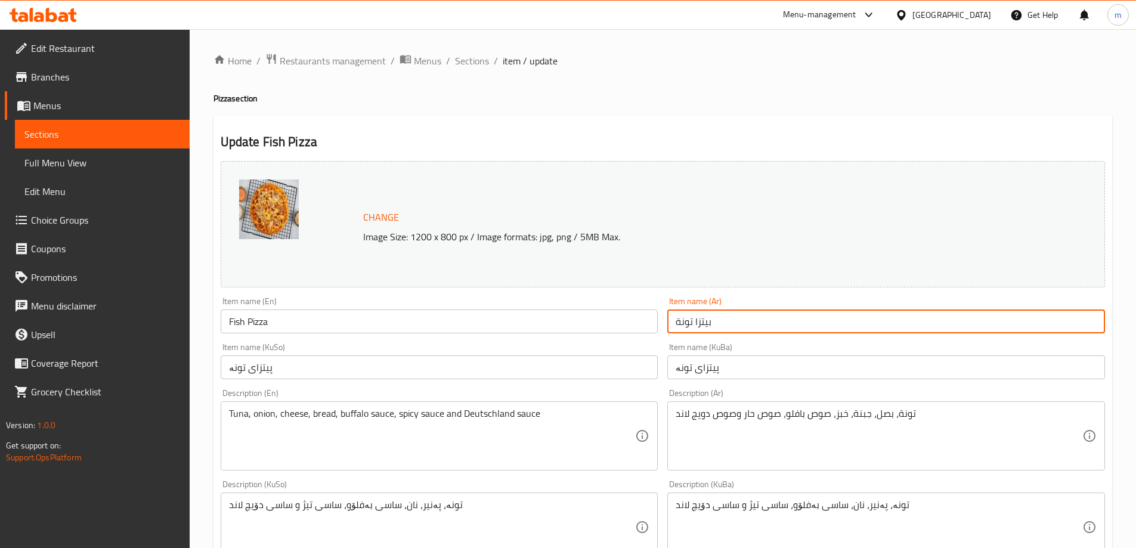
click at [756, 314] on input "بيتزا تونة" at bounding box center [887, 322] width 438 height 24
click at [1077, 326] on input "بيتزا تونة" at bounding box center [887, 322] width 438 height 24
type input "بيتزا سمك"
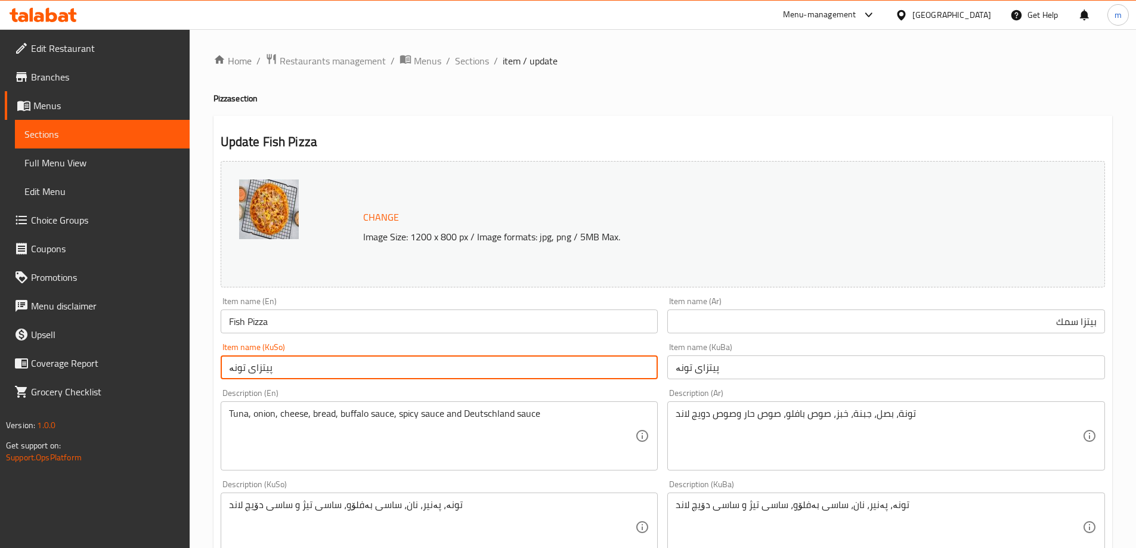
click at [608, 369] on input "پیتزای تونە" at bounding box center [440, 368] width 438 height 24
click at [616, 369] on input "پیتزای تونە" at bounding box center [440, 368] width 438 height 24
click at [611, 376] on input "پیتزای تونە" at bounding box center [440, 368] width 438 height 24
click at [645, 372] on input "پیتزای ماسی" at bounding box center [440, 368] width 438 height 24
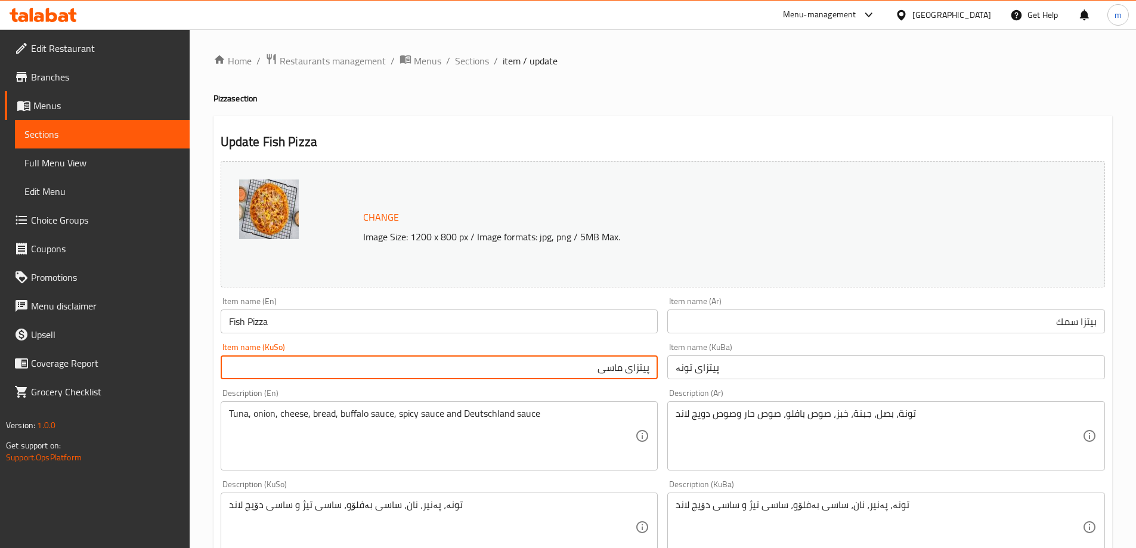
click at [645, 372] on input "پیتزای ماسی" at bounding box center [440, 368] width 438 height 24
type input "پیتزای ماسی"
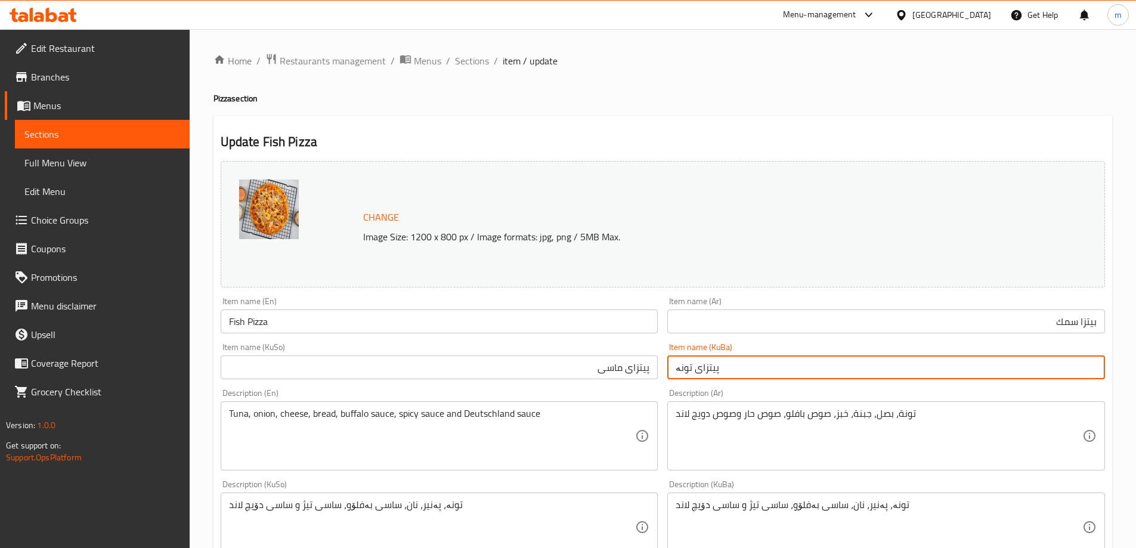
click at [691, 367] on input "پیتزای تونە" at bounding box center [887, 368] width 438 height 24
paste input "ماسی"
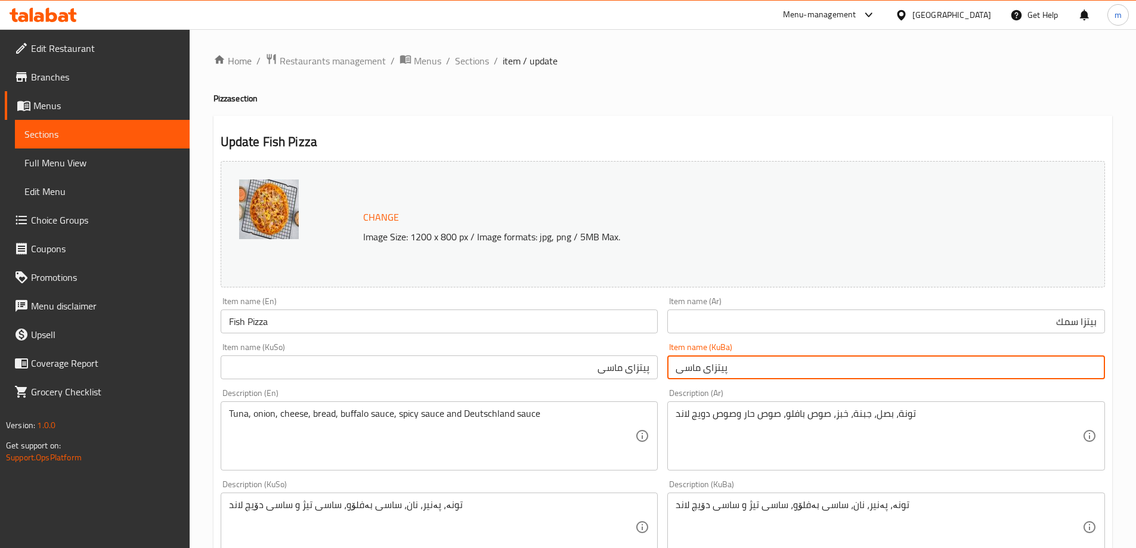
type input "پیتزای ماسی"
click at [687, 343] on div "Item name (KuBa) پیتزای ماسی Item name (KuBa)" at bounding box center [887, 361] width 438 height 36
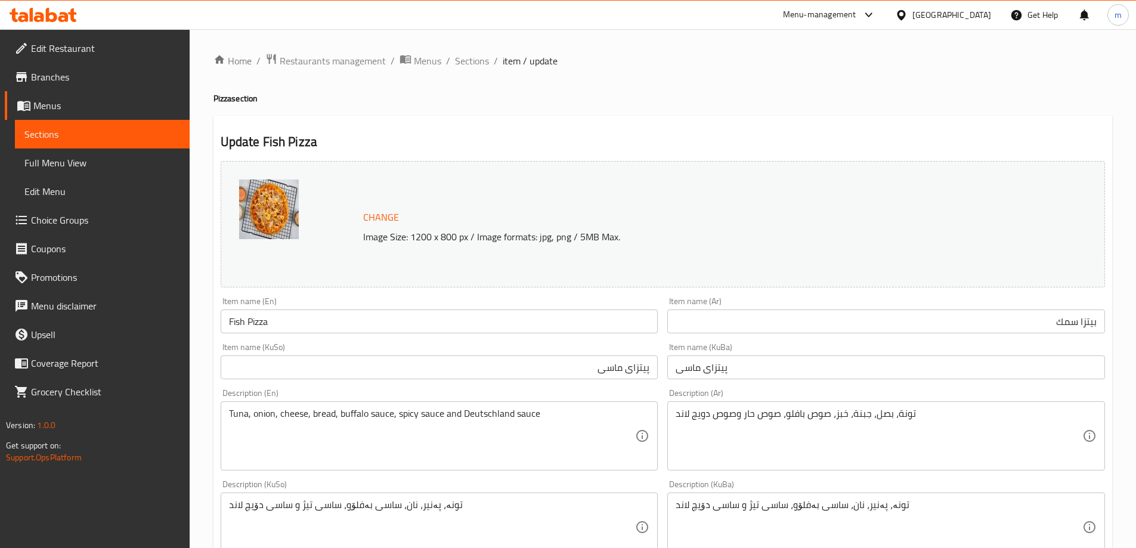
click at [468, 511] on textarea "تونە، پەنیر، نان، ساسی بەفلۆو، ساسی تیژ و ساسی دۆیچ لاند" at bounding box center [432, 527] width 407 height 57
paste textarea "ۆسی تەماتە، پەنیر، ماسی و پیاز"
type textarea "سۆسی تەماتە، پەنیر، ماسی و پیاز"
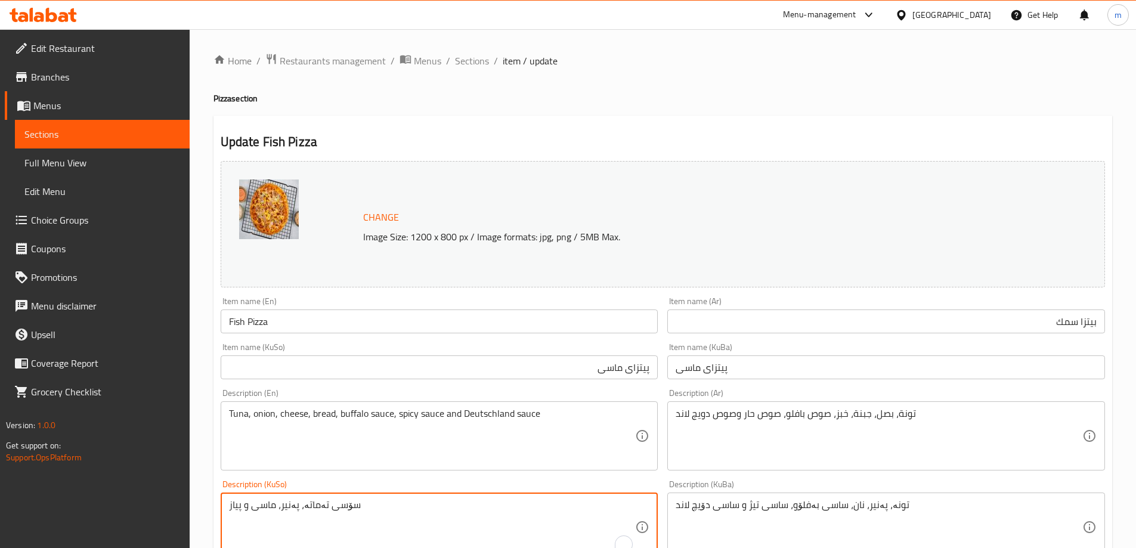
click at [756, 520] on textarea "تونە، پەنیر، نان، ساسی بەفلۆو، ساسی تیژ و ساسی دۆیچ لاند" at bounding box center [879, 527] width 407 height 57
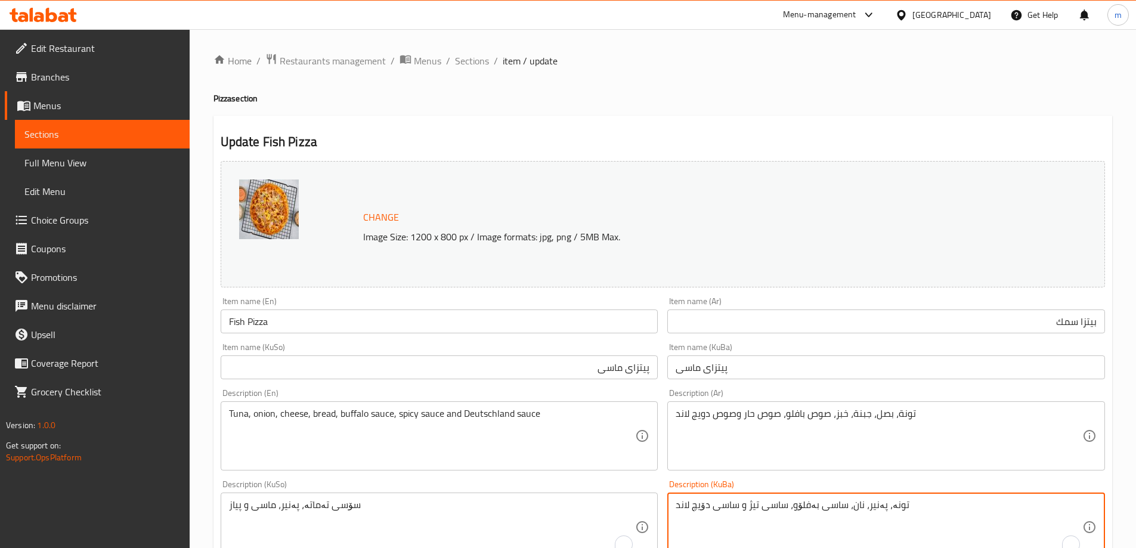
click at [756, 520] on textarea "تونە، پەنیر، نان، ساسی بەفلۆو، ساسی تیژ و ساسی دۆیچ لاند" at bounding box center [879, 527] width 407 height 57
paste textarea "ۆسی تەماتە، پەنیر، ماسی و پیاز"
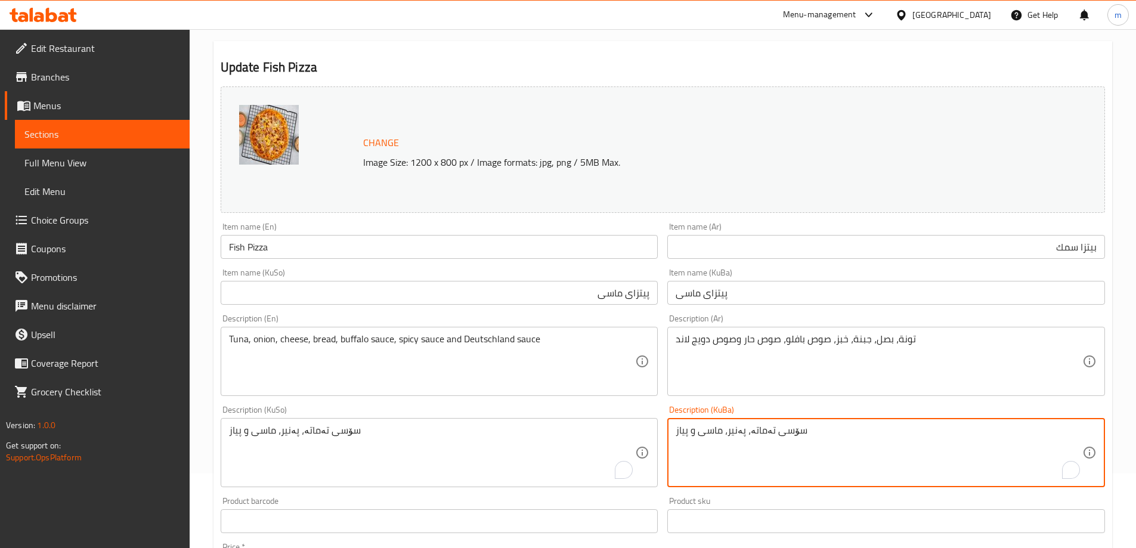
scroll to position [107, 0]
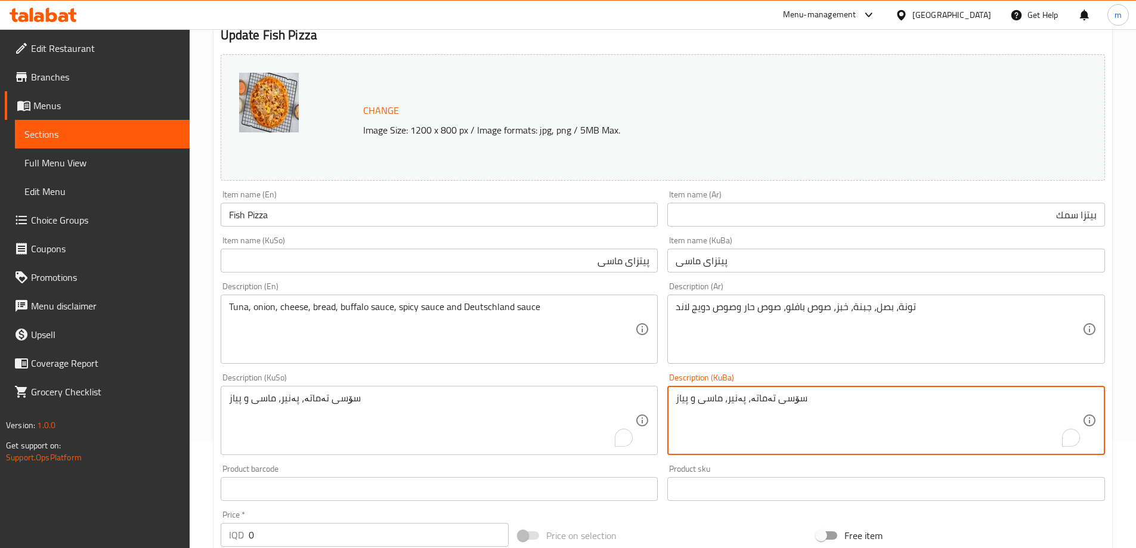
type textarea "سۆسی تەماتە، پەنیر، ماسی و پیاز"
click at [456, 316] on textarea "Tuna, onion, cheese, bread, buffalo sauce, spicy sauce and Deutschland sauce" at bounding box center [432, 329] width 407 height 57
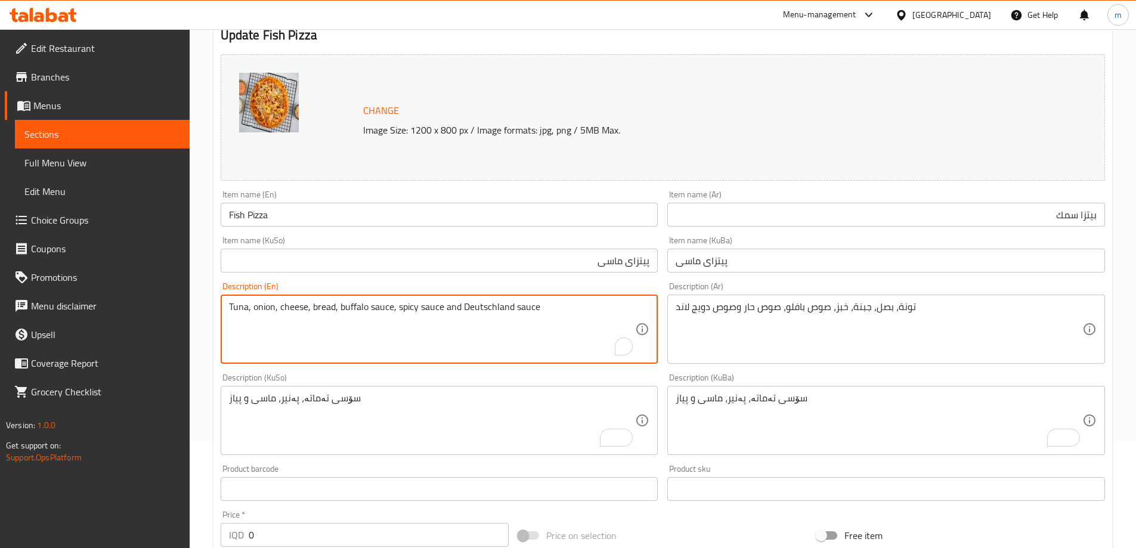
click at [459, 316] on textarea "Tuna, onion, cheese, bread, buffalo sauce, spicy sauce and Deutschland sauce" at bounding box center [432, 329] width 407 height 57
paste textarea "omato sauce, cheese, fish and onion"
type textarea "Tomato sauce, cheese, fish and onion"
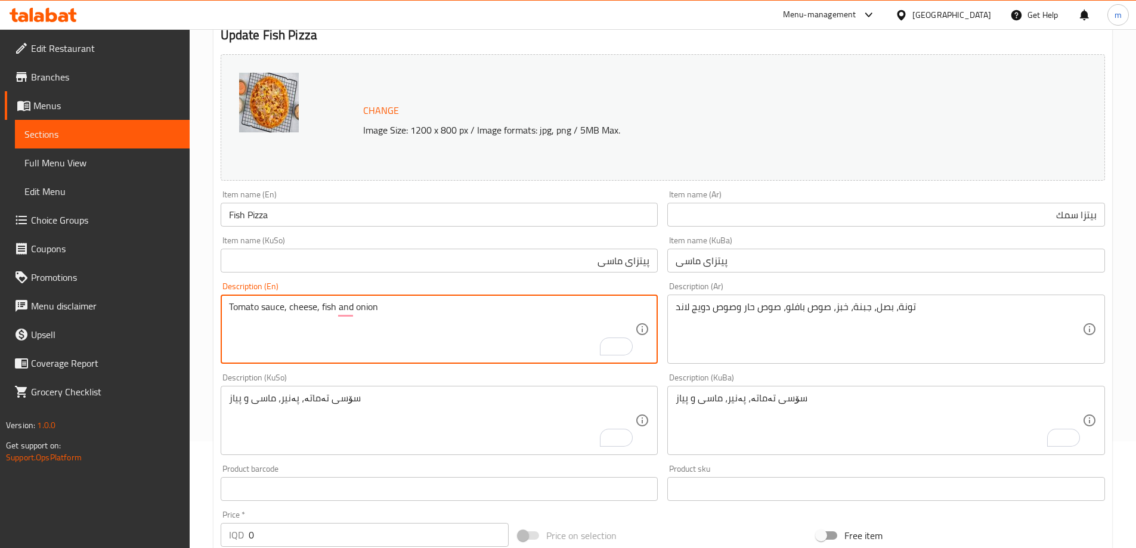
scroll to position [107, 0]
click at [690, 320] on textarea "تونة، بصل، جبنة، خبز، صوص بافلو، صوص حار وصوص دويج لاند" at bounding box center [879, 329] width 407 height 57
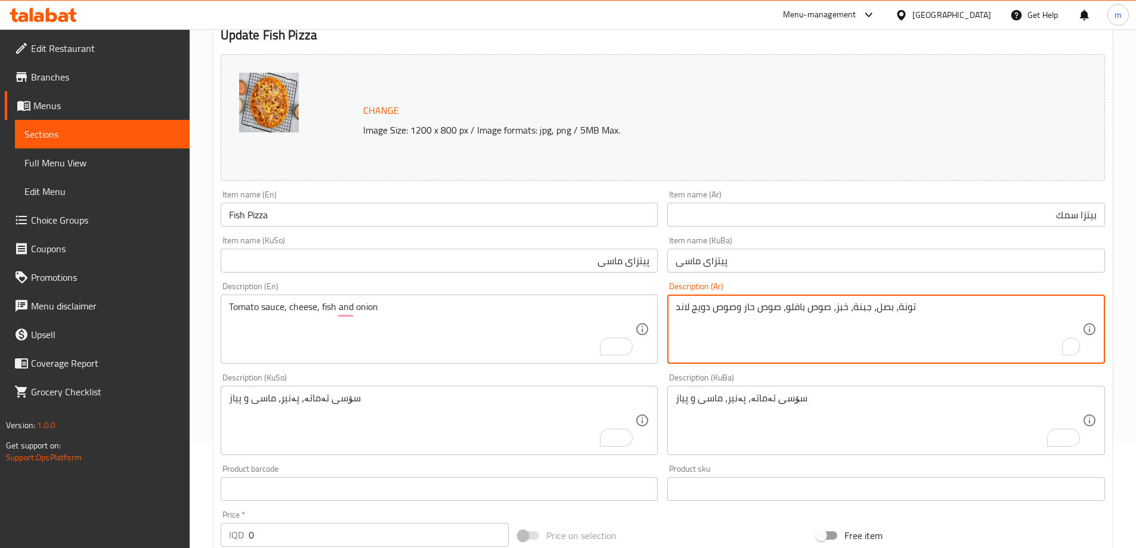
click at [690, 320] on textarea "تونة، بصل، جبنة، خبز، صوص بافلو، صوص حار وصوص دويج لاند" at bounding box center [879, 329] width 407 height 57
paste textarea "لصة طماطم، جبن، سمك وبصل"
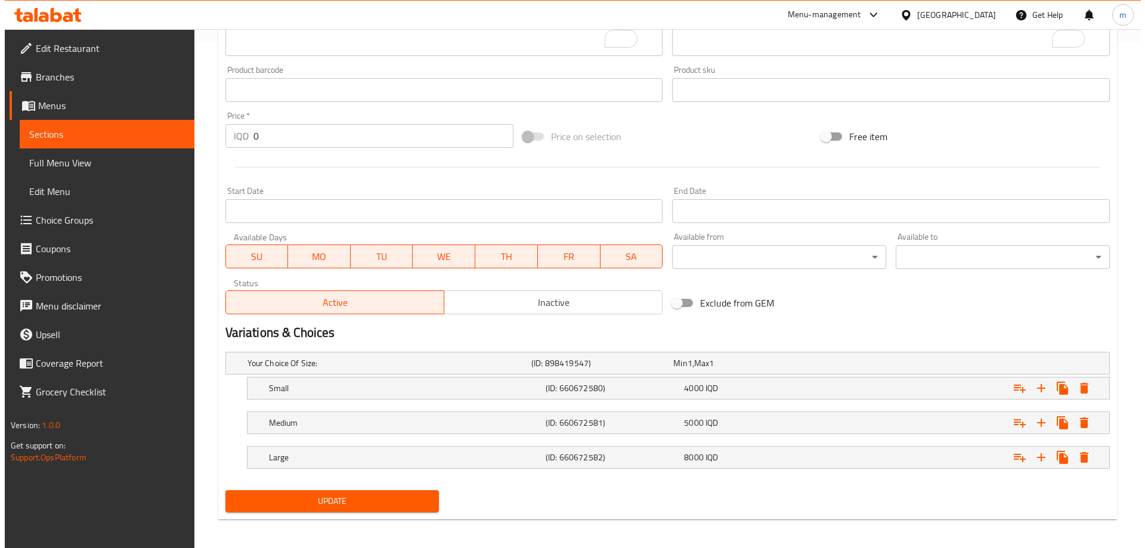
scroll to position [511, 0]
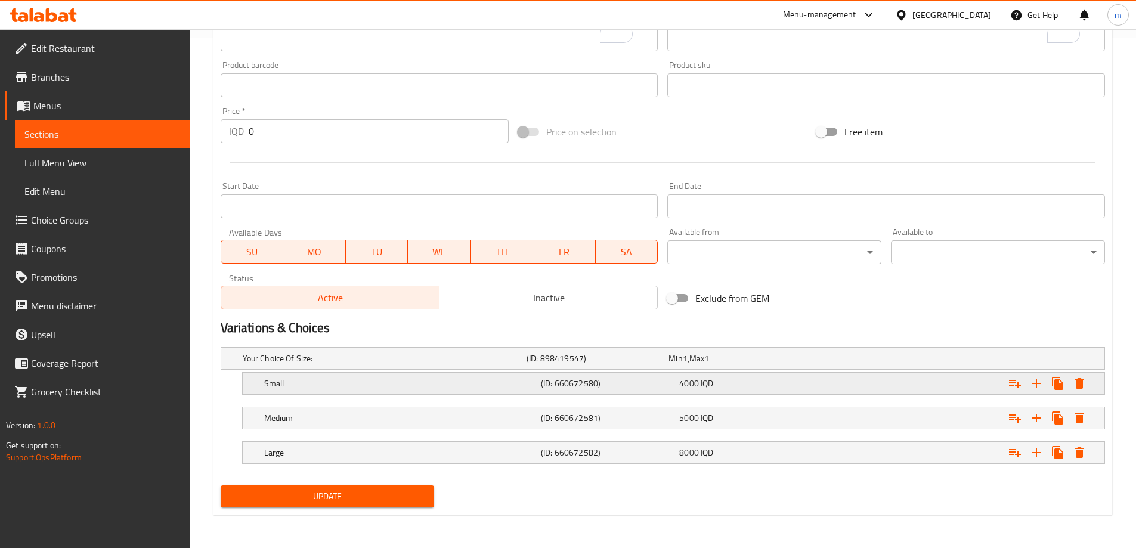
type textarea "صلصة طماطم، جبن، سمك وبصل"
click at [1083, 385] on icon "Expand" at bounding box center [1080, 383] width 8 height 11
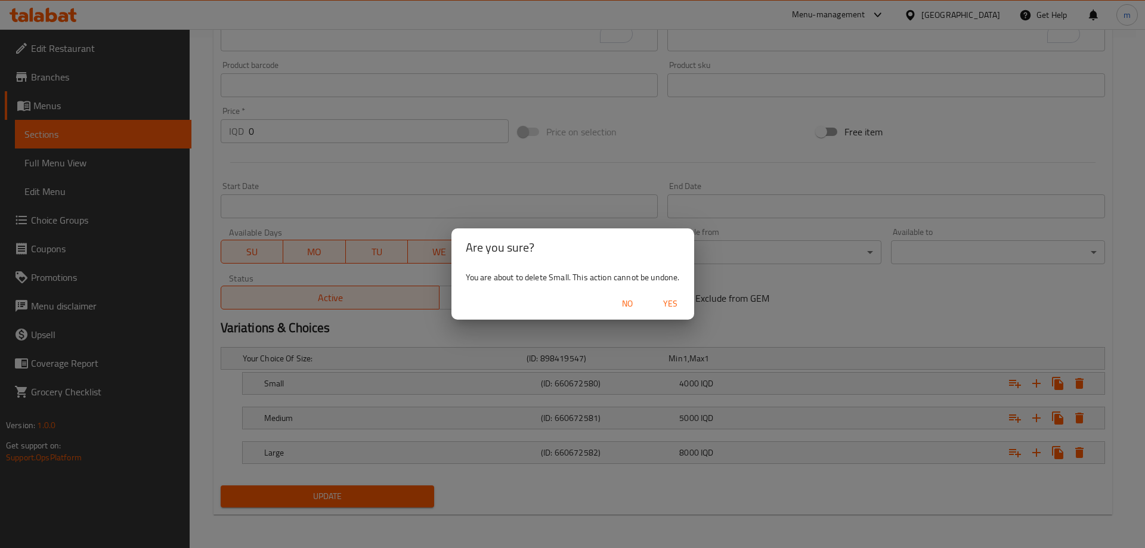
click at [687, 301] on button "Yes" at bounding box center [670, 304] width 38 height 22
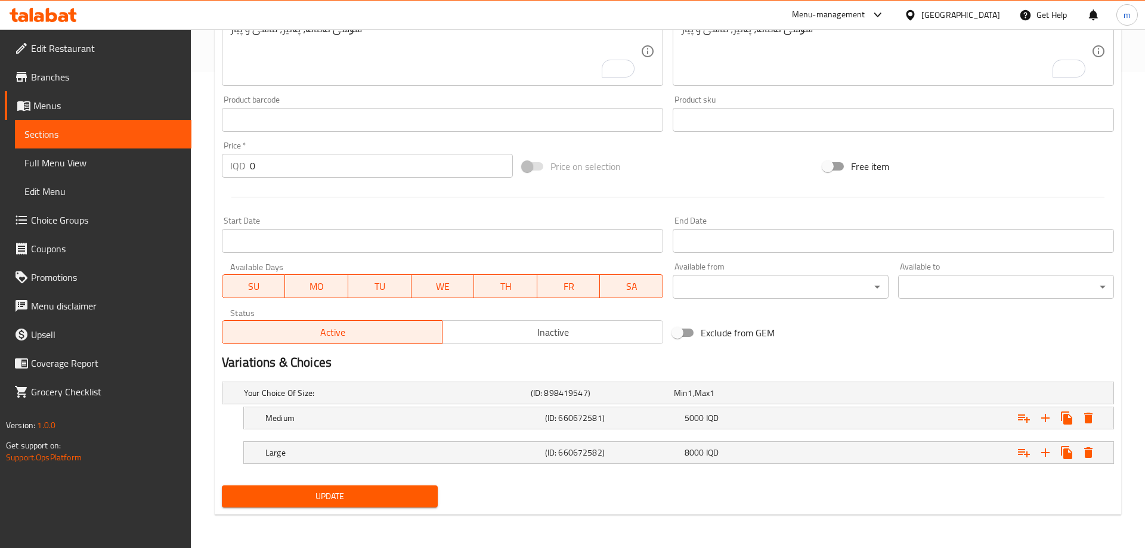
scroll to position [476, 0]
click at [1083, 422] on icon "Expand" at bounding box center [1080, 418] width 14 height 14
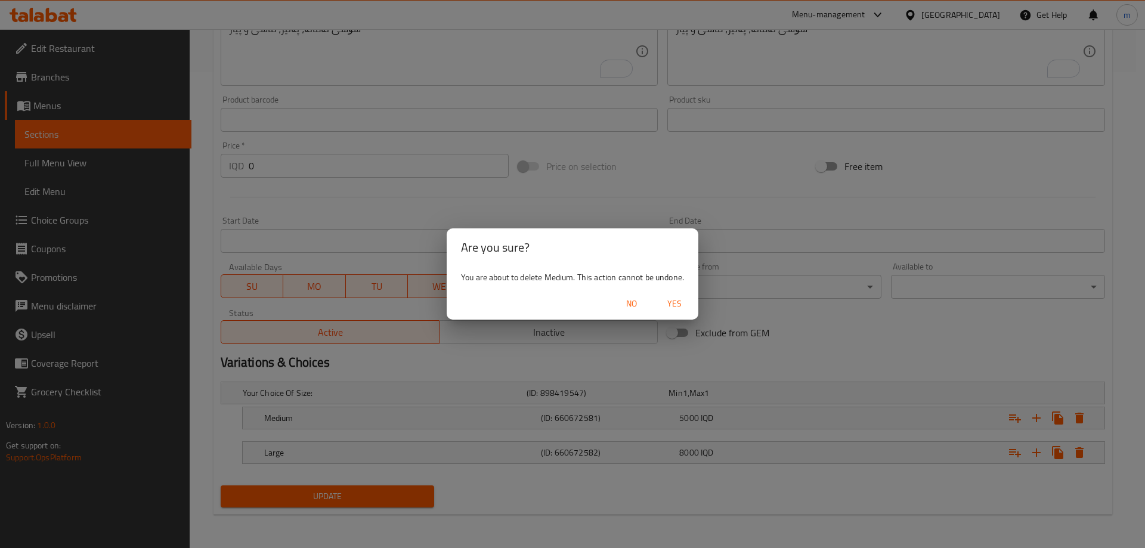
click at [663, 305] on span "Yes" at bounding box center [674, 303] width 29 height 15
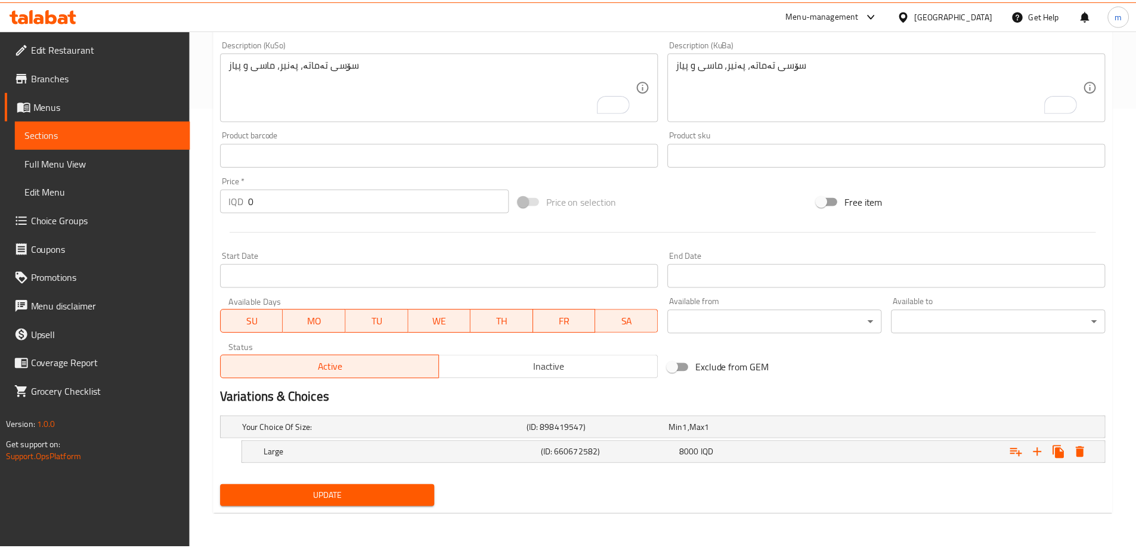
scroll to position [441, 0]
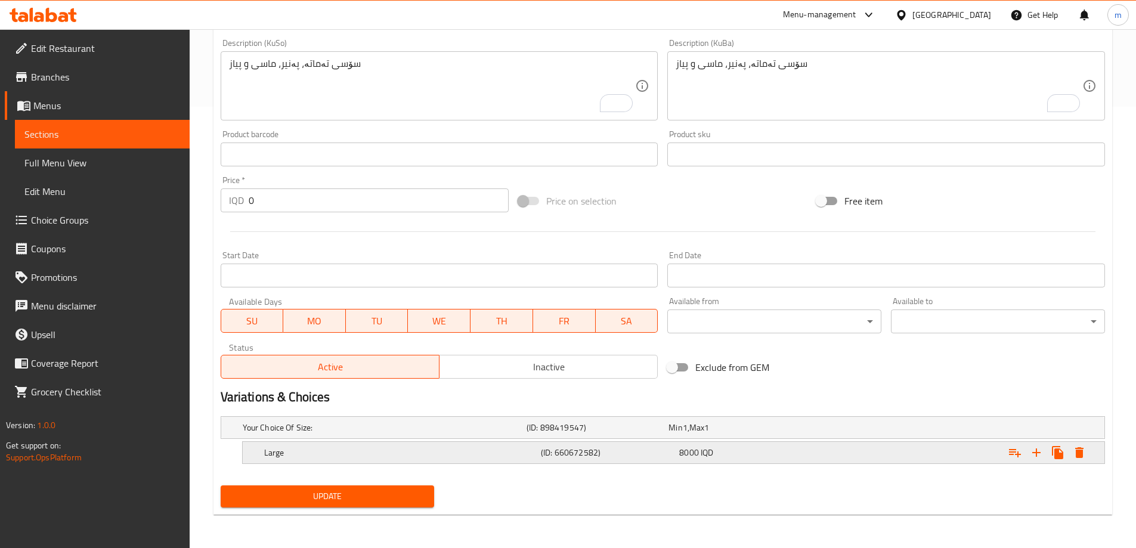
click at [1079, 450] on icon "Expand" at bounding box center [1080, 452] width 8 height 11
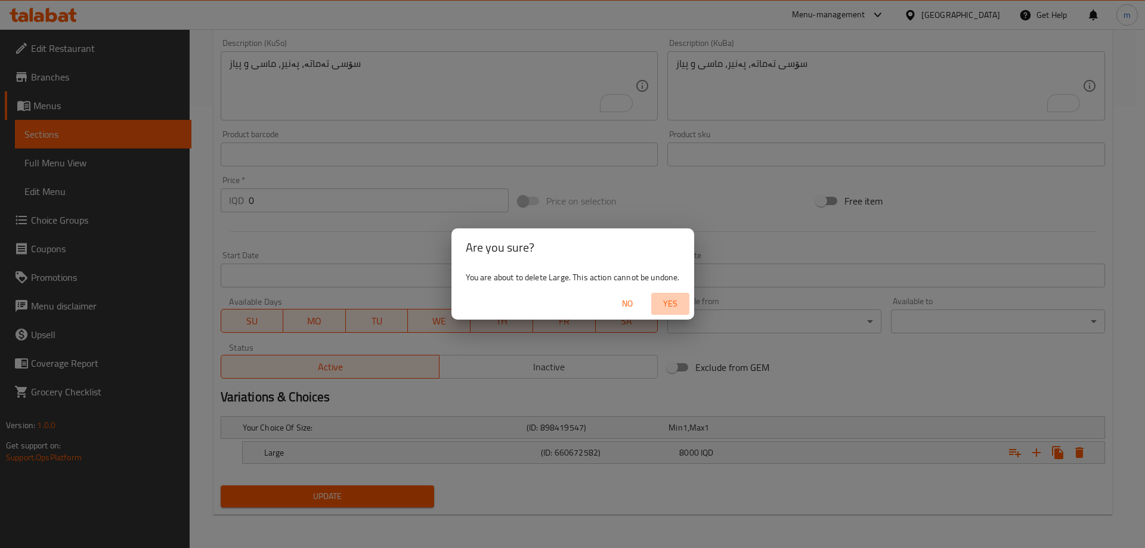
click at [669, 307] on span "Yes" at bounding box center [670, 303] width 29 height 15
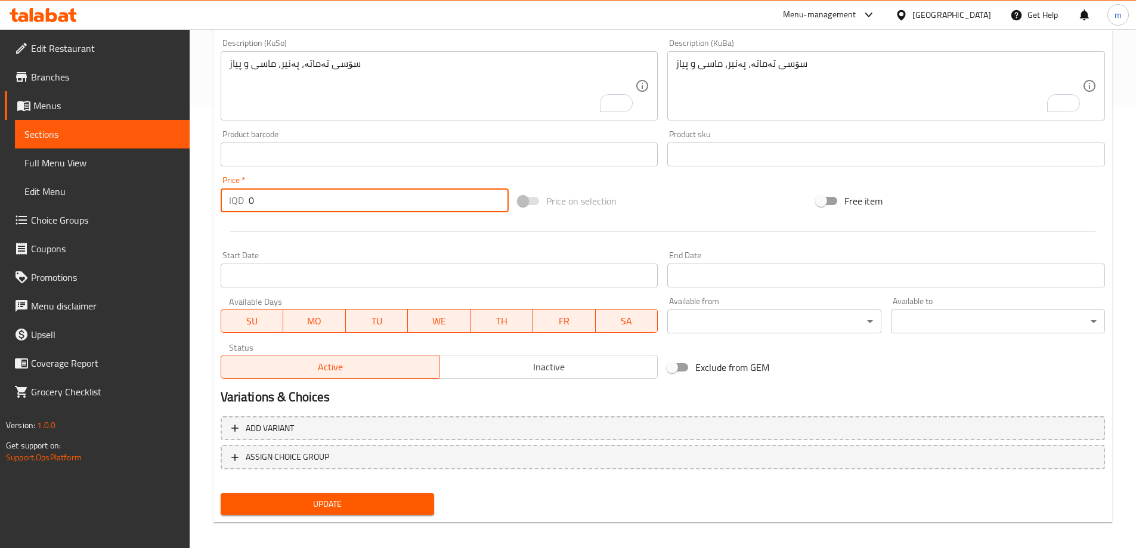
drag, startPoint x: 254, startPoint y: 200, endPoint x: 222, endPoint y: 196, distance: 32.0
click at [227, 196] on div "IQD 0 Price *" at bounding box center [365, 201] width 289 height 24
type input "7000"
click at [342, 507] on span "Update" at bounding box center [327, 504] width 195 height 15
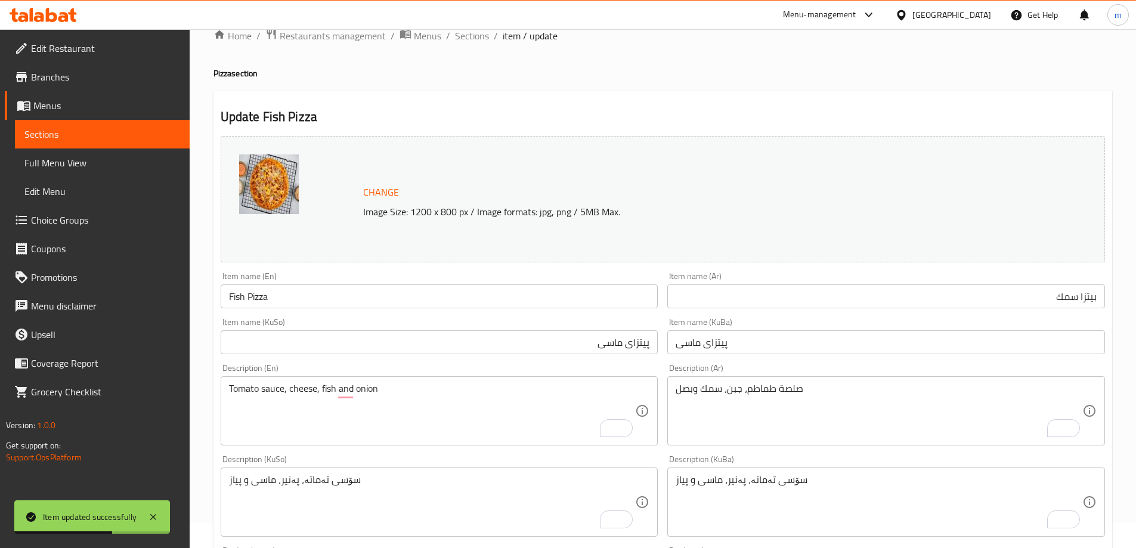
scroll to position [0, 0]
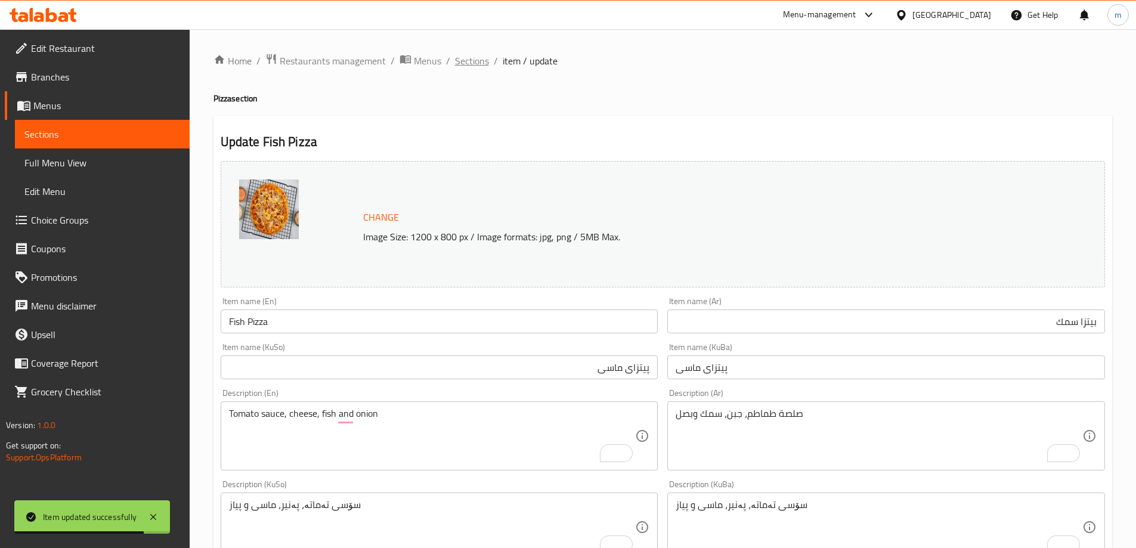
click at [484, 59] on span "Sections" at bounding box center [472, 61] width 34 height 14
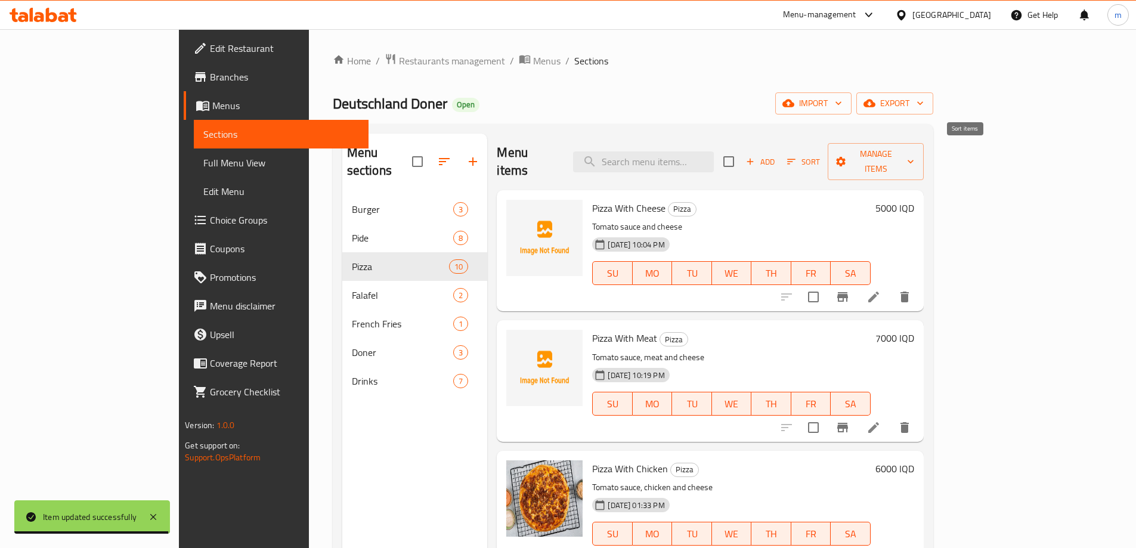
click at [820, 155] on span "Sort" at bounding box center [803, 162] width 33 height 14
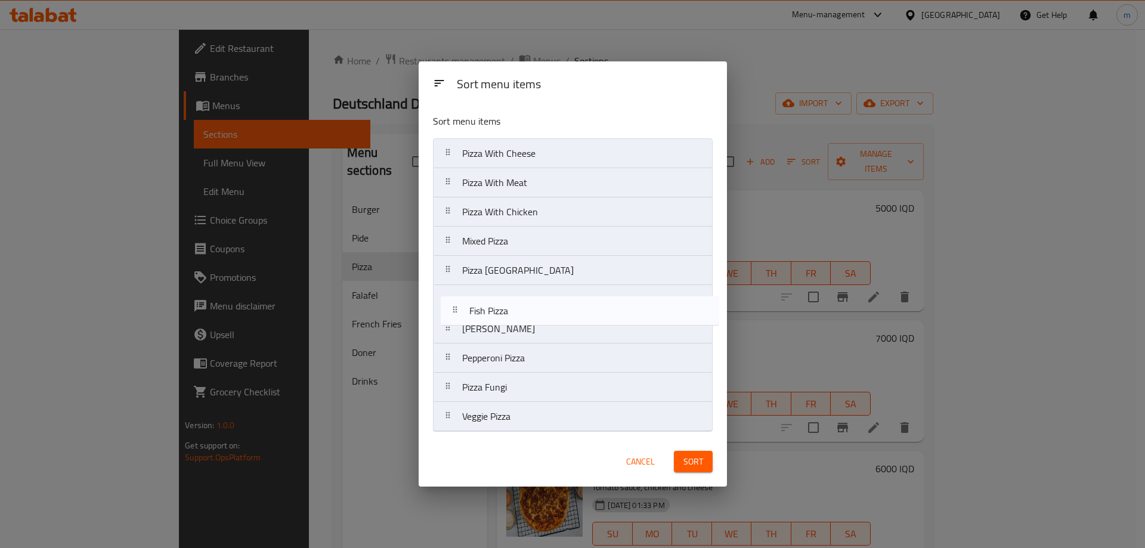
drag, startPoint x: 518, startPoint y: 364, endPoint x: 524, endPoint y: 312, distance: 52.2
click at [523, 316] on nav "Pizza With Cheese Pizza With Meat Pizza With Chicken Mixed Pizza Pizza Deutschl…" at bounding box center [573, 285] width 280 height 294
drag, startPoint x: 506, startPoint y: 416, endPoint x: 523, endPoint y: 333, distance: 85.3
click at [523, 333] on nav "Pizza With Cheese Pizza With Meat Pizza With Chicken Mixed Pizza Pizza Deutschl…" at bounding box center [573, 285] width 280 height 294
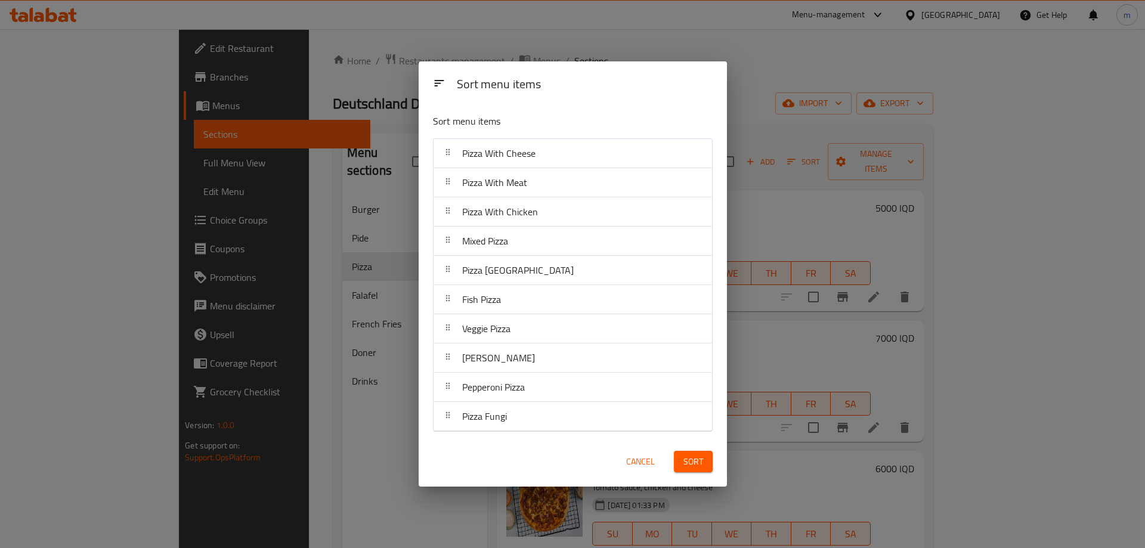
click at [691, 456] on span "Sort" at bounding box center [694, 462] width 20 height 15
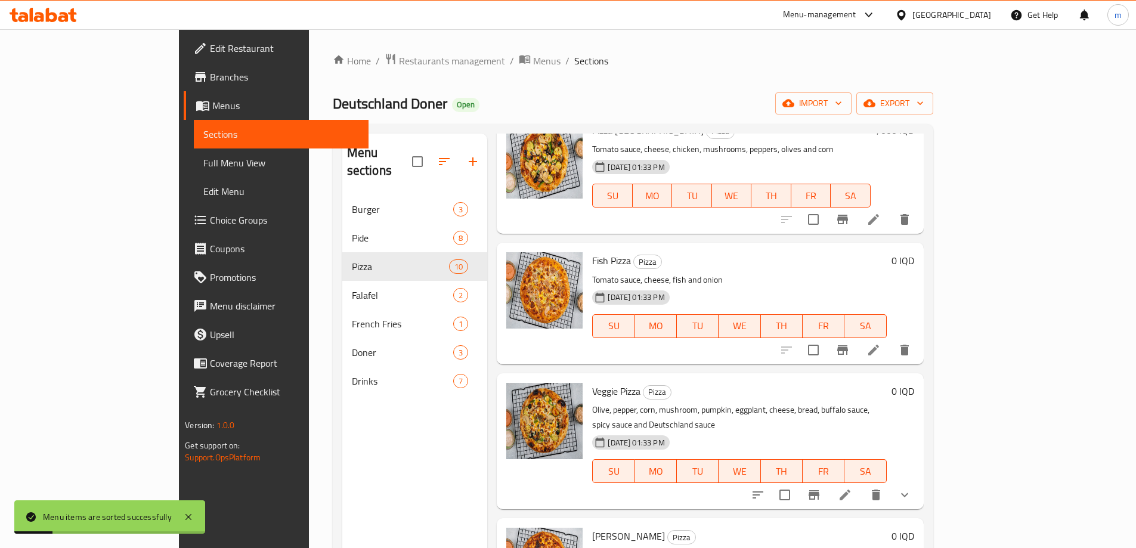
scroll to position [696, 0]
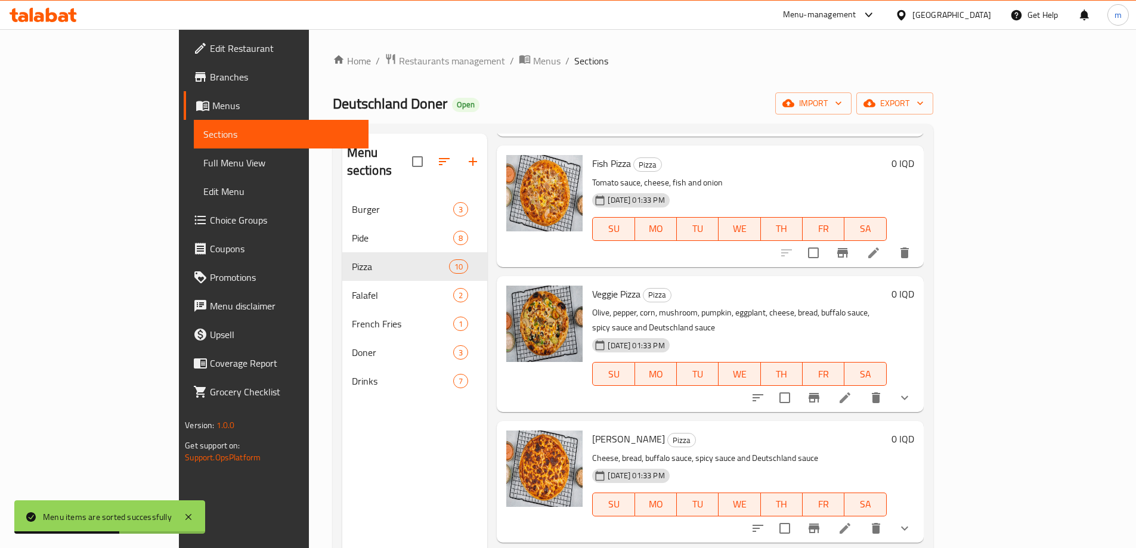
click at [915, 155] on div "0 IQD" at bounding box center [900, 163] width 27 height 17
click at [915, 155] on h6 "0 IQD" at bounding box center [903, 163] width 23 height 17
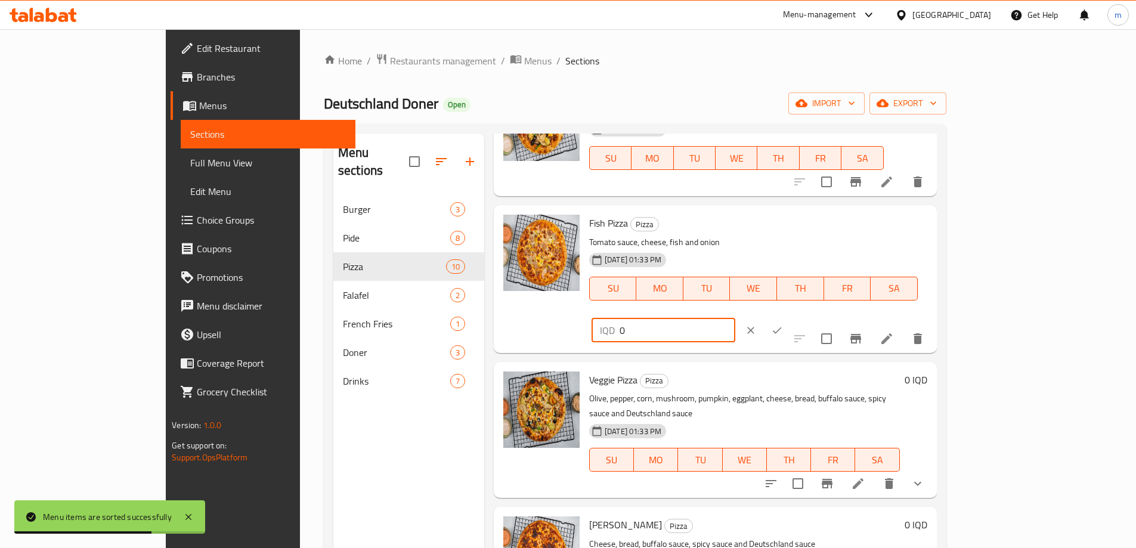
drag, startPoint x: 981, startPoint y: 144, endPoint x: 832, endPoint y: 134, distance: 149.5
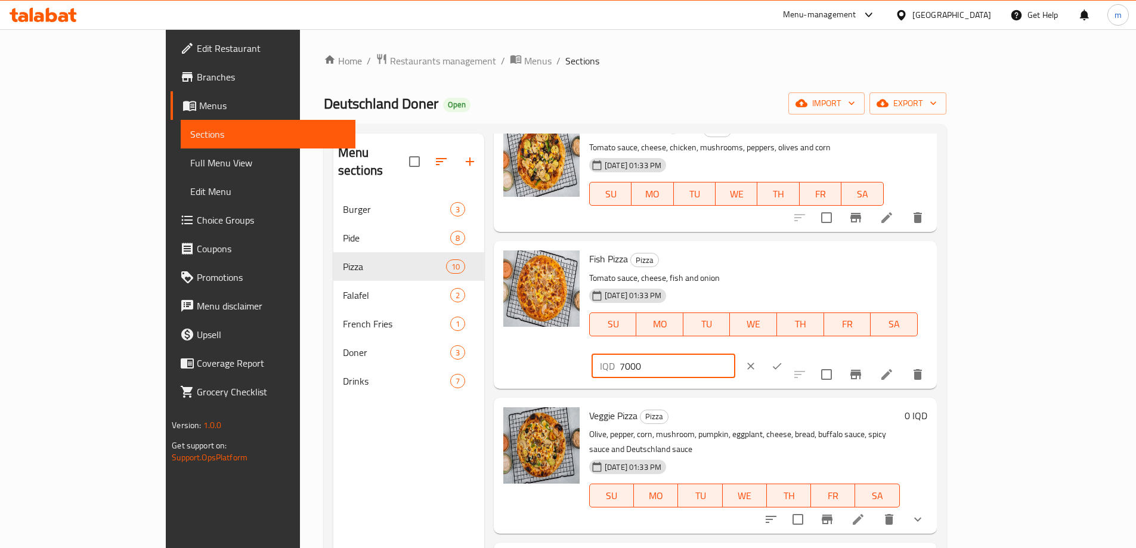
type input "7000"
click at [783, 360] on icon "ok" at bounding box center [777, 366] width 12 height 12
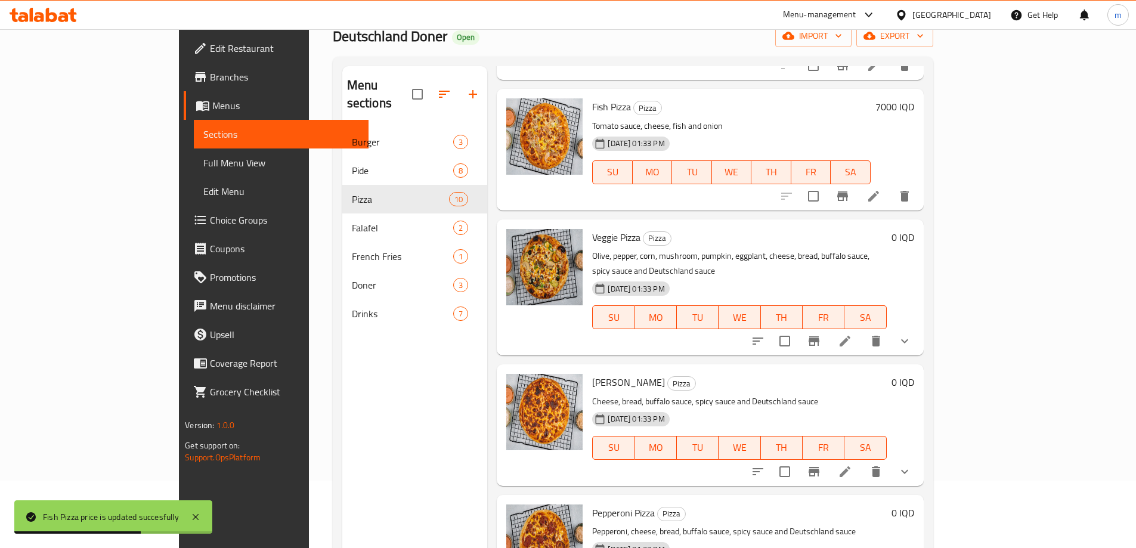
scroll to position [705, 0]
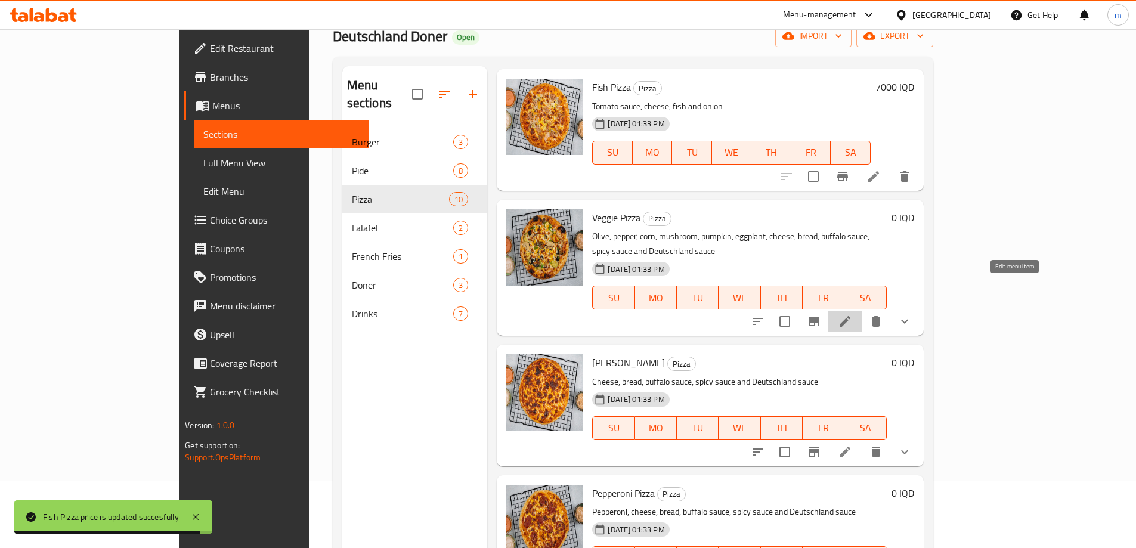
click at [851, 316] on icon at bounding box center [845, 321] width 11 height 11
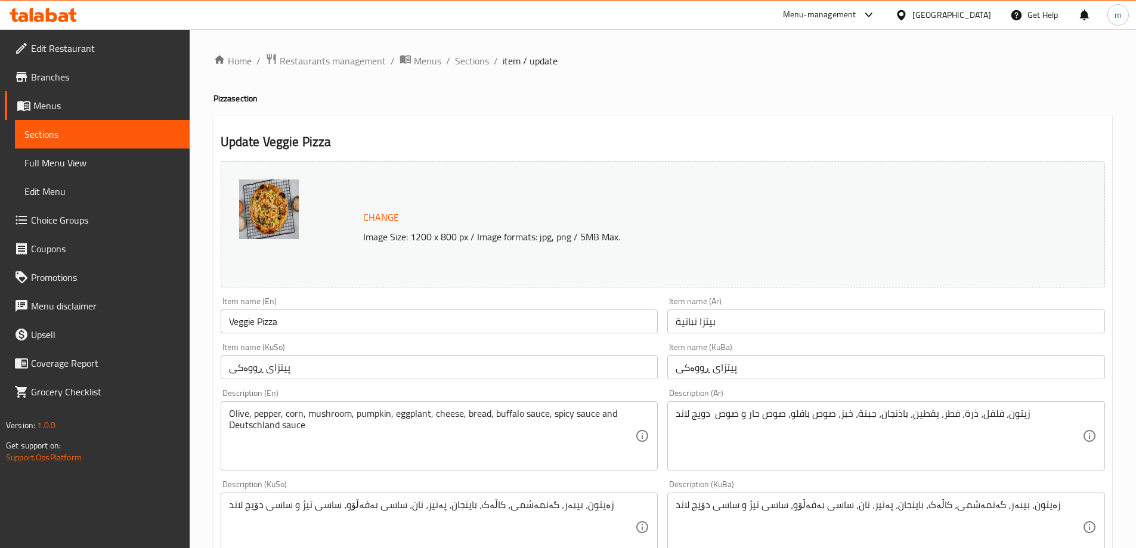
click at [239, 332] on input "Veggie Pizza" at bounding box center [440, 322] width 438 height 24
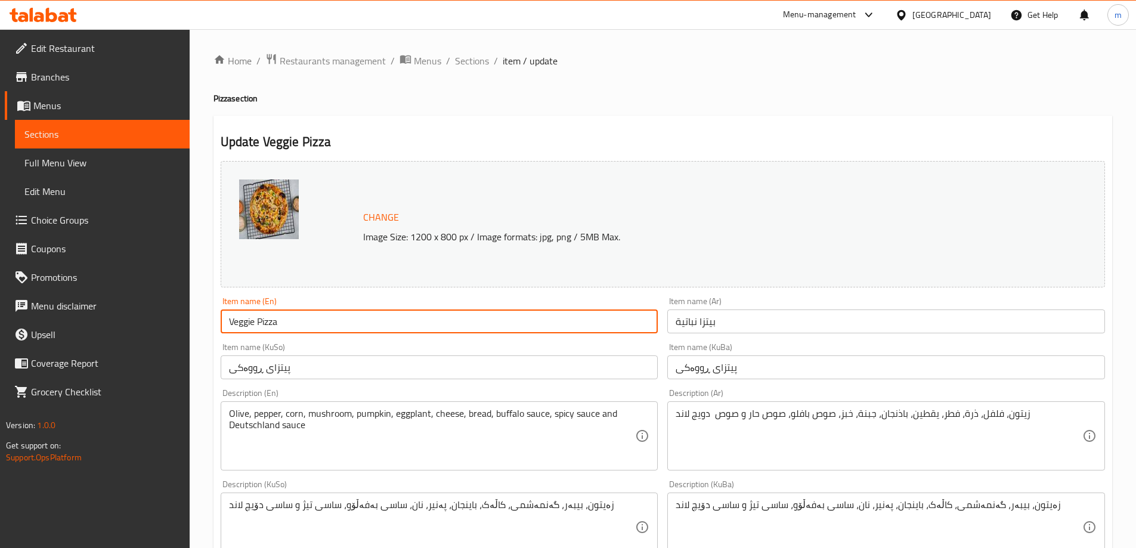
click at [239, 332] on input "Veggie Pizza" at bounding box center [440, 322] width 438 height 24
type input "Vegetable Pizza"
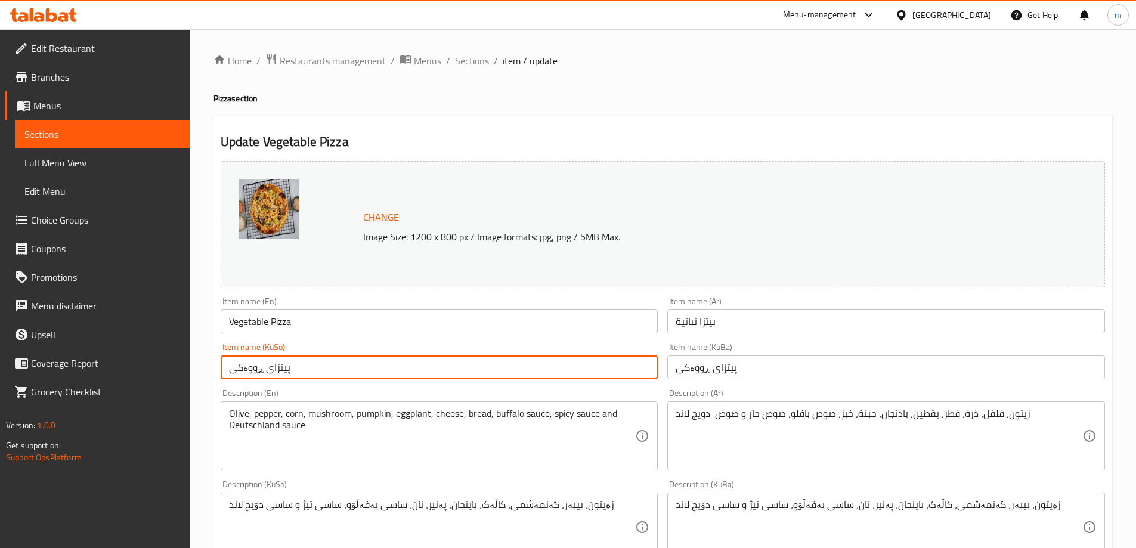
click at [328, 357] on input "پیتزای ڕووەکی" at bounding box center [440, 368] width 438 height 24
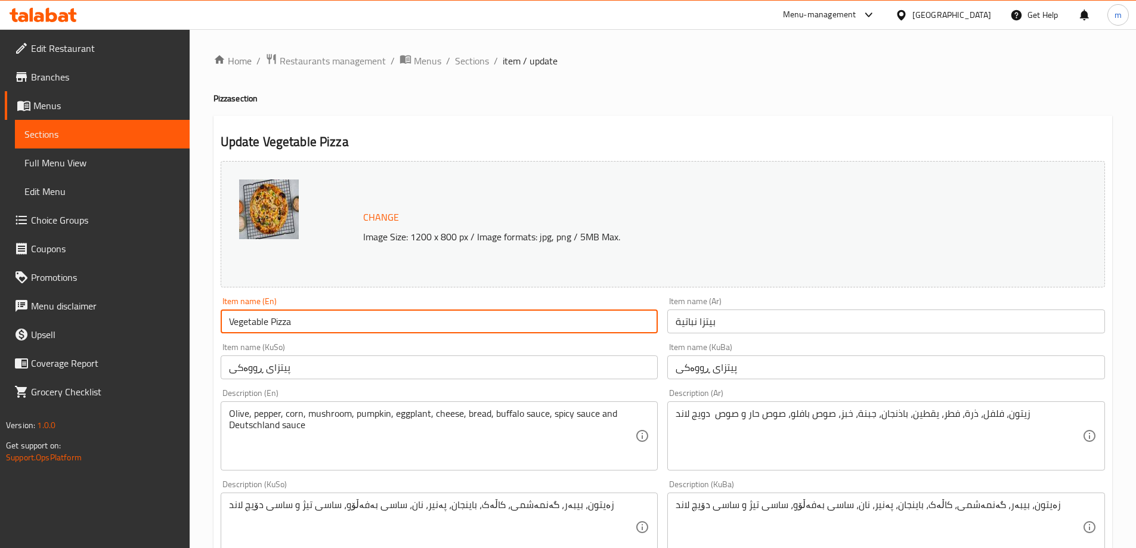
click at [248, 328] on input "Vegetable Pizza" at bounding box center [440, 322] width 438 height 24
click at [882, 319] on input "بيتزا نباتية" at bounding box center [887, 322] width 438 height 24
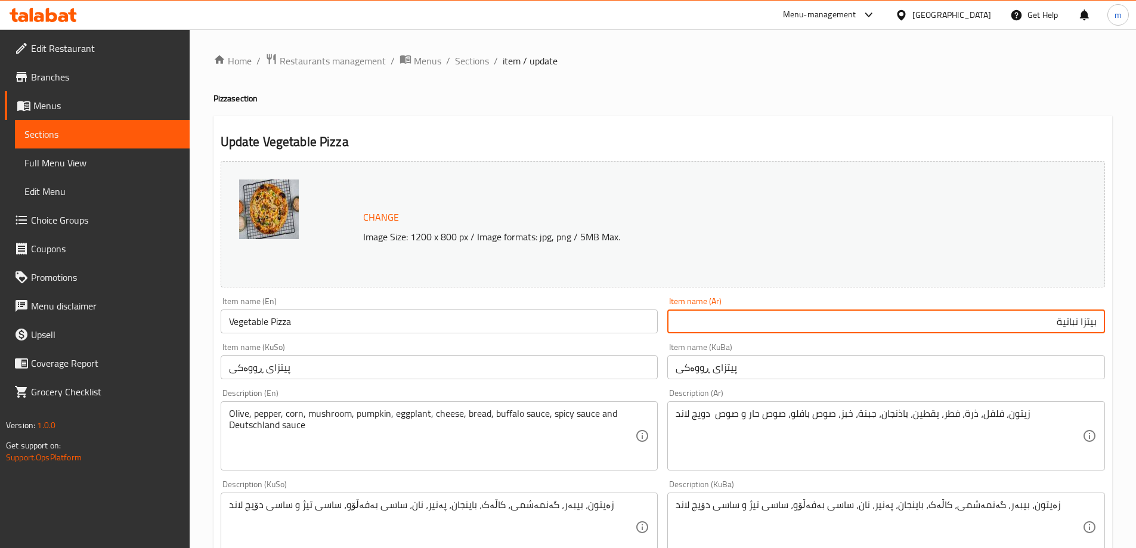
click at [1065, 307] on div "Item name (Ar) بيتزا نباتية Item name (Ar)" at bounding box center [887, 315] width 438 height 36
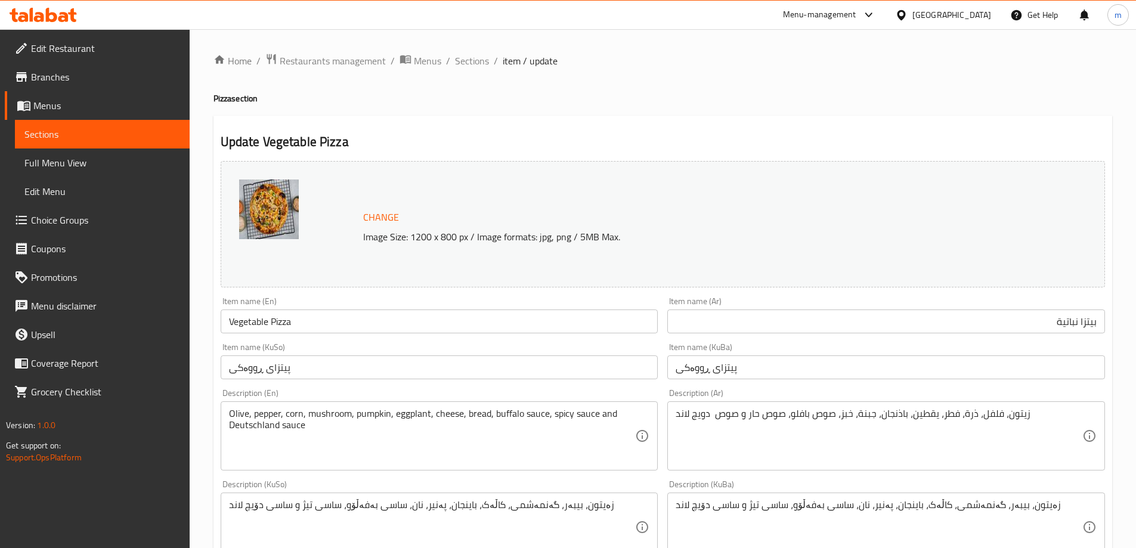
click at [1065, 307] on div "Item name (Ar) بيتزا نباتية Item name (Ar)" at bounding box center [887, 315] width 438 height 36
click at [1067, 316] on input "بيتزا نباتية" at bounding box center [887, 322] width 438 height 24
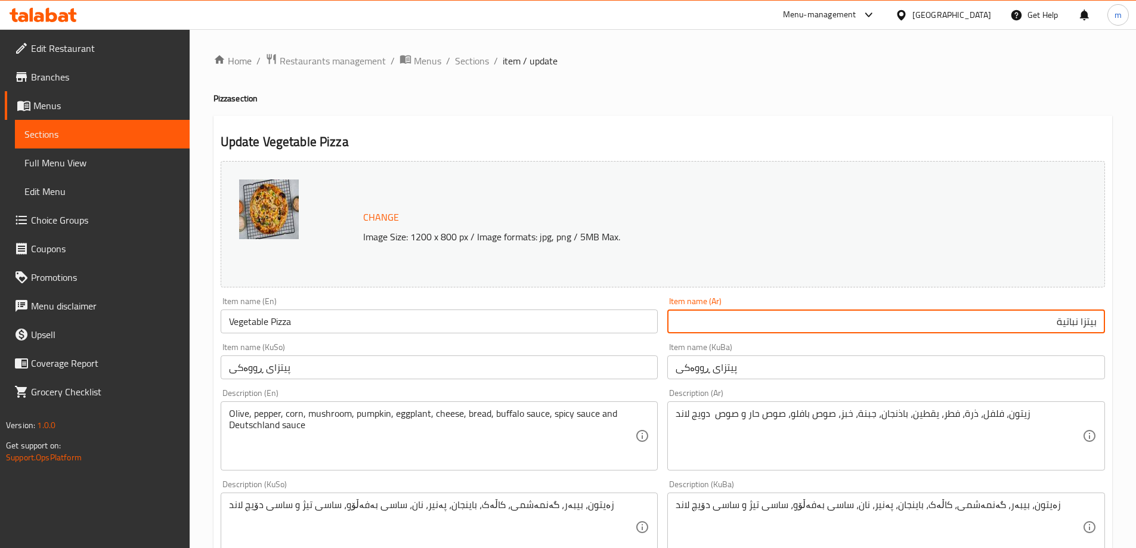
click at [1067, 316] on input "بيتزا نباتية" at bounding box center [887, 322] width 438 height 24
type input "بيتزا خضروات"
click at [597, 372] on input "پیتزای ڕووەکی" at bounding box center [440, 368] width 438 height 24
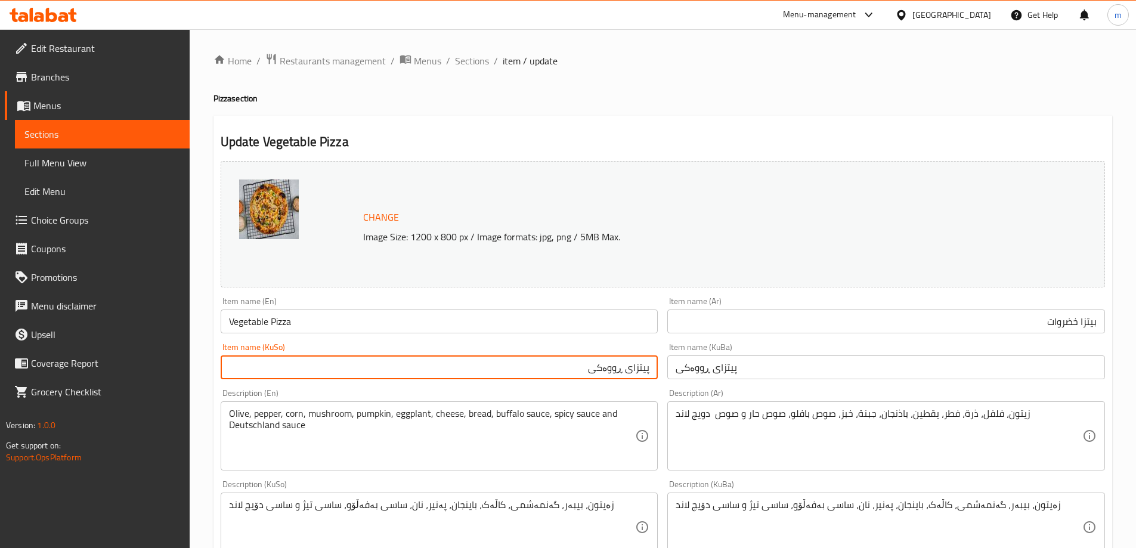
click at [619, 369] on input "پیتزای ڕووەکی" at bounding box center [440, 368] width 438 height 24
type input "پیتزای سەوزەوات"
click at [601, 361] on input "پیتزای سەوزەوات" at bounding box center [440, 368] width 438 height 24
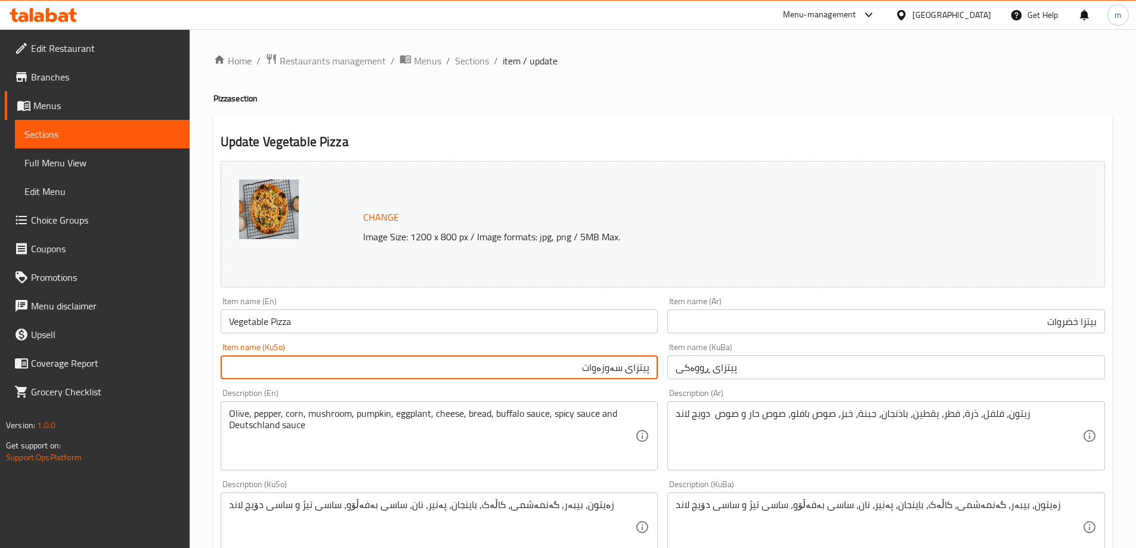
click at [601, 361] on input "پیتزای سەوزەوات" at bounding box center [440, 368] width 438 height 24
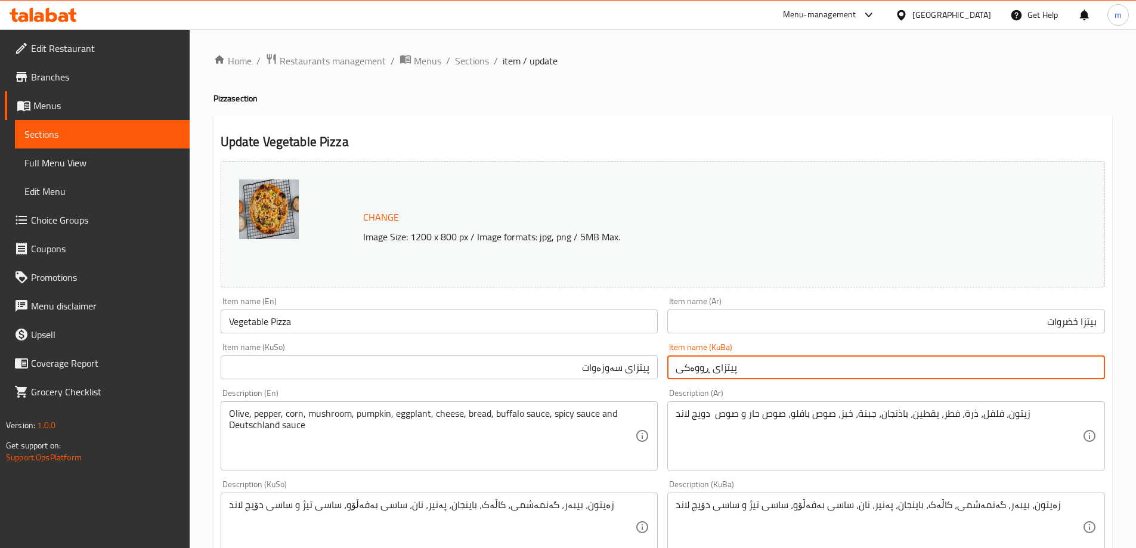
click at [740, 379] on input "پیتزای ڕووەکی" at bounding box center [887, 368] width 438 height 24
paste input "سەوزەوات"
type input "پیتزای سەوزەوات"
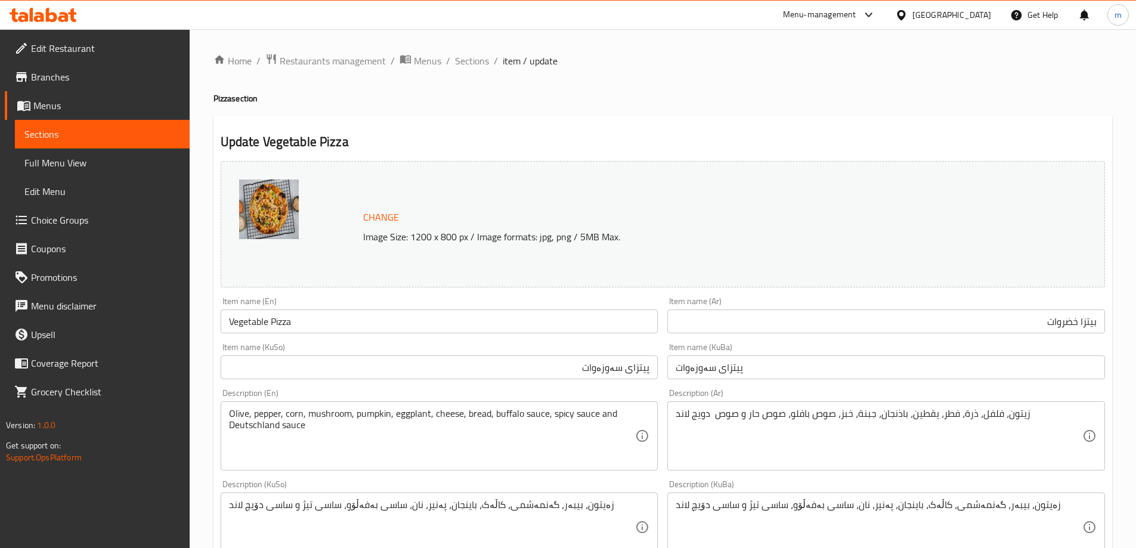
click at [768, 350] on div "Item name (KuBa) پیتزای سەوزەوات Item name (KuBa)" at bounding box center [887, 361] width 438 height 36
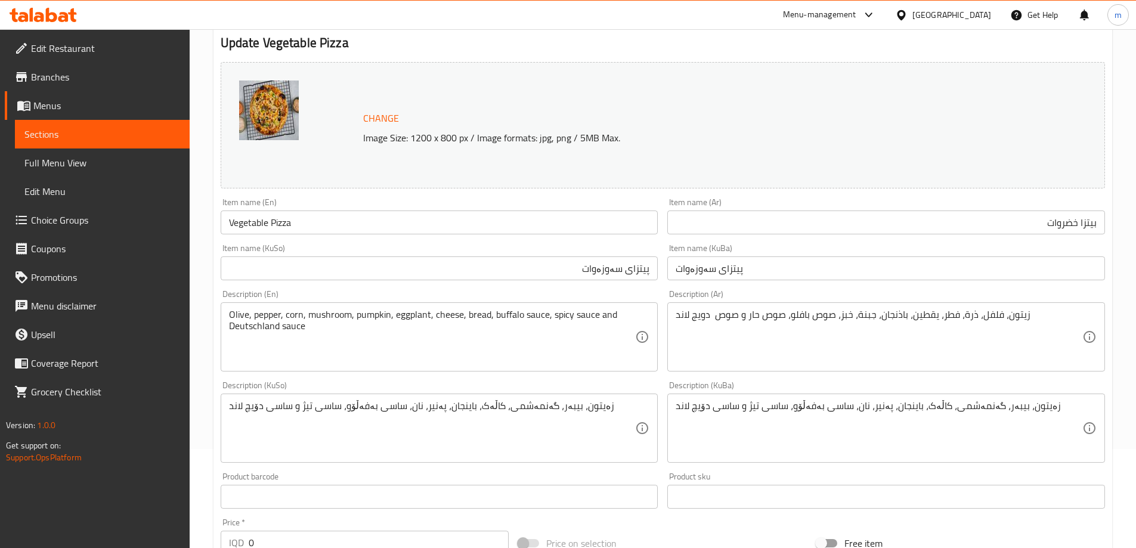
scroll to position [89, 0]
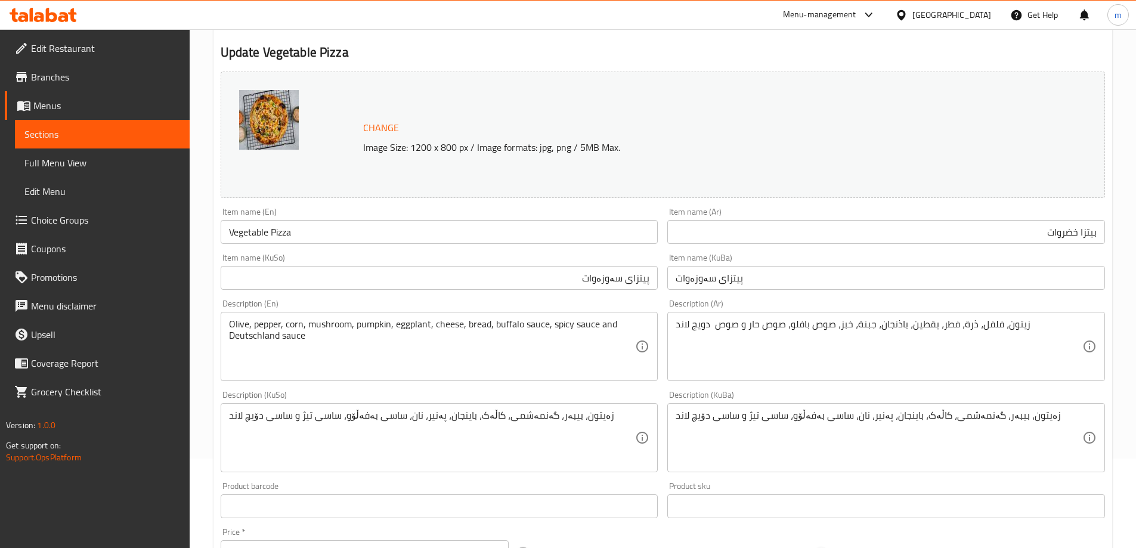
click at [456, 426] on textarea "زەیتون، بیبەر، گەنمەشمی، کاڵەک، باینجان، پەنیر، نان، ساسی بەفەڵۆو، ساسی تیژ و س…" at bounding box center [432, 438] width 407 height 57
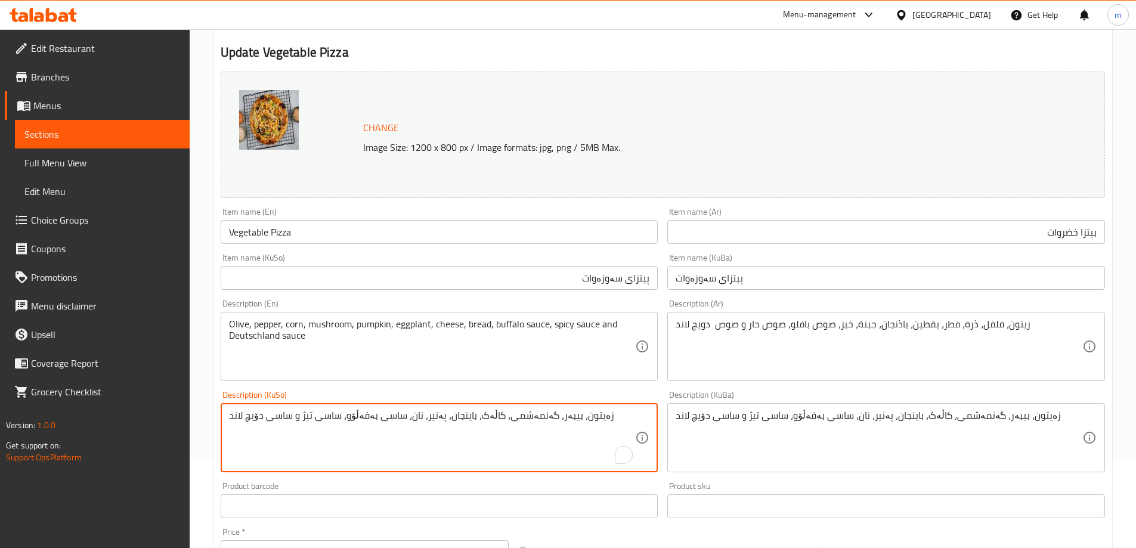
click at [456, 426] on textarea "زەیتون، بیبەر، گەنمەشمی، کاڵەک، باینجان، پەنیر، نان، ساسی بەفەڵۆو، ساسی تیژ و س…" at bounding box center [432, 438] width 407 height 57
paste textarea "ۆسی تەماتە، پەنیر، کولەکە، باینجان، زەیتوون، بیبەر، قارچک و گەنمەشامی"
type textarea "سۆسی تەماتە، پەنیر، کولەکە، باینجان، زەیتوون، بیبەر، قارچک و گەنمەشامی"
click at [729, 421] on textarea "زەیتون، بیبەر، گەنمەشمی، کاڵەک، باینجان، پەنیر، نان، ساسی بەفەڵۆو، ساسی تیژ و س…" at bounding box center [879, 438] width 407 height 57
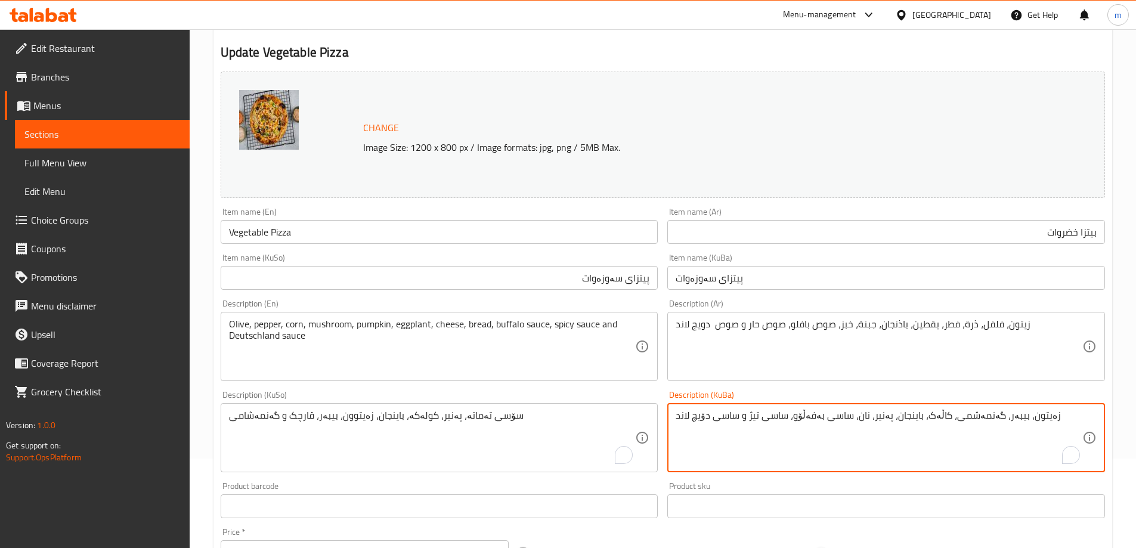
click at [729, 421] on textarea "زەیتون، بیبەر، گەنمەشمی، کاڵەک، باینجان، پەنیر، نان، ساسی بەفەڵۆو، ساسی تیژ و س…" at bounding box center [879, 438] width 407 height 57
paste textarea "ۆسی تەماتە، پەنیر، کولەکە، باینجان، زەیتوون، بیبەر، قارچک و گەنمەشامی"
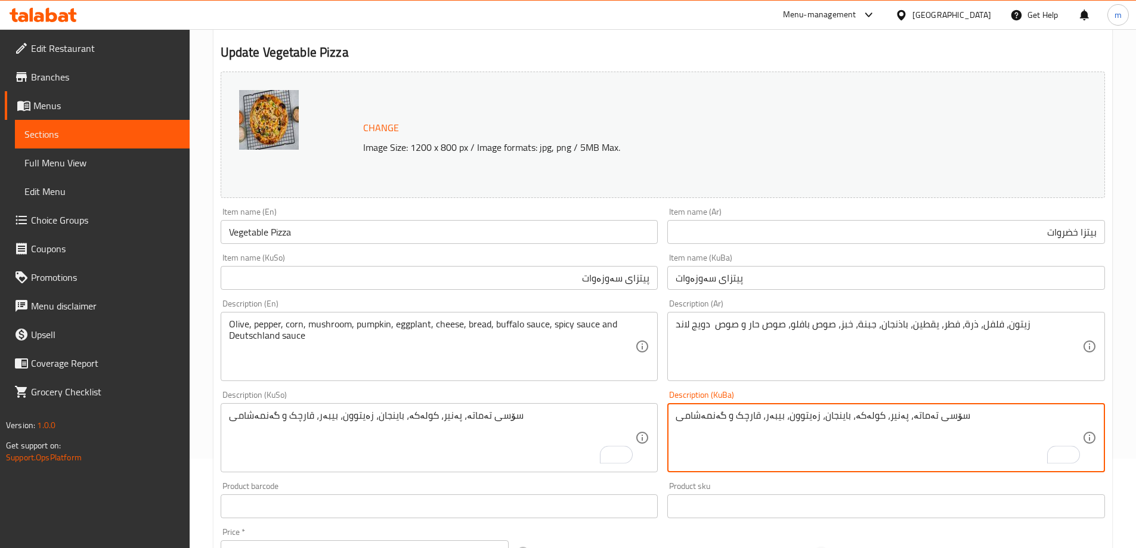
type textarea "سۆسی تەماتە، پەنیر، کولەکە، باینجان، زەیتوون، بیبەر، قارچک و گەنمەشامی"
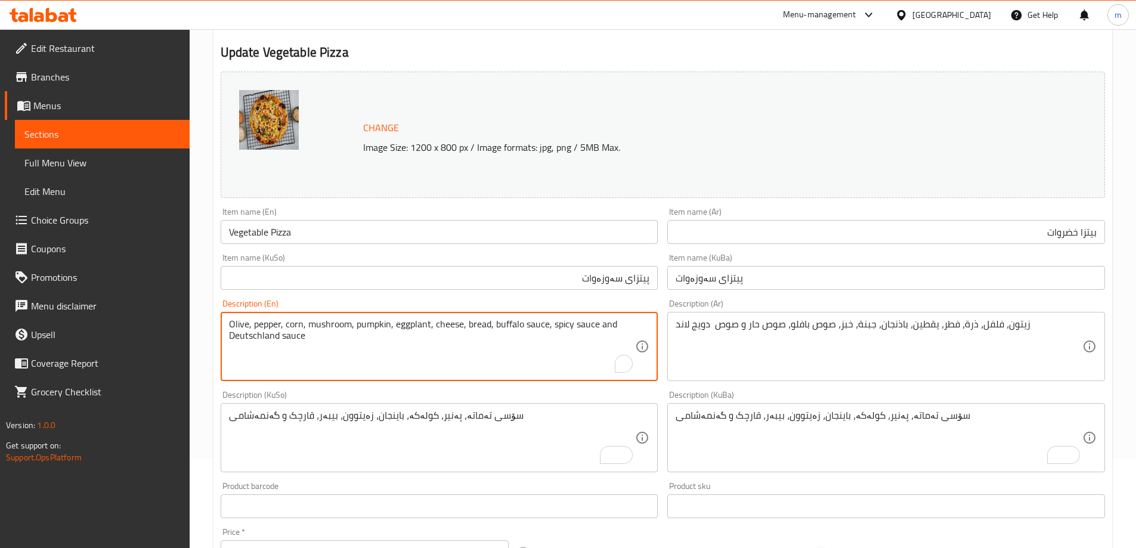
click at [450, 339] on textarea "Olive, pepper, corn, mushroom, pumpkin, eggplant, cheese, bread, buffalo sauce,…" at bounding box center [432, 347] width 407 height 57
click at [447, 335] on textarea "Olive, pepper, corn, mushroom, pumpkin, eggplant, cheese, bread, buffalo sauce,…" at bounding box center [432, 347] width 407 height 57
paste textarea "Tomato sauce, cheese, zucchini, eggplant, olives, peppers, mushrooms and corn"
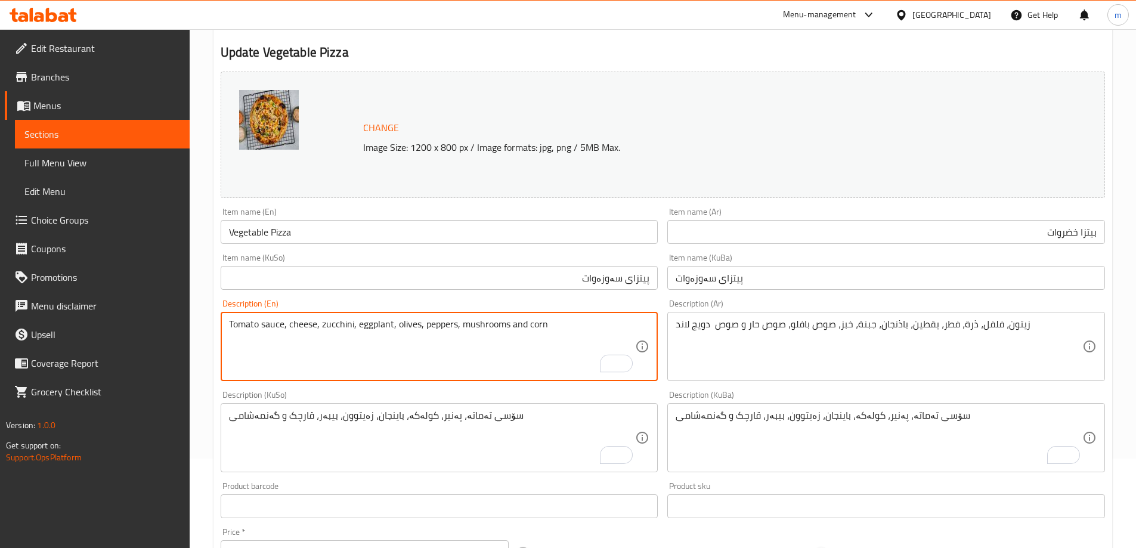
type textarea "Tomato sauce, cheese, zucchini, eggplant, olives, peppers, mushrooms and corn"
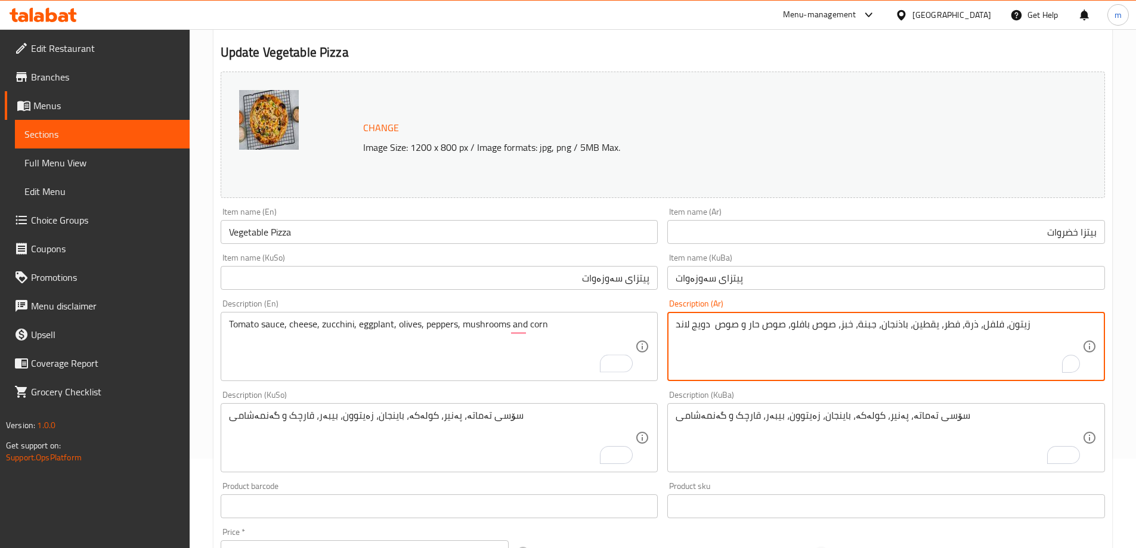
click at [701, 339] on textarea "زيتون، فلفل، ذرة، فطر، يقطين، باذنجان، جبنة، خبز، صوص بافلو، صوص حار و صوص دويج…" at bounding box center [879, 347] width 407 height 57
click at [897, 329] on textarea "زيتون، فلفل، ذرة، فطر، يقطين، باذنجان، جبنة، خبز، صوص بافلو، صوص حار و صوص دويج…" at bounding box center [879, 347] width 407 height 57
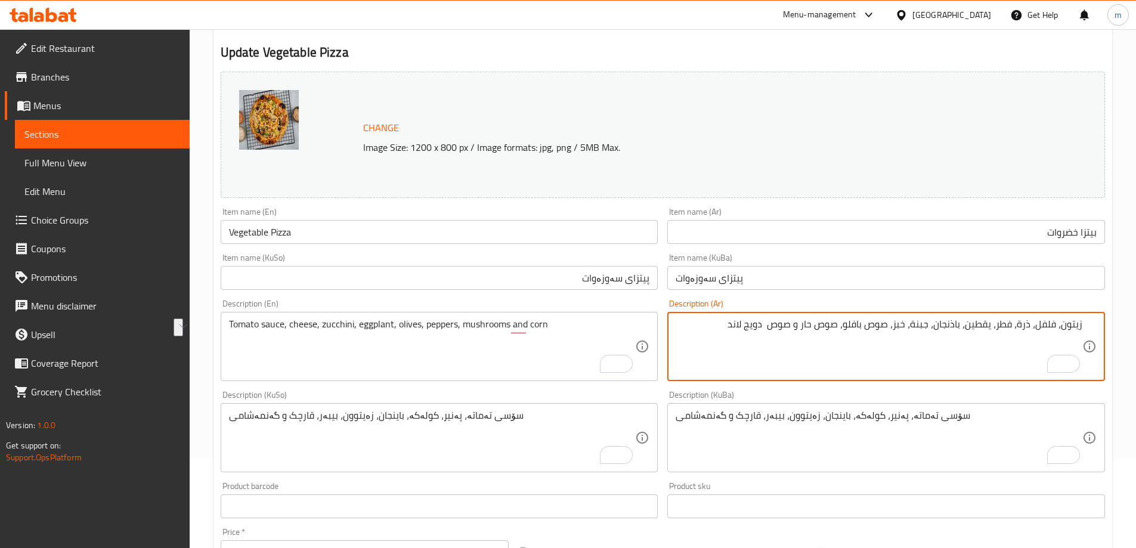
click at [479, 347] on textarea "Tomato sauce, cheese, zucchini, eggplant, olives, peppers, mushrooms and corn" at bounding box center [432, 347] width 407 height 57
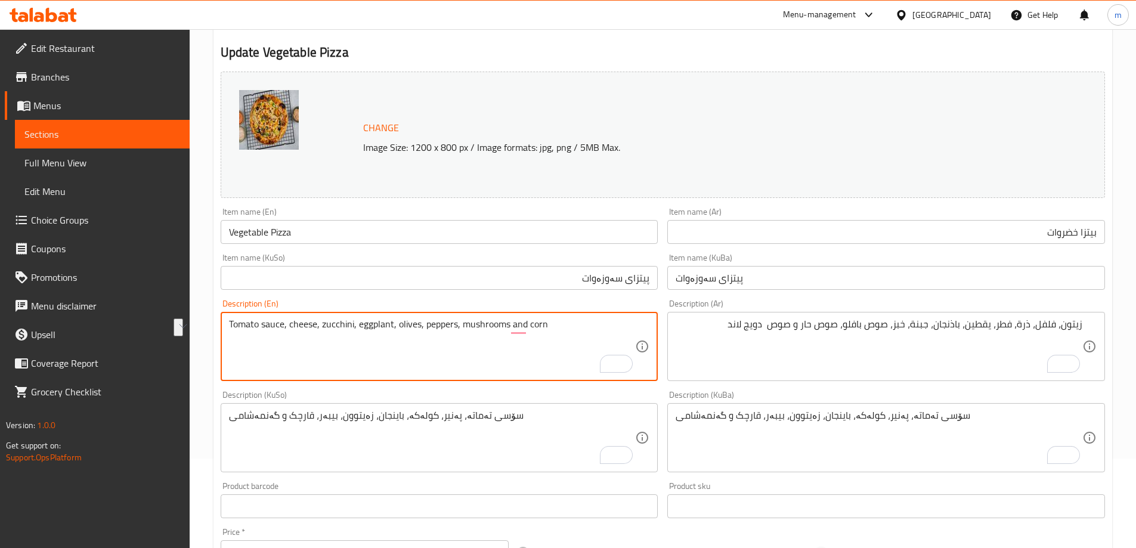
click at [479, 347] on textarea "Tomato sauce, cheese, zucchini, eggplant, olives, peppers, mushrooms and corn" at bounding box center [432, 347] width 407 height 57
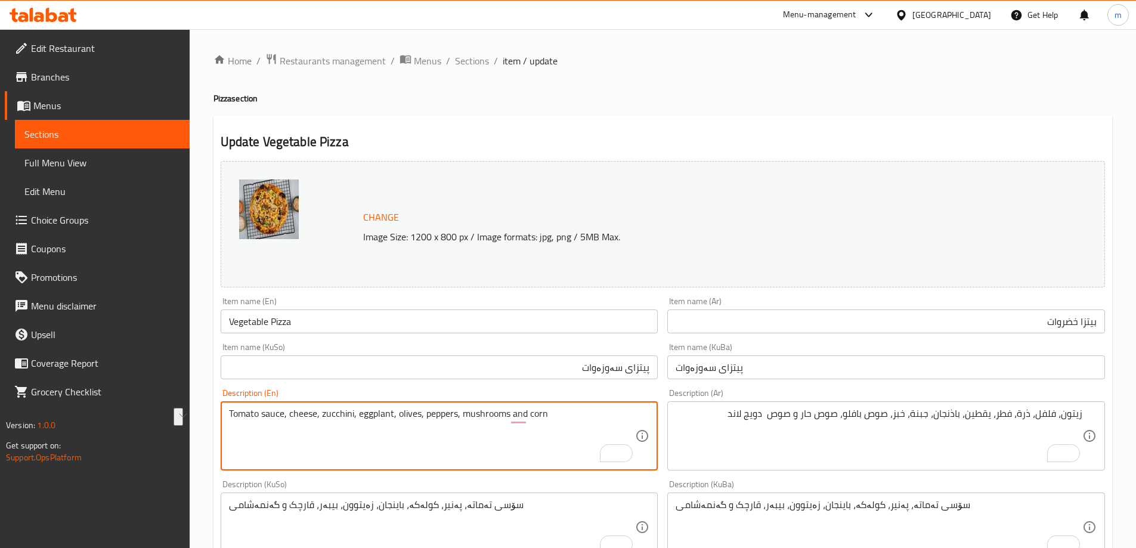
scroll to position [89, 0]
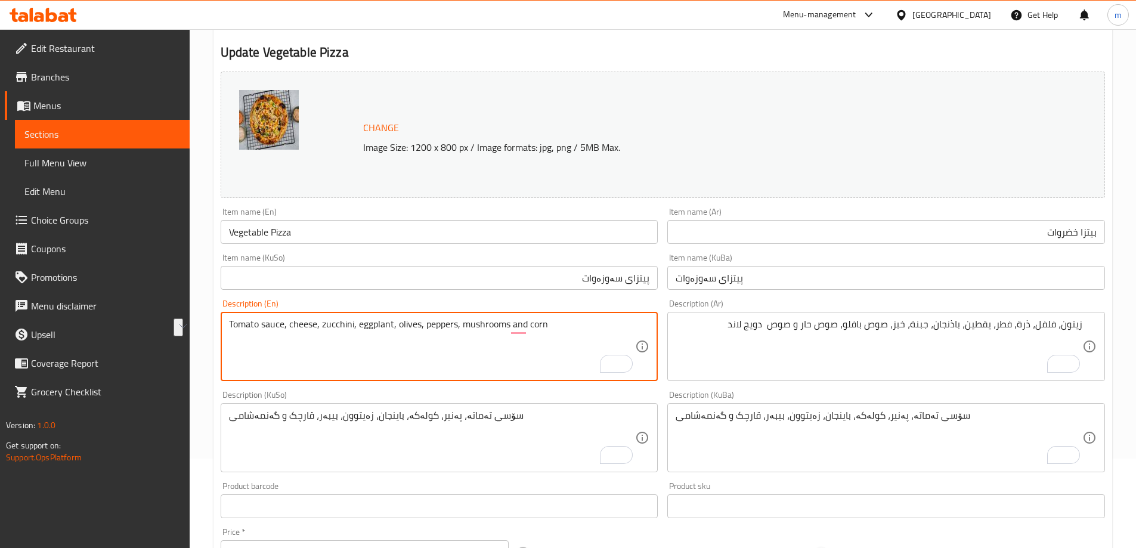
click at [855, 329] on textarea "زيتون، فلفل، ذرة، فطر، يقطين، باذنجان، جبنة، خبز، صوص بافلو، صوص حار و صوص دويج…" at bounding box center [879, 347] width 407 height 57
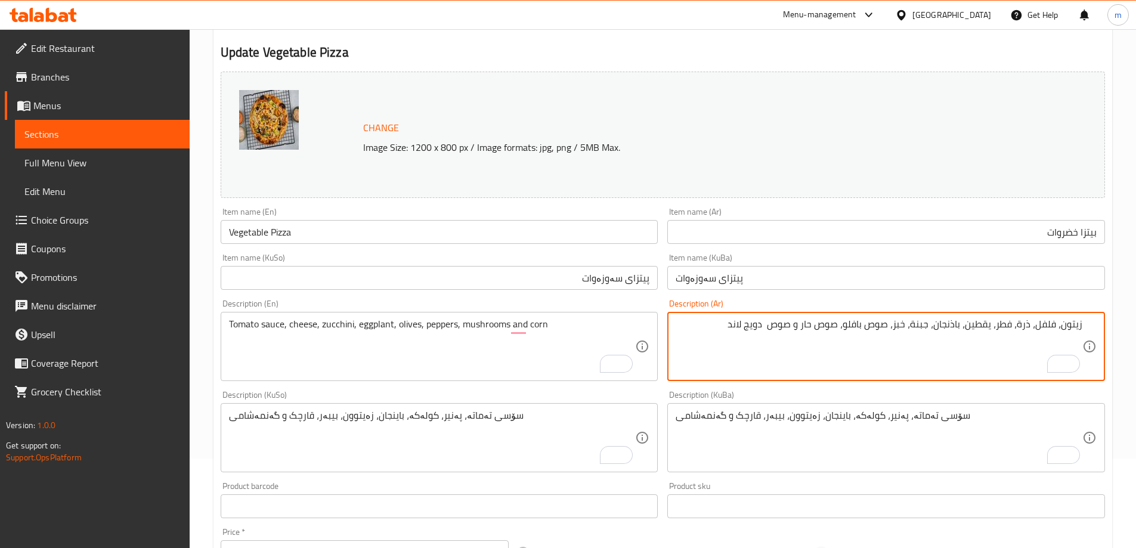
click at [855, 329] on textarea "زيتون، فلفل، ذرة، فطر، يقطين، باذنجان، جبنة، خبز، صوص بافلو، صوص حار و صوص دويج…" at bounding box center [879, 347] width 407 height 57
paste textarea "لصة طماطم، [PERSON_NAME]، كوسة، باذنجان، زيتون، فلفل، فطر وذرة"
click at [857, 363] on textarea "صلصة طماطم، جبن، كوسة، باذنجان، زيتون، فلفل، فطر وذرة" at bounding box center [879, 347] width 407 height 57
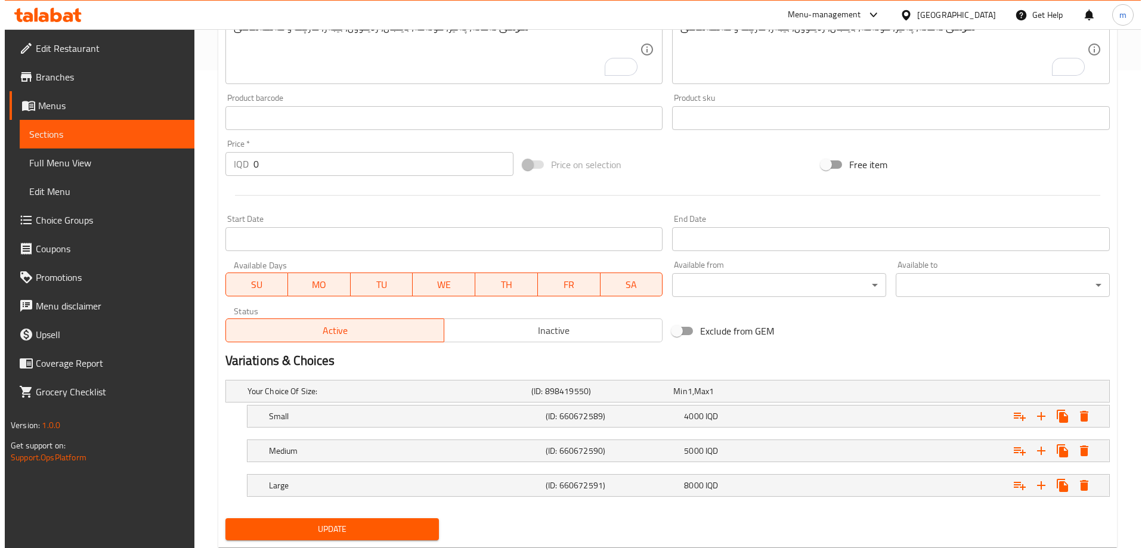
scroll to position [511, 0]
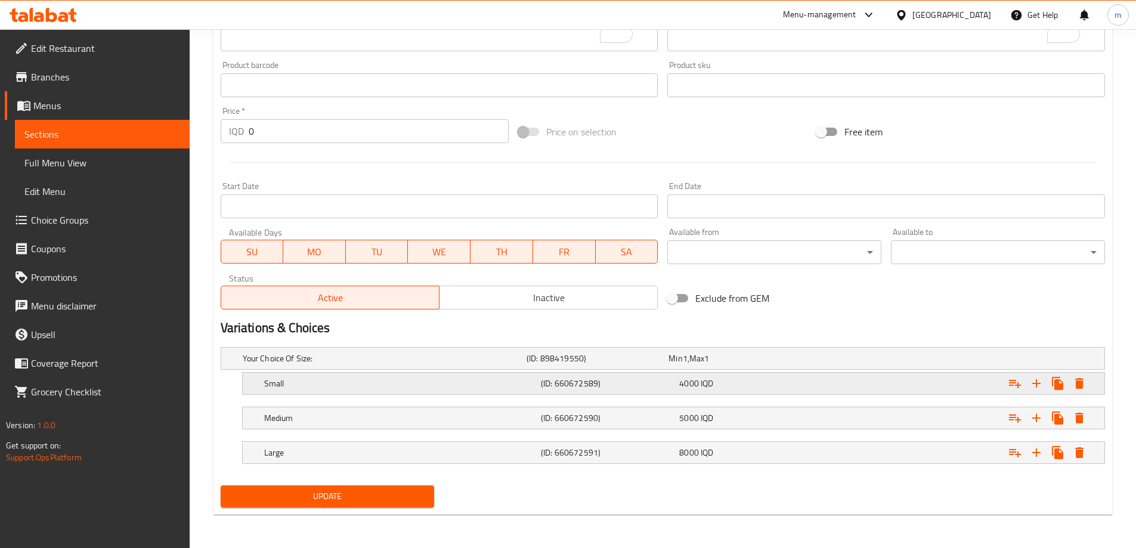
type textarea "صلصة طماطم، جبن، كوسة، باذنجان، زيتون، فلفل، فطر وذرة"
click at [1080, 383] on icon "Expand" at bounding box center [1080, 383] width 8 height 11
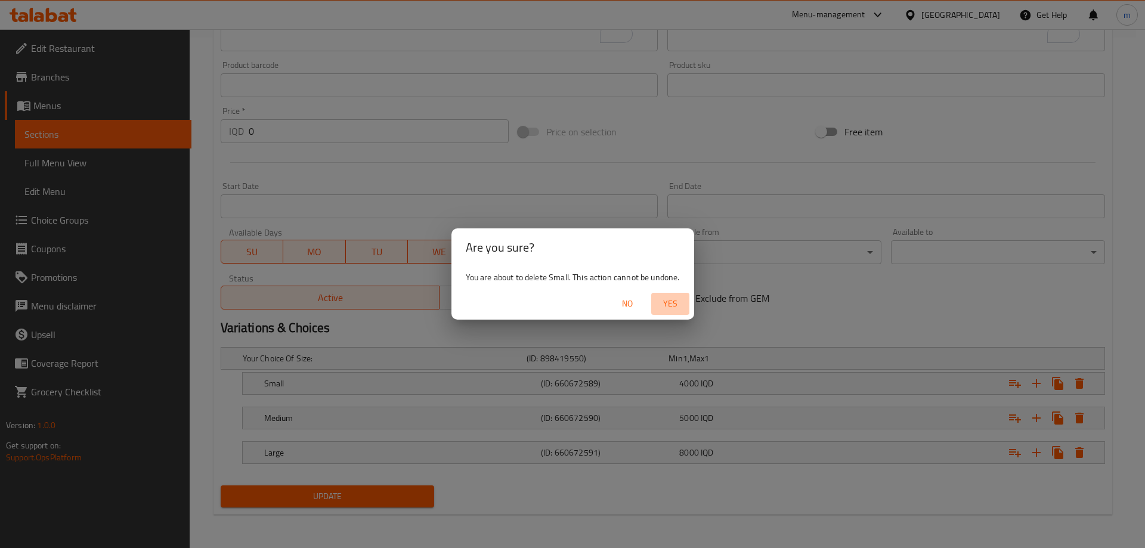
drag, startPoint x: 673, startPoint y: 298, endPoint x: 699, endPoint y: 296, distance: 26.3
click at [674, 298] on span "Yes" at bounding box center [670, 303] width 29 height 15
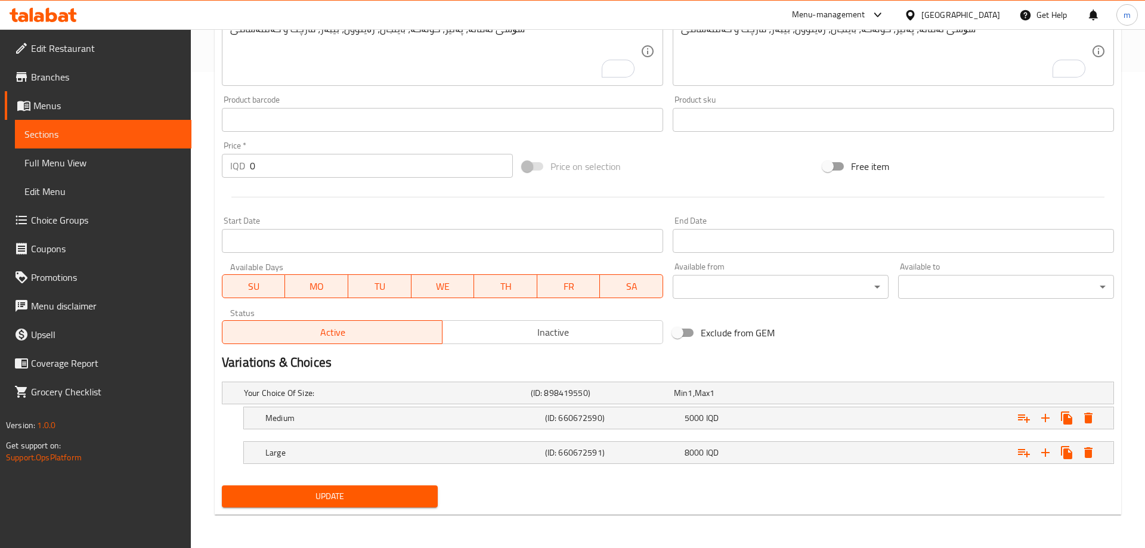
scroll to position [476, 0]
click at [1085, 413] on icon "Expand" at bounding box center [1080, 418] width 14 height 14
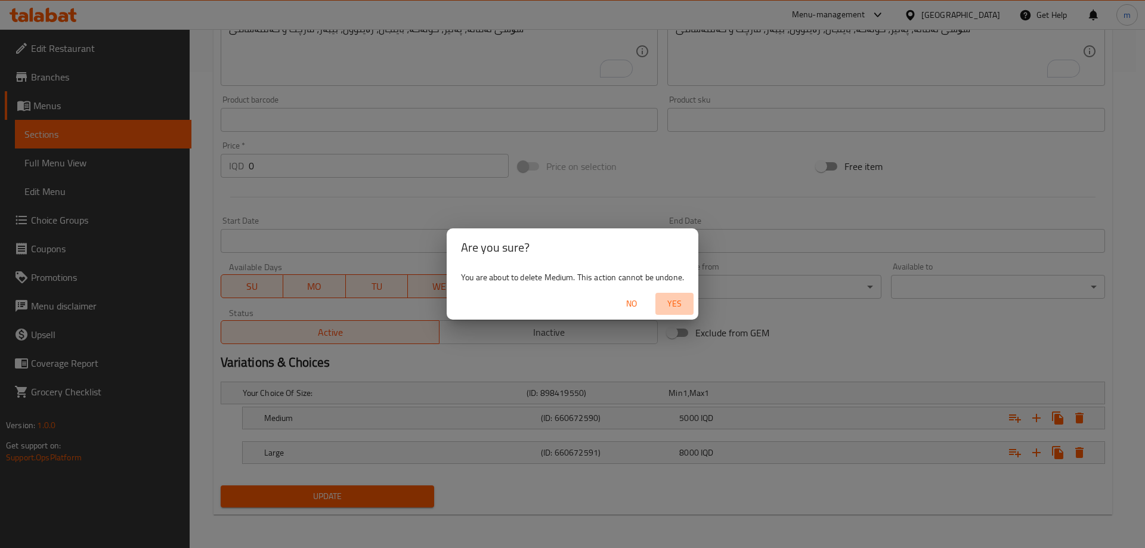
click at [672, 299] on span "Yes" at bounding box center [674, 303] width 29 height 15
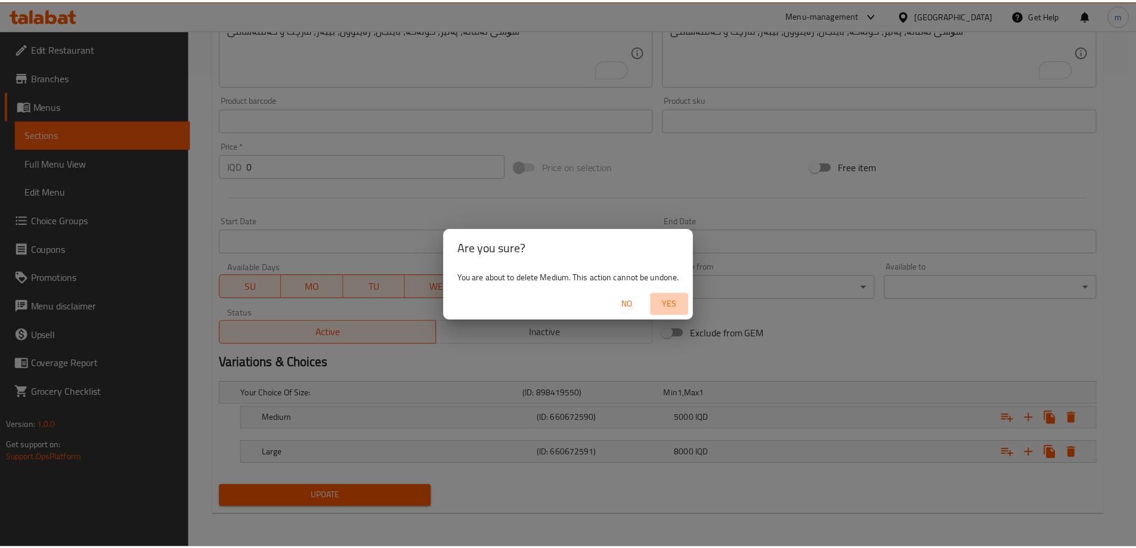
scroll to position [441, 0]
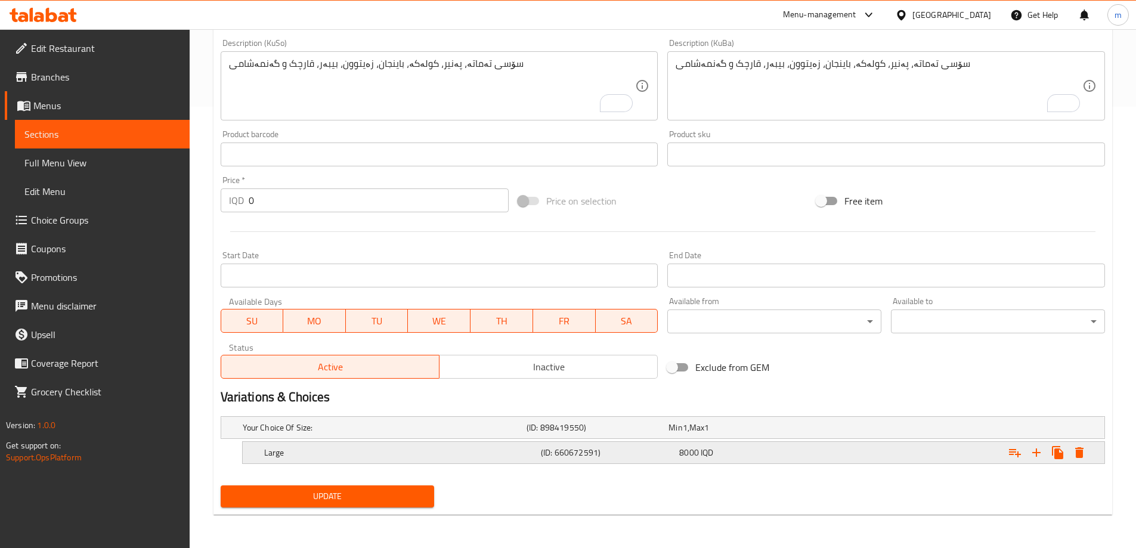
click at [1081, 452] on icon "Expand" at bounding box center [1080, 452] width 8 height 11
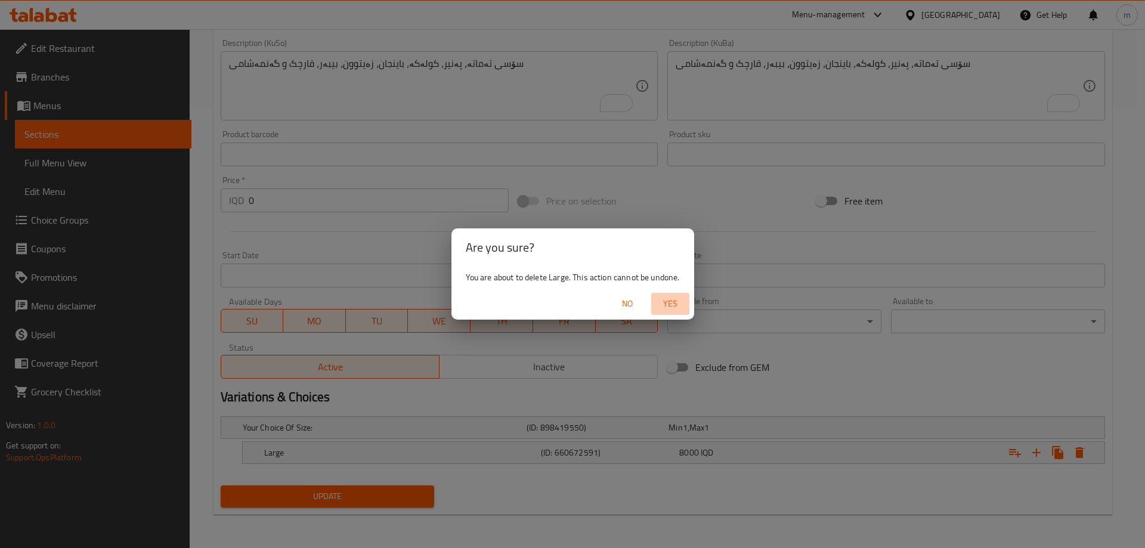
click at [667, 303] on span "Yes" at bounding box center [670, 303] width 29 height 15
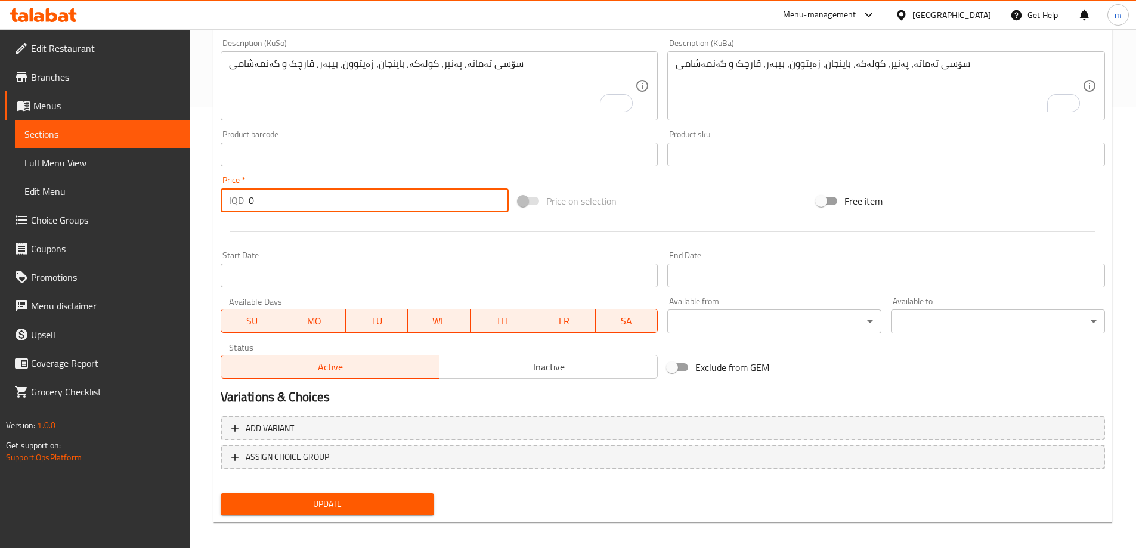
drag, startPoint x: 291, startPoint y: 196, endPoint x: 238, endPoint y: 200, distance: 52.6
click at [238, 200] on div "IQD 0 Price *" at bounding box center [365, 201] width 289 height 24
type input "7000"
click at [332, 490] on div "Update" at bounding box center [328, 505] width 224 height 32
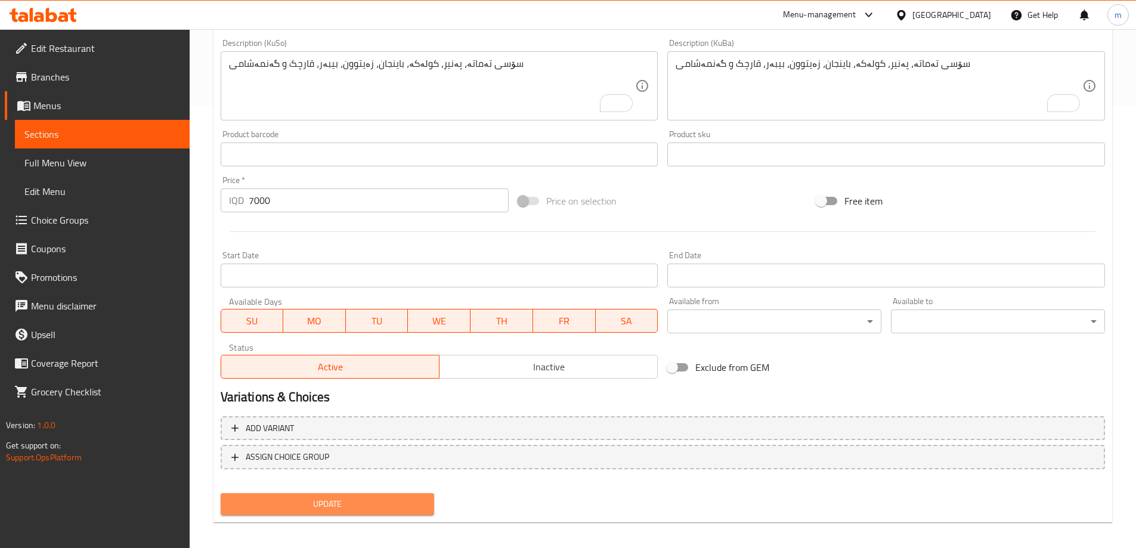
click at [336, 502] on span "Update" at bounding box center [327, 504] width 195 height 15
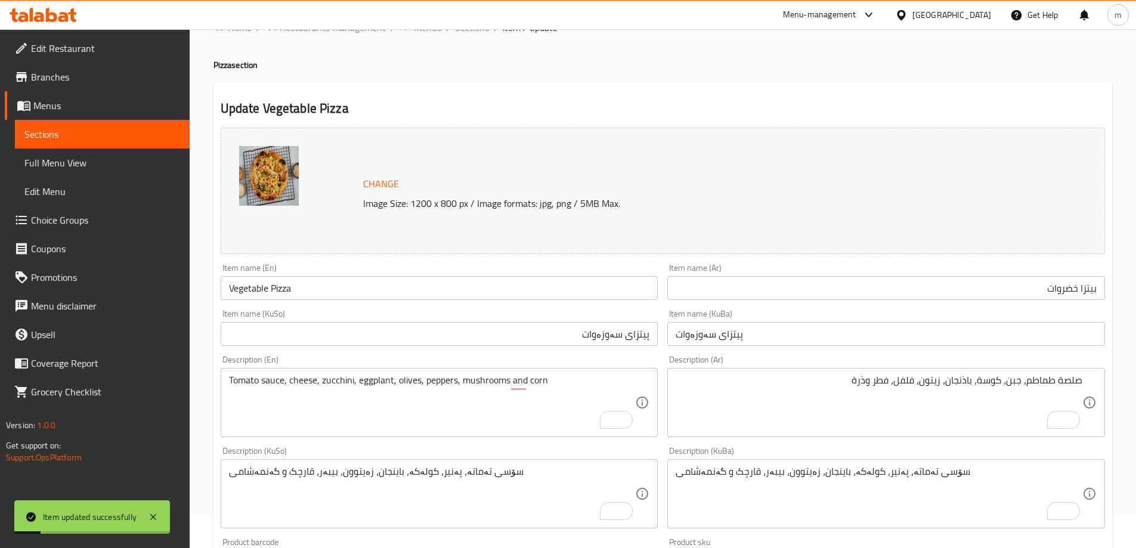
scroll to position [24, 0]
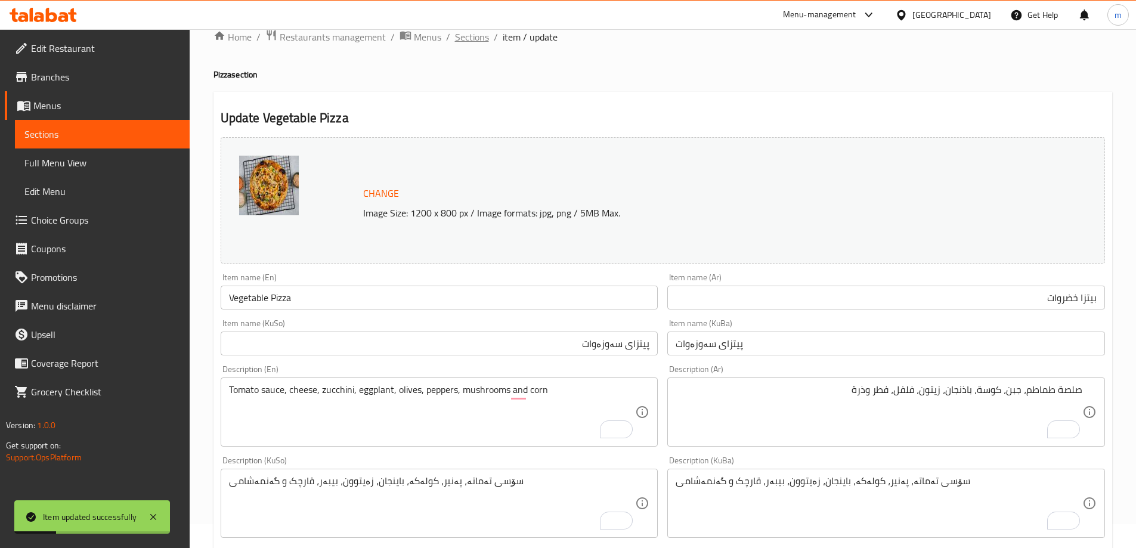
click at [481, 41] on span "Sections" at bounding box center [472, 37] width 34 height 14
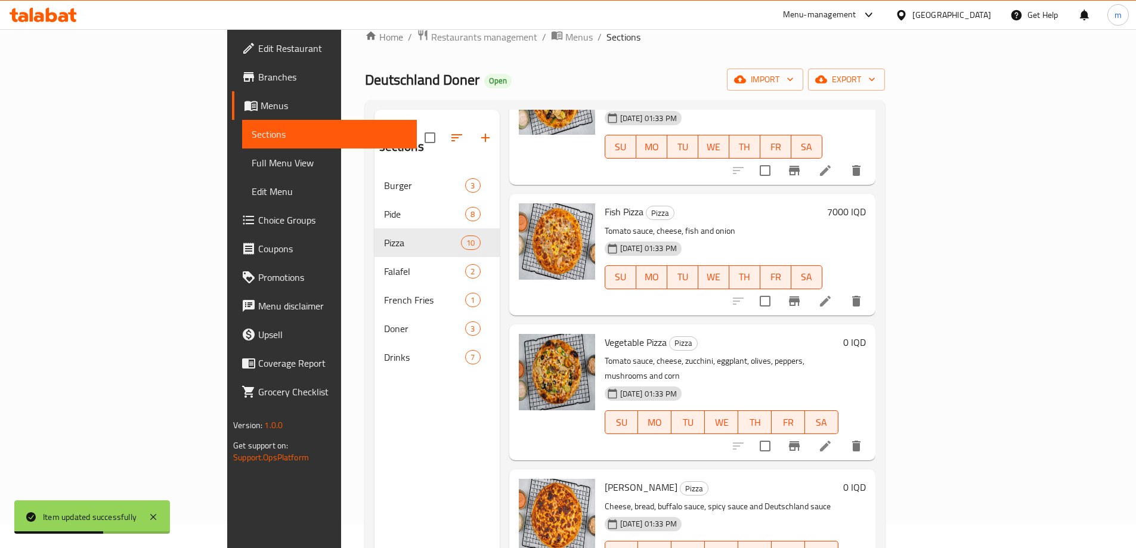
scroll to position [696, 0]
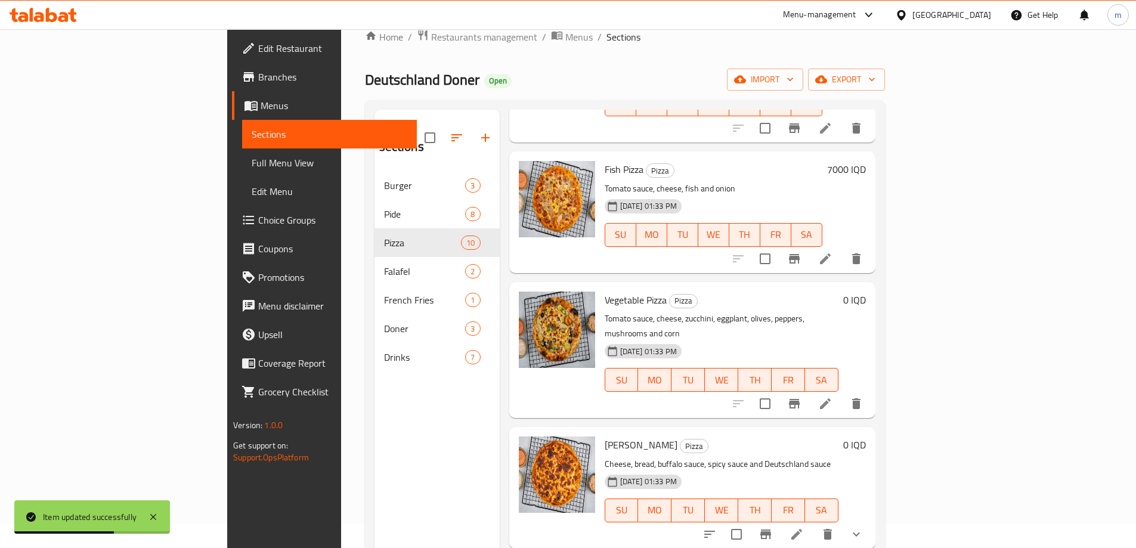
click at [866, 292] on h6 "0 IQD" at bounding box center [855, 300] width 23 height 17
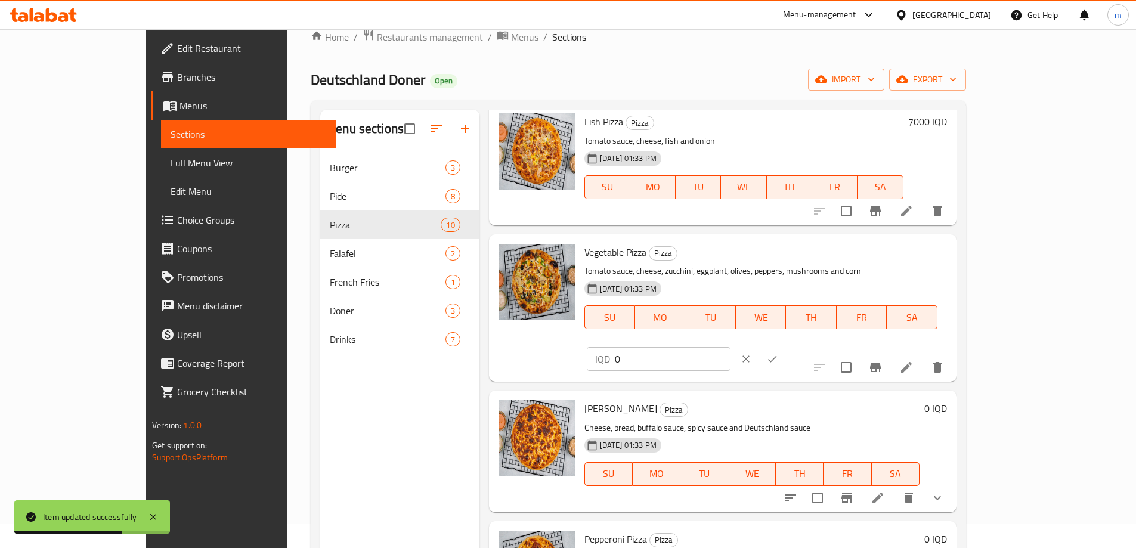
drag, startPoint x: 936, startPoint y: 262, endPoint x: 865, endPoint y: 261, distance: 71.0
click at [865, 261] on div "Vegetable Pizza Pizza Tomato sauce, cheese, zucchini, eggplant, olives, peppers…" at bounding box center [766, 308] width 372 height 138
type input "7000"
click at [786, 346] on button "ok" at bounding box center [772, 359] width 26 height 26
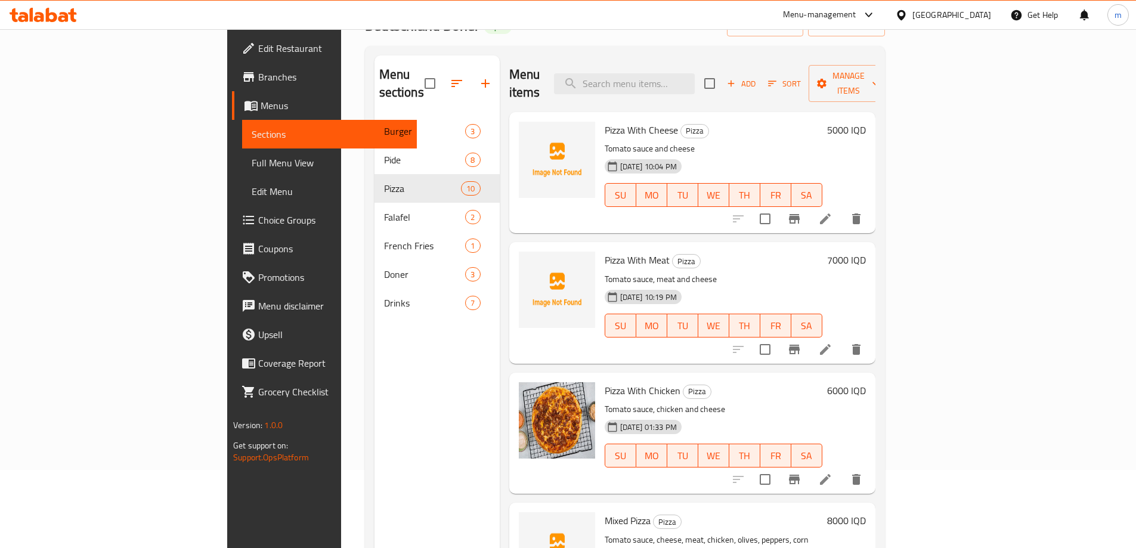
scroll to position [0, 0]
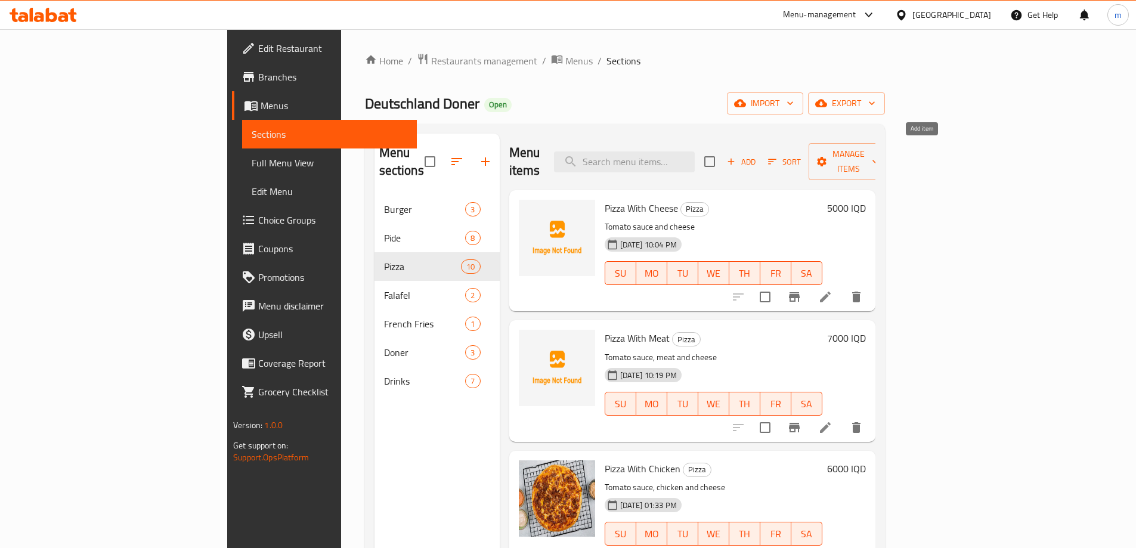
click at [801, 156] on span "Sort" at bounding box center [784, 162] width 33 height 14
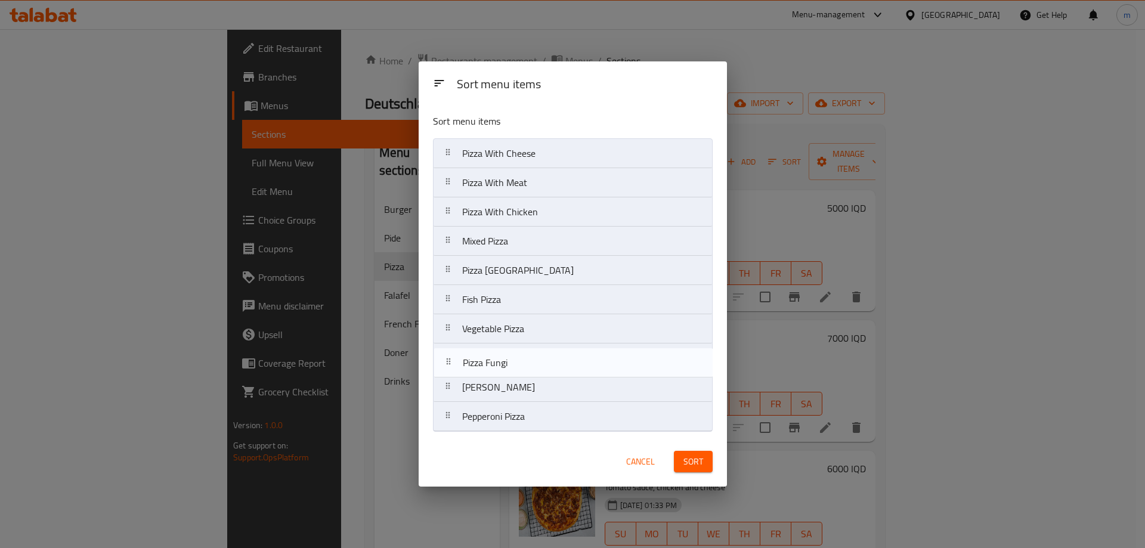
drag, startPoint x: 527, startPoint y: 409, endPoint x: 529, endPoint y: 362, distance: 47.2
click at [529, 362] on nav "Pizza With Cheese Pizza With Meat Pizza With Chicken Mixed Pizza Pizza Deutschl…" at bounding box center [573, 285] width 280 height 294
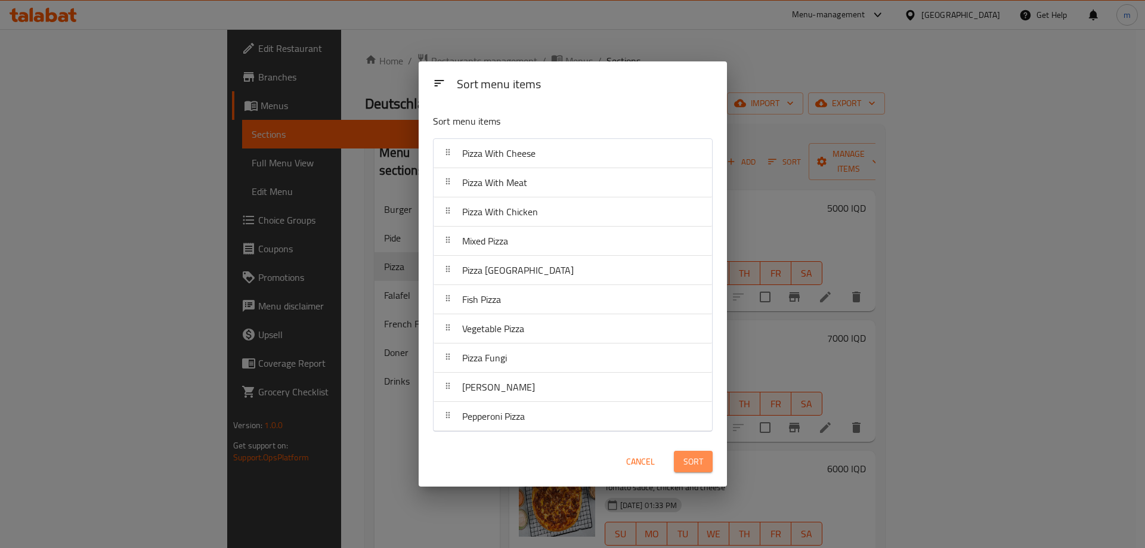
click at [679, 454] on button "Sort" at bounding box center [693, 462] width 39 height 22
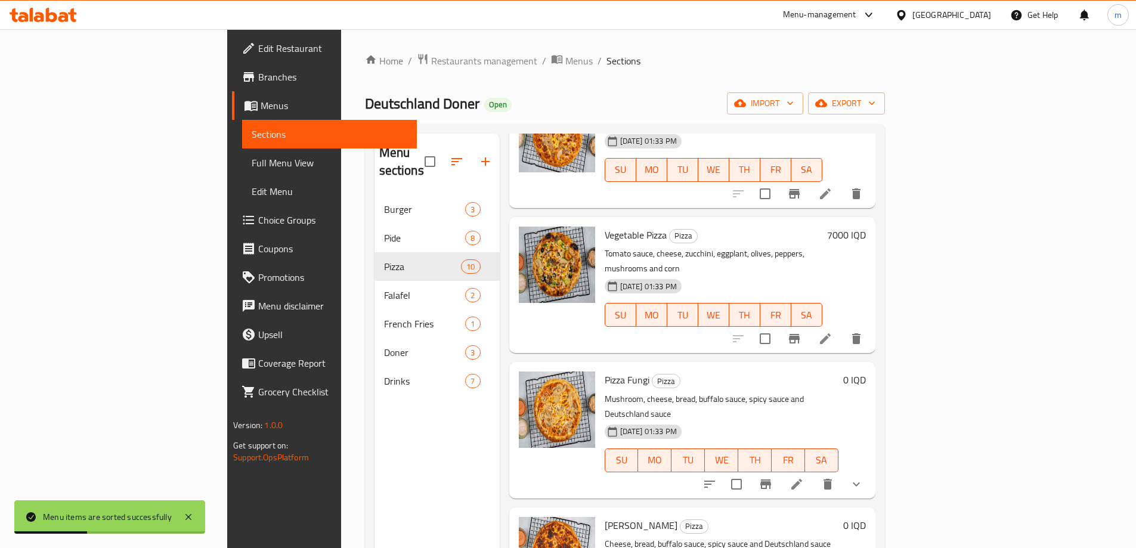
scroll to position [167, 0]
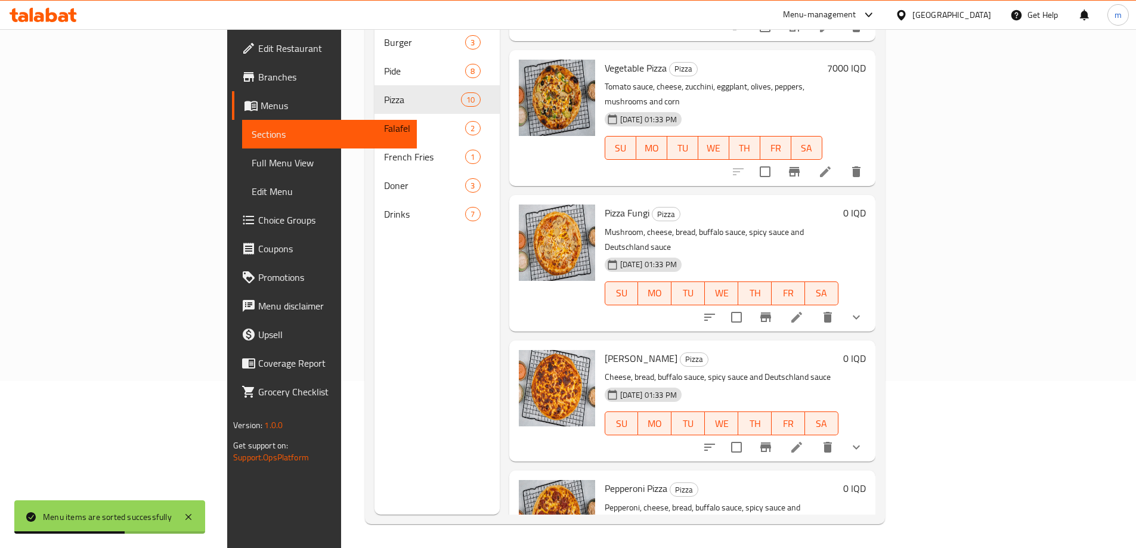
click at [804, 310] on icon at bounding box center [797, 317] width 14 height 14
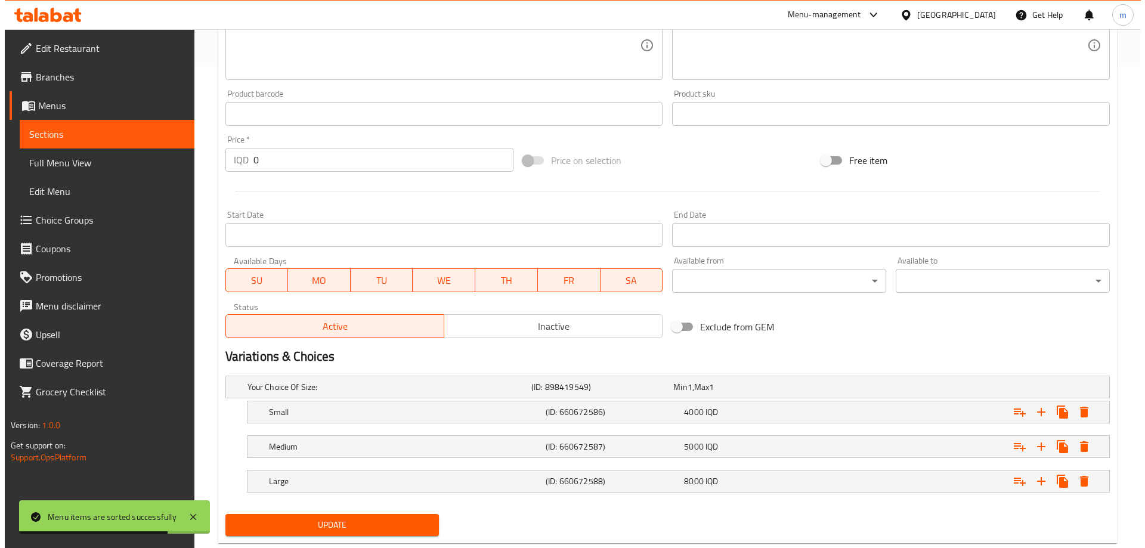
scroll to position [511, 0]
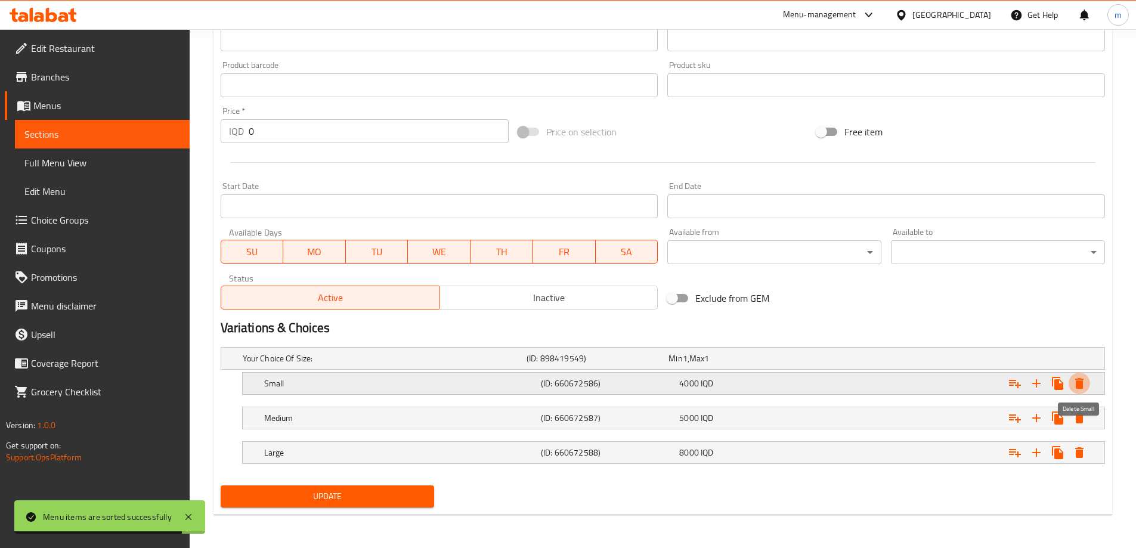
click at [1080, 380] on icon "Expand" at bounding box center [1080, 383] width 14 height 14
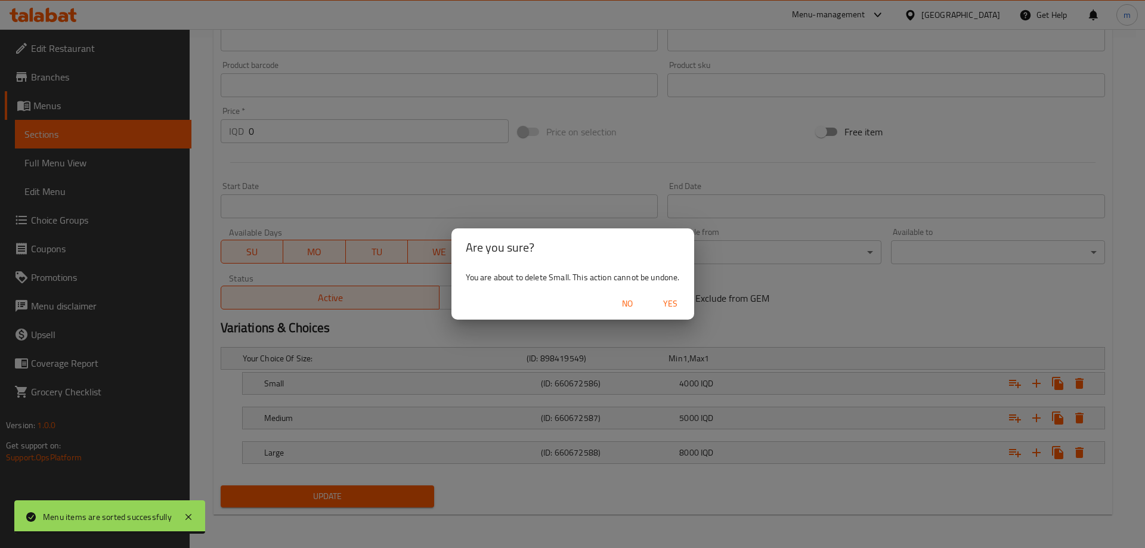
click at [675, 300] on span "Yes" at bounding box center [670, 303] width 29 height 15
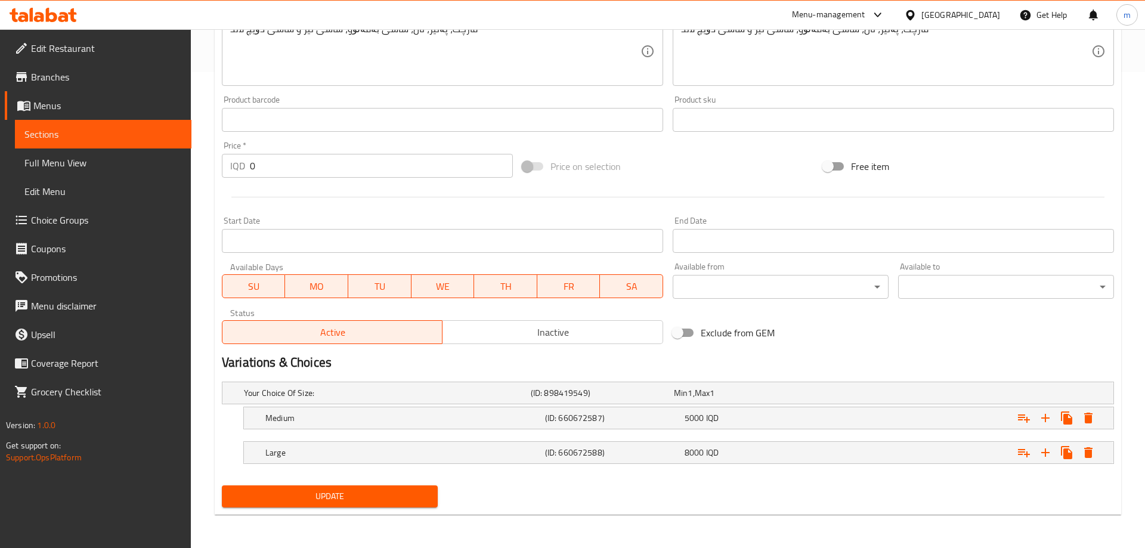
scroll to position [476, 0]
click at [1083, 419] on icon "Expand" at bounding box center [1080, 418] width 8 height 11
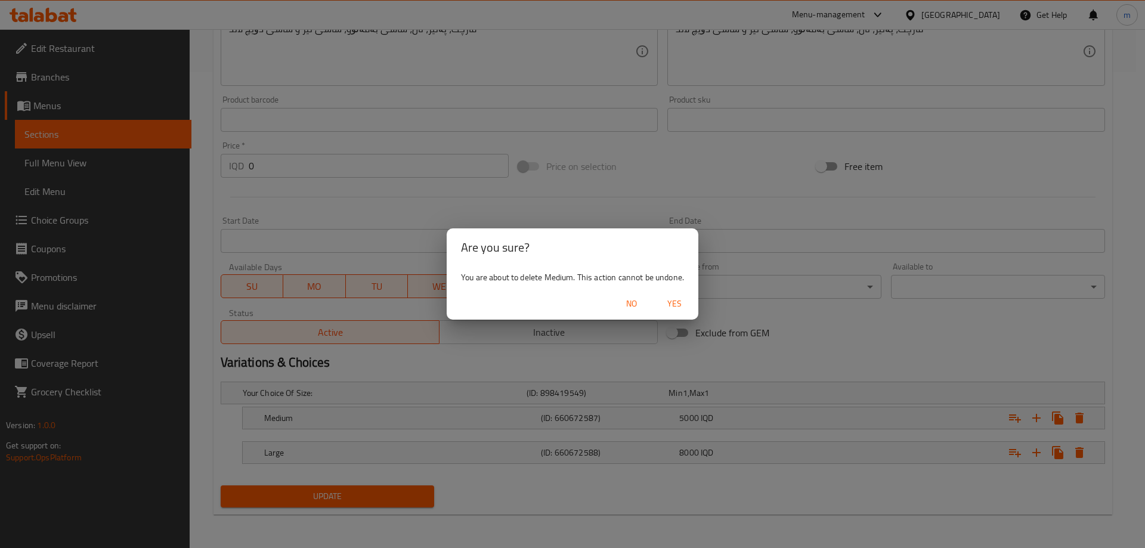
click at [676, 301] on span "Yes" at bounding box center [674, 303] width 29 height 15
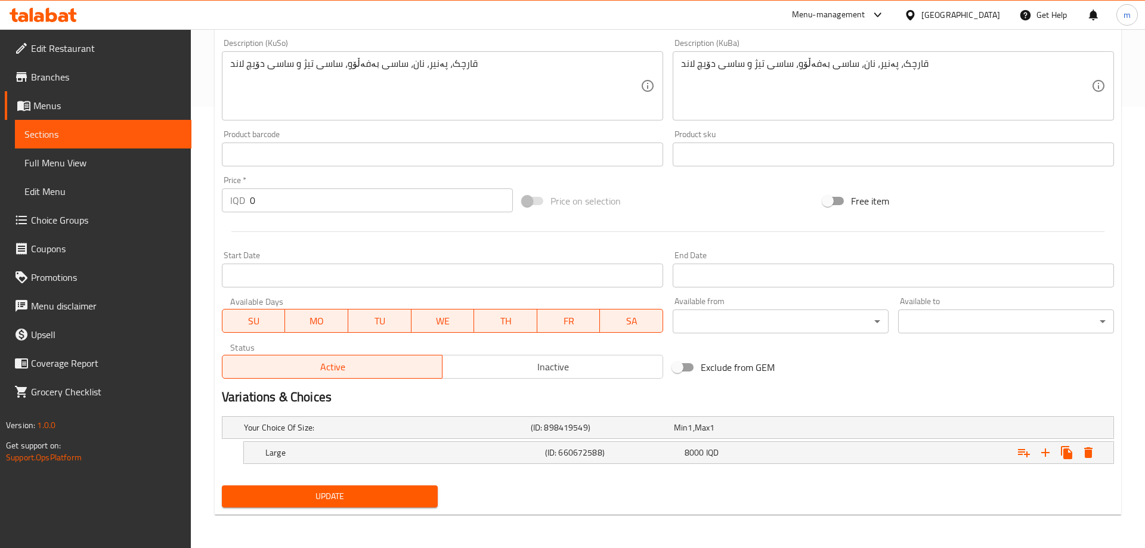
scroll to position [441, 0]
click at [1077, 458] on icon "Expand" at bounding box center [1080, 453] width 14 height 14
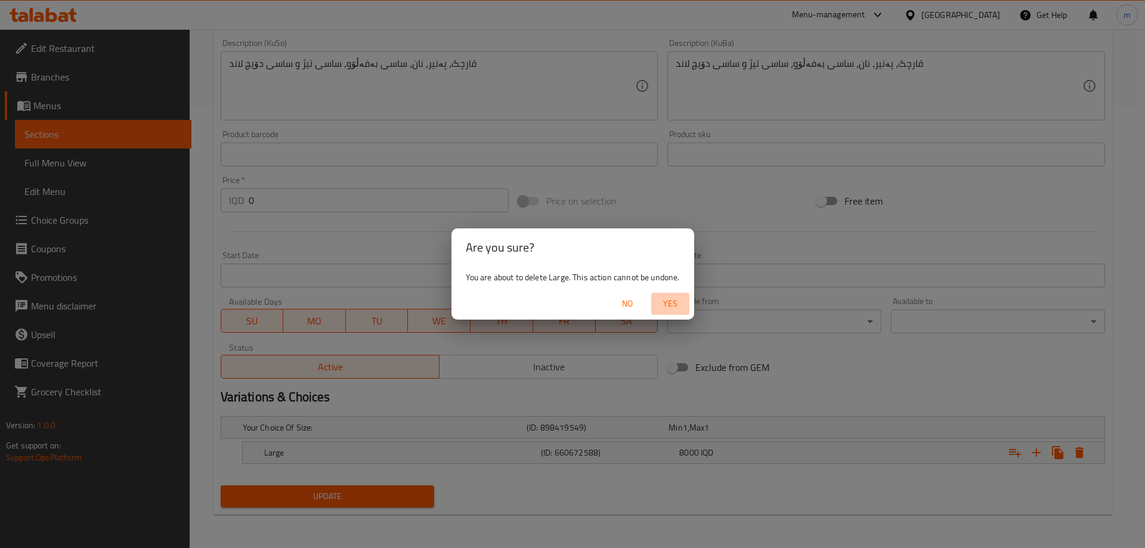
click at [682, 305] on span "Yes" at bounding box center [670, 303] width 29 height 15
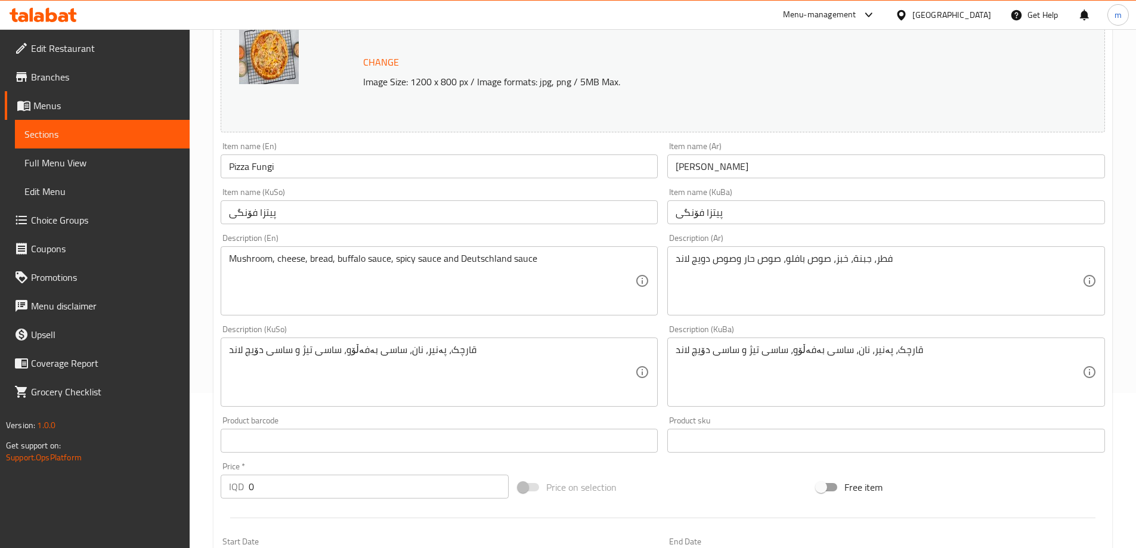
scroll to position [0, 0]
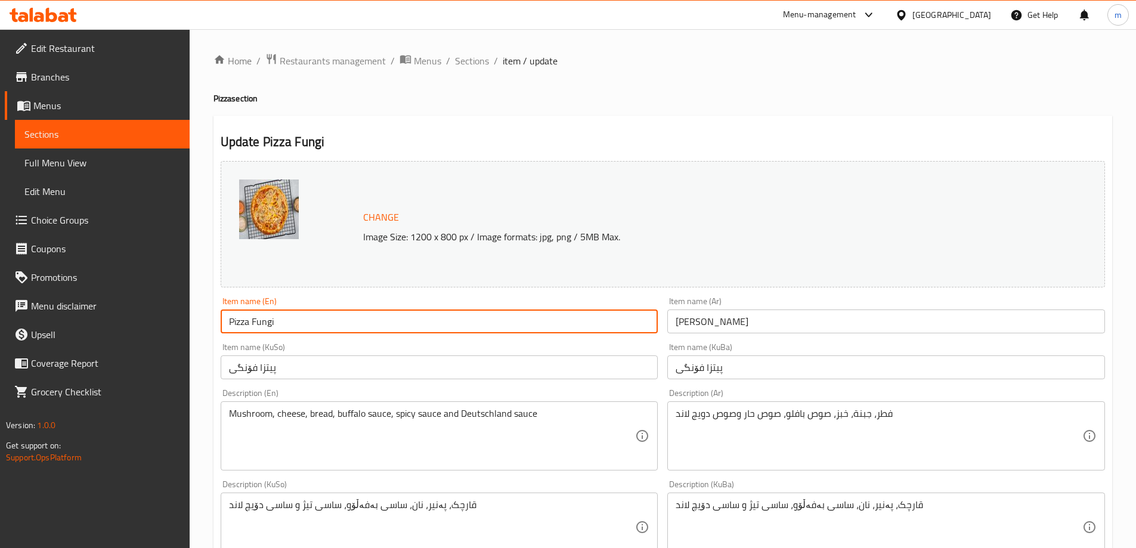
click at [265, 320] on input "Pizza Fungi" at bounding box center [440, 322] width 438 height 24
drag, startPoint x: 265, startPoint y: 320, endPoint x: 256, endPoint y: 323, distance: 10.0
click at [264, 320] on input "Pizza Fungi" at bounding box center [440, 322] width 438 height 24
click at [225, 325] on input "Pizza" at bounding box center [440, 322] width 438 height 24
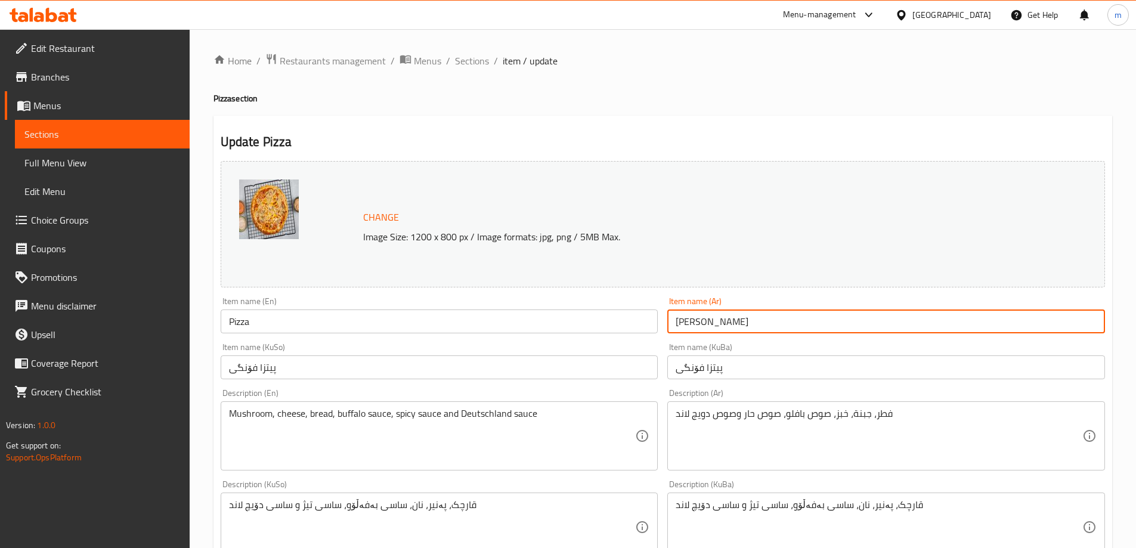
click at [228, 326] on input "Pizza" at bounding box center [440, 322] width 438 height 24
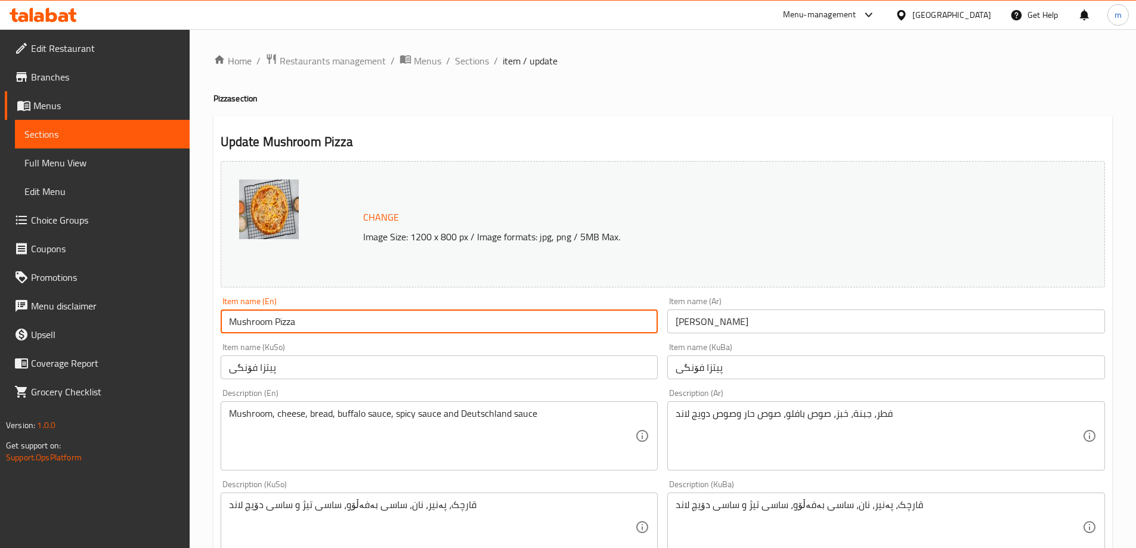
type input "Mushroom Pizza"
click at [743, 325] on input "بيتزا فونجي" at bounding box center [887, 322] width 438 height 24
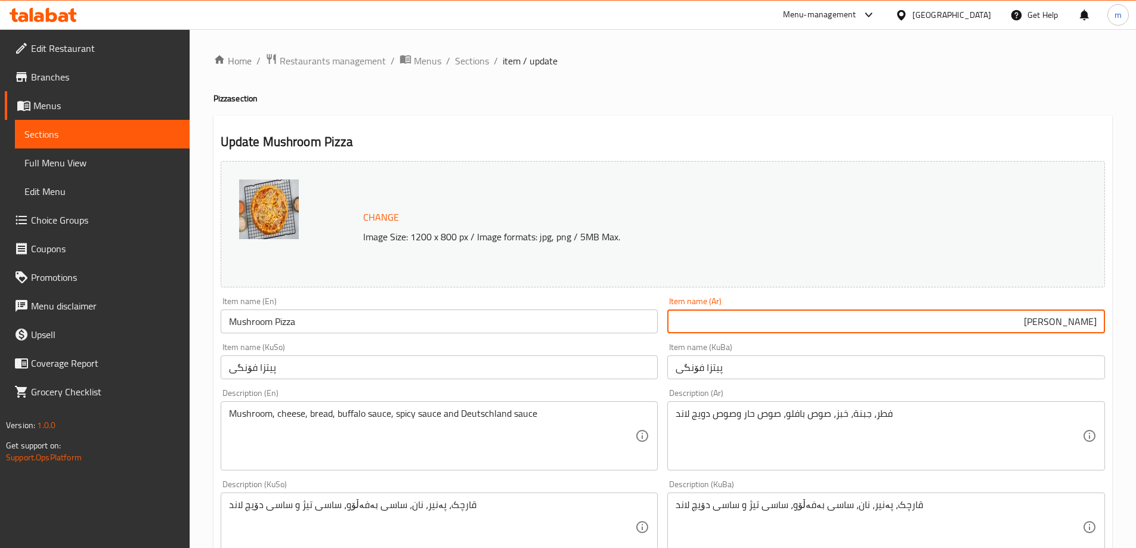
click at [1058, 319] on input "بيتزا فونجي" at bounding box center [887, 322] width 438 height 24
type input "بيتزا فطر"
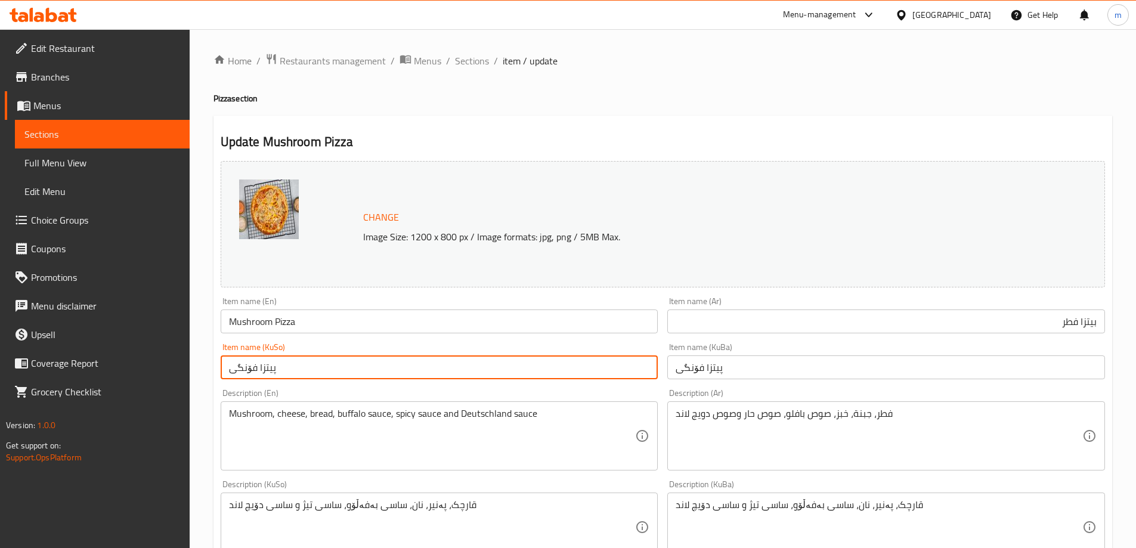
click at [585, 366] on input "پیتزا فۆنگی" at bounding box center [440, 368] width 438 height 24
click at [607, 376] on input "پیتزا فۆنگی" at bounding box center [440, 368] width 438 height 24
click at [625, 373] on input "پیتزای قارچک" at bounding box center [440, 368] width 438 height 24
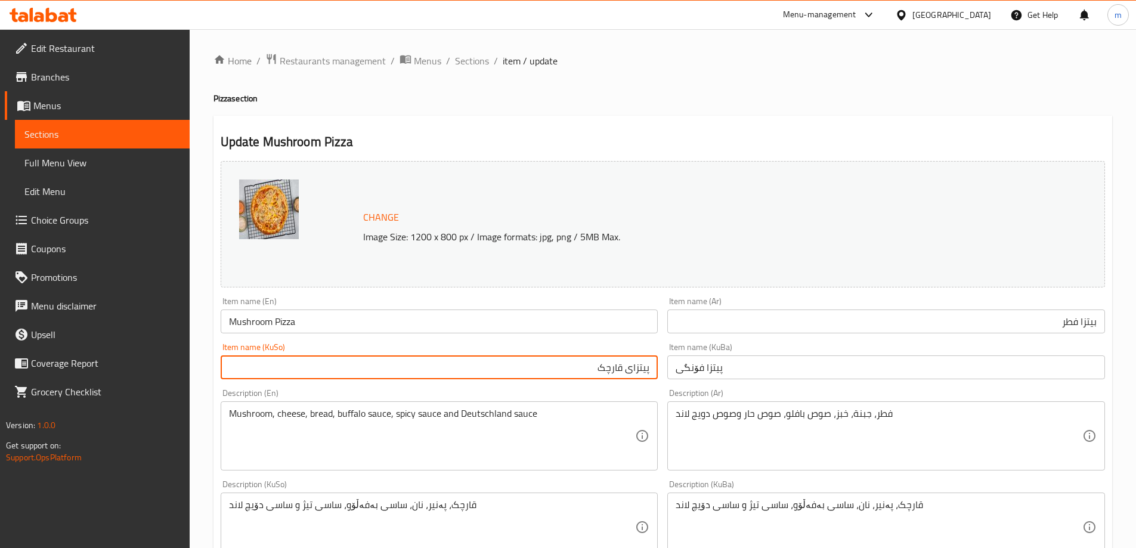
click at [625, 373] on input "پیتزای قارچک" at bounding box center [440, 368] width 438 height 24
type input "پیتزای قارچک"
click at [693, 359] on input "پیتزا فۆنگی" at bounding box center [887, 368] width 438 height 24
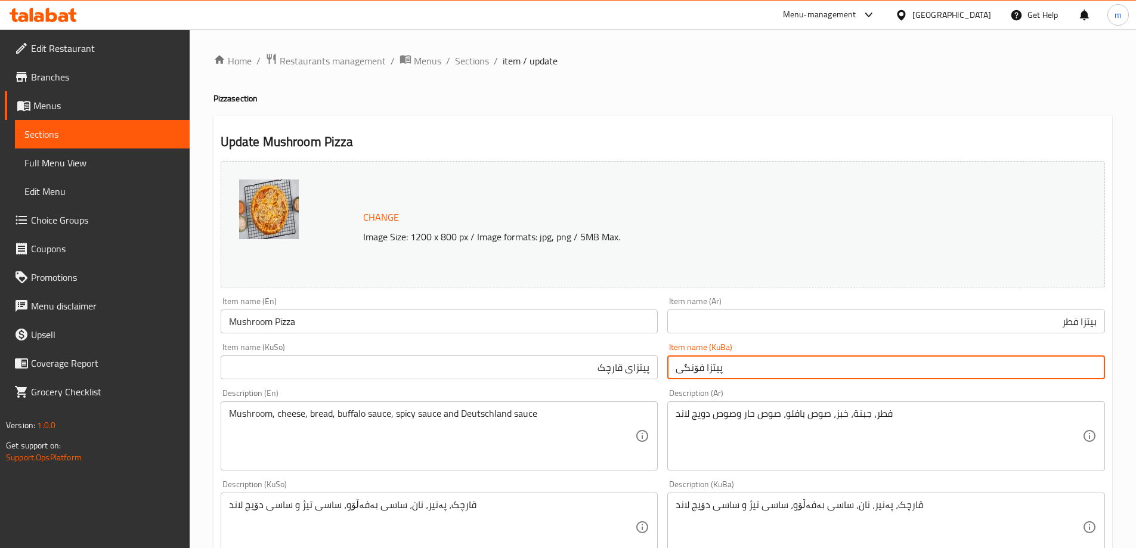
click at [693, 359] on input "پیتزا فۆنگی" at bounding box center [887, 368] width 438 height 24
paste input "ی قارچک"
type input "پیتزای قارچک"
click at [703, 330] on input "بيتزا فطر" at bounding box center [887, 322] width 438 height 24
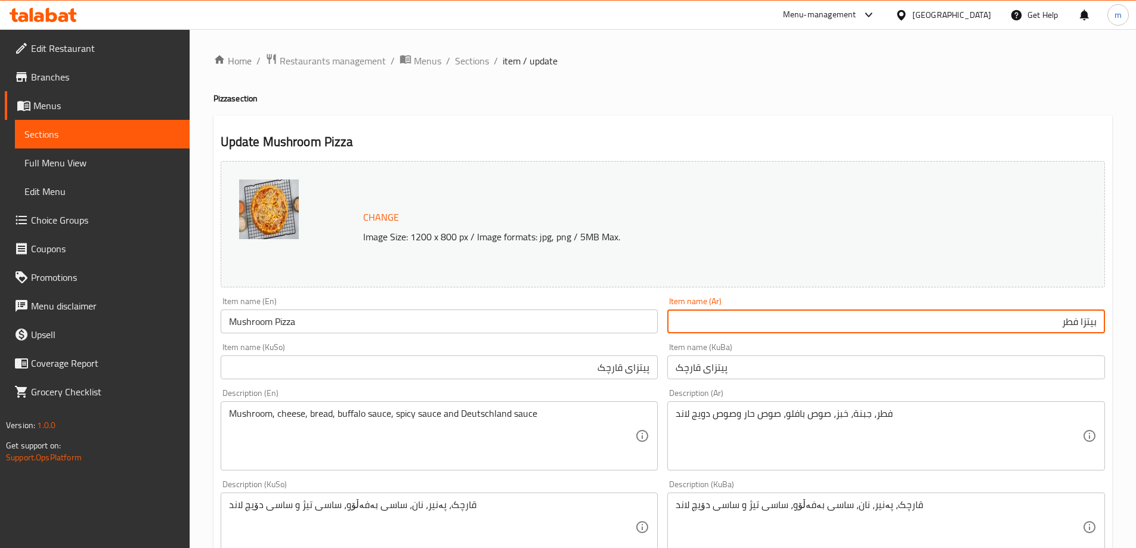
click at [716, 344] on div "Item name (KuBa) پیتزای قارچک Item name (KuBa)" at bounding box center [886, 361] width 447 height 46
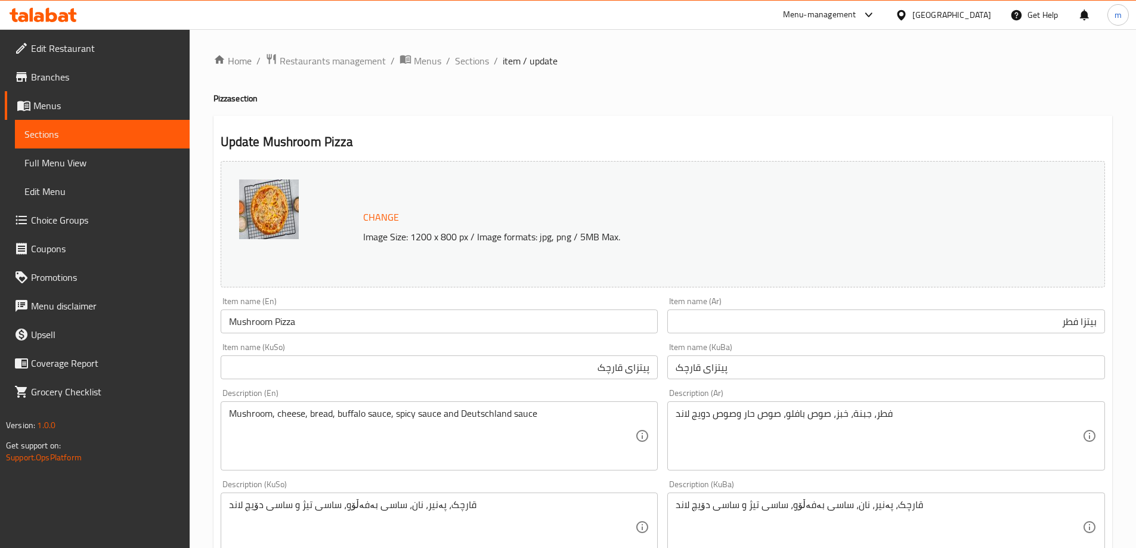
click at [736, 343] on div "Item name (KuBa) پیتزای قارچک Item name (KuBa)" at bounding box center [887, 361] width 438 height 36
click at [750, 385] on div "Description (Ar) فطر، جبنة، خبز، صوص بافلو، صوص حار وصوص دويج لاند Description …" at bounding box center [886, 429] width 447 height 91
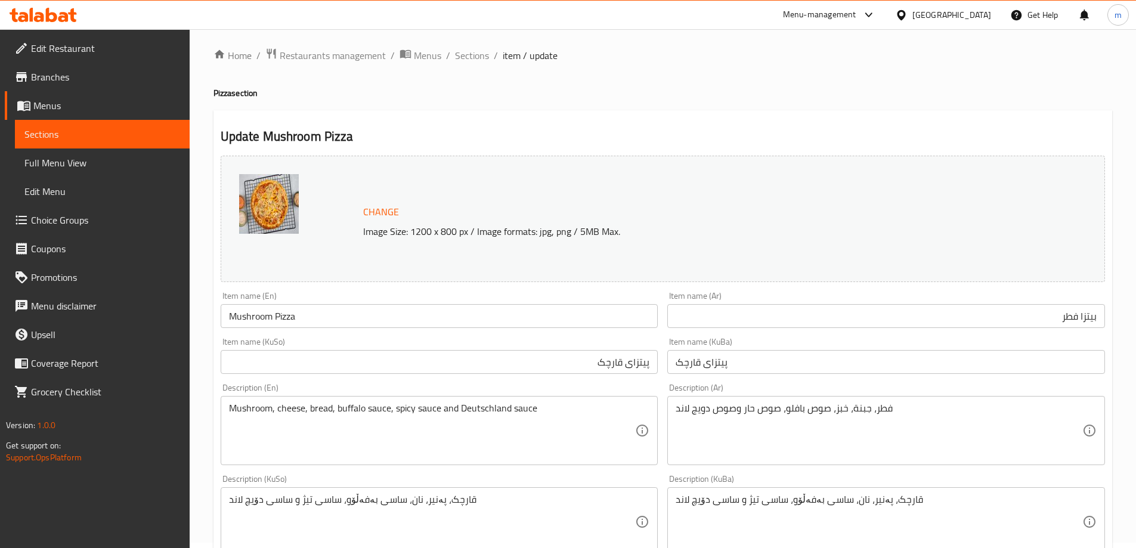
scroll to position [32, 0]
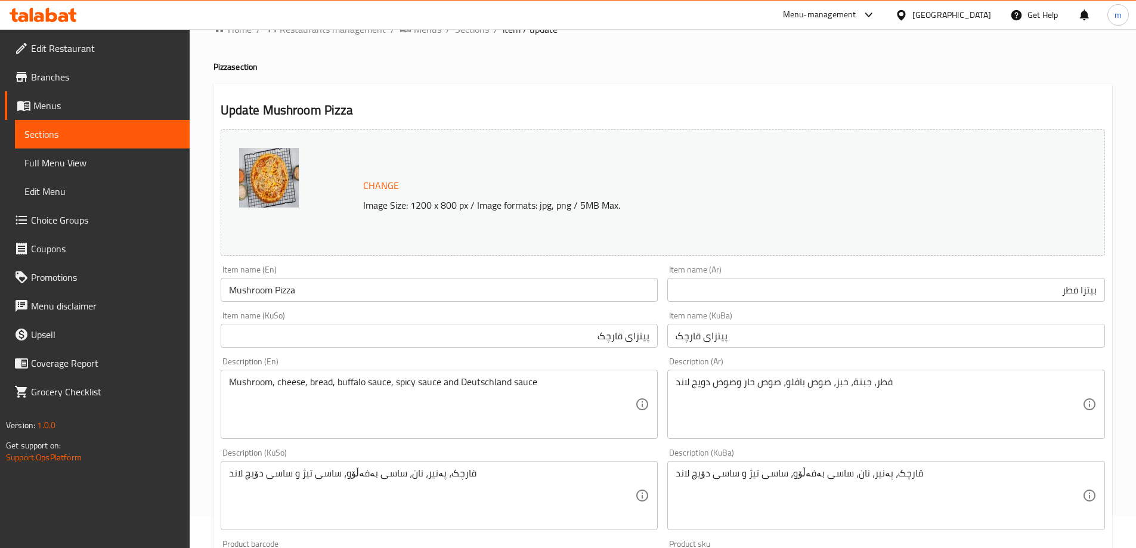
click at [521, 470] on textarea "قارچک، پەنیر، نان، ساسی بەفەڵۆو، ساسی تیژ و ساسی دۆیچ لاند" at bounding box center [432, 496] width 407 height 57
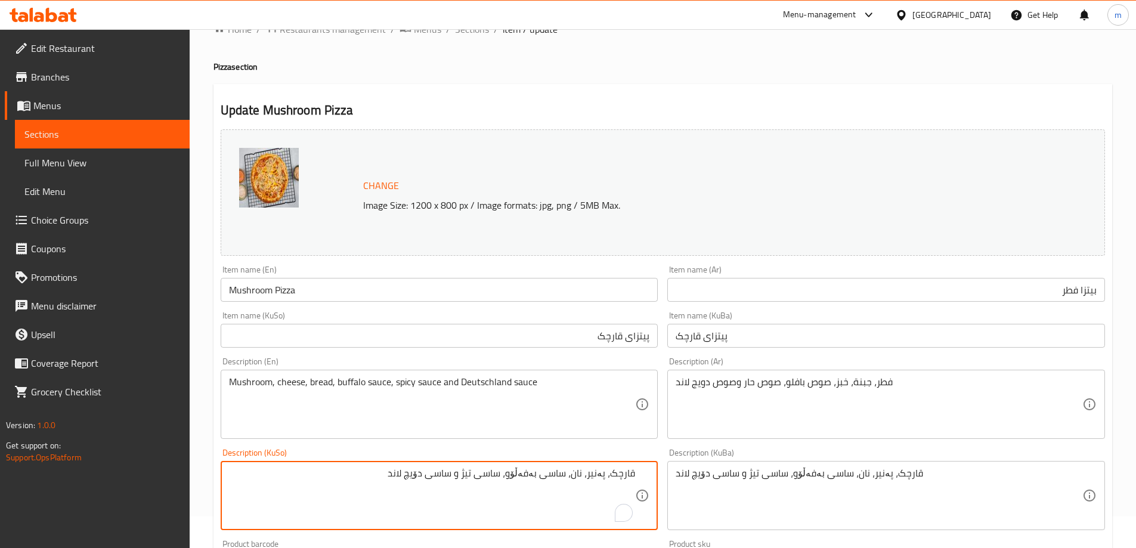
click at [535, 488] on textarea "قارچک، پەنیر، نان، ساسی بەفەڵۆو، ساسی تیژ و ساسی دۆیچ لاند" at bounding box center [432, 496] width 407 height 57
click at [572, 477] on textarea "سۆسی تەماتە، قارچک و پەنیر" at bounding box center [432, 496] width 407 height 57
click at [572, 481] on textarea "سۆسی تەماتە، قارچک و پەنیر" at bounding box center [432, 496] width 407 height 57
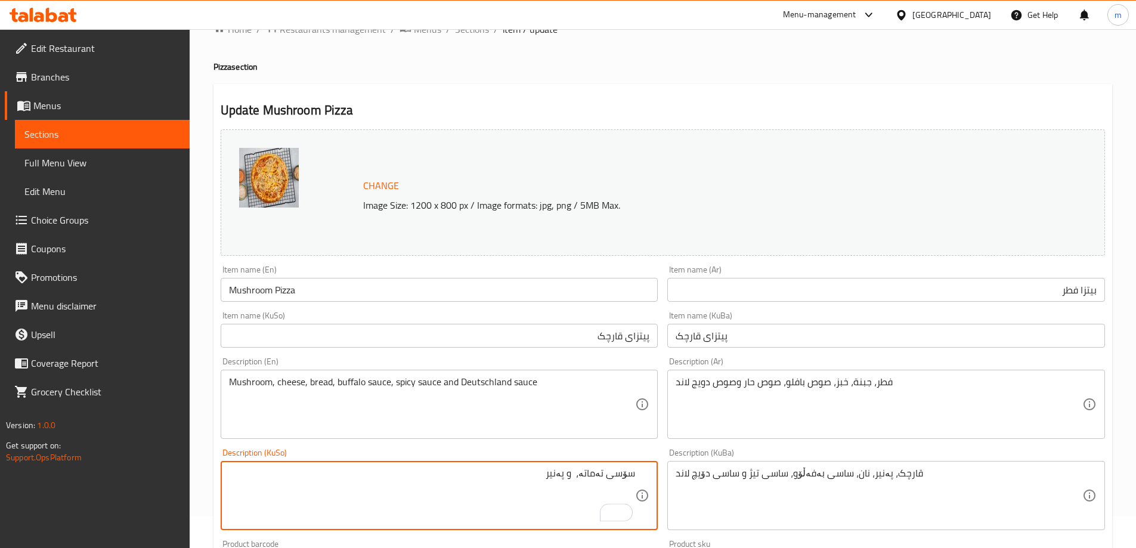
click at [577, 479] on textarea "سۆسی تەماتە، و پەنیر" at bounding box center [432, 496] width 407 height 57
click at [552, 480] on textarea "سۆسی تەماتە، پەنیر" at bounding box center [432, 496] width 407 height 57
click at [557, 480] on textarea "سۆسی تەماتە، پەنیر و قارچک" at bounding box center [432, 496] width 407 height 57
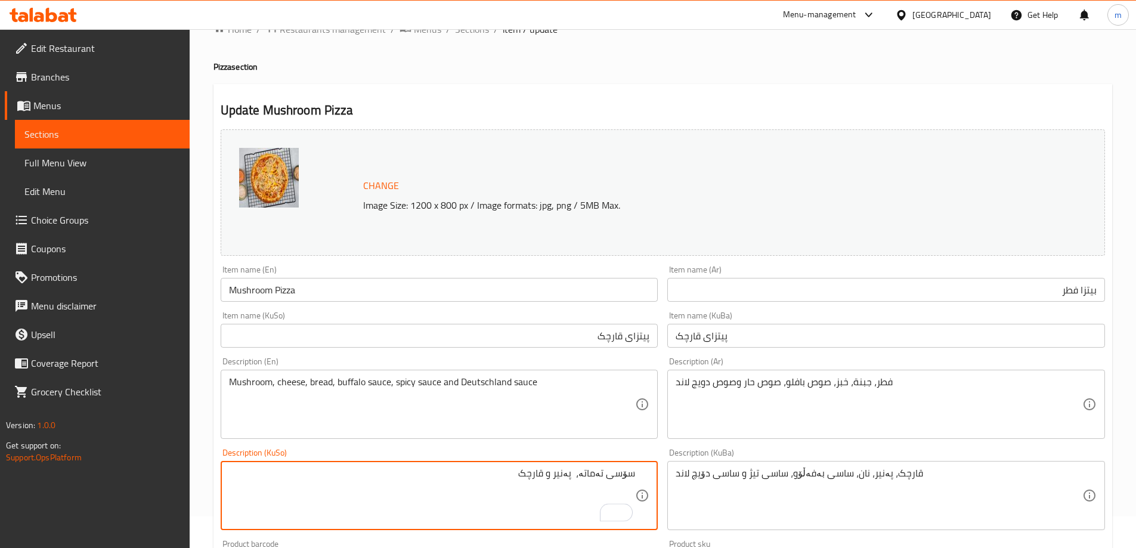
click at [557, 480] on textarea "سۆسی تەماتە، پەنیر و قارچک" at bounding box center [432, 496] width 407 height 57
type textarea "سۆسی تەماتە، پەنیر و قارچک"
click at [686, 478] on textarea "قارچک، پەنیر، نان، ساسی بەفەڵۆو، ساسی تیژ و ساسی دۆیچ لاند" at bounding box center [879, 496] width 407 height 57
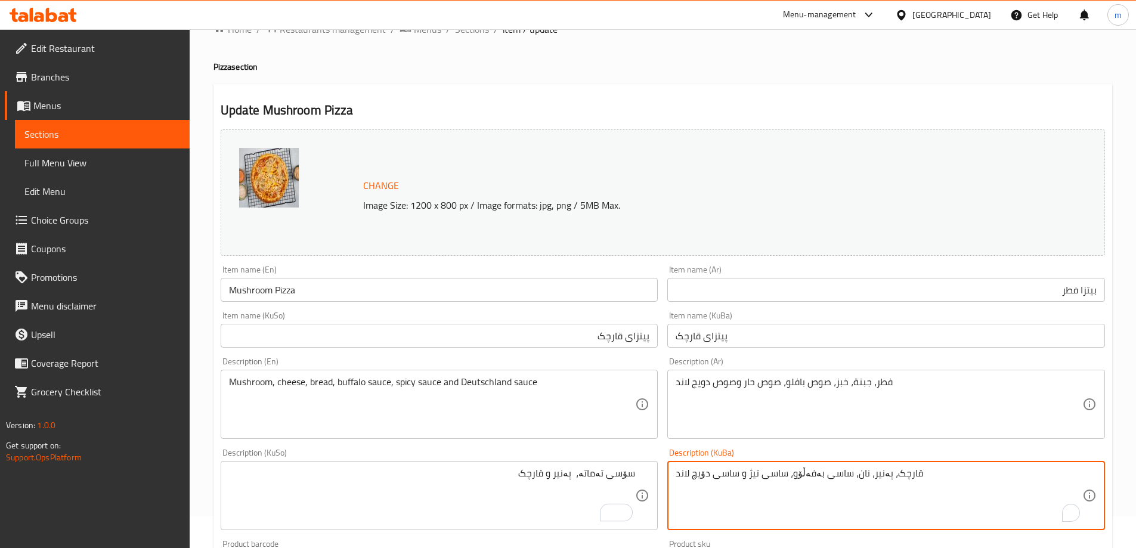
click at [686, 478] on textarea "قارچک، پەنیر، نان، ساسی بەفەڵۆو، ساسی تیژ و ساسی دۆیچ لاند" at bounding box center [879, 496] width 407 height 57
paste textarea "سۆسی تەماتە، پەنیر و قارچک"
type textarea "سۆسی تەماتە، پەنیر و قارچک"
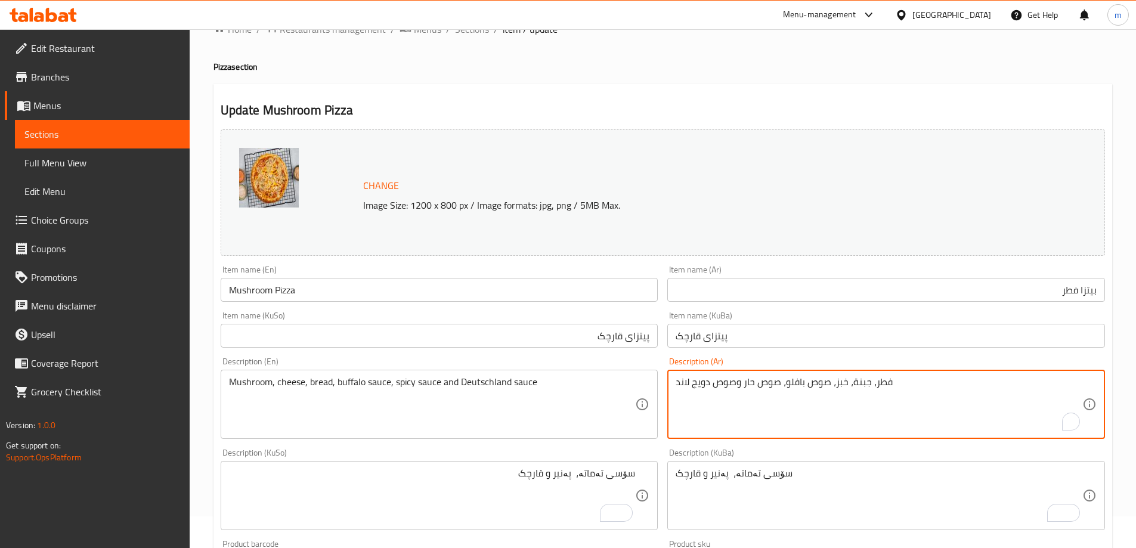
click at [799, 413] on textarea "فطر، جبنة، خبز، صوص بافلو، صوص حار وصوص دويج لاند" at bounding box center [879, 404] width 407 height 57
click at [984, 398] on textarea "فطر، جبنة، خبز، صوص بافلو، صوص حار وصوص دويج لاند" at bounding box center [879, 404] width 407 height 57
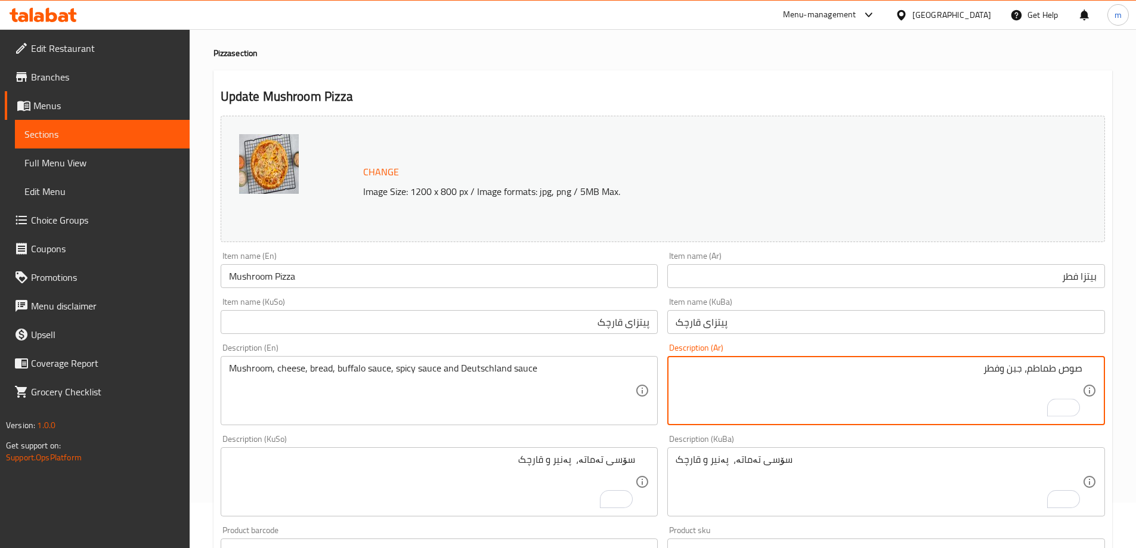
type textarea "صوص طماطم، جبن وفطر"
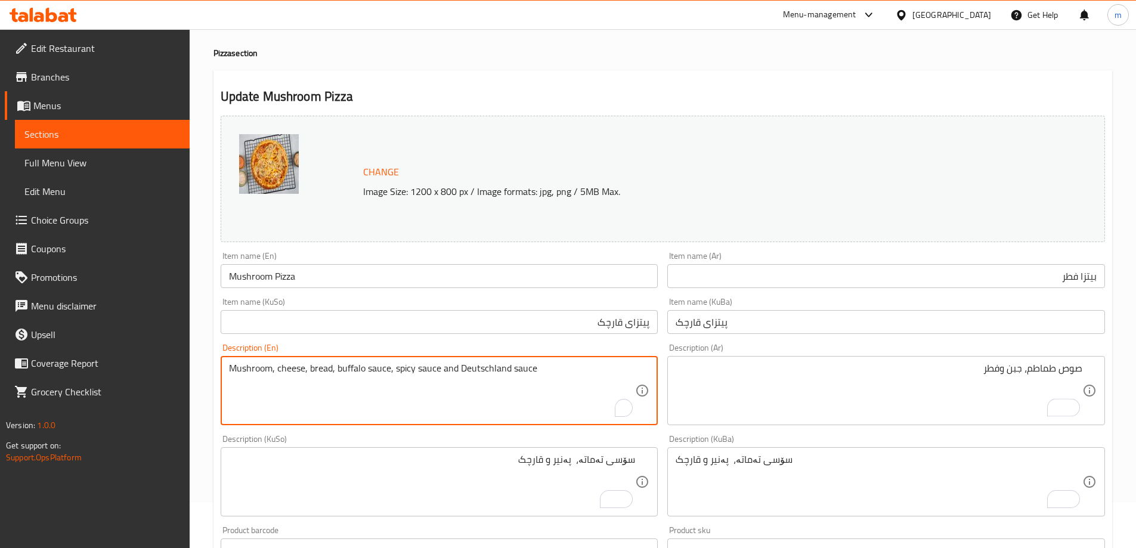
click at [506, 391] on textarea "Mushroom, cheese, bread, buffalo sauce, spicy sauce and Deutschland sauce" at bounding box center [432, 391] width 407 height 57
click at [505, 391] on textarea "Mushroom, cheese, bread, buffalo sauce, spicy sauce and Deutschland sauce" at bounding box center [432, 391] width 407 height 57
type textarea "Tomato sauce, cheese and mushrooms"
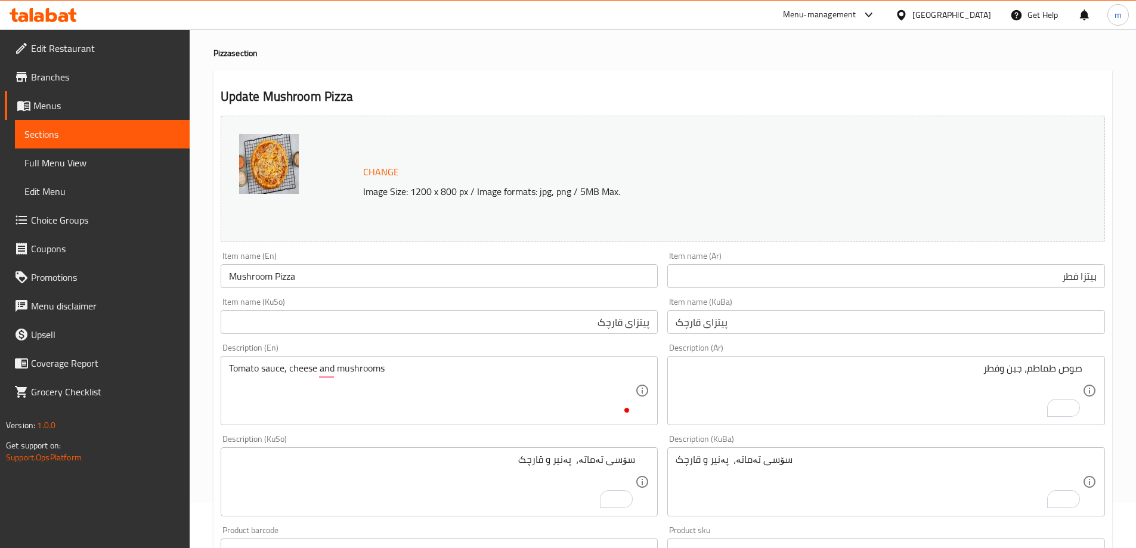
click at [446, 350] on div "Description (En) Tomato sauce, cheese and mushrooms Description (En)" at bounding box center [440, 385] width 438 height 82
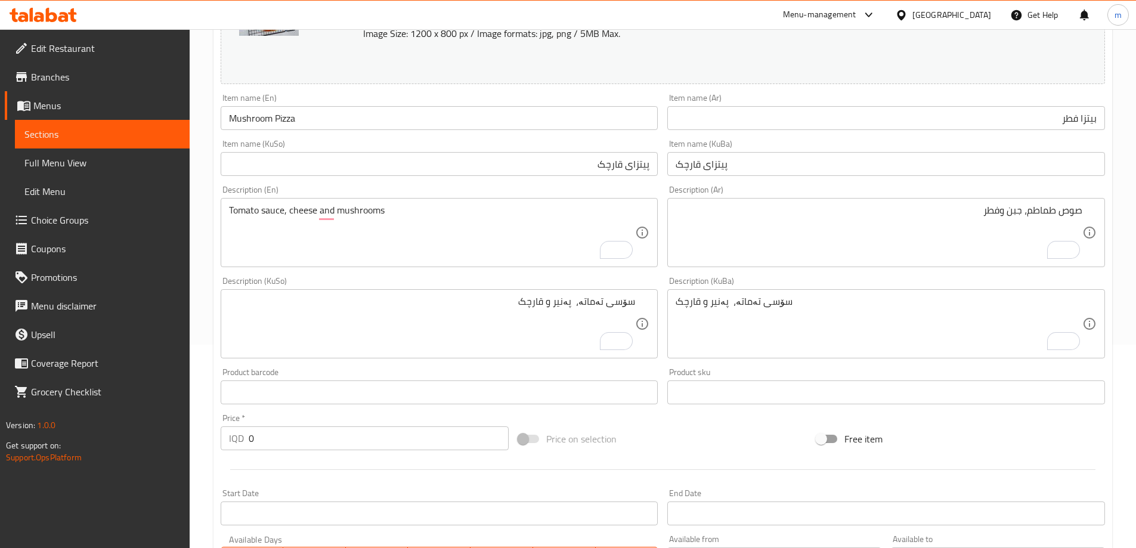
scroll to position [449, 0]
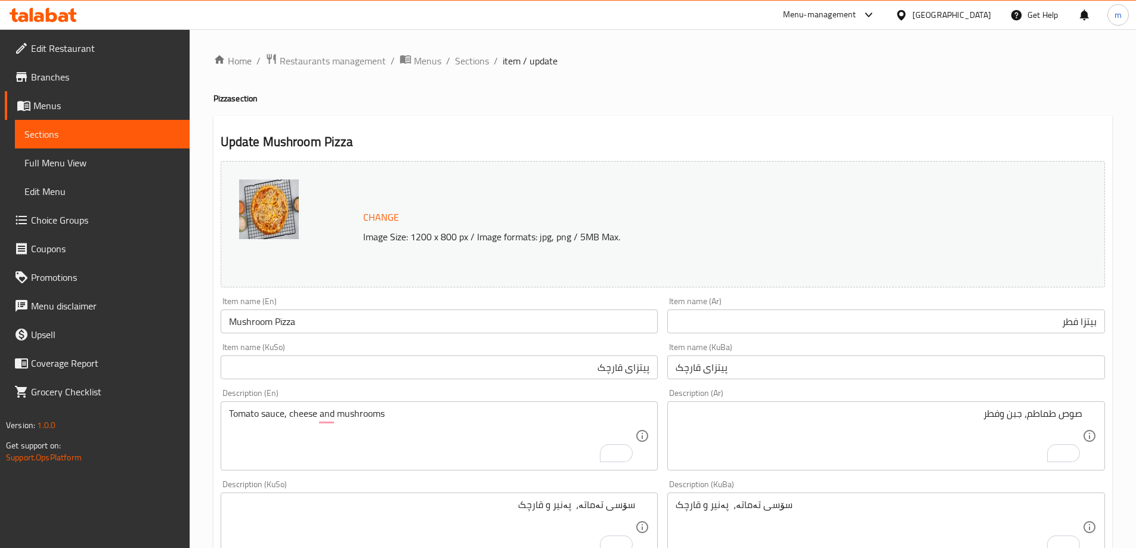
scroll to position [449, 0]
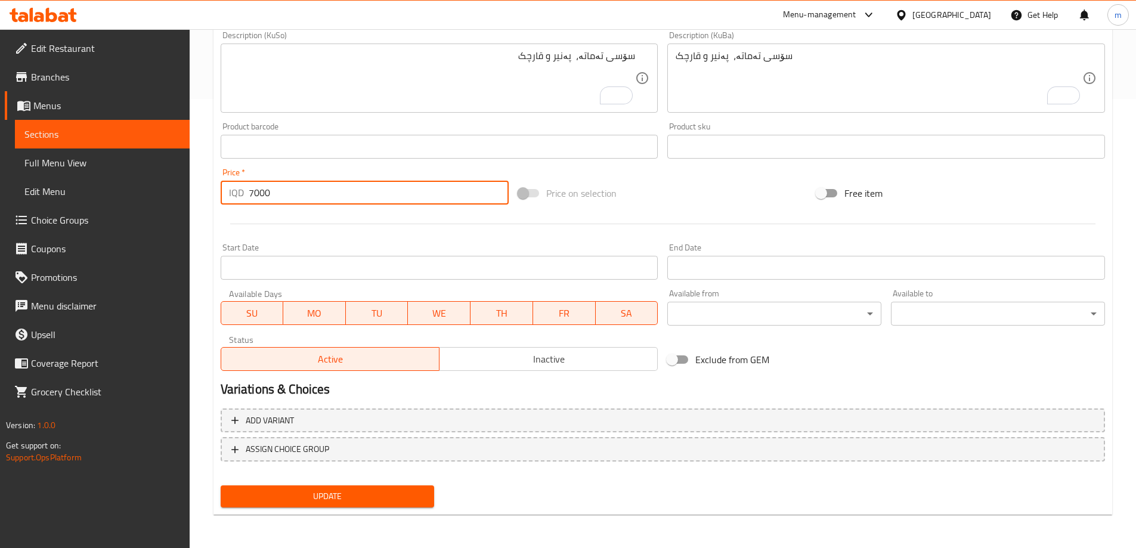
type input "7000"
click at [327, 487] on button "Update" at bounding box center [328, 497] width 214 height 22
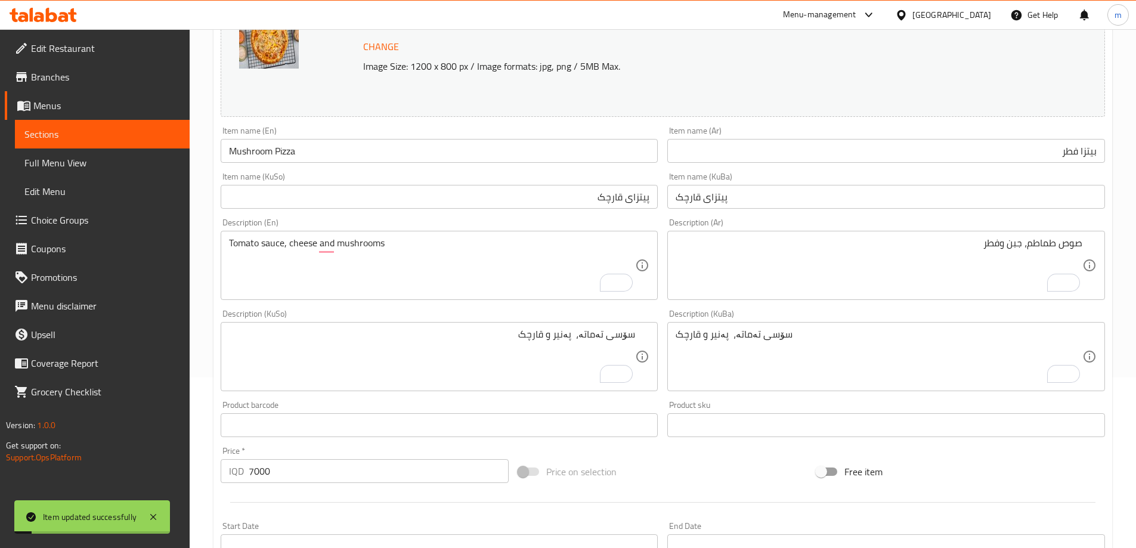
scroll to position [0, 0]
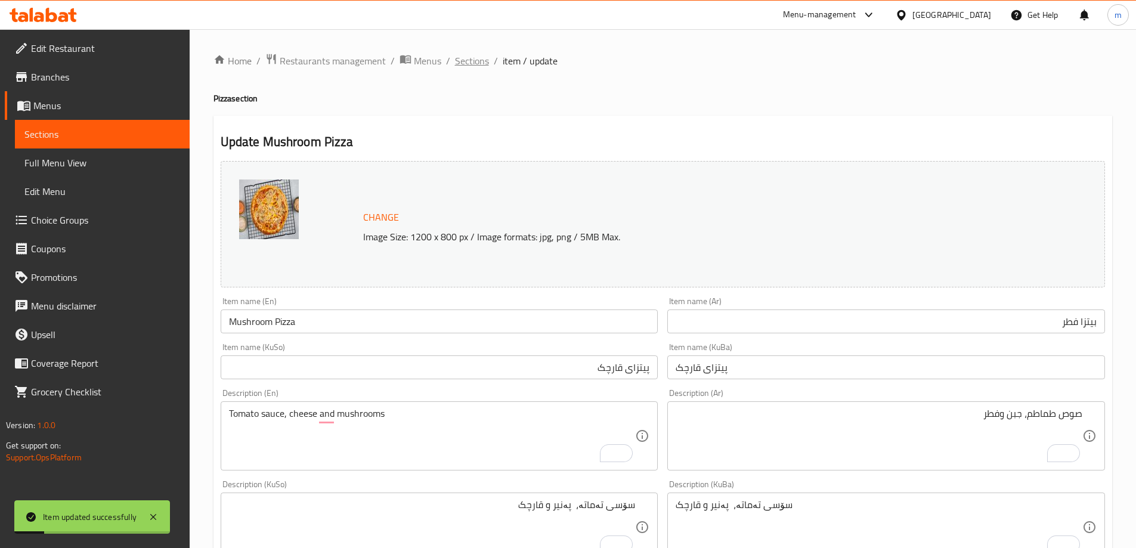
click at [458, 65] on span "Sections" at bounding box center [472, 61] width 34 height 14
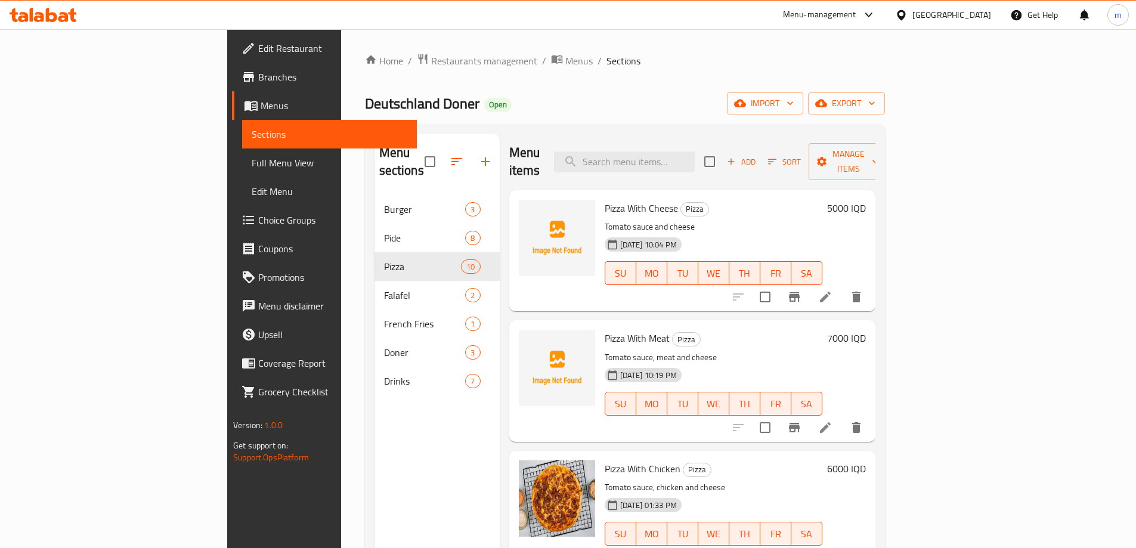
click at [758, 155] on span "Add" at bounding box center [741, 162] width 32 height 14
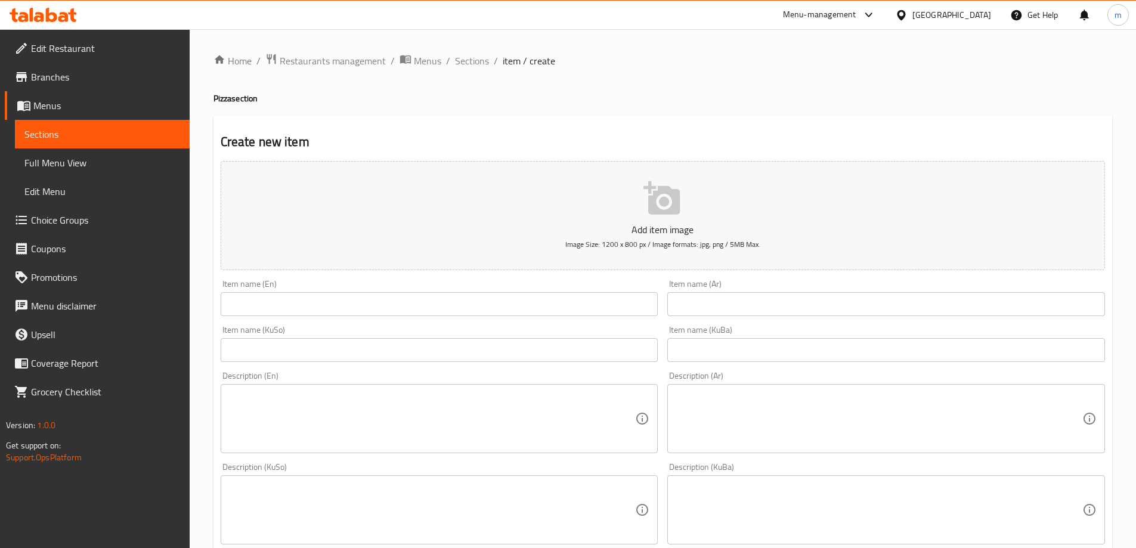
click at [574, 350] on input "text" at bounding box center [440, 350] width 438 height 24
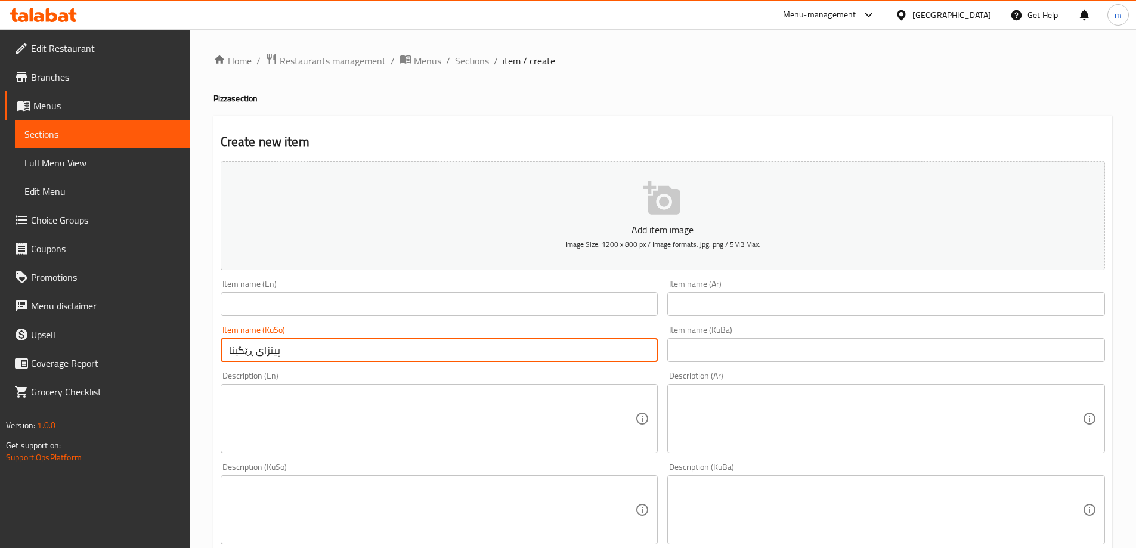
click at [247, 350] on input "پیتزای ڕێگینا" at bounding box center [440, 350] width 438 height 24
type input "پیتزای ڕیگینا"
click at [306, 347] on input "پیتزای ڕیگینا" at bounding box center [440, 350] width 438 height 24
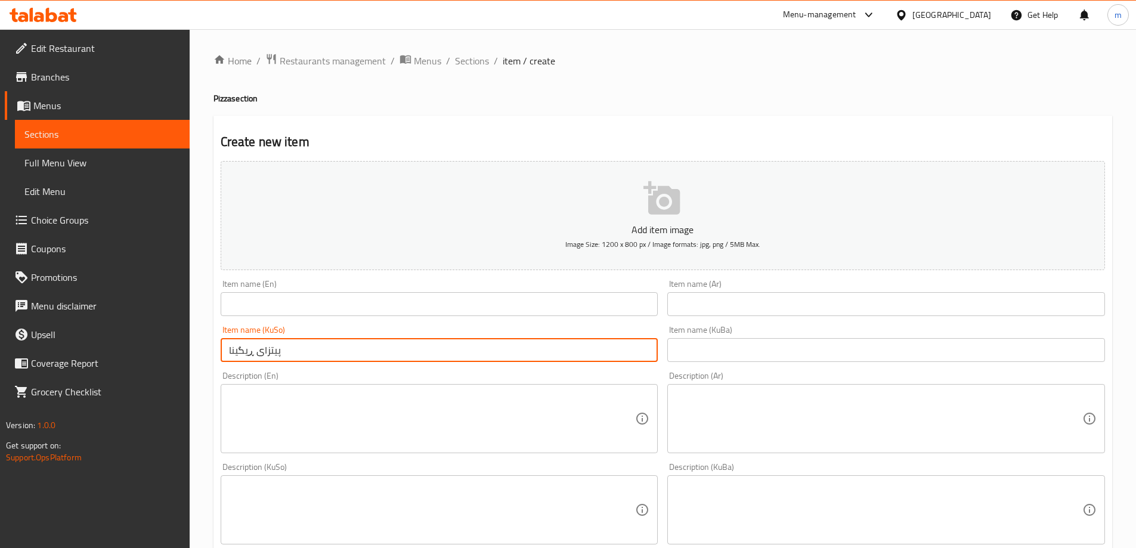
click at [291, 310] on input "text" at bounding box center [440, 304] width 438 height 24
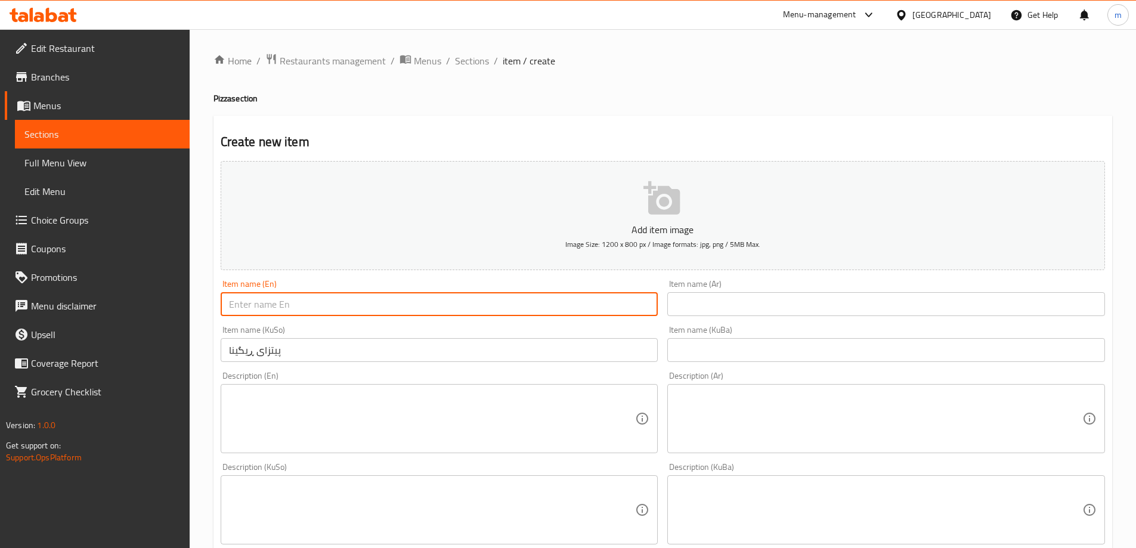
paste input "Pizza Regina"
type input "Pizza Regina"
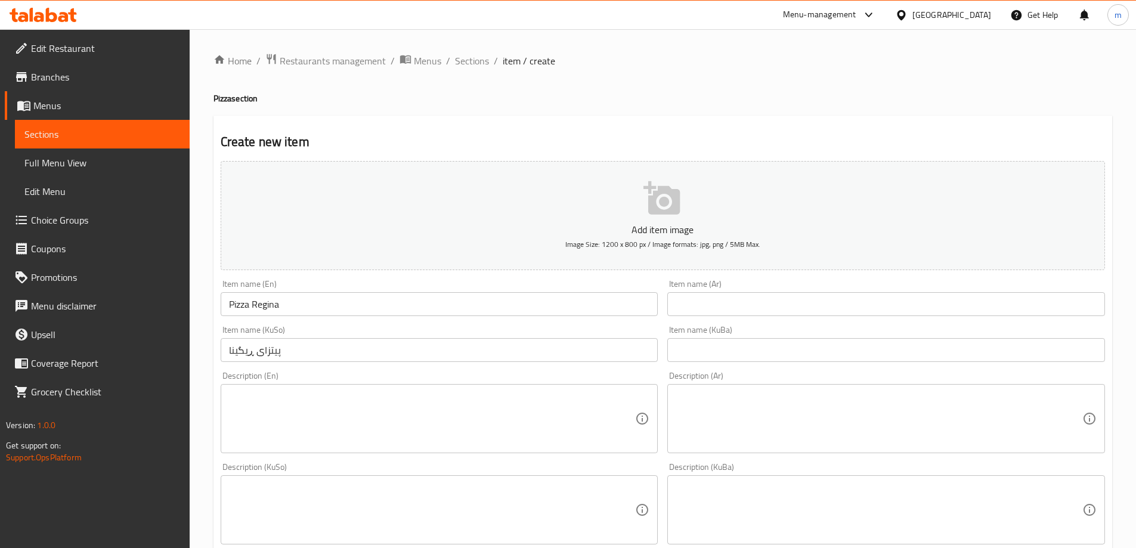
click at [317, 291] on div "Item name (En) Pizza Regina Item name (En)" at bounding box center [440, 298] width 438 height 36
click at [693, 301] on input "text" at bounding box center [887, 304] width 438 height 24
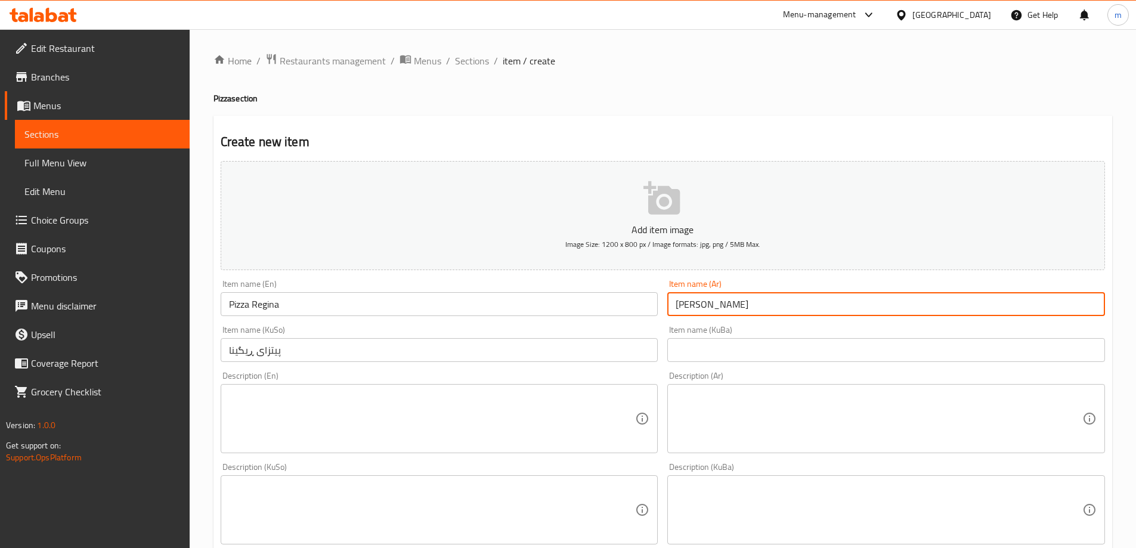
type input "[PERSON_NAME]"
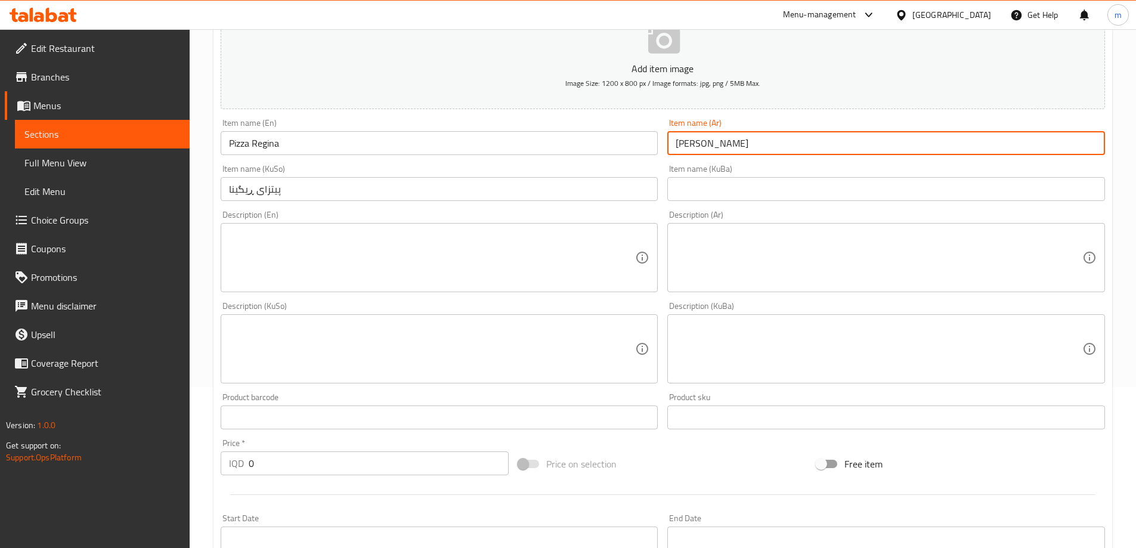
scroll to position [159, 0]
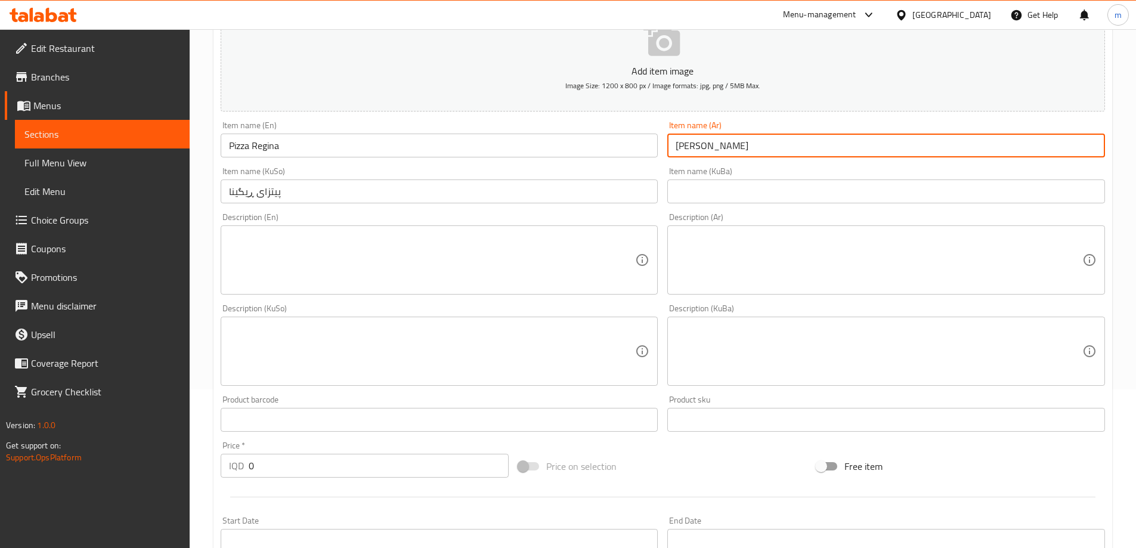
click at [638, 340] on div "Description (KuSo)" at bounding box center [440, 351] width 438 height 69
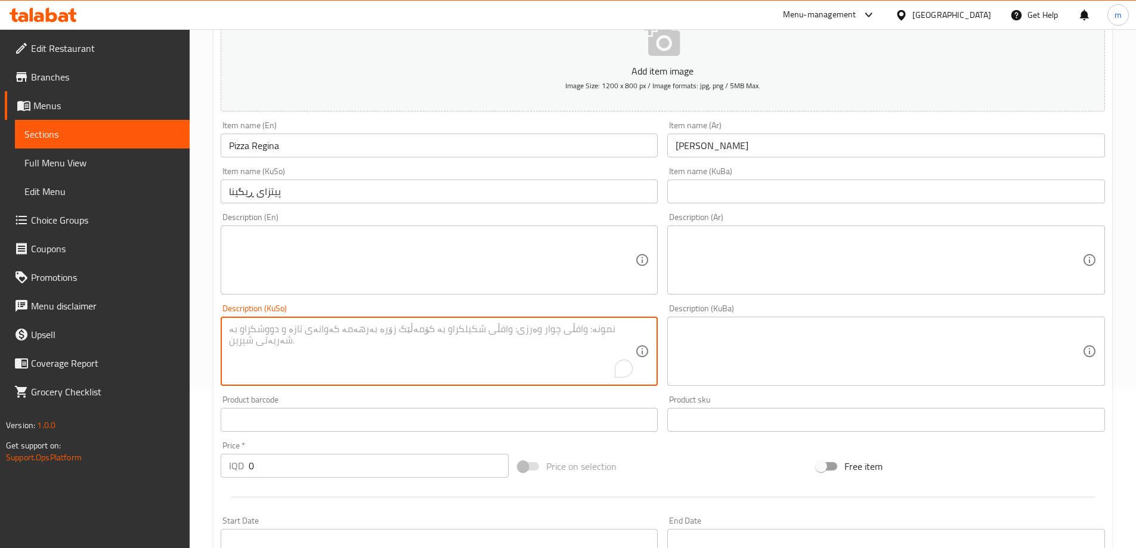
paste textarea "سۆسی تەماتە، پەنیر، قارچک و پێپەرۆنی"
type textarea "سۆسی تەماتە، پەنیر، قارچک و پێپەرۆنی"
click at [708, 359] on textarea at bounding box center [879, 351] width 407 height 57
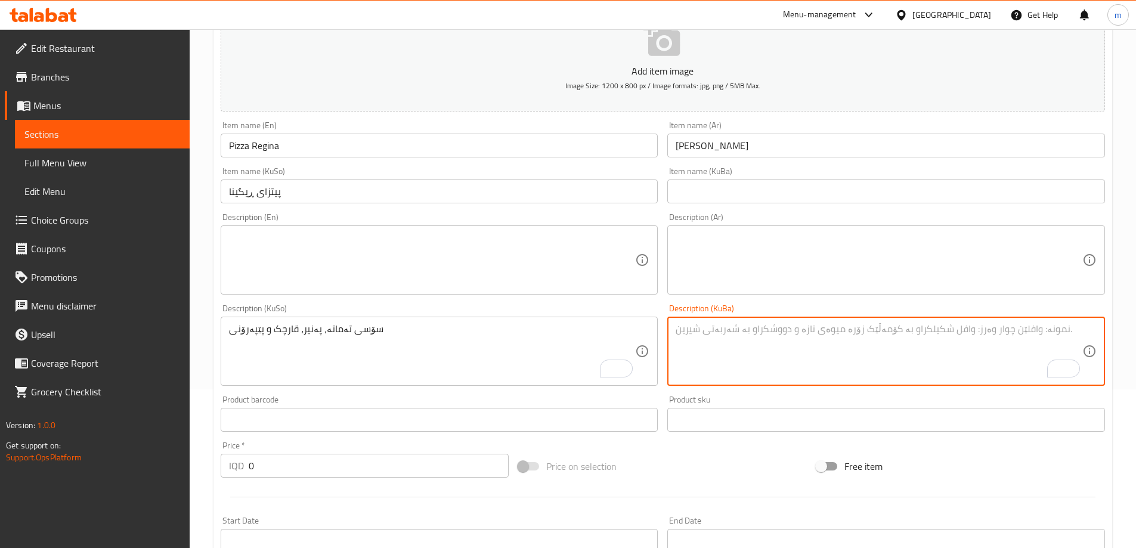
click at [357, 252] on textarea at bounding box center [432, 260] width 407 height 57
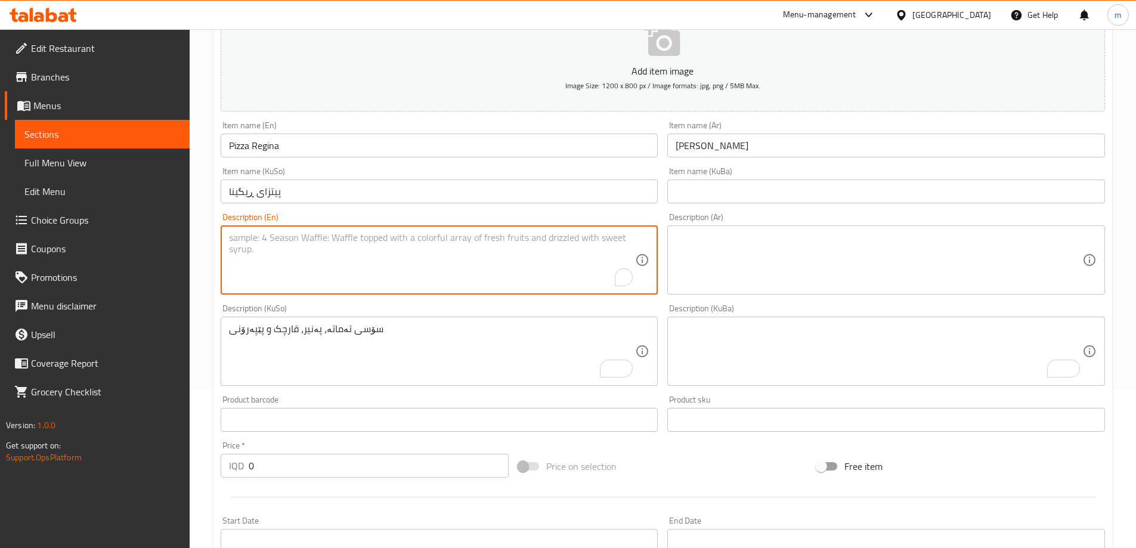
paste textarea "Tomato sauce, cheese, mushrooms and pepperoni"
type textarea "Tomato sauce, cheese, mushrooms and pepperoni"
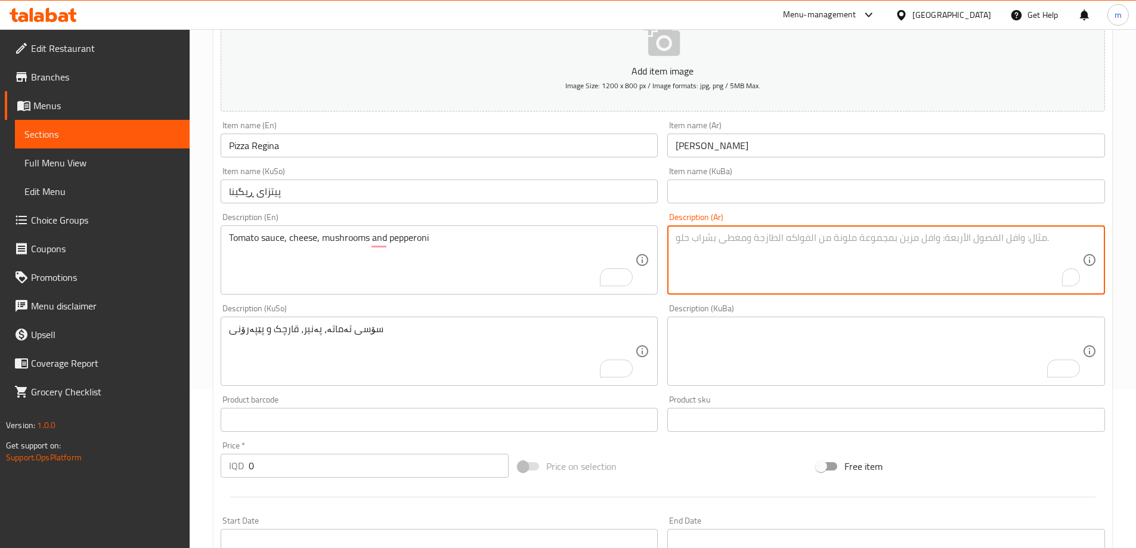
click at [734, 254] on textarea "To enrich screen reader interactions, please activate Accessibility in Grammarl…" at bounding box center [879, 260] width 407 height 57
paste textarea "صلصة طماطم، جبنة، فطر وبيبروني"
type textarea "صلصة طماطم، جبنة، فطر وبيبروني"
click at [504, 302] on div "Description (KuSo) سۆسی تەماتە، پەنیر، قارچک و پێپەرۆنی Description (KuSo)" at bounding box center [439, 344] width 447 height 91
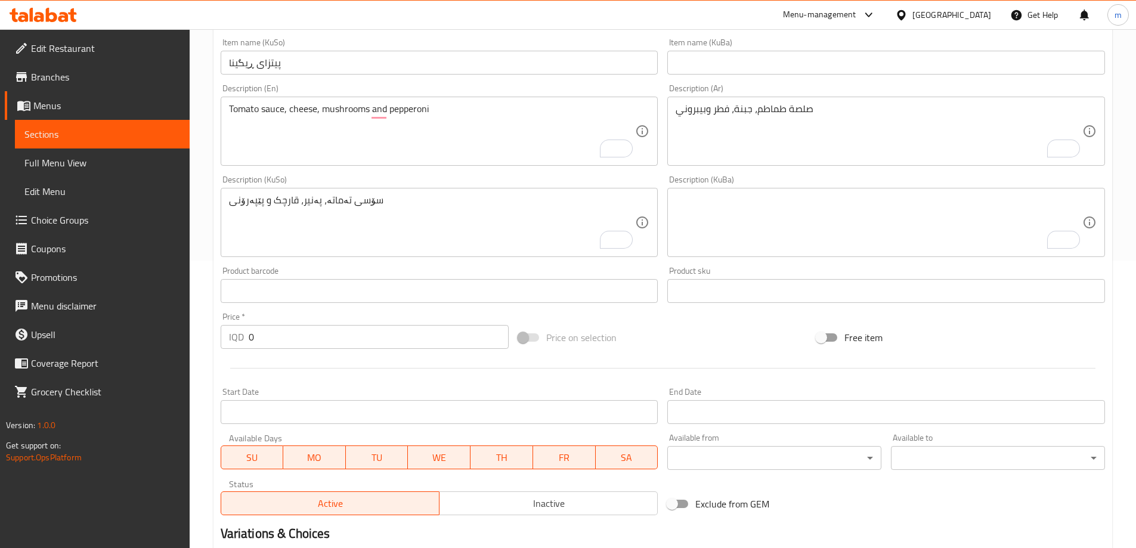
scroll to position [285, 0]
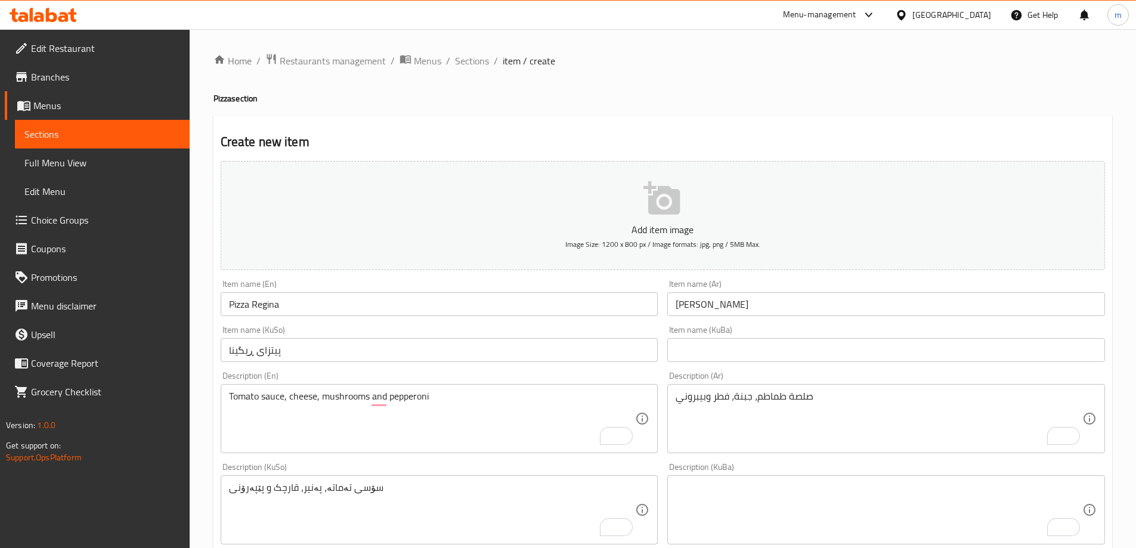
scroll to position [285, 0]
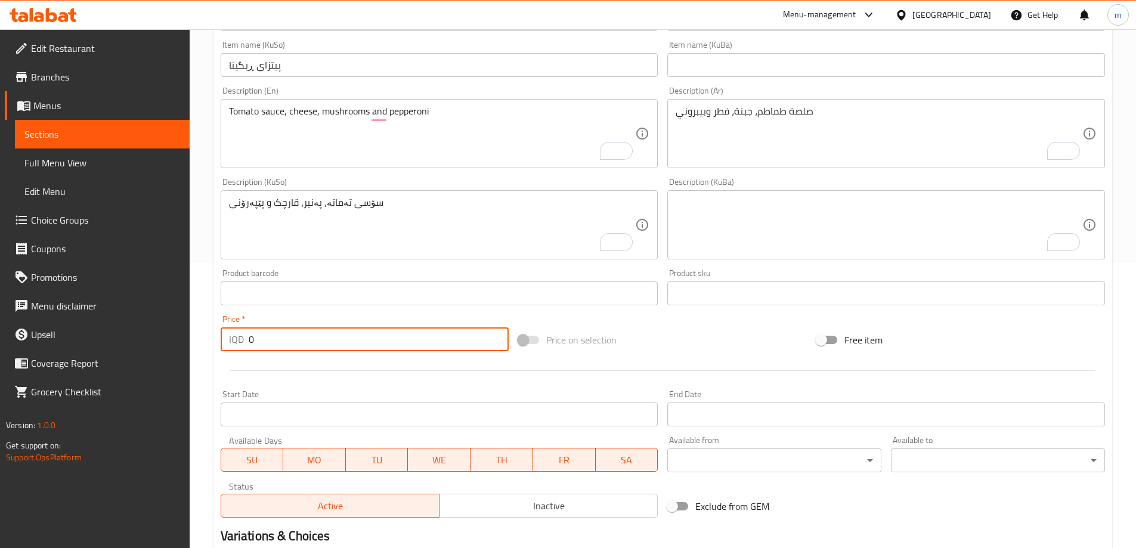
drag, startPoint x: 256, startPoint y: 339, endPoint x: 213, endPoint y: 347, distance: 43.6
click at [215, 346] on div "Create new item Add item image Image Size: 1200 x 800 px / Image formats: jpg, …" at bounding box center [663, 247] width 899 height 832
type input "7000"
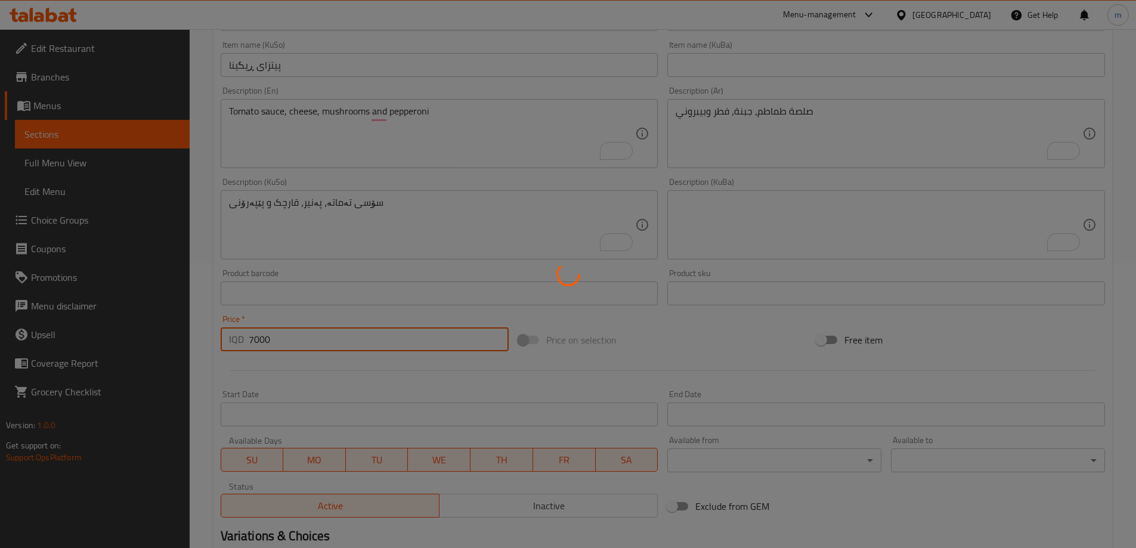
type input "0"
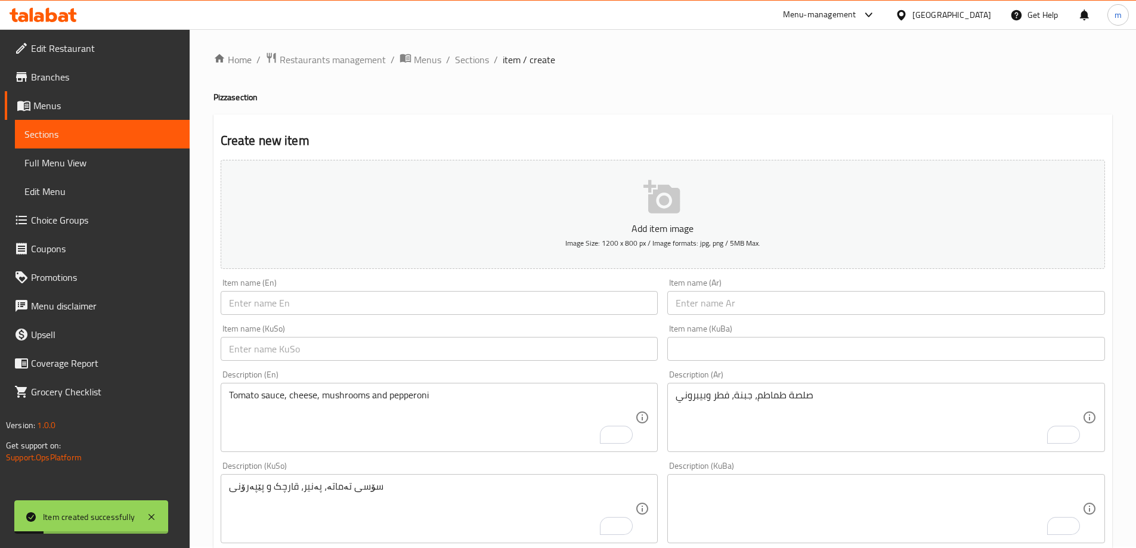
scroll to position [0, 0]
click at [472, 54] on span "Sections" at bounding box center [472, 61] width 34 height 14
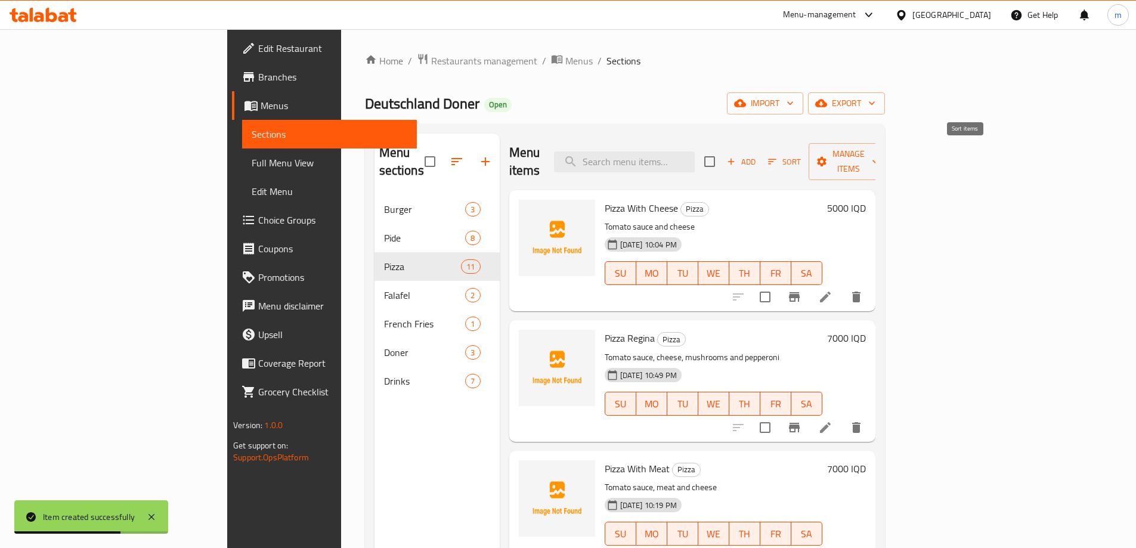
click at [801, 155] on span "Sort" at bounding box center [784, 162] width 33 height 14
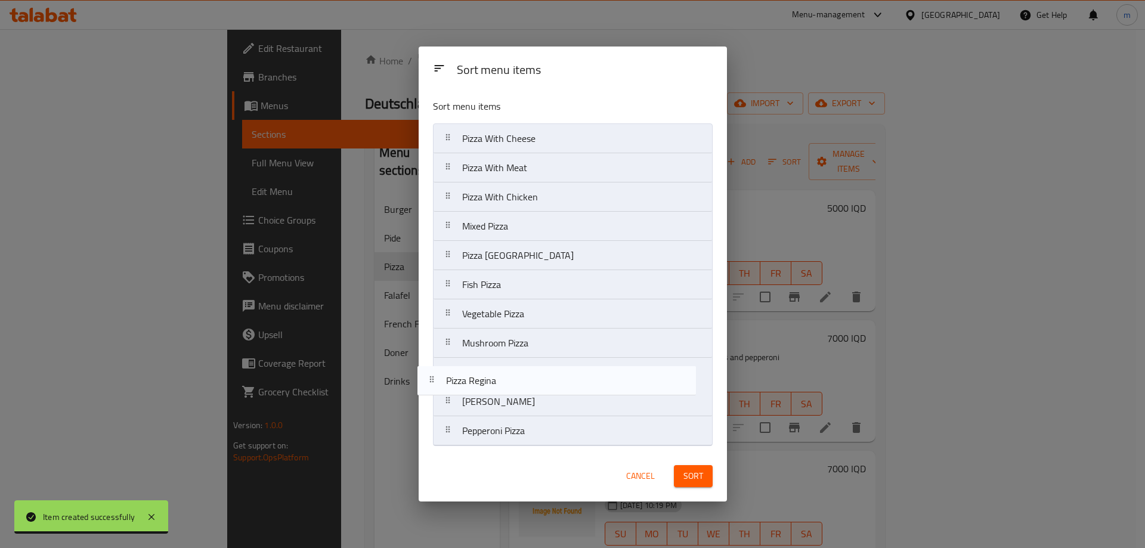
drag, startPoint x: 499, startPoint y: 175, endPoint x: 497, endPoint y: 384, distance: 209.4
click at [496, 384] on nav "Pizza With Cheese Pizza Regina Pizza With Meat Pizza With Chicken Mixed Pizza P…" at bounding box center [573, 284] width 280 height 323
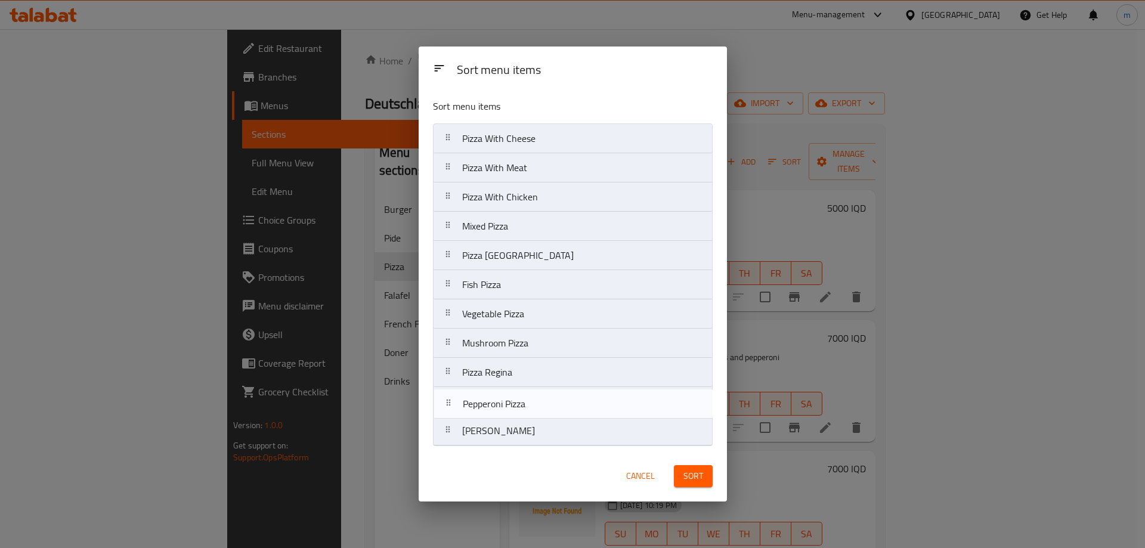
drag, startPoint x: 502, startPoint y: 445, endPoint x: 506, endPoint y: 415, distance: 30.7
click at [502, 415] on nav "Pizza With Cheese Pizza With Meat Pizza With Chicken Mixed Pizza Pizza Deutschl…" at bounding box center [573, 284] width 280 height 323
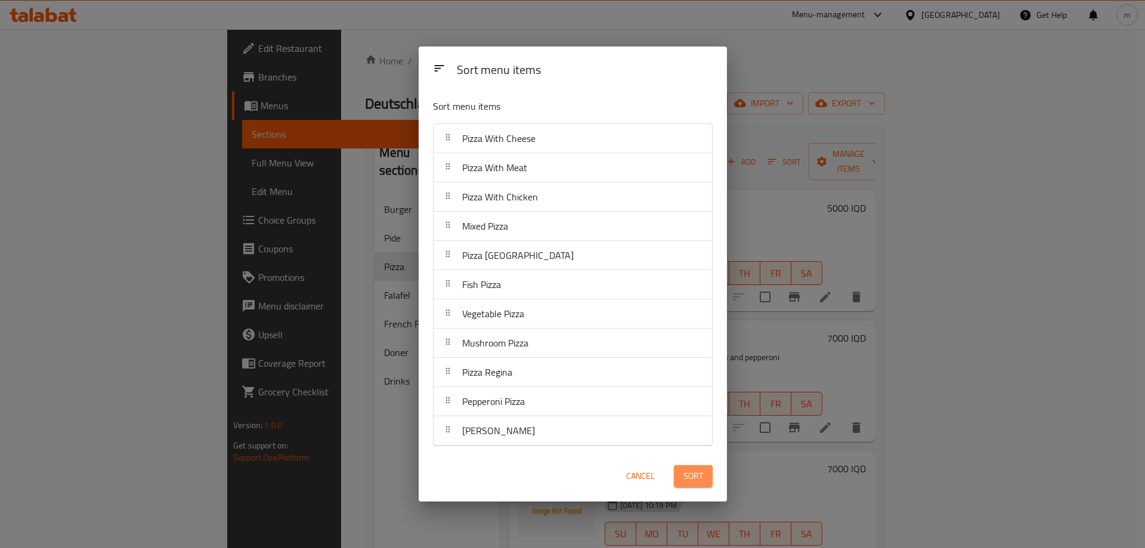
click at [684, 472] on span "Sort" at bounding box center [694, 476] width 20 height 15
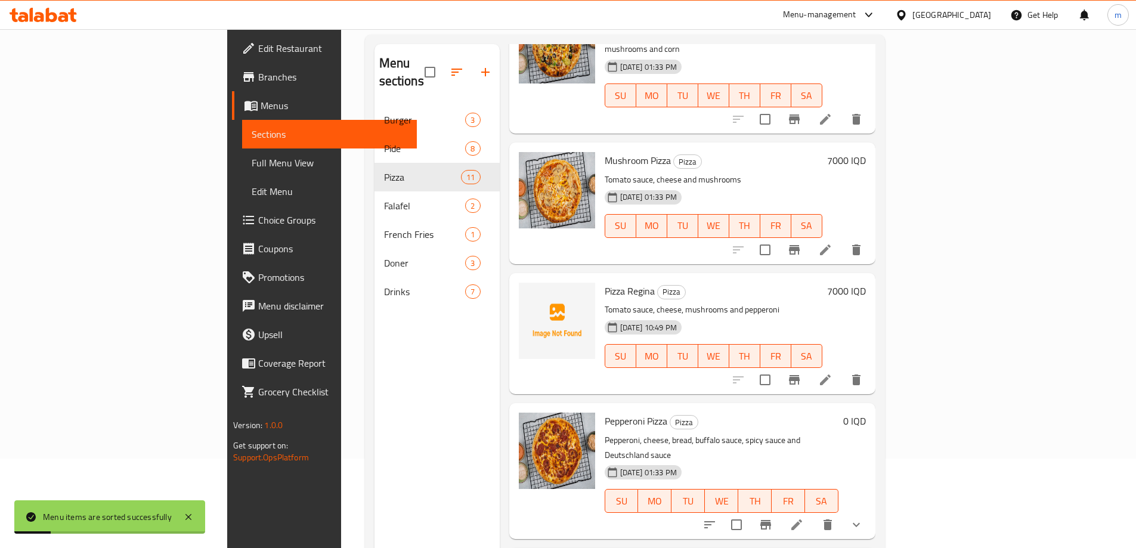
scroll to position [167, 0]
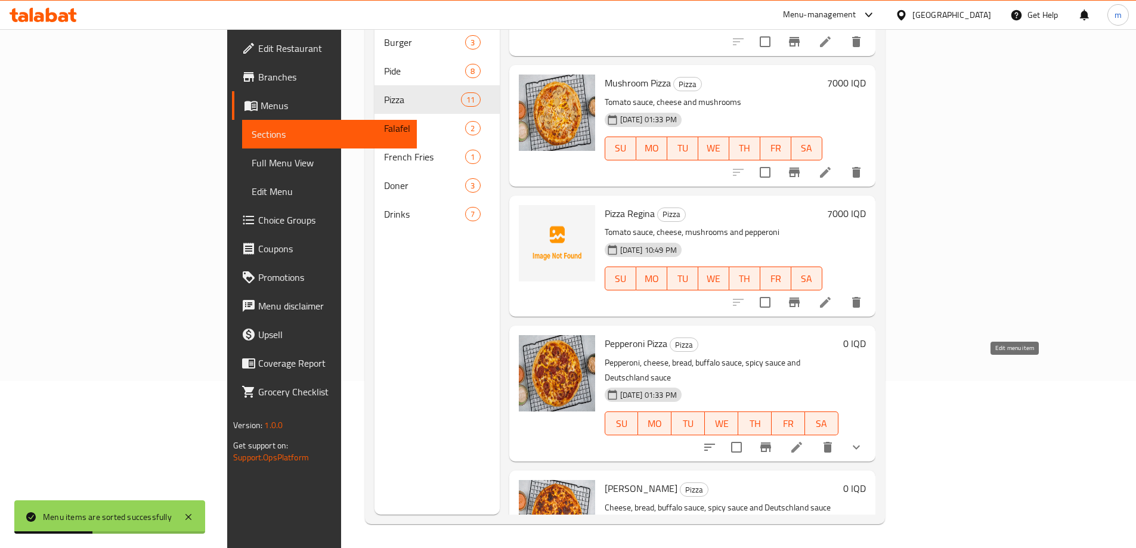
click at [804, 440] on icon at bounding box center [797, 447] width 14 height 14
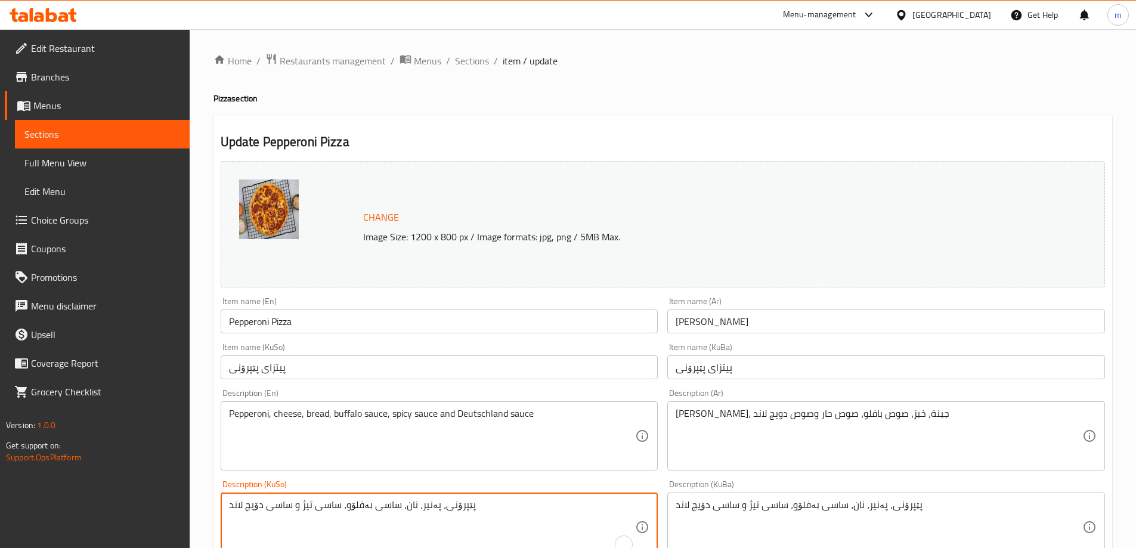
click at [554, 505] on textarea "پێپرۆنی، پەنیر، نان، ساسی بەفلۆو، ساسی تیژ و ساسی دۆیچ لاند" at bounding box center [432, 527] width 407 height 57
paste textarea "سۆسی تەماتە، پەنیر و پێپرۆنی"
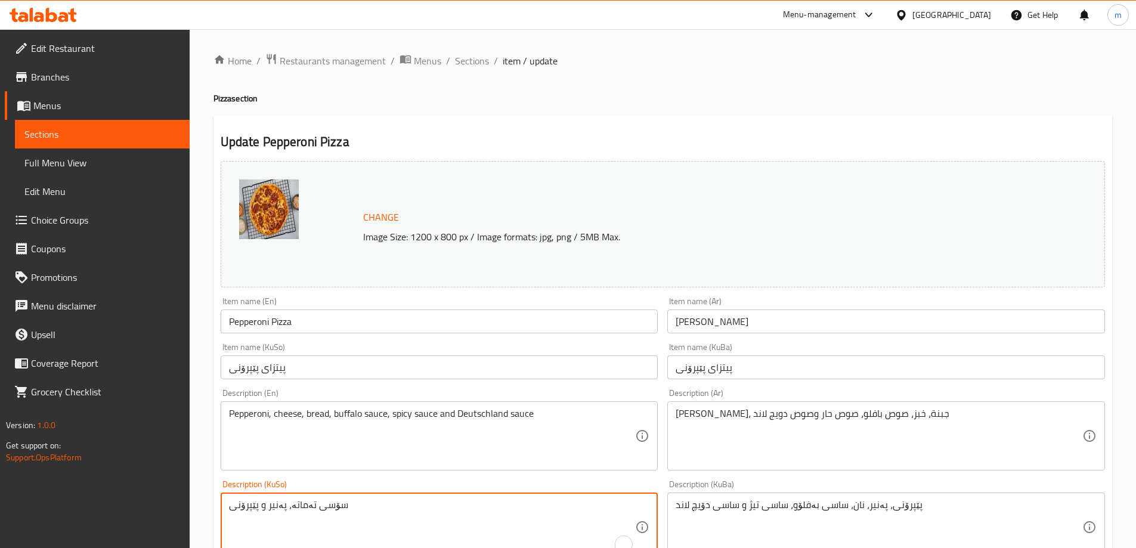
type textarea "سۆسی تەماتە، پەنیر و پێپرۆنی"
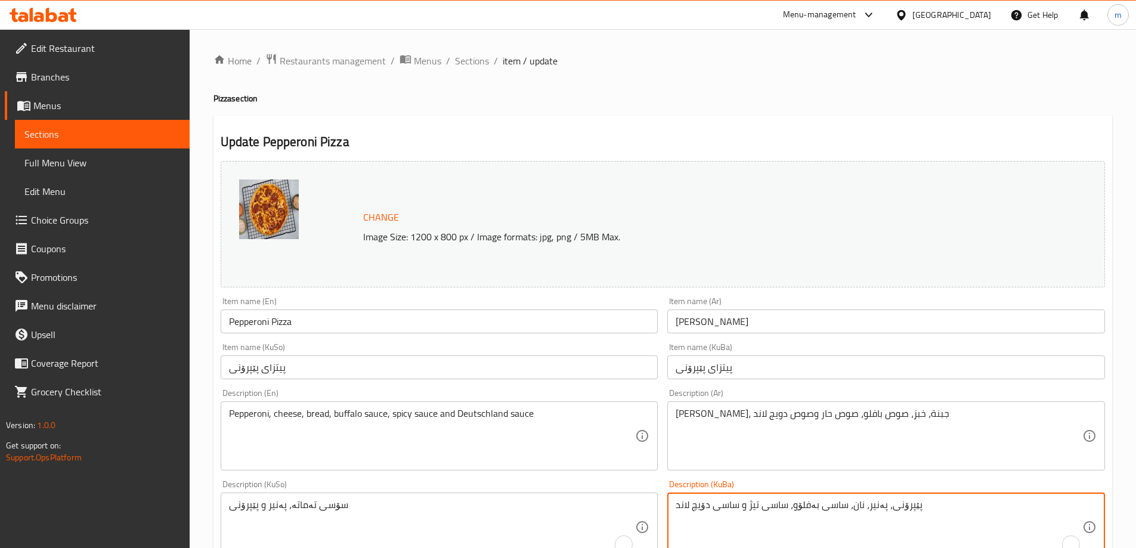
click at [798, 512] on textarea "پێپرۆنی، پەنیر، نان، ساسی بەفلۆو، ساسی تیژ و ساسی دۆیچ لاند" at bounding box center [879, 527] width 407 height 57
click at [797, 512] on textarea "پێپرۆنی، پەنیر، نان، ساسی بەفلۆو، ساسی تیژ و ساسی دۆیچ لاند" at bounding box center [879, 527] width 407 height 57
paste textarea "سۆسی تەماتە، پەنیر و پێپرۆنی"
type textarea "سۆسی تەماتە، پەنیر و پێپرۆنی"
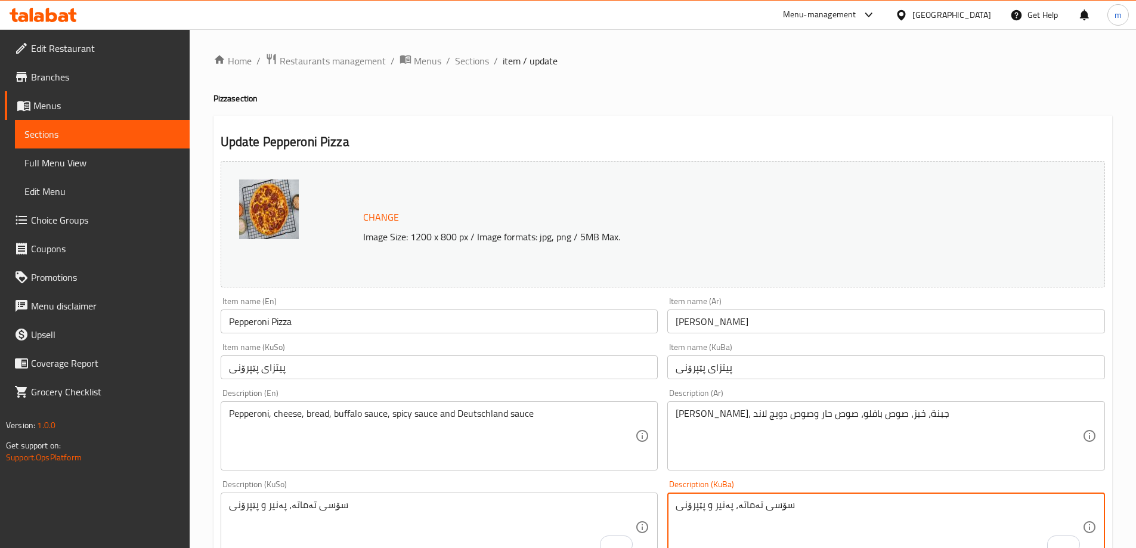
click at [444, 419] on textarea "Pepperoni, cheese, bread, buffalo sauce, spicy sauce and Deutschland sauce" at bounding box center [432, 436] width 407 height 57
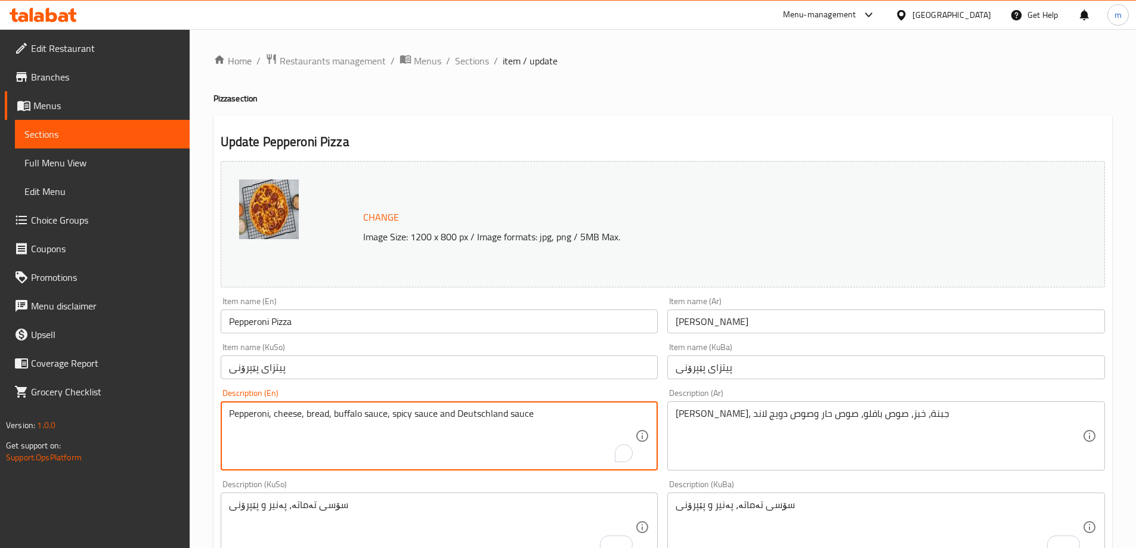
click at [443, 419] on textarea "Pepperoni, cheese, bread, buffalo sauce, spicy sauce and Deutschland sauce" at bounding box center [432, 436] width 407 height 57
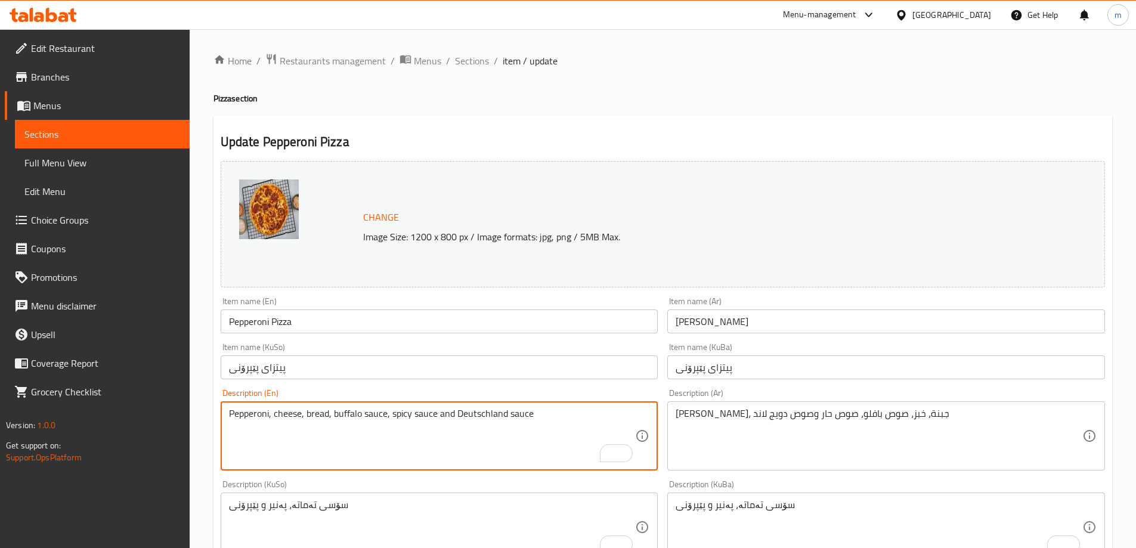
paste textarea "Tomato sauce, cheese and pepperoni"
type textarea "Tomato sauce, cheese and pepperoni"
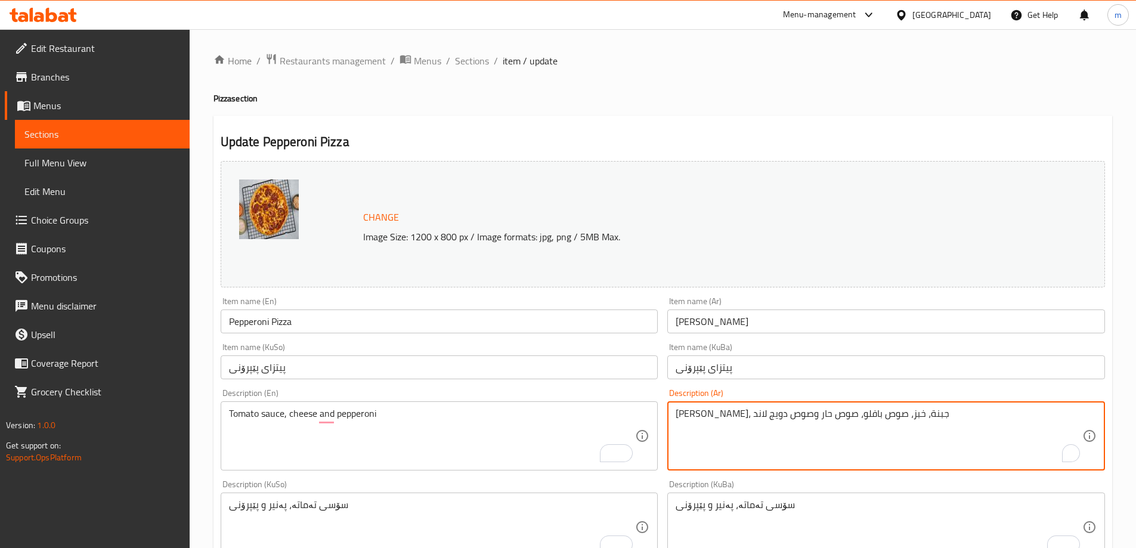
click at [882, 447] on textarea "[PERSON_NAME]، جبنة، خبز، صوص بافلو، صوص حار وصوص دويج لاند" at bounding box center [879, 436] width 407 height 57
click at [978, 424] on textarea "[PERSON_NAME]، جبنة، خبز، صوص بافلو، صوص حار وصوص دويج لاند" at bounding box center [879, 436] width 407 height 57
paste textarea "لصة طماطم، جبنة وبيبروني"
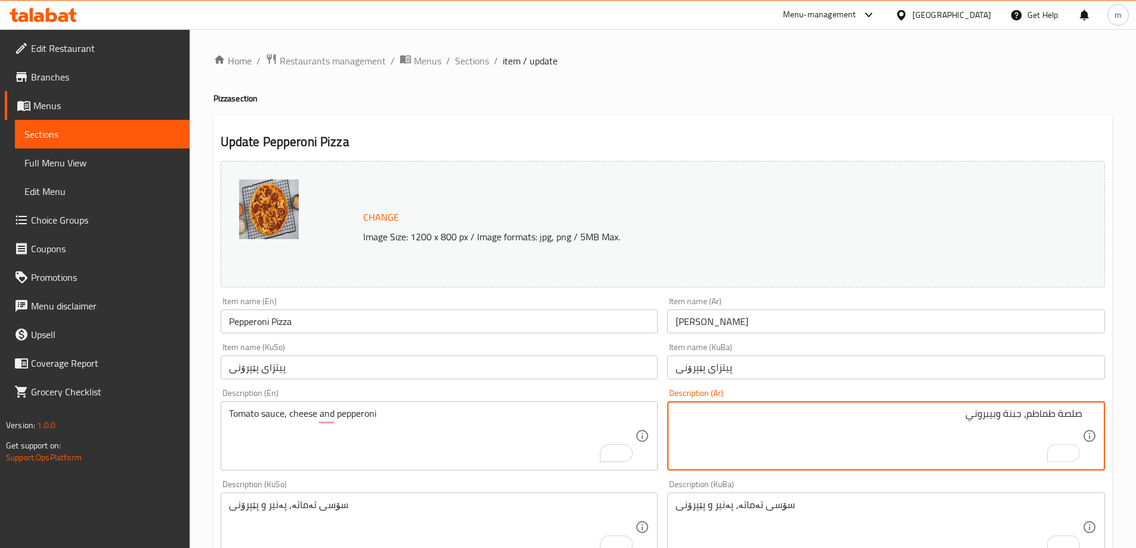
type textarea "صلصة طماطم، جبنة وبيبروني"
click at [1003, 397] on div "Description (Ar) صلصة طماطم، جبنة وبيبروني Description (Ar)" at bounding box center [887, 430] width 438 height 82
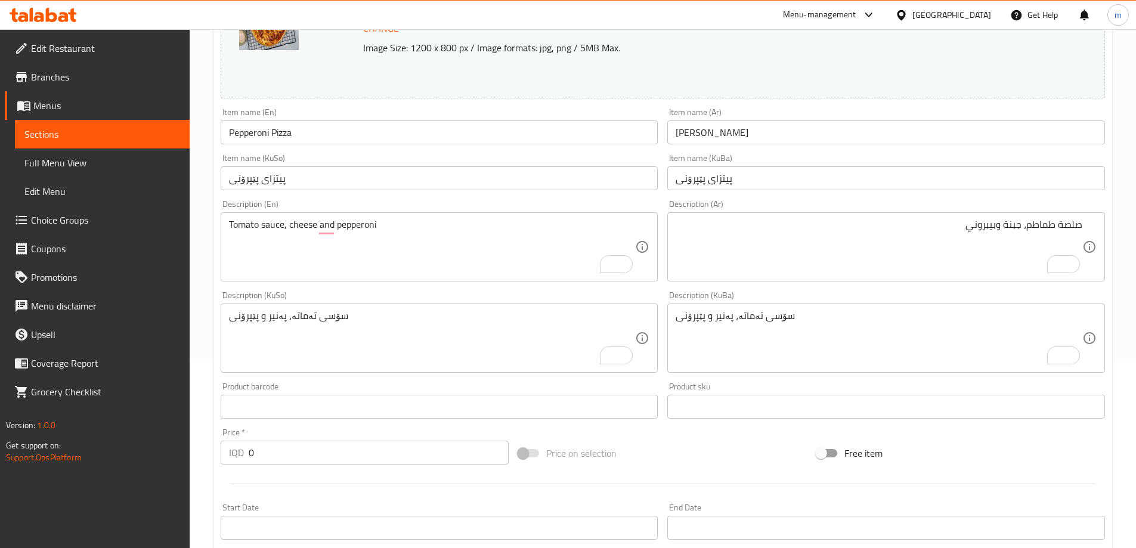
scroll to position [218, 0]
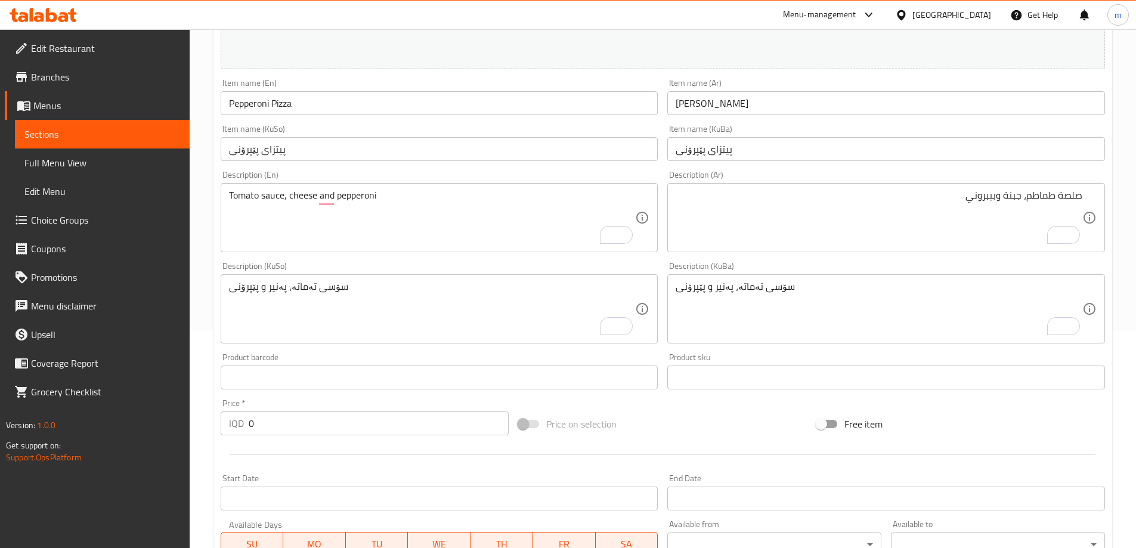
click at [1129, 334] on div "Home / Restaurants management / Menus / Sections / item / update Pizza section …" at bounding box center [663, 326] width 947 height 1030
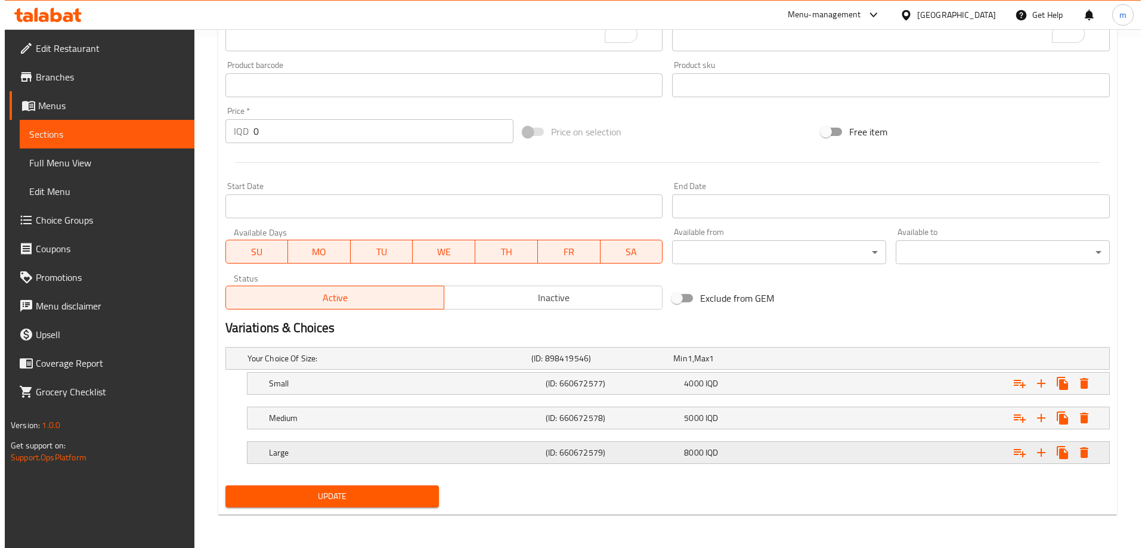
scroll to position [507, 0]
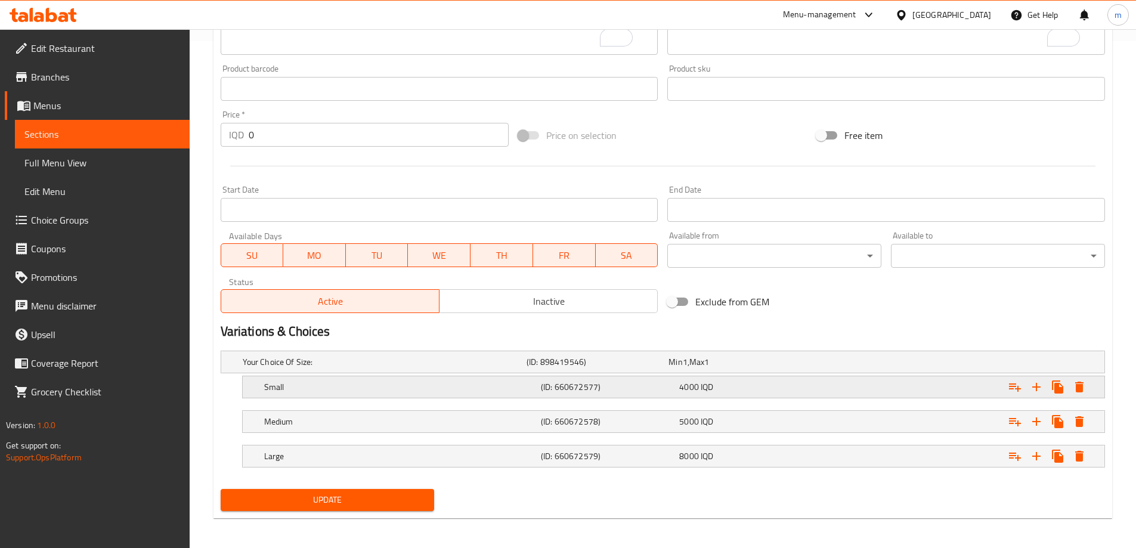
click at [1079, 389] on icon "Expand" at bounding box center [1080, 387] width 8 height 11
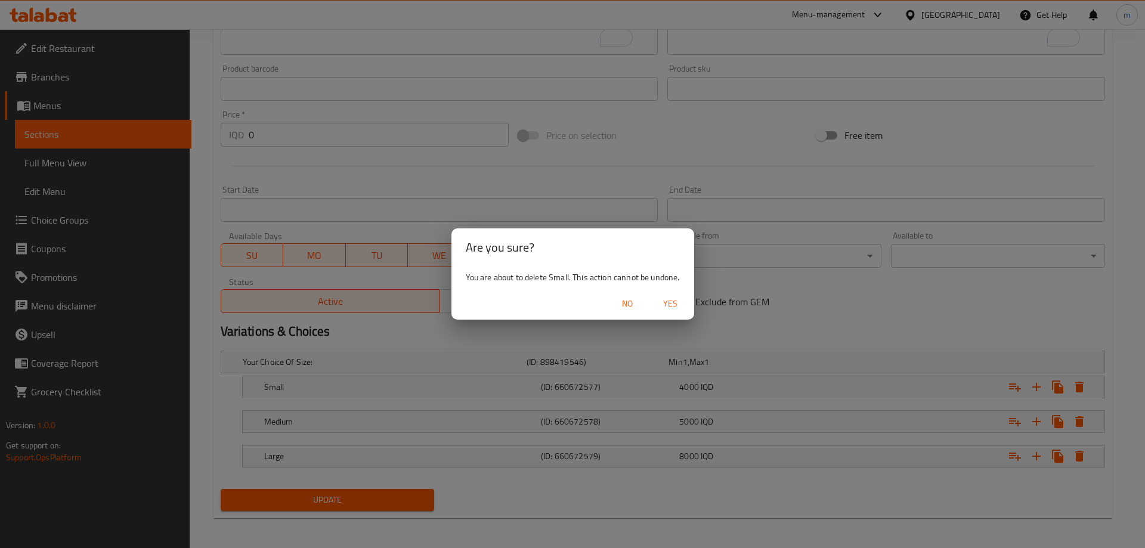
click at [678, 295] on button "Yes" at bounding box center [670, 304] width 38 height 22
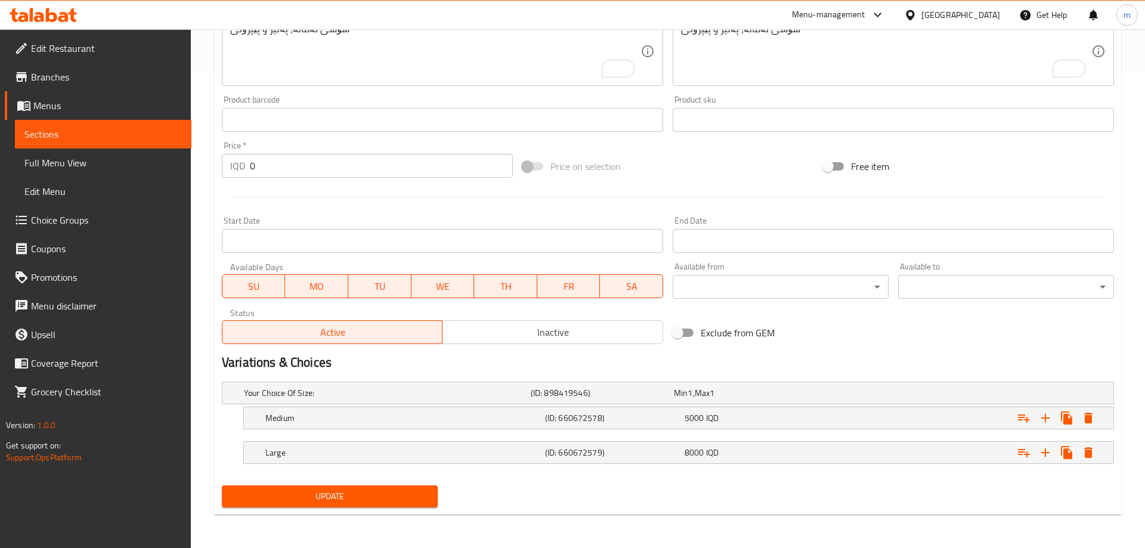
scroll to position [476, 0]
click at [1080, 415] on icon "Expand" at bounding box center [1080, 418] width 14 height 14
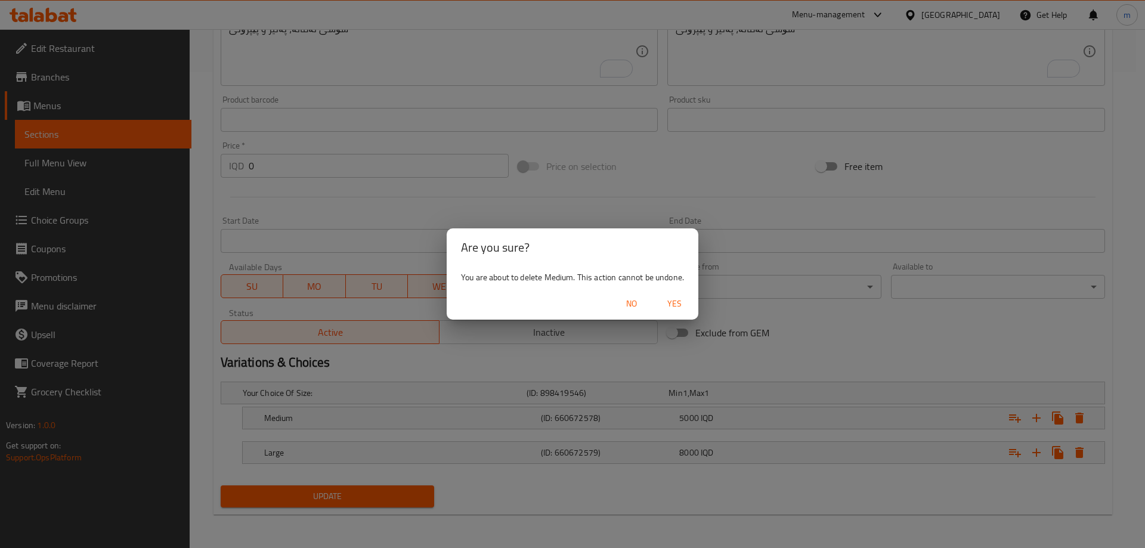
click at [676, 305] on span "Yes" at bounding box center [674, 303] width 29 height 15
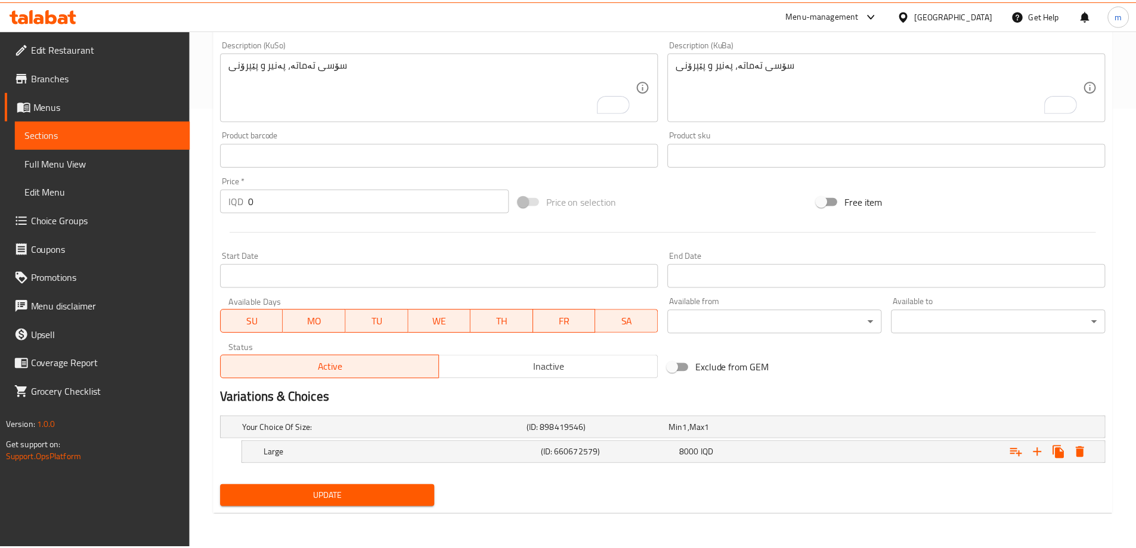
scroll to position [441, 0]
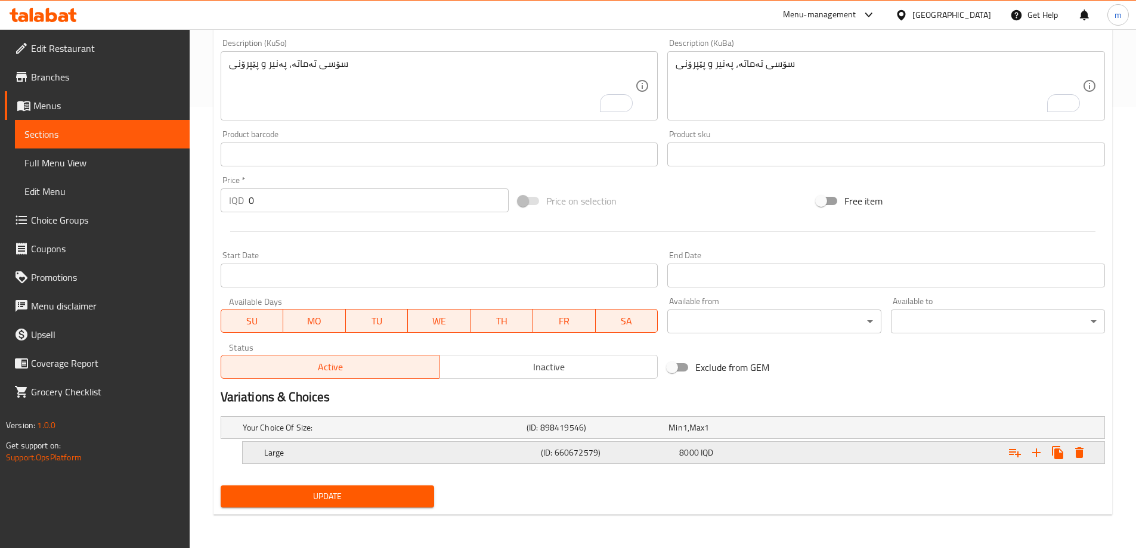
click at [1079, 451] on icon "Expand" at bounding box center [1080, 452] width 8 height 11
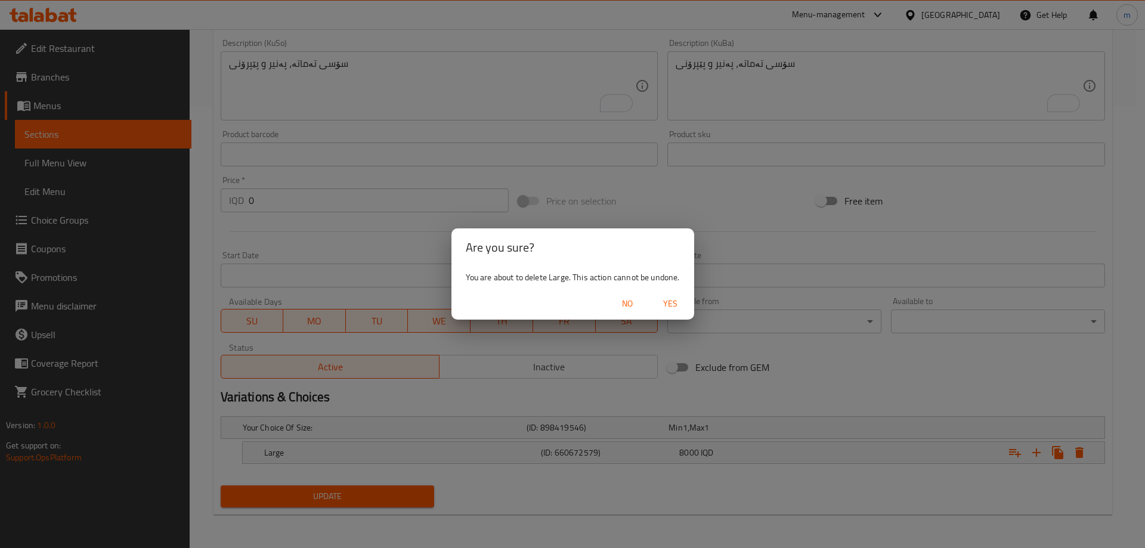
click at [666, 305] on span "Yes" at bounding box center [670, 303] width 29 height 15
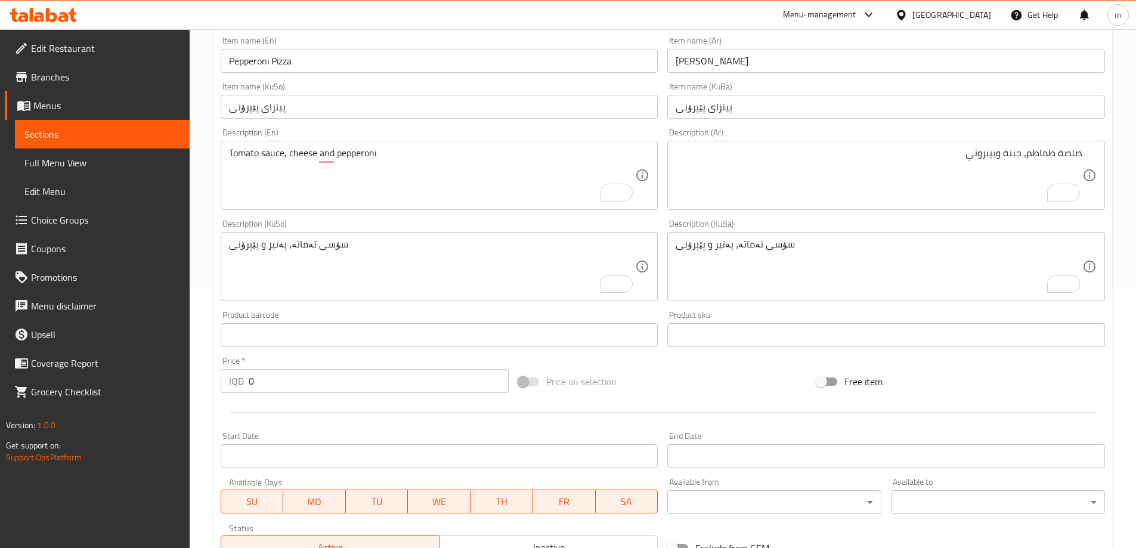
scroll to position [258, 0]
drag, startPoint x: 1085, startPoint y: 159, endPoint x: 860, endPoint y: 187, distance: 227.2
click at [860, 187] on div "صلصة طماطم، جبنة وبيبروني Description (Ar)" at bounding box center [887, 178] width 438 height 69
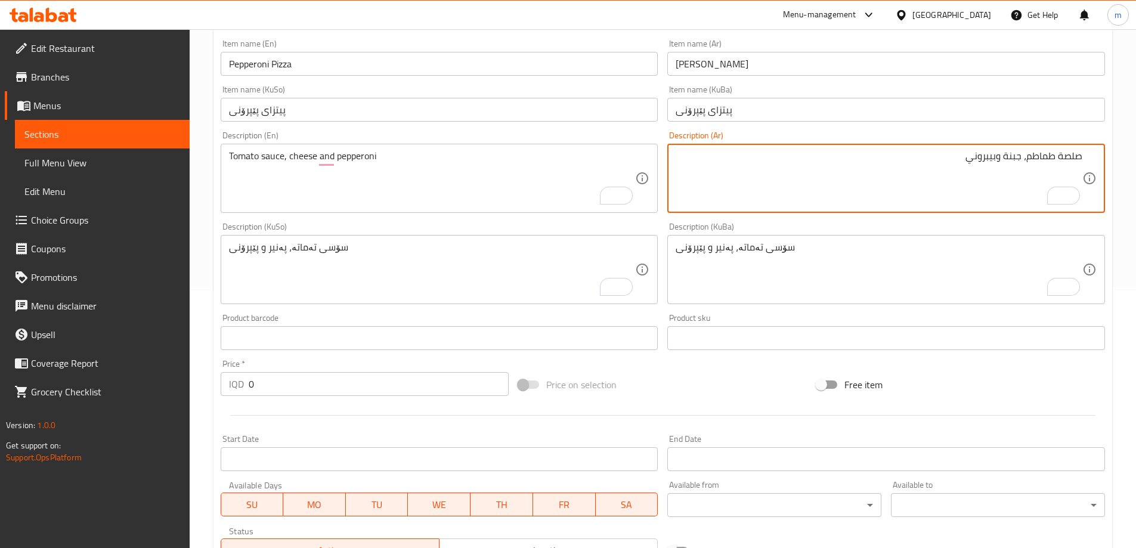
click at [892, 174] on textarea "صلصة طماطم، جبنة وبيبروني" at bounding box center [879, 178] width 407 height 57
drag, startPoint x: 958, startPoint y: 174, endPoint x: 1098, endPoint y: 175, distance: 140.2
click at [1098, 175] on div "صلصة طماطم، جبنة وبيبروني Description (Ar)" at bounding box center [887, 178] width 438 height 69
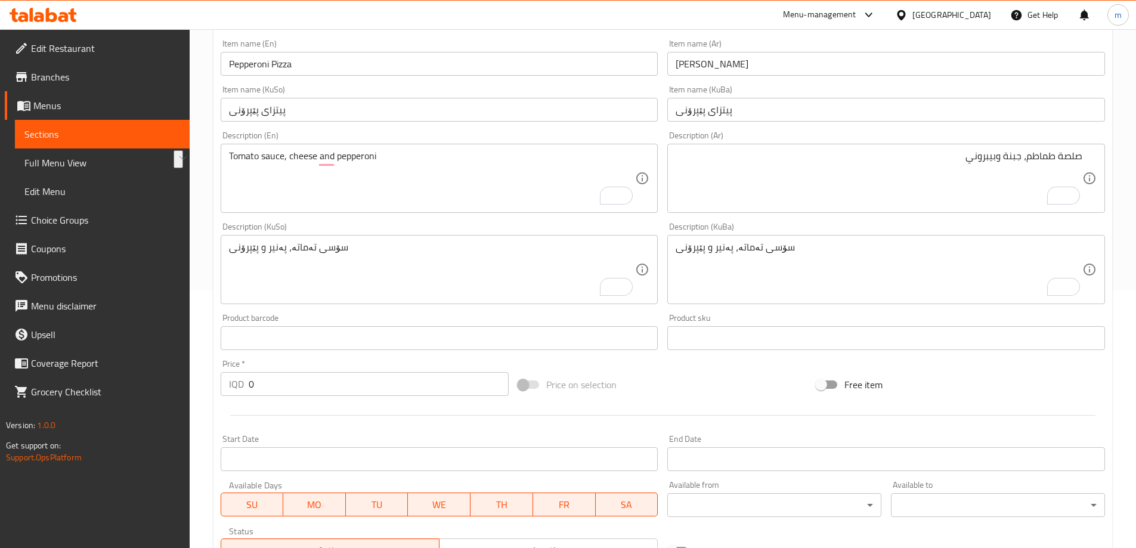
click at [1135, 208] on div "Home / Restaurants management / Menus / Sections / item / update Pizza section …" at bounding box center [663, 256] width 947 height 968
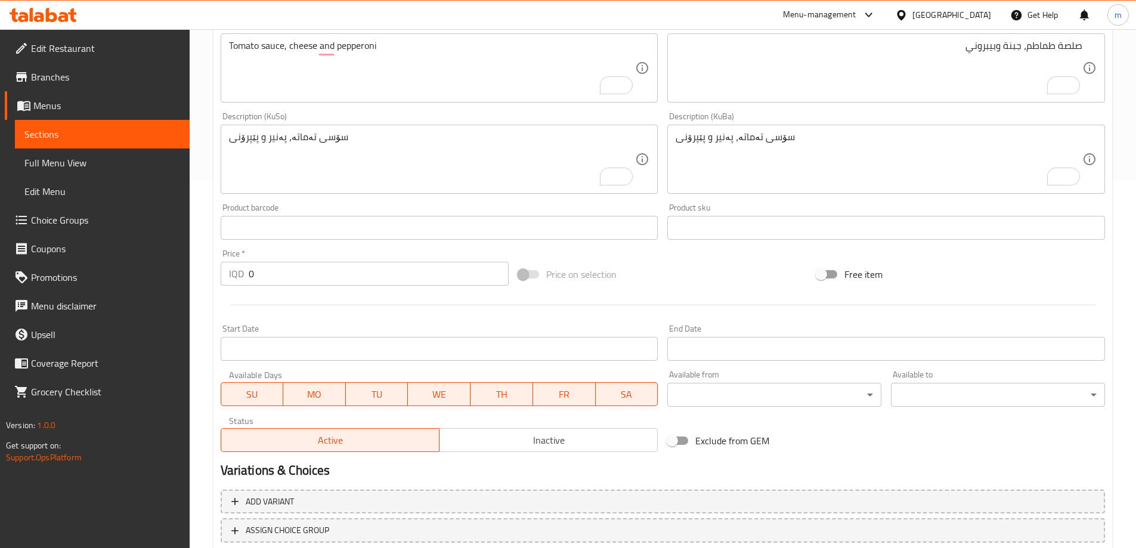
scroll to position [449, 0]
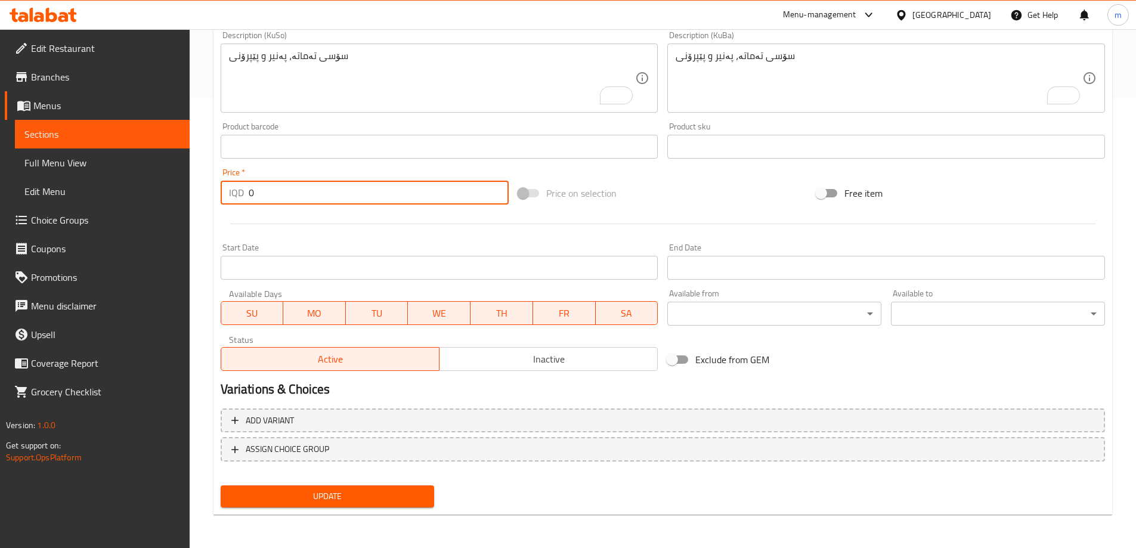
drag, startPoint x: 248, startPoint y: 199, endPoint x: 270, endPoint y: 198, distance: 21.5
click at [270, 198] on input "0" at bounding box center [379, 193] width 261 height 24
type input "7000"
click at [221, 486] on button "Update" at bounding box center [328, 497] width 214 height 22
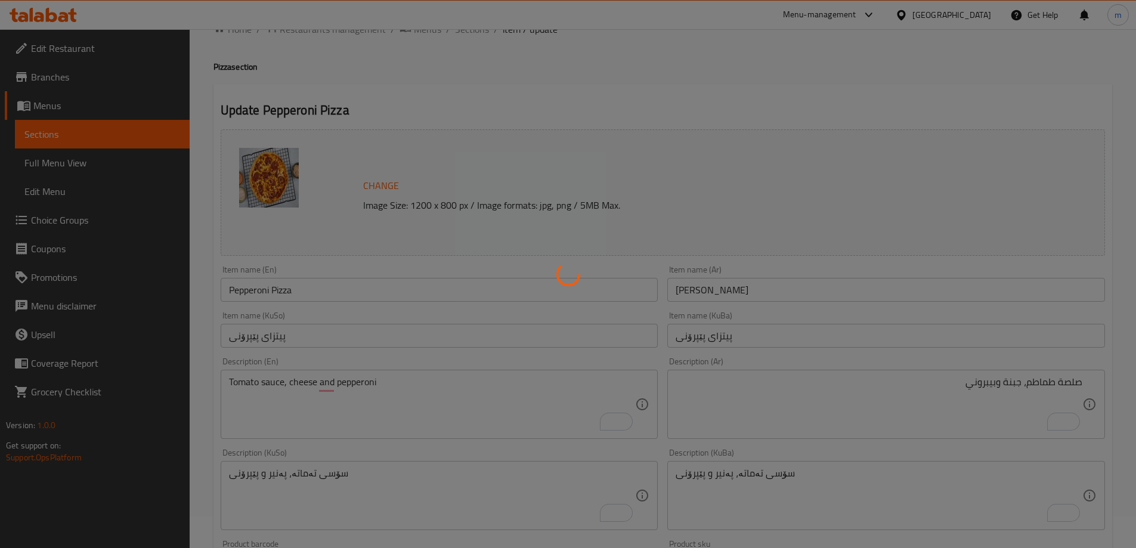
scroll to position [0, 0]
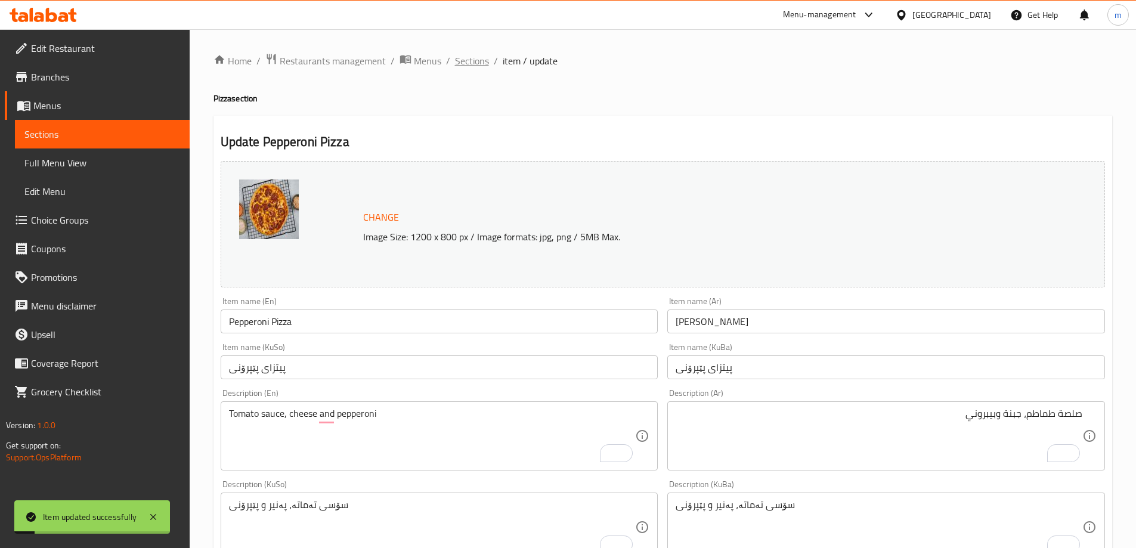
click at [469, 54] on span "Sections" at bounding box center [472, 61] width 34 height 14
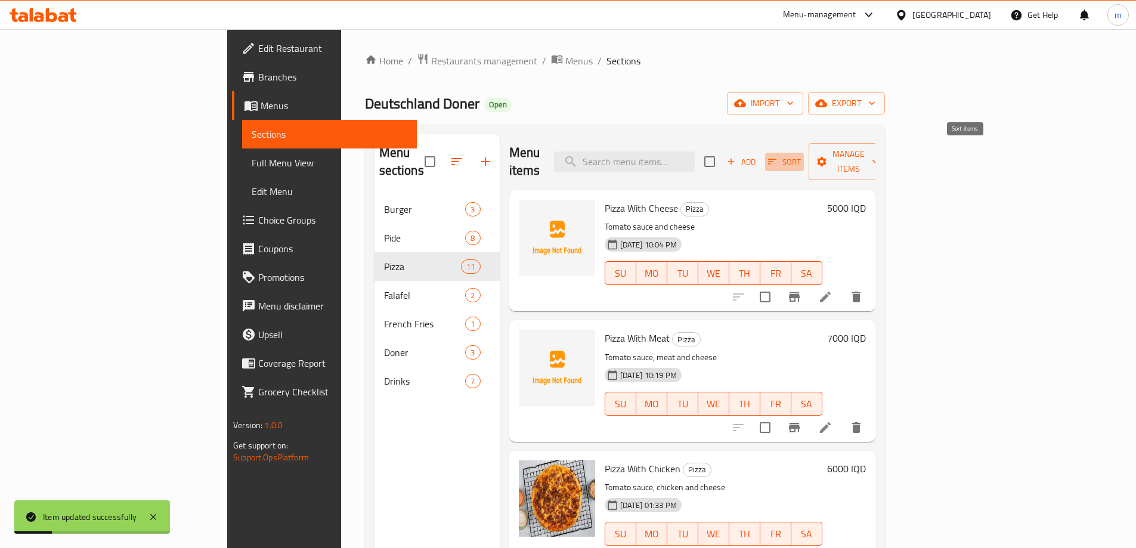
click at [801, 155] on span "Sort" at bounding box center [784, 162] width 33 height 14
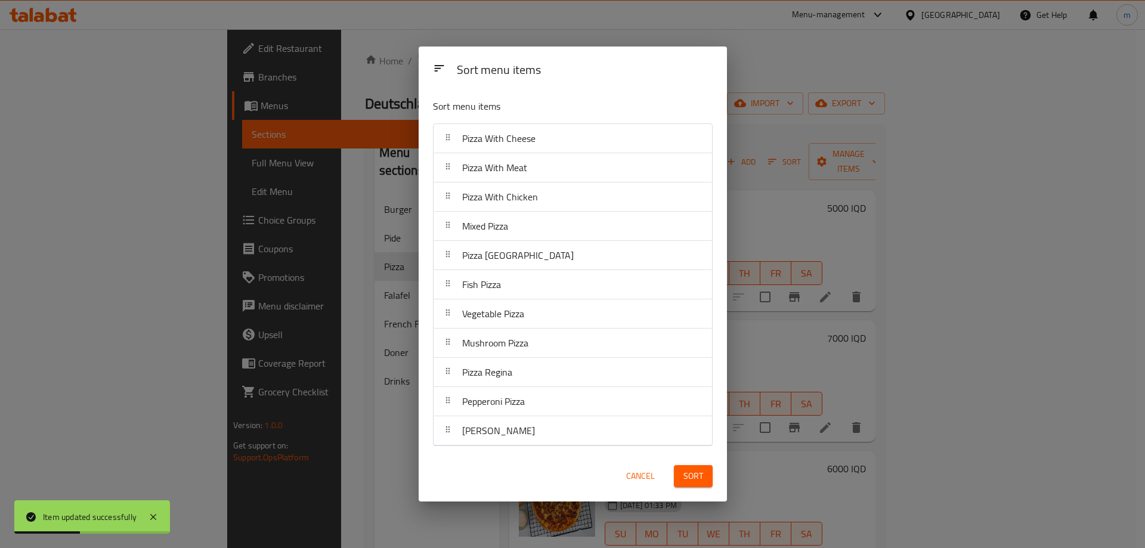
click at [635, 480] on span "Cancel" at bounding box center [640, 476] width 29 height 15
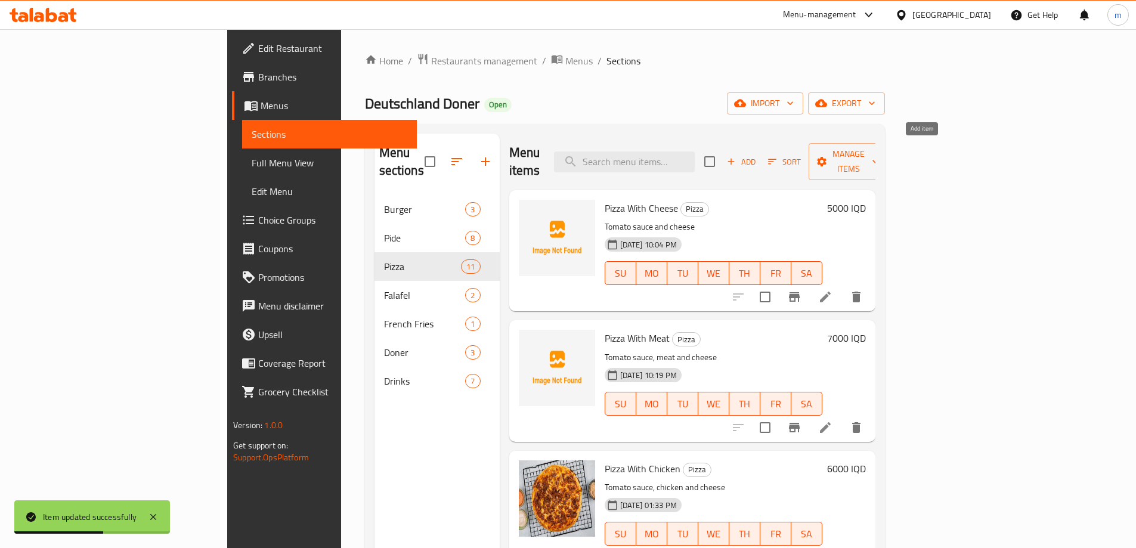
click at [758, 155] on span "Add" at bounding box center [741, 162] width 32 height 14
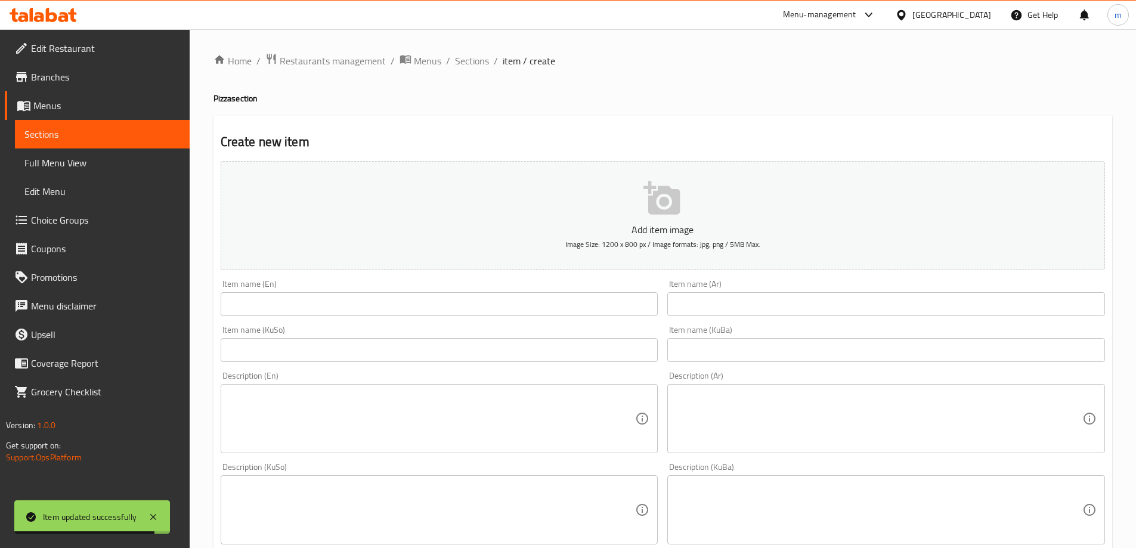
click at [432, 354] on input "text" at bounding box center [440, 350] width 438 height 24
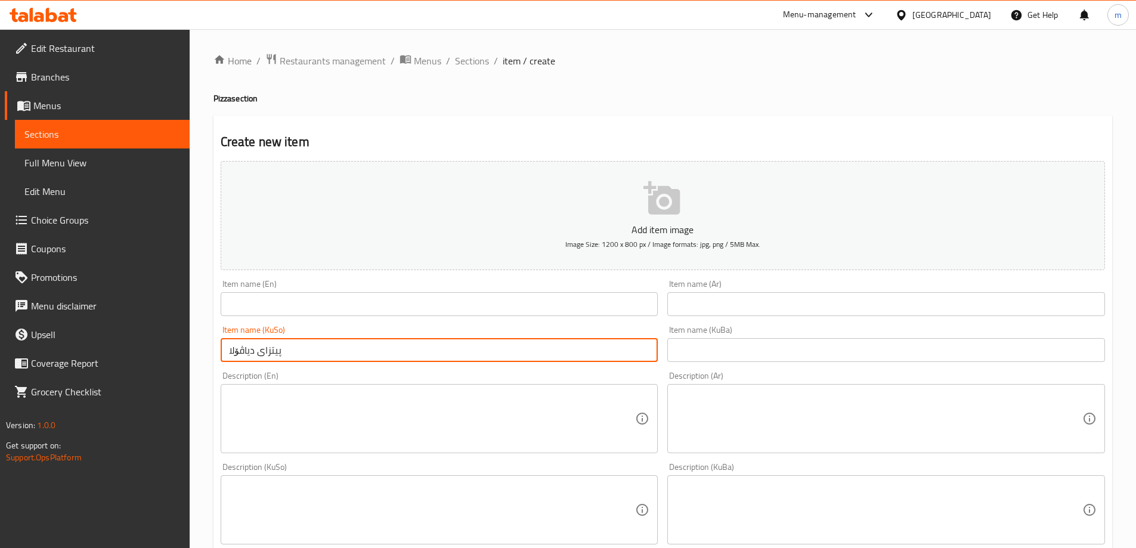
click at [443, 343] on input "پیتزای دیاڤۆلا" at bounding box center [440, 350] width 438 height 24
type input "پیتزای دیاڤۆلا"
click at [419, 285] on div "Item name (En) Item name (En)" at bounding box center [440, 298] width 438 height 36
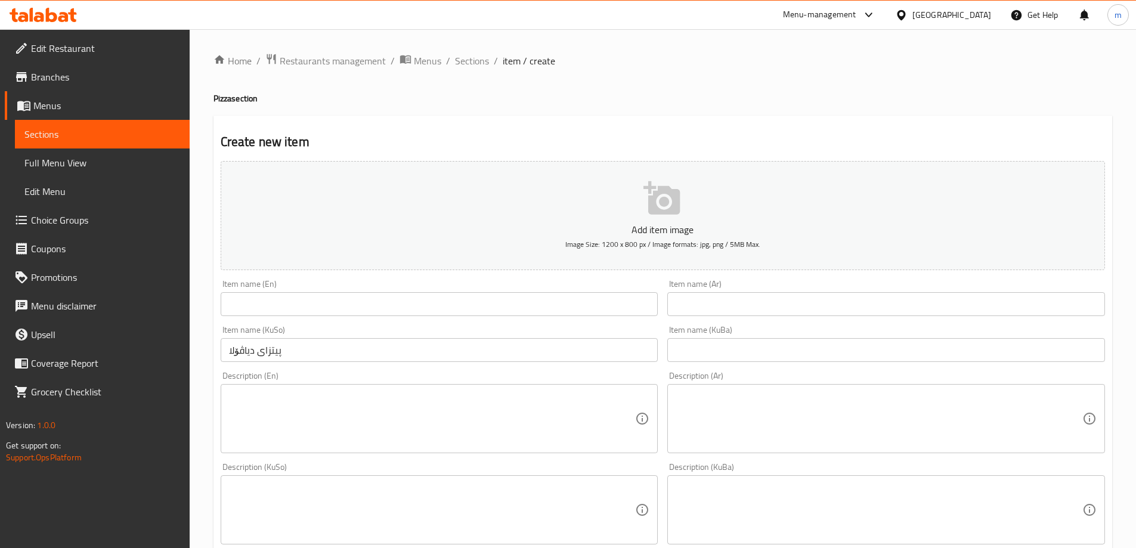
click at [419, 305] on input "text" at bounding box center [440, 304] width 438 height 24
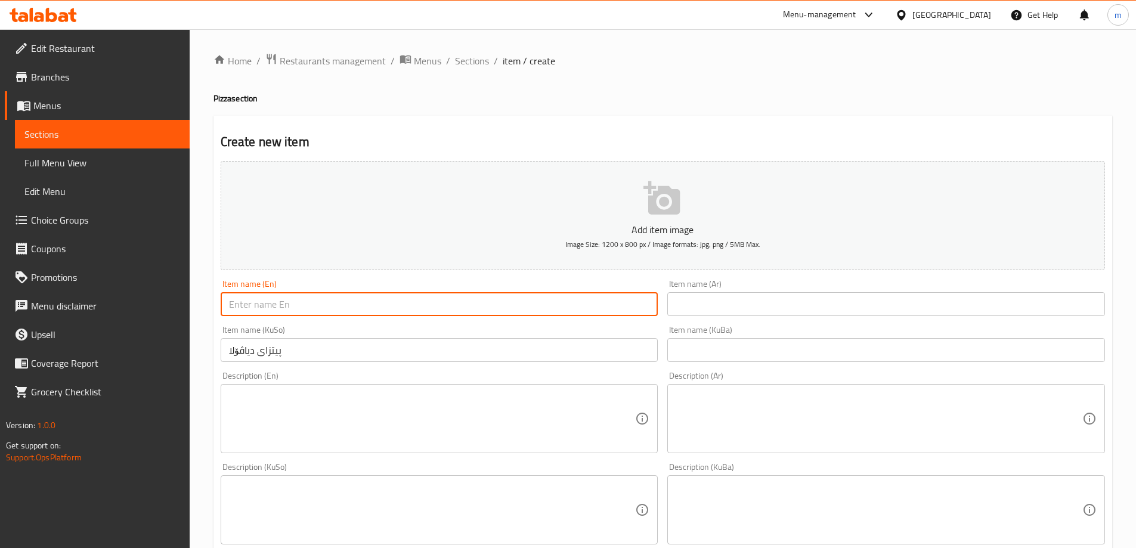
click at [239, 359] on input "پیتزای دیاڤۆلا" at bounding box center [440, 350] width 438 height 24
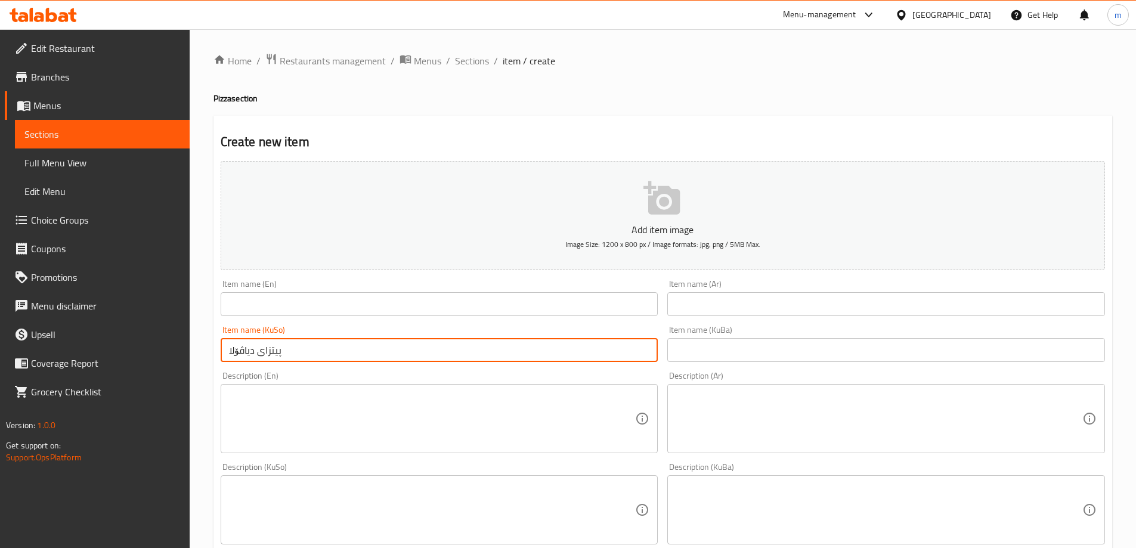
click at [320, 293] on input "text" at bounding box center [440, 304] width 438 height 24
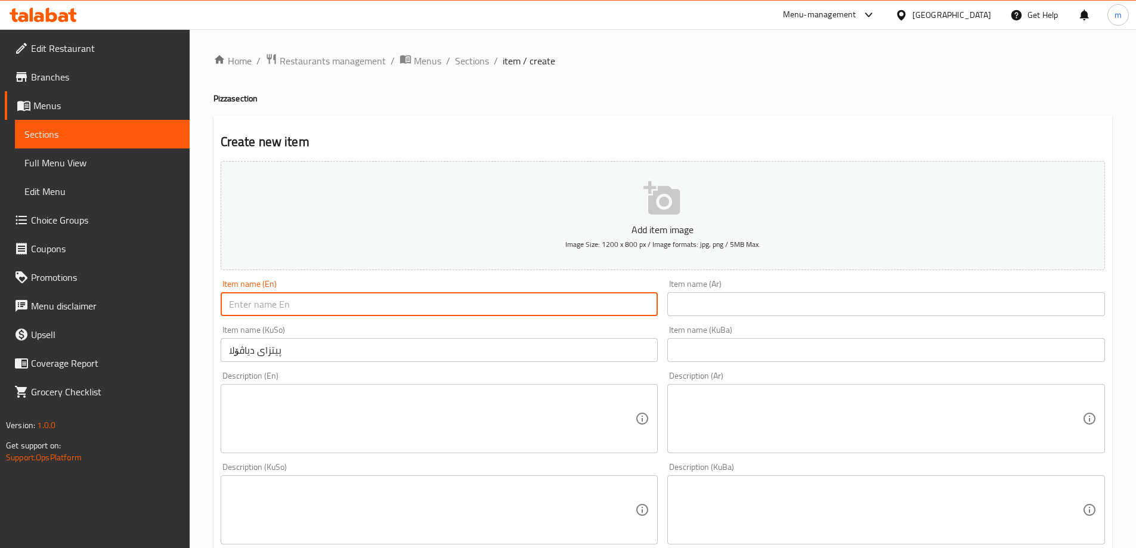
paste input "Diavola"
click at [311, 303] on input "Diavola" at bounding box center [440, 304] width 438 height 24
type input "Diavola Pizza"
click at [700, 305] on input "text" at bounding box center [887, 304] width 438 height 24
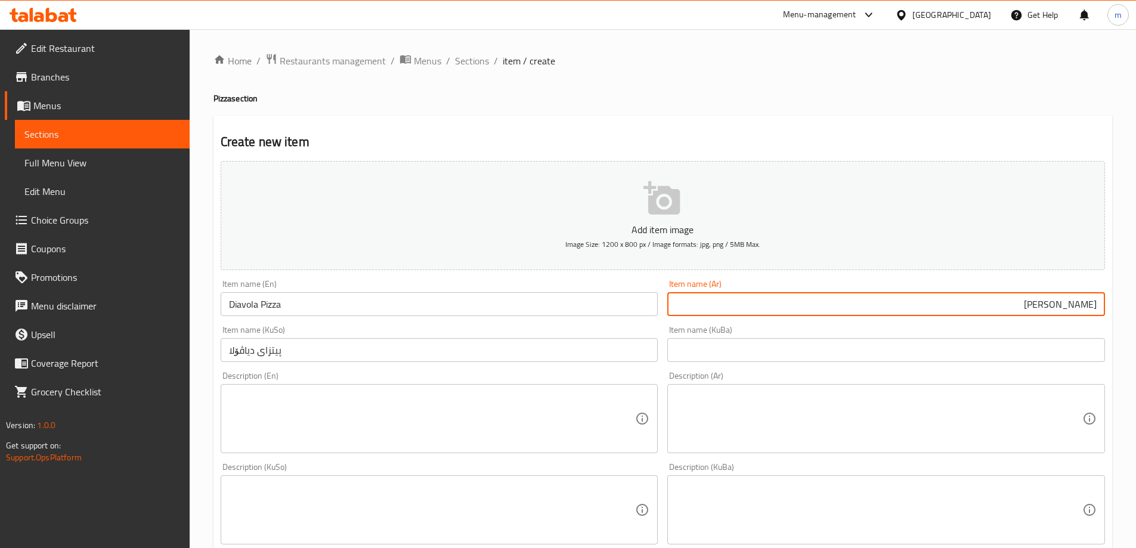
scroll to position [88, 0]
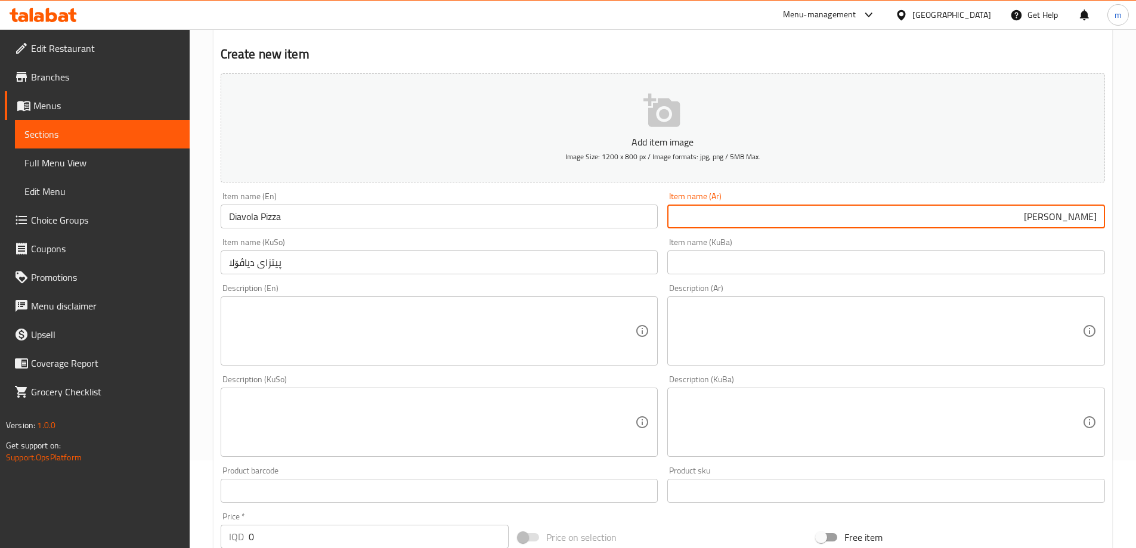
type input "[PERSON_NAME]"
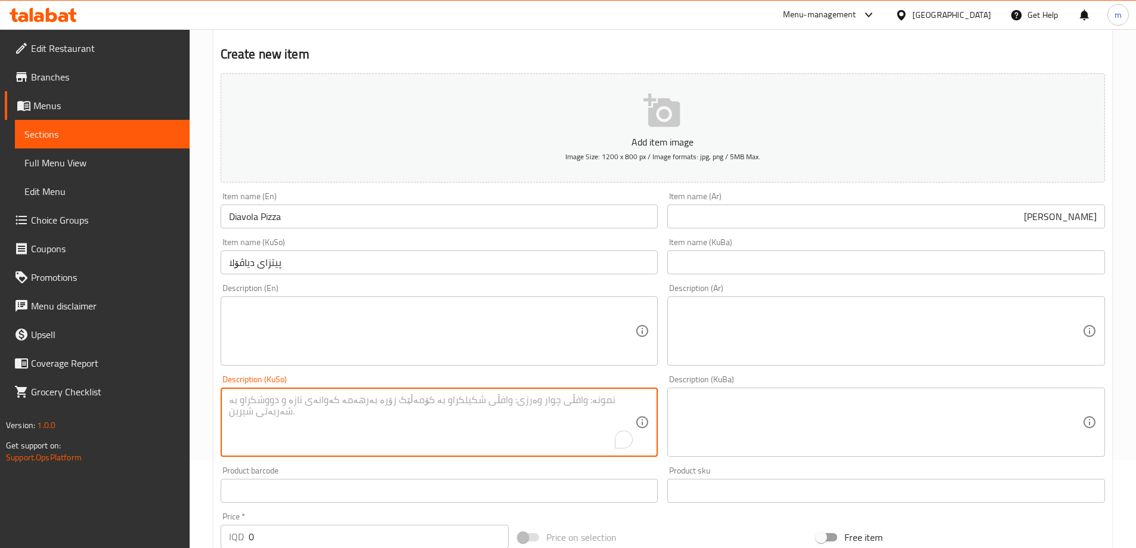
click at [620, 440] on div "Description (KuSo)" at bounding box center [440, 422] width 438 height 69
paste textarea "سۆسی تەماتە، پەنیر و پێپرۆنی تیژ"
type textarea "سۆسی تەماتە، پەنیر و پێپرۆنی تیژ"
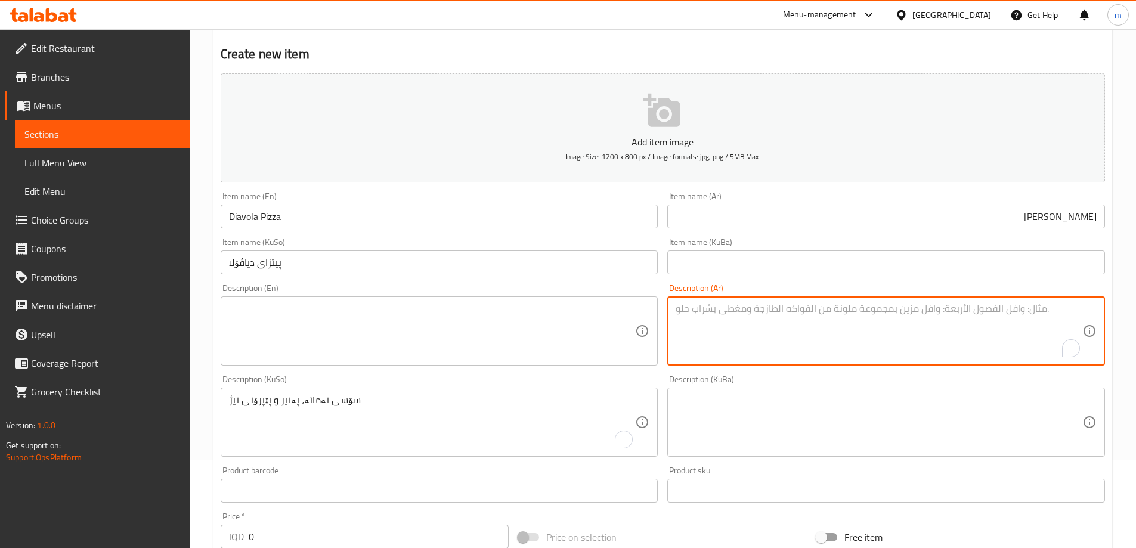
click at [740, 351] on textarea "To enrich screen reader interactions, please activate Accessibility in Grammarl…" at bounding box center [879, 331] width 407 height 57
click at [477, 322] on textarea at bounding box center [432, 331] width 407 height 57
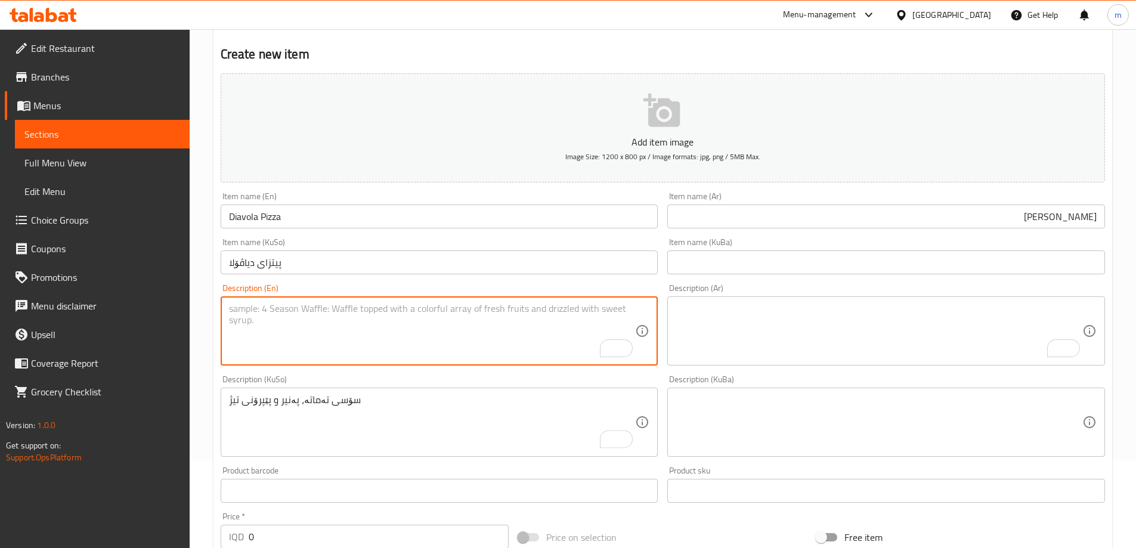
paste textarea "Tomato sauce, cheese and pepperoni"
click at [333, 310] on textarea "Tomato sauce, cheese and pepperoni" at bounding box center [432, 331] width 407 height 57
type textarea "Tomato sauce, cheese and hot pepperoni"
click at [733, 315] on textarea "To enrich screen reader interactions, please activate Accessibility in Grammarl…" at bounding box center [879, 331] width 407 height 57
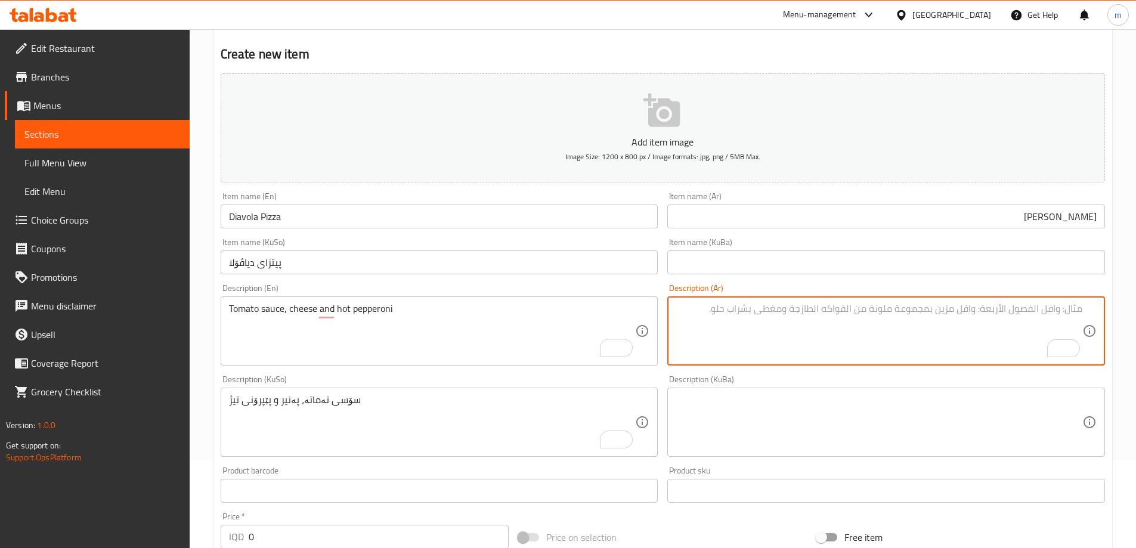
paste textarea "صلصة طماطم، جبنة وبيبروني"
click at [997, 310] on textarea "صلصة طماطم، جبنة وبيبروني" at bounding box center [879, 331] width 407 height 57
click at [926, 321] on textarea "صلصة طماطم، جبنة وبيبروني" at bounding box center [879, 331] width 407 height 57
click at [968, 306] on textarea "صلصة طماطم، جبنة وبيبروني ار" at bounding box center [879, 331] width 407 height 57
click at [966, 307] on textarea "صلصة طماطم، جبنة وبيبروني ار" at bounding box center [879, 331] width 407 height 57
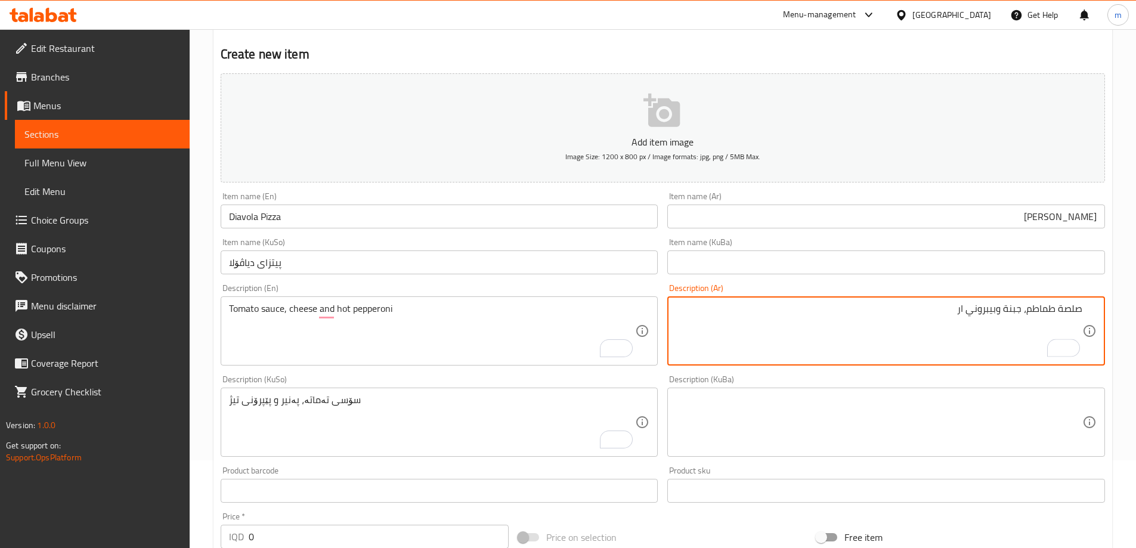
click at [966, 305] on textarea "صلصة طماطم، جبنة وبيبروني ار" at bounding box center [879, 331] width 407 height 57
type textarea "صلصة طماطم، جبنة وبيبروني حار"
click at [954, 292] on div "Description (Ar) صلصة طماطم، جبنة وبيبروني حار Description (Ar)" at bounding box center [887, 325] width 438 height 82
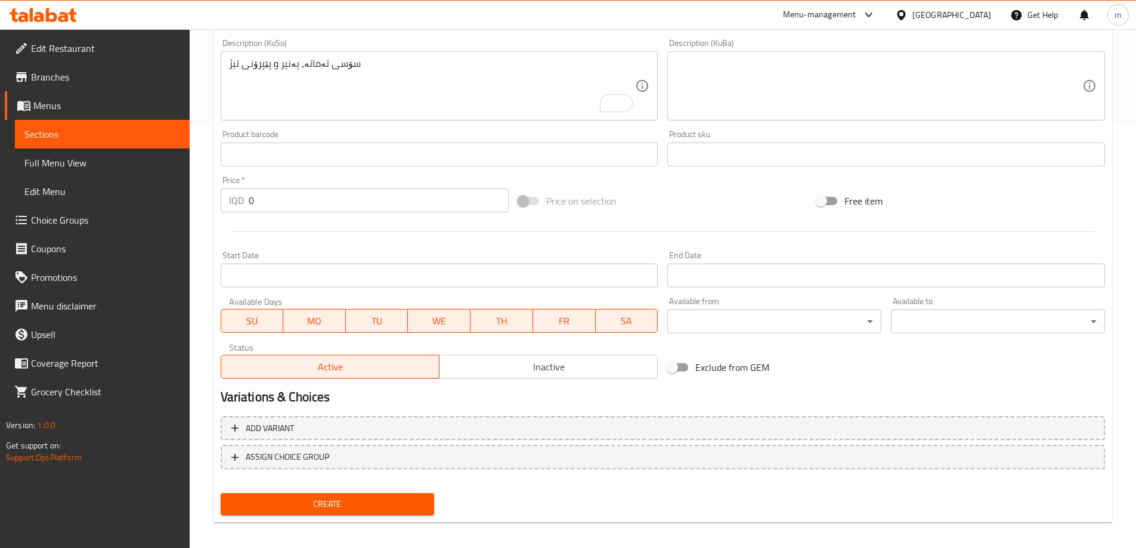
scroll to position [432, 0]
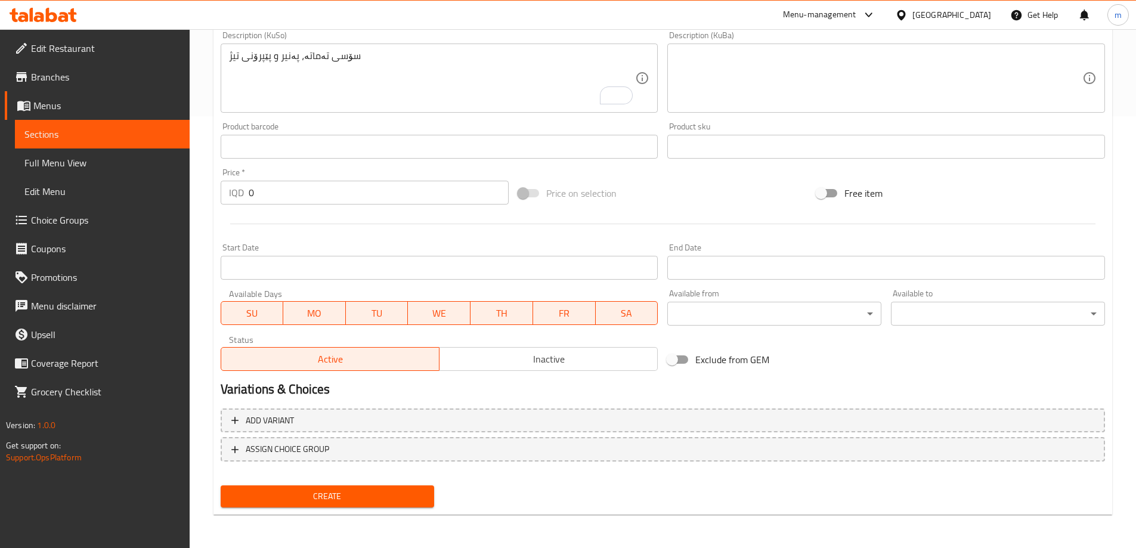
drag, startPoint x: 241, startPoint y: 185, endPoint x: 218, endPoint y: 177, distance: 24.7
click at [221, 179] on div "Price   * IQD 0 Price *" at bounding box center [365, 186] width 289 height 36
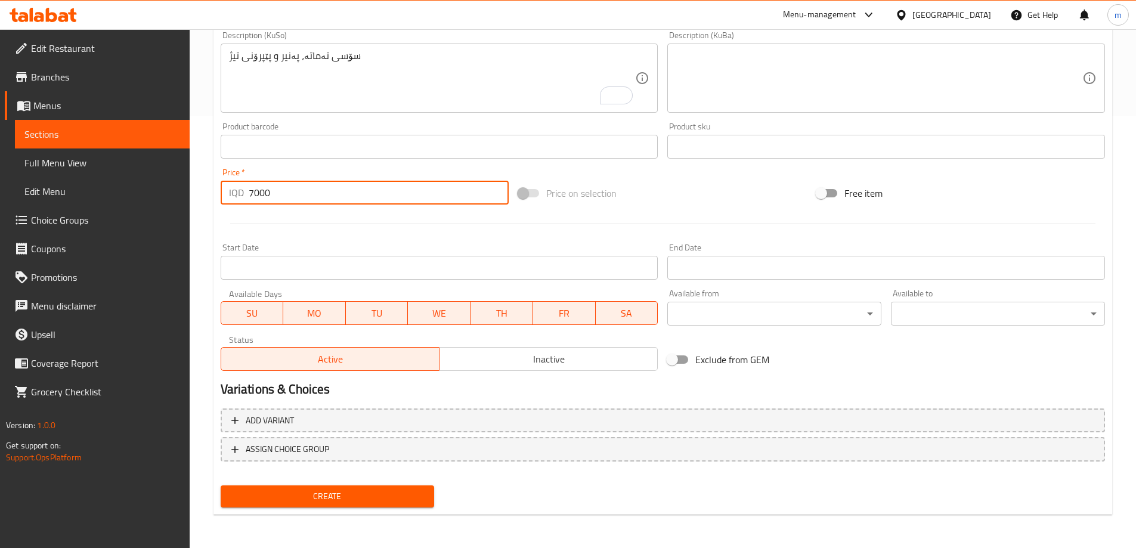
type input "7000"
click at [335, 498] on span "Create" at bounding box center [327, 496] width 195 height 15
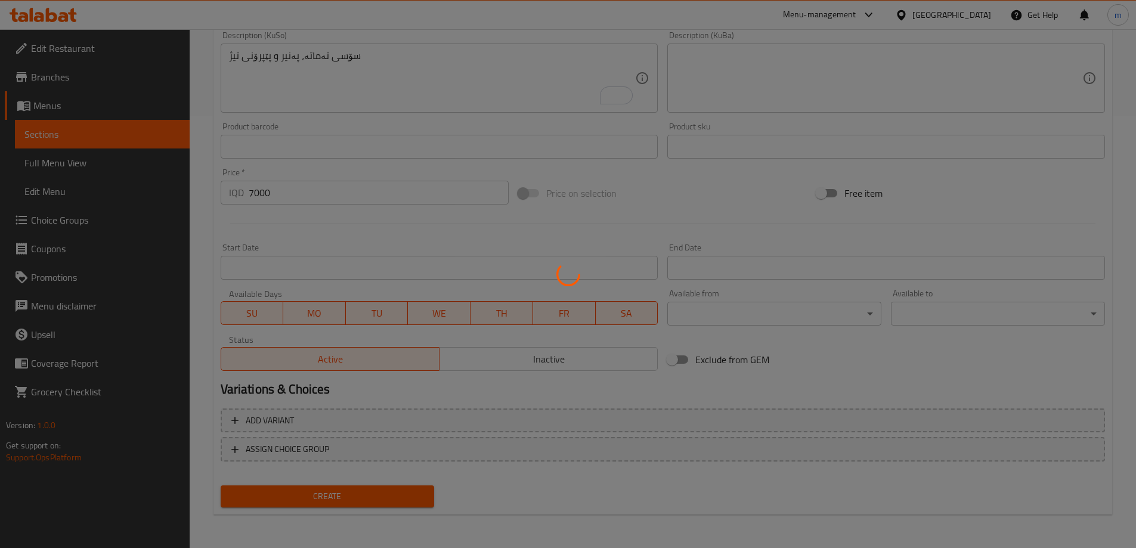
type input "0"
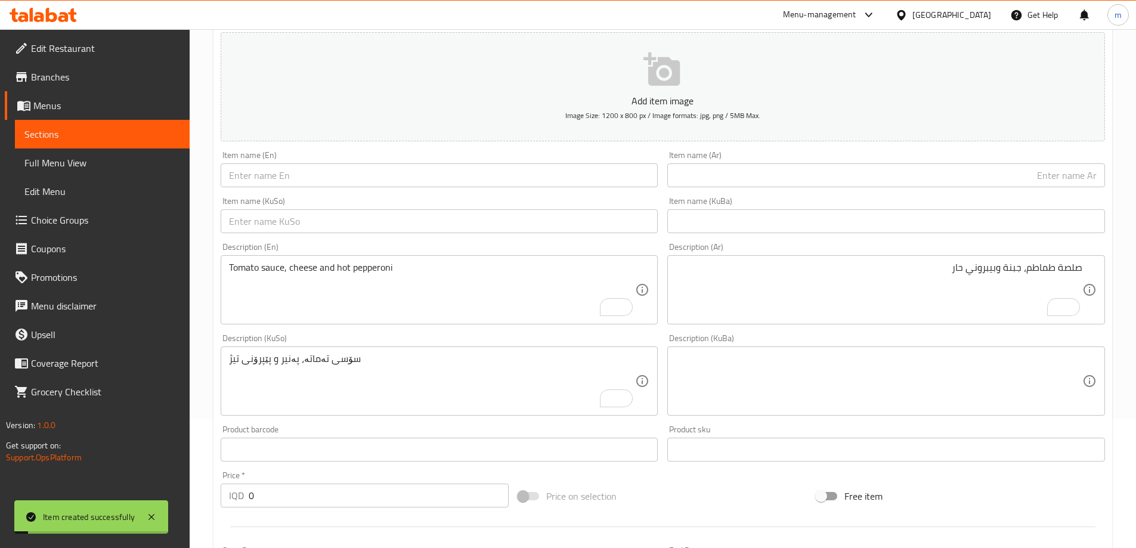
scroll to position [0, 0]
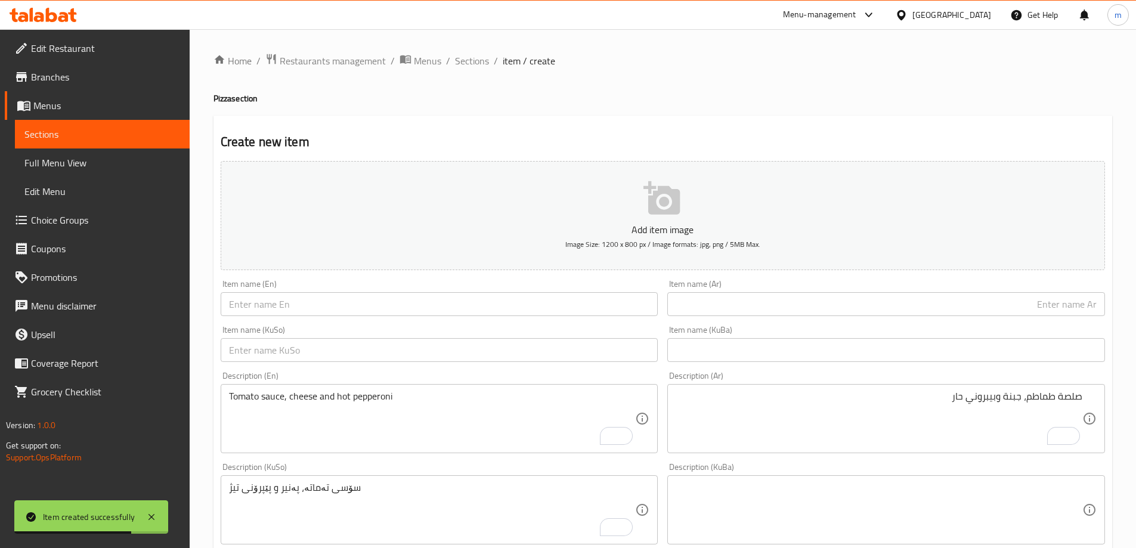
drag, startPoint x: 556, startPoint y: 353, endPoint x: 563, endPoint y: 352, distance: 7.3
click at [560, 353] on input "text" at bounding box center [440, 350] width 438 height 24
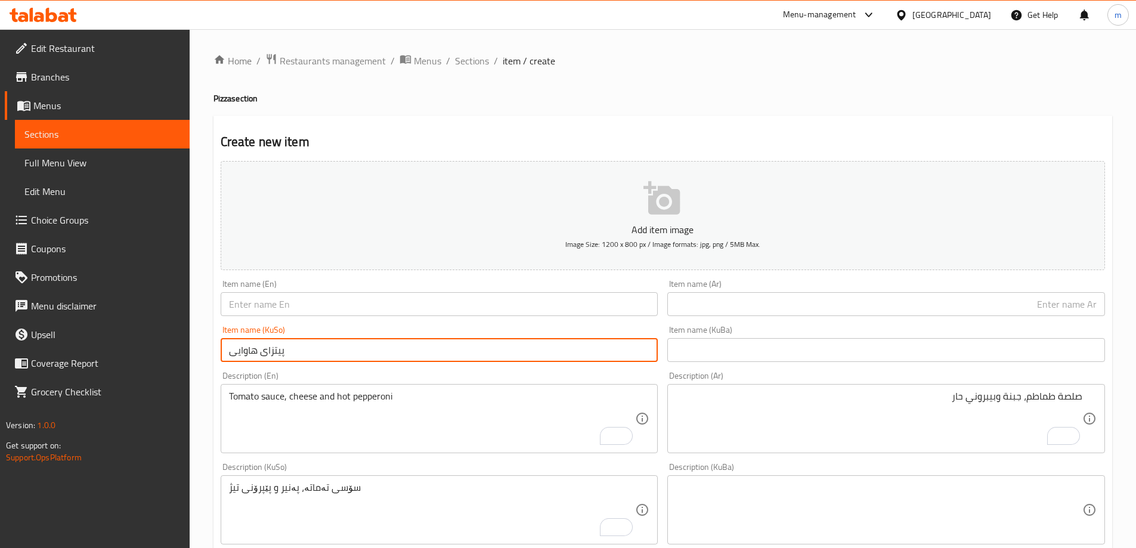
click at [471, 354] on input "پیتزای هاوایی" at bounding box center [440, 350] width 438 height 24
type input "پیتزای هاوایی"
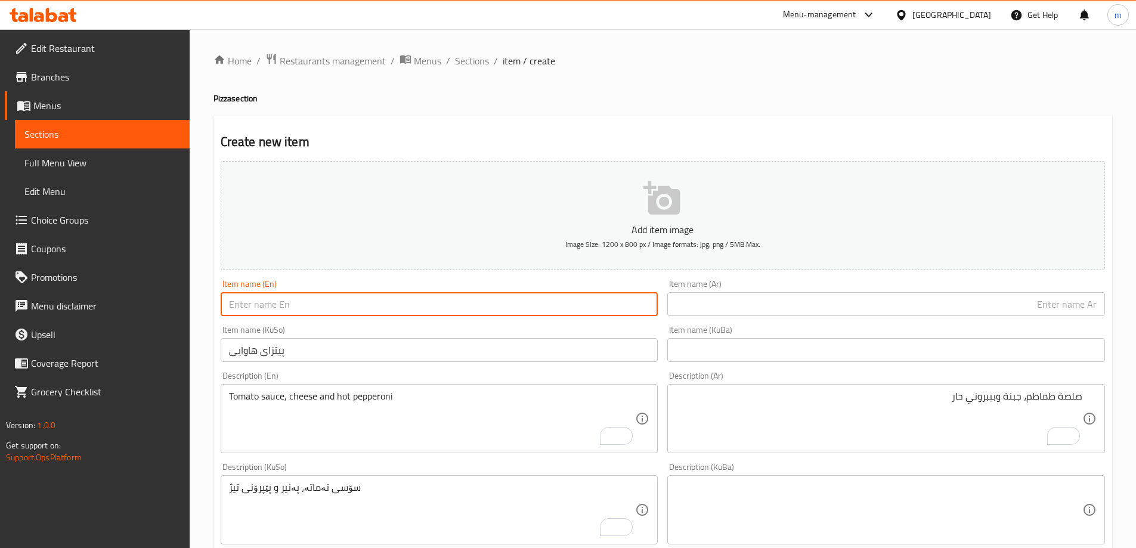
click at [390, 306] on input "text" at bounding box center [440, 304] width 438 height 24
paste input "Hawaiian Pizza"
type input "Hawaiian Pizza"
click at [685, 299] on input "text" at bounding box center [887, 304] width 438 height 24
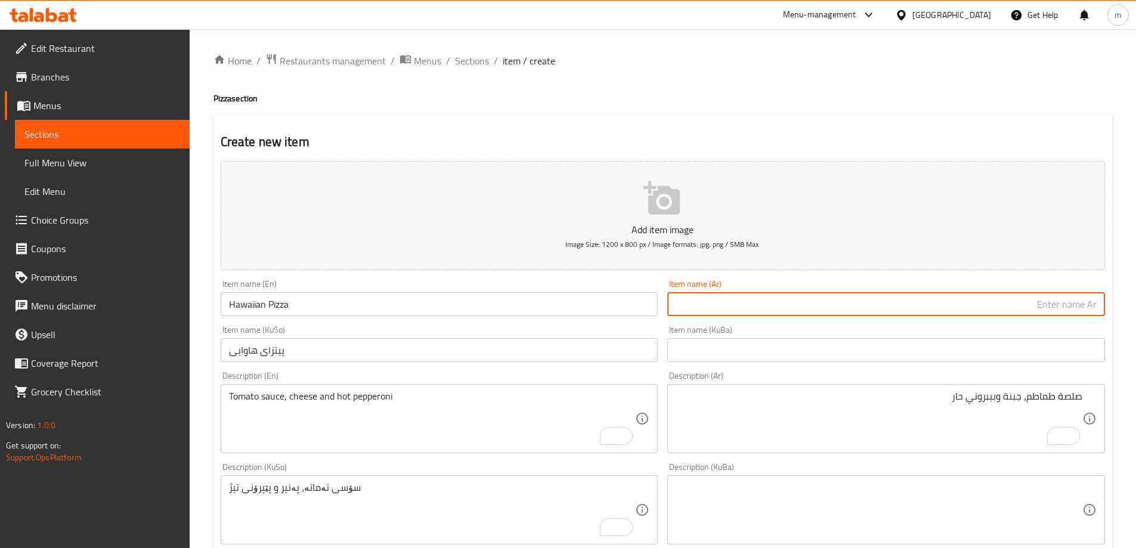
paste input "بيتزا هاواي"
type input "بيتزا هاواي"
click at [409, 424] on textarea "Tomato sauce, cheese and hot pepperoni" at bounding box center [432, 419] width 407 height 57
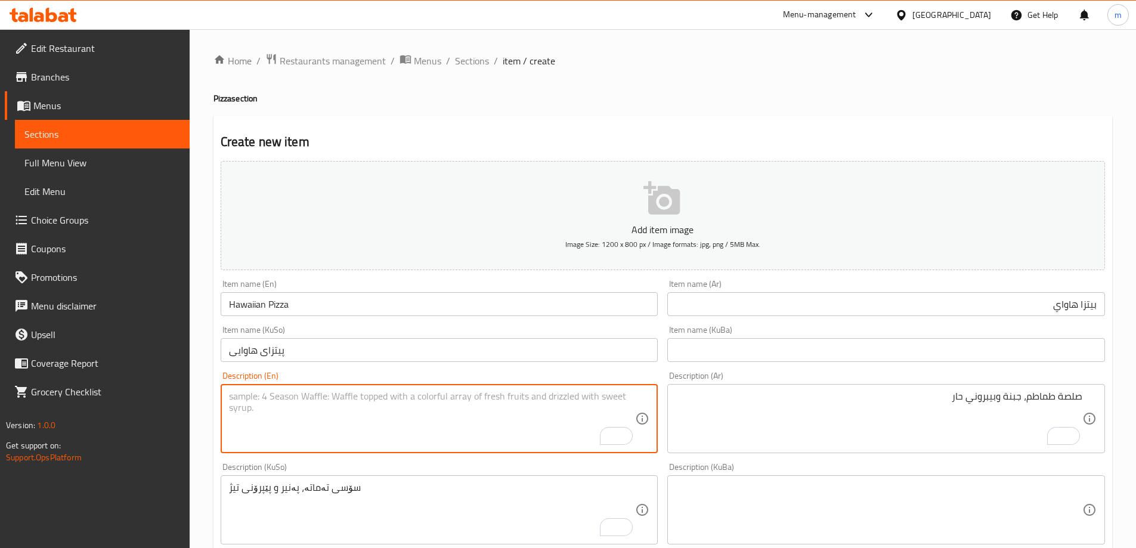
paste textarea "Tomato sauce, cheese, pineapple and pepperoni"
type textarea "Tomato sauce, cheese, pineapple and pepperoni"
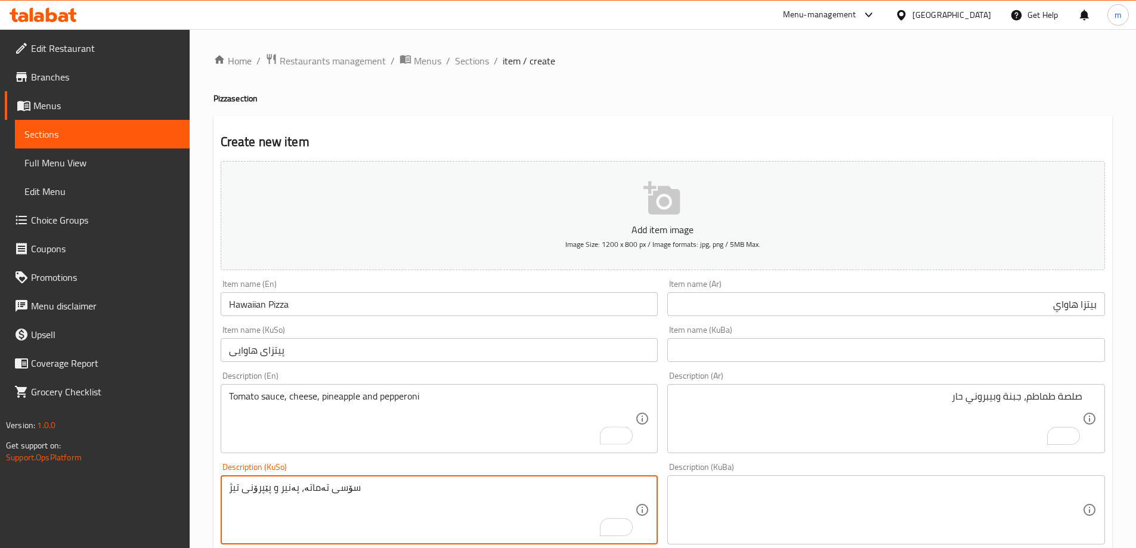
click at [425, 508] on textarea "سۆسی تەماتە، پەنیر و پێپرۆنی تیژ" at bounding box center [432, 510] width 407 height 57
paste textarea "سۆسی تەماتە، پەنیر، ئەنەناس و پێپرۆنی"
type textarea "سۆسی تەماتە، پەنیر، ئەنەناس و پێپرۆنی"
click at [842, 411] on textarea "صلصة طماطم، جبنة وبيبروني حار" at bounding box center [879, 419] width 407 height 57
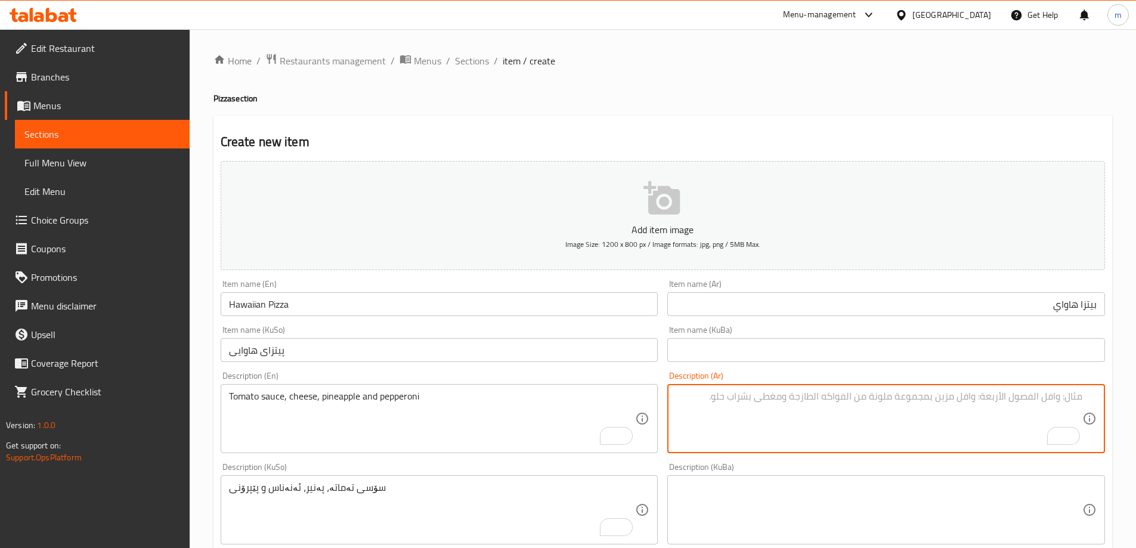
paste textarea "صلصة طماطم، جبنة، أناناس وبيبروني"
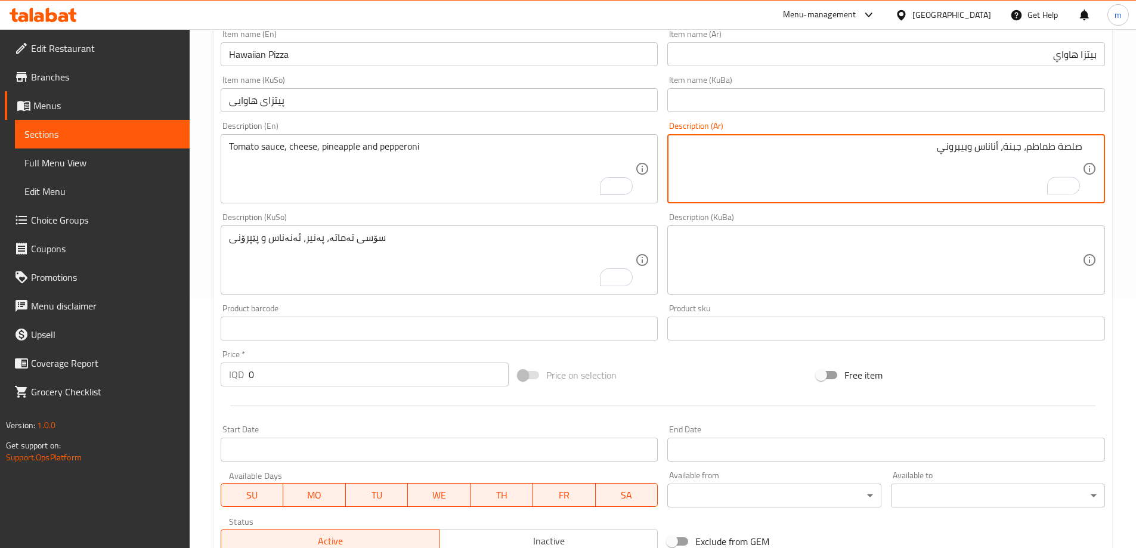
scroll to position [432, 0]
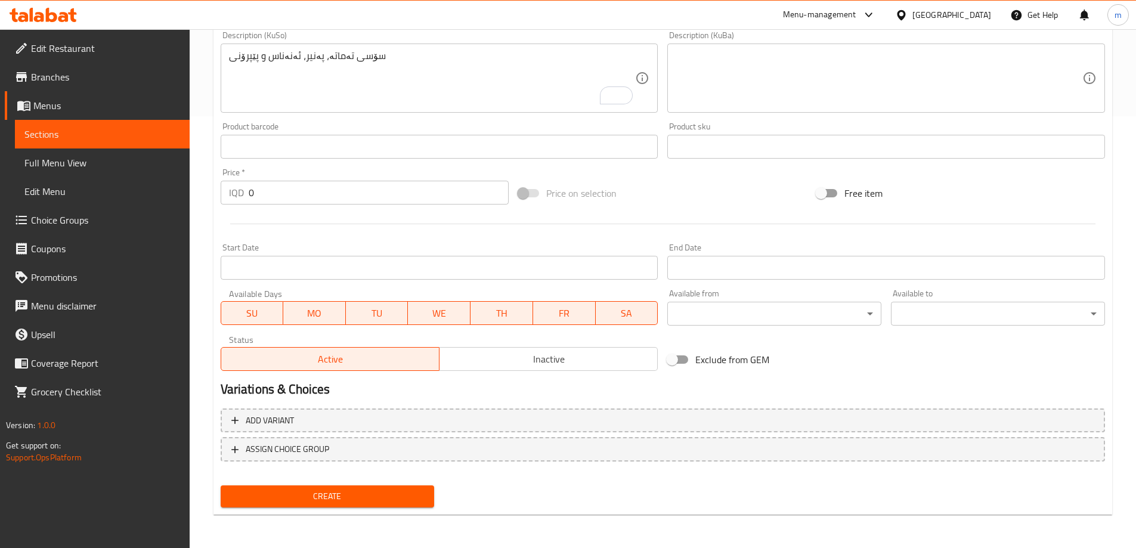
type textarea "صلصة طماطم، جبنة، أناناس وبيبروني"
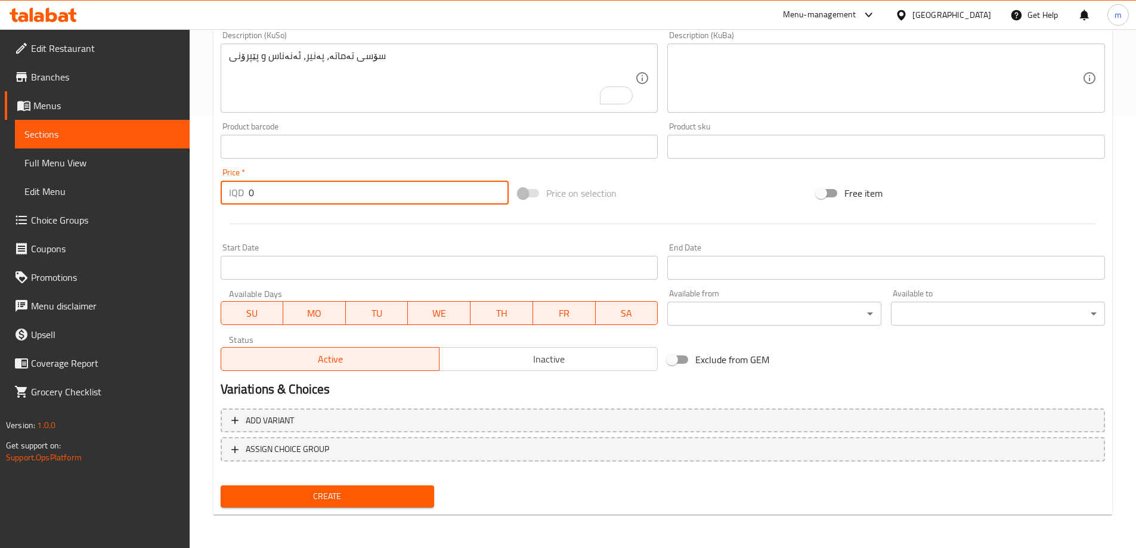
drag, startPoint x: 259, startPoint y: 186, endPoint x: 236, endPoint y: 191, distance: 23.8
click at [236, 191] on div "IQD 0 Price *" at bounding box center [365, 193] width 289 height 24
type input "7000"
click at [302, 509] on div "Create" at bounding box center [328, 497] width 224 height 32
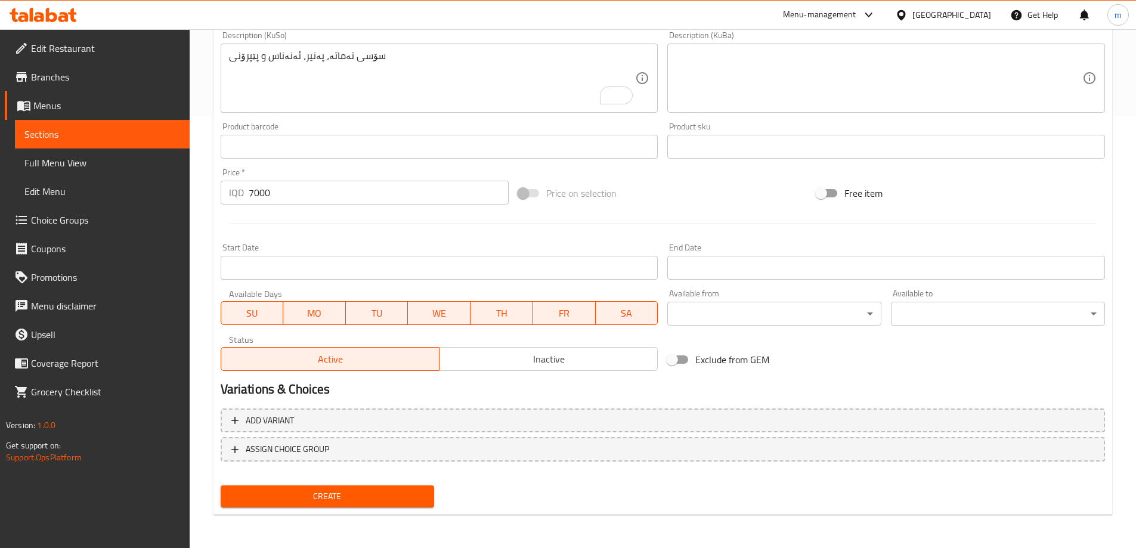
click at [302, 500] on span "Create" at bounding box center [327, 496] width 195 height 15
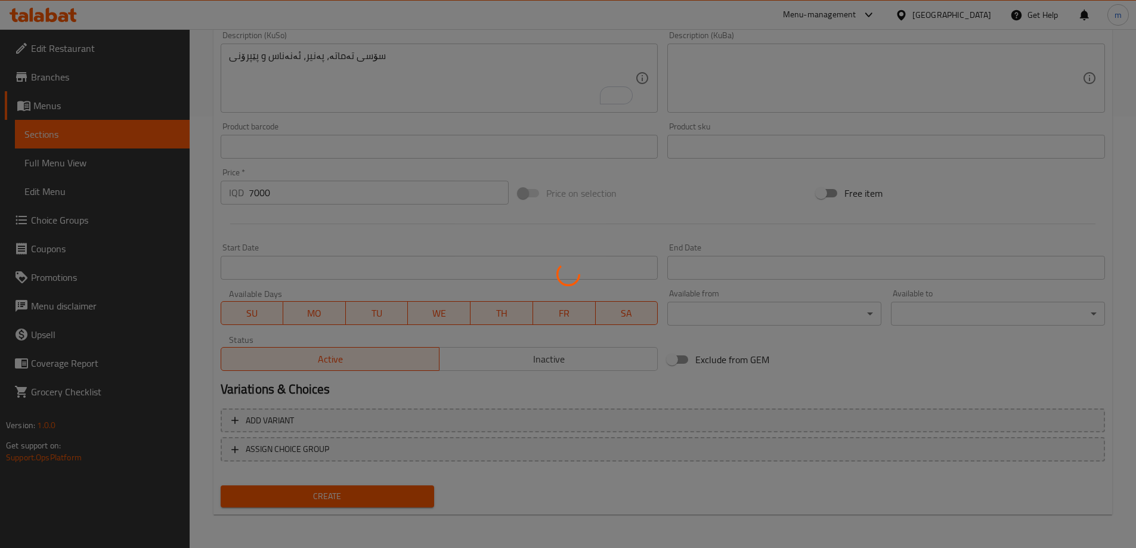
type input "0"
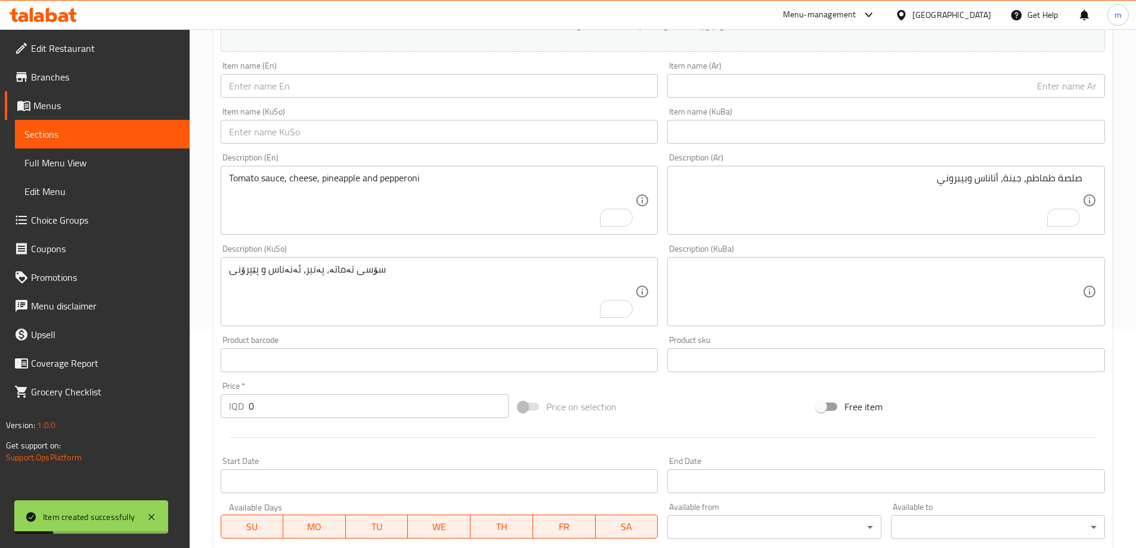
scroll to position [153, 0]
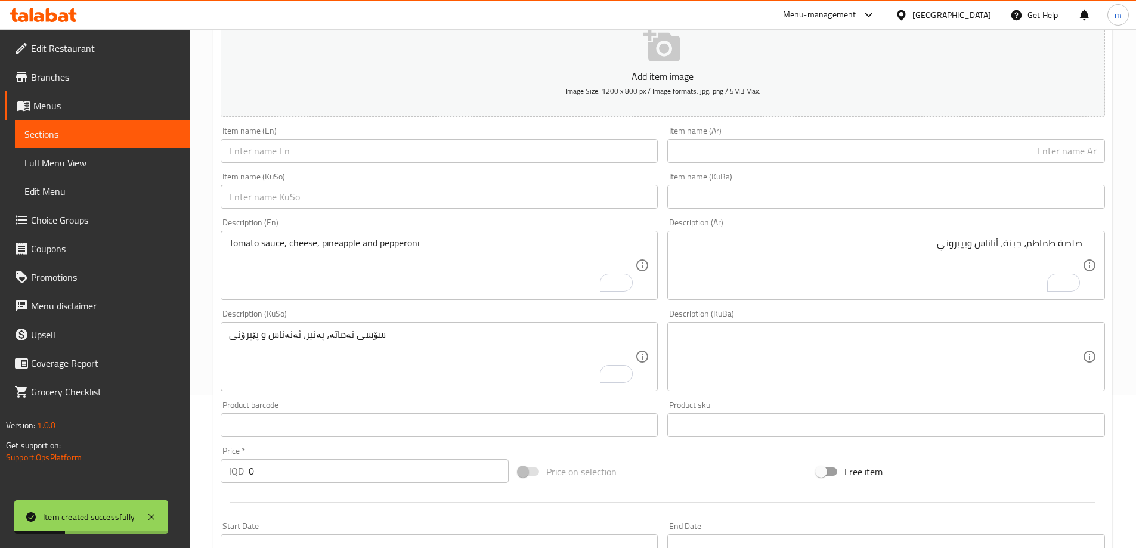
click at [470, 201] on input "text" at bounding box center [440, 197] width 438 height 24
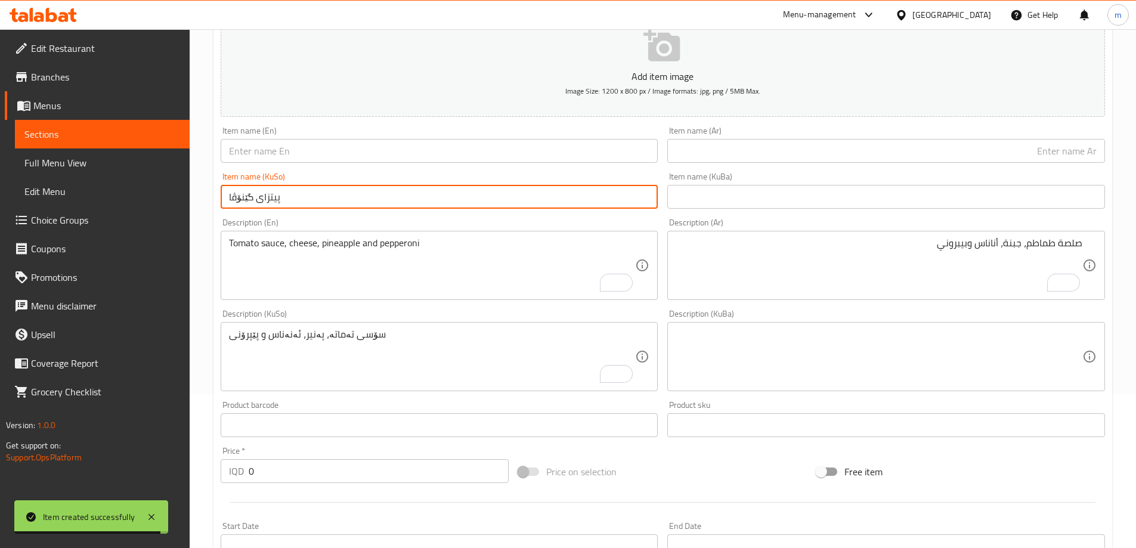
click at [382, 193] on input "پیتزای گێنۆڤا" at bounding box center [440, 197] width 438 height 24
click at [382, 198] on input "پیتزای گێنۆڤا" at bounding box center [440, 197] width 438 height 24
type input "پیتزای گێنۆڤا"
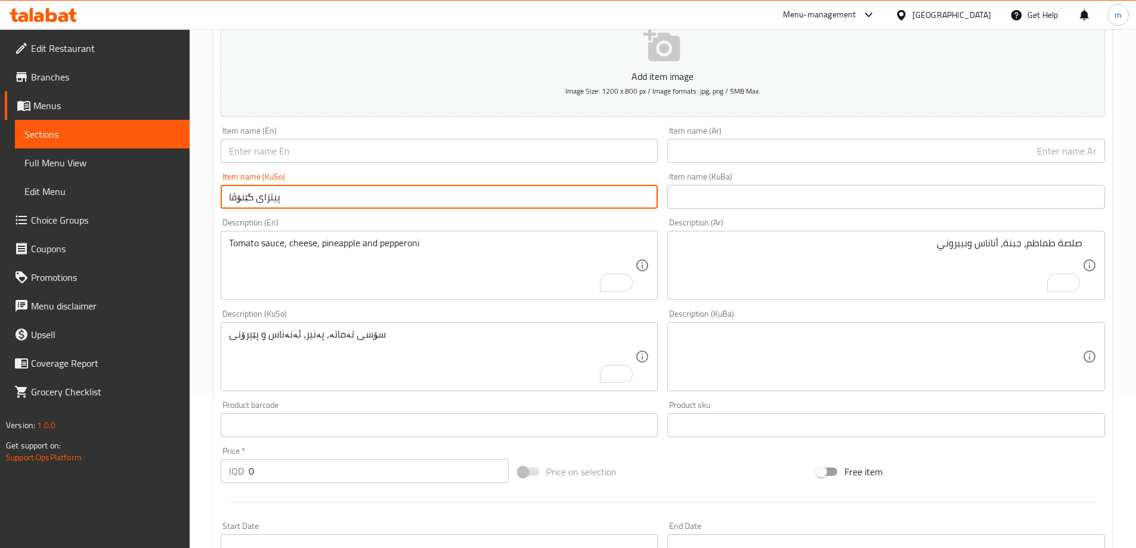
click at [322, 144] on input "text" at bounding box center [440, 151] width 438 height 24
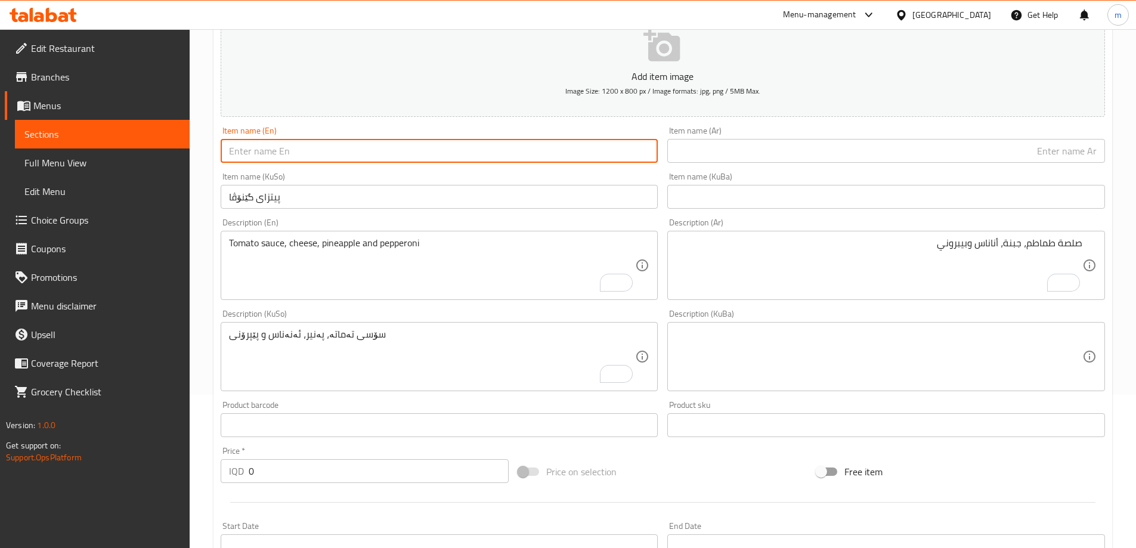
paste input "Genova pizza"
click at [261, 147] on input "Genova pizza" at bounding box center [440, 151] width 438 height 24
type input "Genova Pizza"
click at [690, 150] on input "text" at bounding box center [887, 151] width 438 height 24
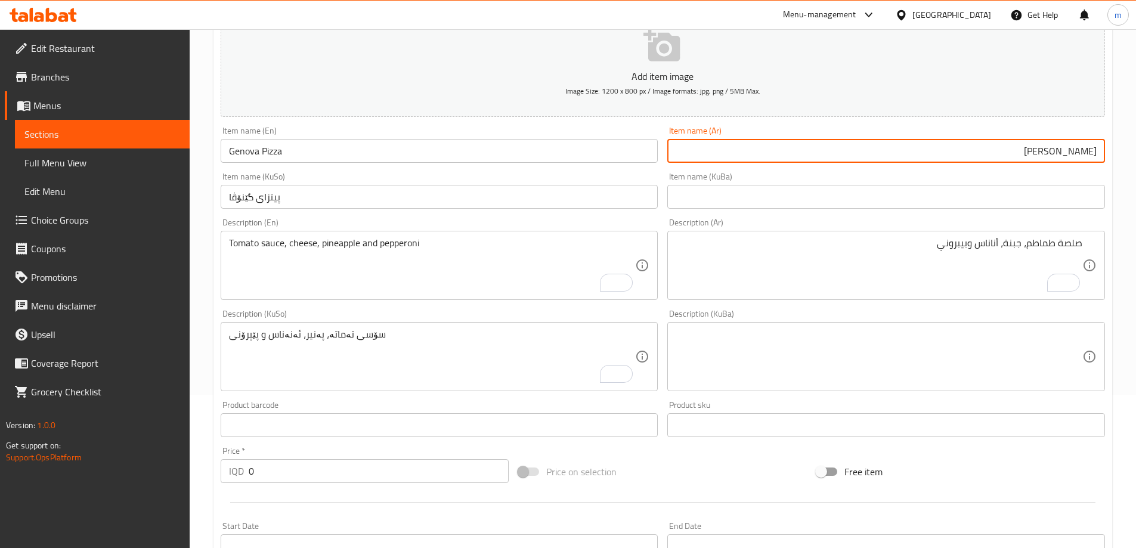
type input "[PERSON_NAME]"
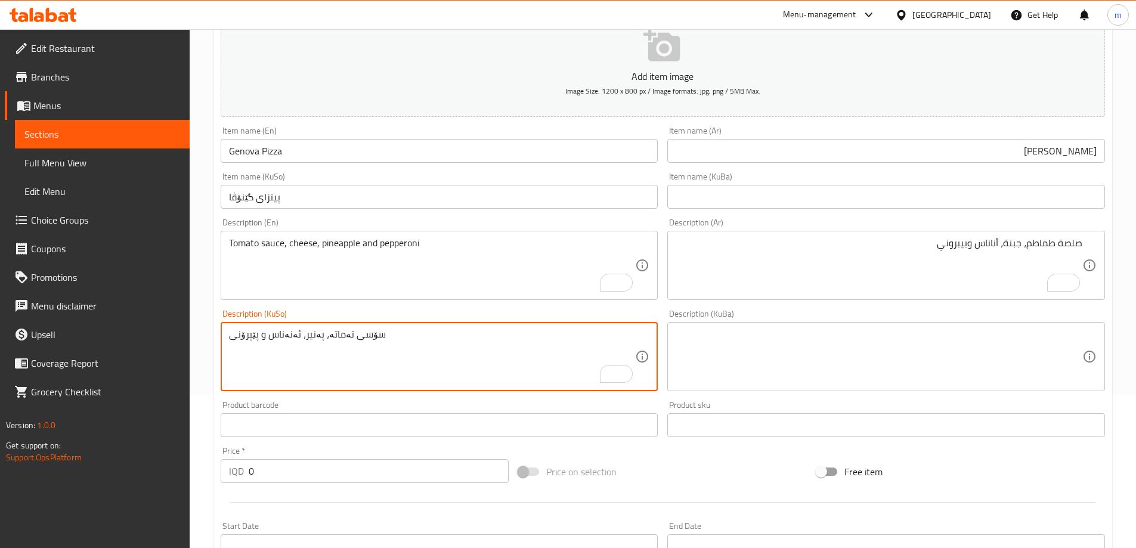
click at [508, 342] on textarea "سۆسی تەماتە، پەنیر، ئەنەناس و پێپرۆنی" at bounding box center [432, 357] width 407 height 57
paste textarea "سۆسی تەماتە، پەنیر، بیبەر، بیاز و پێپرۆنی"
type textarea "سۆسی تەماتە، پەنیر، بیبەر، بیاز و پێپرۆنی"
click at [493, 273] on textarea "Tomato sauce, cheese, pineapple and pepperoni" at bounding box center [432, 265] width 407 height 57
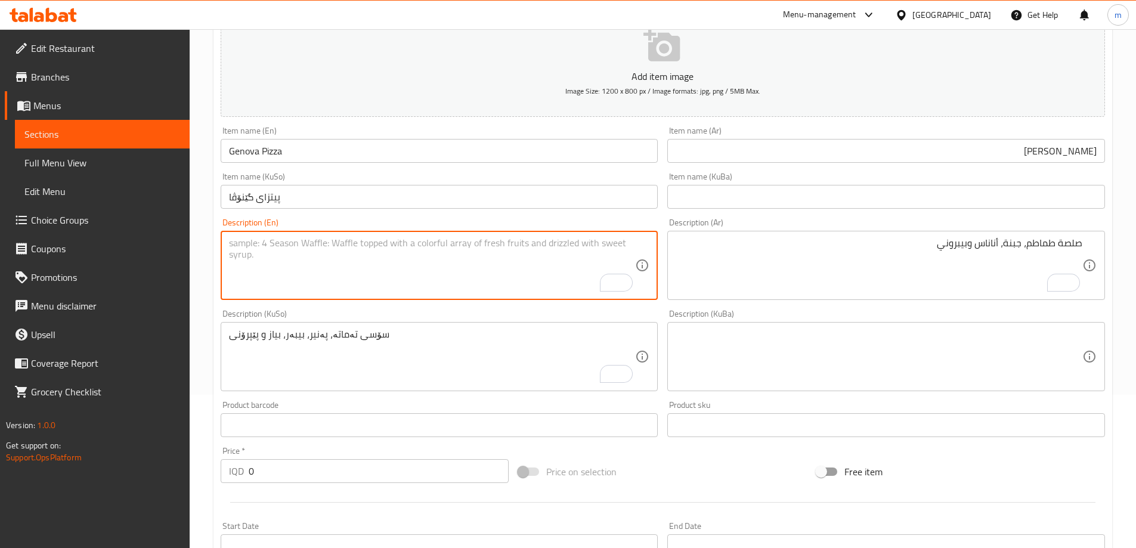
paste textarea "Tomato sauce, cheese, pepper, onion and pepperoni"
type textarea "Tomato sauce, cheese, pepper, onion and pepperoni"
click at [877, 241] on textarea "صلصة طماطم، جبنة، أناناس وبيبروني" at bounding box center [879, 265] width 407 height 57
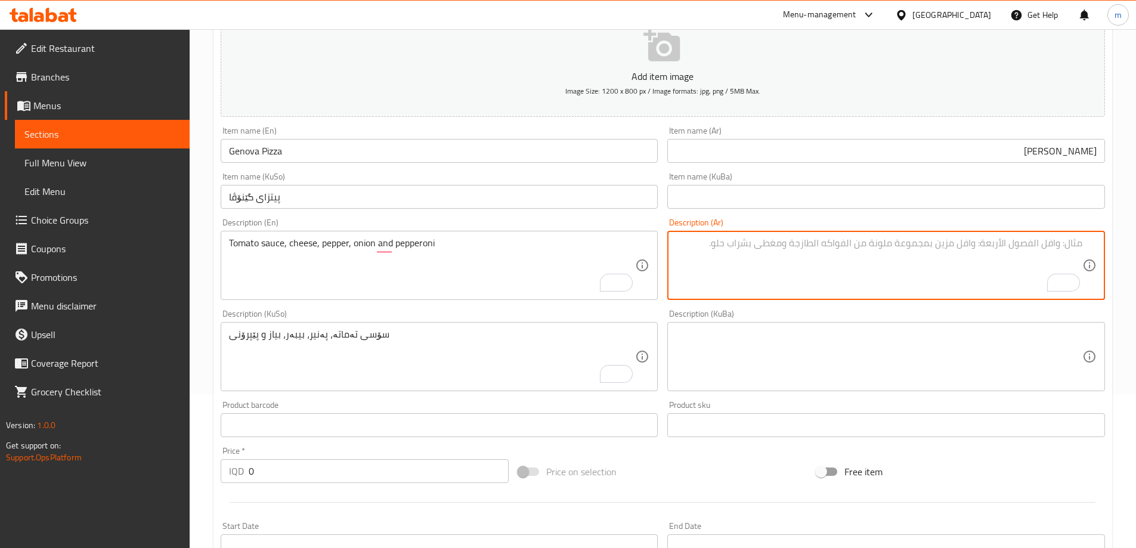
paste textarea "صلصة طماطم، جبنة، فلفل، بصل وبيبروني"
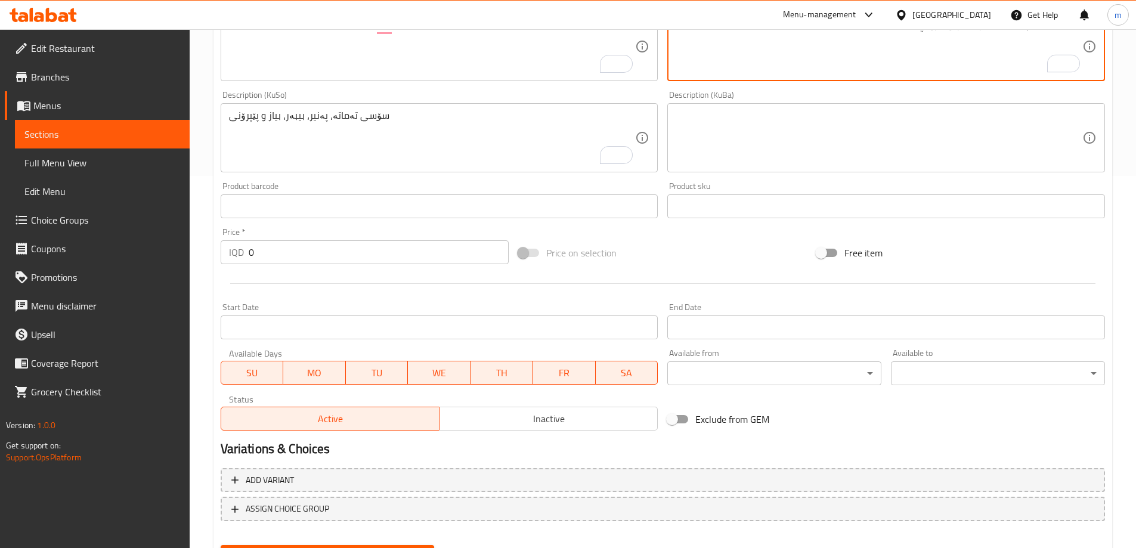
scroll to position [432, 0]
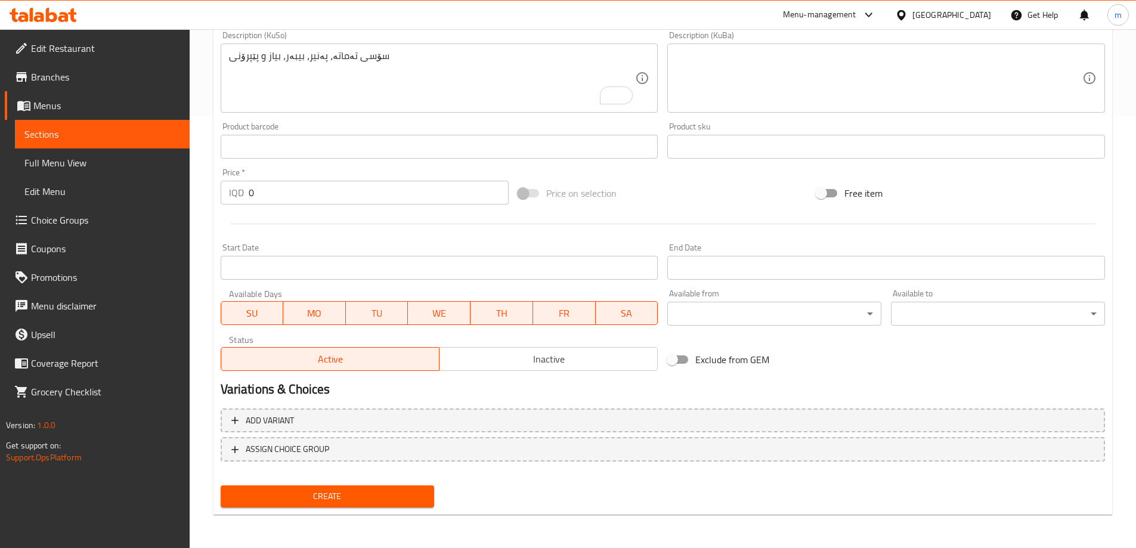
type textarea "صلصة طماطم، جبنة، فلفل، بصل وبيبروني"
drag, startPoint x: 257, startPoint y: 193, endPoint x: 218, endPoint y: 177, distance: 42.2
click at [218, 177] on div "Price   * IQD 0 Price *" at bounding box center [365, 186] width 298 height 46
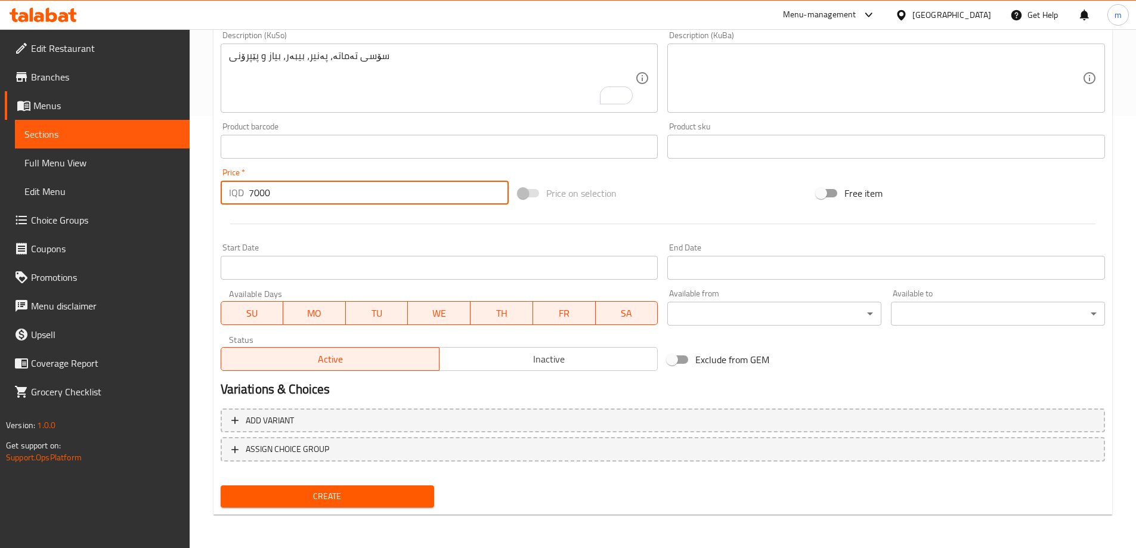
type input "7000"
click at [316, 499] on span "Create" at bounding box center [327, 496] width 195 height 15
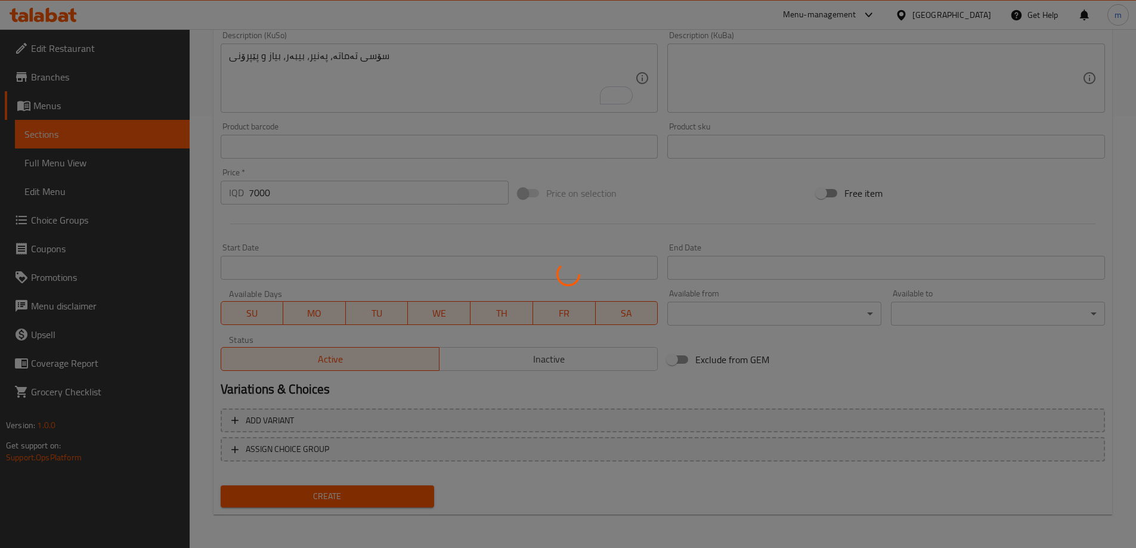
type input "0"
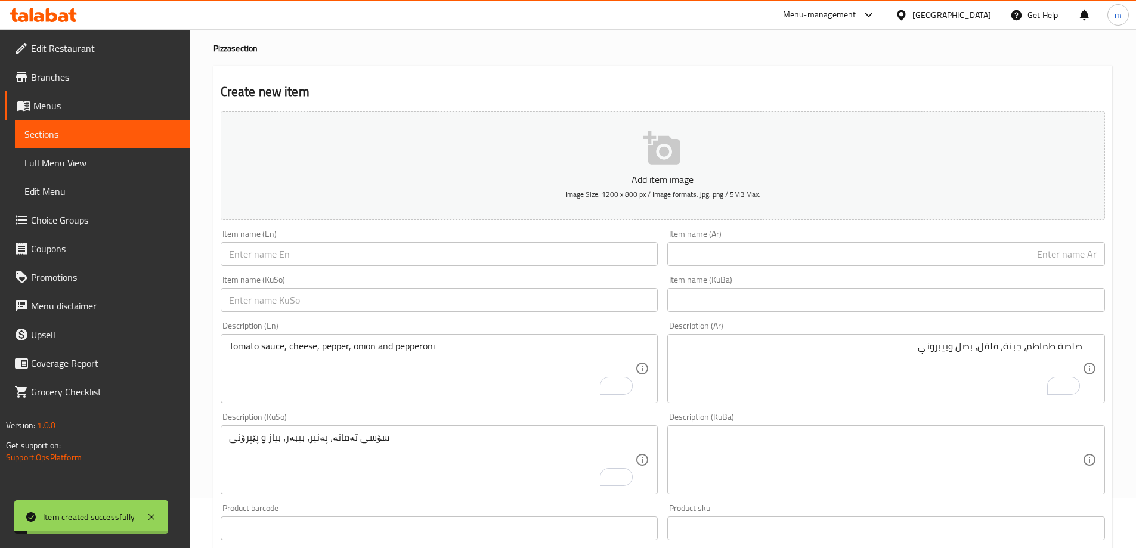
scroll to position [0, 0]
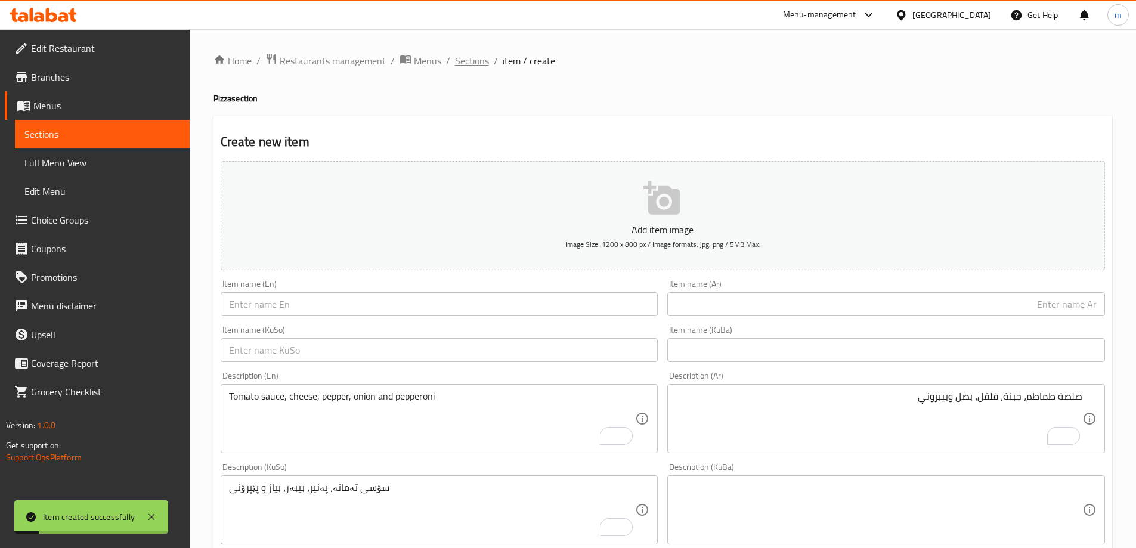
click at [462, 61] on span "Sections" at bounding box center [472, 61] width 34 height 14
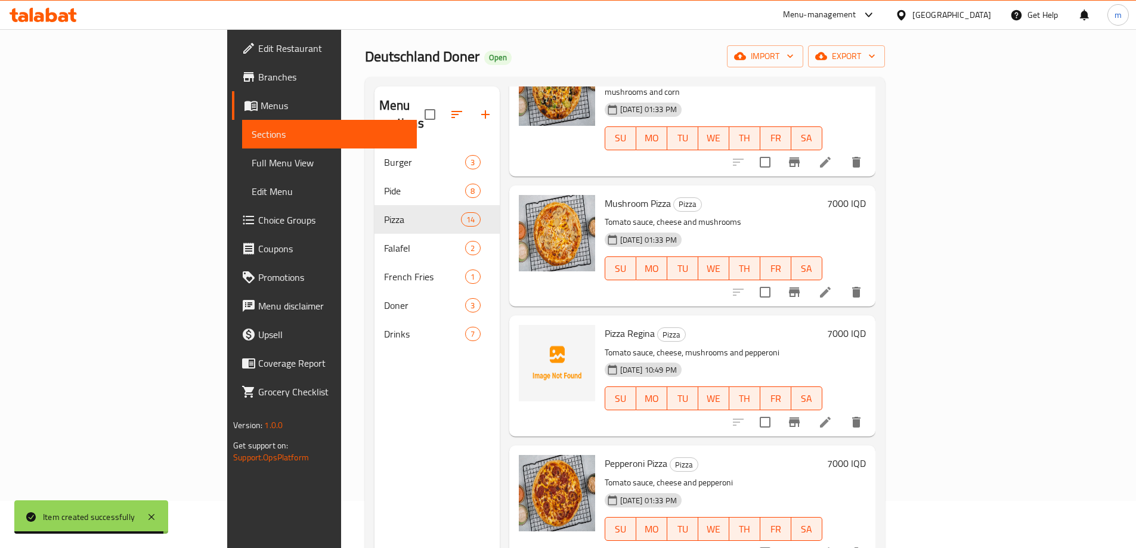
scroll to position [167, 0]
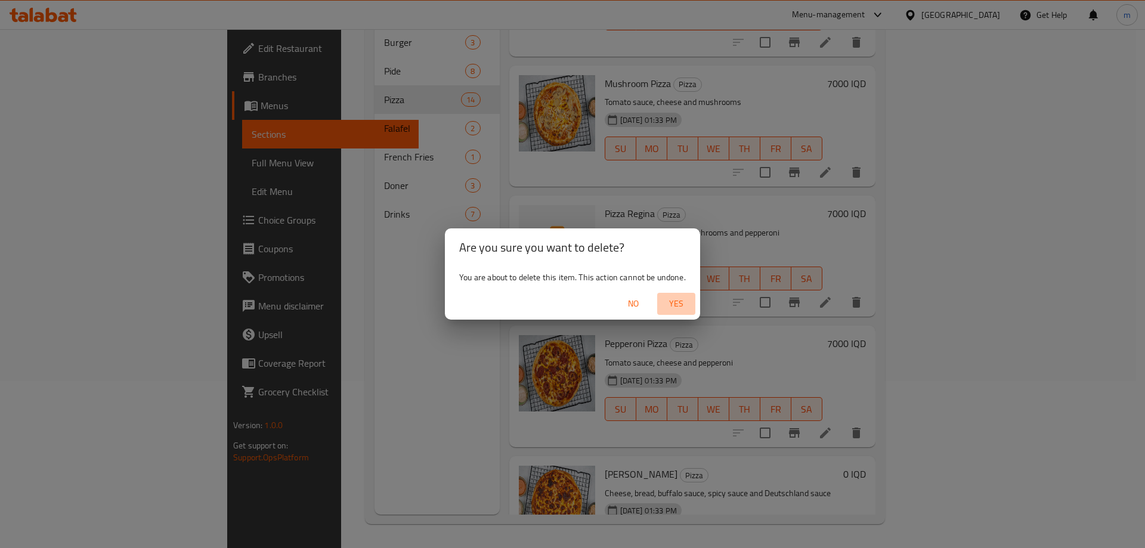
click at [688, 301] on span "Yes" at bounding box center [676, 303] width 29 height 15
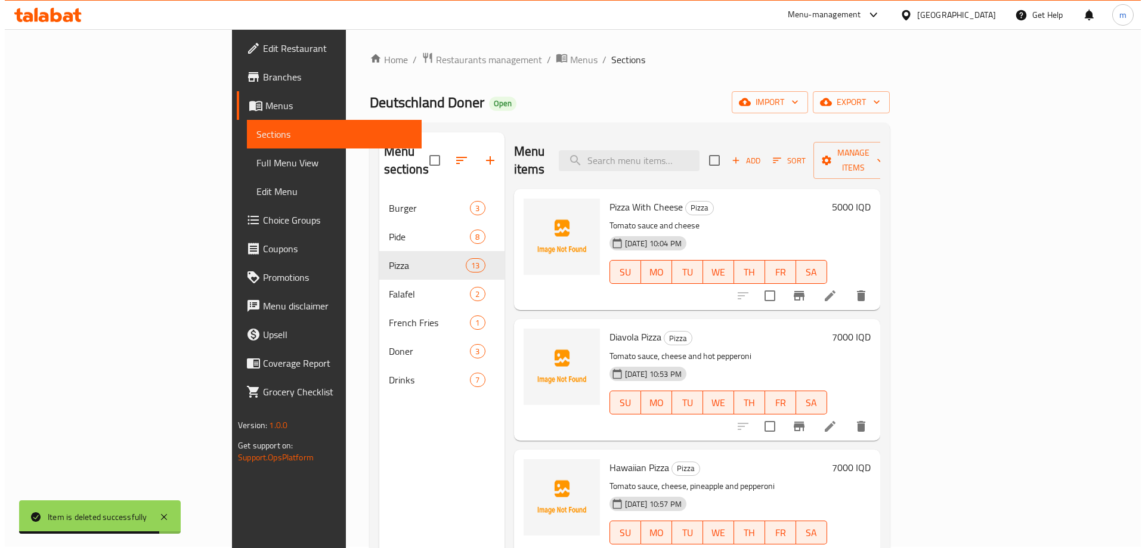
scroll to position [0, 0]
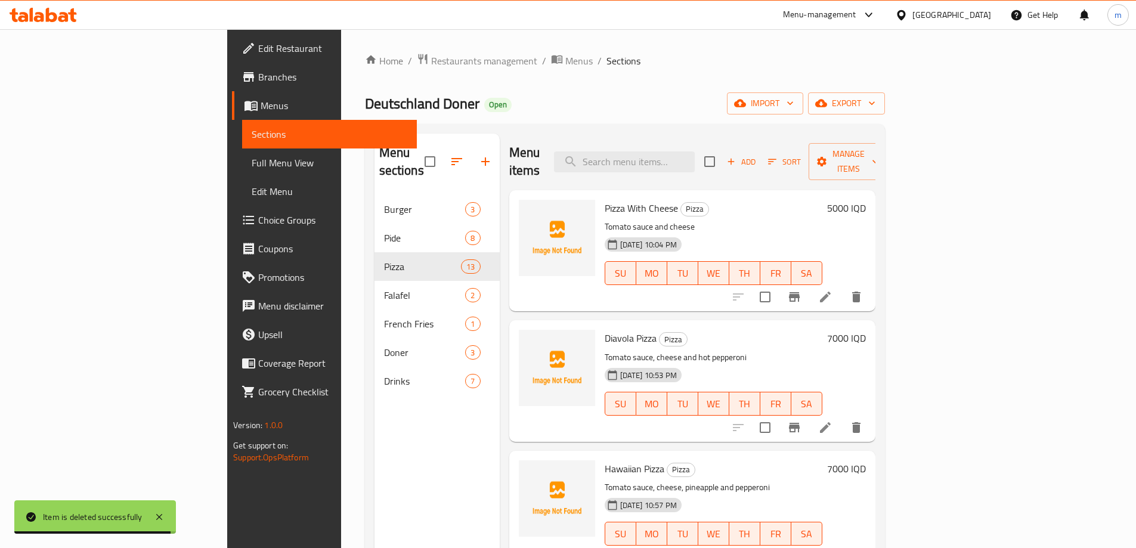
click at [801, 155] on span "Sort" at bounding box center [784, 162] width 33 height 14
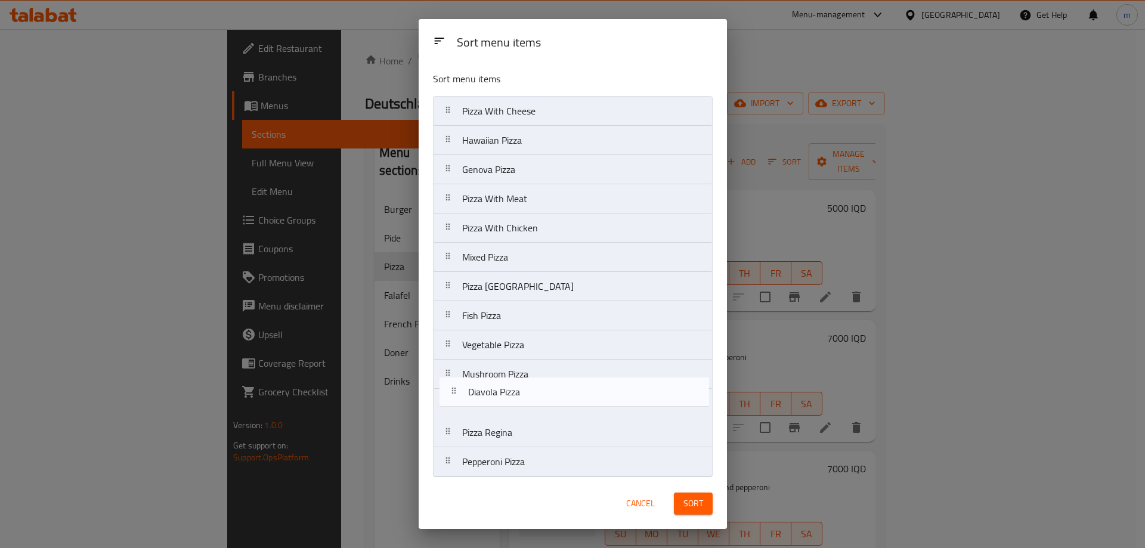
scroll to position [4, 0]
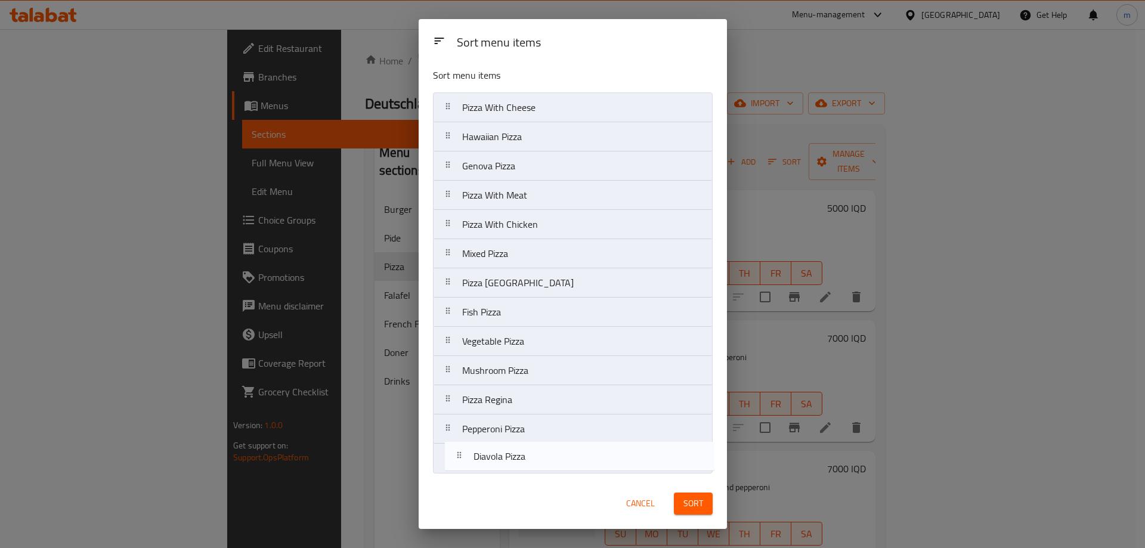
drag, startPoint x: 515, startPoint y: 149, endPoint x: 524, endPoint y: 465, distance: 316.9
click at [524, 465] on nav "Pizza With Cheese Diavola Pizza Hawaiian Pizza Genova Pizza Pizza With Meat Piz…" at bounding box center [573, 282] width 280 height 381
drag, startPoint x: 558, startPoint y: 137, endPoint x: 572, endPoint y: 370, distance: 233.7
click at [551, 476] on div "Sort menu items Pizza With Cheese Hawaiian Pizza Genova Pizza Pizza With Meat P…" at bounding box center [573, 270] width 308 height 416
drag, startPoint x: 582, startPoint y: 144, endPoint x: 573, endPoint y: 481, distance: 337.2
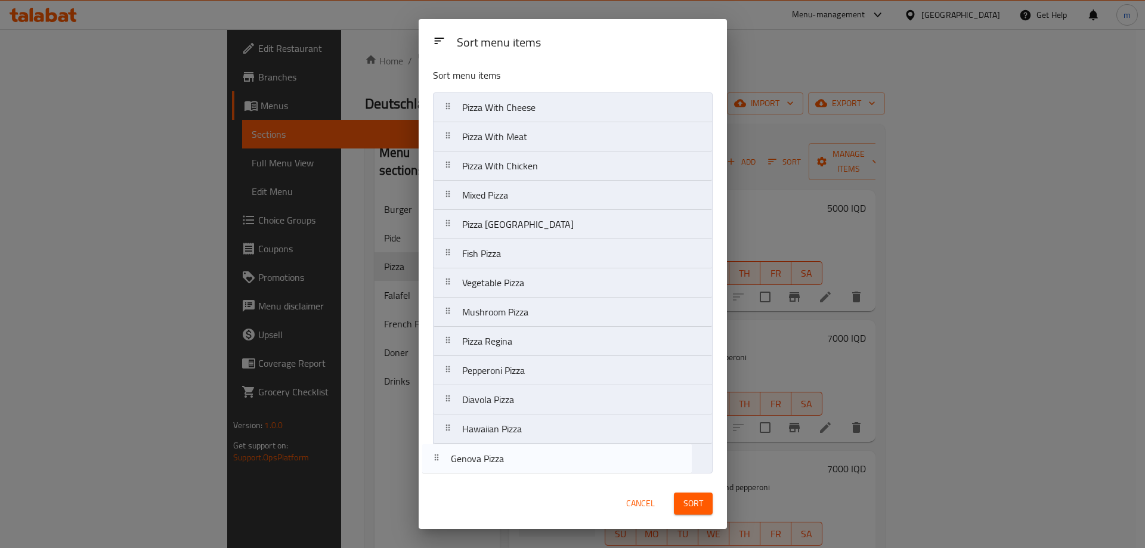
click at [573, 481] on div "Sort menu items Sort menu items Pizza With Cheese Genova Pizza Pizza With Meat …" at bounding box center [573, 274] width 308 height 510
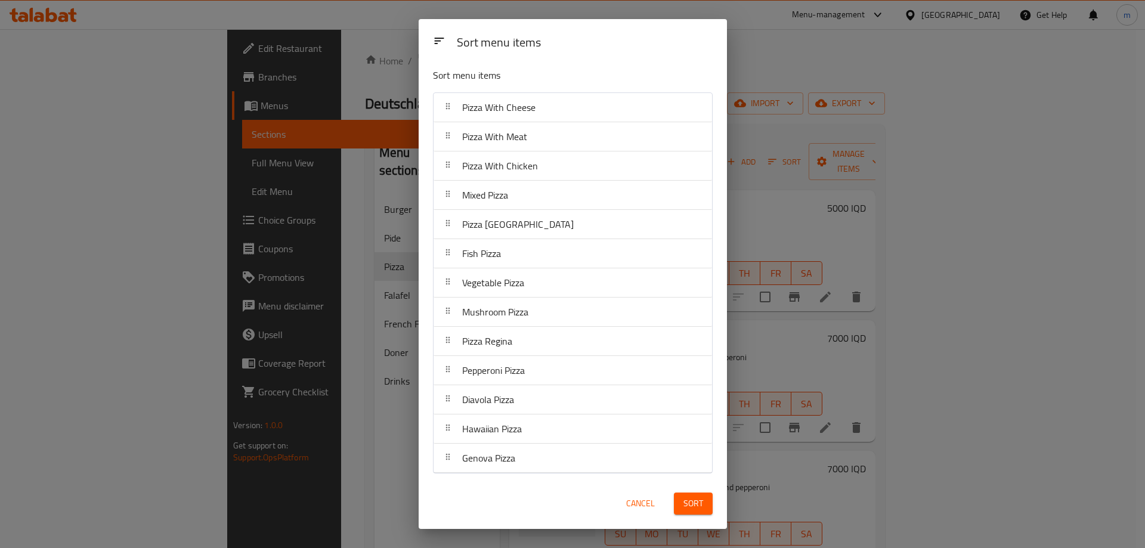
click at [687, 499] on span "Sort" at bounding box center [694, 503] width 20 height 15
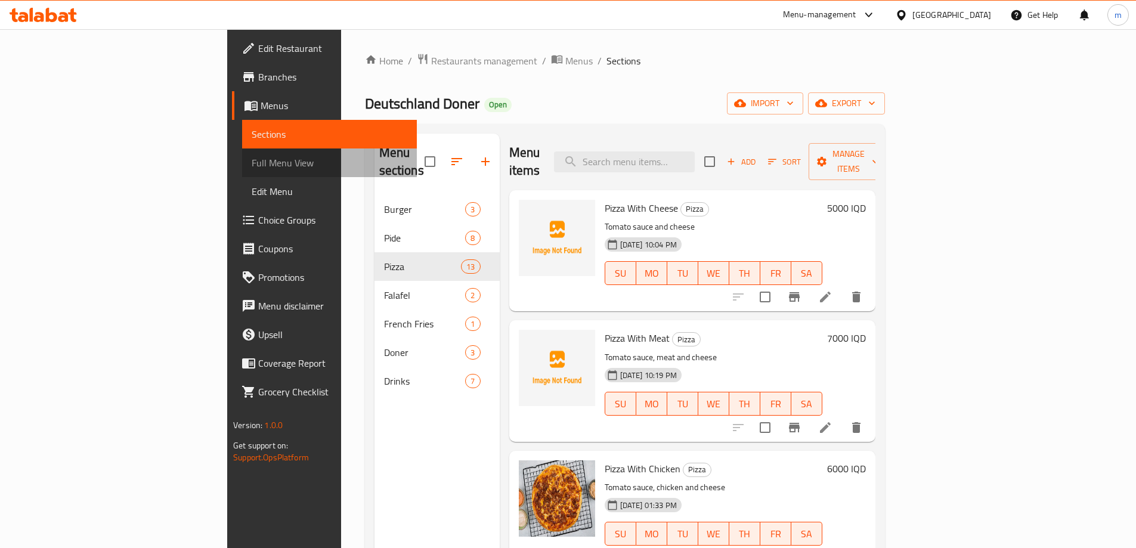
click at [252, 168] on span "Full Menu View" at bounding box center [330, 163] width 156 height 14
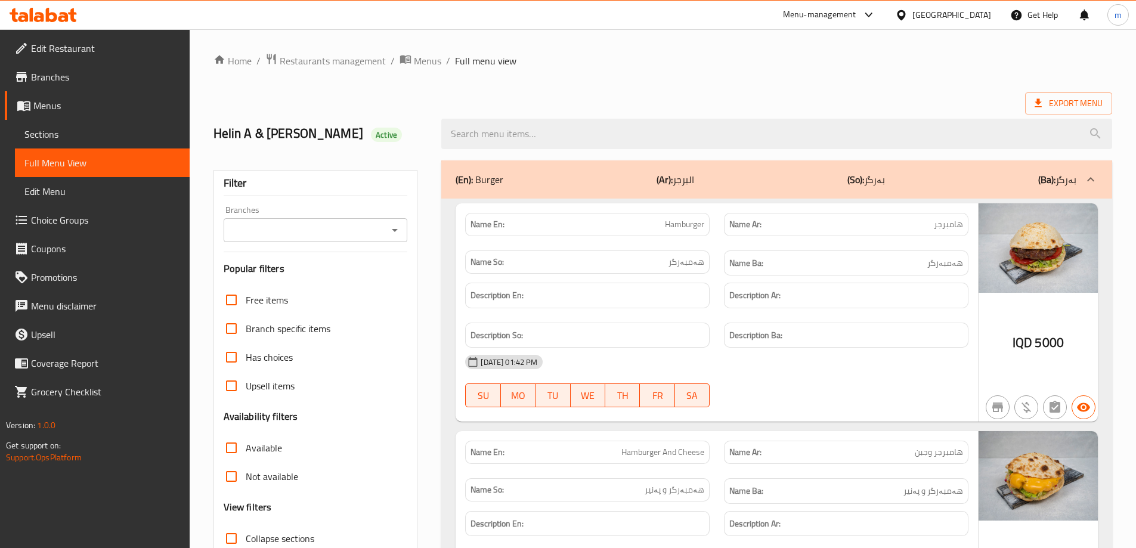
click at [363, 228] on input "Branches" at bounding box center [305, 230] width 157 height 17
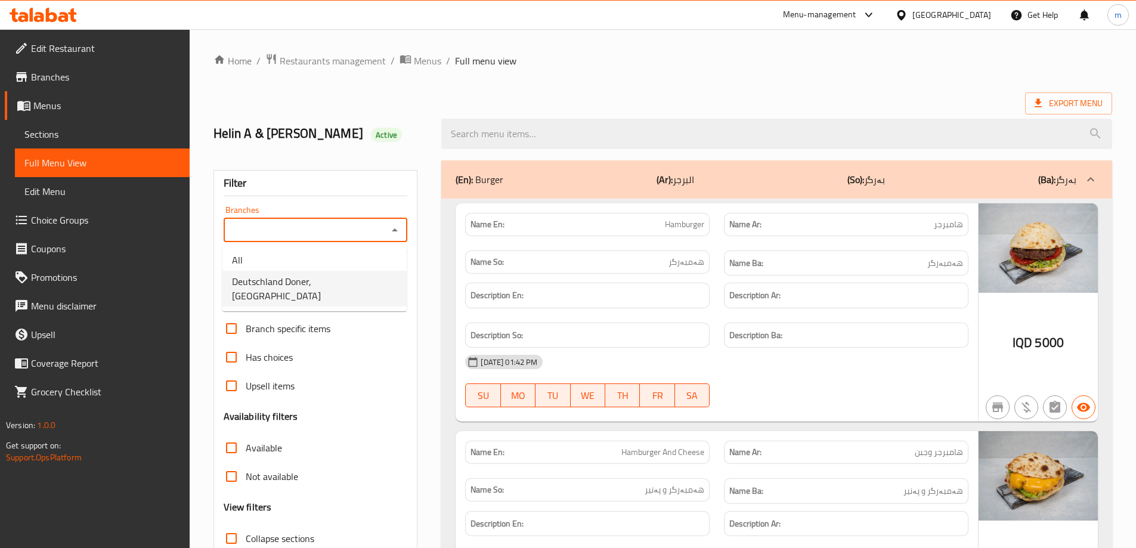
click at [312, 280] on span "Deutschland Doner, [GEOGRAPHIC_DATA]" at bounding box center [314, 288] width 165 height 29
type input "Deutschland Doner, [GEOGRAPHIC_DATA]"
click at [67, 146] on link "Sections" at bounding box center [102, 134] width 175 height 29
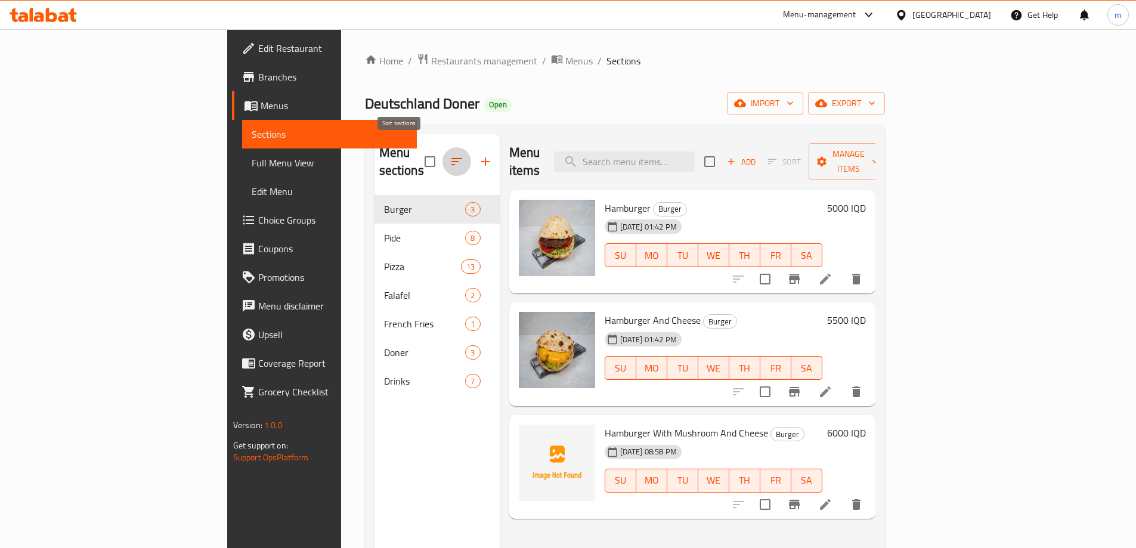
click at [443, 155] on button "button" at bounding box center [457, 161] width 29 height 29
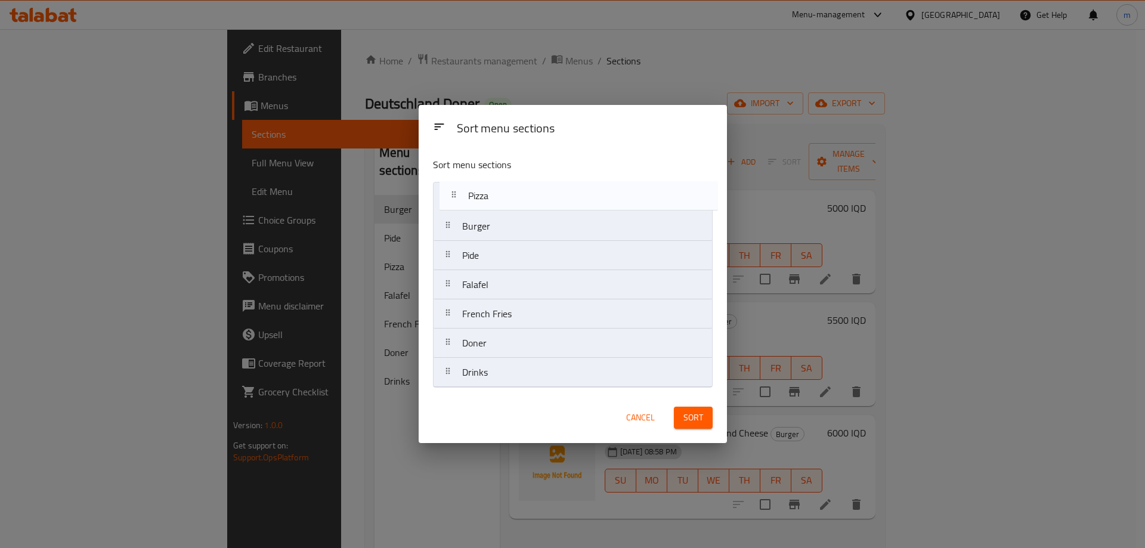
drag, startPoint x: 457, startPoint y: 257, endPoint x: 461, endPoint y: 190, distance: 67.5
click at [461, 190] on nav "Burger Pide Pizza Falafel French Fries Doner Drinks" at bounding box center [573, 285] width 280 height 206
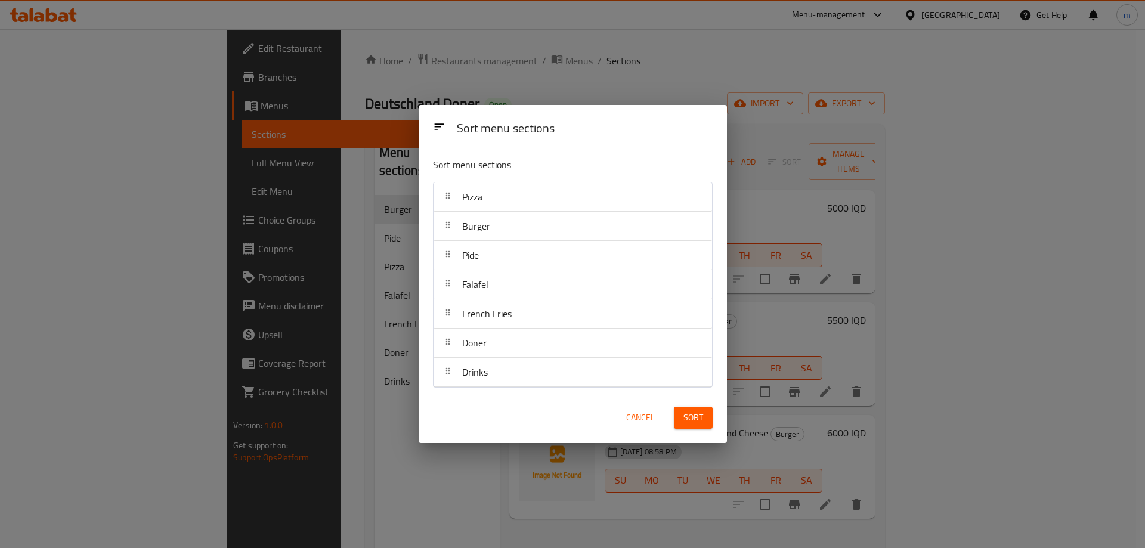
click at [703, 413] on button "Sort" at bounding box center [693, 418] width 39 height 22
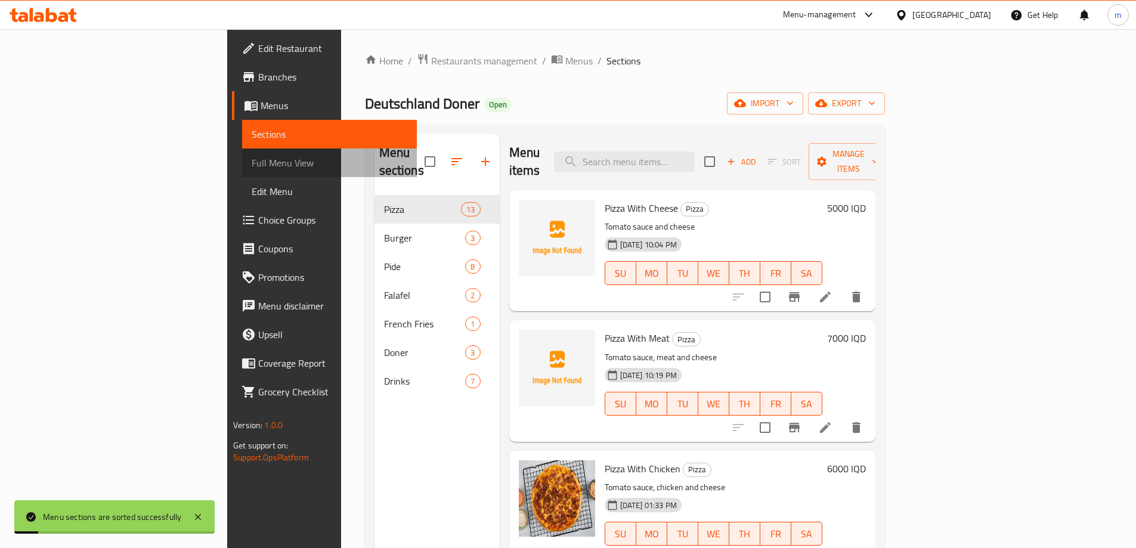
click at [252, 161] on span "Full Menu View" at bounding box center [330, 163] width 156 height 14
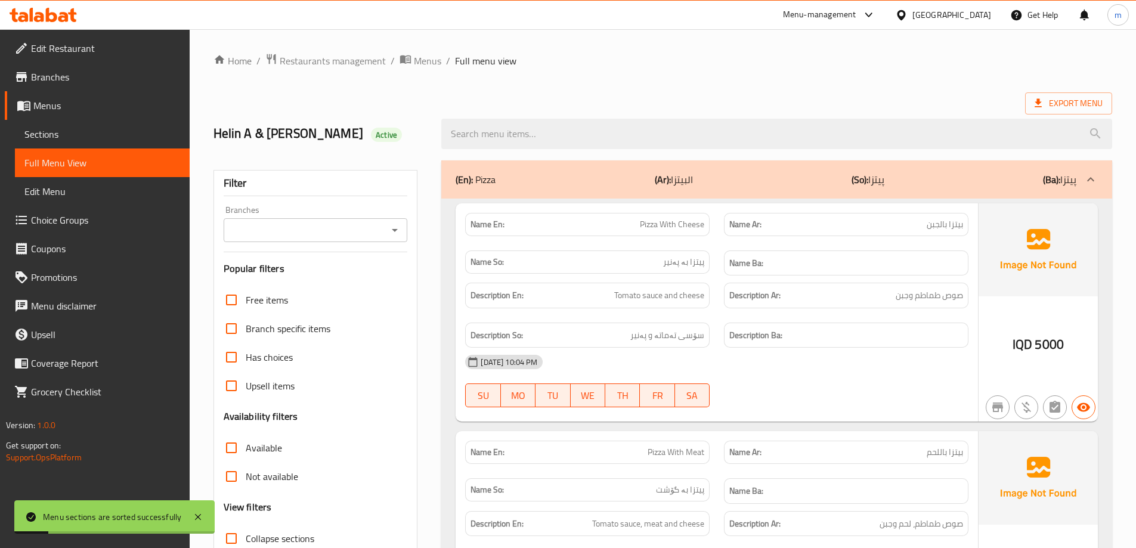
click at [336, 228] on input "Branches" at bounding box center [305, 230] width 157 height 17
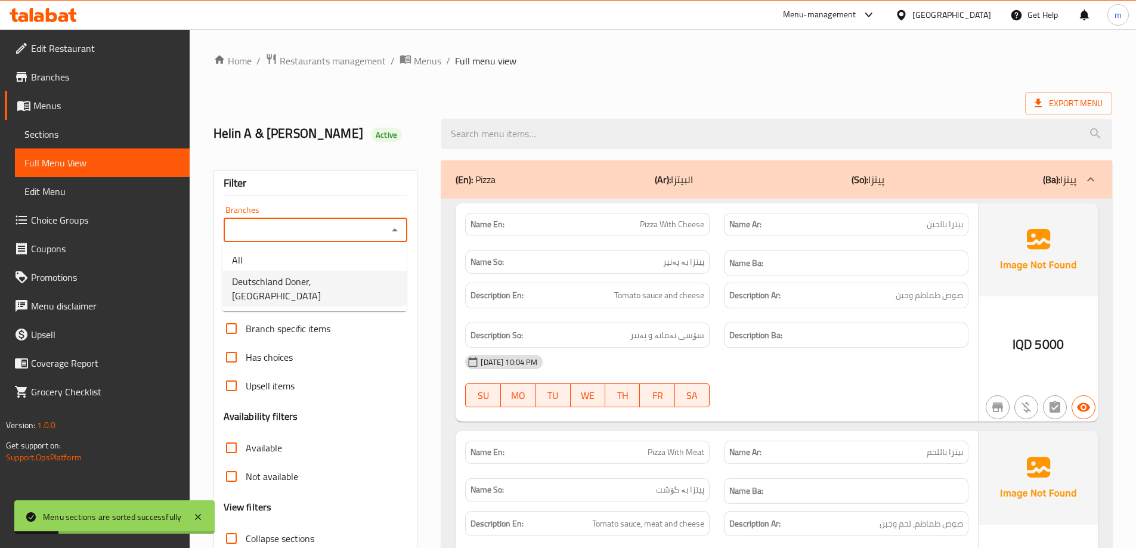
click at [281, 287] on span "Deutschland Doner, [GEOGRAPHIC_DATA]" at bounding box center [314, 288] width 165 height 29
type input "Deutschland Doner, [GEOGRAPHIC_DATA]"
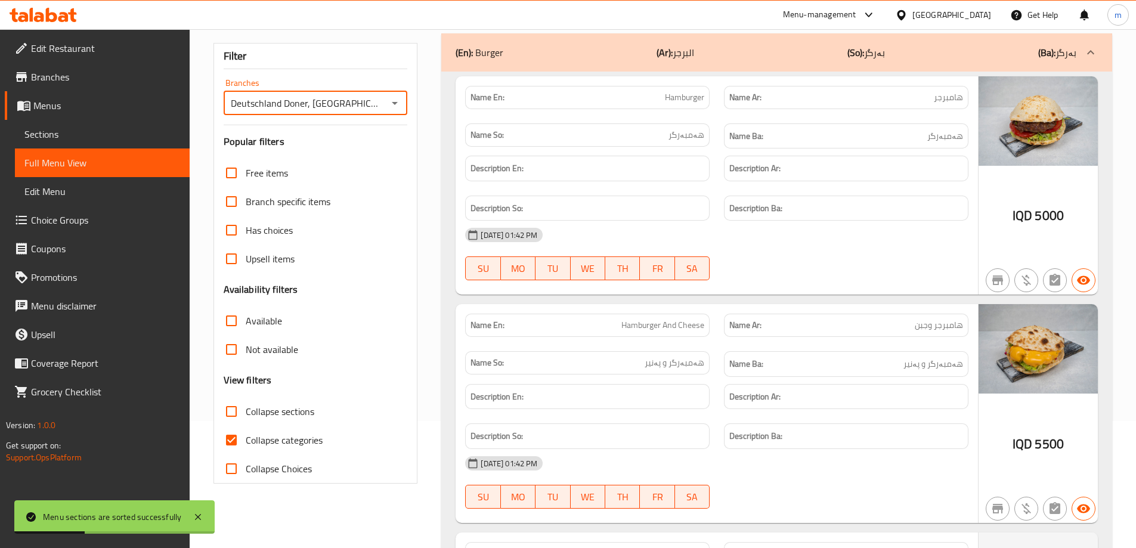
scroll to position [139, 0]
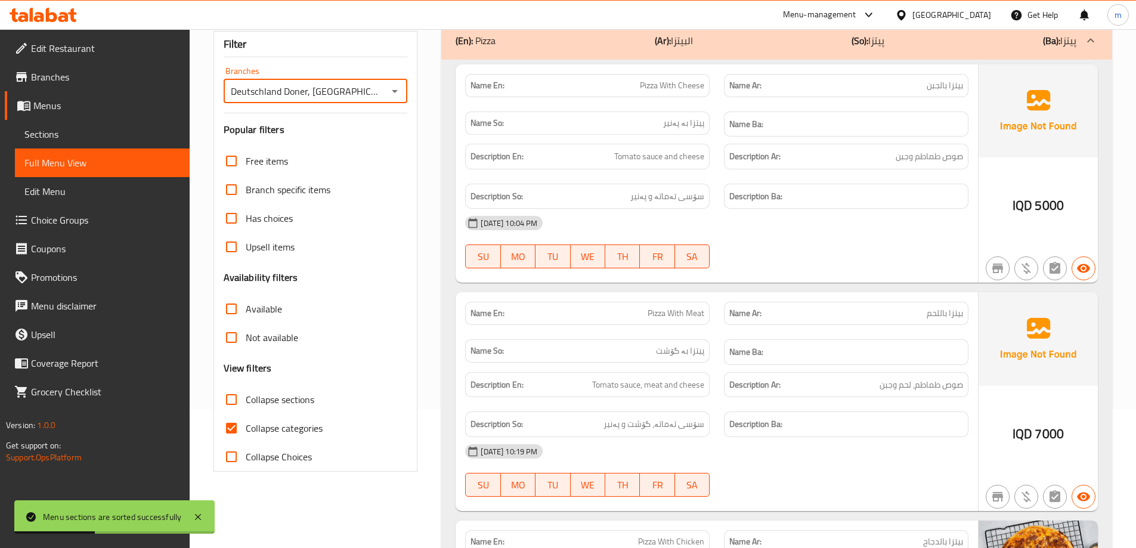
click at [269, 421] on span "Collapse categories" at bounding box center [284, 428] width 77 height 14
click at [246, 421] on input "Collapse categories" at bounding box center [231, 428] width 29 height 29
checkbox input "false"
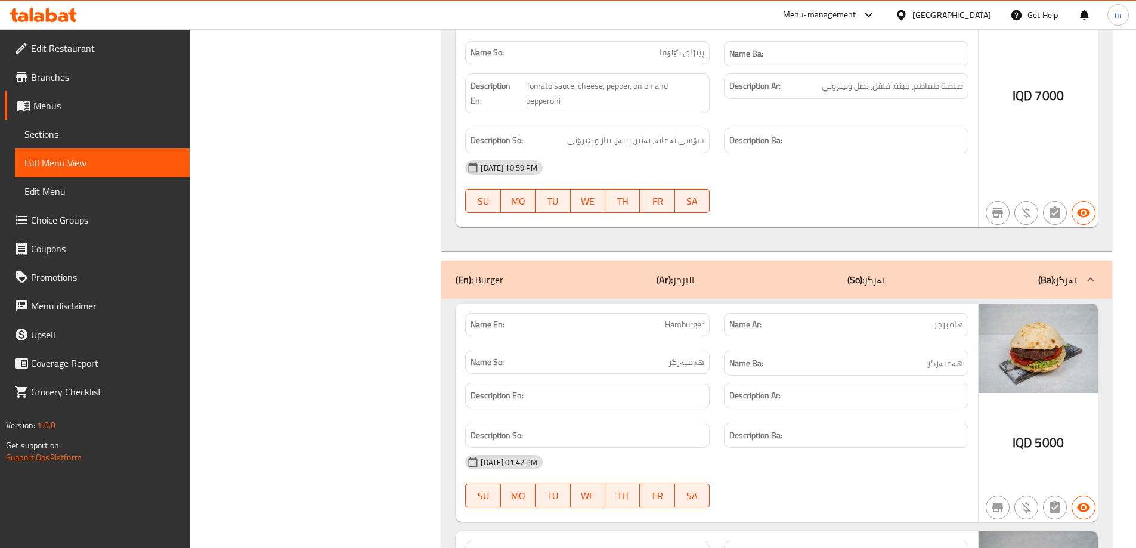
scroll to position [3062, 0]
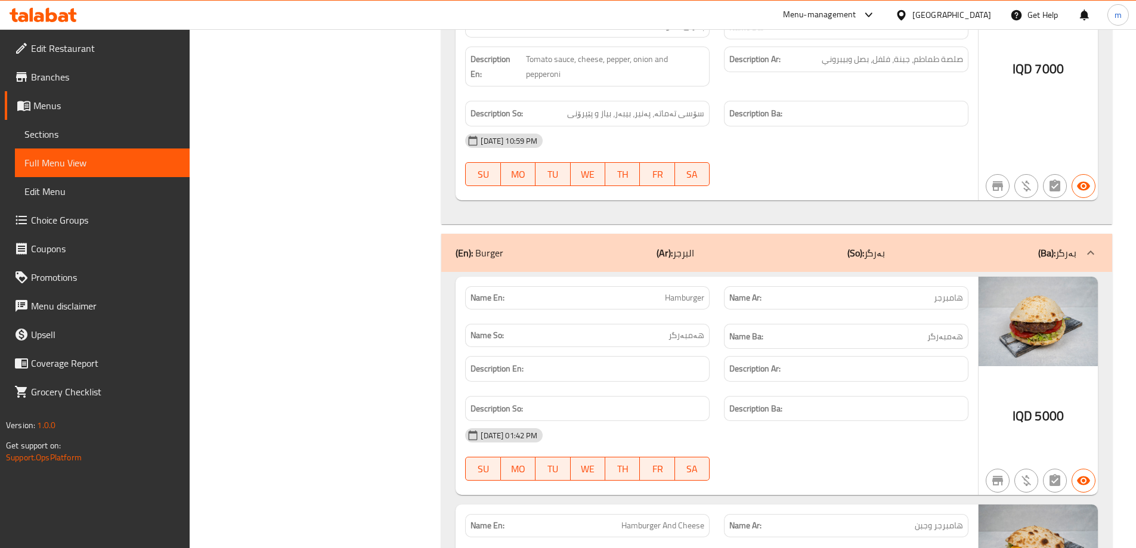
click at [593, 240] on div "(En): Burger (Ar): البرجر (So): بەرگر (Ba): بەرگر" at bounding box center [776, 253] width 671 height 38
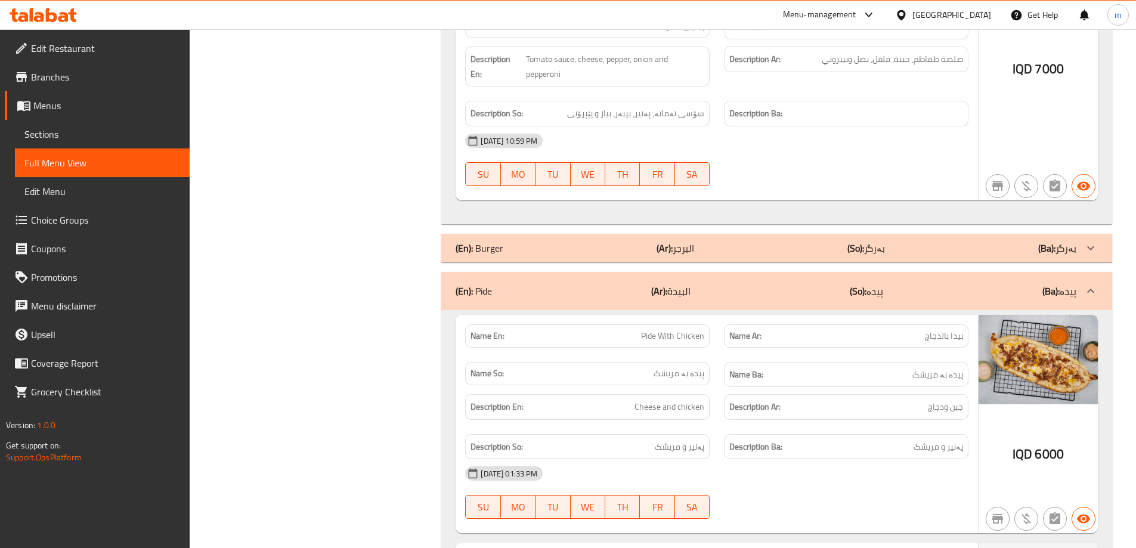
click at [876, 253] on p "(So): بەرگر" at bounding box center [867, 248] width 38 height 14
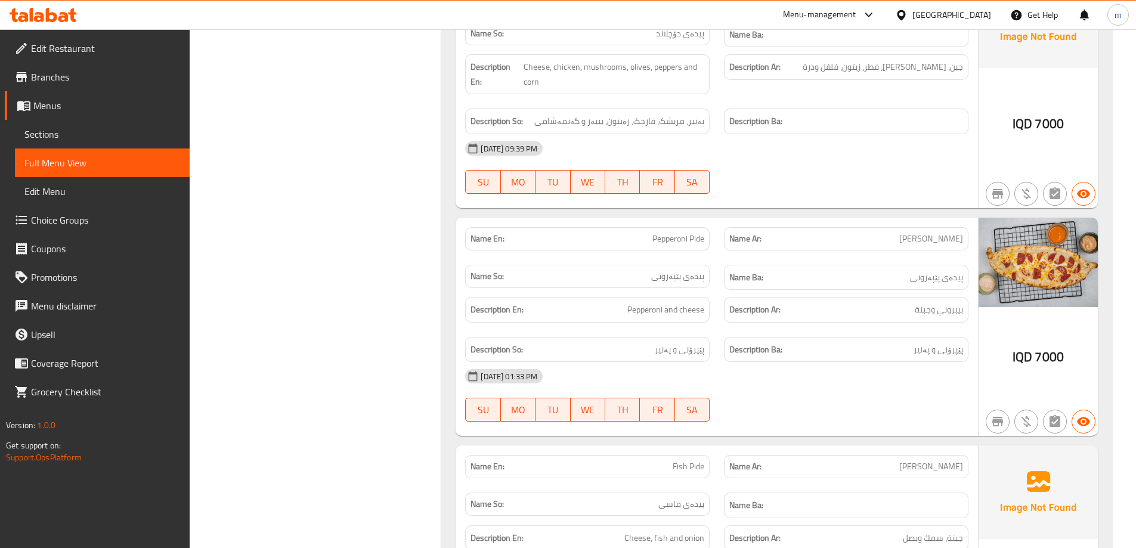
scroll to position [4821, 0]
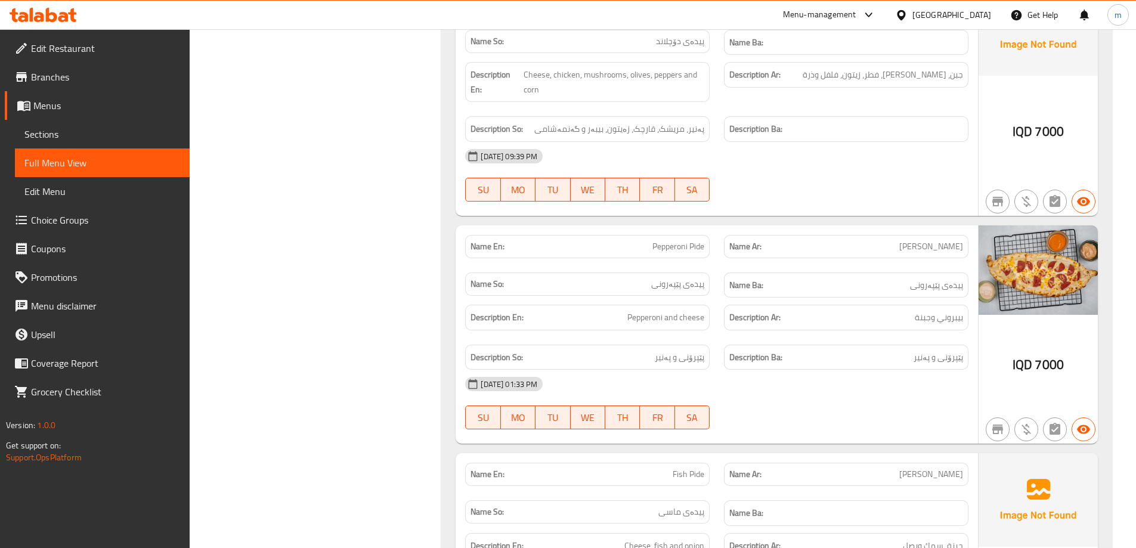
click at [957, 313] on span "بيبروني وجبنة" at bounding box center [939, 317] width 48 height 15
click at [121, 134] on span "Sections" at bounding box center [102, 134] width 156 height 14
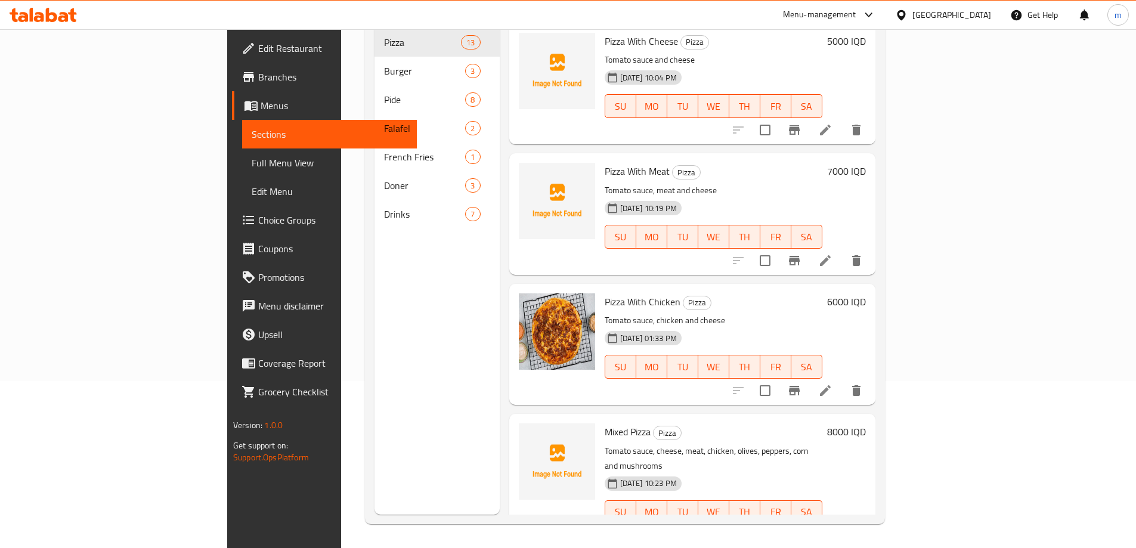
scroll to position [167, 0]
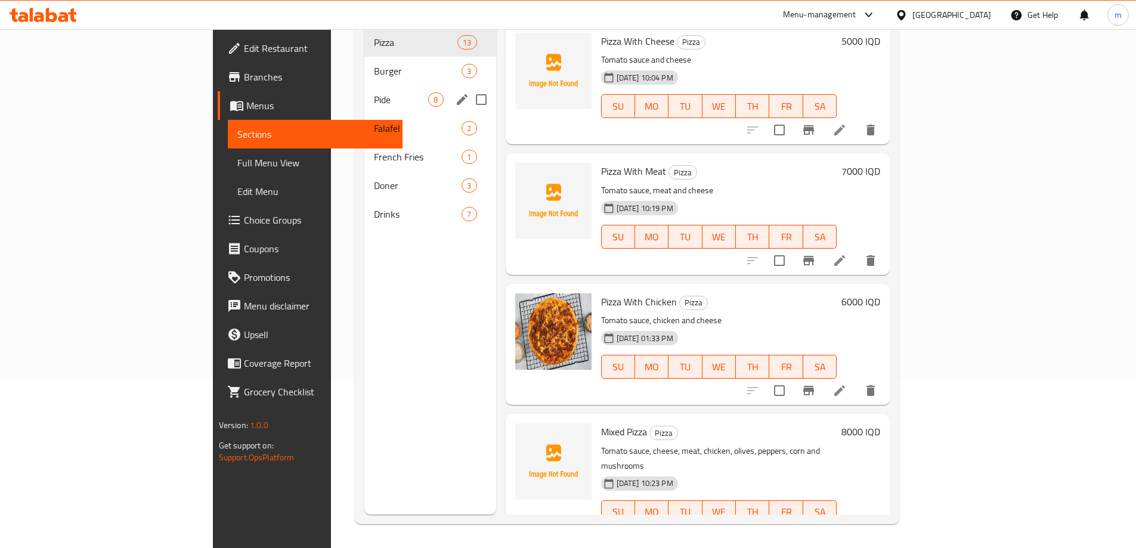
click at [374, 92] on span "Pide" at bounding box center [401, 99] width 54 height 14
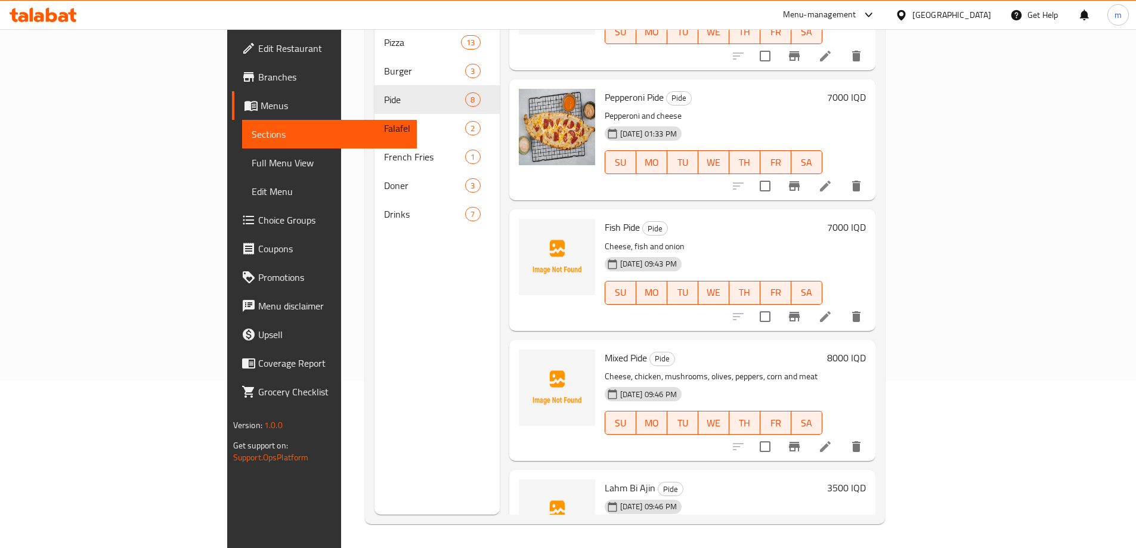
scroll to position [506, 0]
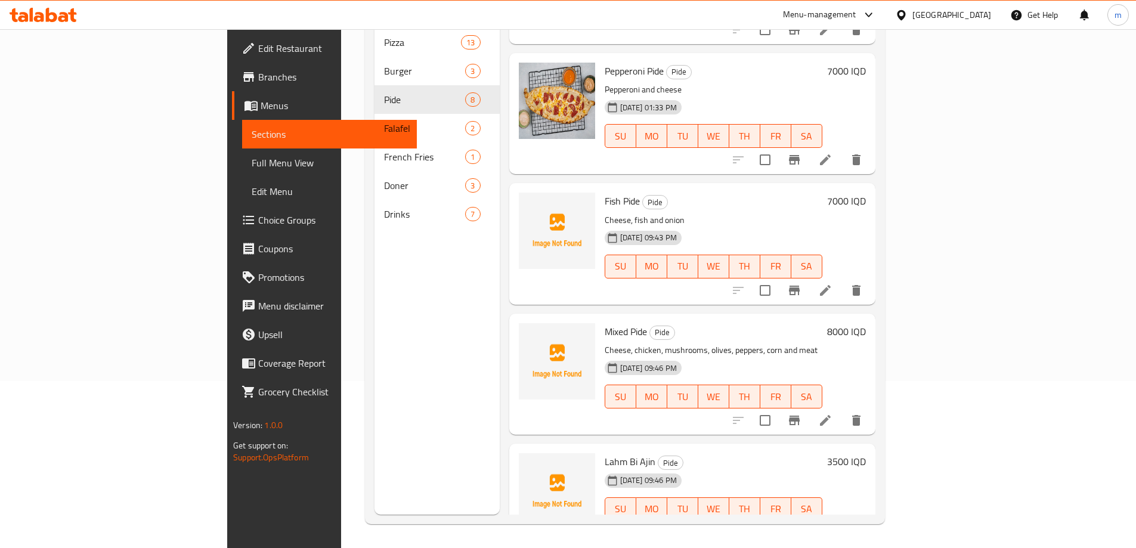
click at [842, 149] on li at bounding box center [825, 159] width 33 height 21
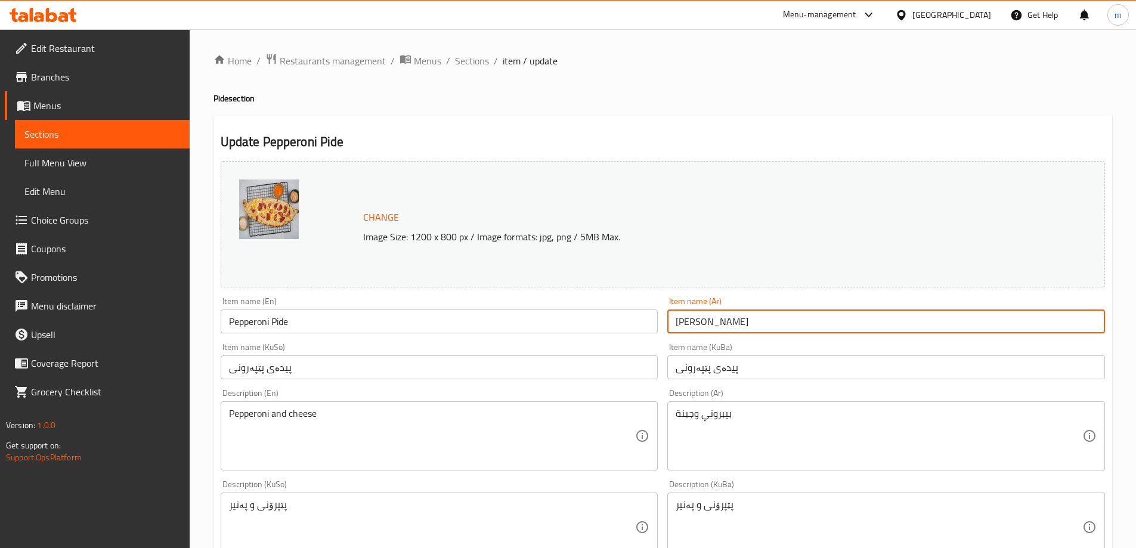
click at [714, 320] on input "بيدة بيبروني" at bounding box center [887, 322] width 438 height 24
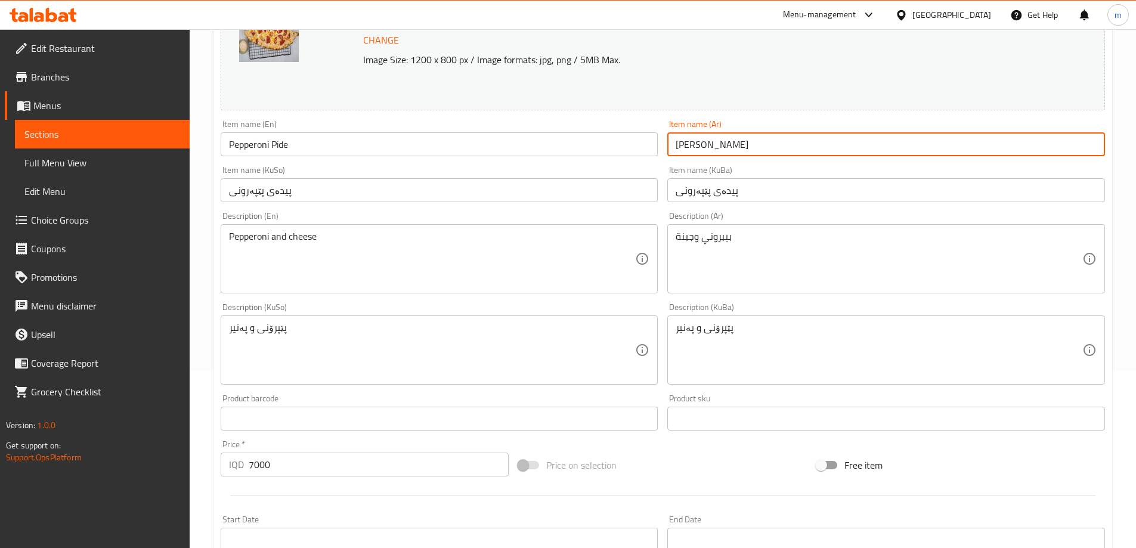
scroll to position [449, 0]
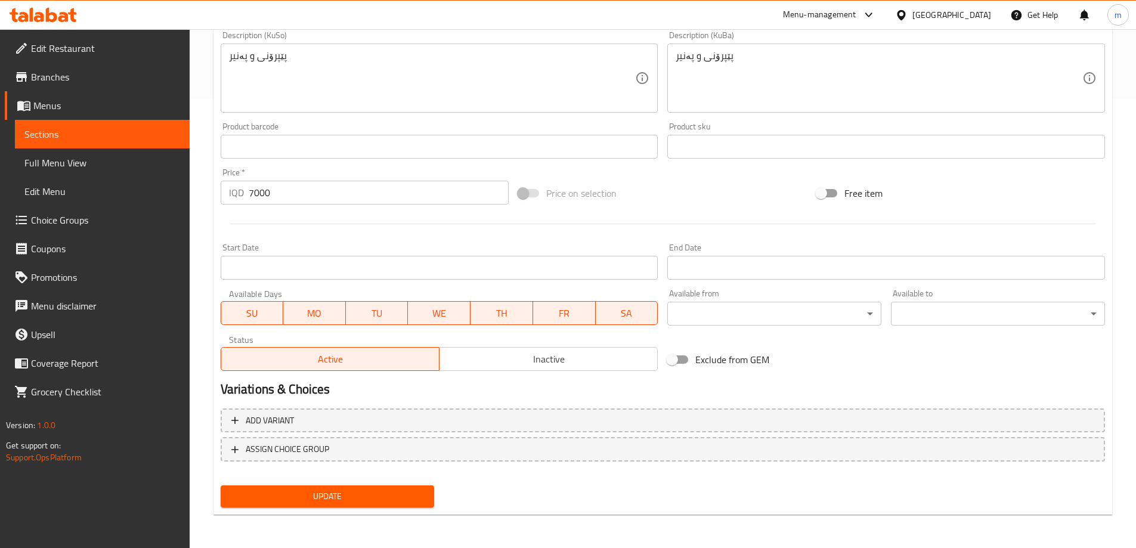
type input "[PERSON_NAME]"
click at [326, 490] on span "Update" at bounding box center [327, 496] width 195 height 15
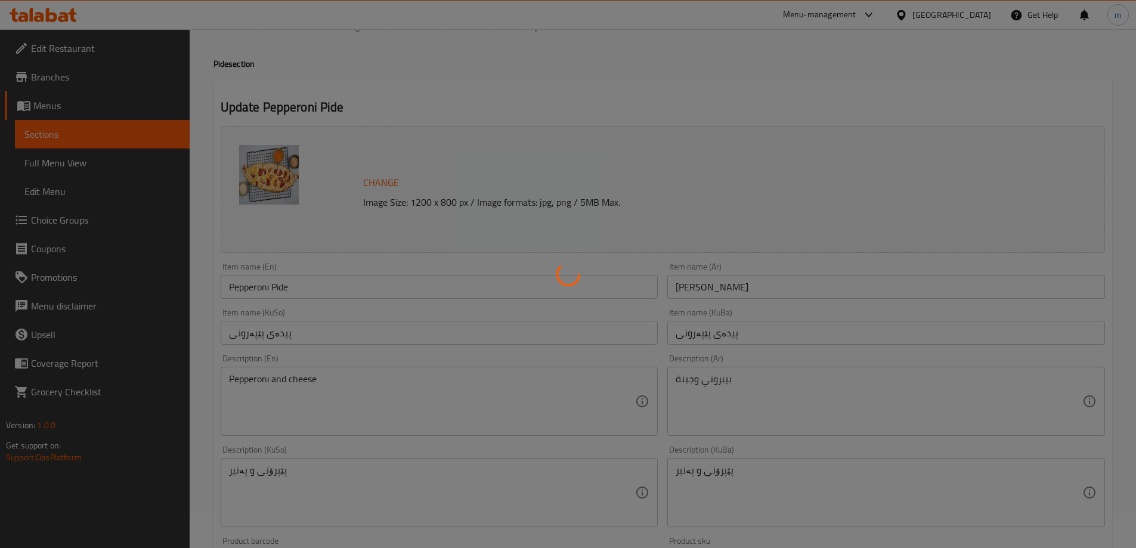
scroll to position [32, 0]
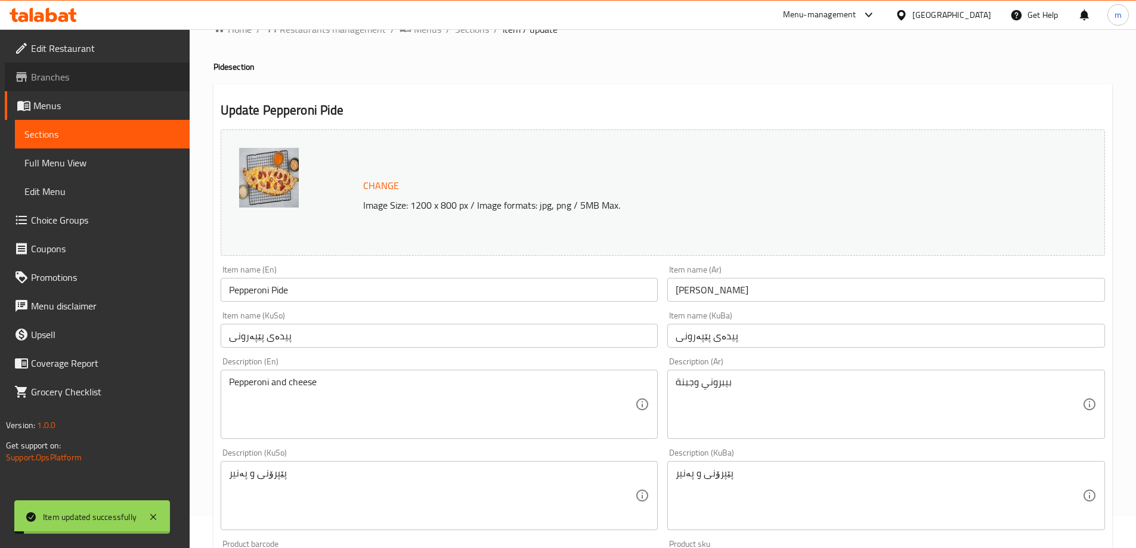
click at [67, 79] on span "Branches" at bounding box center [105, 77] width 149 height 14
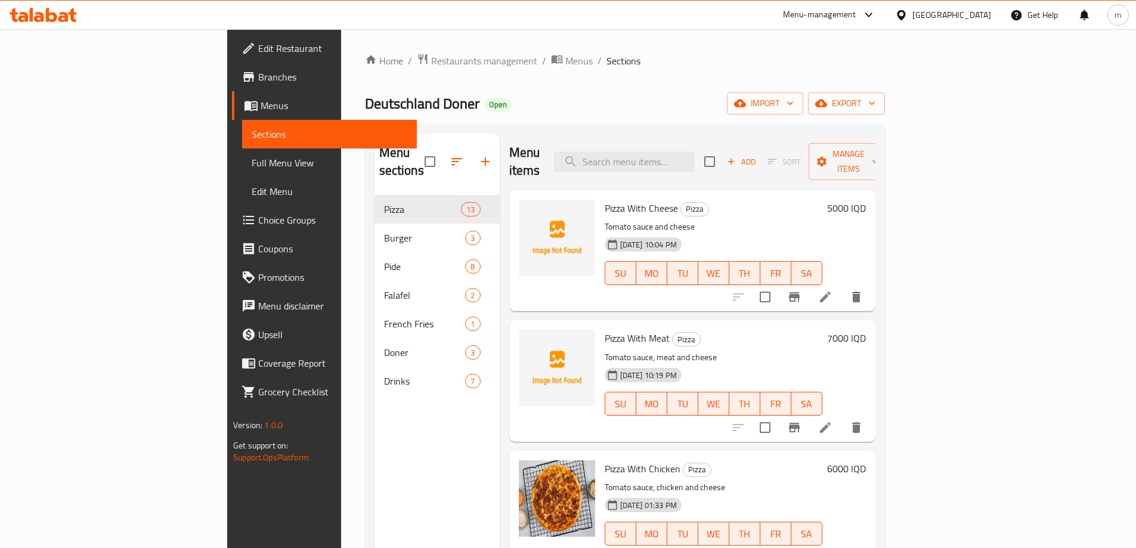
click at [414, 50] on div "Home / Restaurants management / Menus / Sections [GEOGRAPHIC_DATA] [PERSON_NAME…" at bounding box center [625, 372] width 568 height 686
click at [566, 59] on span "Menus" at bounding box center [579, 61] width 27 height 14
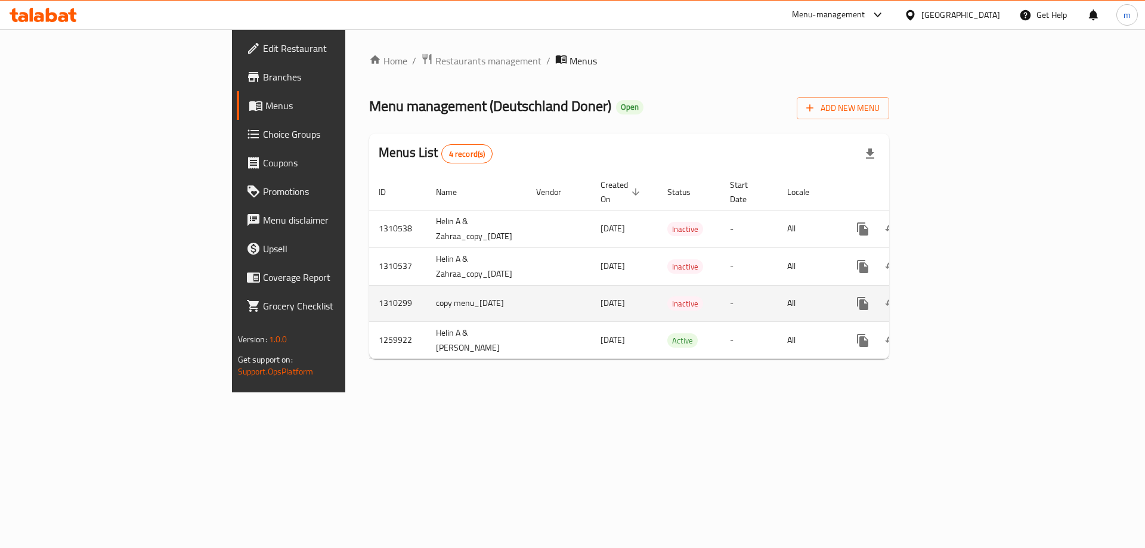
click at [954, 298] on icon "enhanced table" at bounding box center [949, 303] width 11 height 11
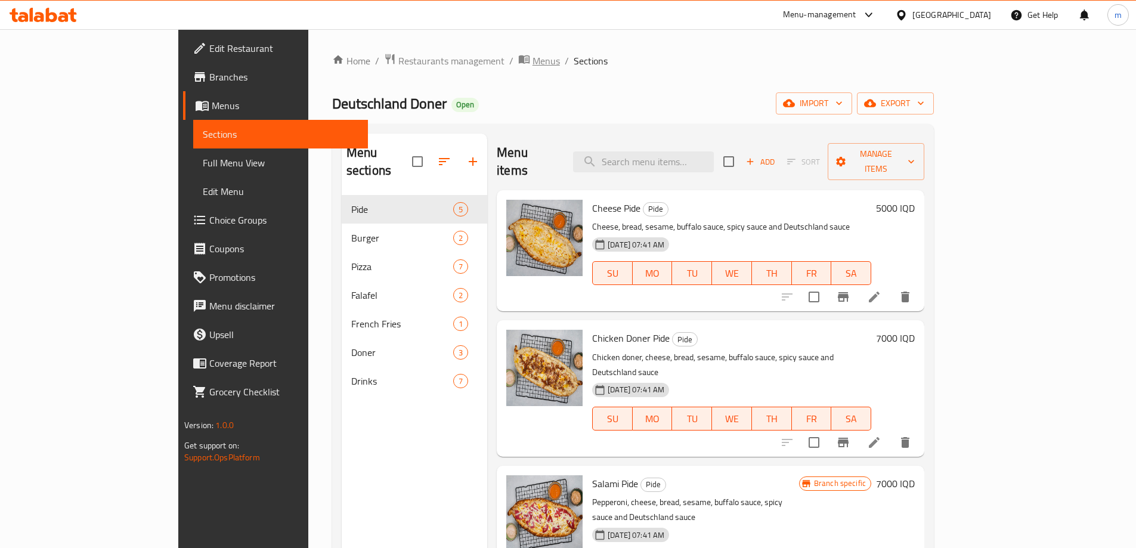
click at [533, 67] on span "Menus" at bounding box center [546, 61] width 27 height 14
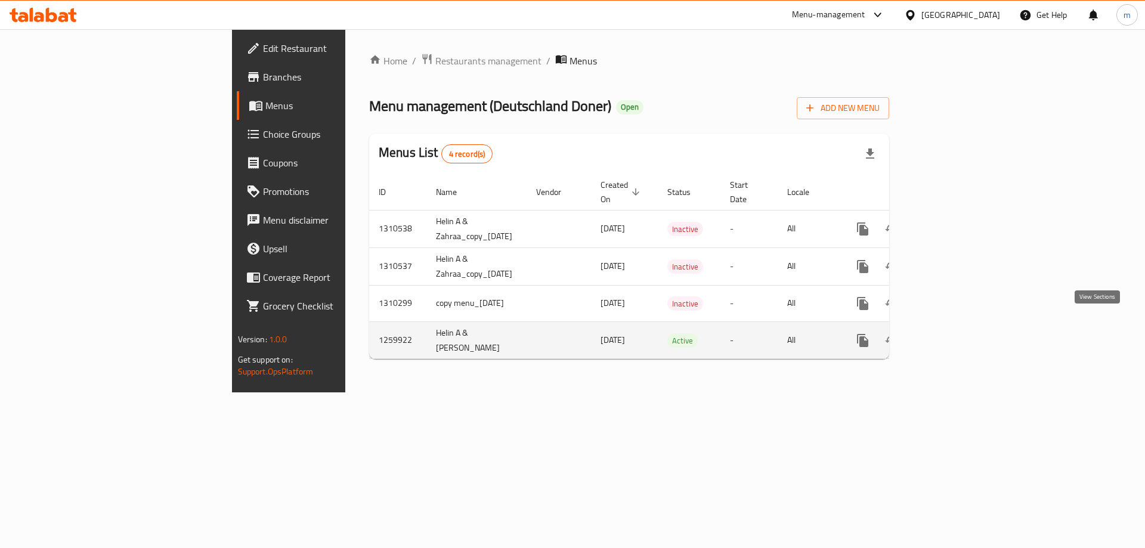
click at [956, 333] on icon "enhanced table" at bounding box center [949, 340] width 14 height 14
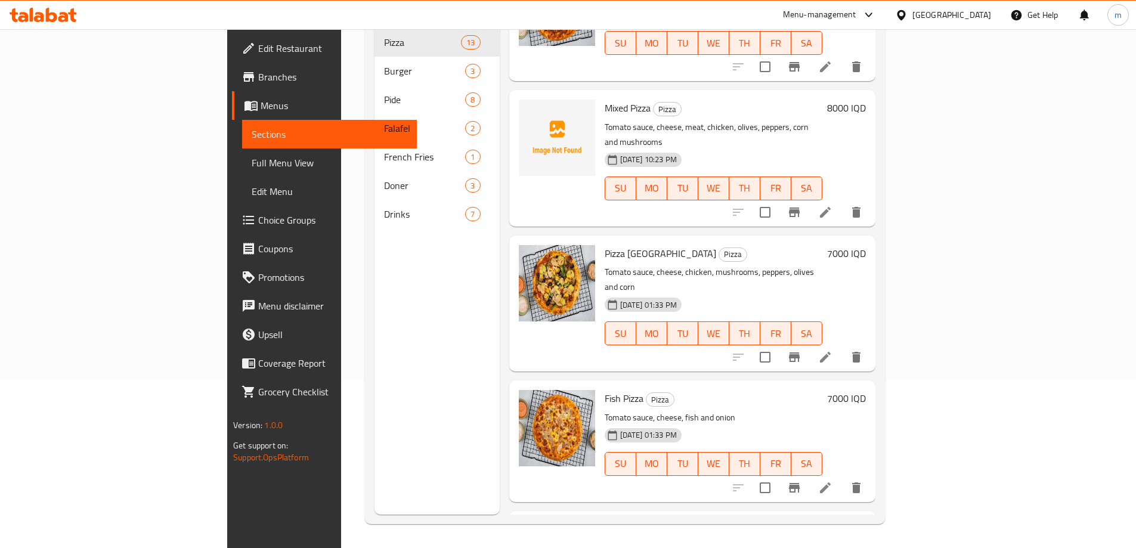
scroll to position [279, 0]
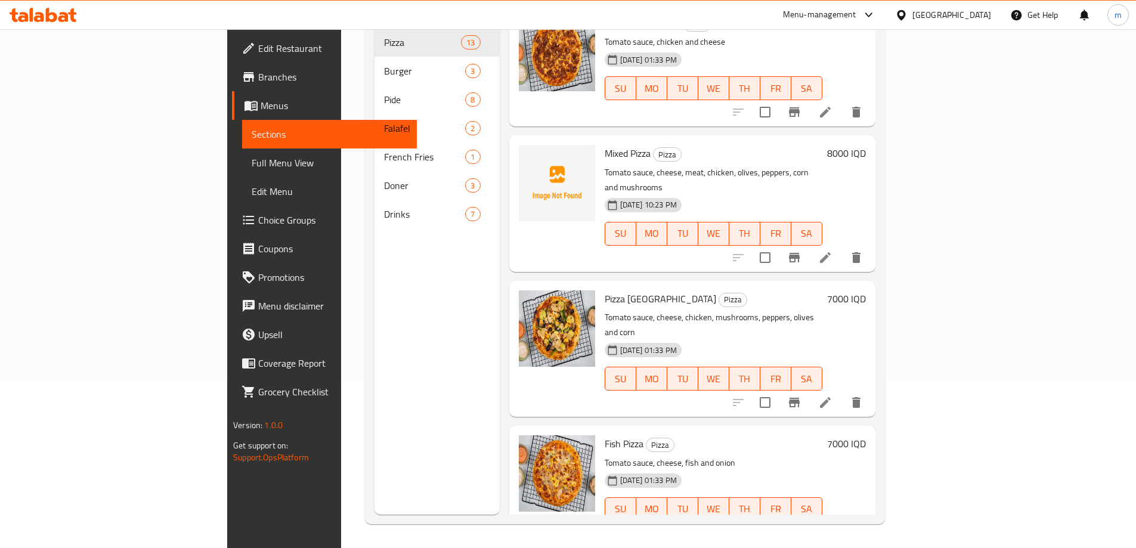
click at [831, 397] on icon at bounding box center [825, 402] width 11 height 11
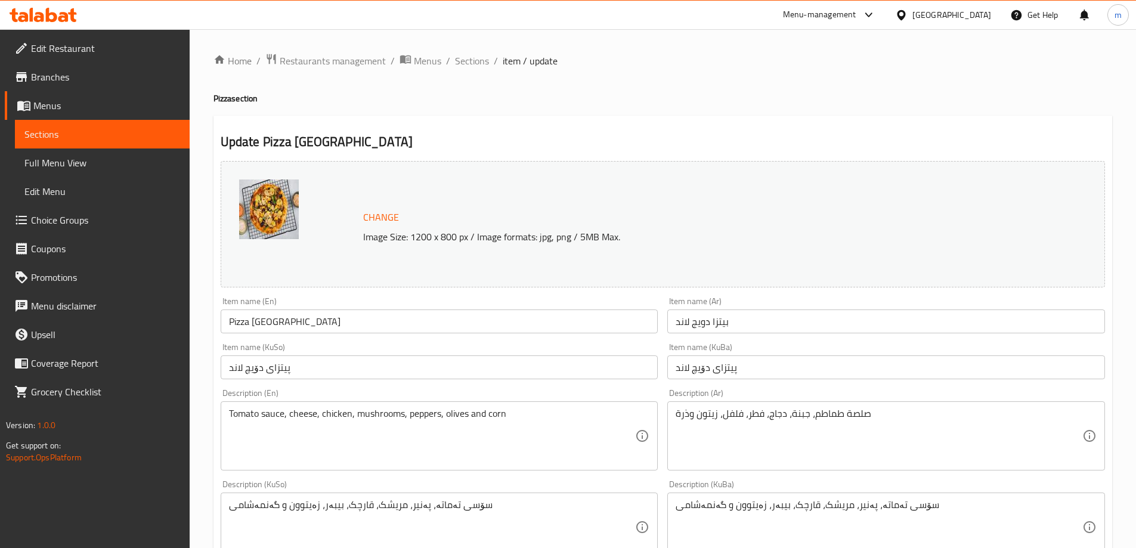
click at [251, 371] on input "پیتزای دۆیچ لاند" at bounding box center [440, 368] width 438 height 24
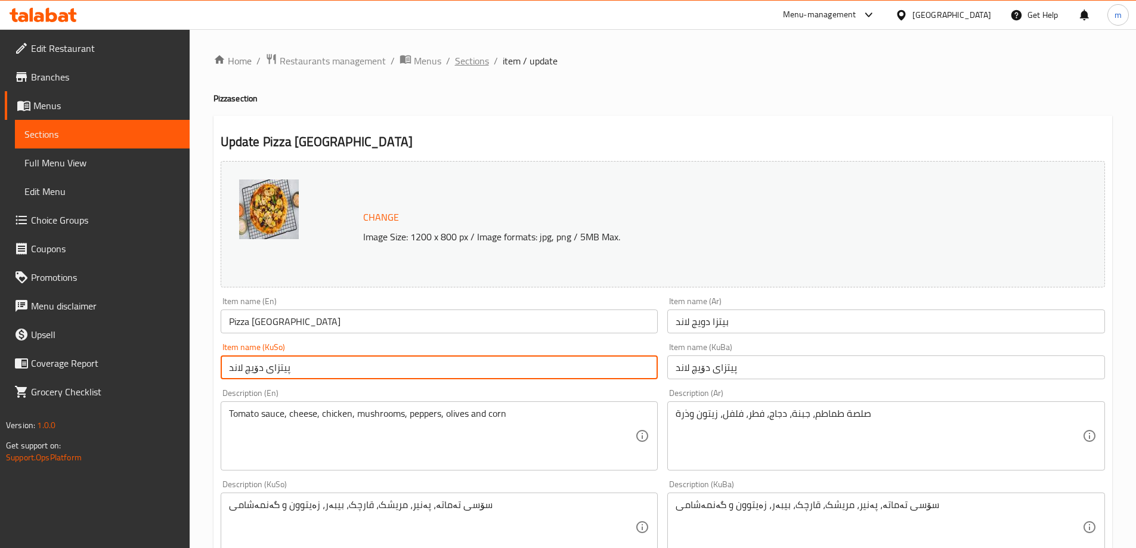
click at [470, 61] on span "Sections" at bounding box center [472, 61] width 34 height 14
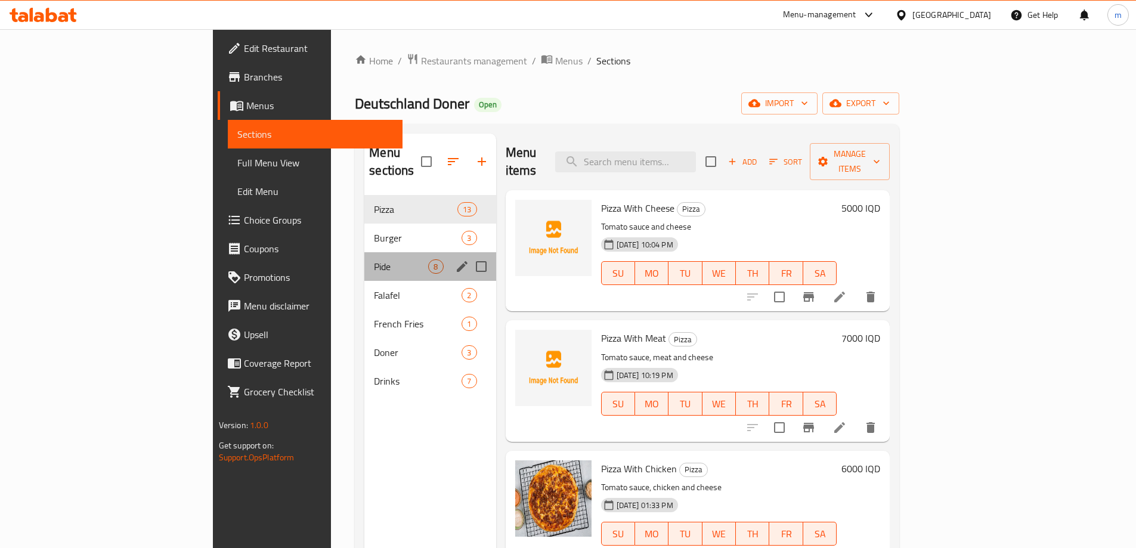
click at [364, 258] on div "Pide 8" at bounding box center [429, 266] width 131 height 29
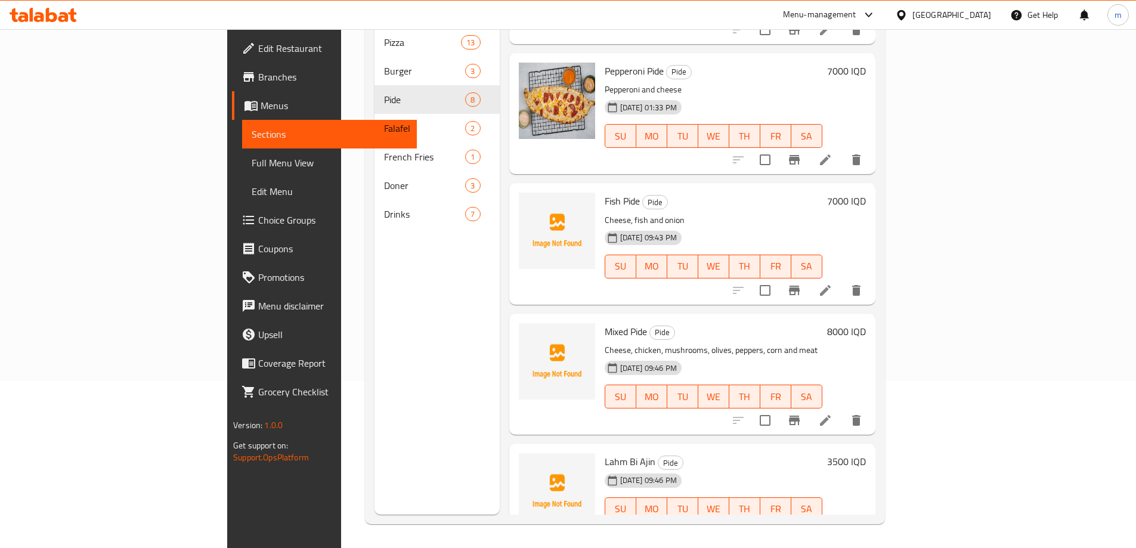
scroll to position [228, 0]
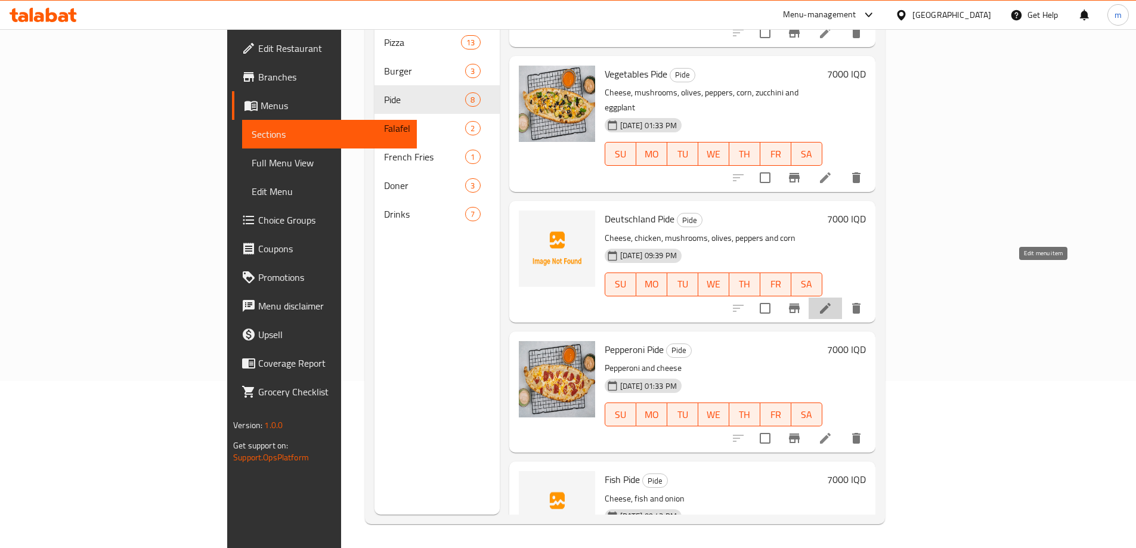
click at [833, 301] on icon at bounding box center [825, 308] width 14 height 14
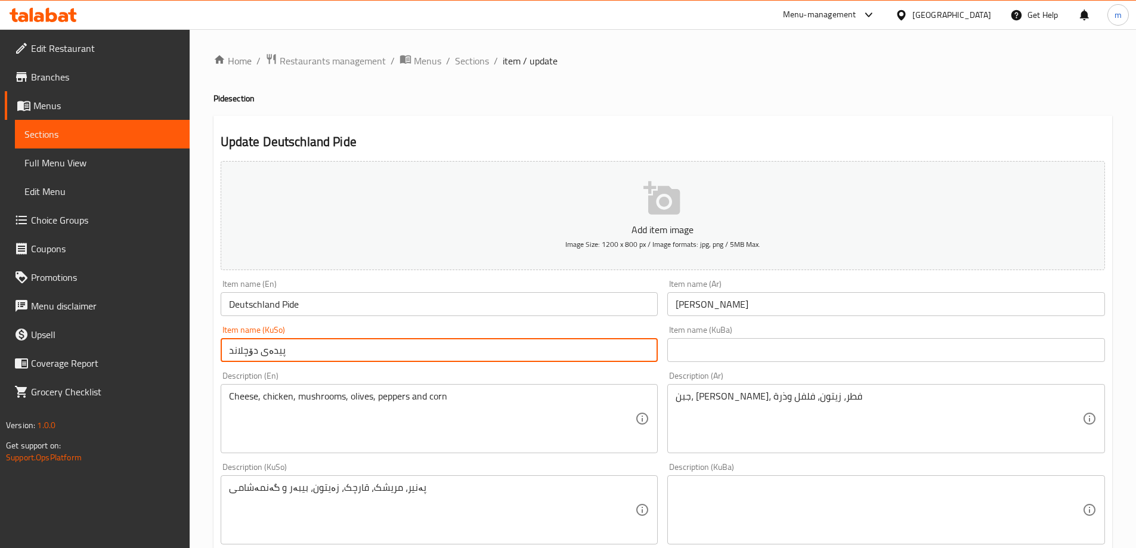
drag, startPoint x: 257, startPoint y: 350, endPoint x: 193, endPoint y: 347, distance: 63.3
click at [193, 347] on div "Home / Restaurants management / Menus / Sections / item / update Pide section U…" at bounding box center [663, 504] width 947 height 951
paste input "یج"
type input "پیدەی دۆیج لاند"
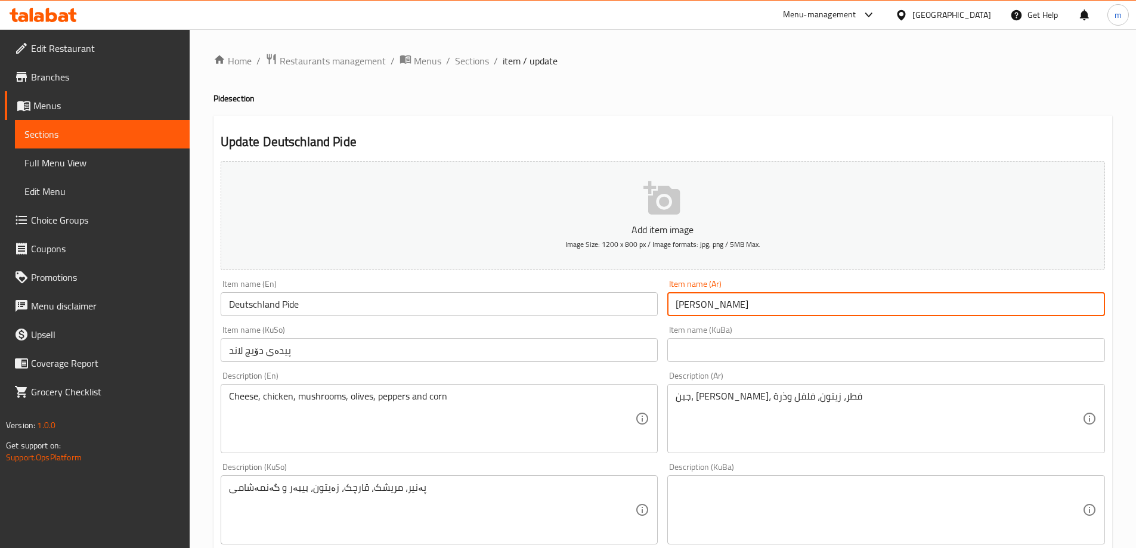
drag, startPoint x: 707, startPoint y: 305, endPoint x: 586, endPoint y: 302, distance: 120.5
click at [590, 304] on div "Add item image Image Size: 1200 x 800 px / Image formats: jpg, png / 5MB Max. I…" at bounding box center [663, 481] width 894 height 651
paste input "text"
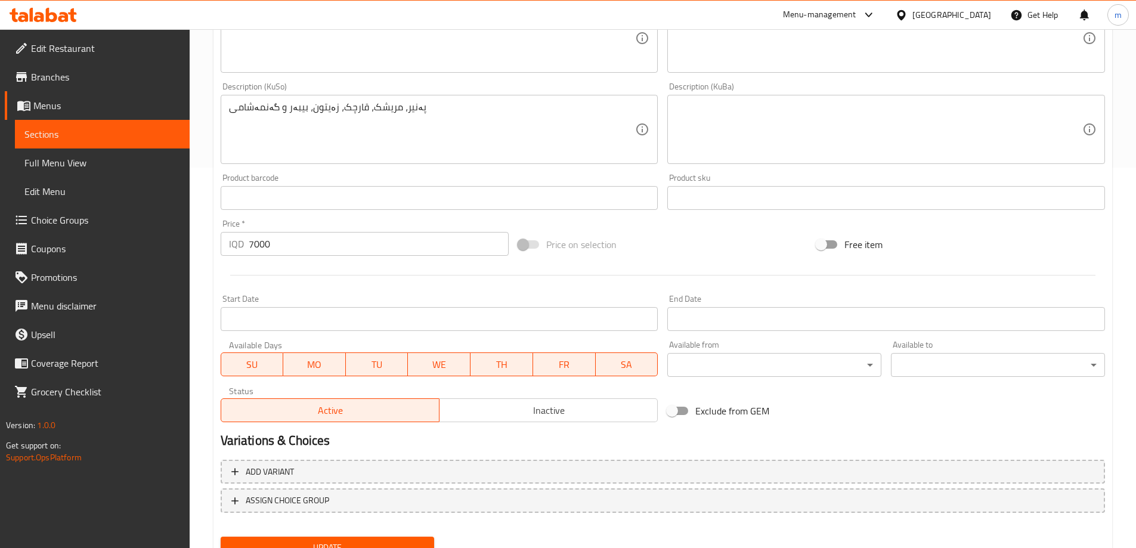
scroll to position [402, 0]
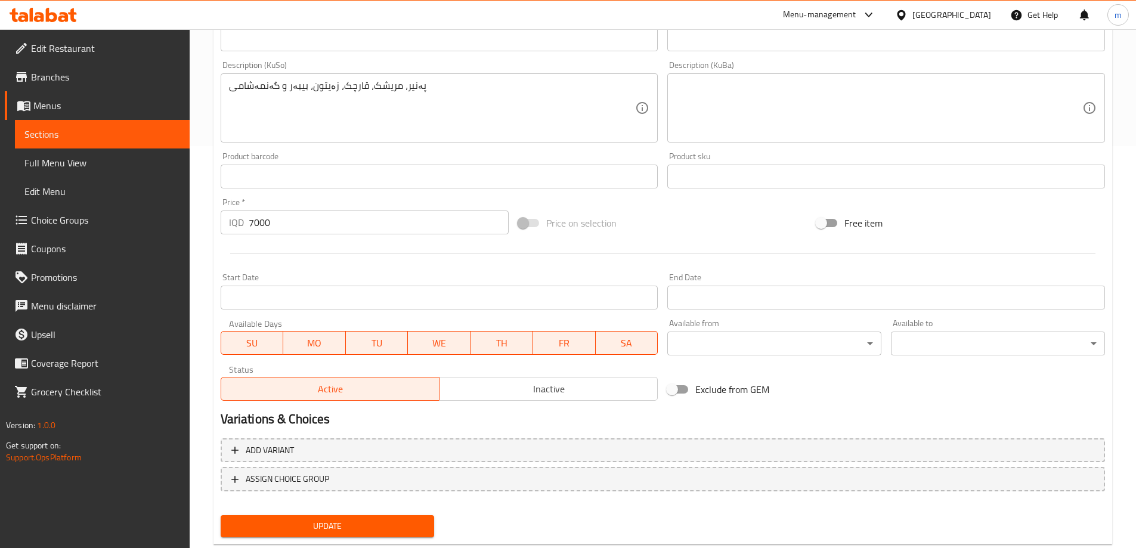
type input "[PERSON_NAME]"
click at [382, 530] on span "Update" at bounding box center [327, 526] width 195 height 15
click at [52, 168] on span "Full Menu View" at bounding box center [102, 163] width 156 height 14
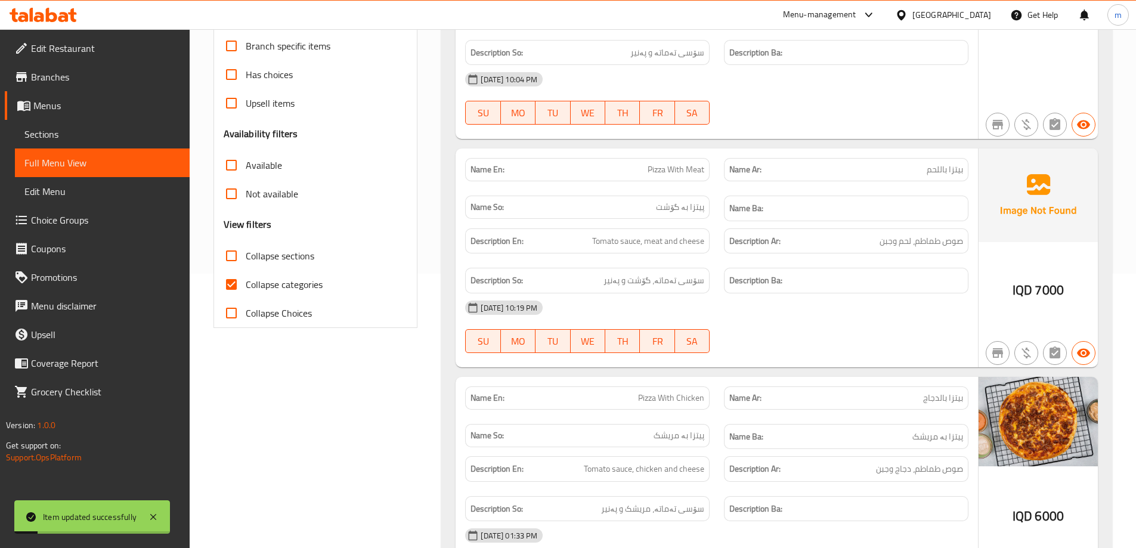
scroll to position [262, 0]
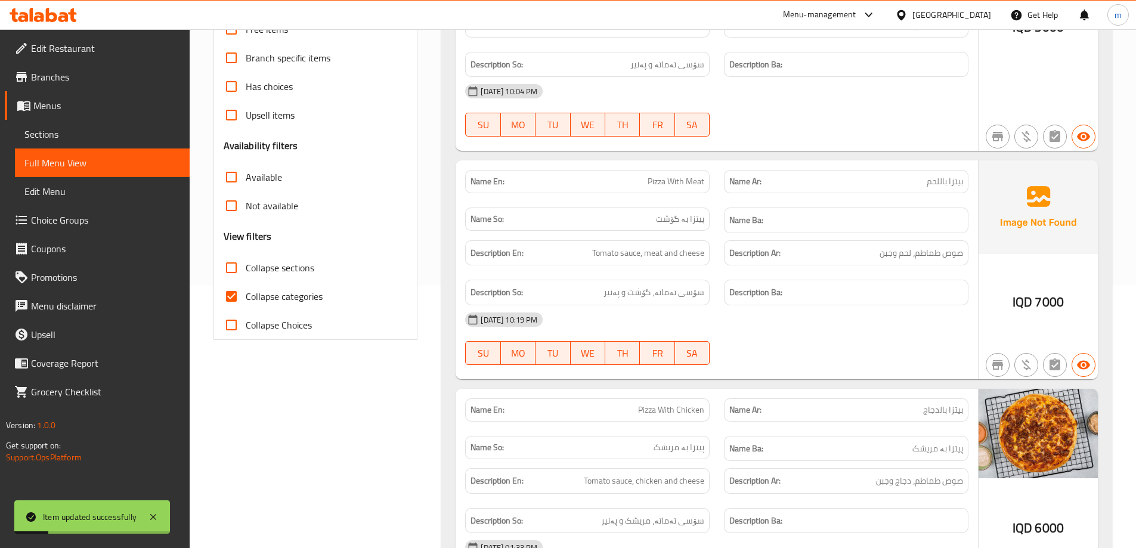
click at [291, 297] on span "Collapse categories" at bounding box center [284, 296] width 77 height 14
click at [246, 297] on input "Collapse categories" at bounding box center [231, 296] width 29 height 29
checkbox input "false"
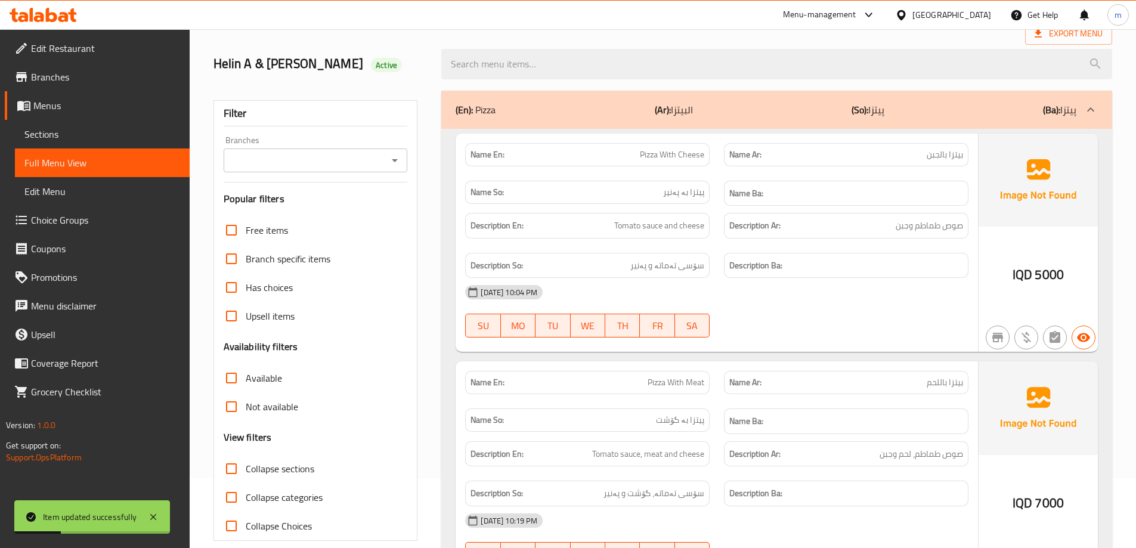
scroll to position [0, 0]
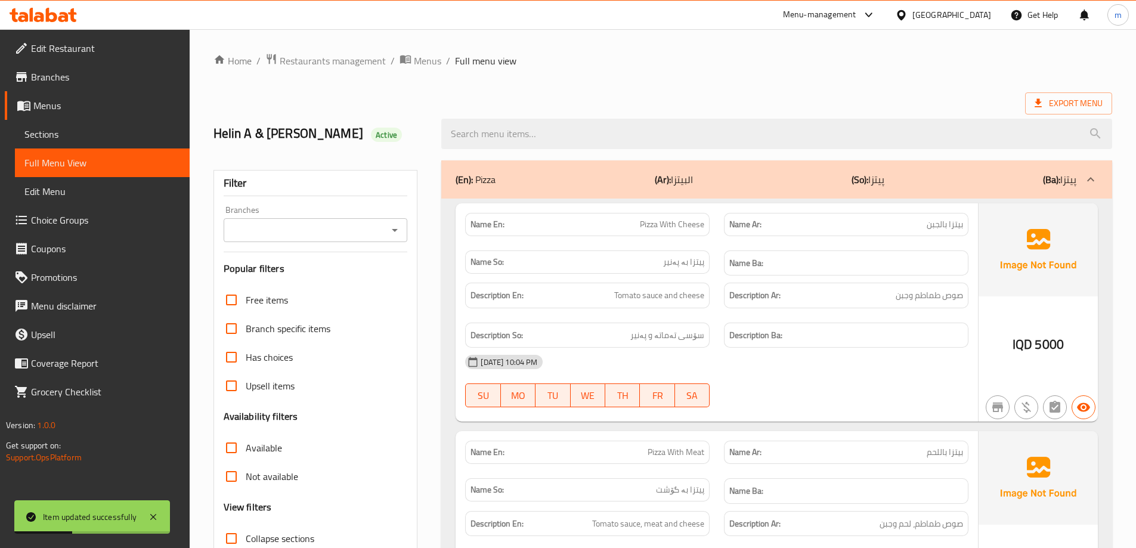
click at [392, 233] on icon "Open" at bounding box center [395, 230] width 14 height 14
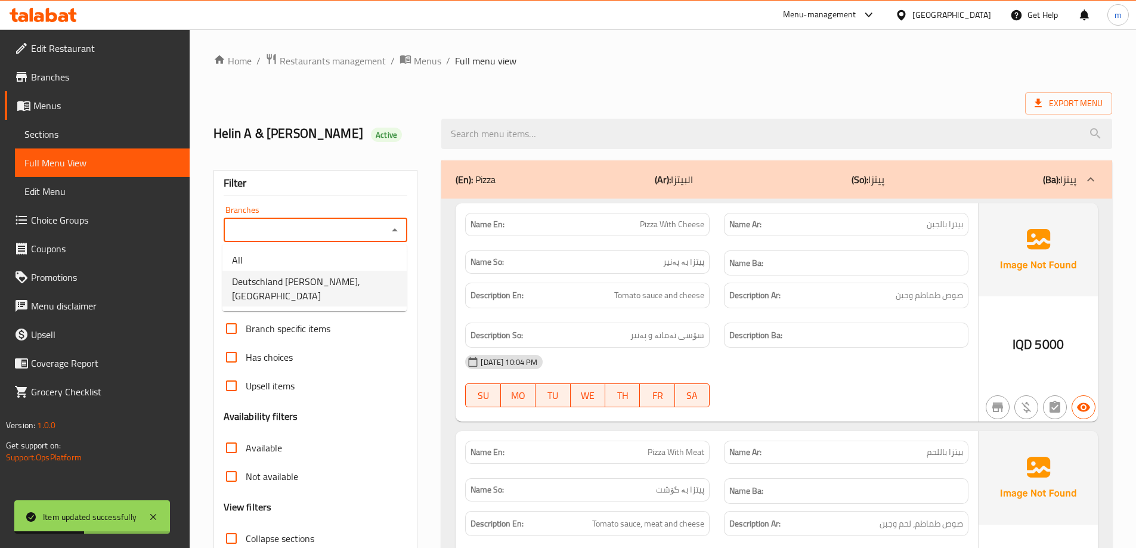
click at [277, 279] on span "Deutschland [PERSON_NAME], [GEOGRAPHIC_DATA]" at bounding box center [314, 288] width 165 height 29
type input "Deutschland [PERSON_NAME], [GEOGRAPHIC_DATA]"
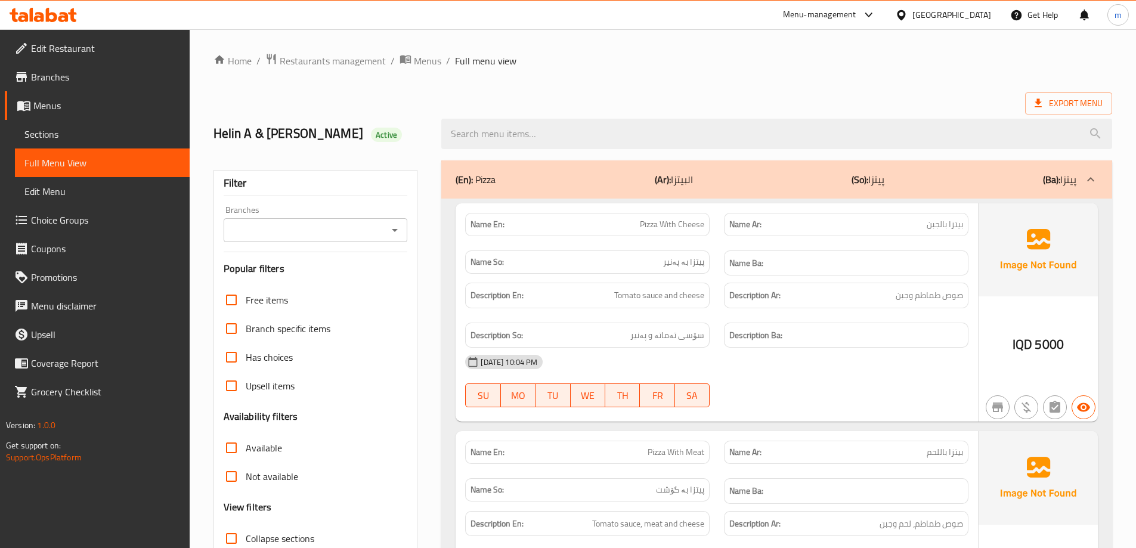
click at [390, 234] on icon "Open" at bounding box center [395, 230] width 14 height 14
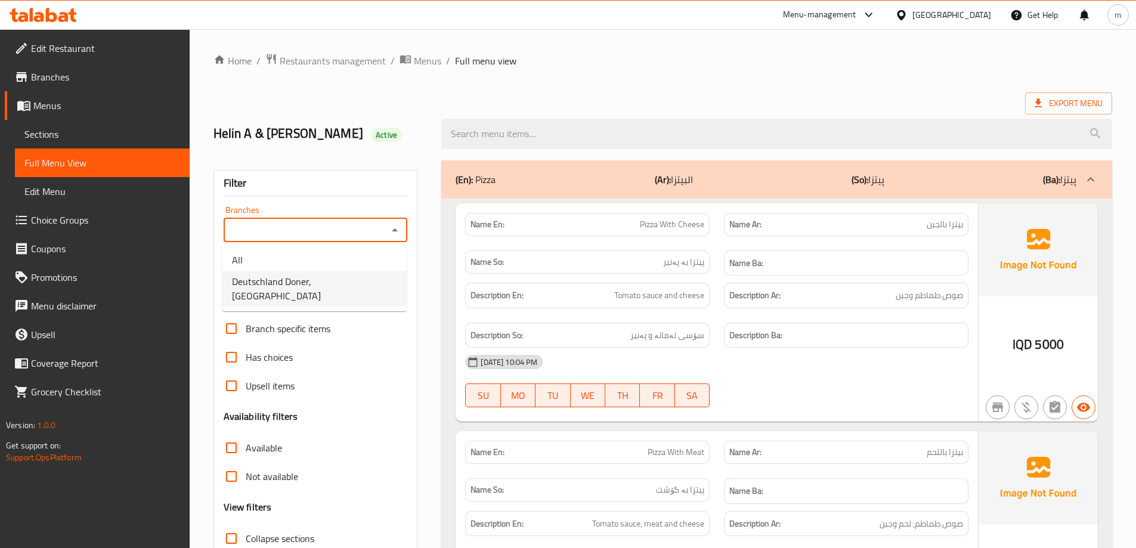
click at [318, 277] on span "Deutschland Doner, [GEOGRAPHIC_DATA]" at bounding box center [314, 288] width 165 height 29
type input "Deutschland Doner, [GEOGRAPHIC_DATA]"
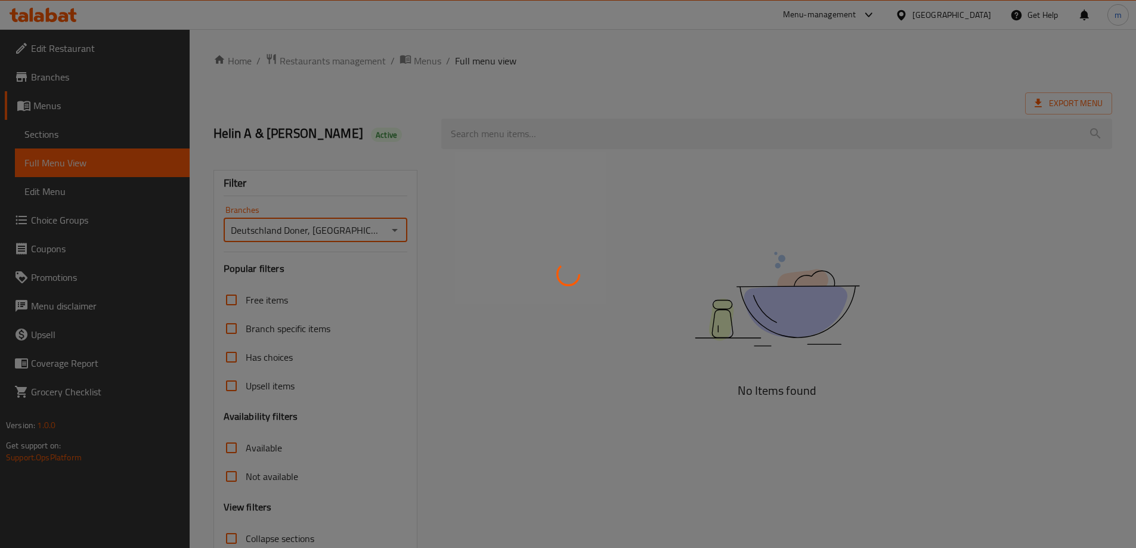
click at [392, 152] on div at bounding box center [568, 274] width 1136 height 548
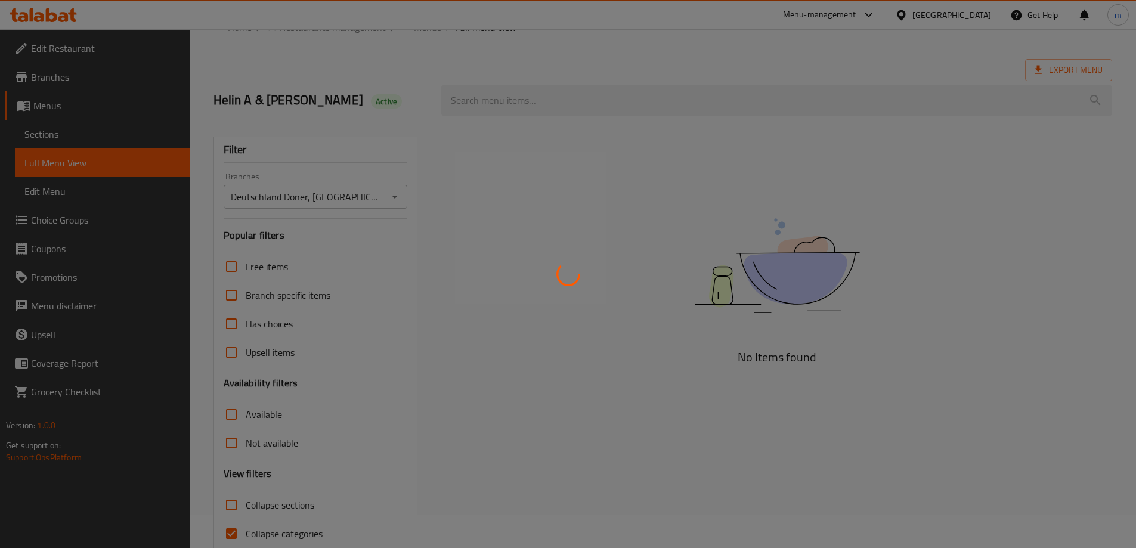
scroll to position [87, 0]
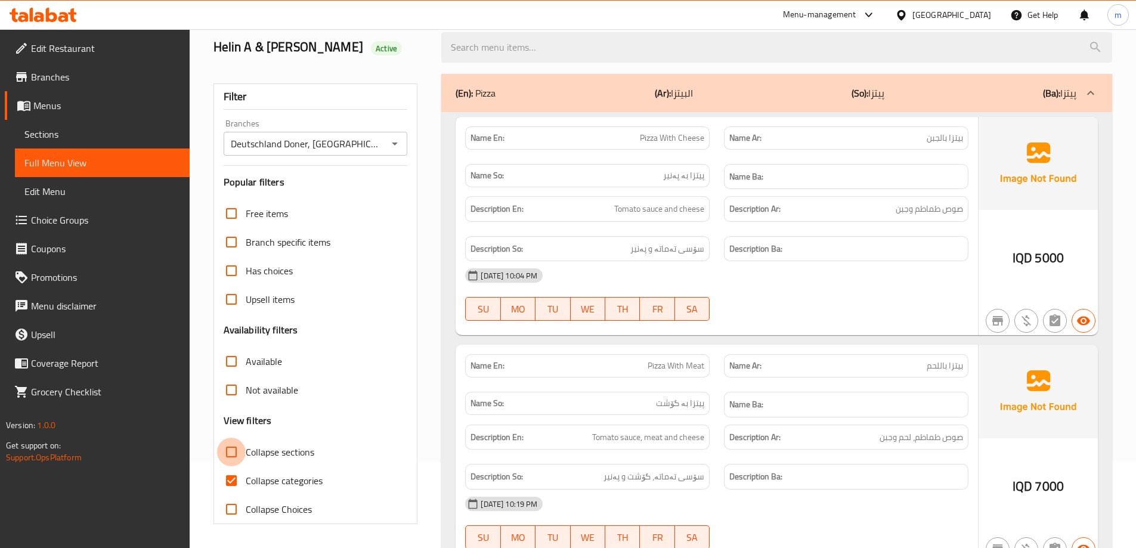
click at [242, 446] on input "Collapse sections" at bounding box center [231, 452] width 29 height 29
checkbox input "true"
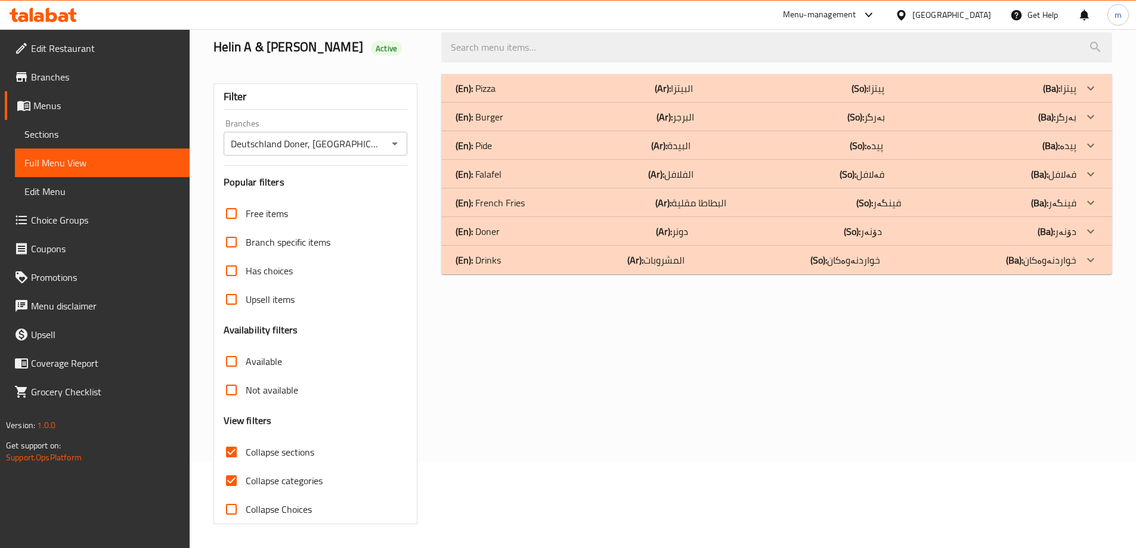
click at [246, 476] on span "Collapse categories" at bounding box center [284, 481] width 77 height 14
click at [246, 476] on input "Collapse categories" at bounding box center [231, 481] width 29 height 29
checkbox input "false"
click at [496, 143] on div "(En): Pide (Ar): البيدة (So): پیدە (Ba): پیدە" at bounding box center [766, 145] width 621 height 14
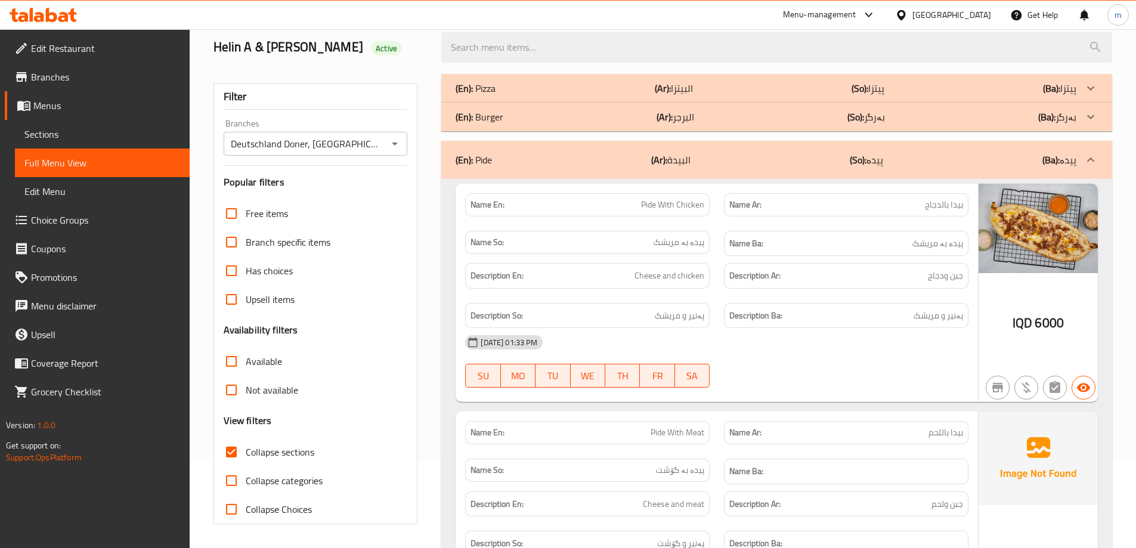
click at [496, 115] on p "(En): Burger" at bounding box center [480, 117] width 48 height 14
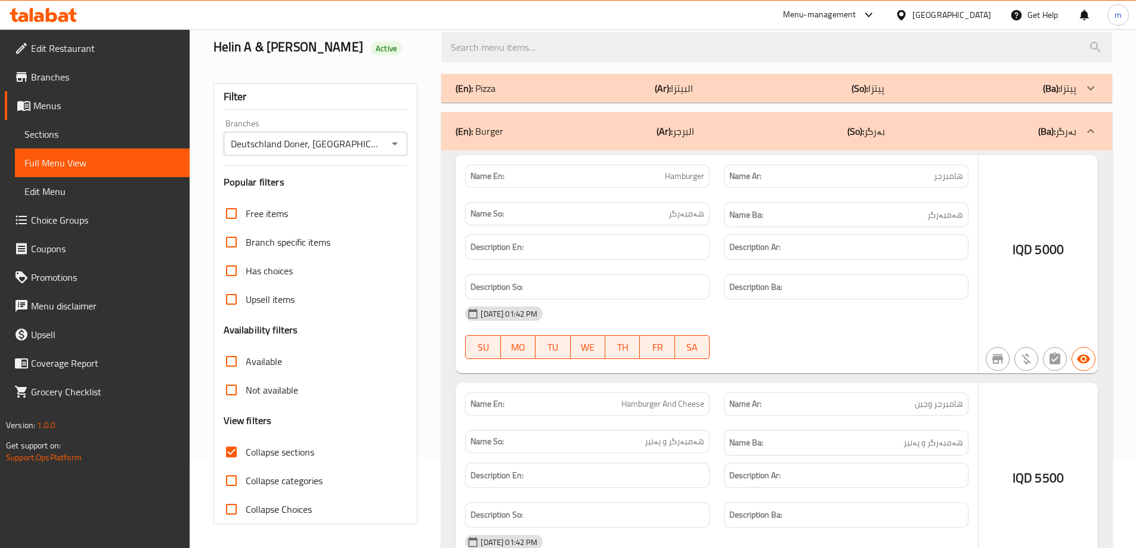
click at [498, 98] on div "(En): Pizza (Ar): البيتزا (So): پیتزا (Ba): پیتزا" at bounding box center [776, 88] width 671 height 29
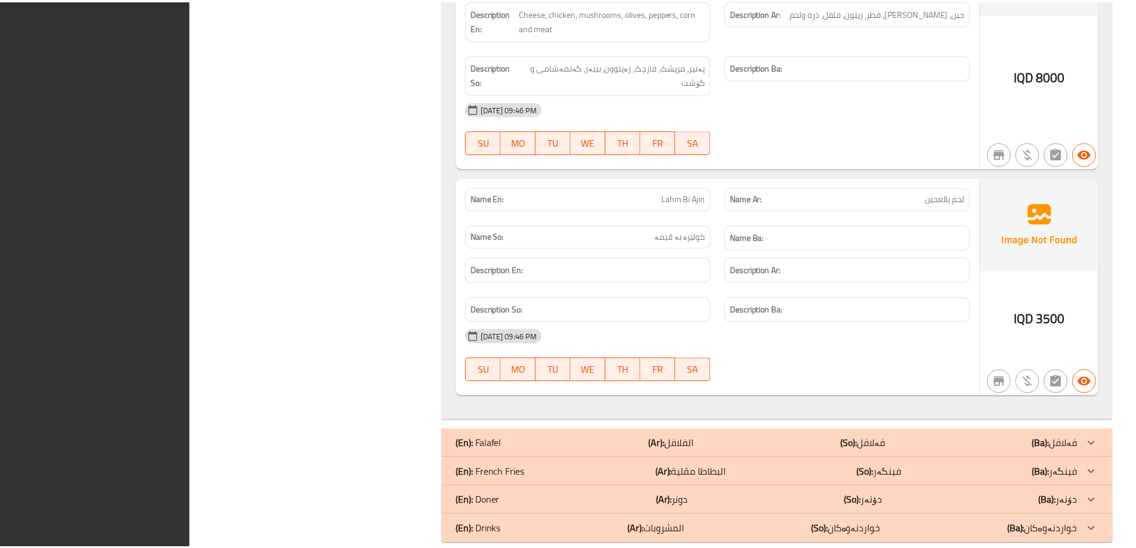
scroll to position [5588, 0]
